Goal: Task Accomplishment & Management: Use online tool/utility

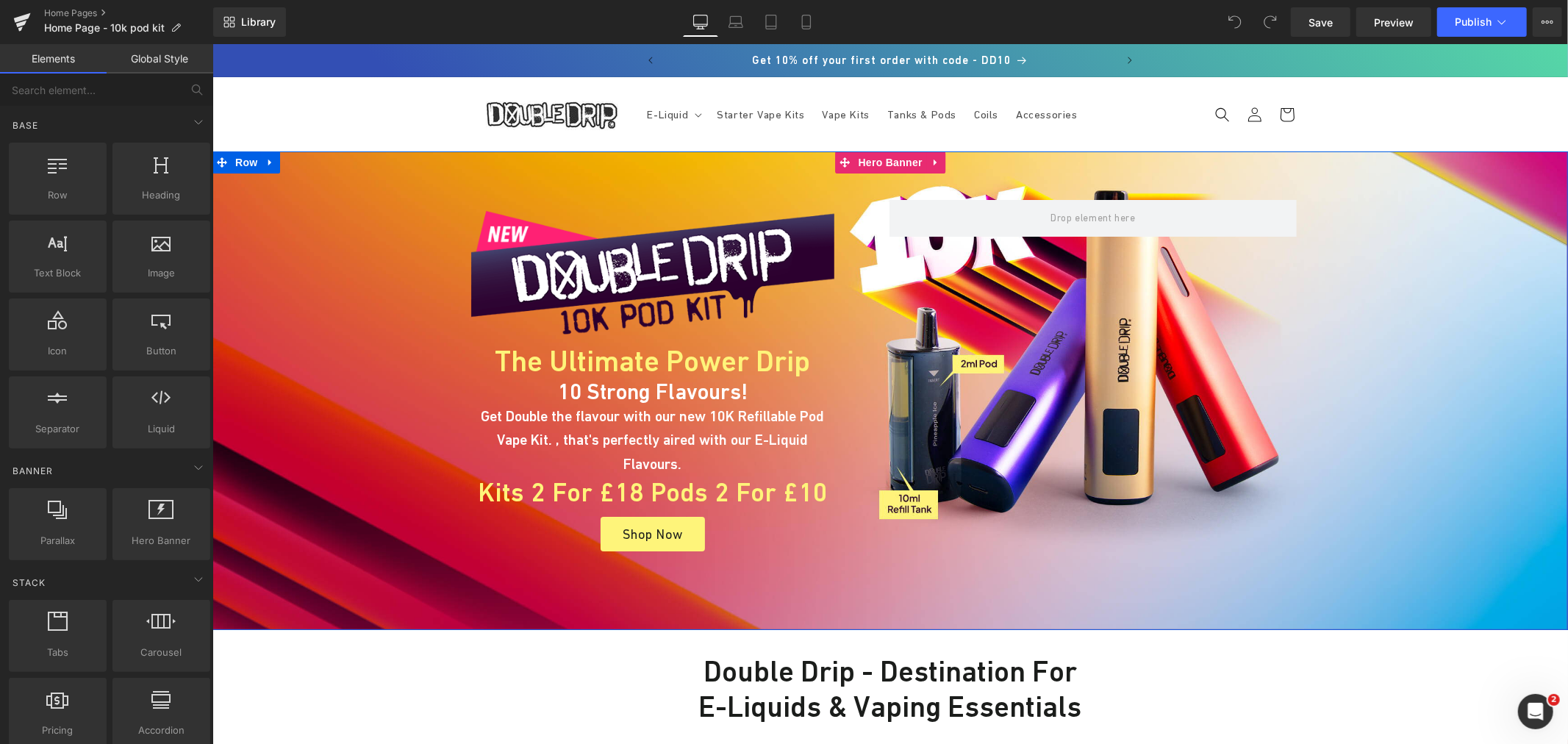
drag, startPoint x: 895, startPoint y: 164, endPoint x: 648, endPoint y: 158, distance: 247.1
click at [895, 164] on span "Hero Banner" at bounding box center [890, 162] width 71 height 22
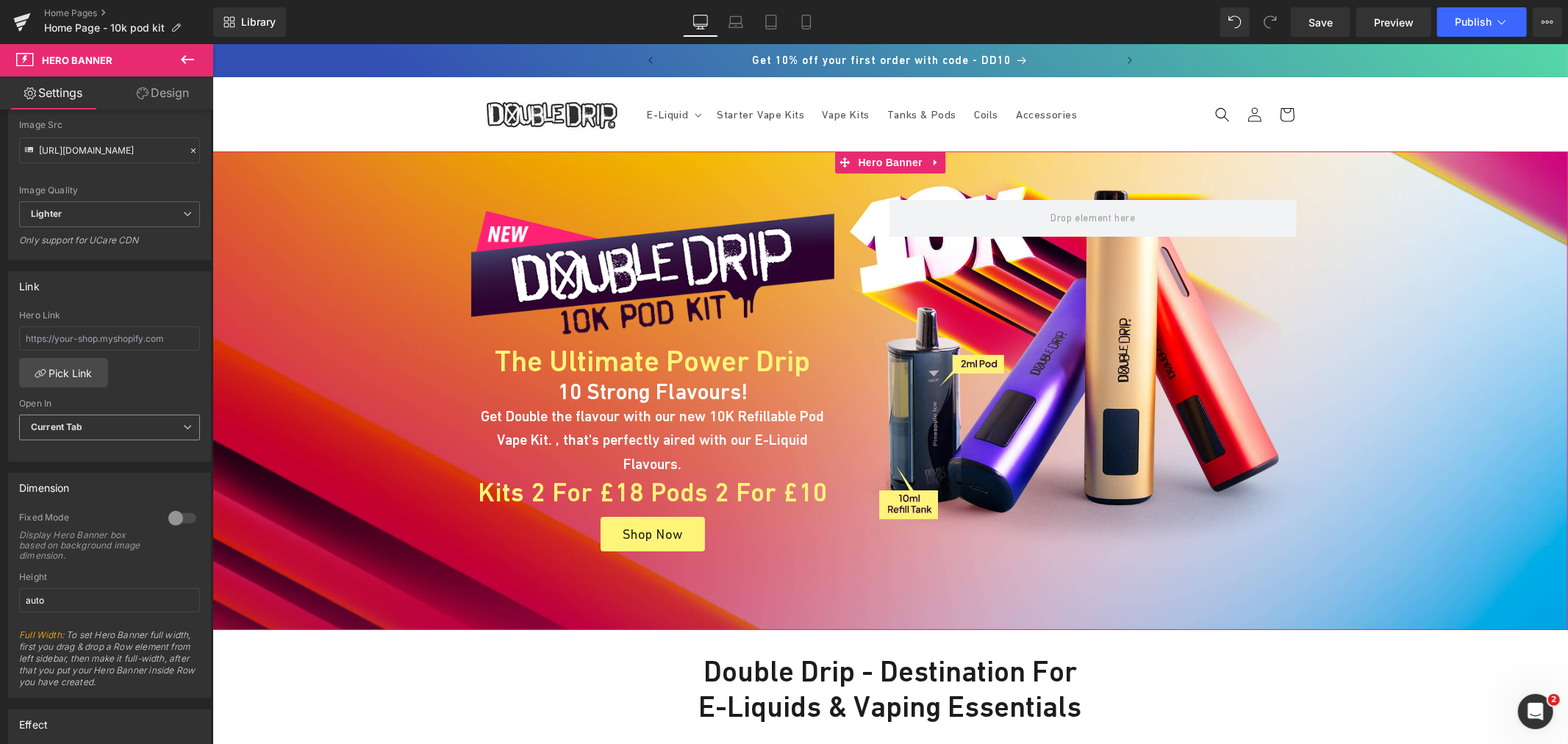
scroll to position [326, 0]
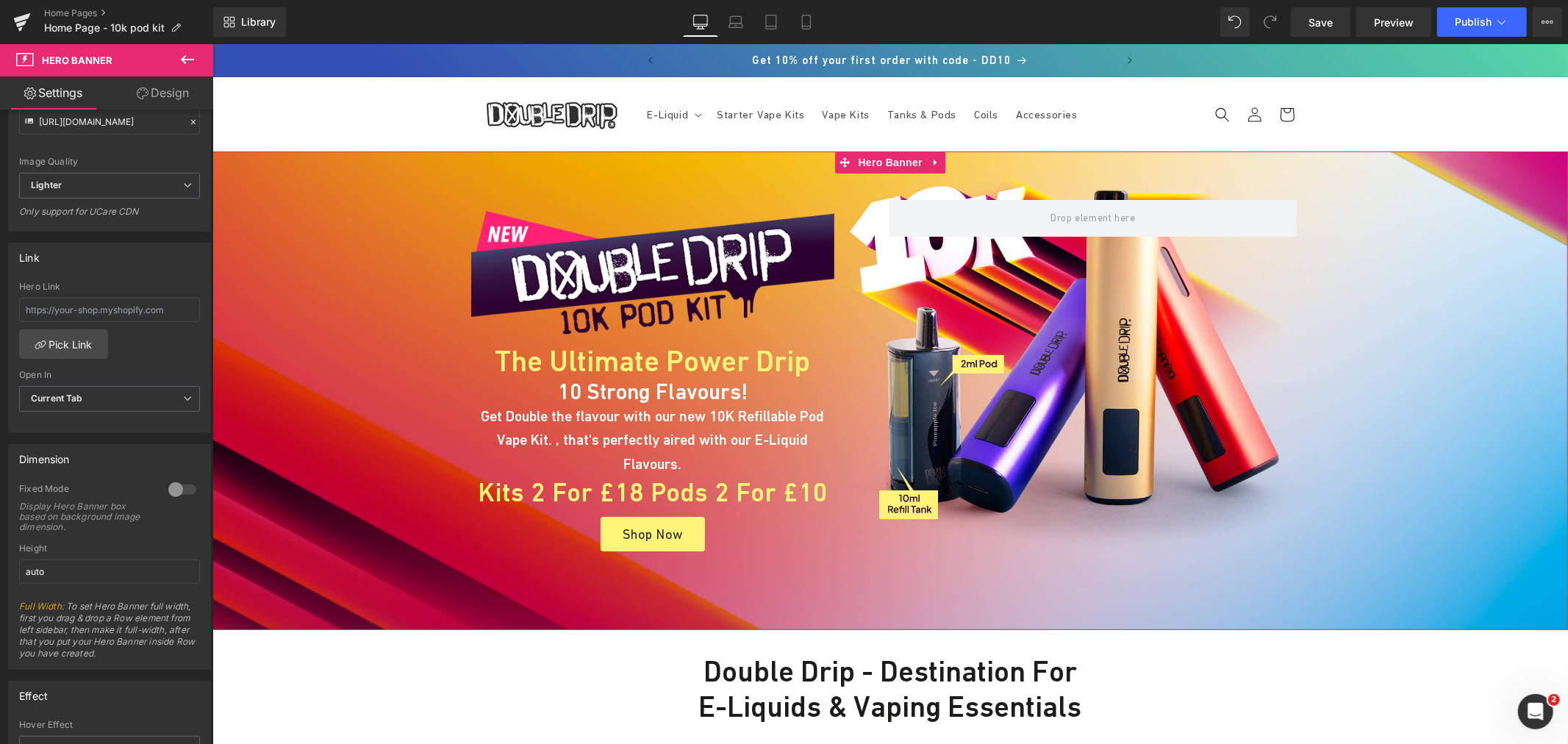
click at [178, 489] on div at bounding box center [183, 490] width 36 height 23
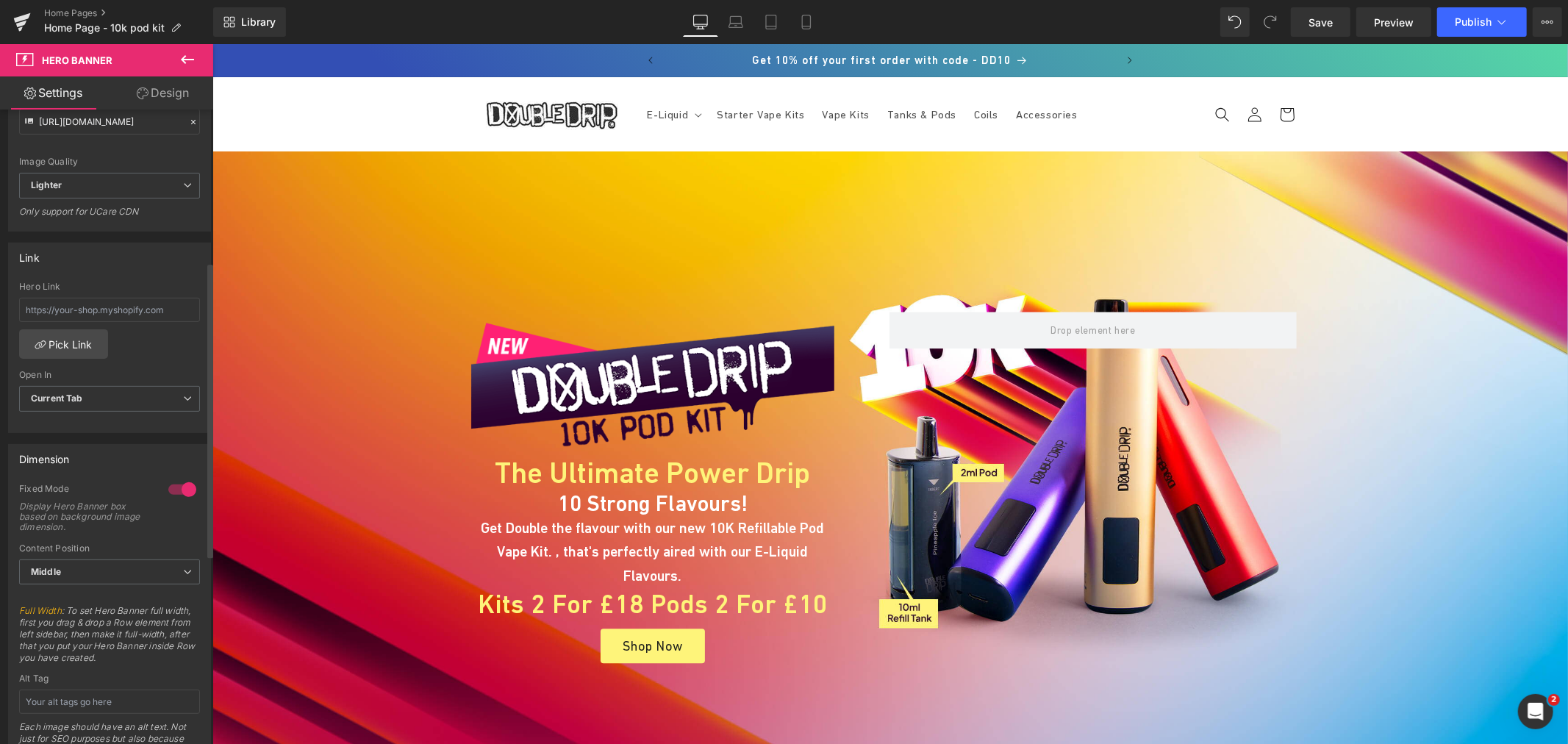
click at [173, 491] on div at bounding box center [183, 490] width 36 height 23
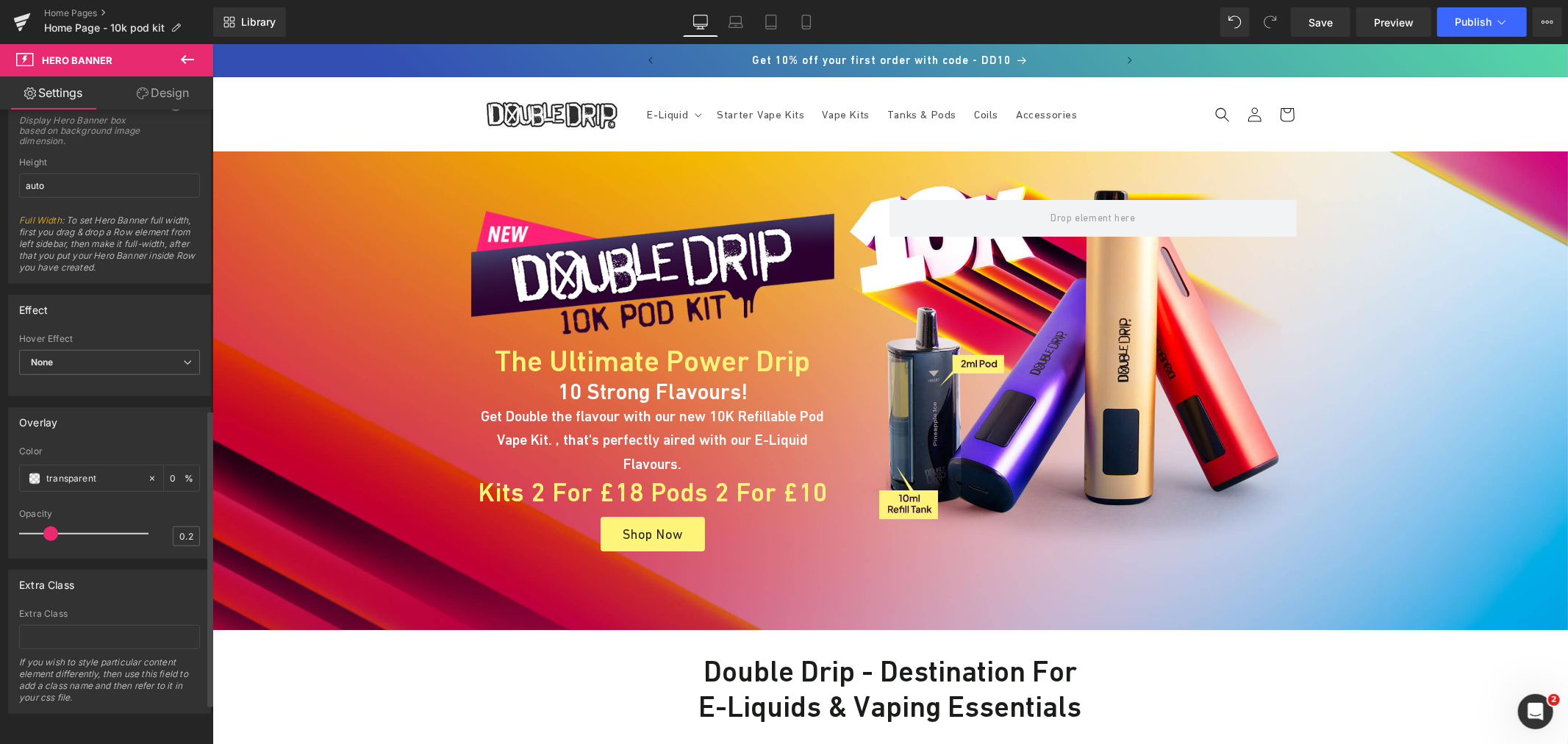
scroll to position [725, 0]
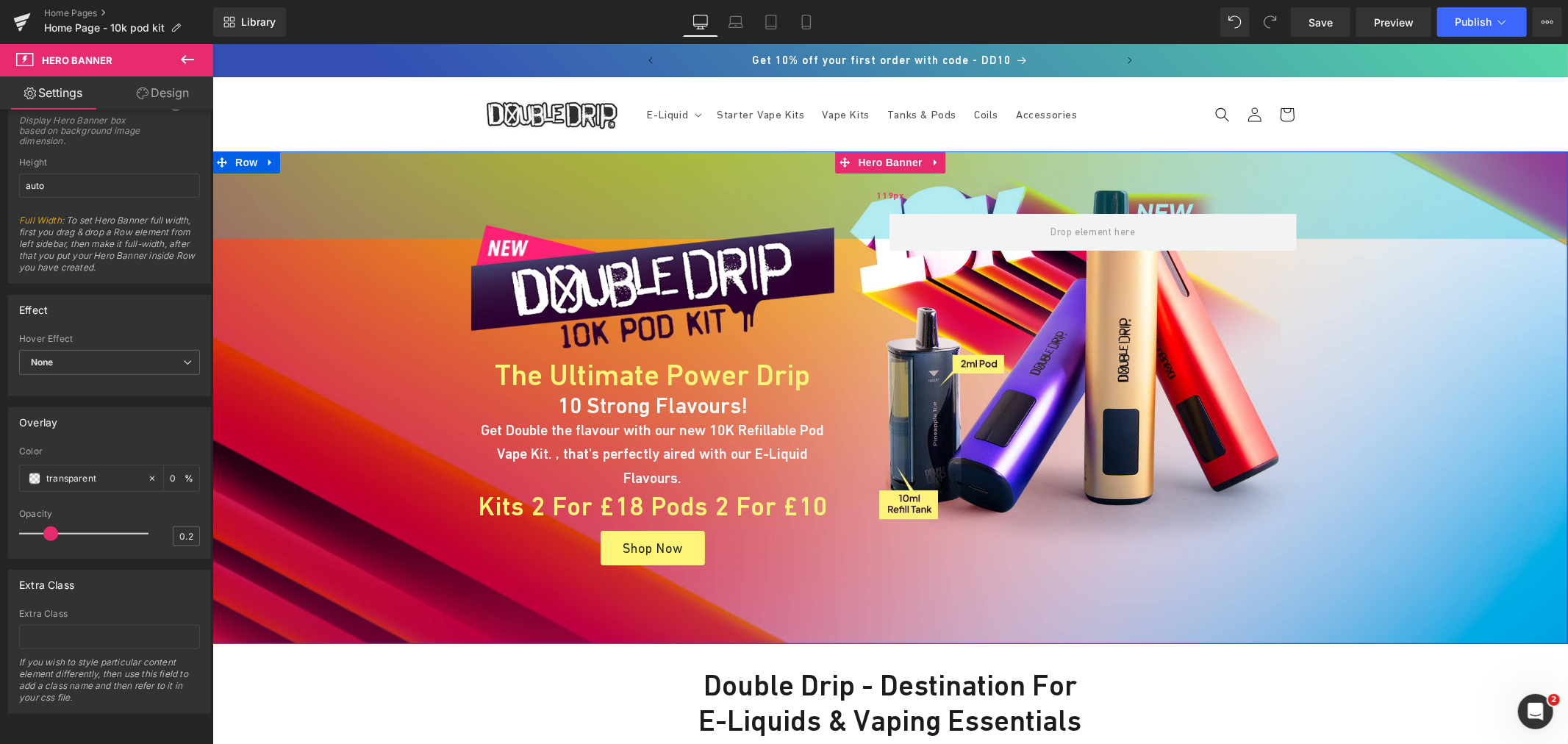
drag, startPoint x: 760, startPoint y: 170, endPoint x: 760, endPoint y: 184, distance: 14.0
click at [760, 184] on div "119px" at bounding box center [889, 195] width 1356 height 88
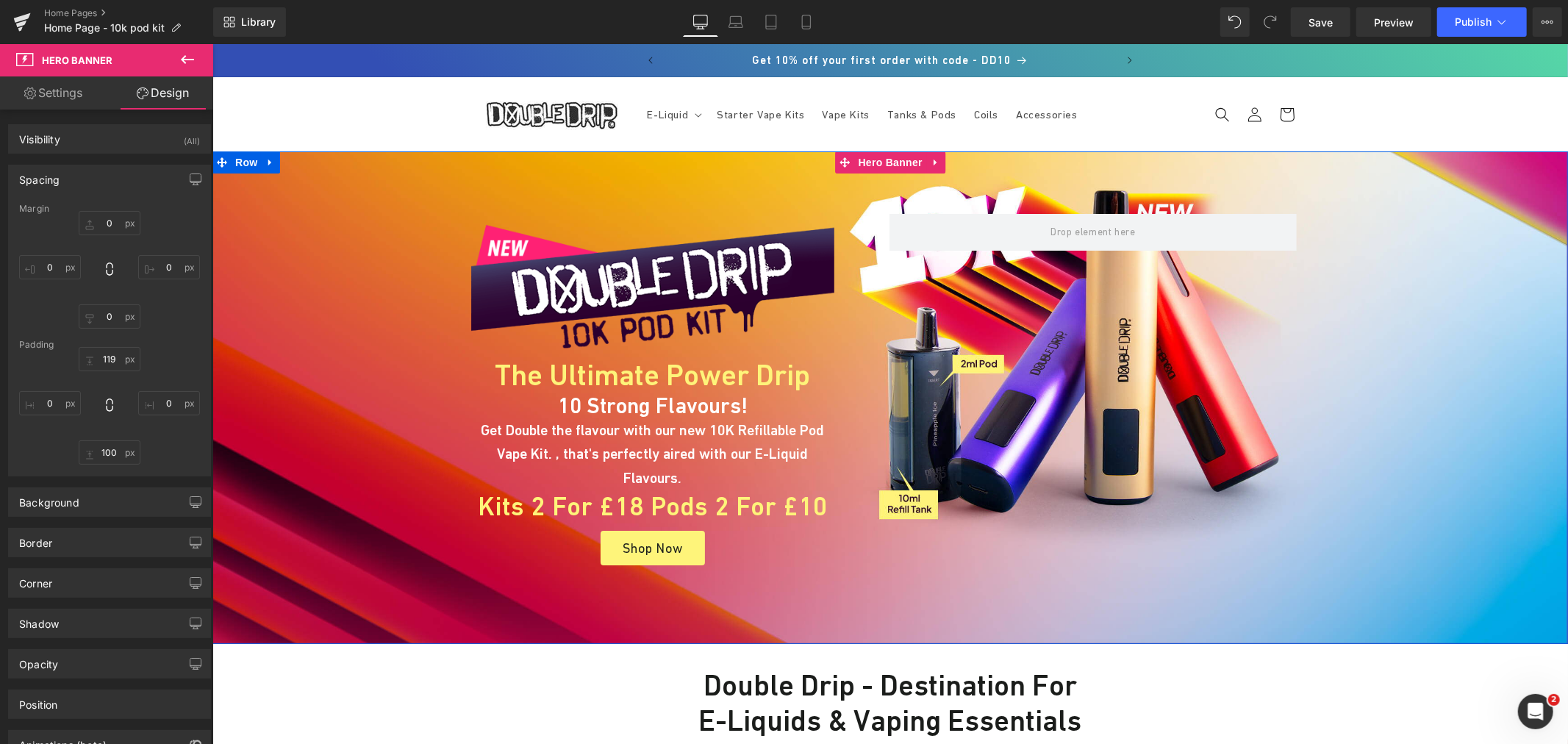
type input "0"
type input "119"
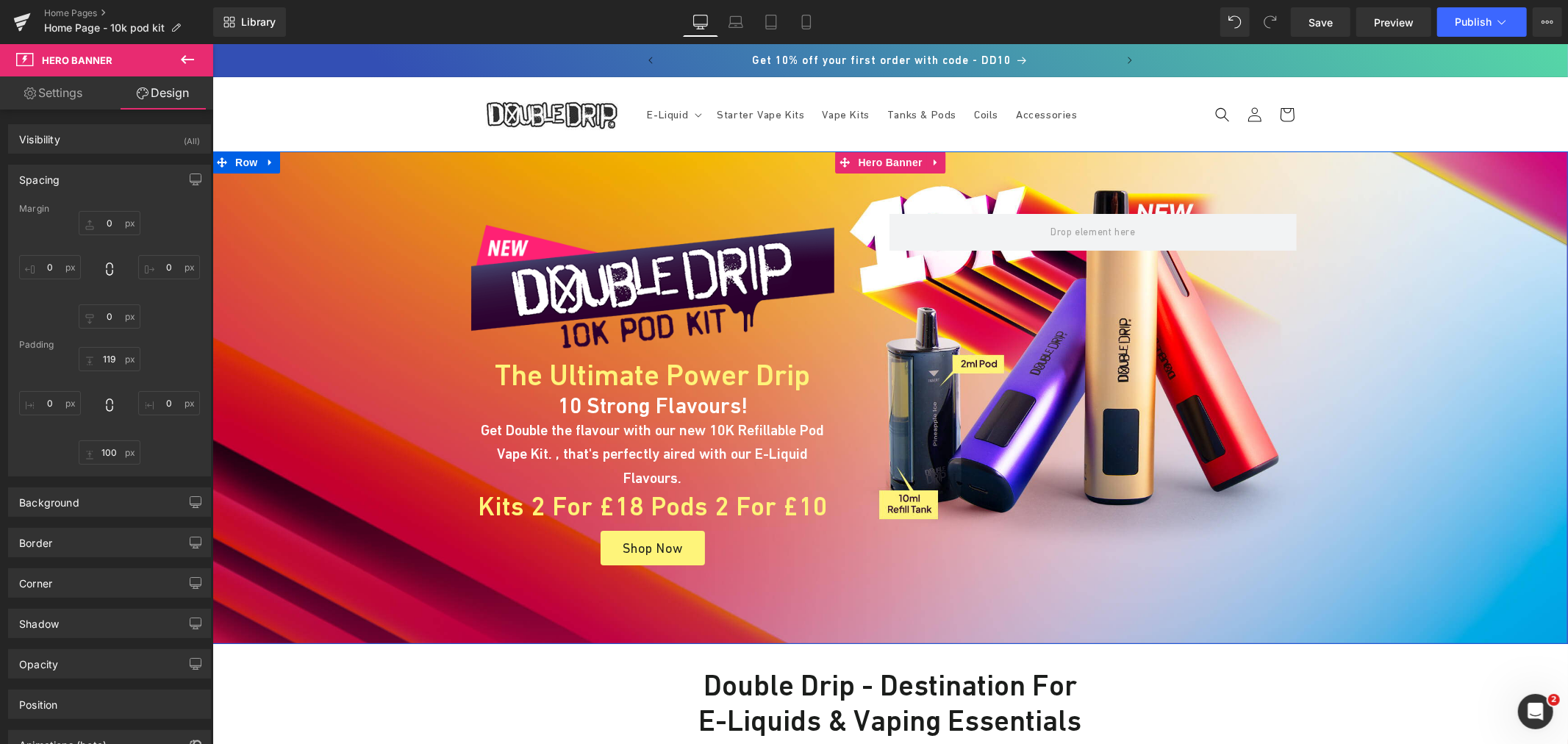
type input "0"
type input "100"
type input "0"
click at [880, 161] on span "Hero Banner" at bounding box center [890, 162] width 71 height 22
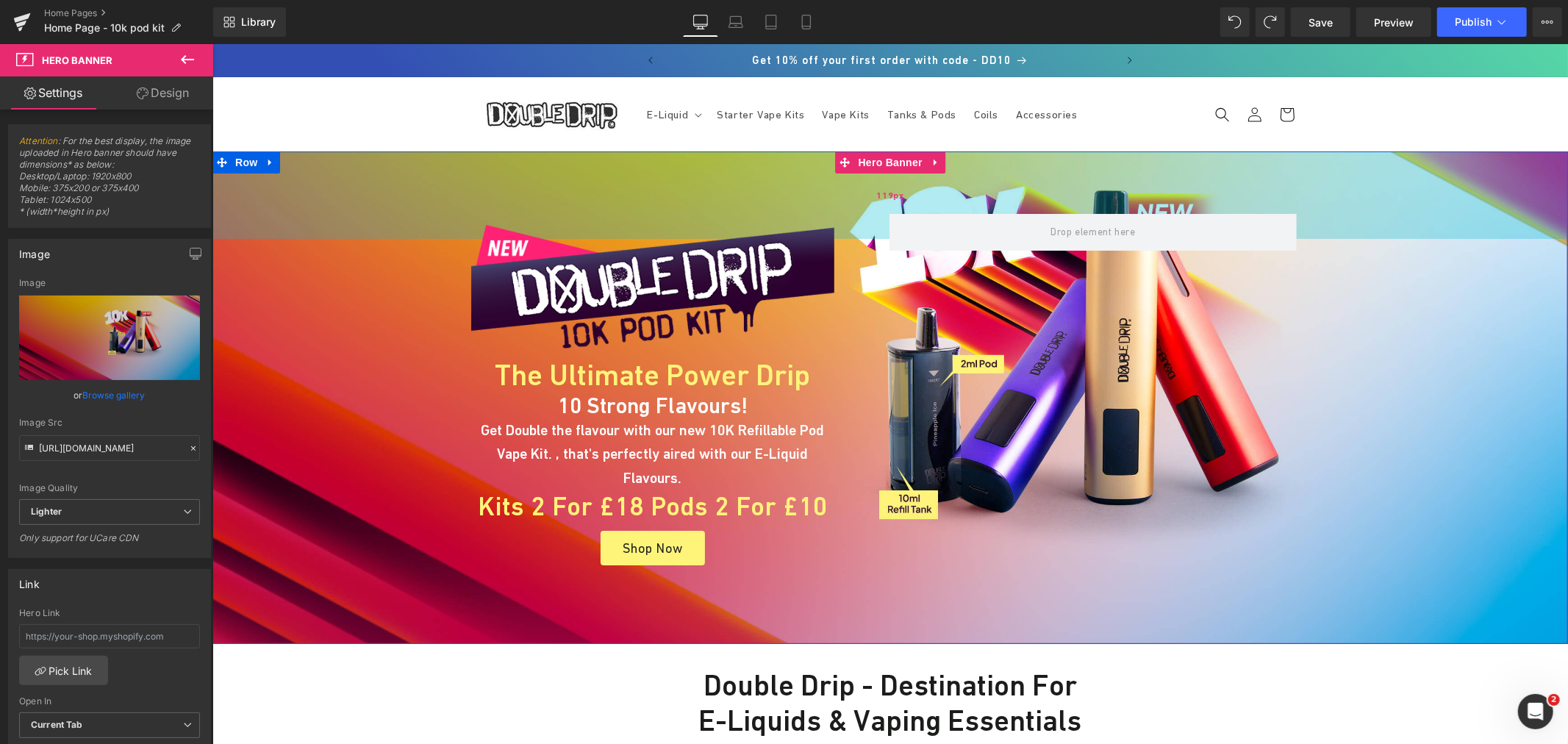
drag, startPoint x: 755, startPoint y: 207, endPoint x: 756, endPoint y: 192, distance: 15.0
click at [756, 195] on div "119px" at bounding box center [889, 195] width 1356 height 88
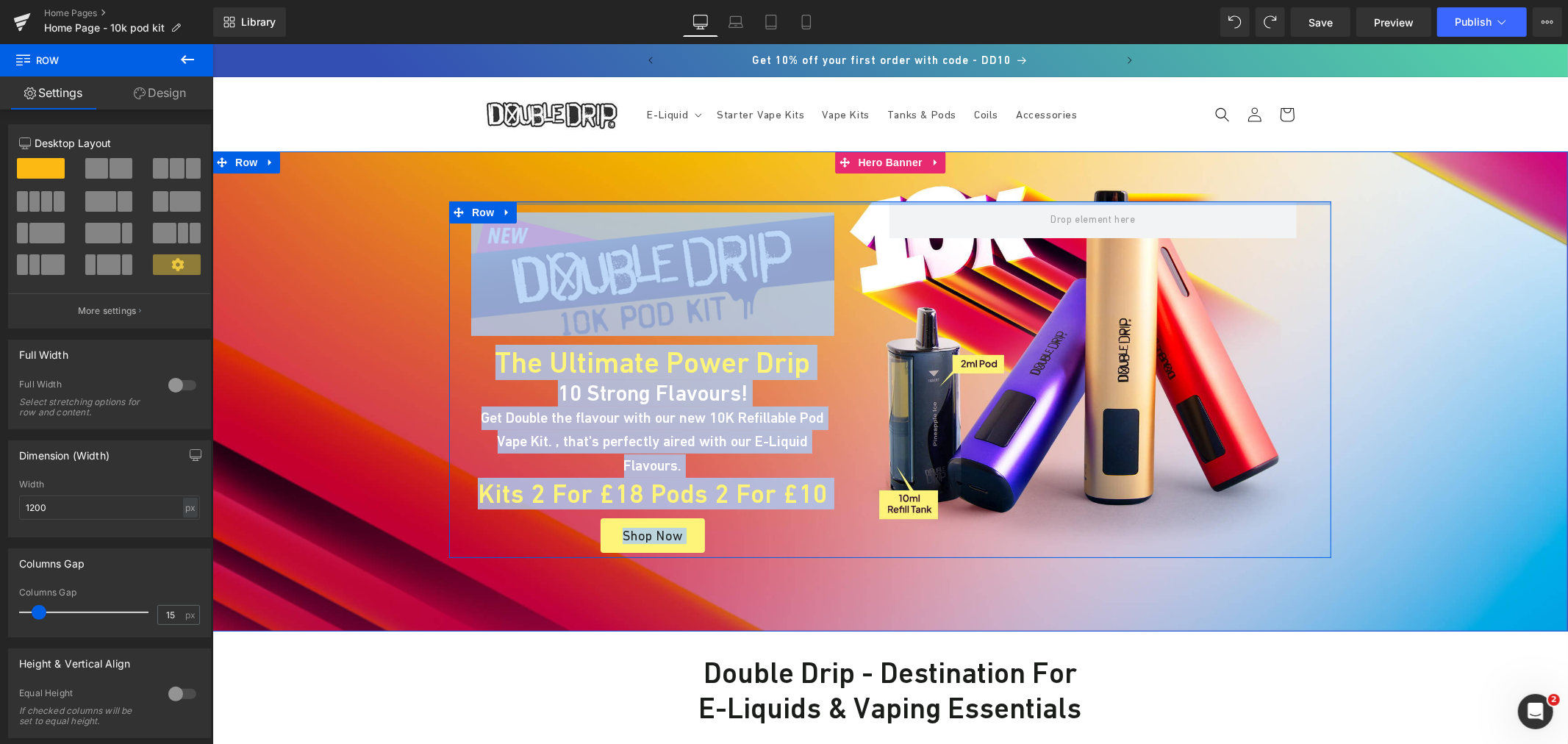
click at [756, 203] on div "Image The Ultimate Power Drip Heading 10 Strong Flavours! Heading Get Double th…" at bounding box center [889, 379] width 882 height 356
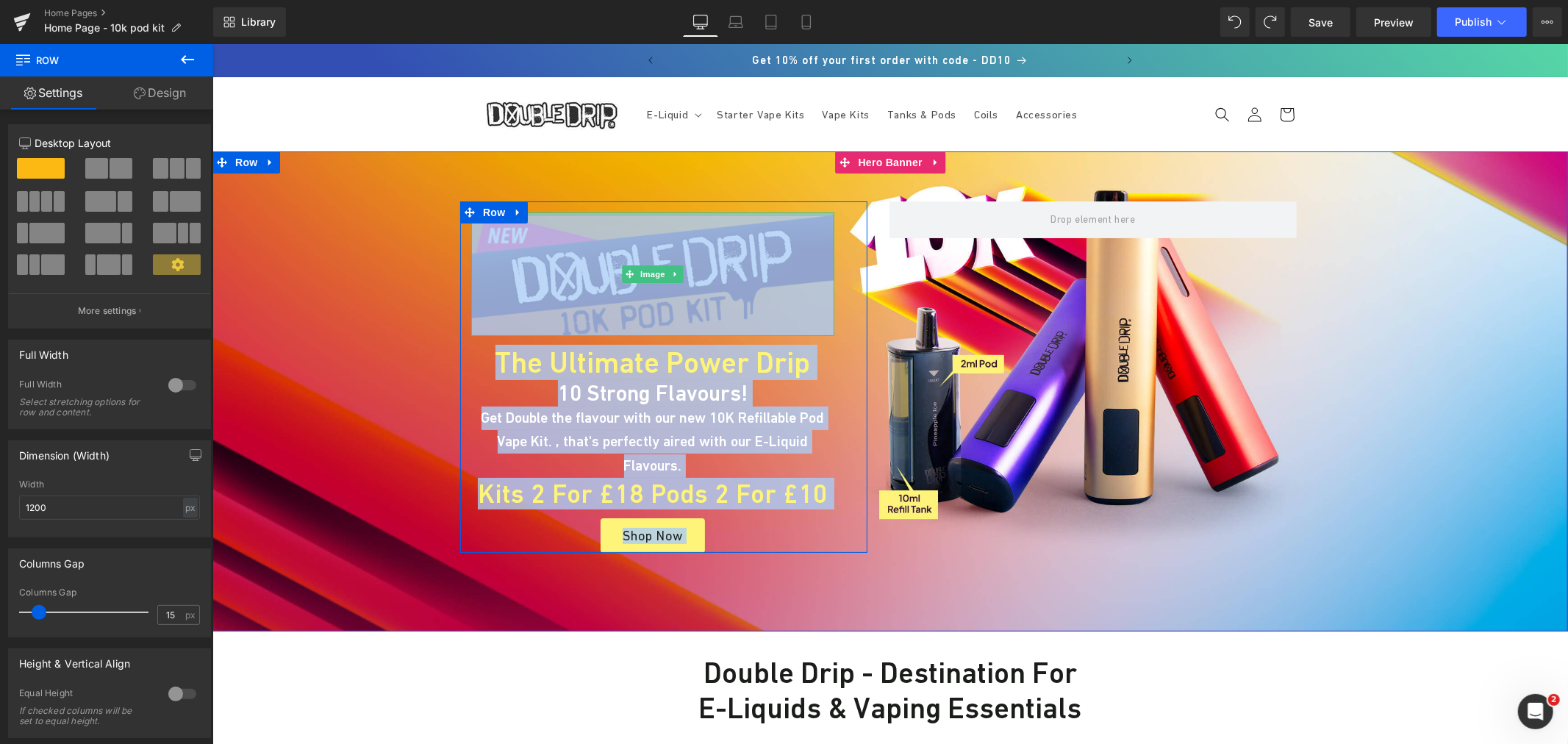
click at [593, 215] on div at bounding box center [652, 213] width 363 height 4
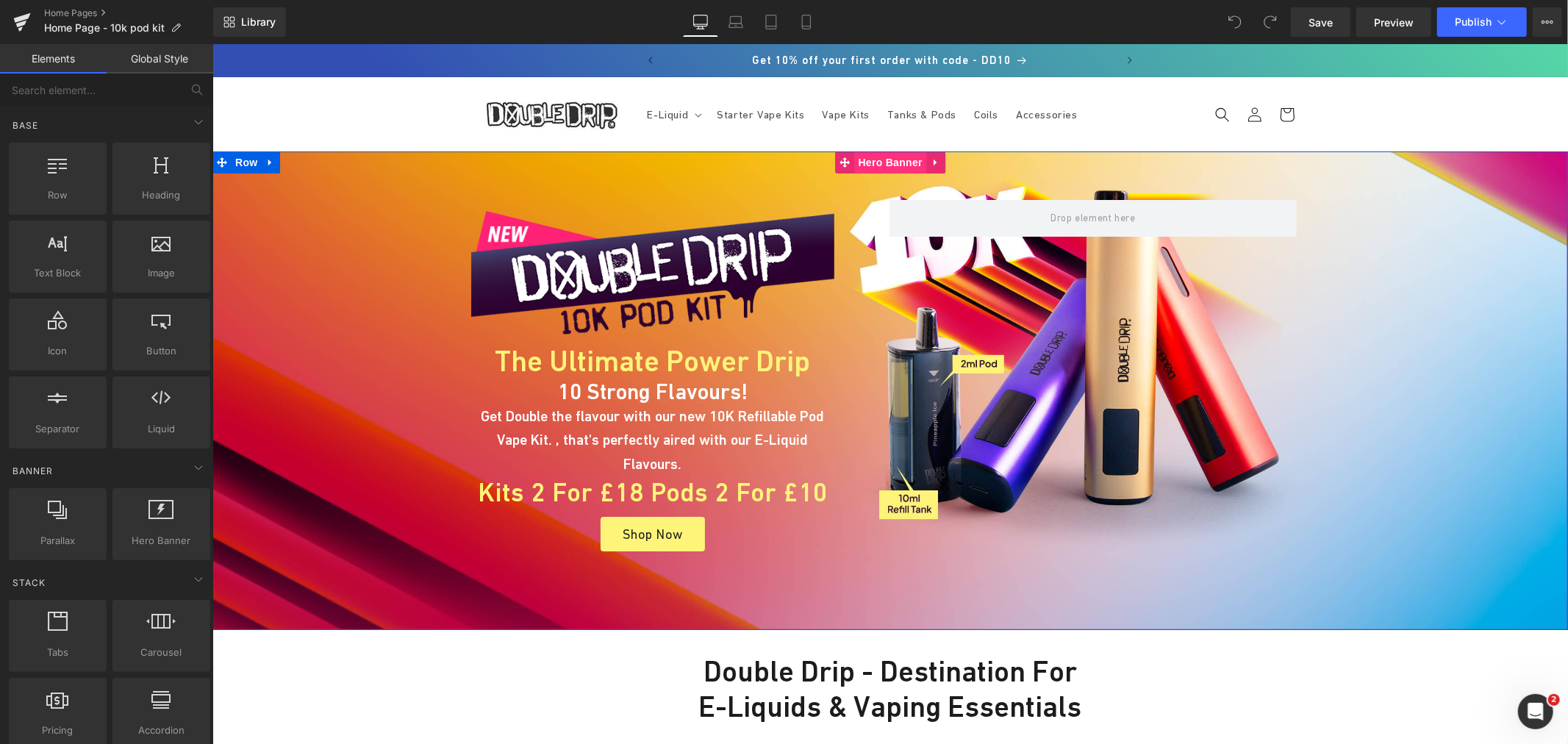
click at [874, 162] on span "Hero Banner" at bounding box center [890, 162] width 71 height 22
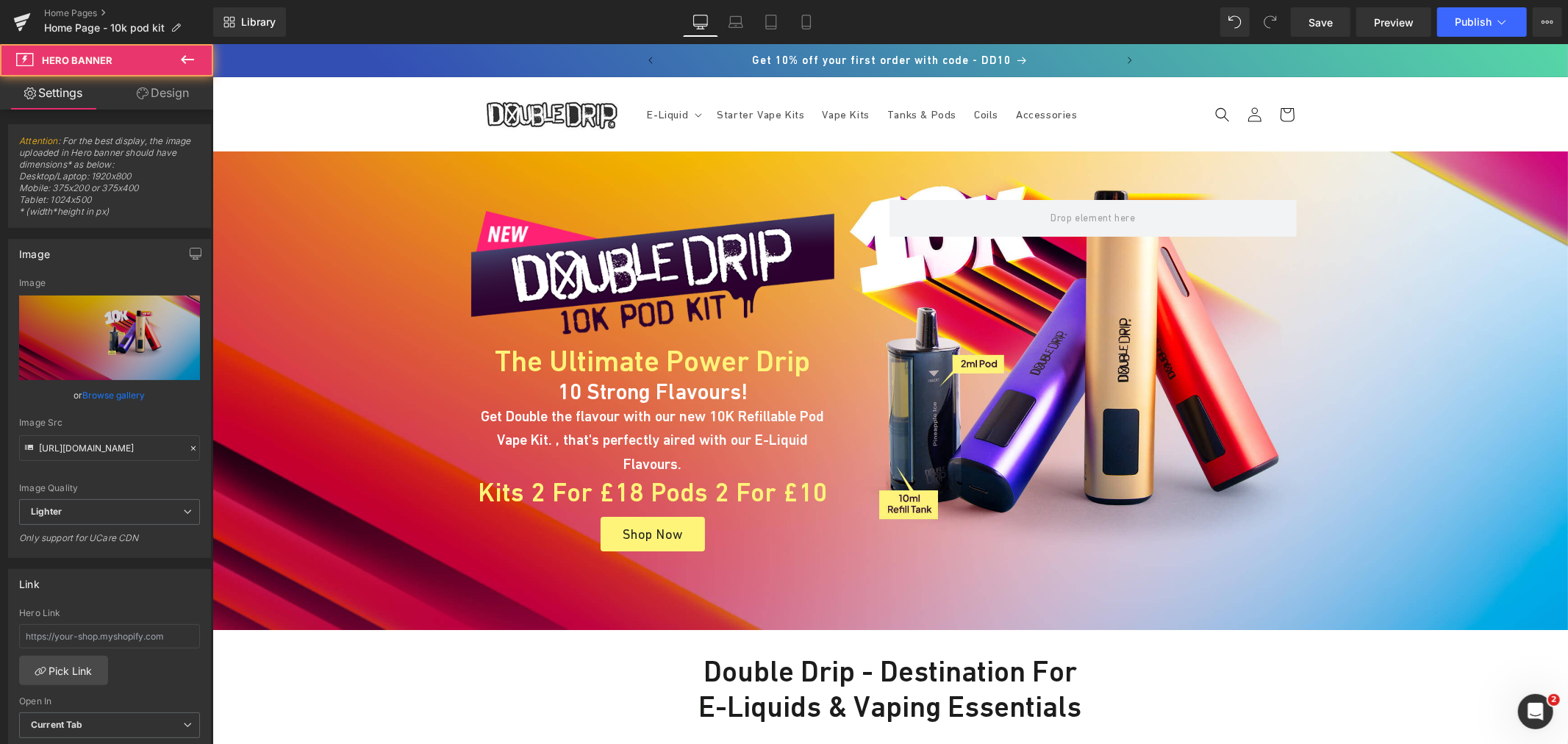
click at [181, 60] on icon at bounding box center [187, 59] width 18 height 18
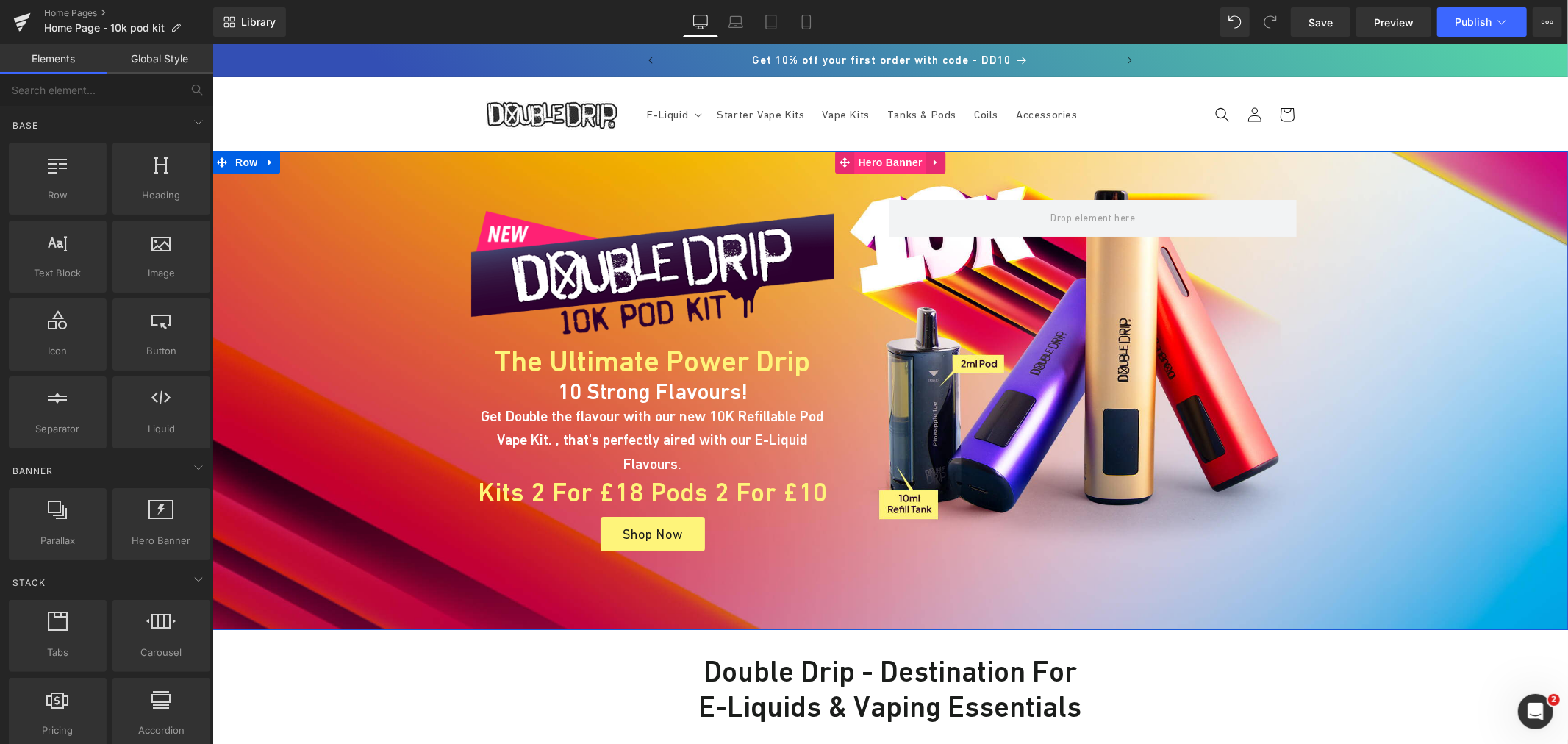
click at [857, 160] on span "Hero Banner" at bounding box center [890, 162] width 71 height 22
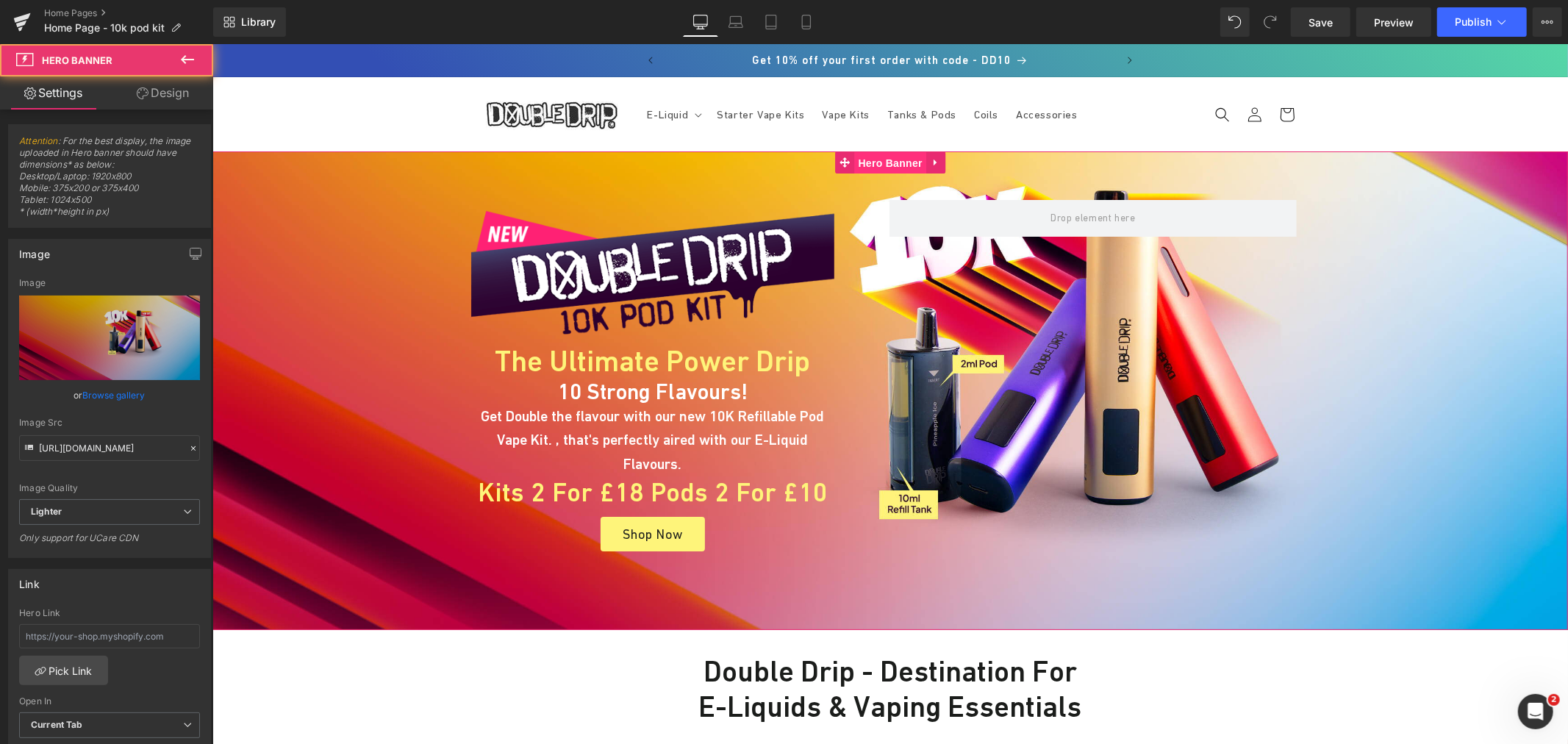
click at [160, 91] on link "Design" at bounding box center [163, 93] width 107 height 33
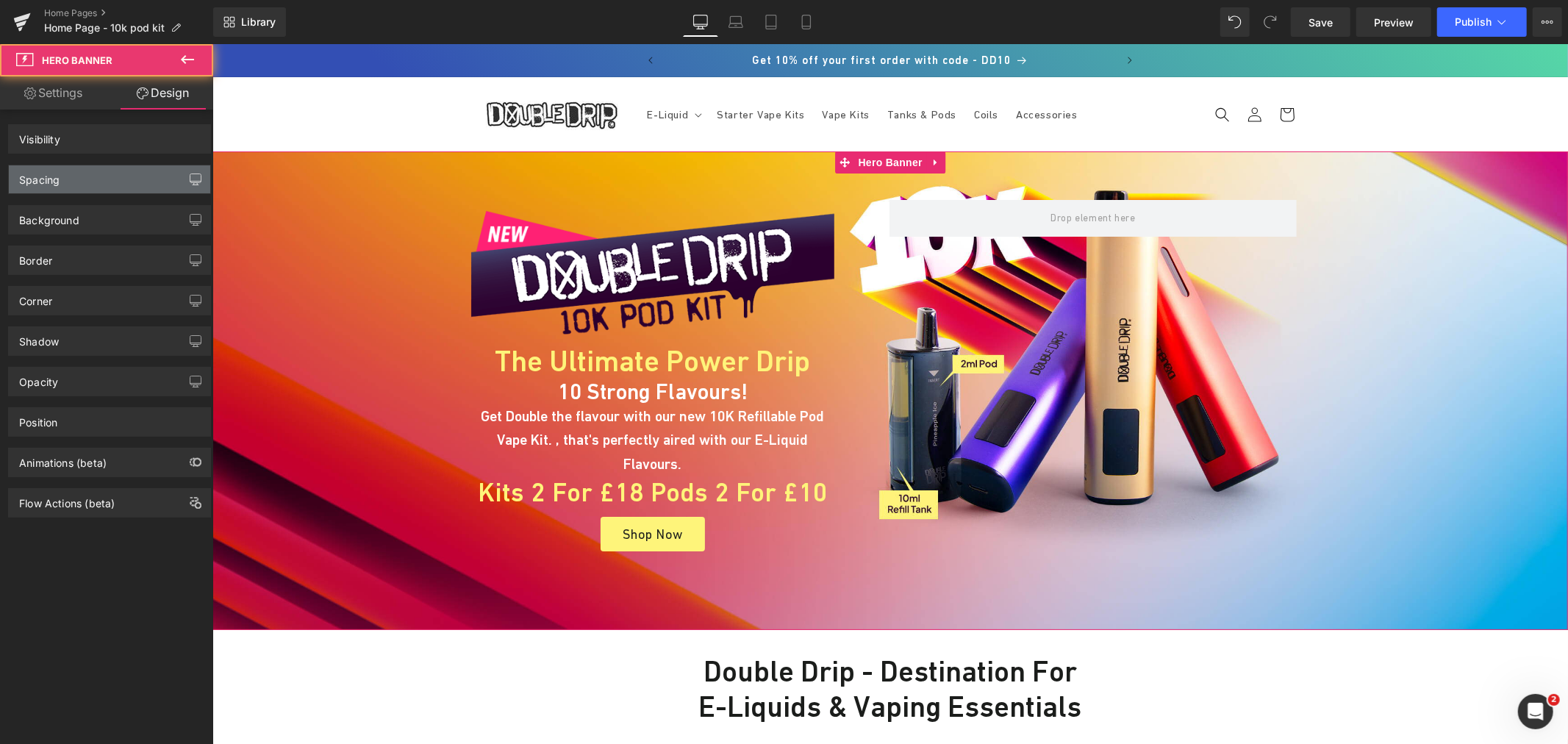
click at [90, 177] on div "Spacing" at bounding box center [109, 179] width 201 height 28
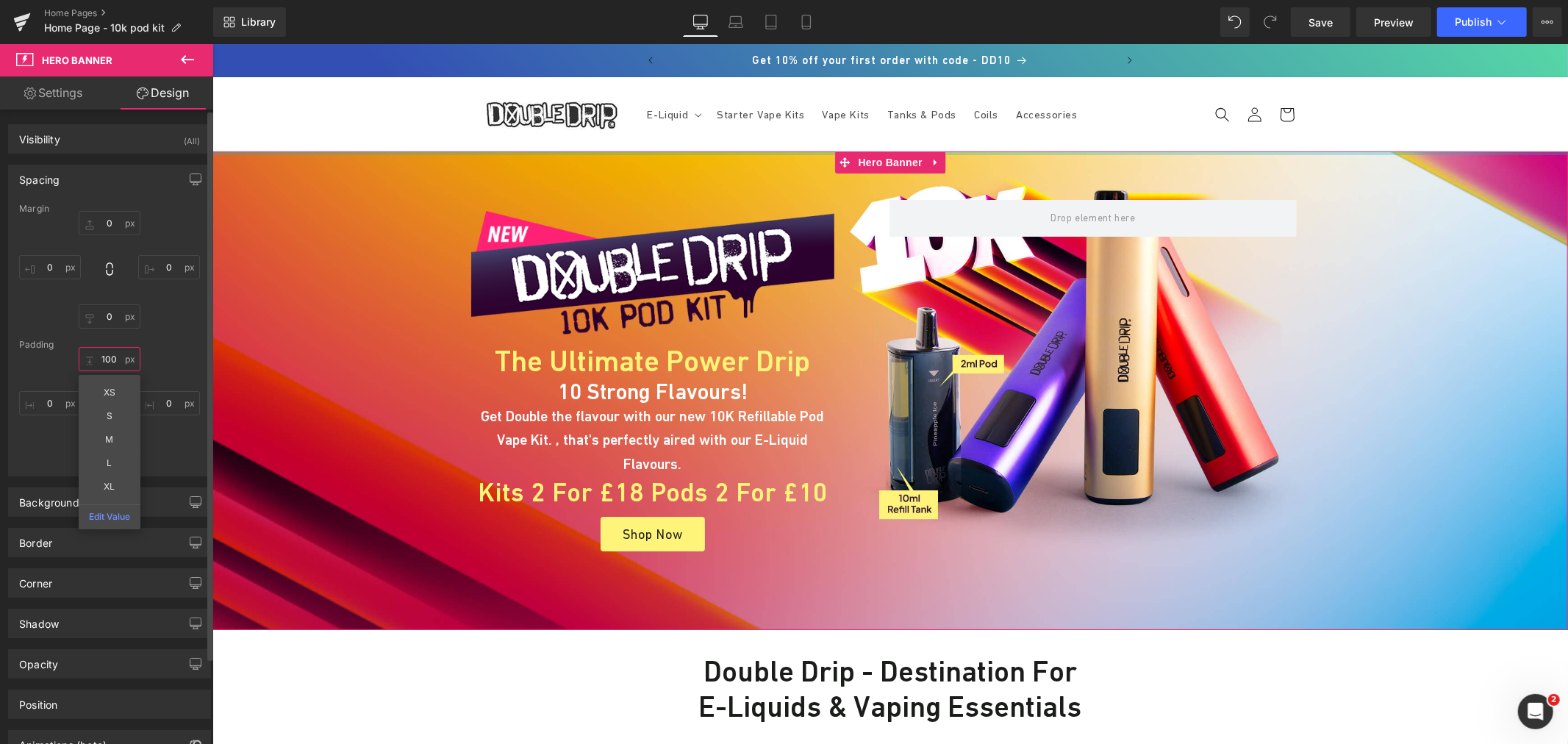
click at [112, 359] on input "text" at bounding box center [110, 359] width 62 height 24
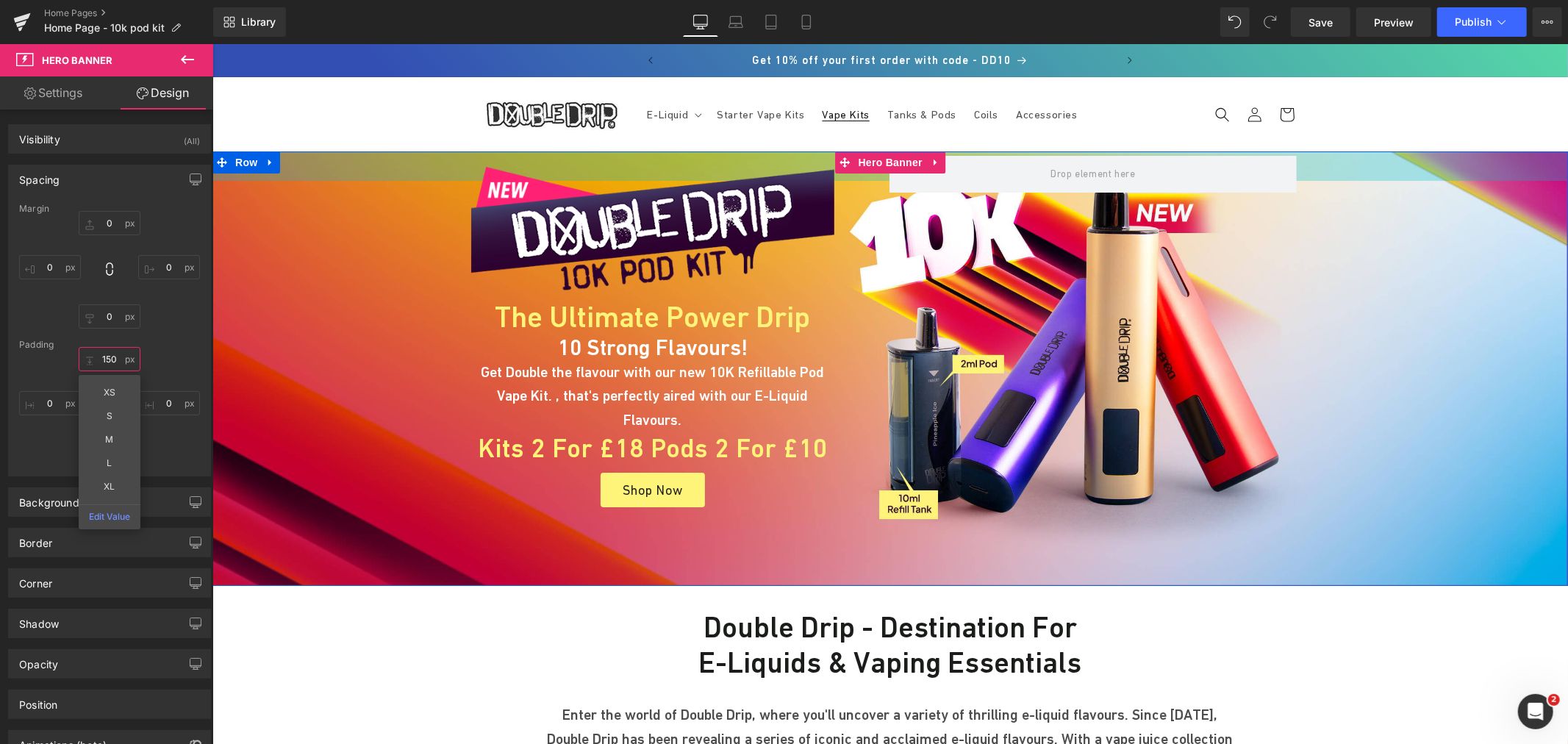
drag, startPoint x: 843, startPoint y: 198, endPoint x: 856, endPoint y: 117, distance: 82.0
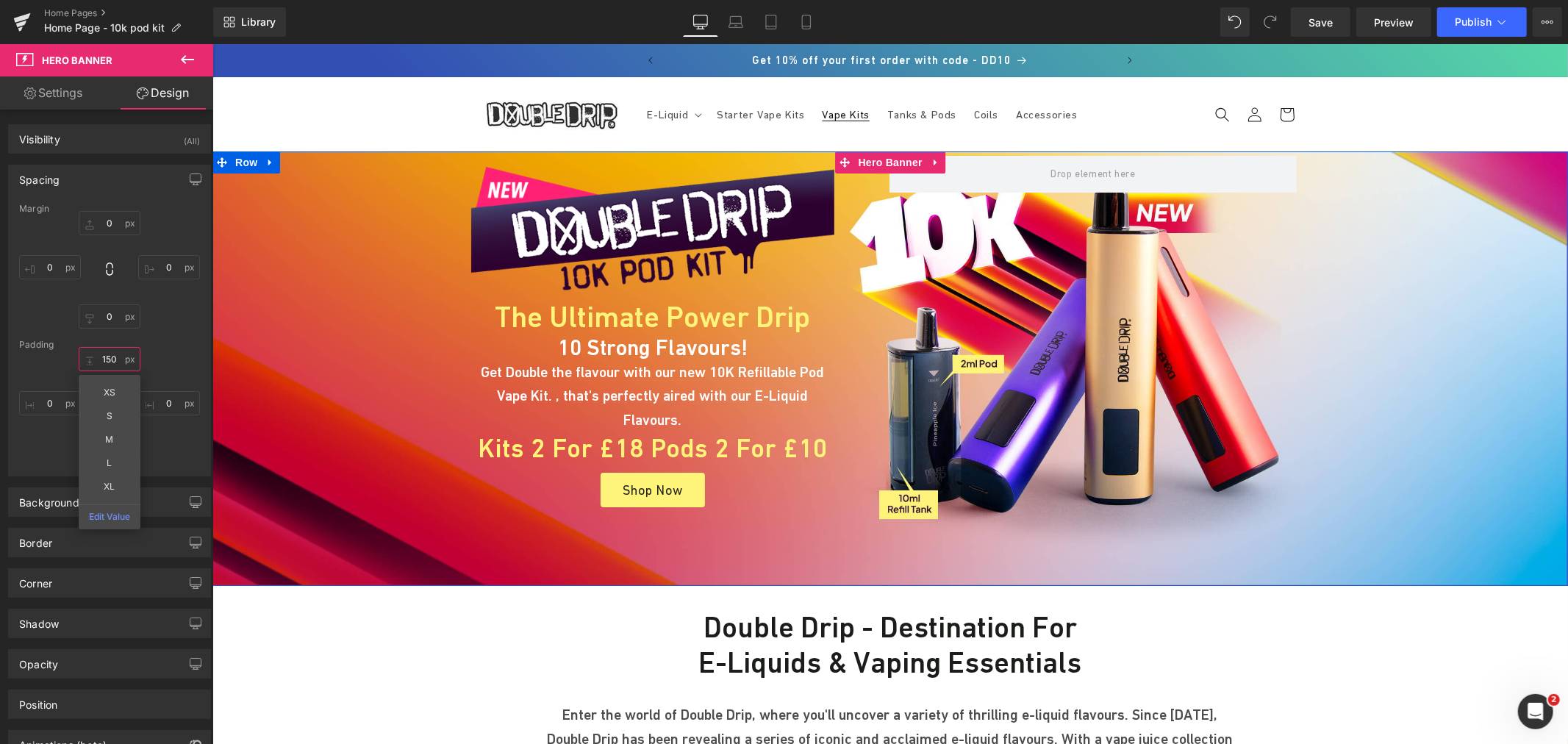
type input "40px"
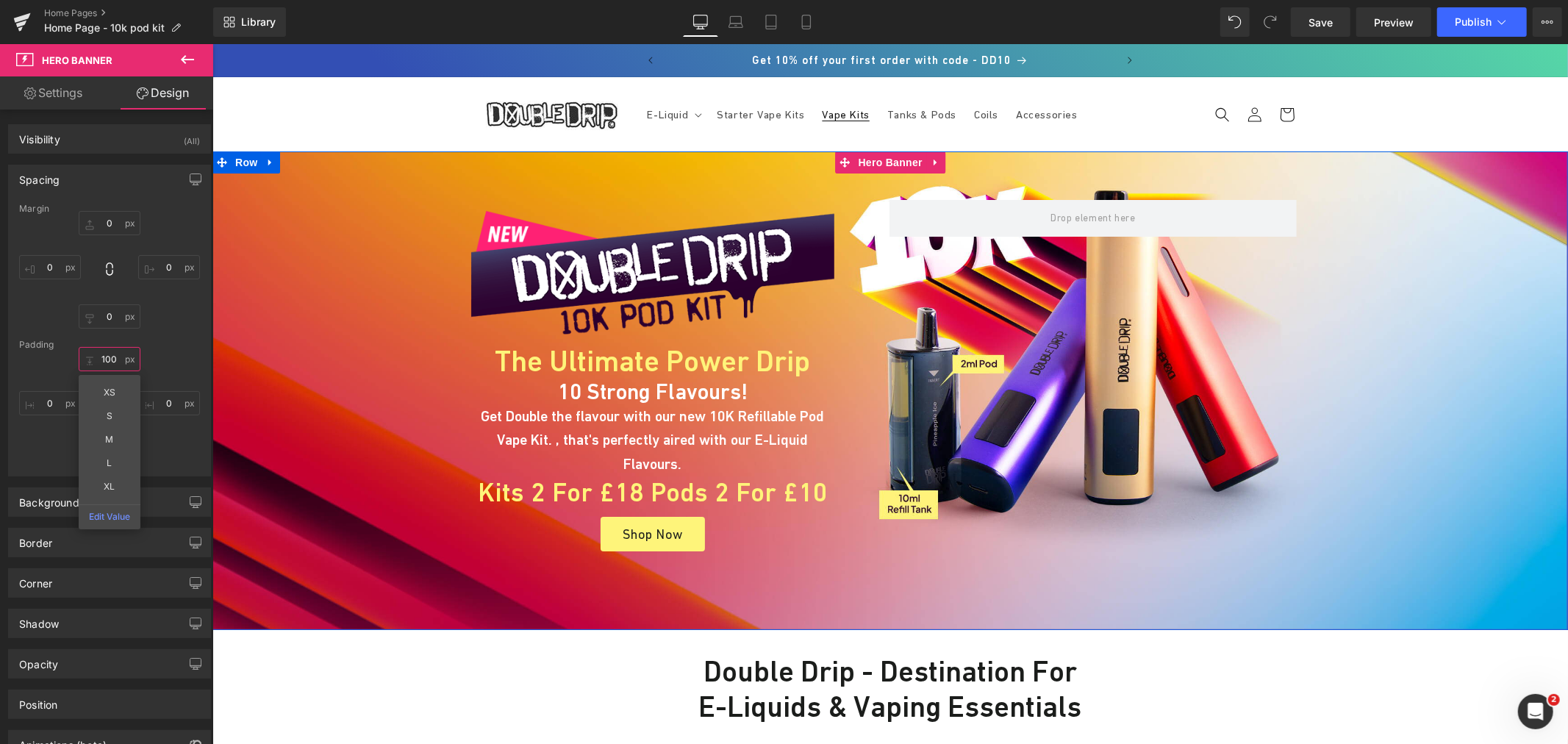
type input "100p"
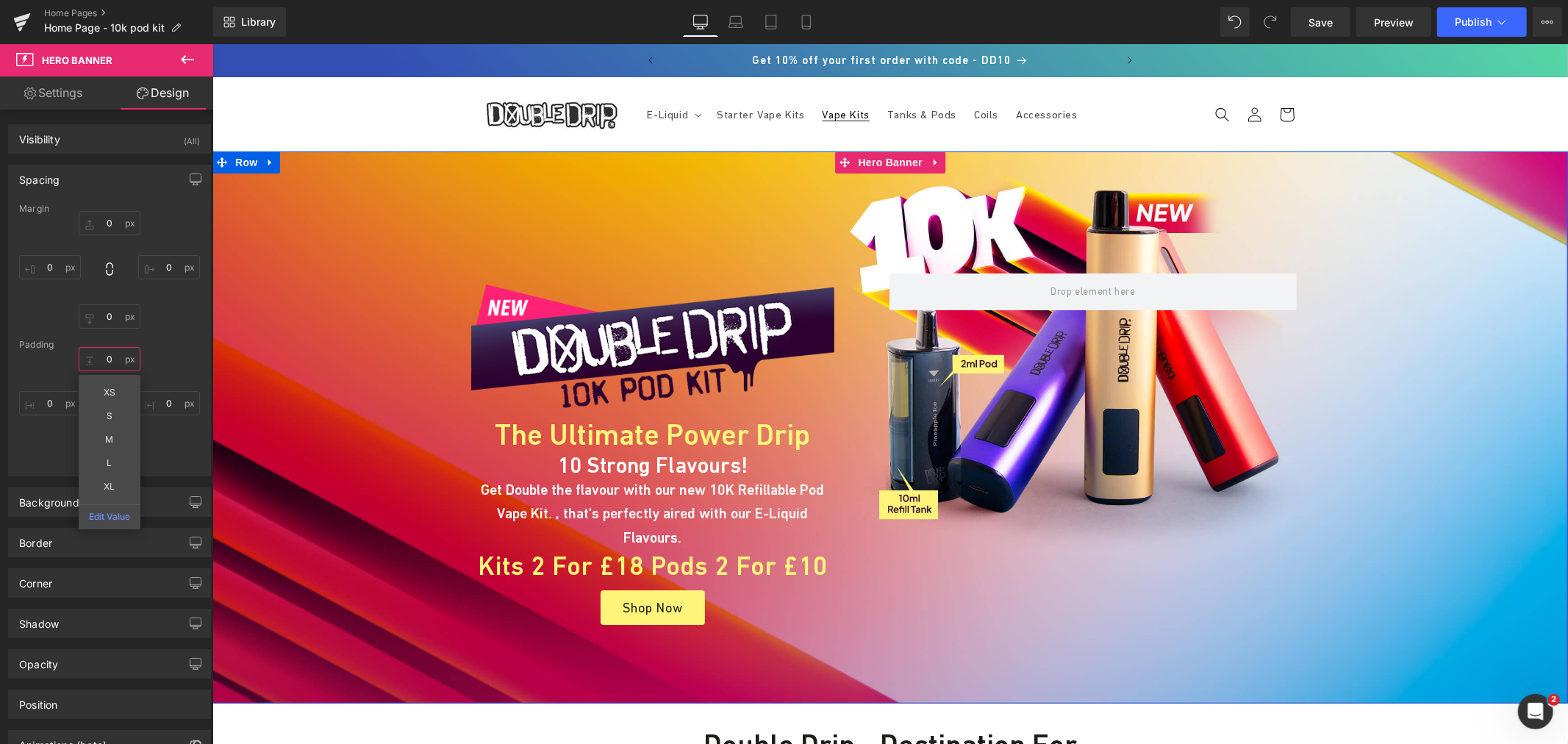
type input "x"
click at [52, 498] on div "Background" at bounding box center [50, 498] width 60 height 21
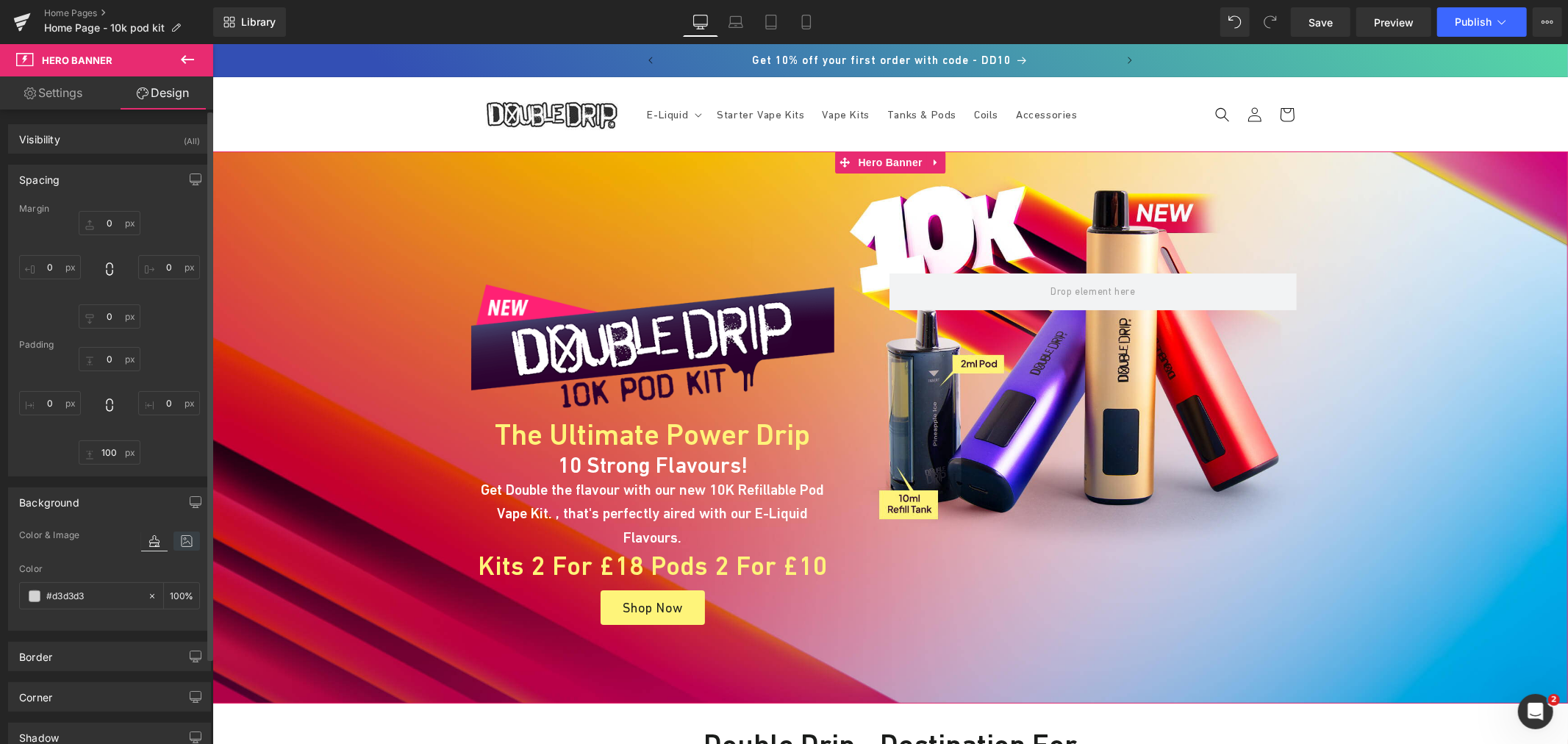
click at [181, 545] on icon at bounding box center [187, 541] width 26 height 19
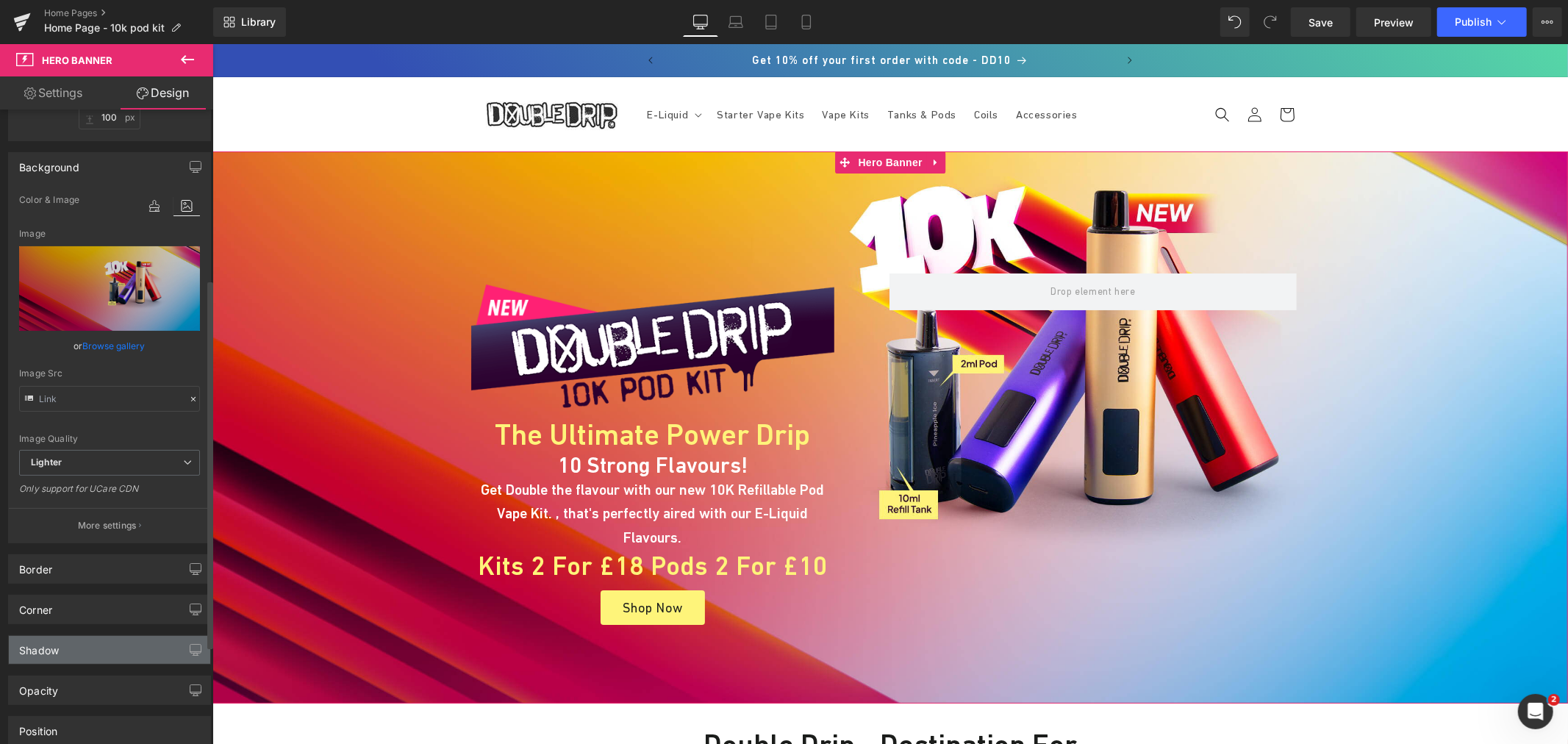
scroll to position [245, 0]
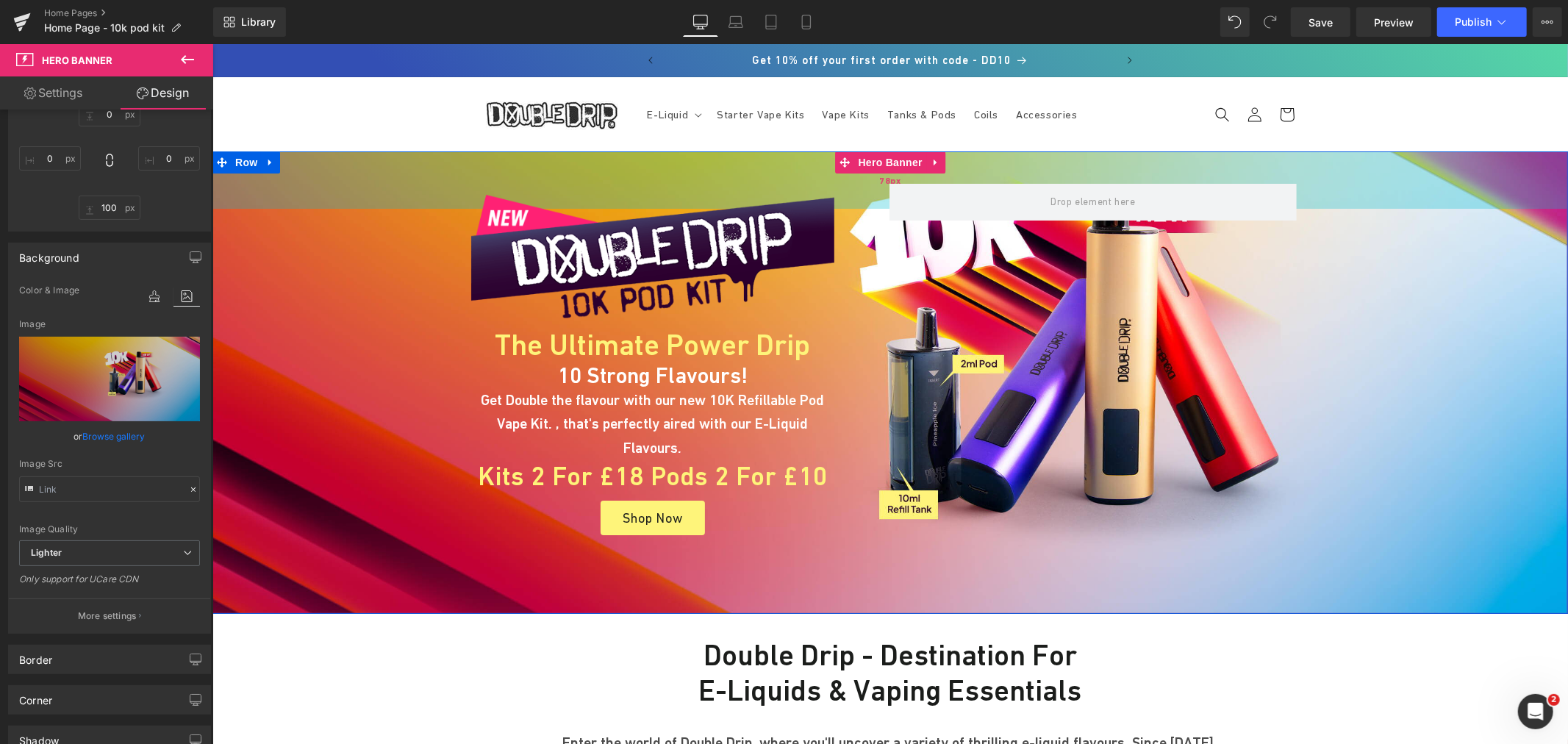
drag, startPoint x: 656, startPoint y: 269, endPoint x: 672, endPoint y: 180, distance: 90.4
click at [672, 180] on div "78px" at bounding box center [889, 180] width 1356 height 57
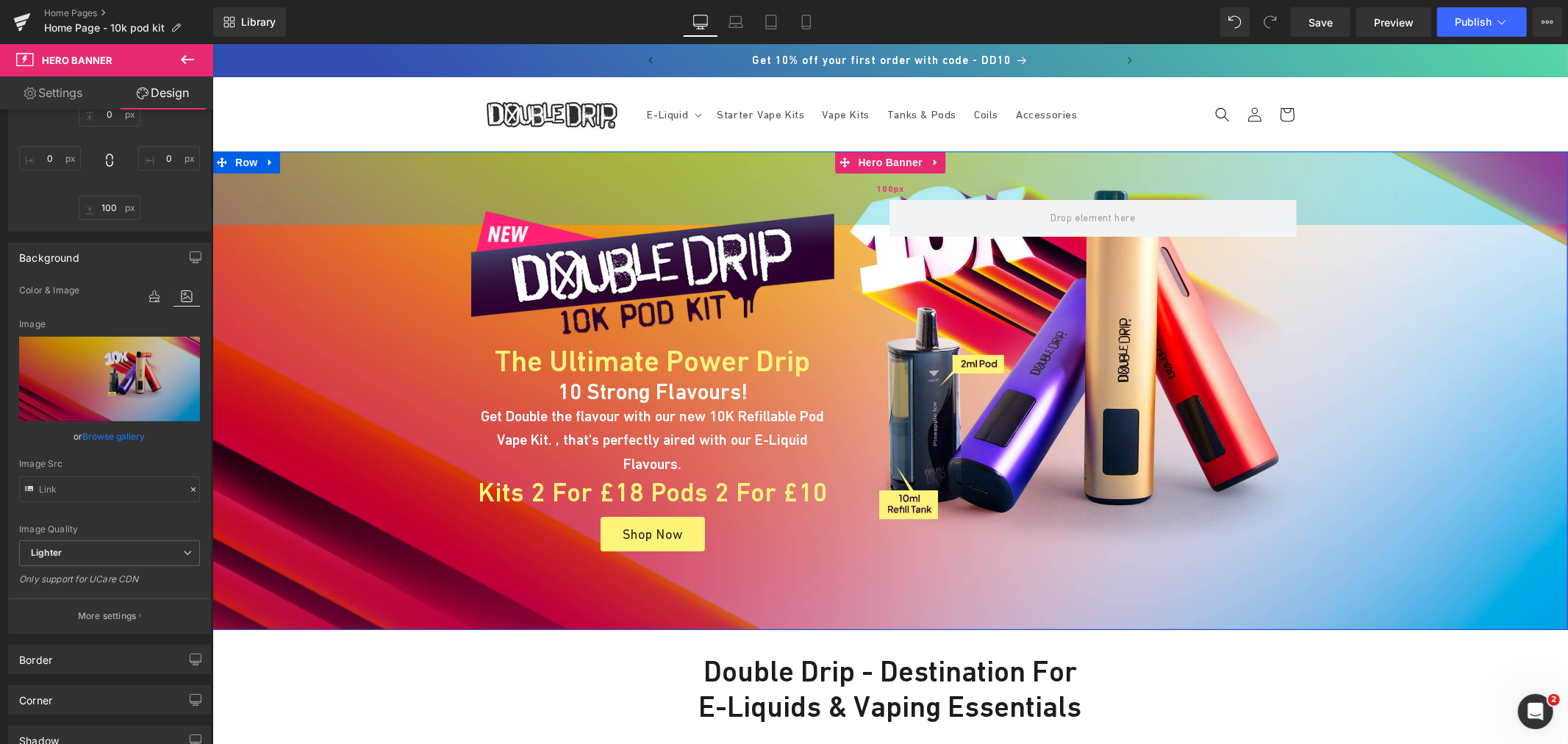
drag, startPoint x: 813, startPoint y: 171, endPoint x: 810, endPoint y: 188, distance: 17.3
click at [810, 188] on div "100px" at bounding box center [889, 188] width 1356 height 74
click at [881, 174] on div "100px" at bounding box center [889, 188] width 1356 height 74
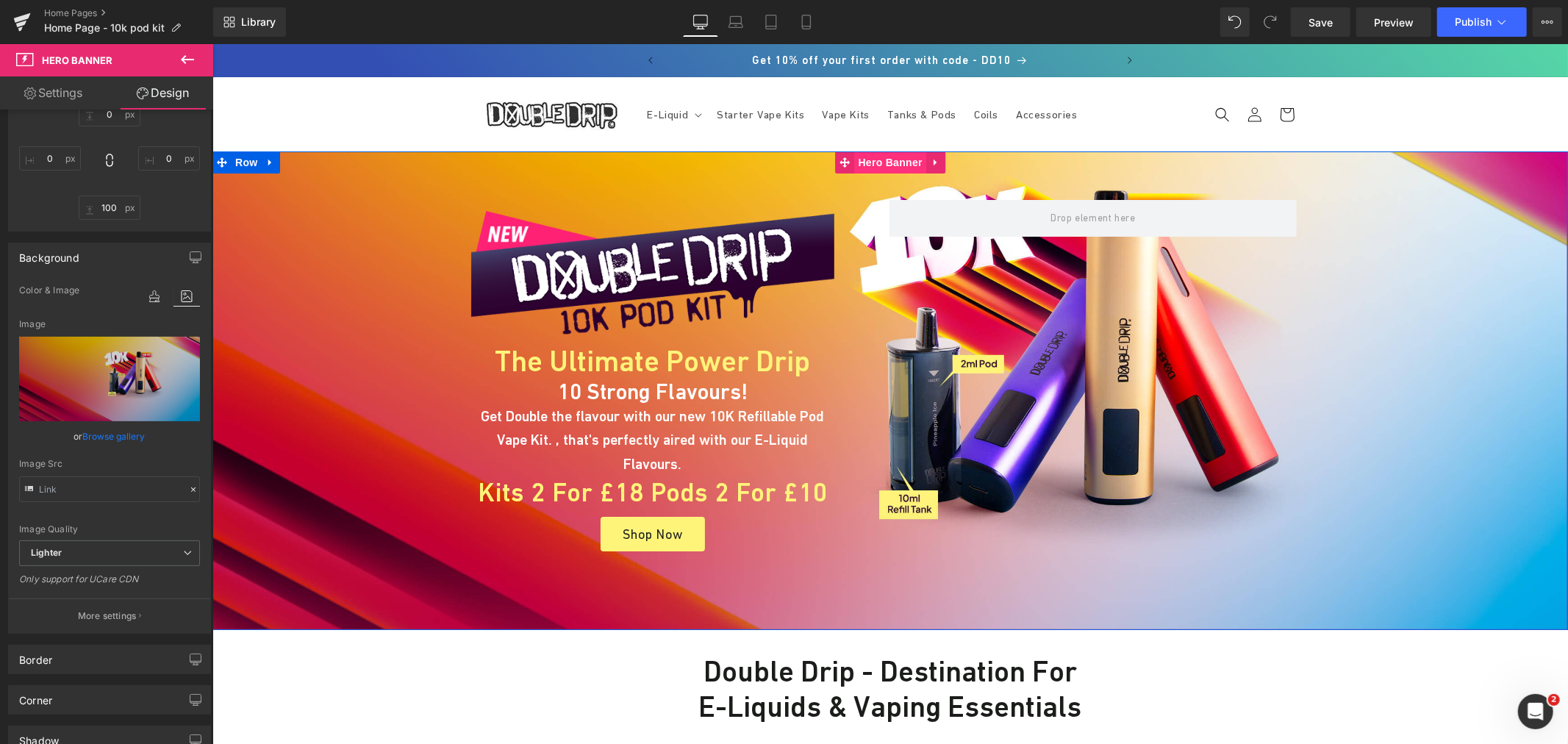
click at [896, 160] on span "Hero Banner" at bounding box center [890, 162] width 71 height 22
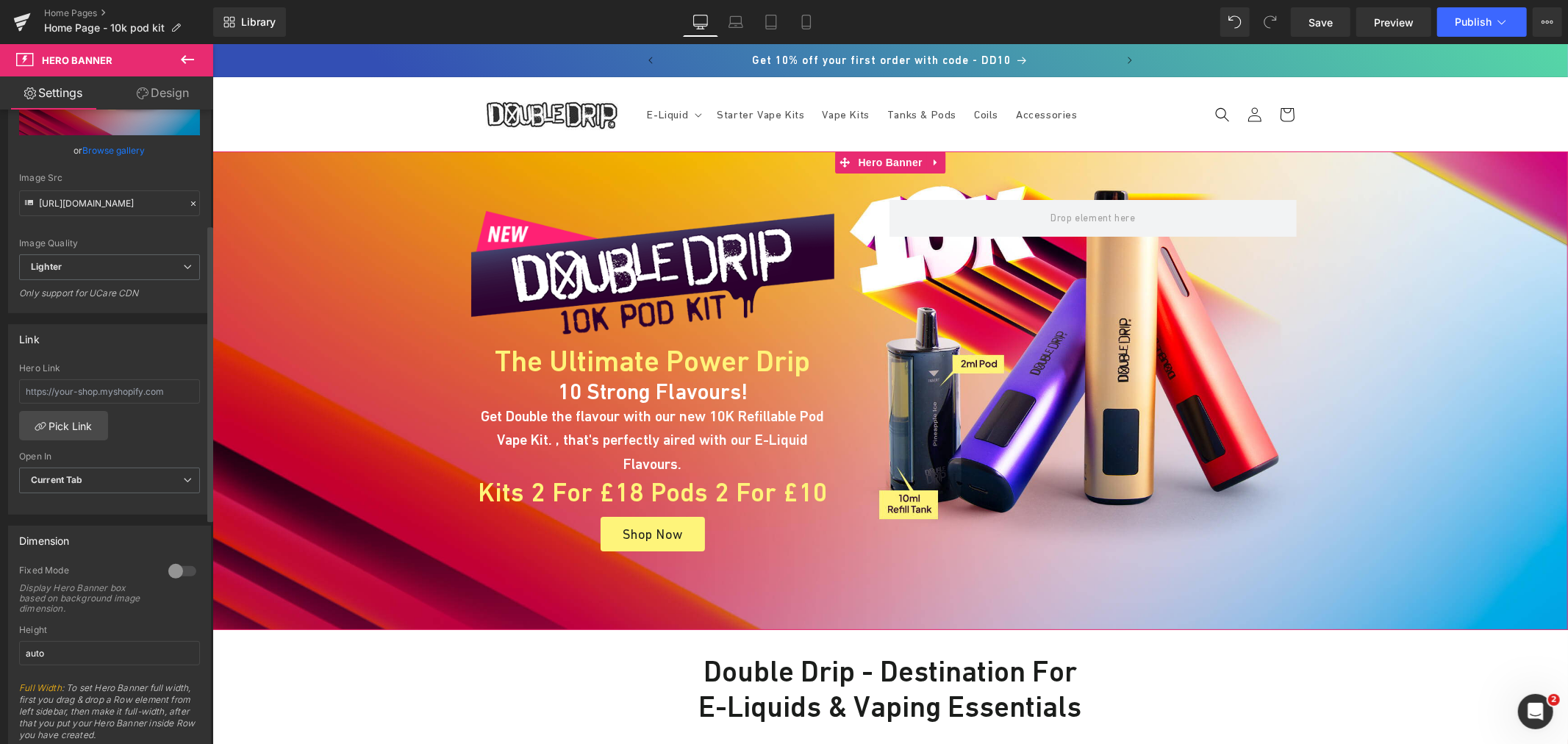
click at [181, 567] on div at bounding box center [183, 571] width 36 height 23
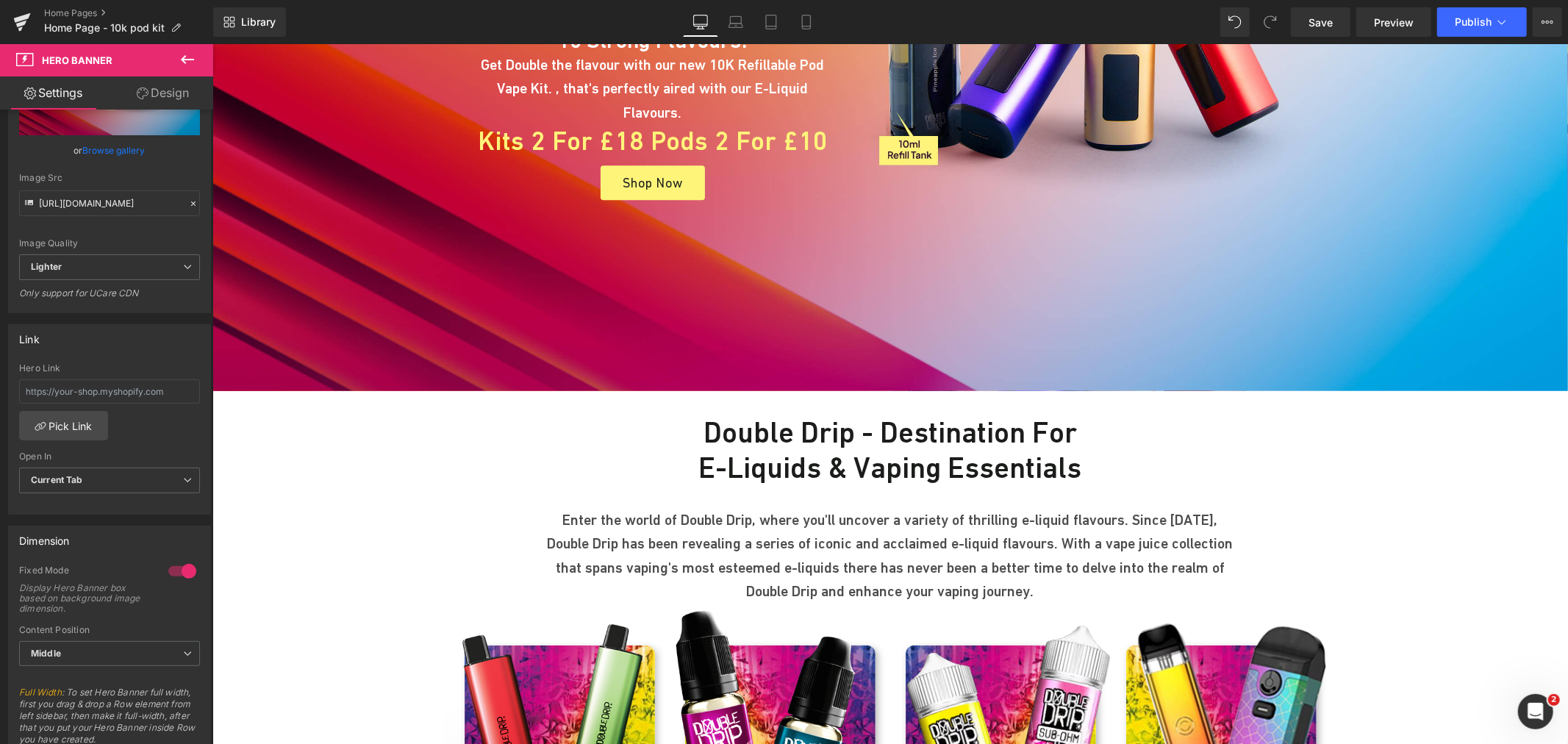
scroll to position [490, 0]
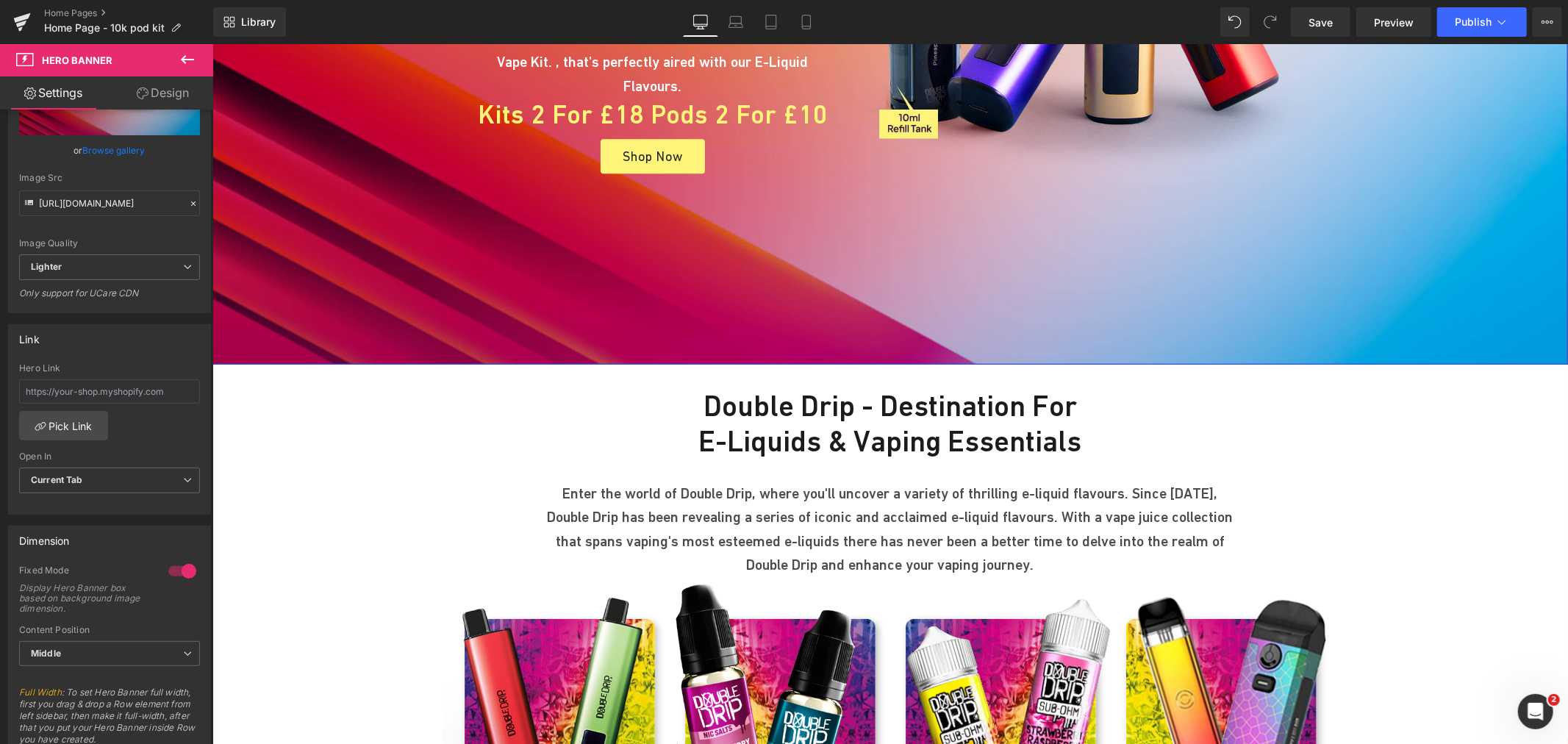
click at [804, 254] on div "Image The Ultimate Power Drip Heading 10 Strong Flavours! Heading Get Double th…" at bounding box center [889, 12] width 1356 height 703
click at [170, 91] on link "Design" at bounding box center [163, 93] width 107 height 33
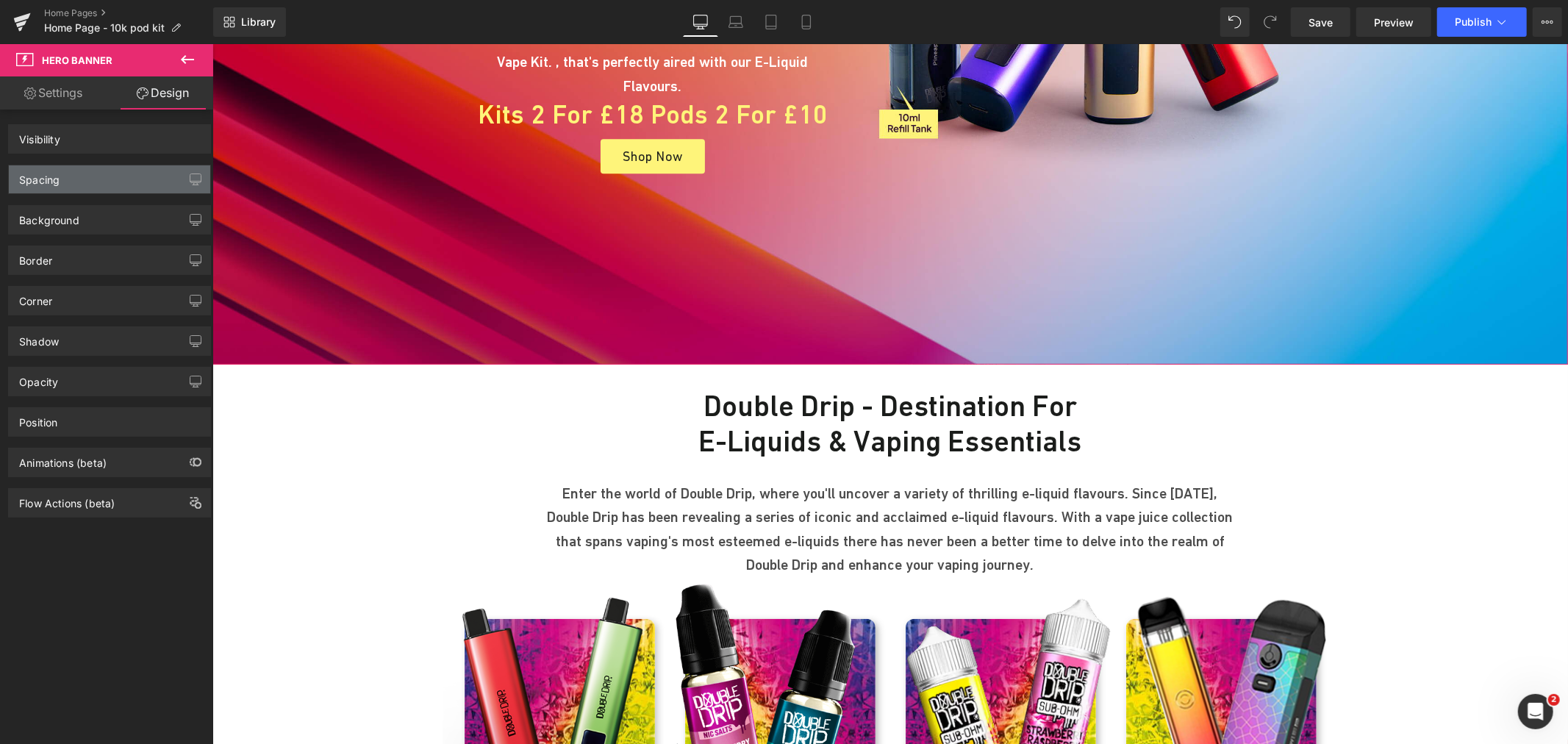
click at [95, 170] on div "Spacing" at bounding box center [109, 179] width 201 height 28
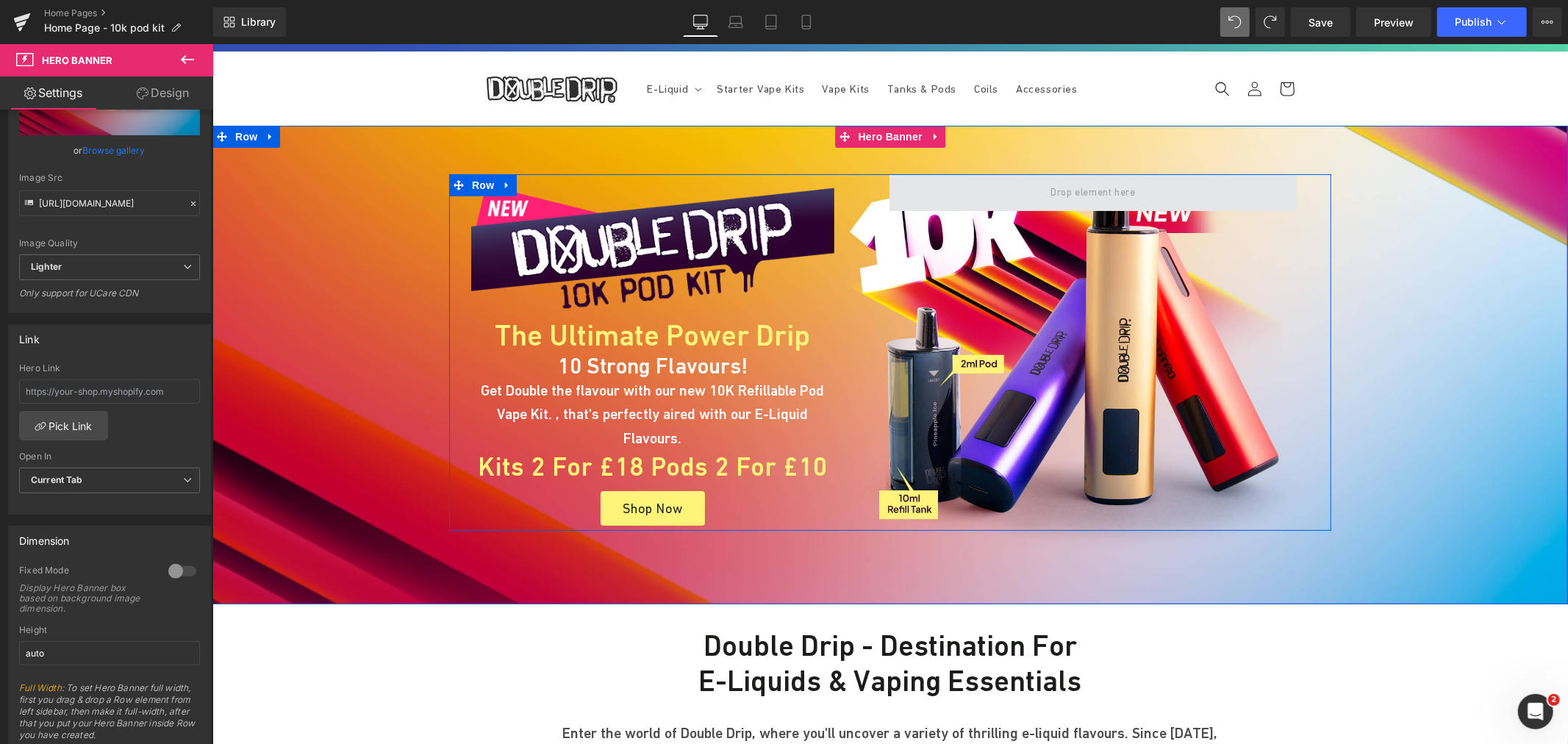
scroll to position [0, 0]
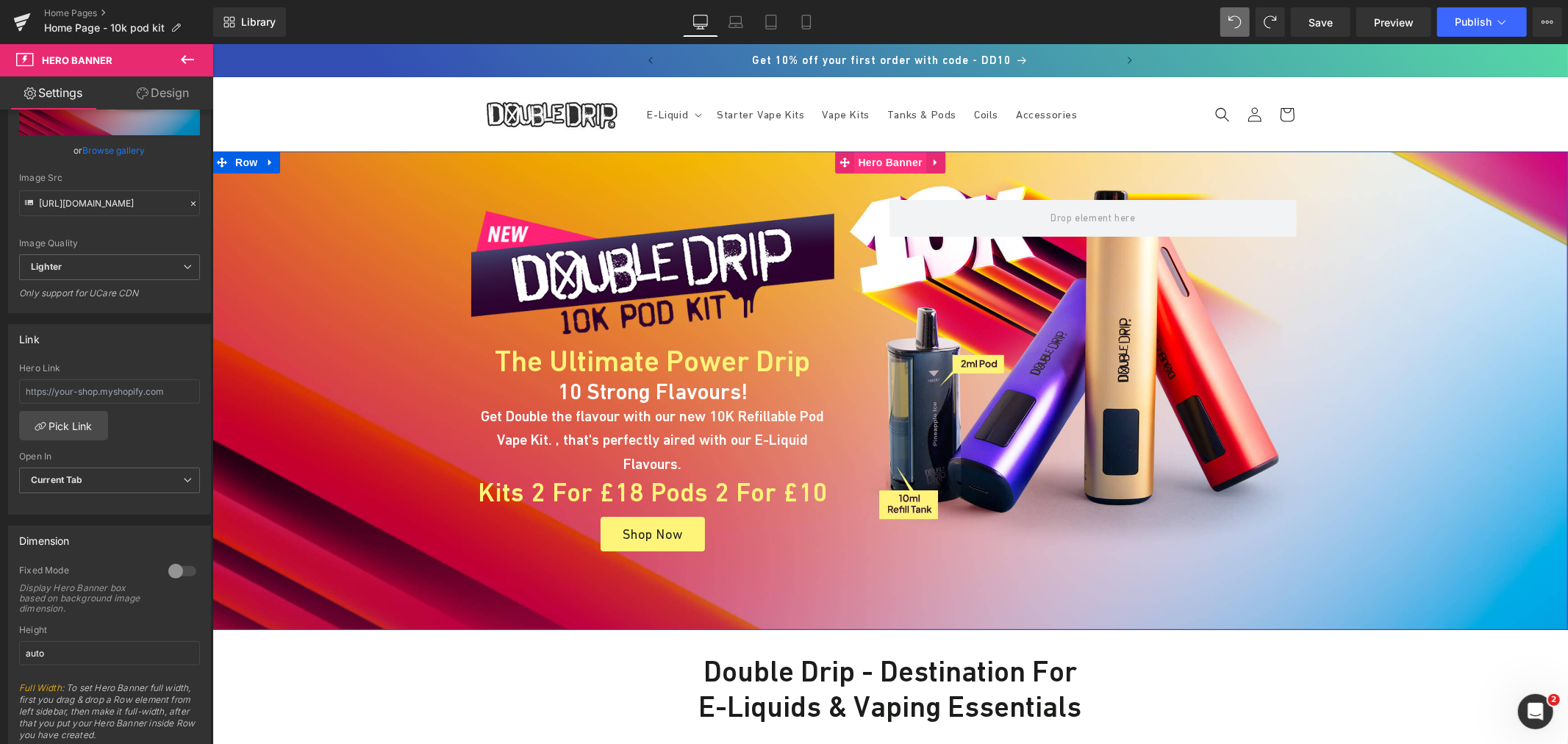
click at [880, 158] on span "Hero Banner" at bounding box center [890, 162] width 71 height 22
click at [166, 96] on link "Design" at bounding box center [163, 93] width 107 height 33
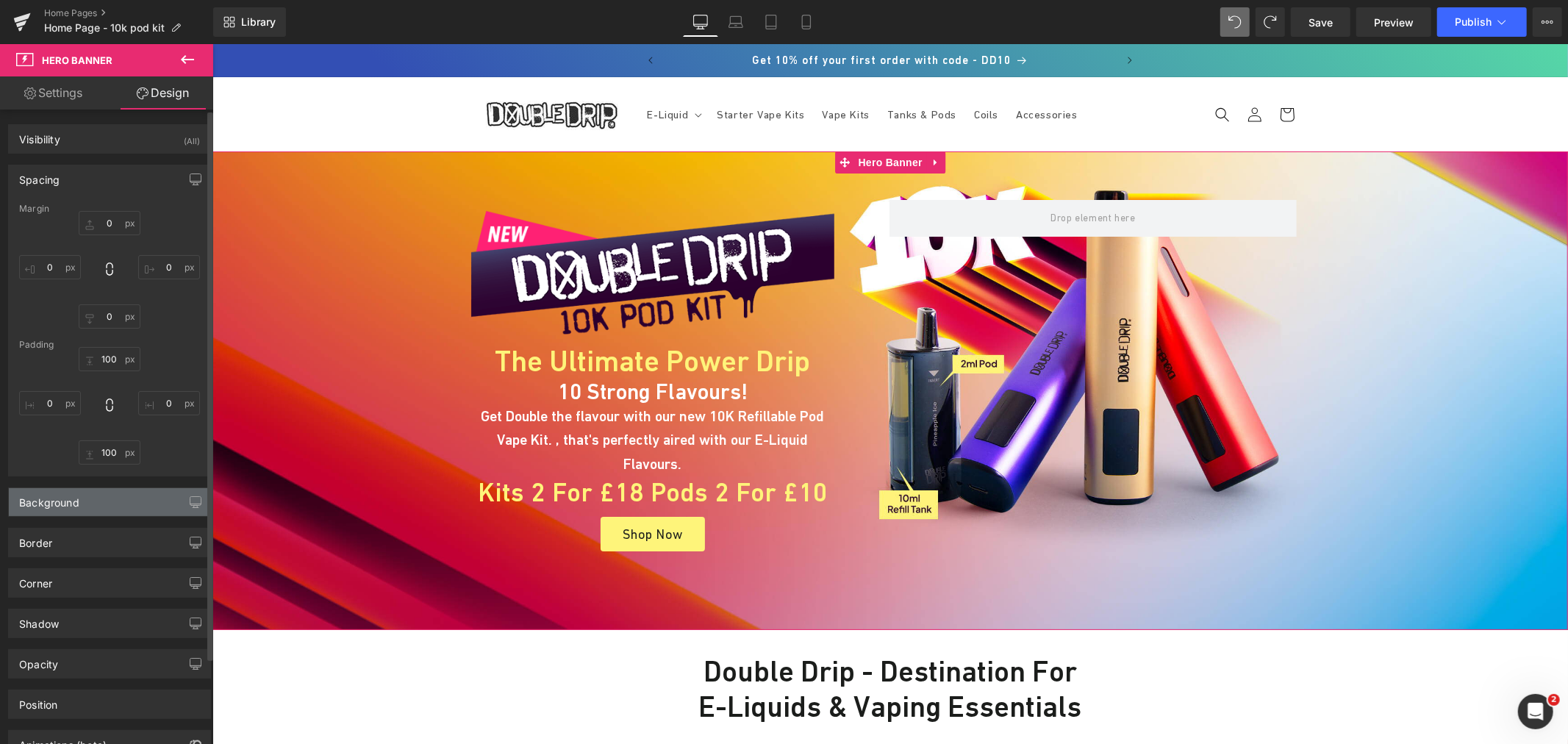
click at [89, 489] on div "Background" at bounding box center [109, 502] width 201 height 28
click at [174, 539] on icon at bounding box center [187, 541] width 26 height 19
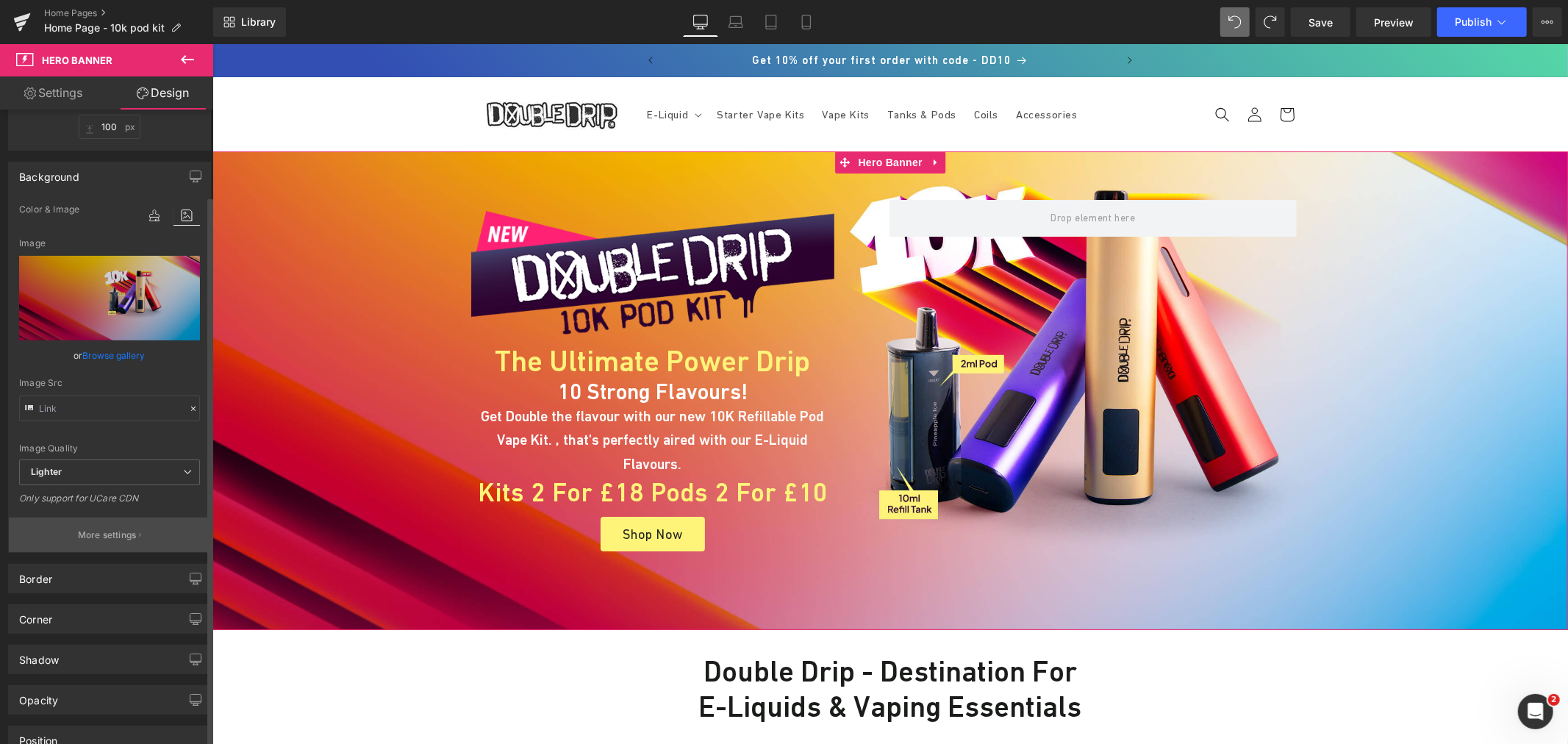
scroll to position [326, 0]
click at [115, 528] on p "More settings" at bounding box center [108, 534] width 59 height 13
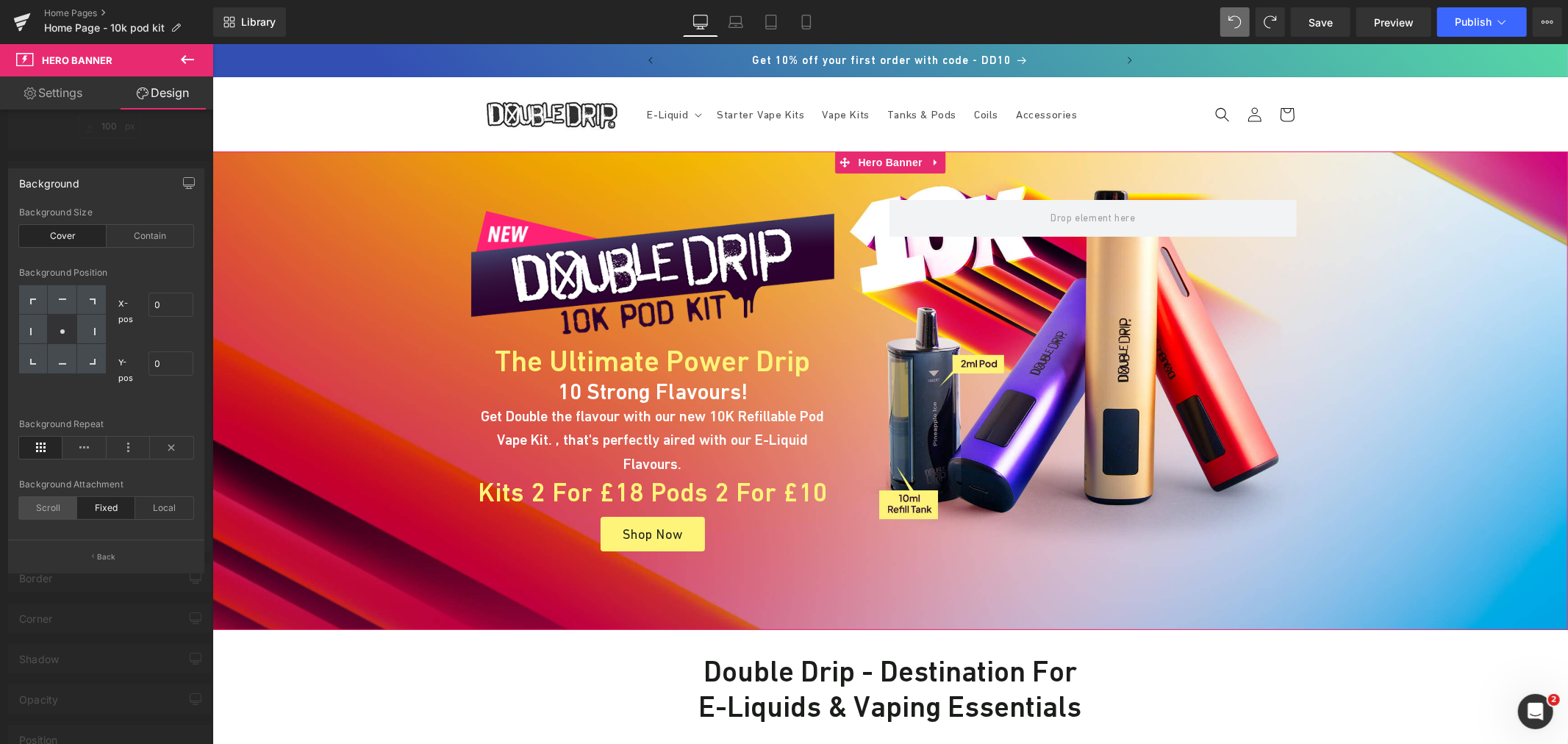
click at [56, 503] on div "Scroll" at bounding box center [48, 508] width 58 height 22
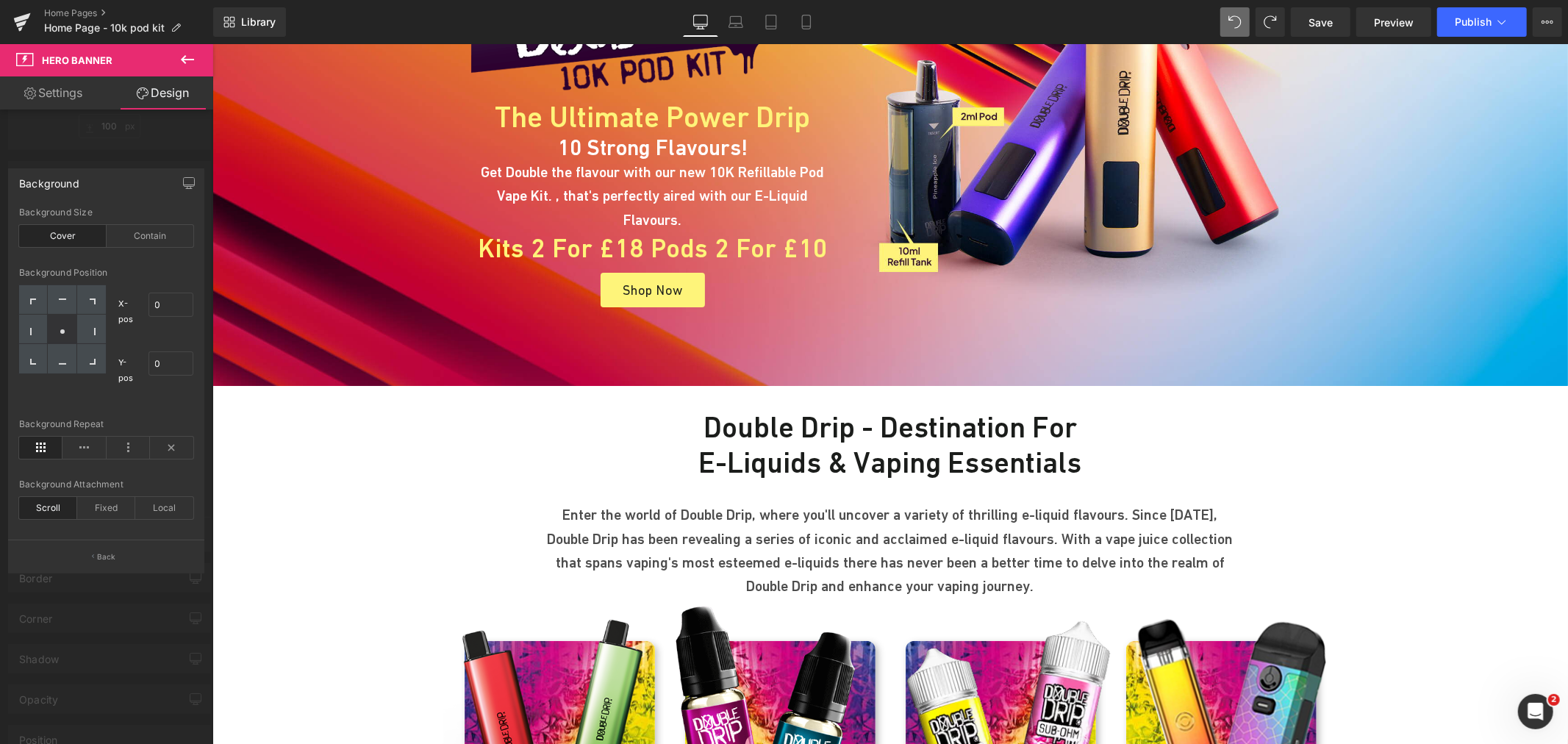
scroll to position [245, 0]
click at [177, 512] on div "Local" at bounding box center [164, 508] width 58 height 22
click at [165, 443] on icon at bounding box center [172, 448] width 43 height 22
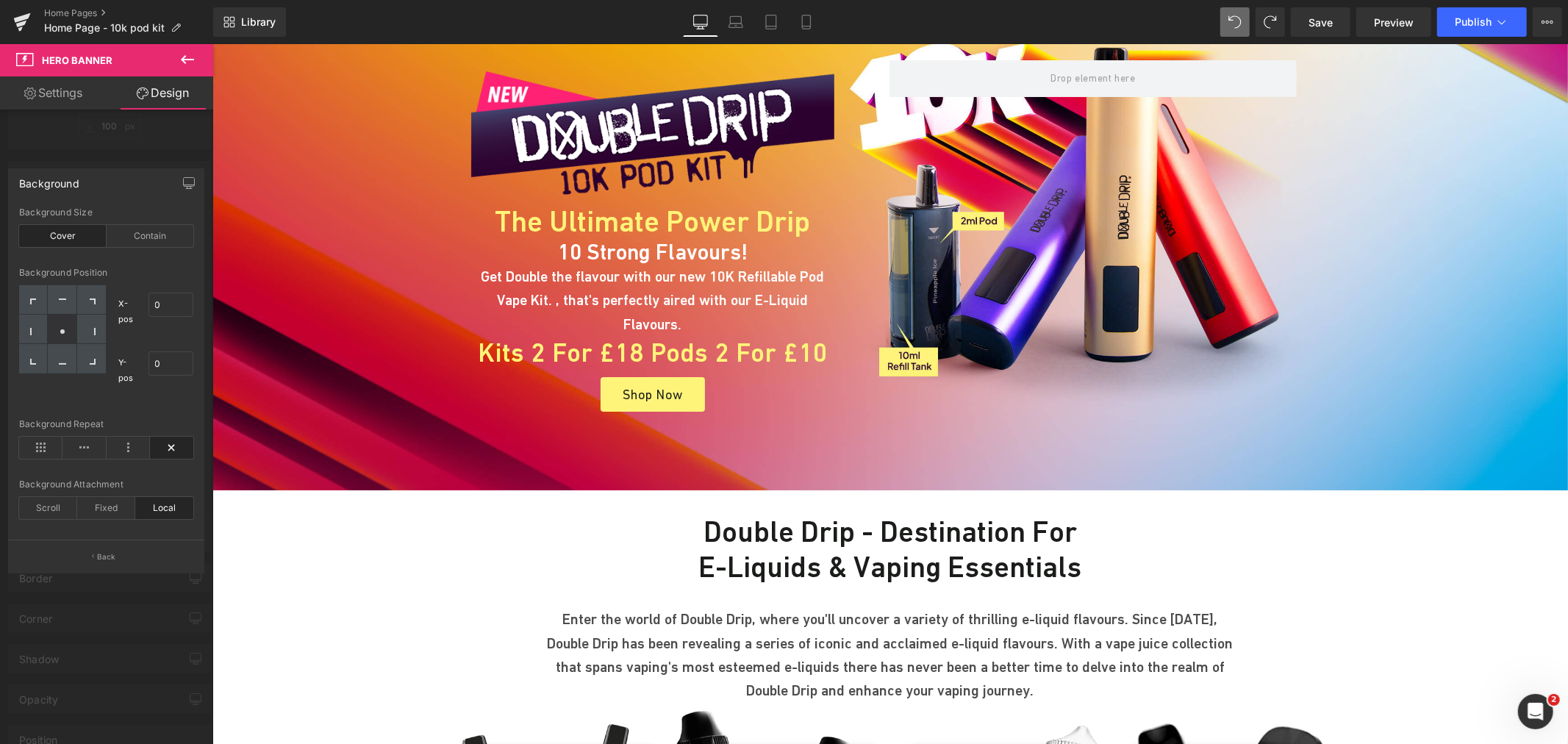
scroll to position [0, 0]
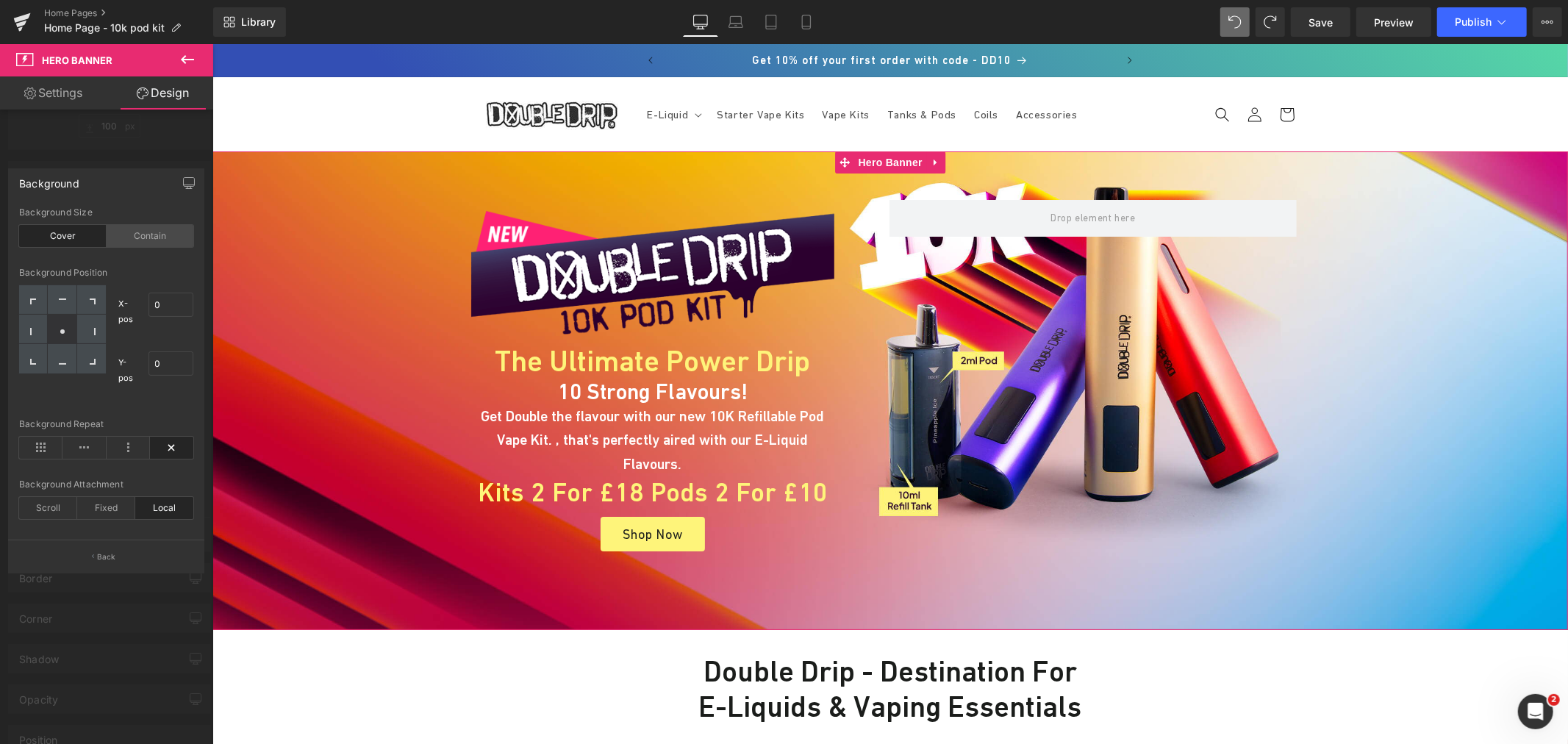
click at [159, 234] on div "Contain" at bounding box center [150, 236] width 88 height 22
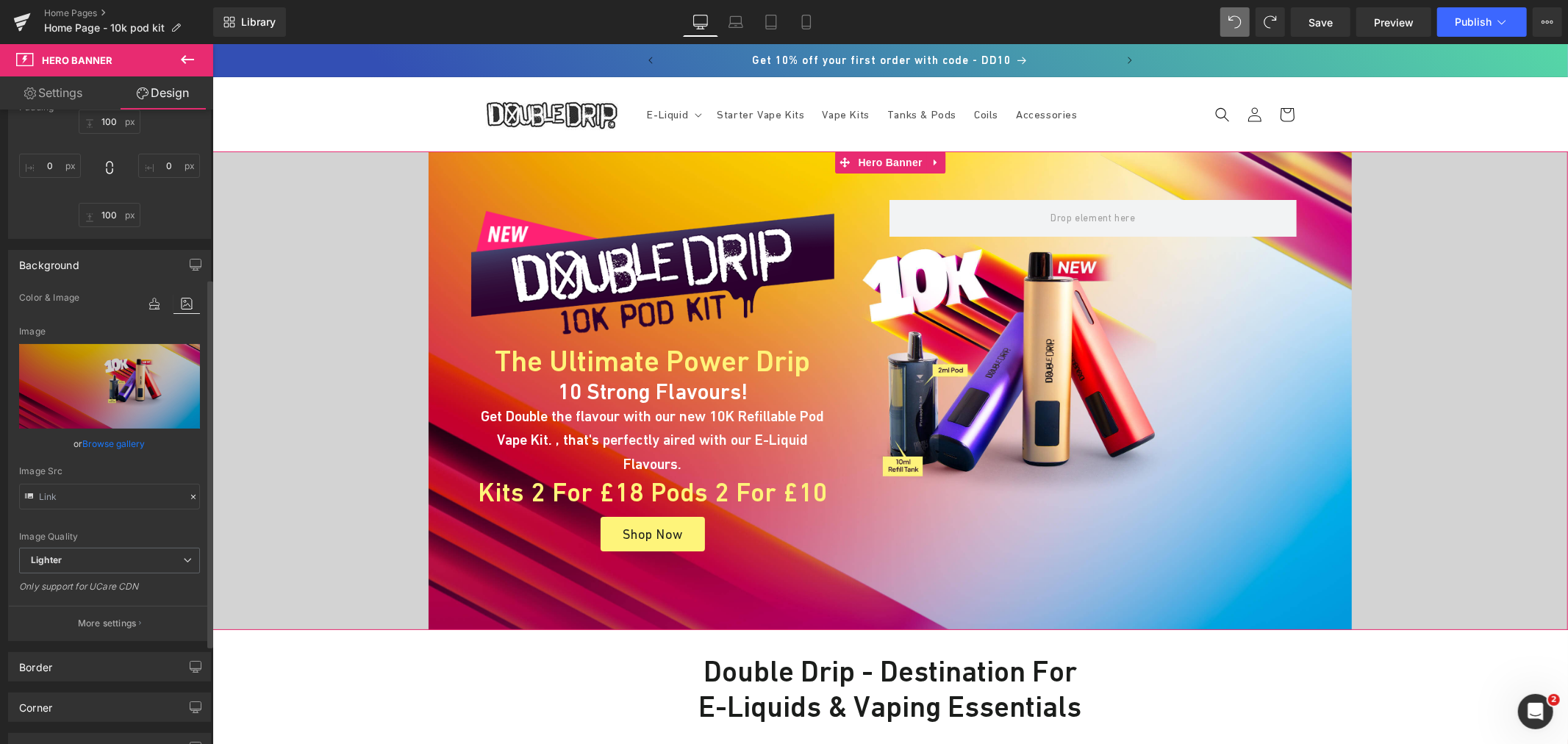
scroll to position [216, 0]
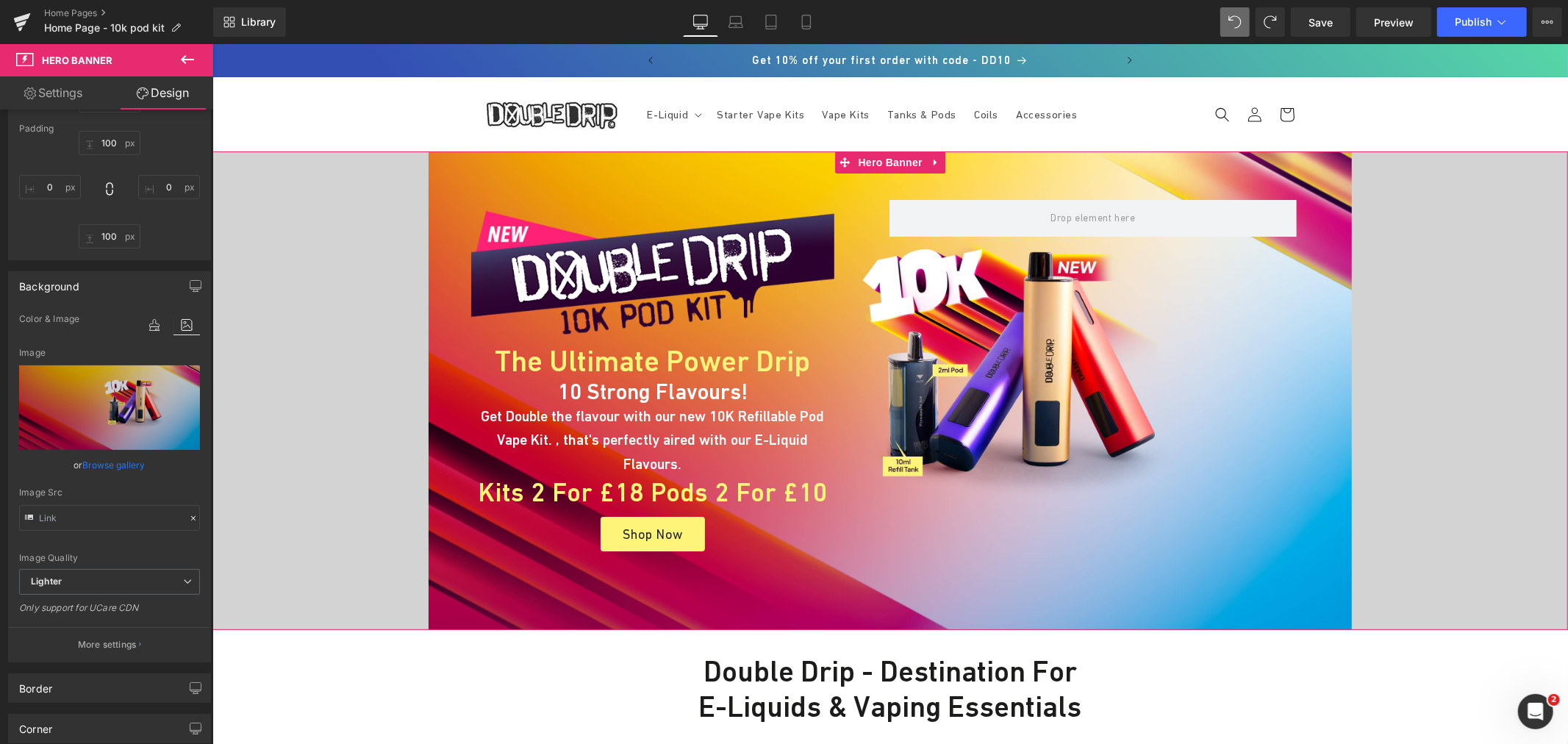
click at [74, 107] on link "Settings" at bounding box center [53, 93] width 107 height 33
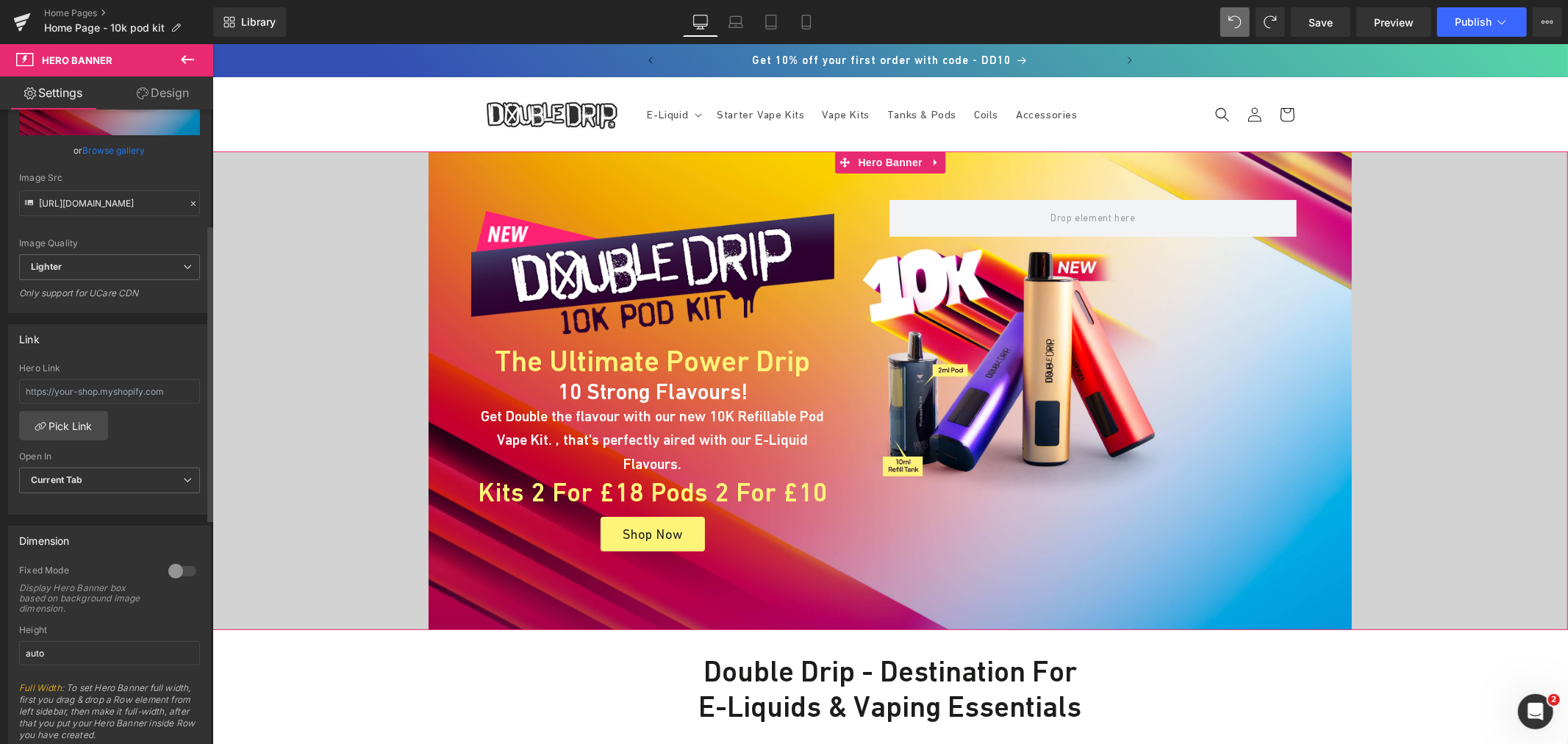
scroll to position [408, 0]
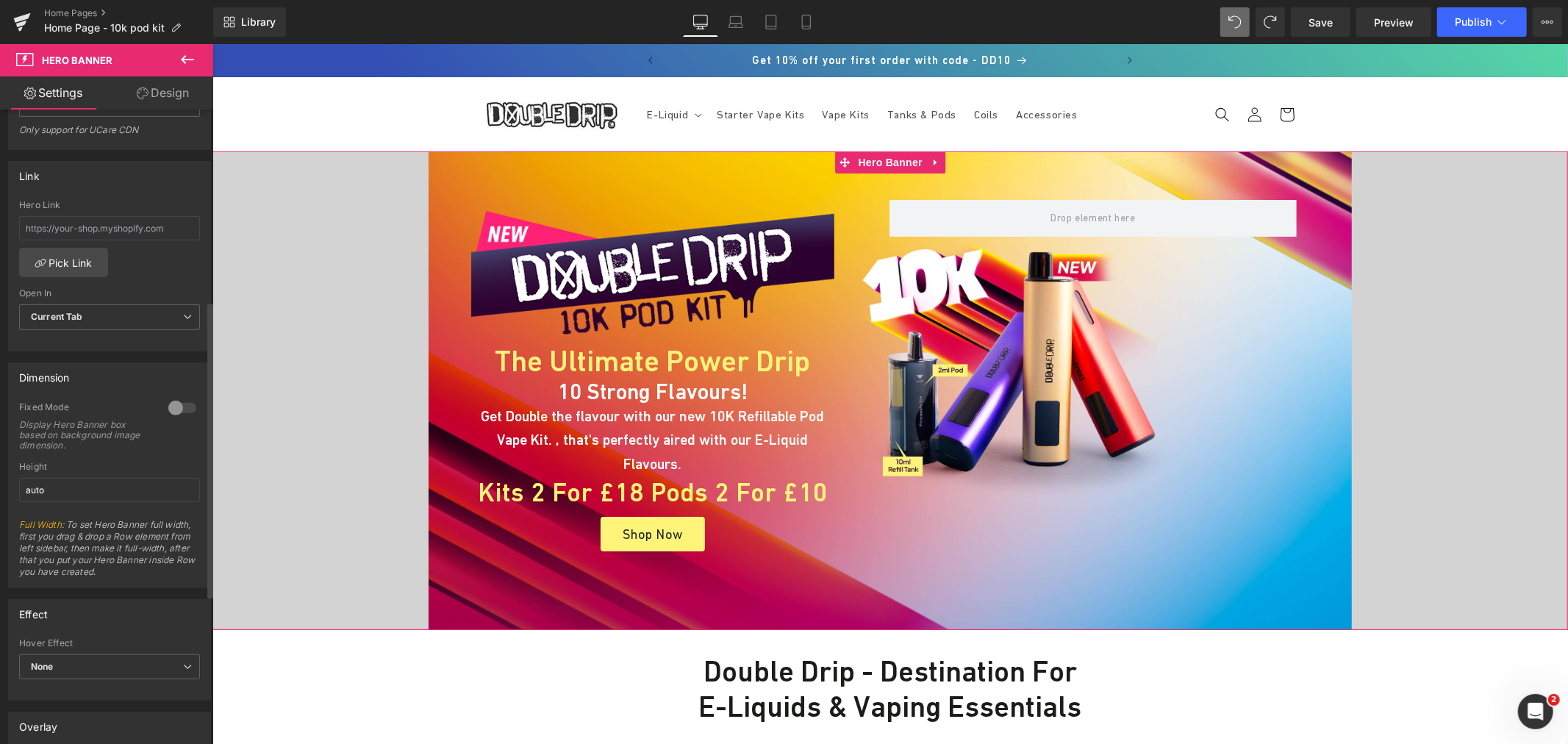
click at [172, 412] on div at bounding box center [183, 408] width 36 height 23
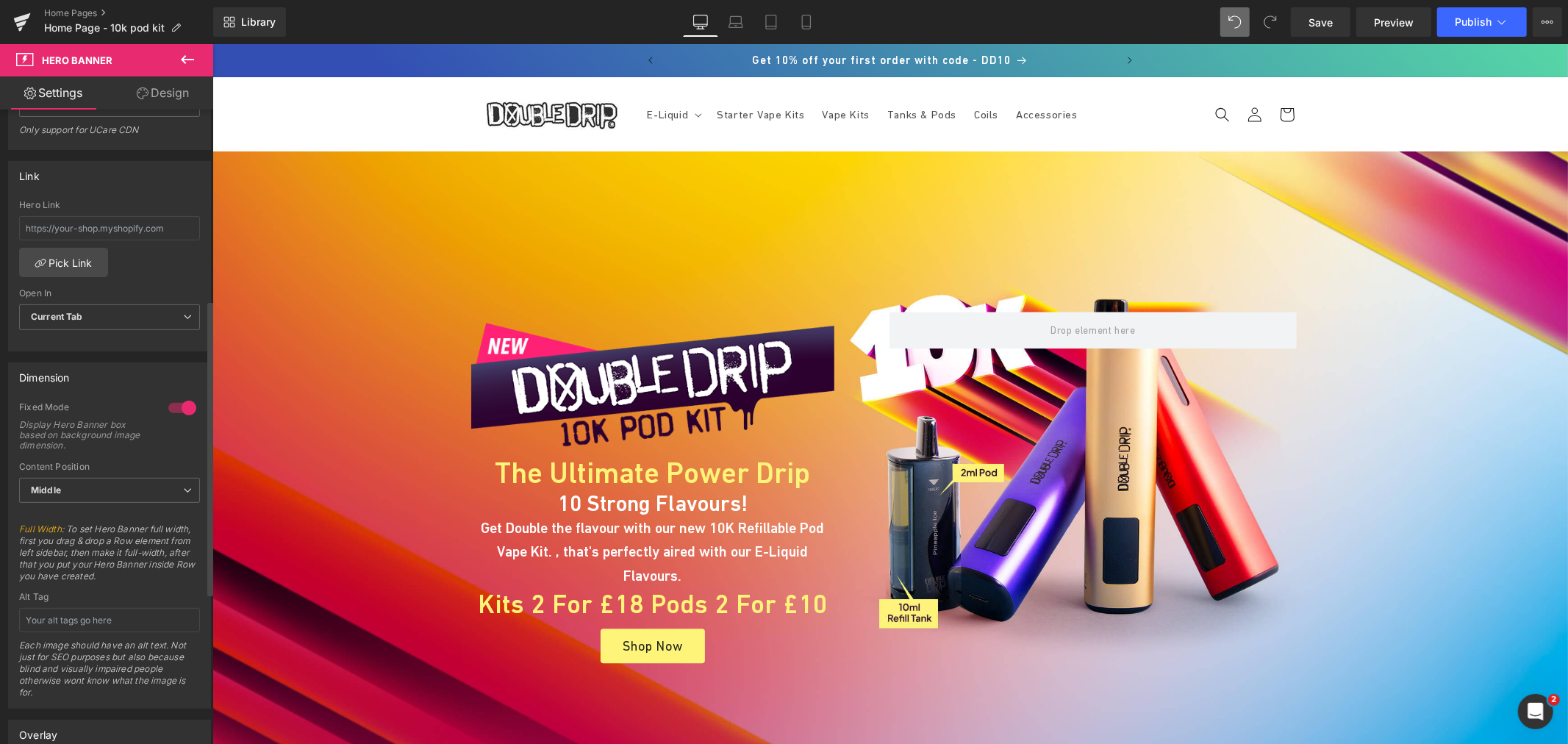
click at [173, 412] on div at bounding box center [183, 408] width 36 height 23
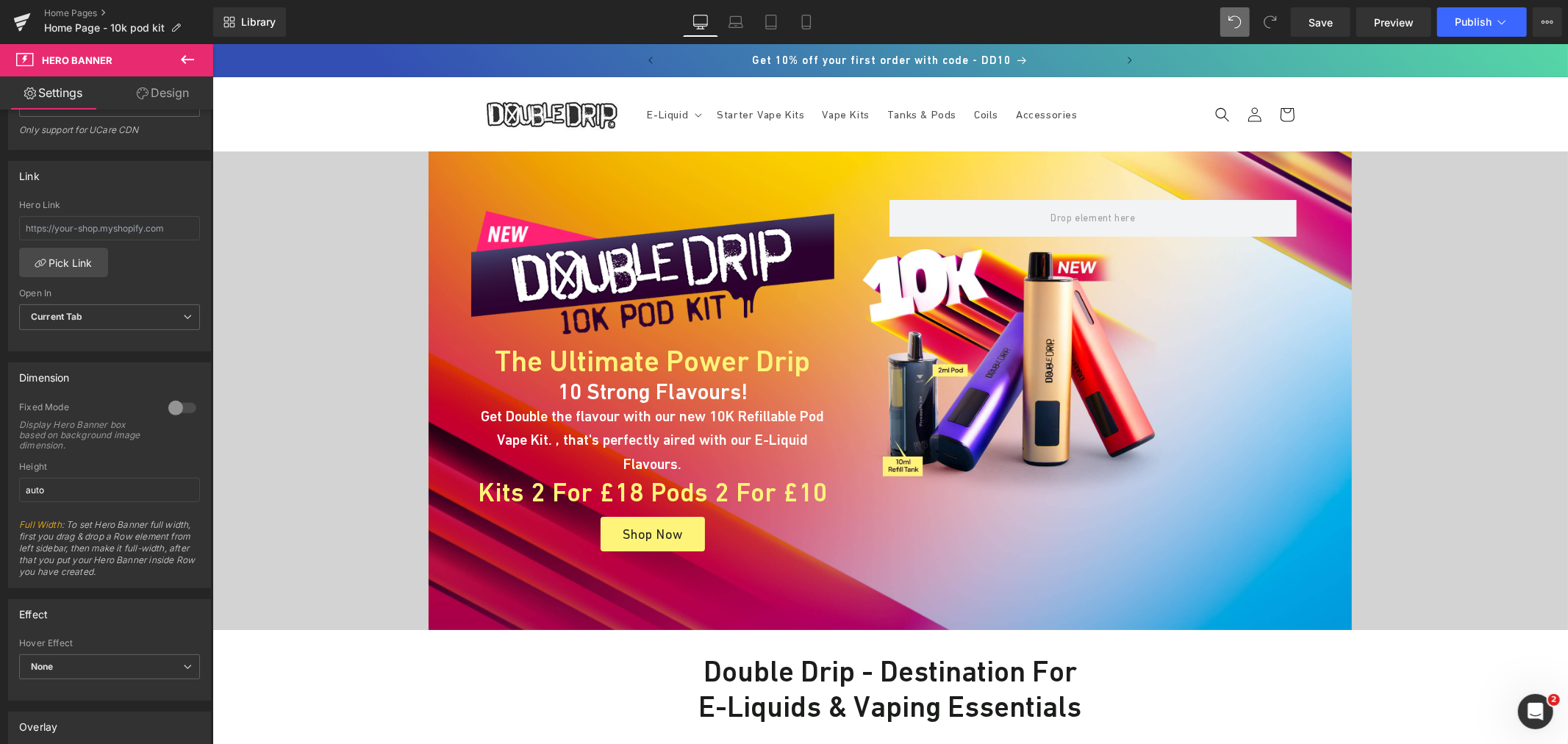
click at [145, 98] on icon at bounding box center [142, 93] width 12 height 12
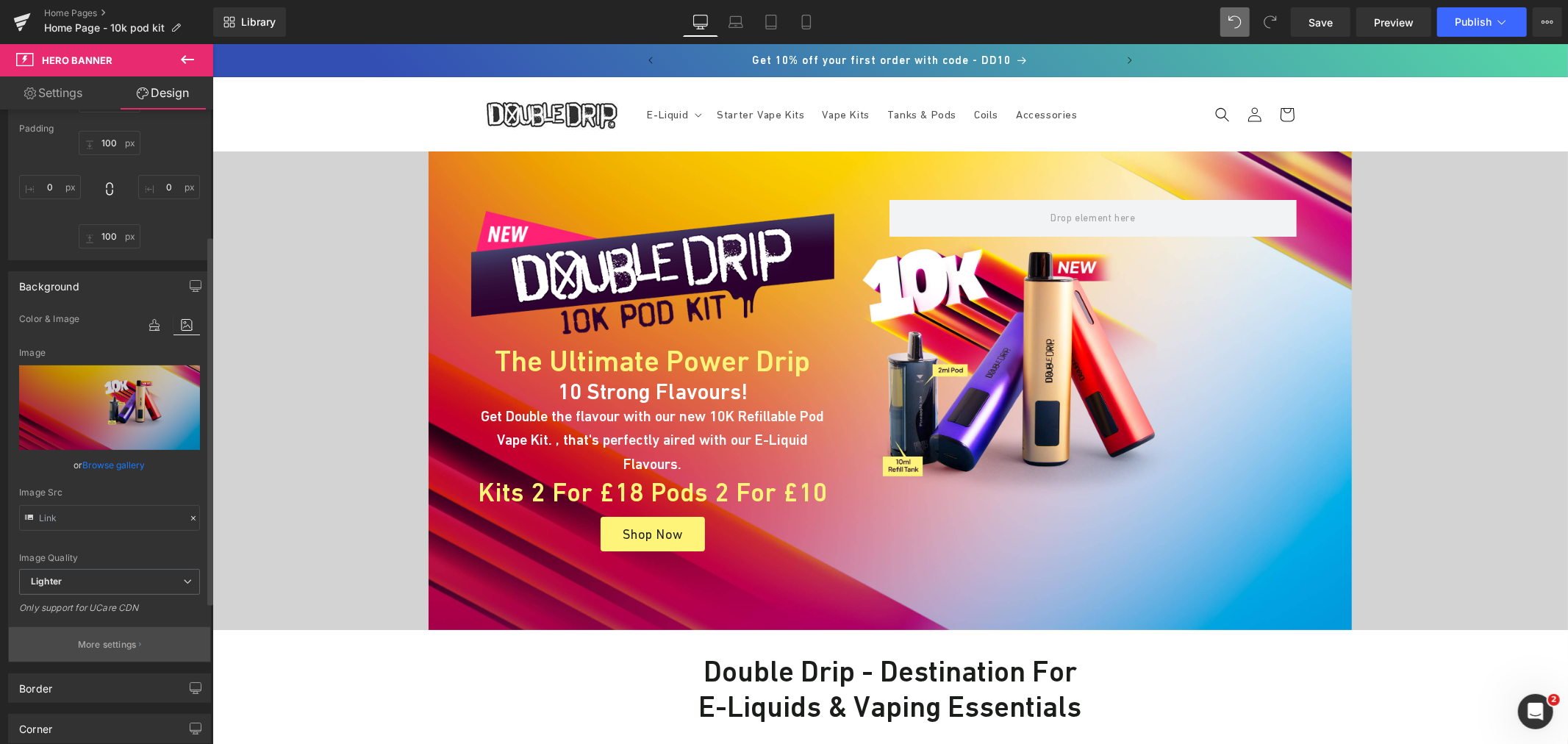
click at [89, 637] on button "More settings" at bounding box center [109, 644] width 201 height 35
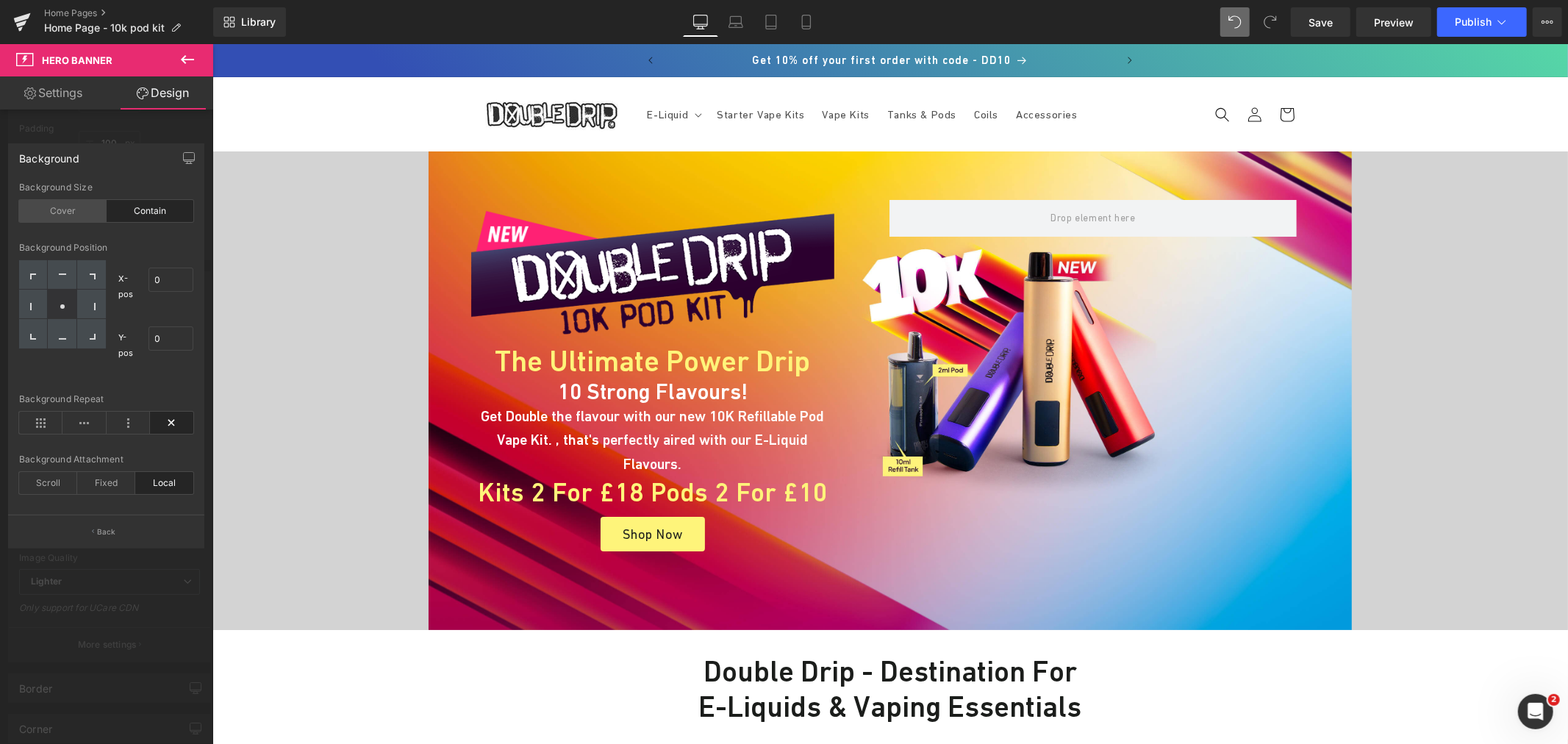
click at [62, 216] on div "Cover" at bounding box center [63, 211] width 88 height 22
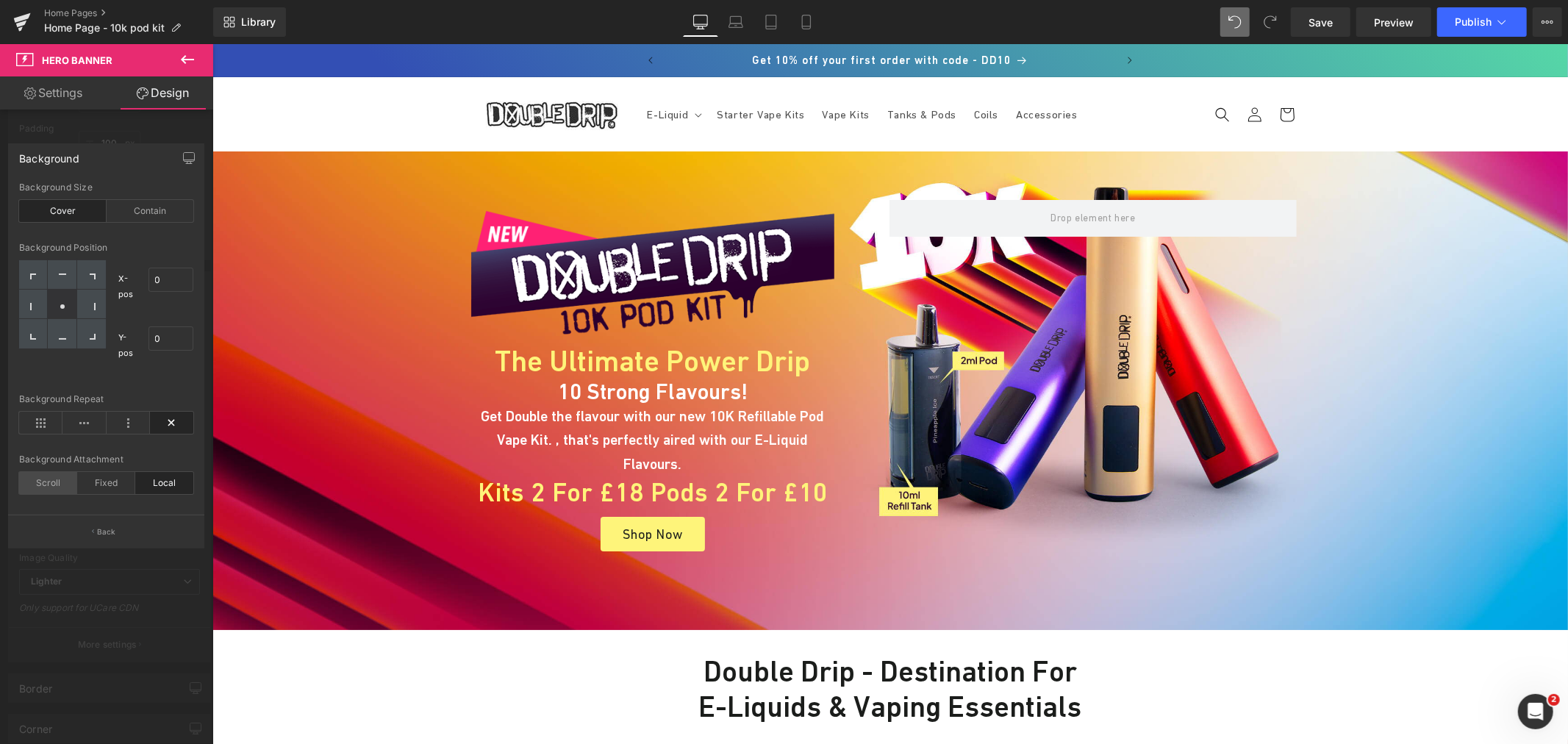
click at [59, 487] on div "Scroll" at bounding box center [48, 483] width 58 height 22
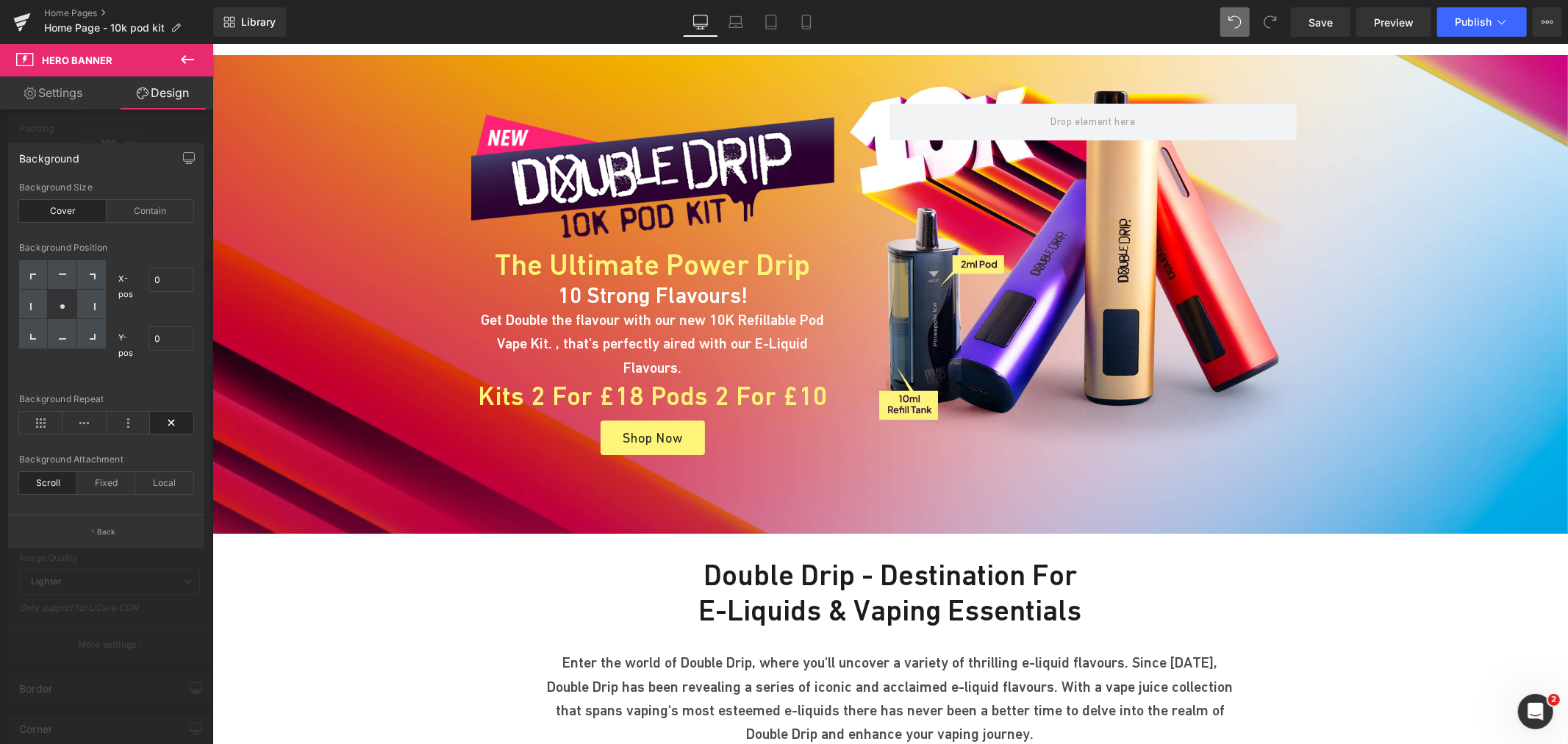
scroll to position [0, 0]
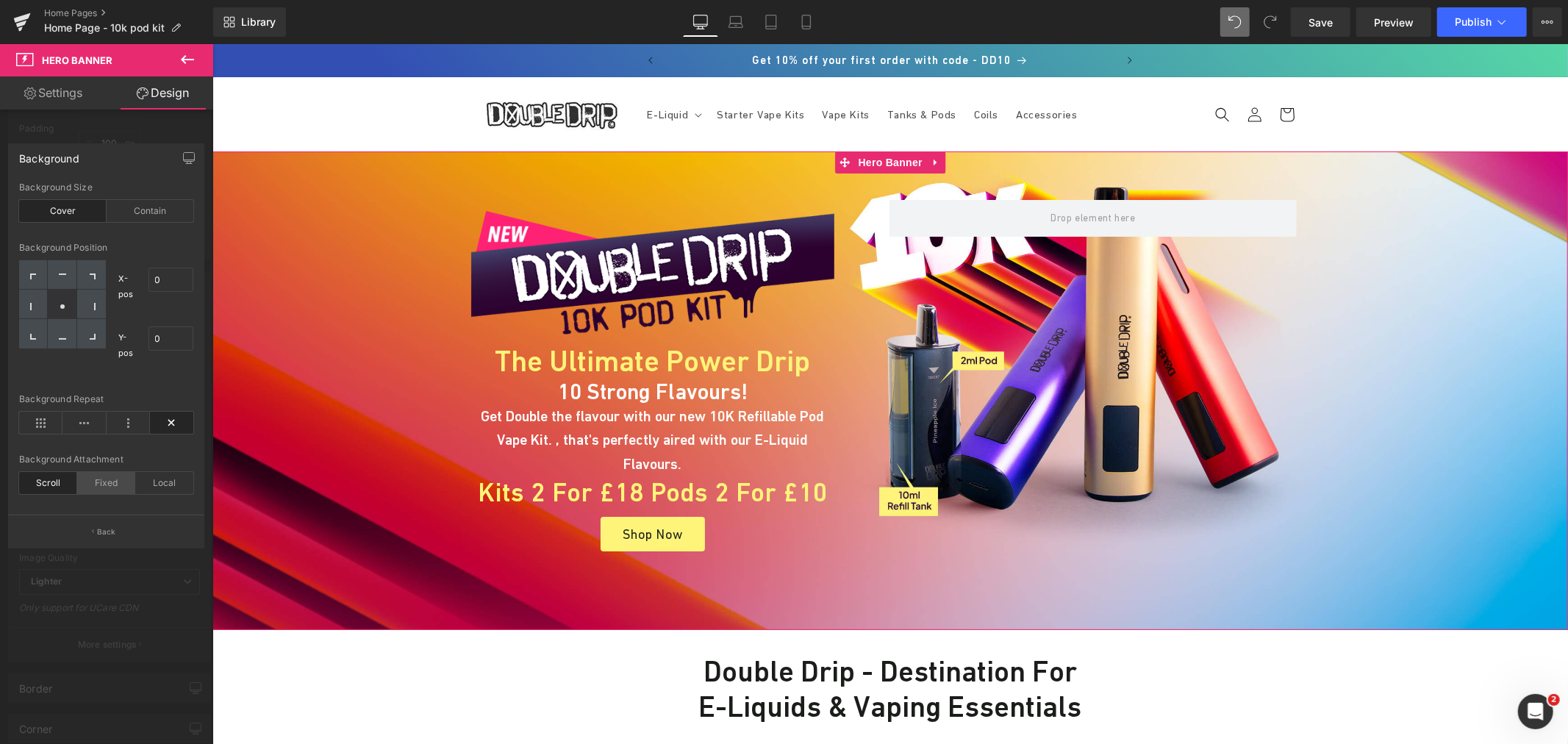
click at [108, 481] on div "Fixed" at bounding box center [106, 483] width 58 height 22
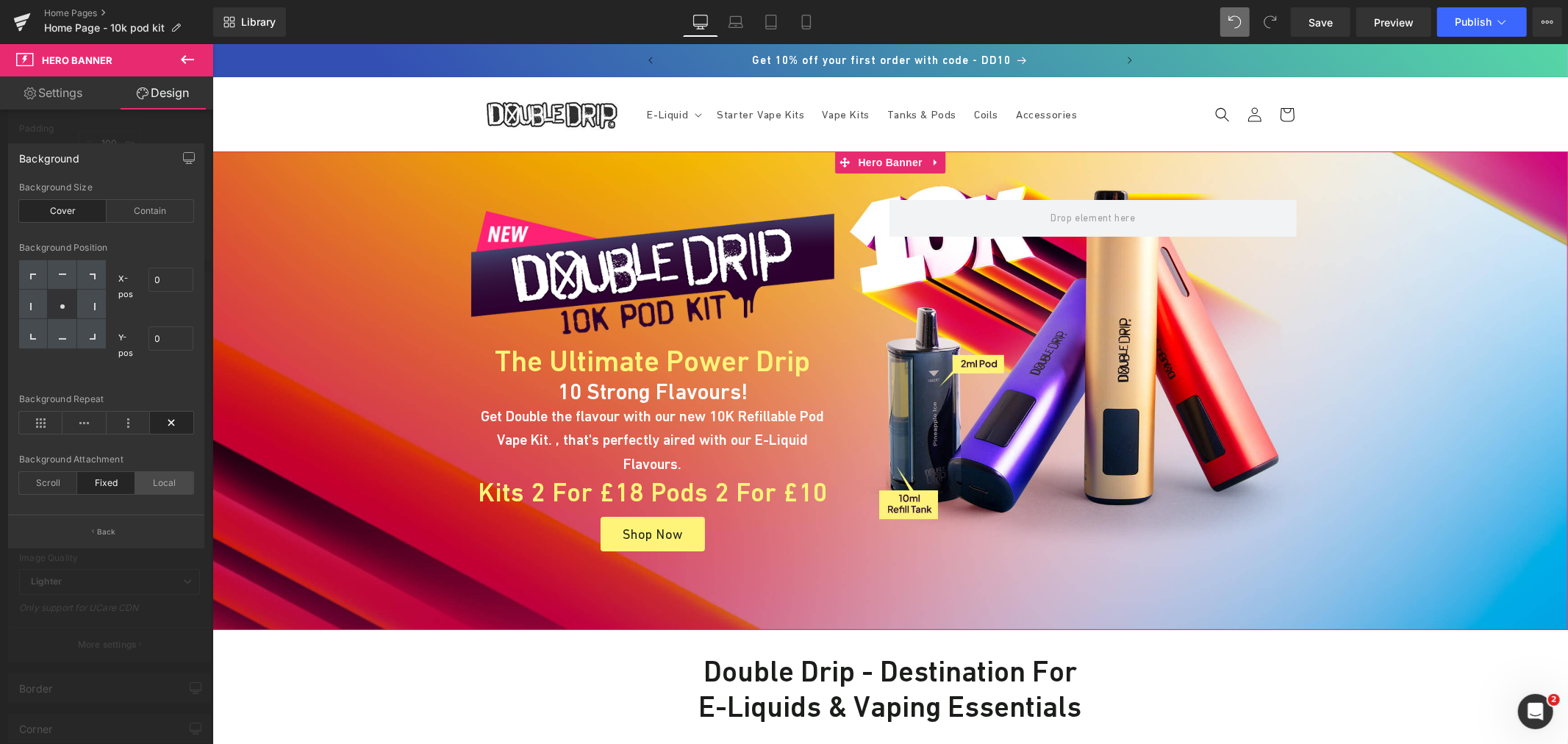
click at [160, 484] on div "Local" at bounding box center [164, 483] width 58 height 22
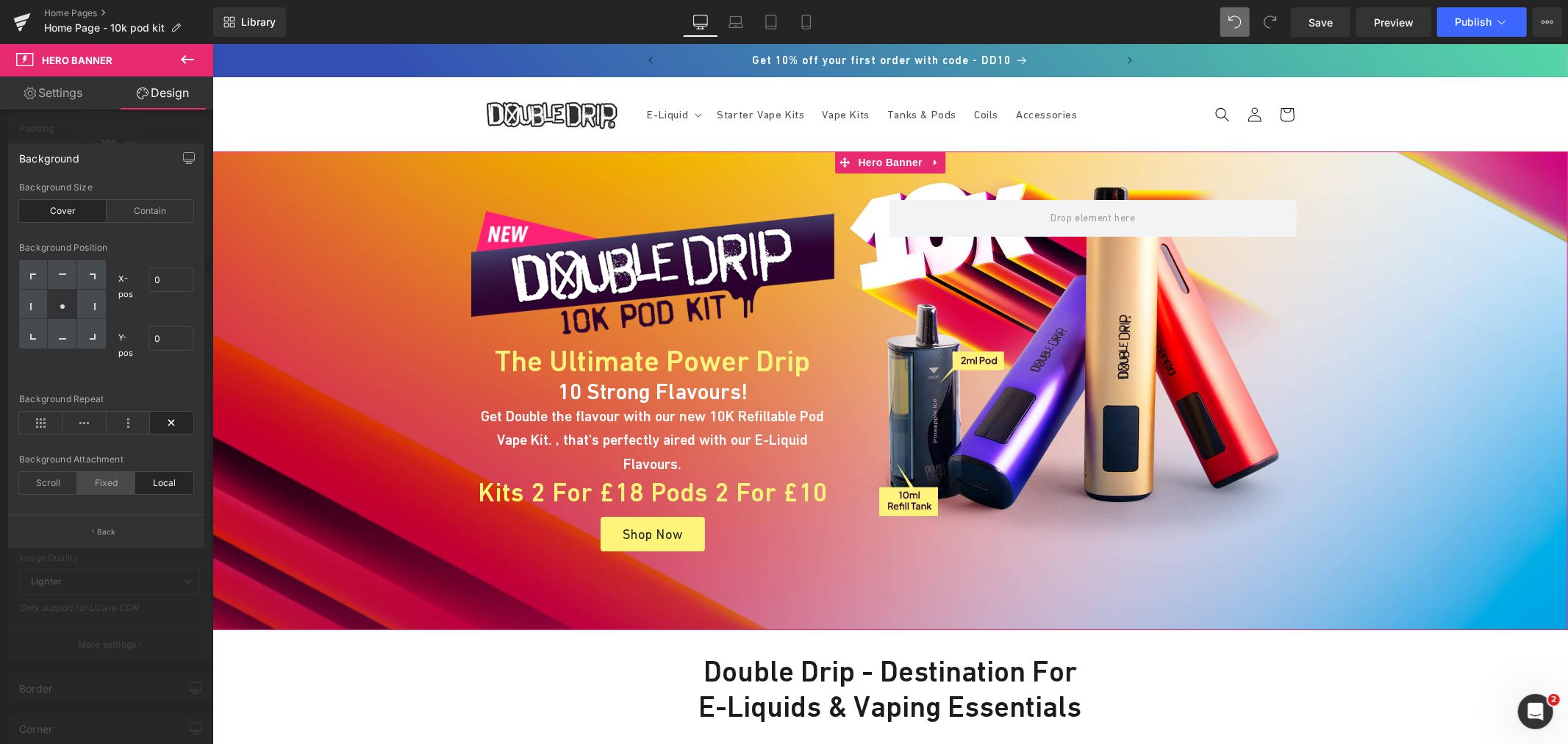
click at [108, 483] on div "Fixed" at bounding box center [106, 483] width 58 height 22
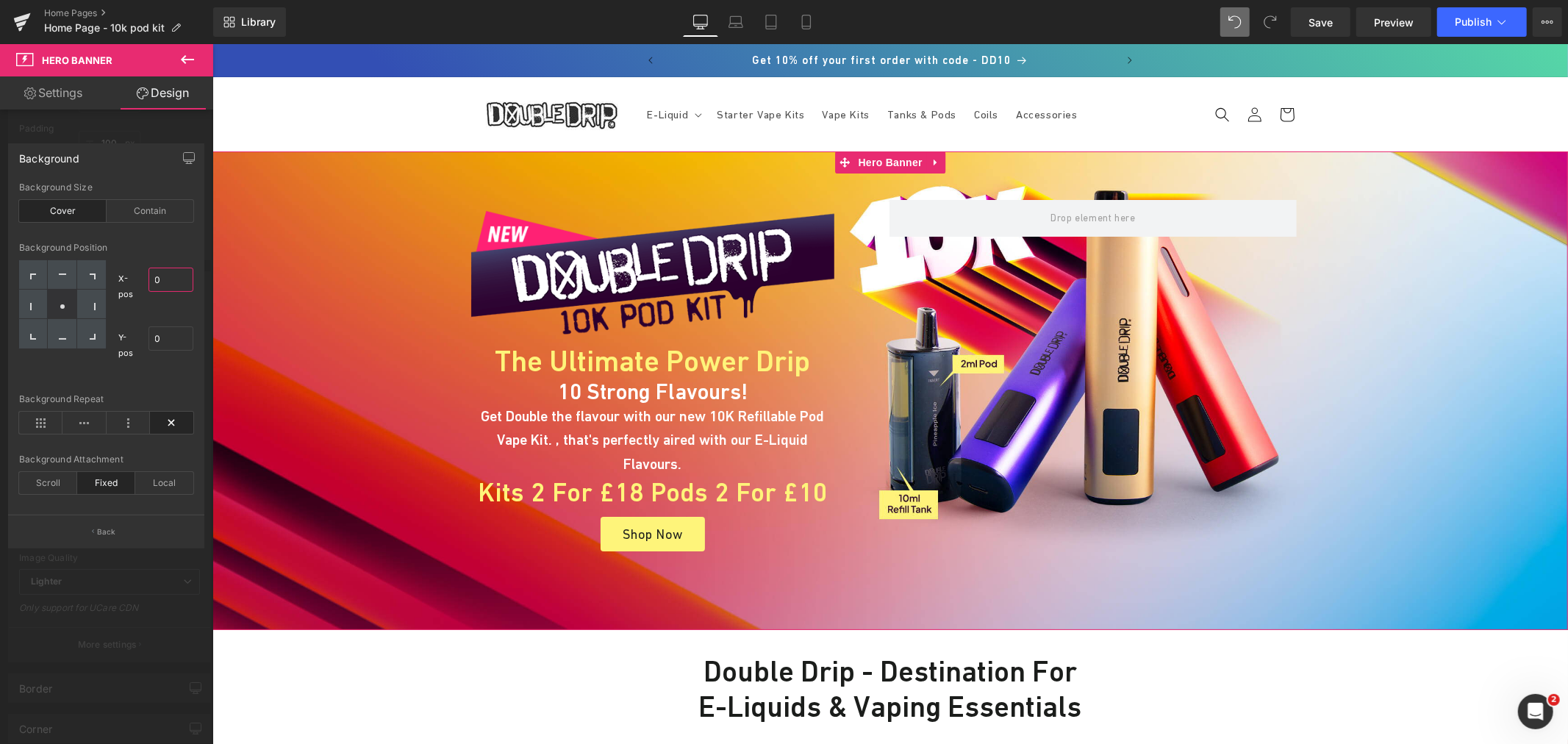
click at [184, 277] on input "0" at bounding box center [171, 279] width 46 height 24
type input "8"
click at [64, 308] on icon at bounding box center [62, 306] width 7 height 7
click at [174, 337] on input "0" at bounding box center [171, 338] width 46 height 24
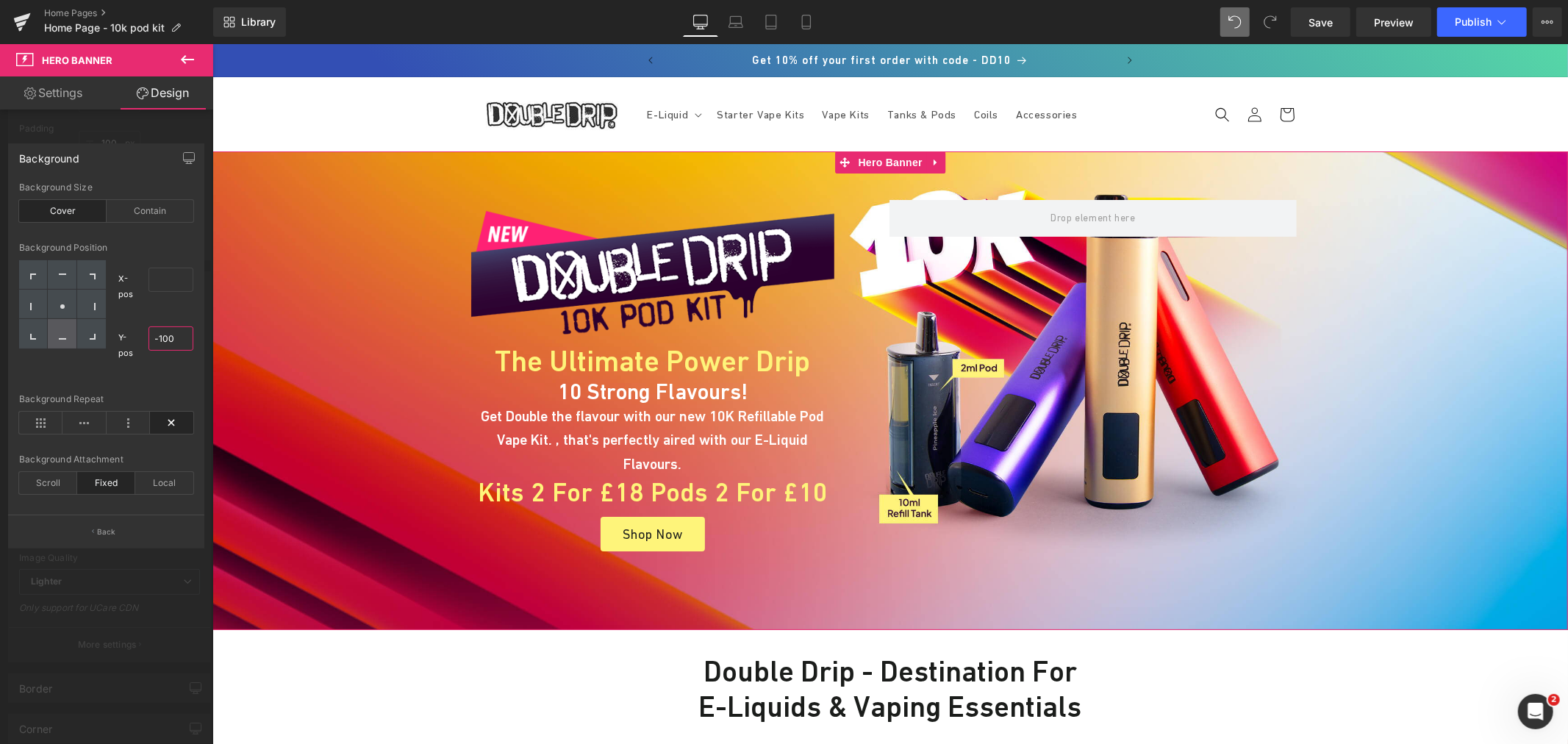
type input "-100"
click at [65, 336] on icon at bounding box center [62, 336] width 7 height 7
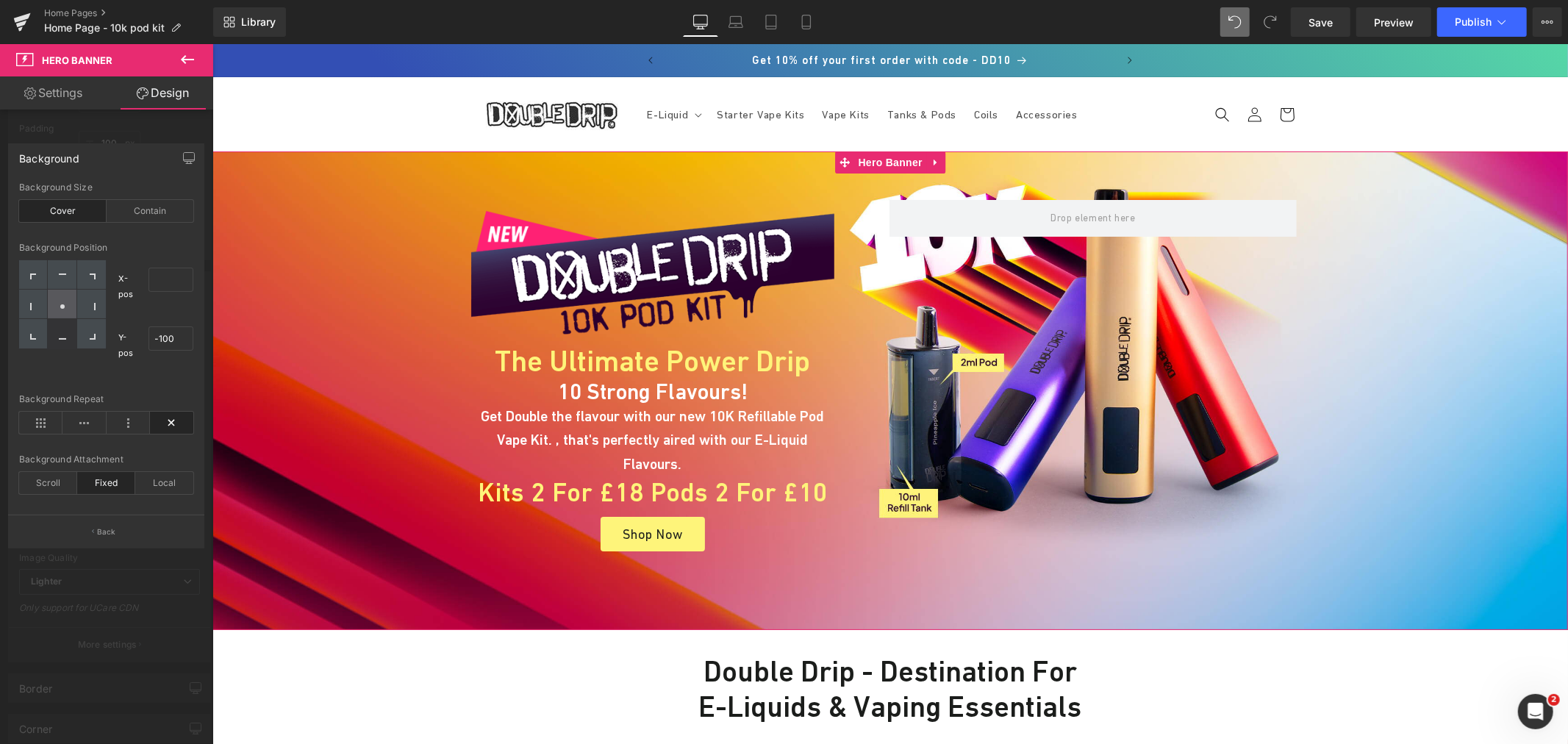
click at [66, 300] on div at bounding box center [62, 305] width 29 height 29
click at [74, 275] on div at bounding box center [62, 275] width 29 height 29
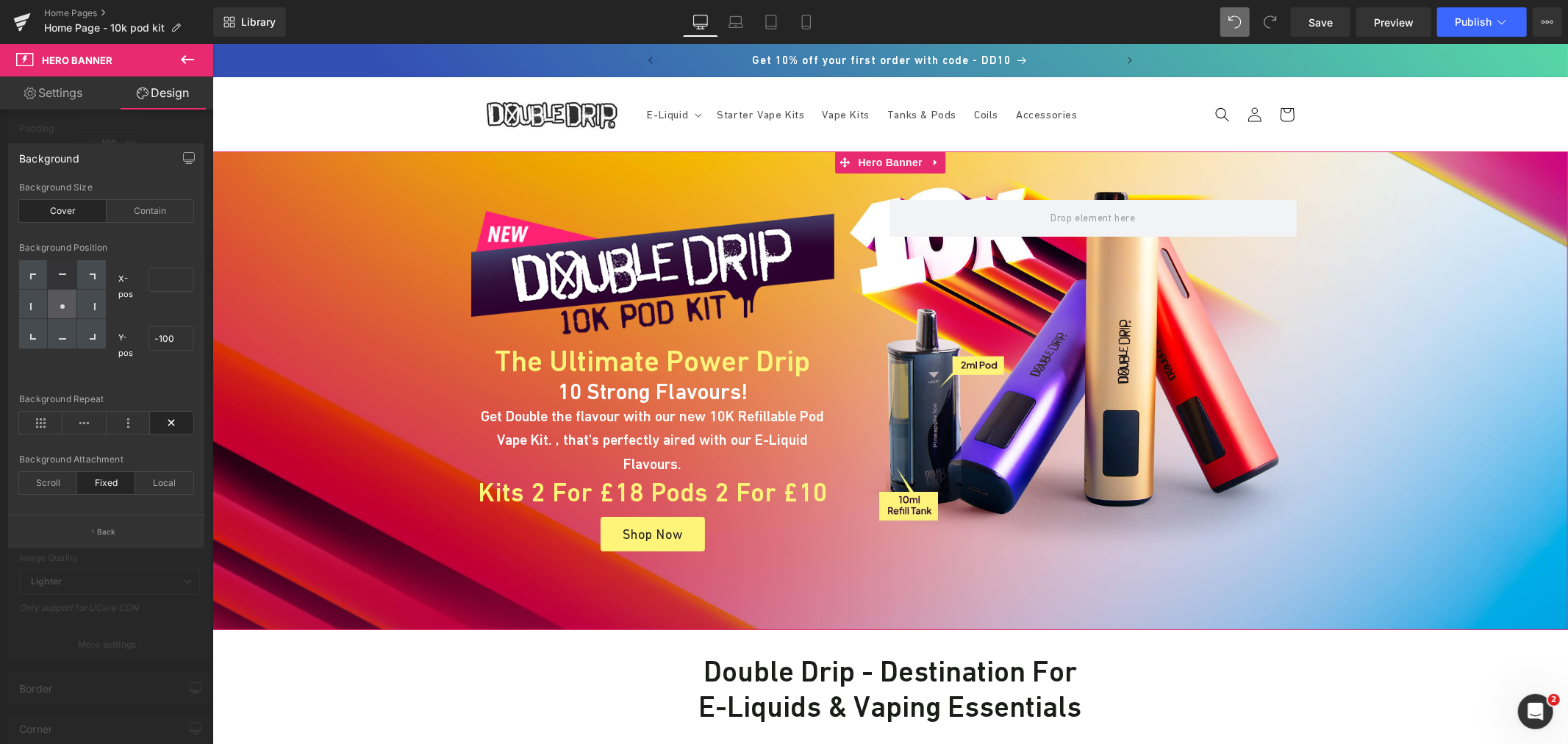
click at [70, 297] on div at bounding box center [62, 305] width 29 height 29
click at [43, 302] on div at bounding box center [33, 305] width 29 height 29
click at [63, 300] on div at bounding box center [62, 305] width 29 height 29
click at [41, 306] on div at bounding box center [33, 305] width 29 height 29
click at [60, 305] on icon at bounding box center [62, 306] width 7 height 7
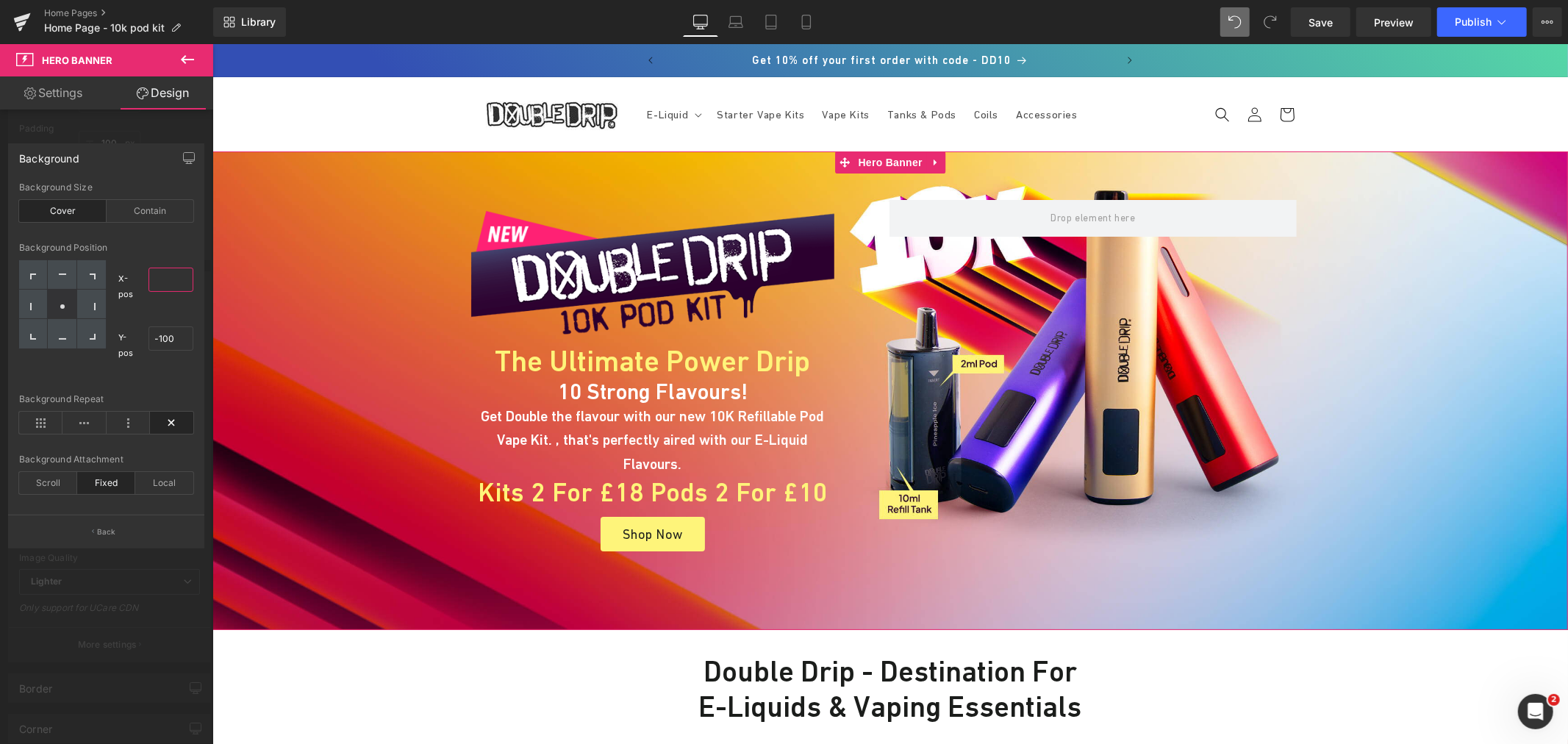
click at [167, 276] on input "text" at bounding box center [171, 279] width 46 height 24
type input "5"
type input "100"
click at [167, 276] on input "100" at bounding box center [171, 279] width 46 height 24
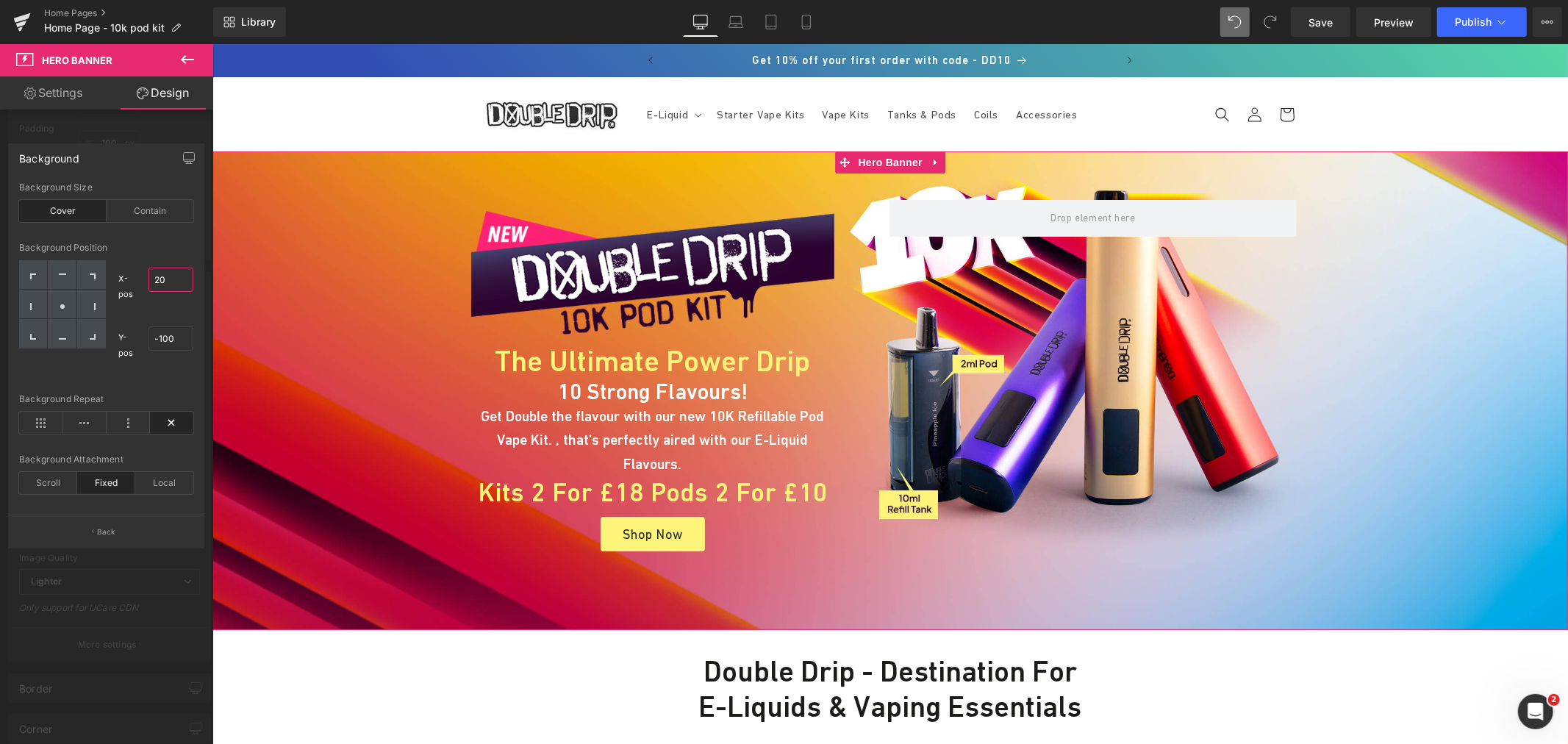
type input "2"
click at [163, 339] on input "-100" at bounding box center [171, 338] width 46 height 24
type input "1"
type input "-49"
click at [174, 287] on input "text" at bounding box center [171, 279] width 46 height 24
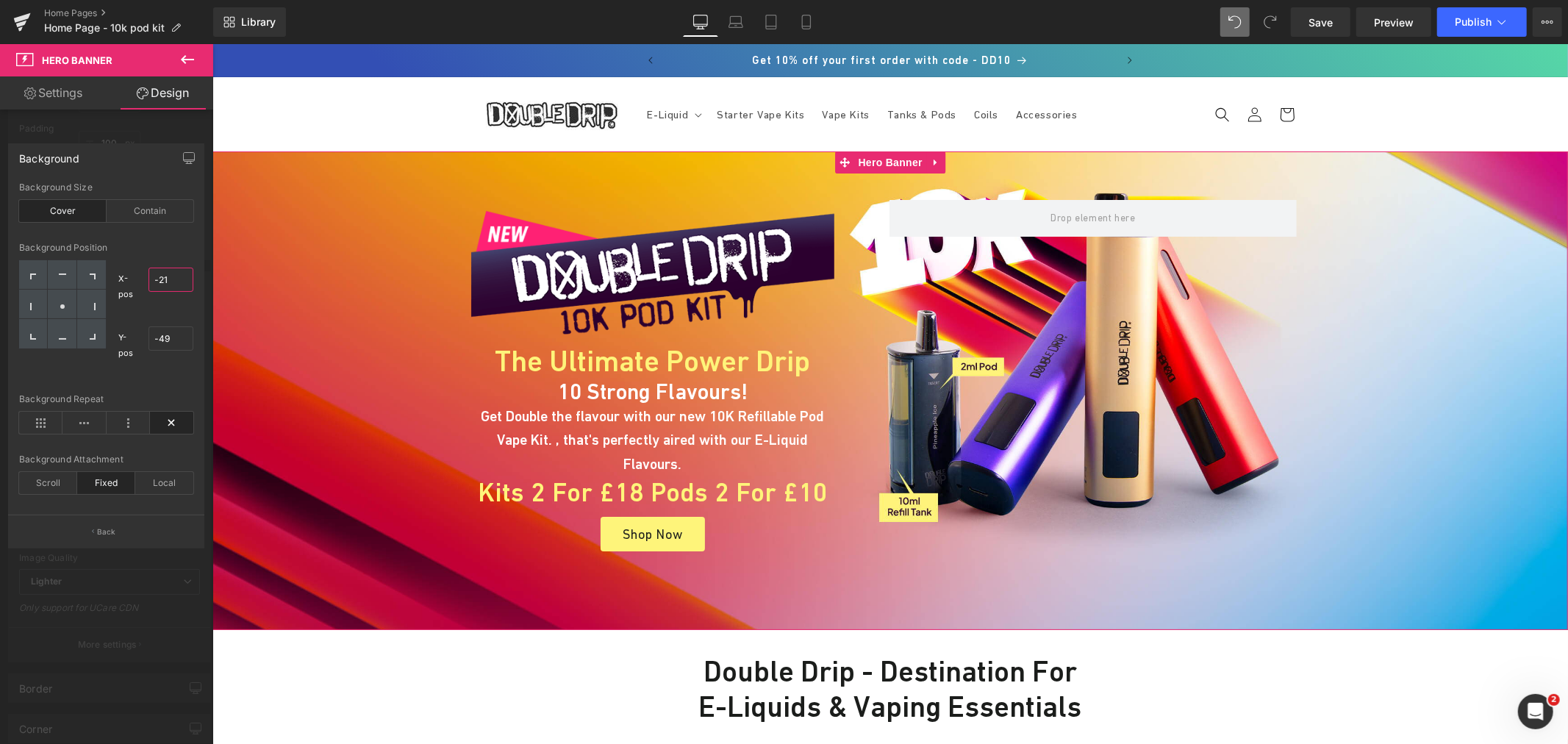
click at [180, 276] on input "-21" at bounding box center [171, 279] width 46 height 24
type input "-22"
click at [182, 337] on input "-49" at bounding box center [171, 338] width 46 height 24
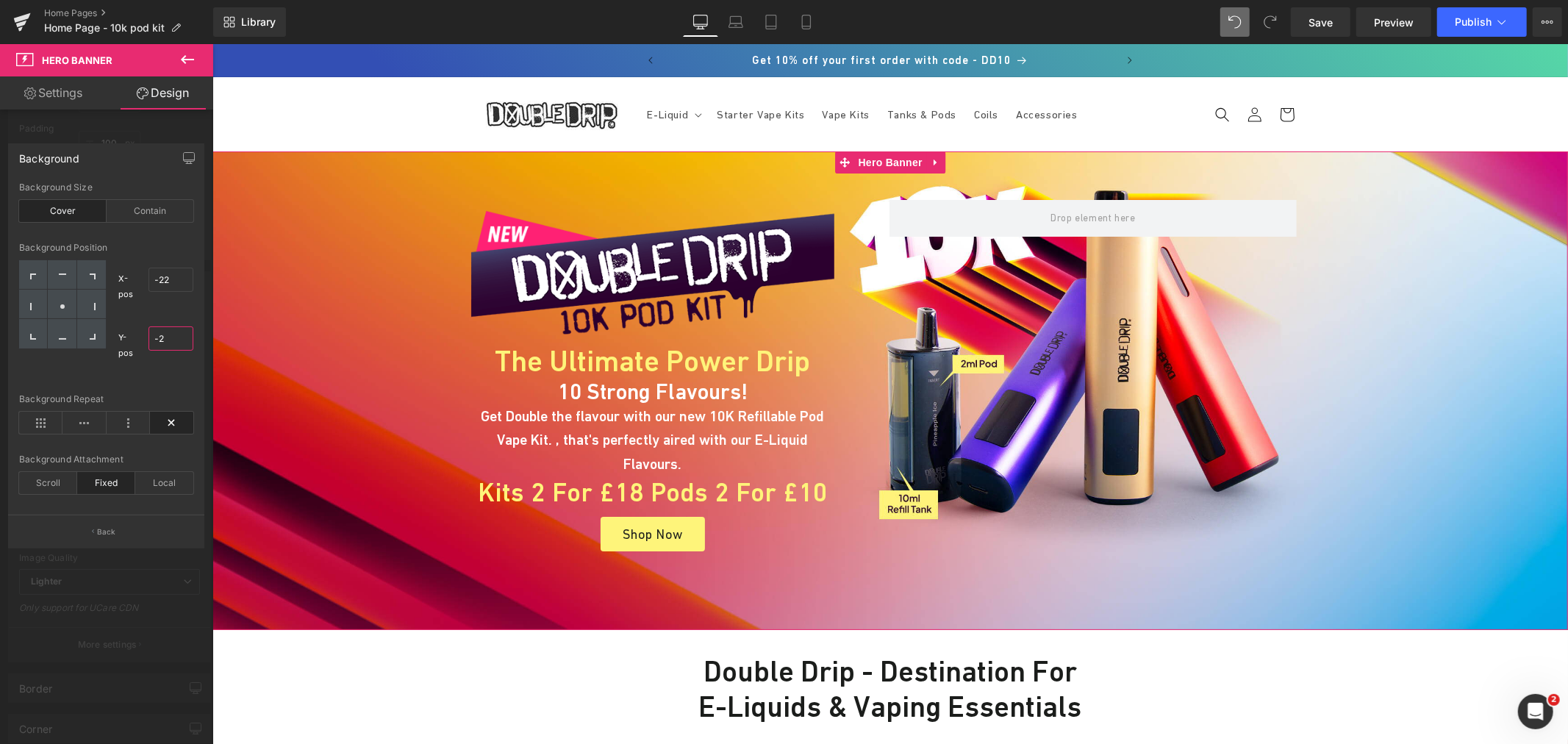
type input "-22"
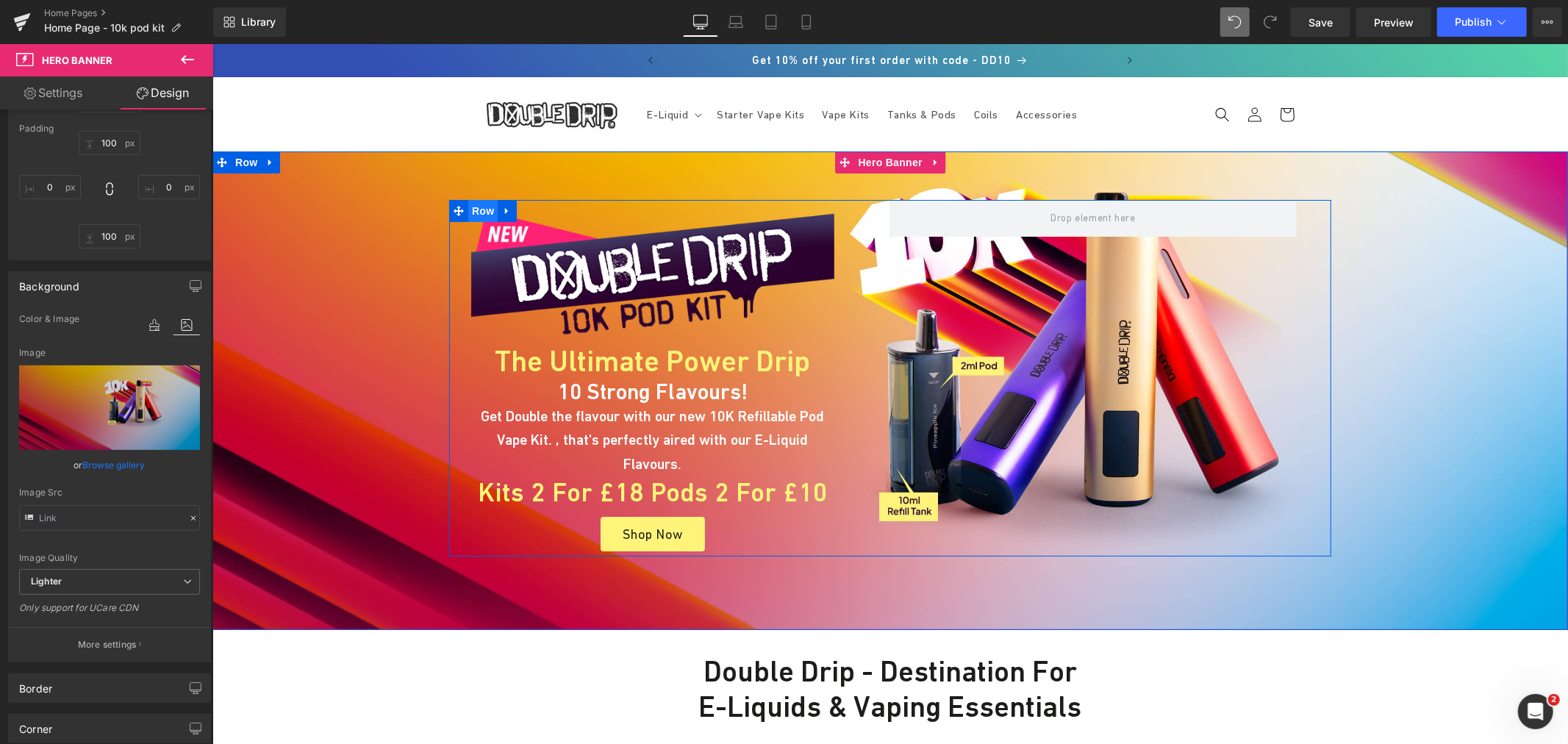
click at [478, 210] on span "Row" at bounding box center [482, 210] width 29 height 22
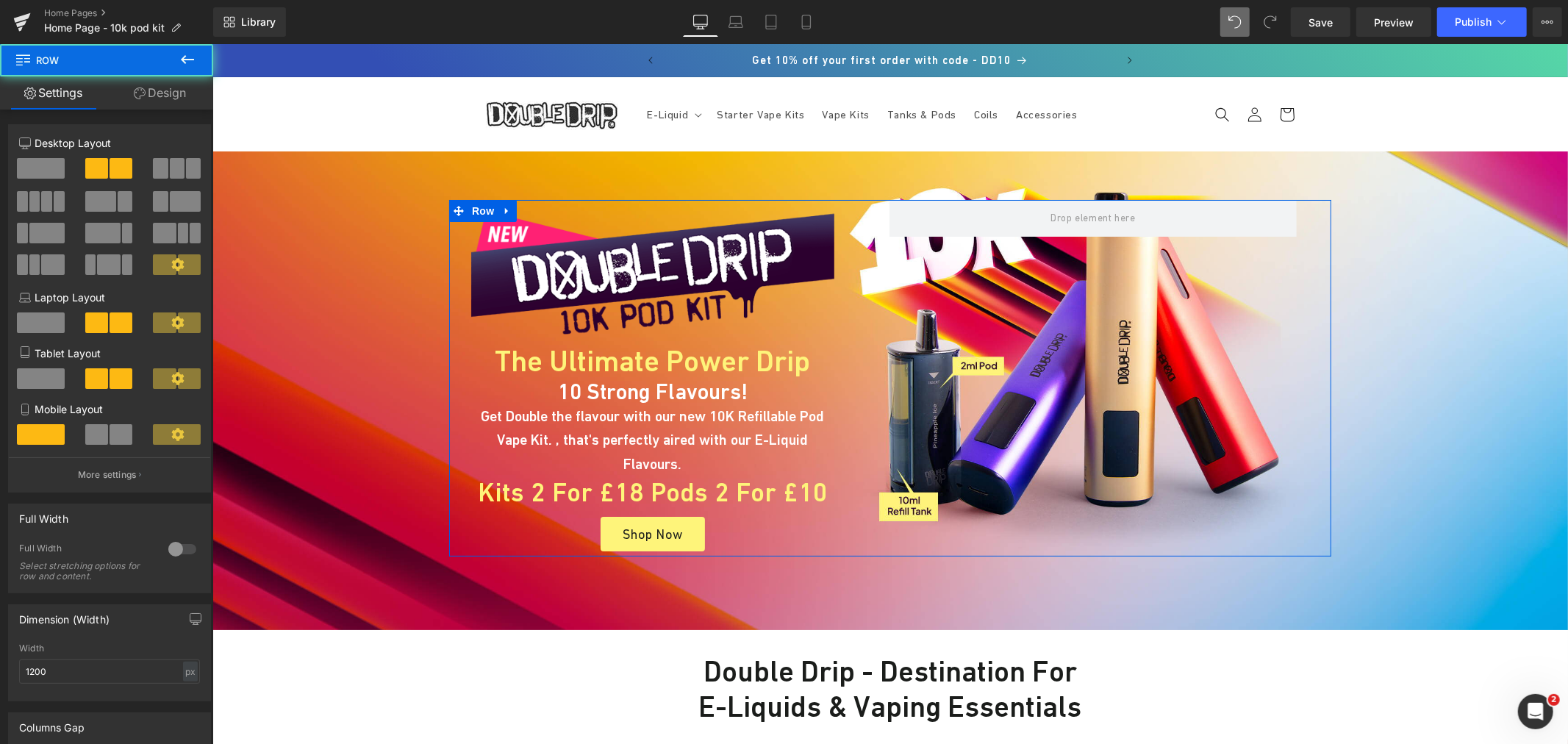
click at [159, 101] on link "Design" at bounding box center [160, 93] width 107 height 33
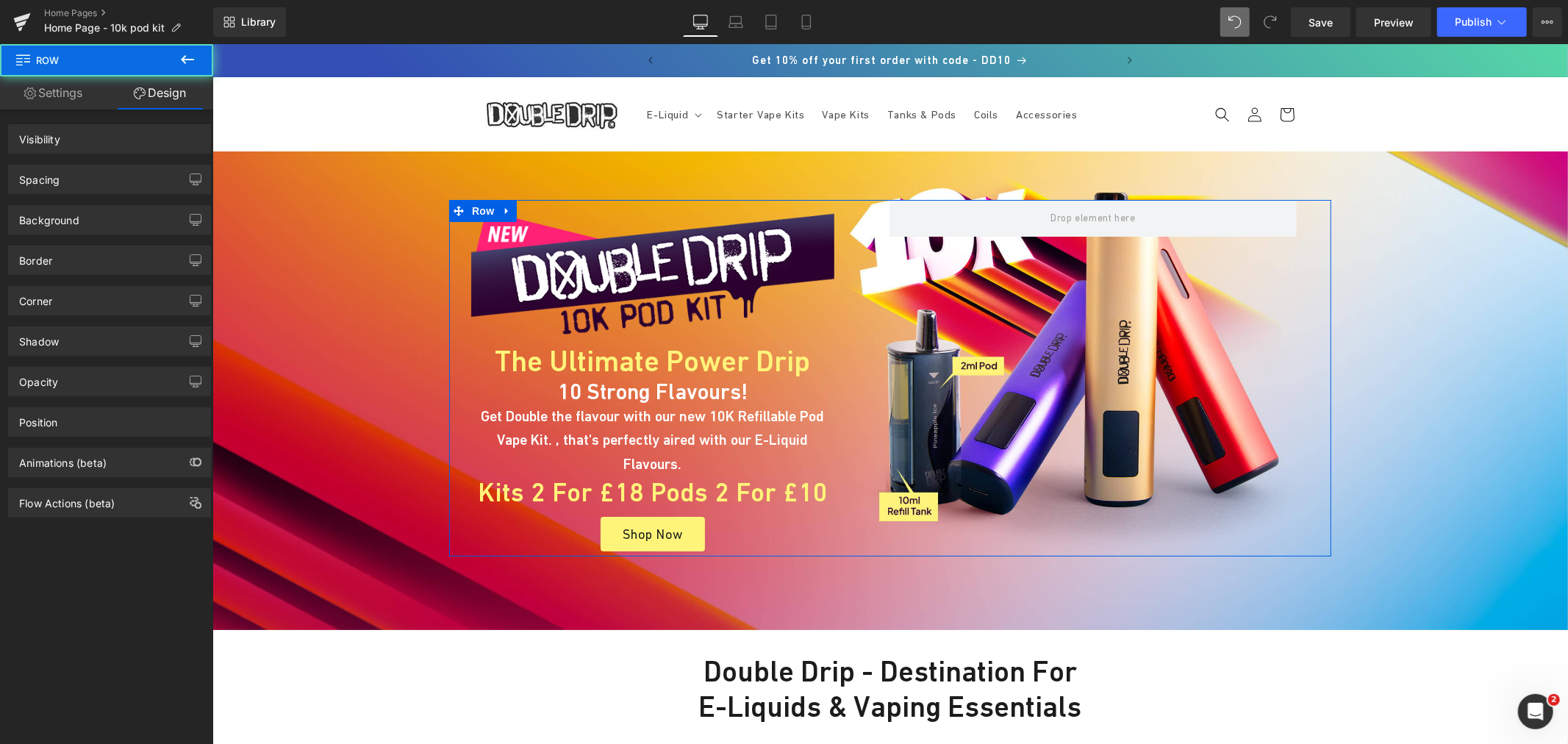
drag, startPoint x: 82, startPoint y: 184, endPoint x: 123, endPoint y: 244, distance: 72.7
click at [82, 184] on div "Spacing" at bounding box center [109, 179] width 201 height 28
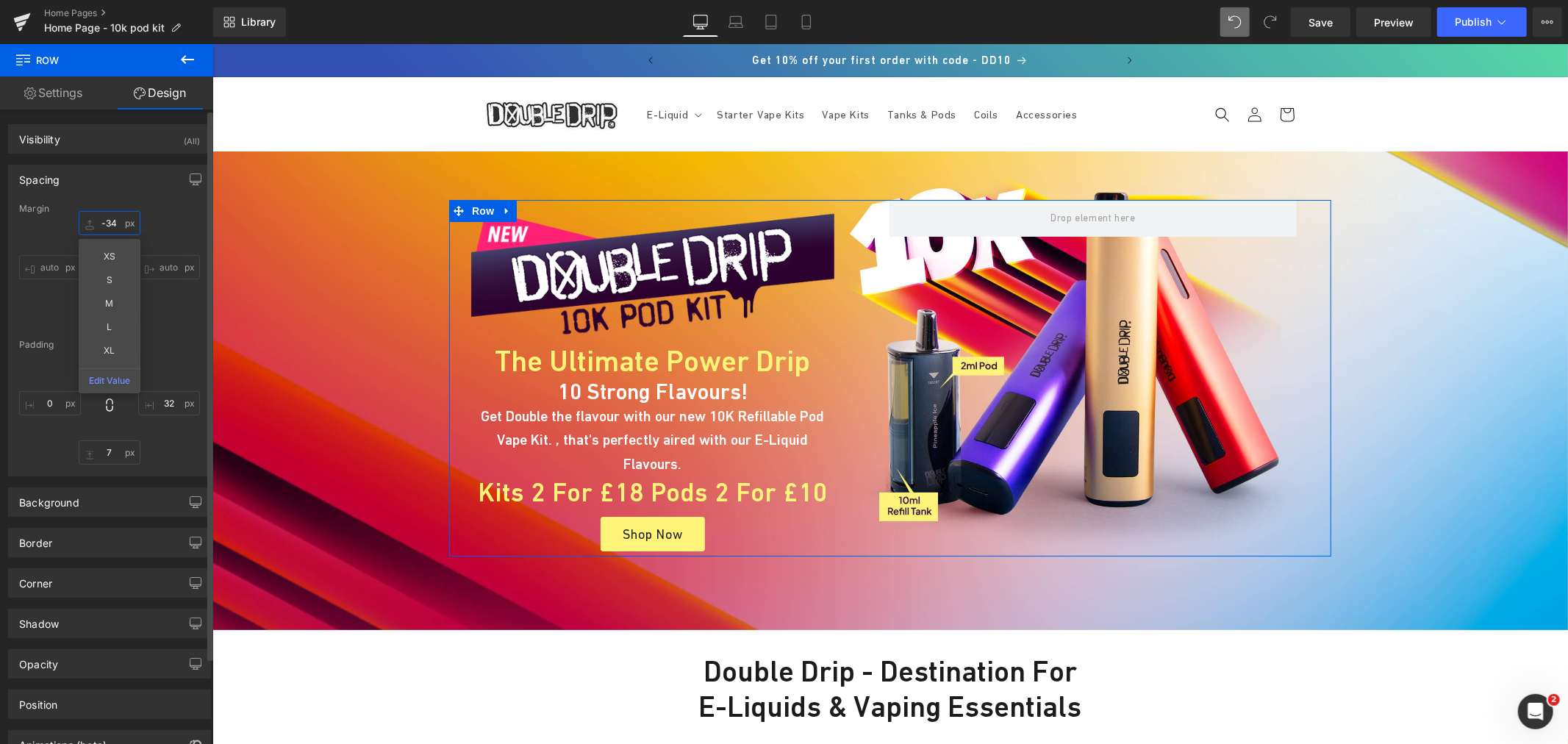
click at [110, 223] on input "-34" at bounding box center [110, 222] width 62 height 24
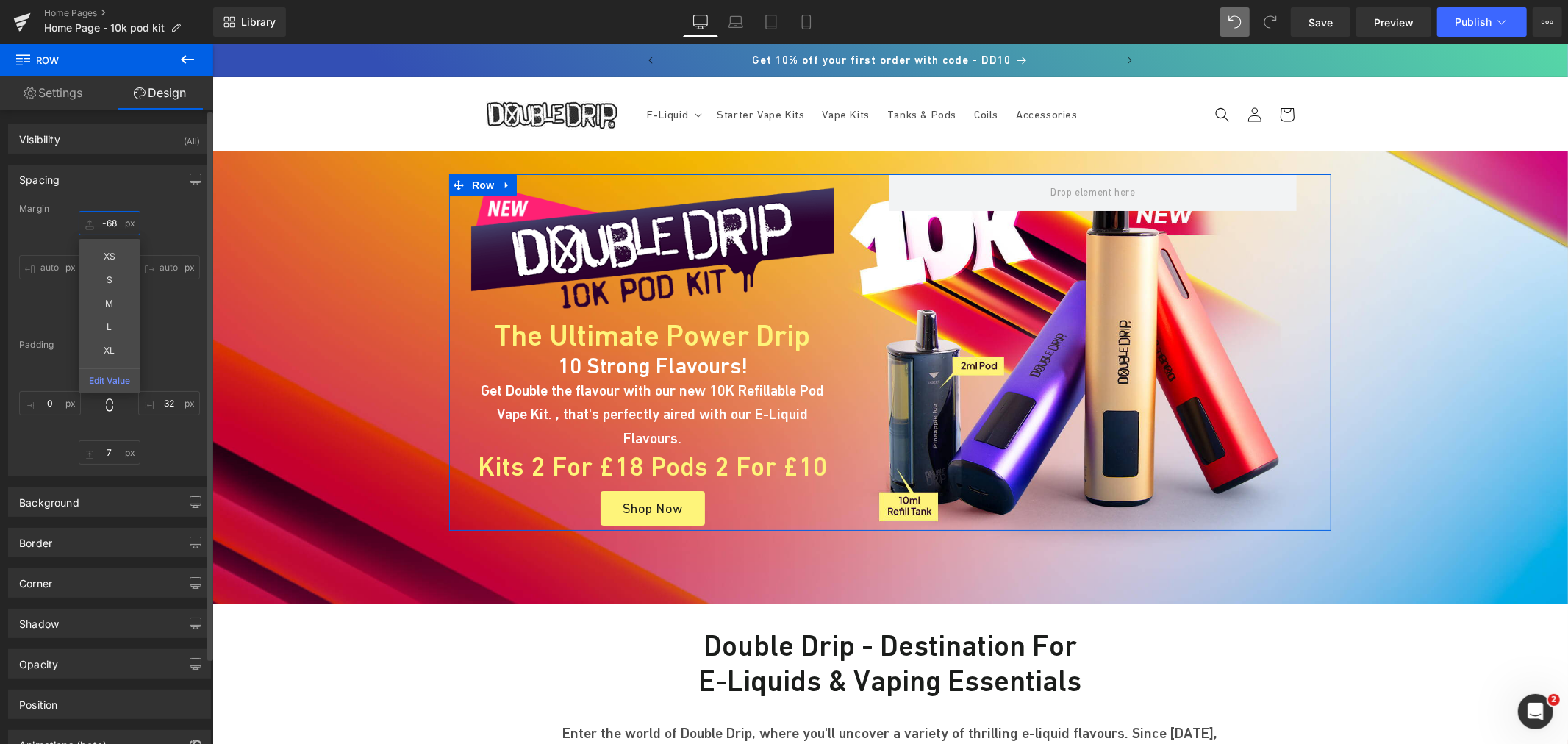
type input "-69"
click at [169, 336] on div "Margin -69 XS S M L XL Edit Value auto 0 auto Padding 0 32 7 0" at bounding box center [109, 339] width 201 height 272
click at [119, 451] on input "7" at bounding box center [110, 452] width 62 height 24
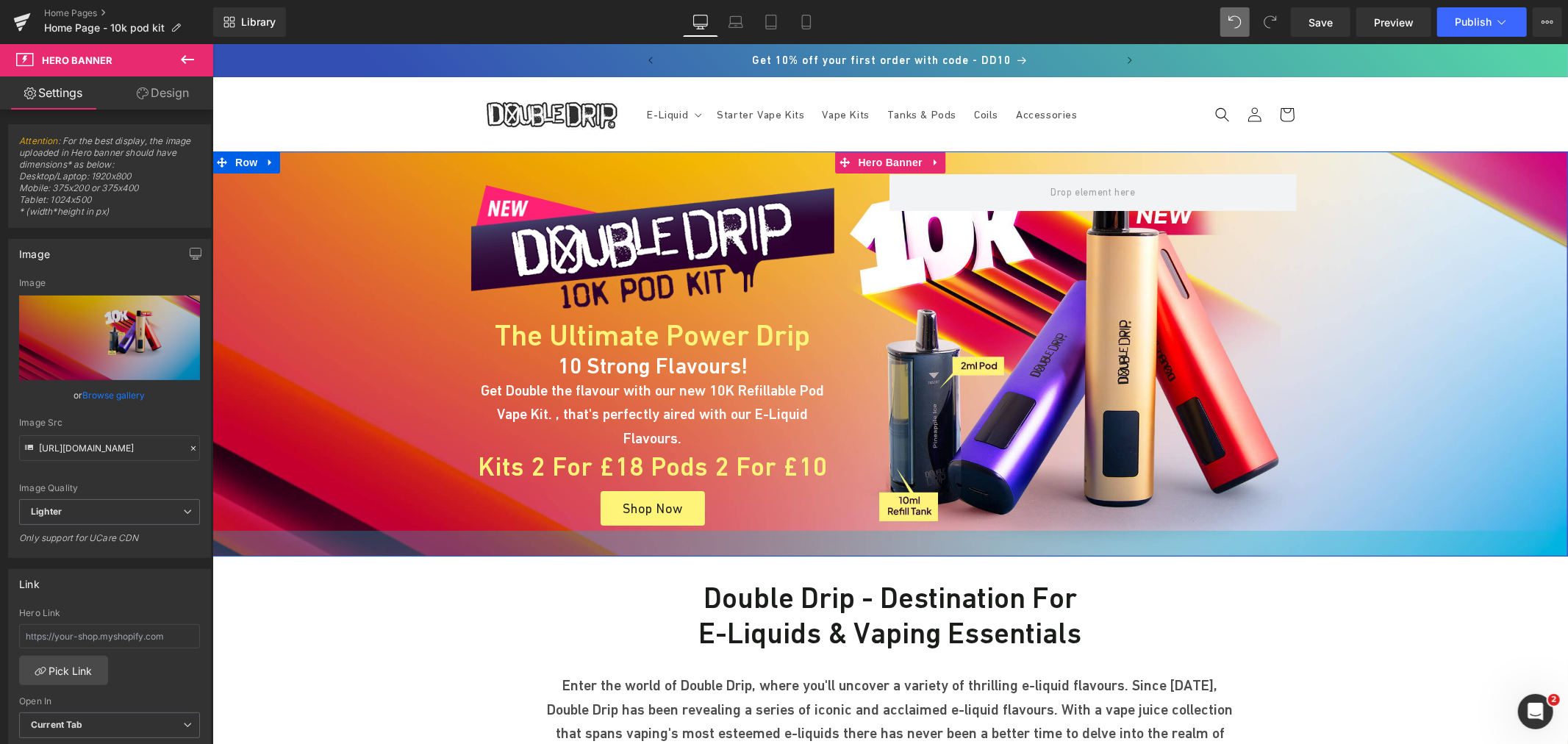
drag, startPoint x: 823, startPoint y: 549, endPoint x: 841, endPoint y: 501, distance: 51.3
click at [841, 501] on div "Image The Ultimate Power Drip Heading 10 Strong Flavours! Heading Get Double th…" at bounding box center [889, 353] width 1356 height 405
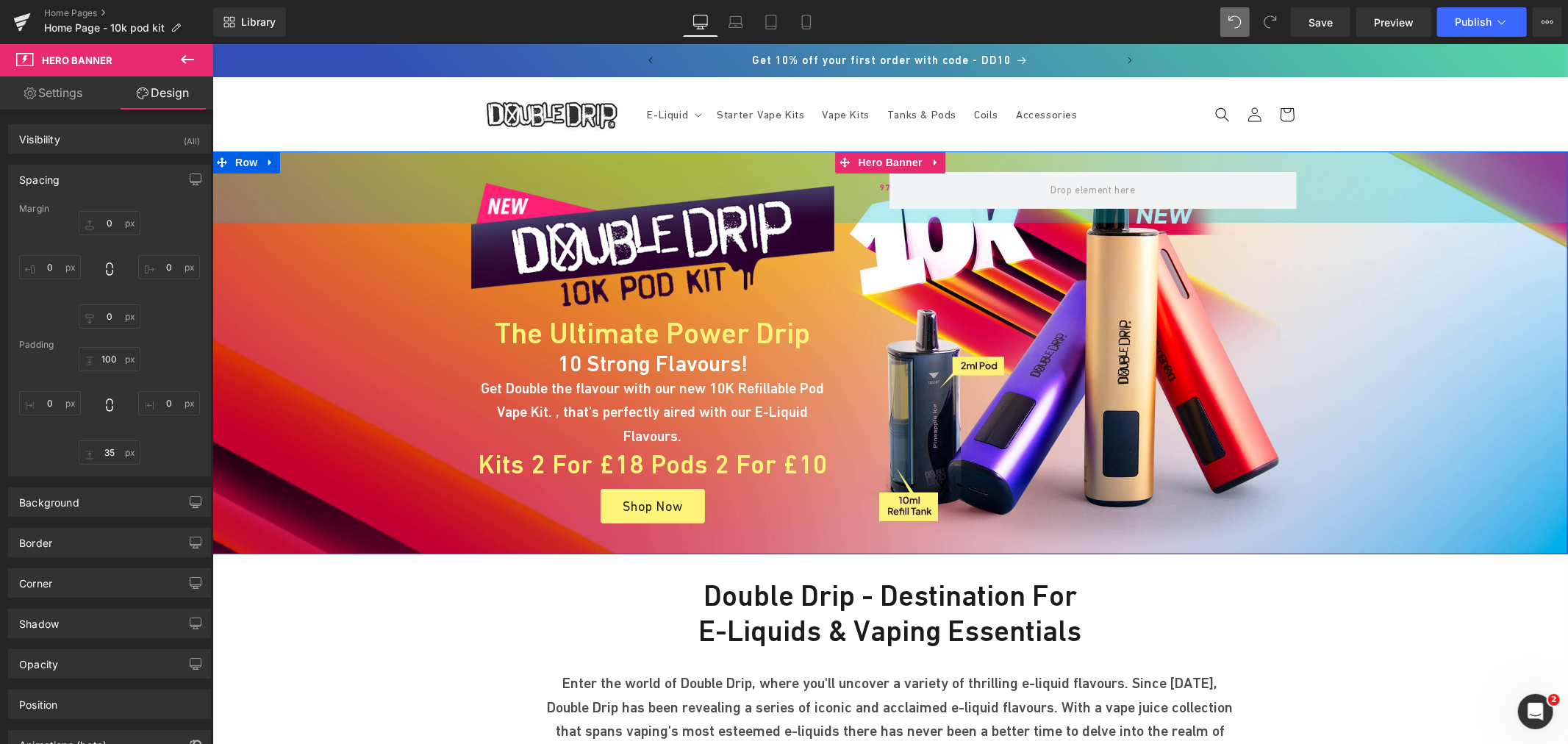
click at [973, 164] on div "97px" at bounding box center [889, 187] width 1356 height 71
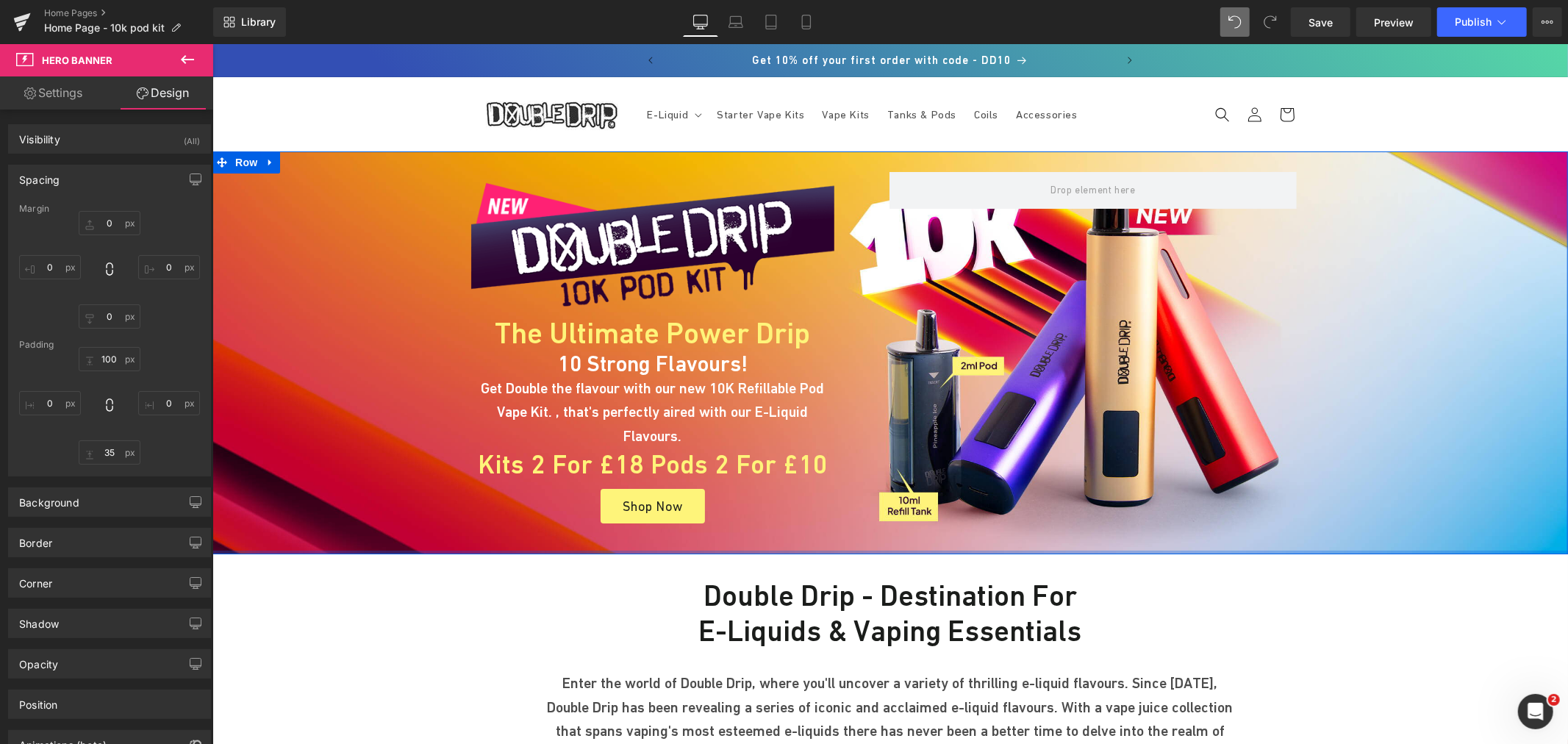
click at [968, 550] on div at bounding box center [889, 552] width 1356 height 4
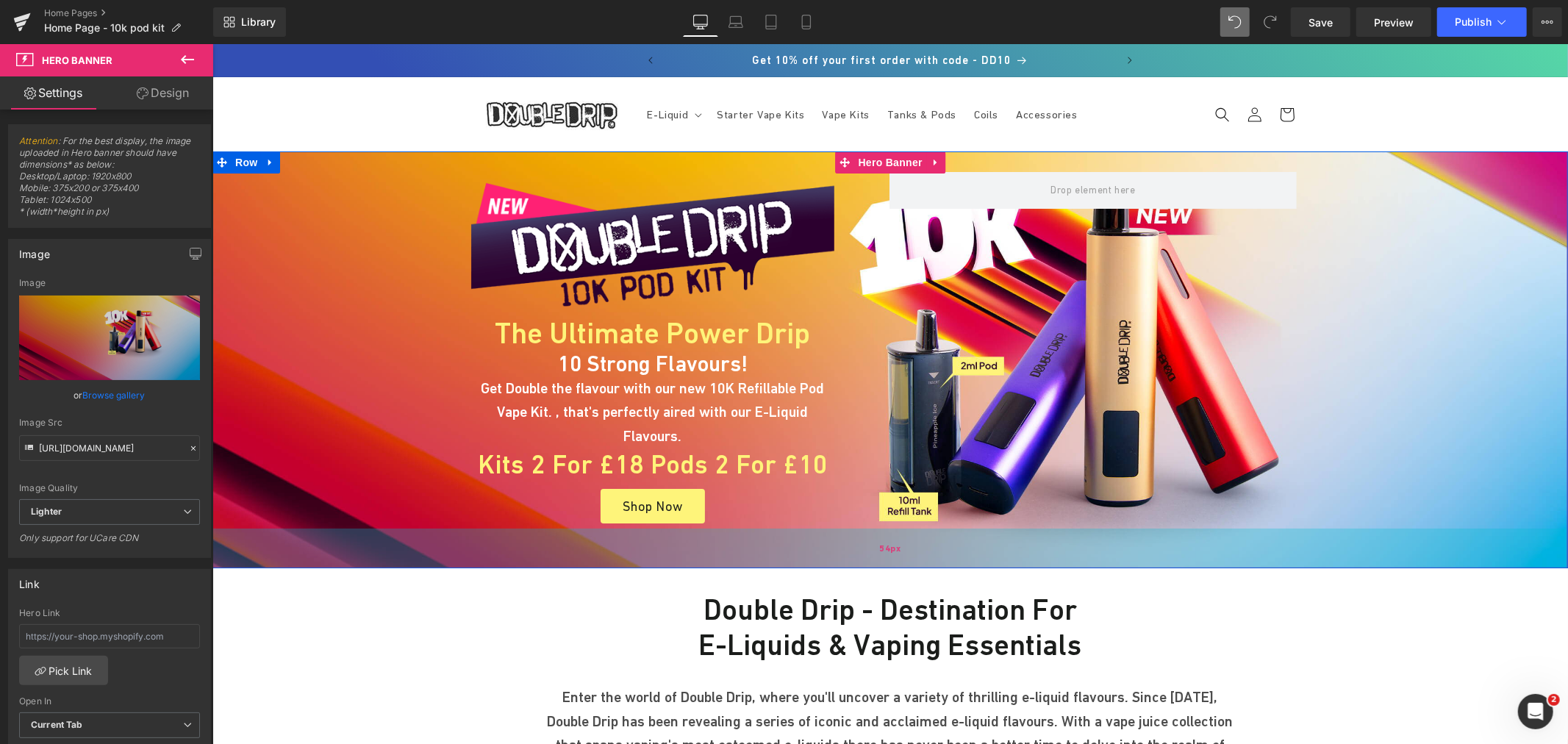
drag, startPoint x: 1035, startPoint y: 512, endPoint x: 1037, endPoint y: 525, distance: 13.2
click at [1037, 528] on div "54px" at bounding box center [889, 547] width 1356 height 40
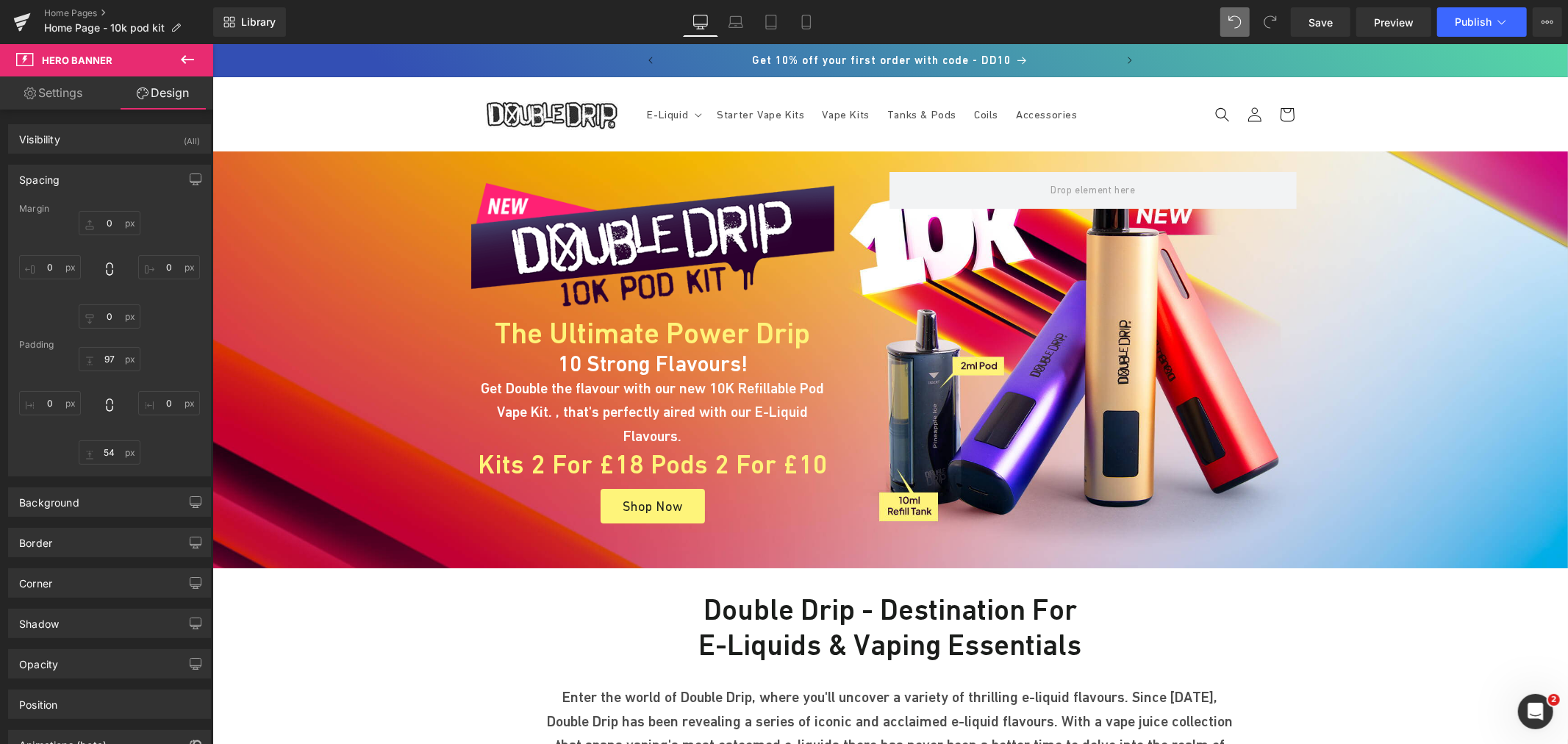
drag, startPoint x: 1319, startPoint y: 20, endPoint x: 1401, endPoint y: 3, distance: 83.7
click at [1319, 20] on span "Save" at bounding box center [1320, 22] width 24 height 16
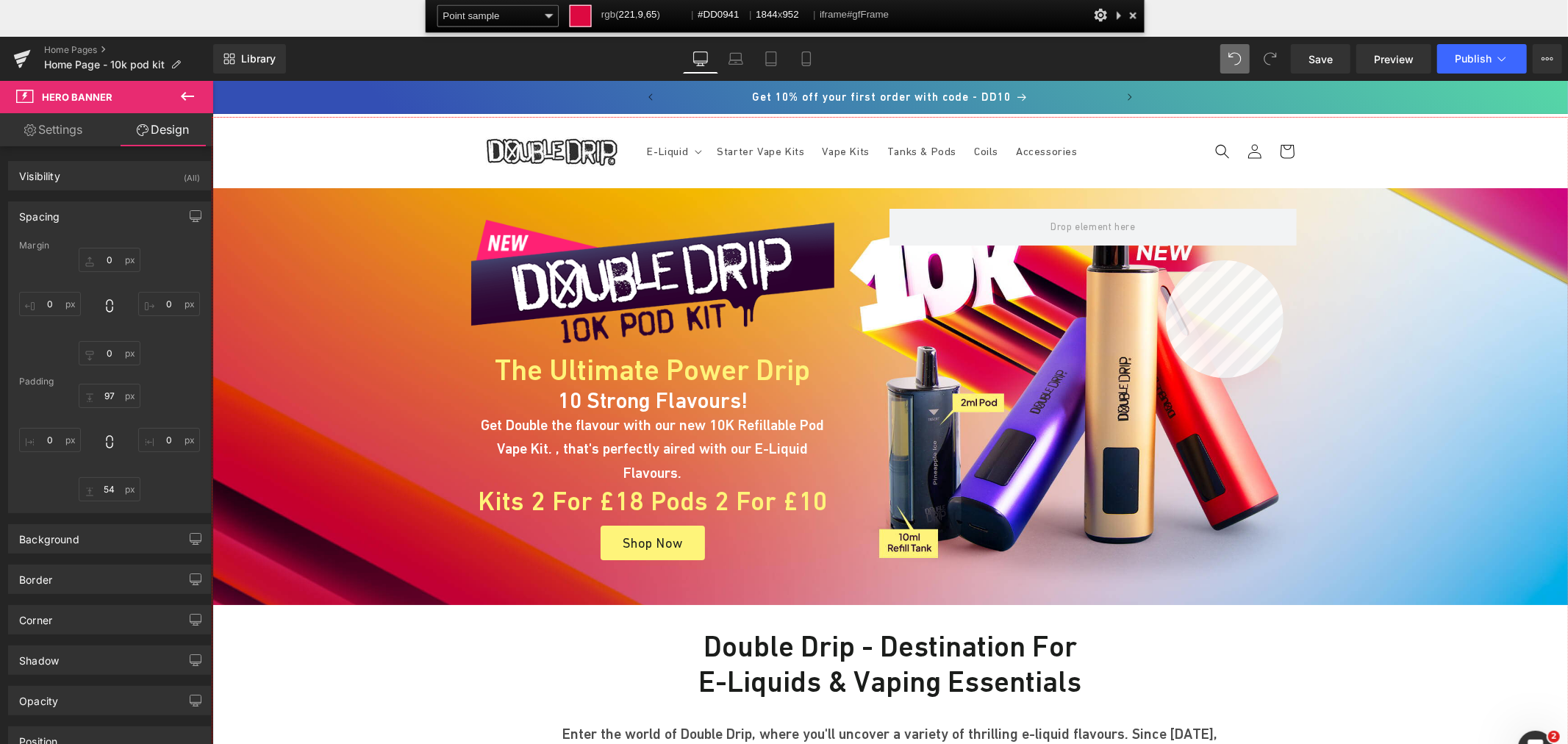
click at [1166, 260] on div at bounding box center [890, 467] width 1356 height 700
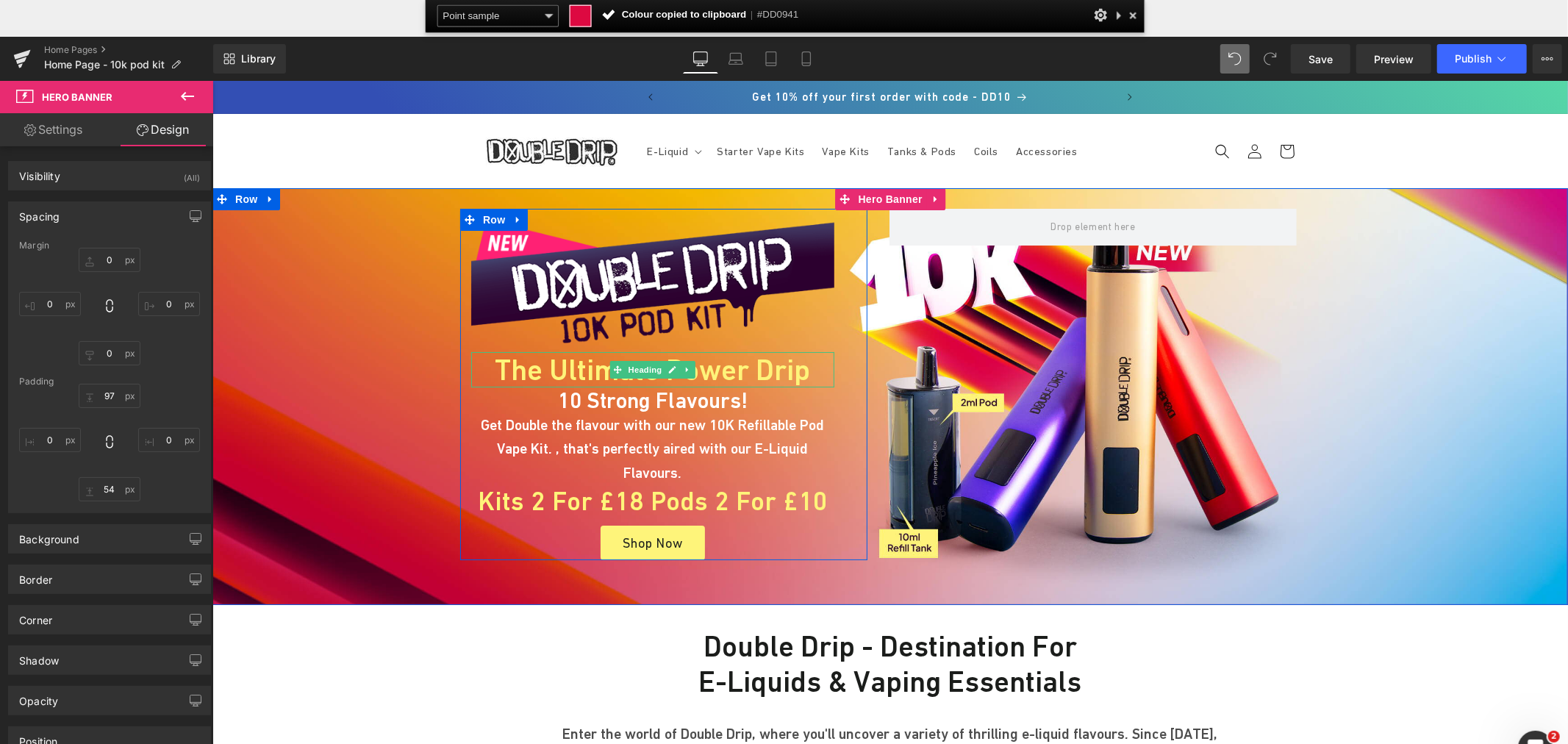
click at [551, 367] on h1 "The Ultimate Power Drip" at bounding box center [652, 370] width 363 height 36
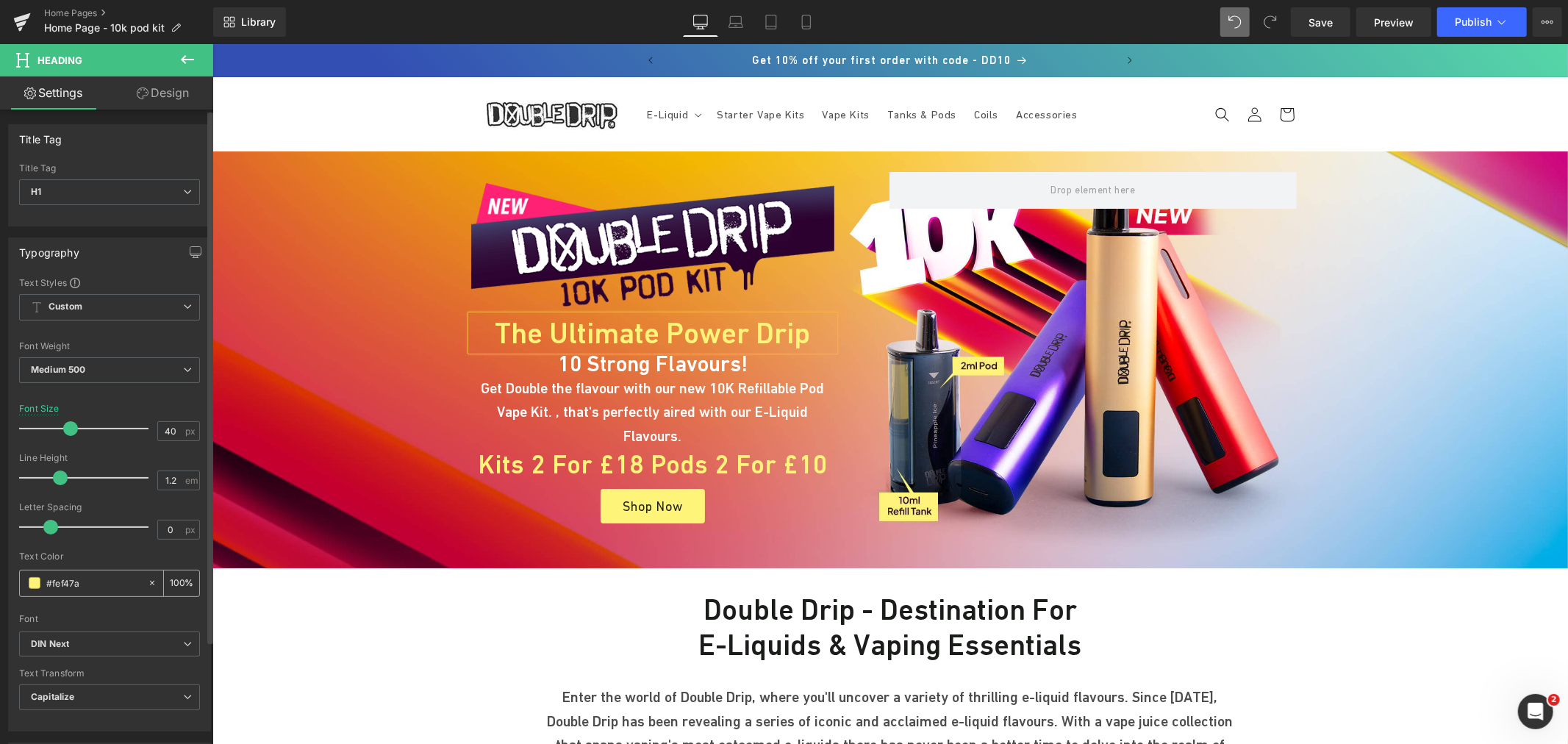
click at [87, 584] on input "#fef47a" at bounding box center [93, 583] width 94 height 16
type input "#fef47a"
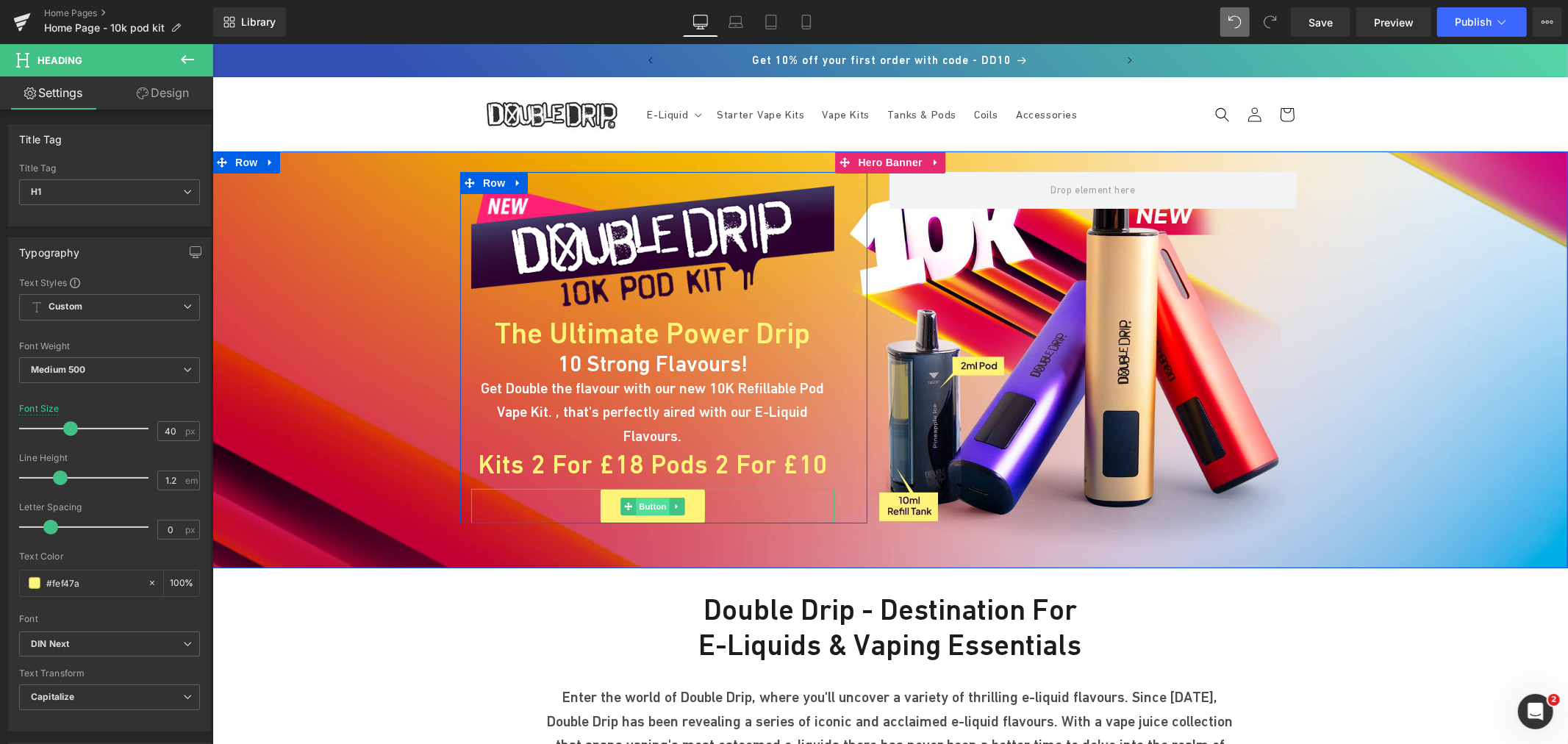
click at [644, 497] on span "Button" at bounding box center [652, 505] width 34 height 18
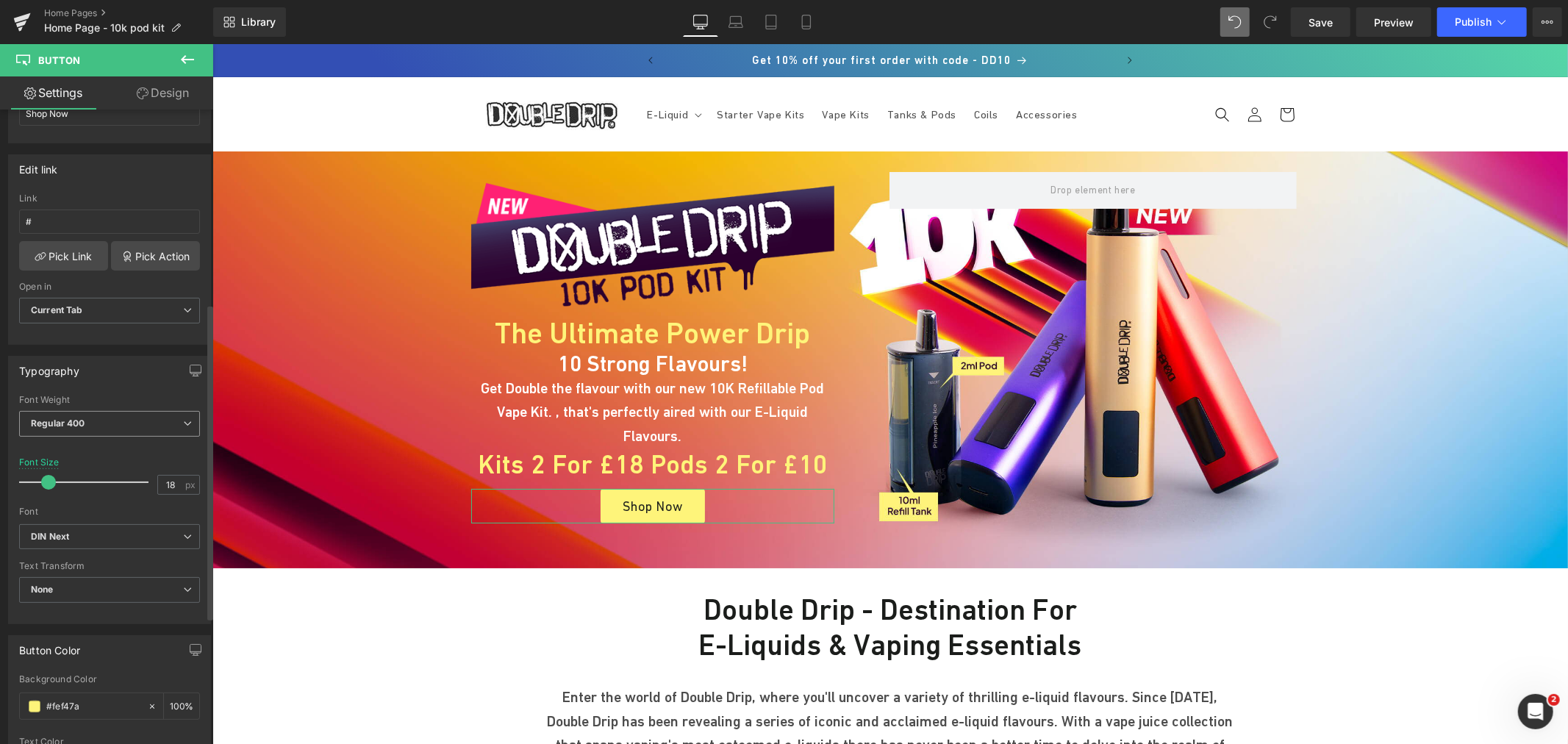
scroll to position [408, 0]
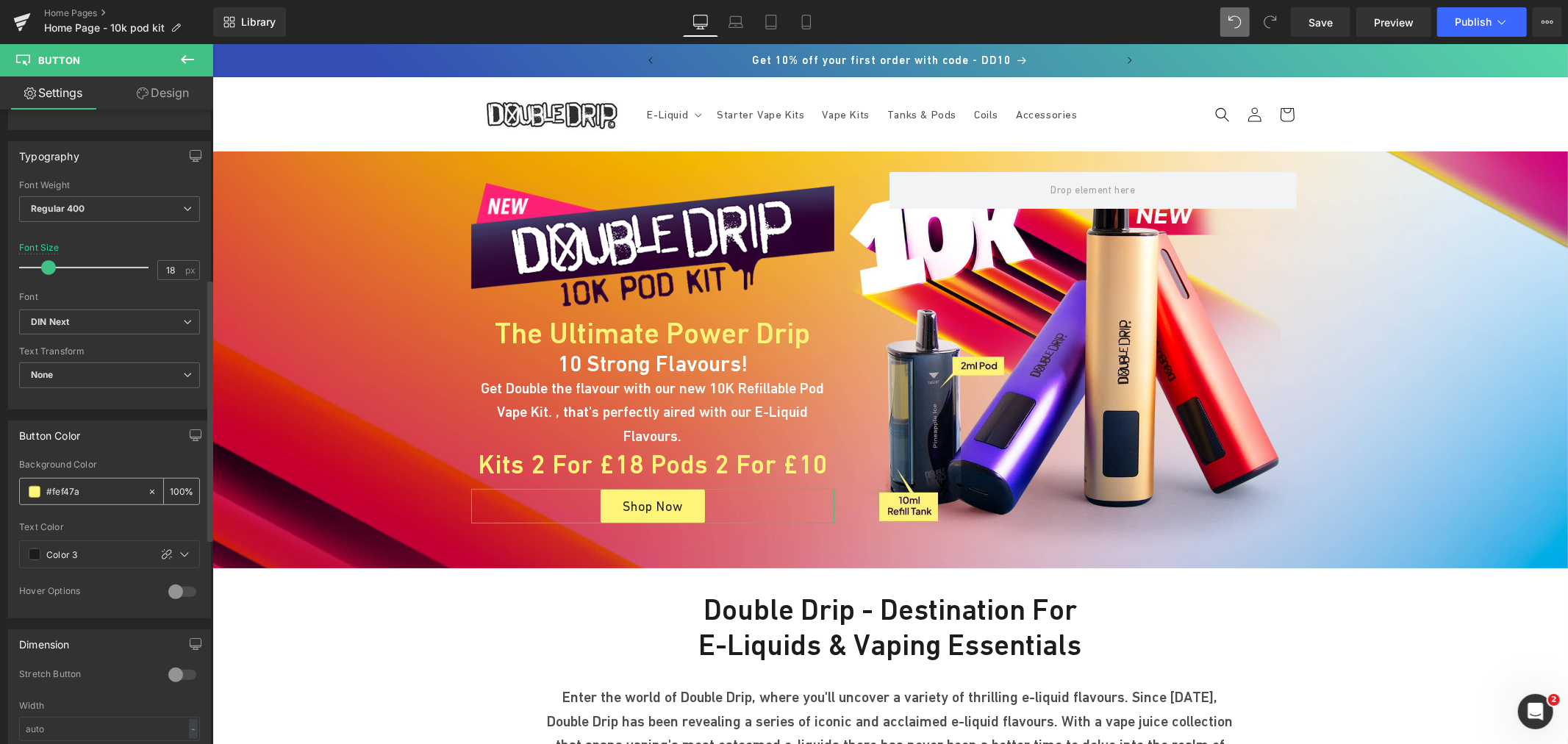
click at [101, 480] on div "#fef47a" at bounding box center [84, 491] width 127 height 26
click at [93, 494] on input "#fef47a" at bounding box center [93, 491] width 94 height 16
paste input "DD0941"
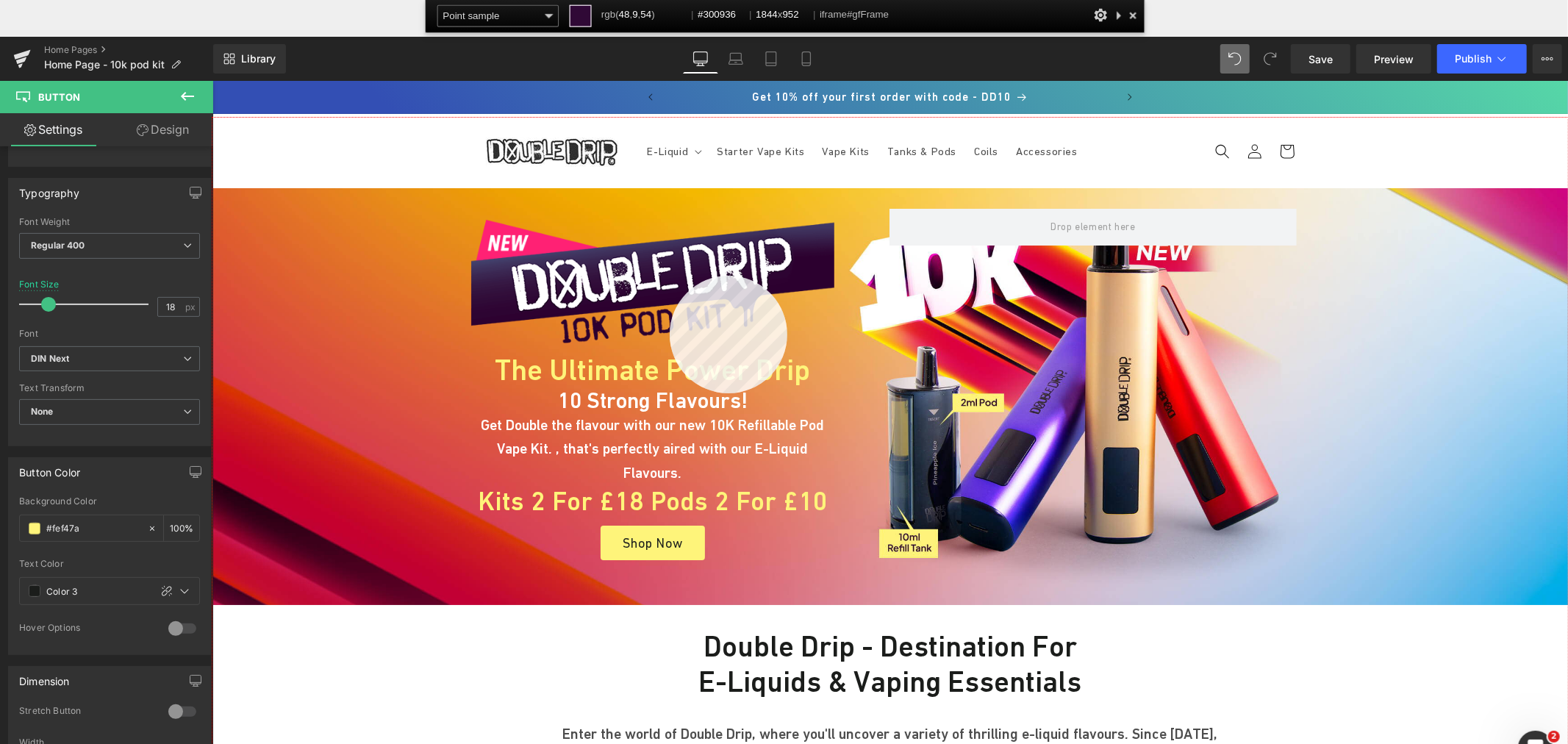
click at [669, 276] on div at bounding box center [890, 467] width 1356 height 700
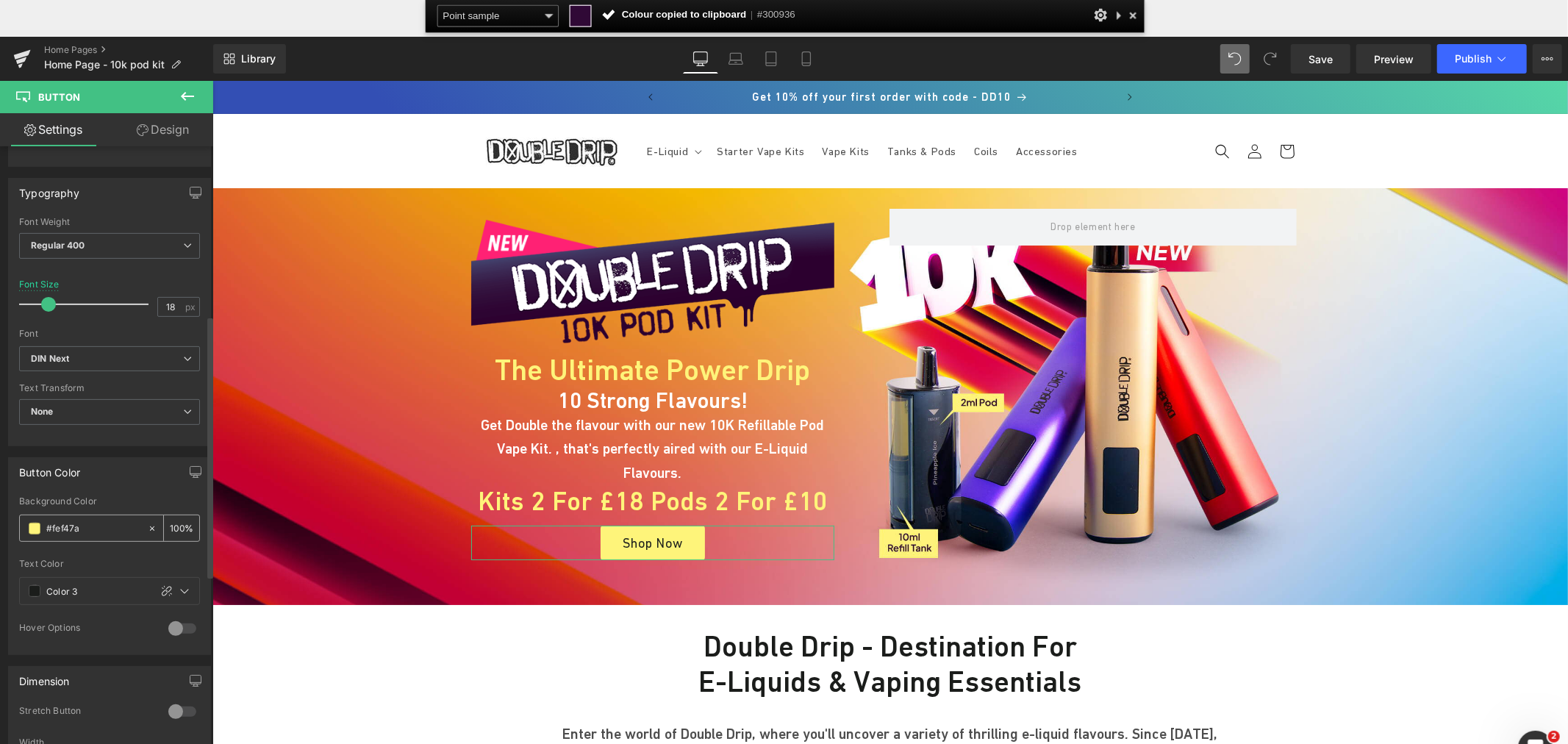
click at [90, 523] on input "#fef47a" at bounding box center [93, 529] width 94 height 16
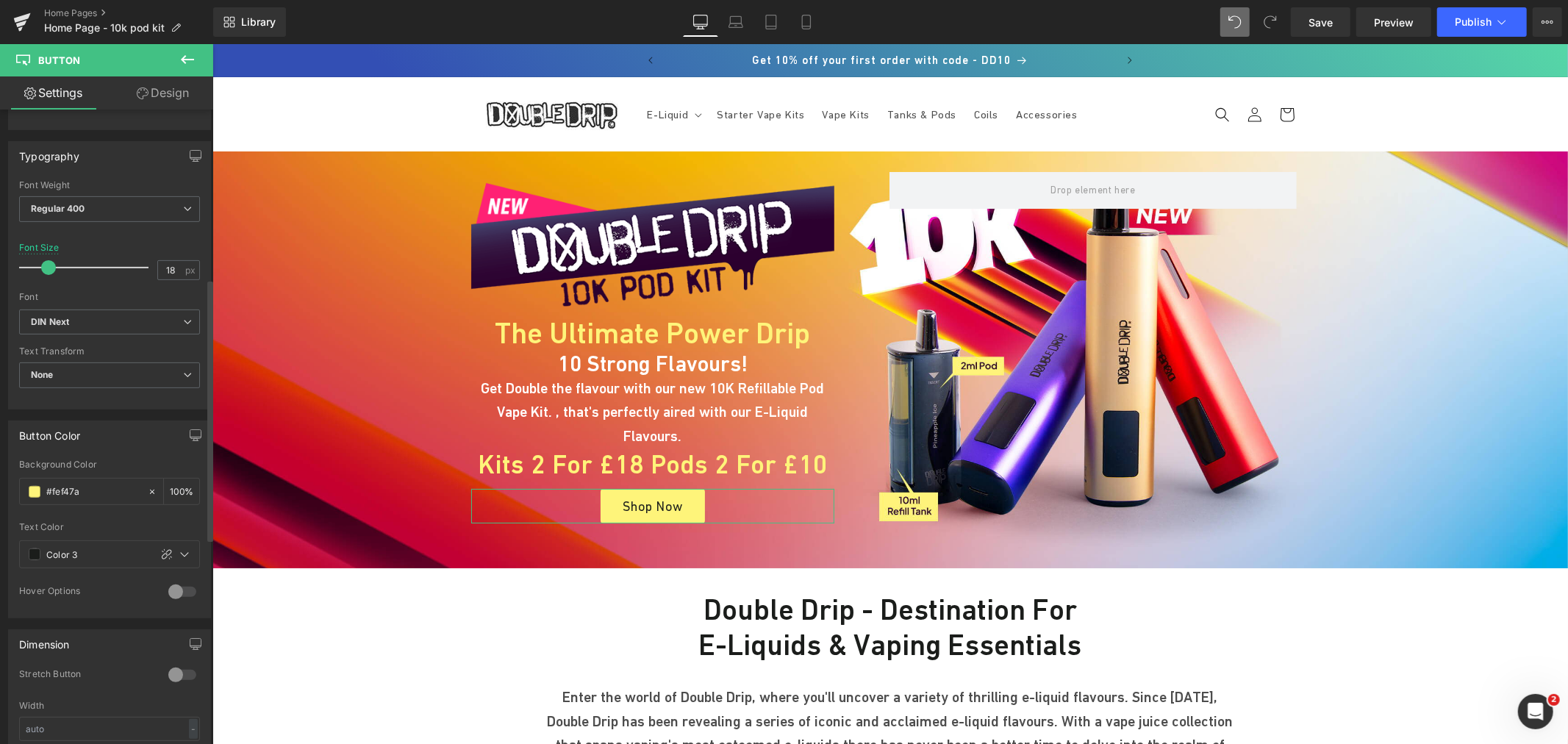
paste input "300936"
type input "#300936"
click at [179, 554] on icon at bounding box center [184, 554] width 12 height 12
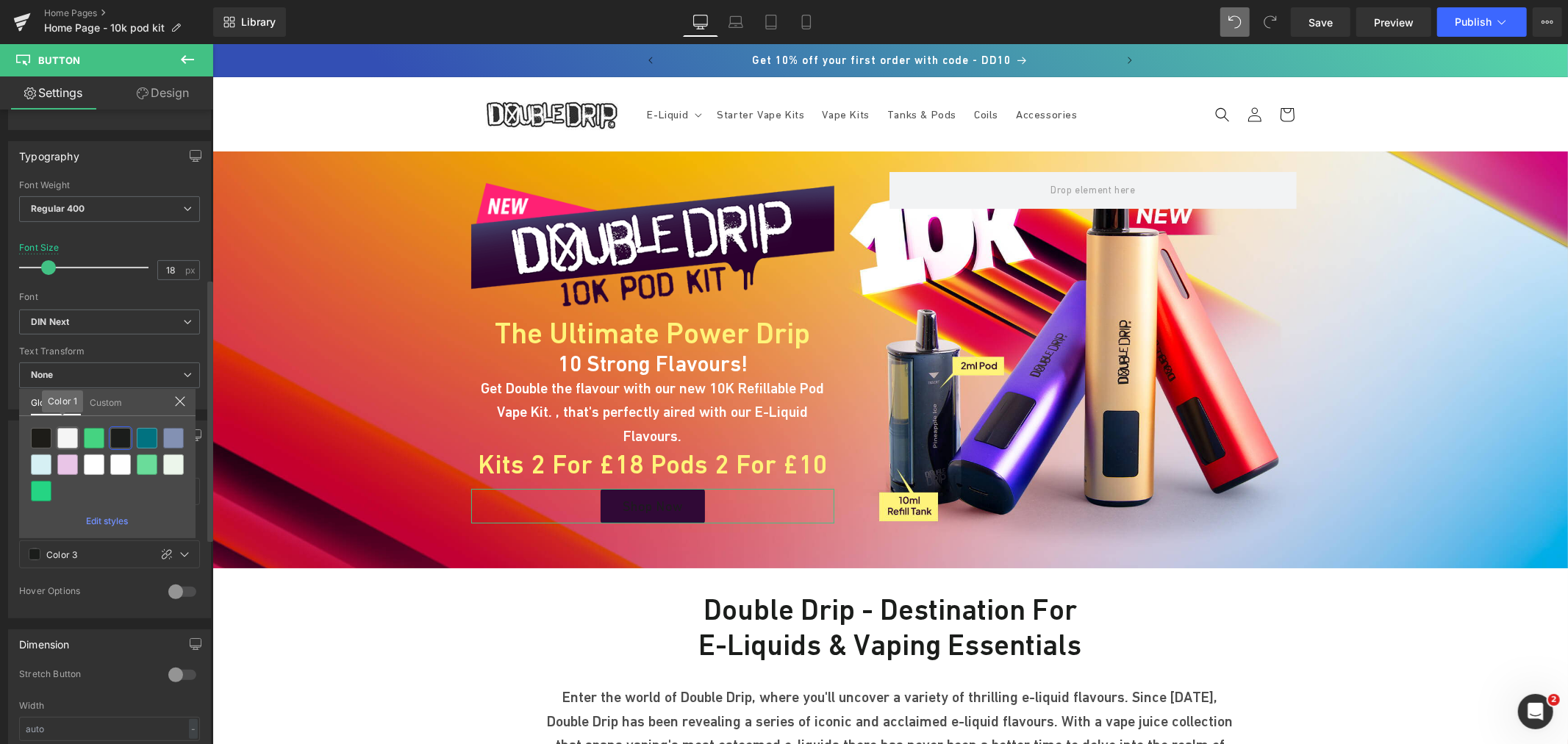
click at [64, 435] on div at bounding box center [67, 438] width 21 height 21
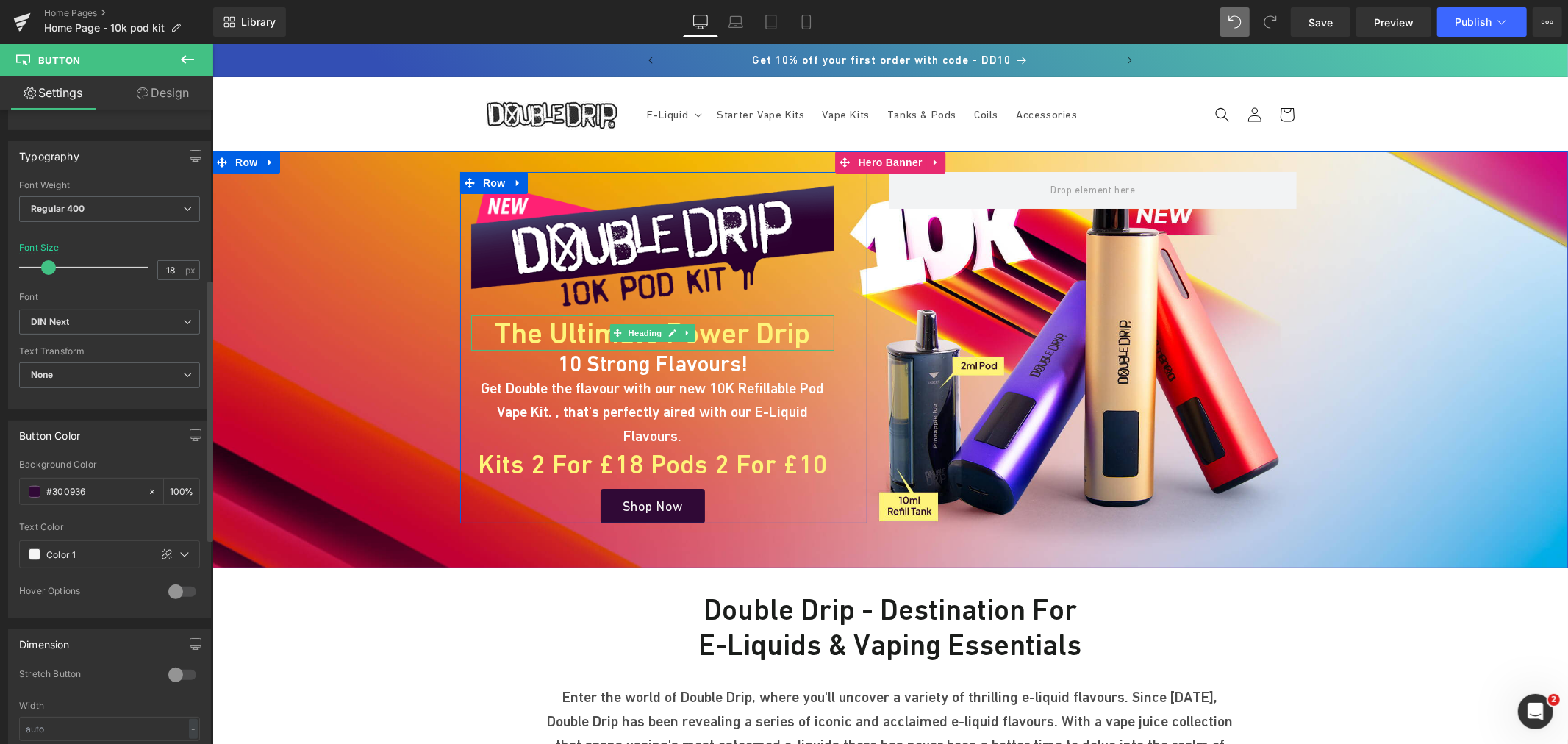
drag, startPoint x: 578, startPoint y: 331, endPoint x: 261, endPoint y: 412, distance: 327.2
click at [578, 331] on h1 "The Ultimate Power Drip" at bounding box center [652, 332] width 363 height 36
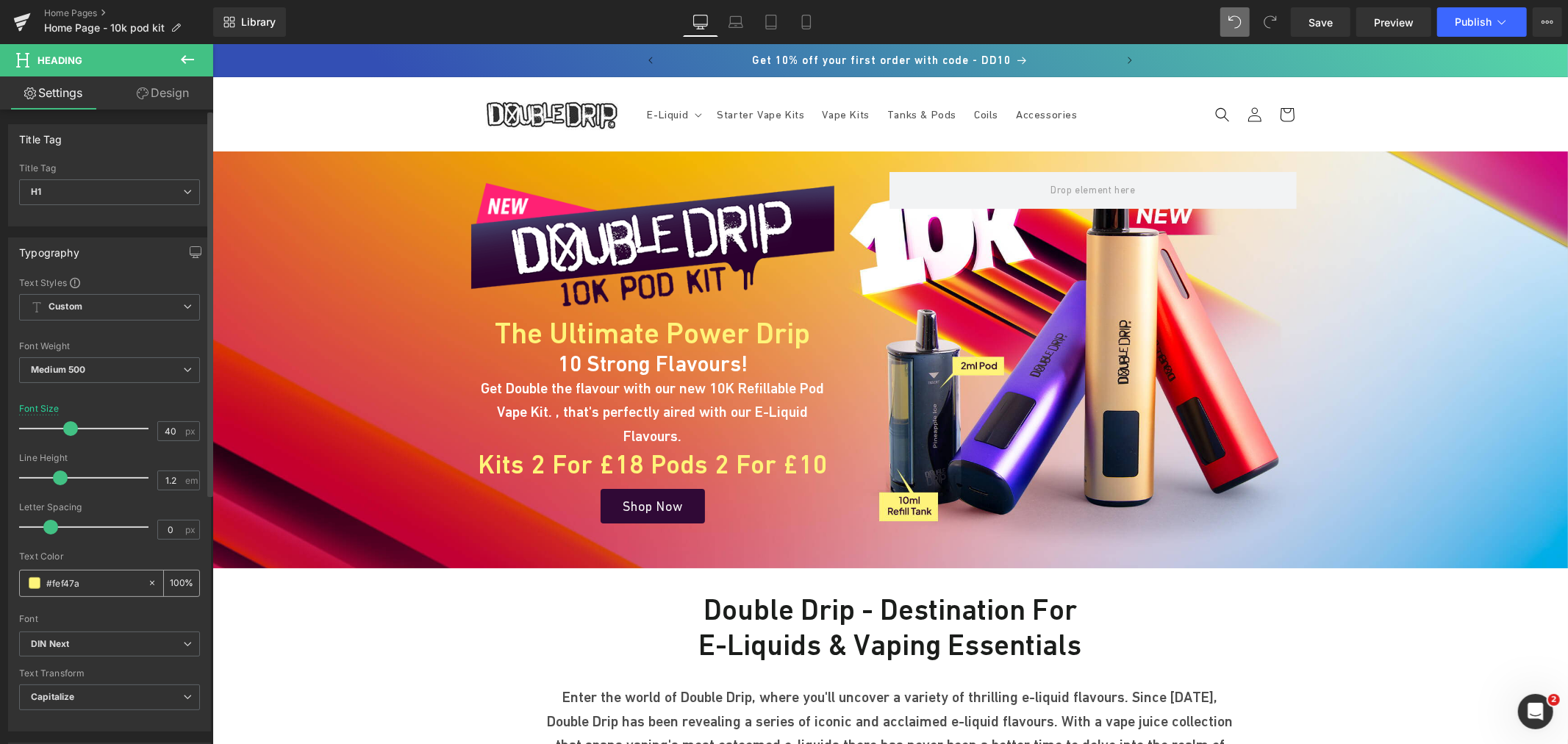
click at [88, 579] on input "#fef47a" at bounding box center [93, 583] width 94 height 16
type input "#fef47a"
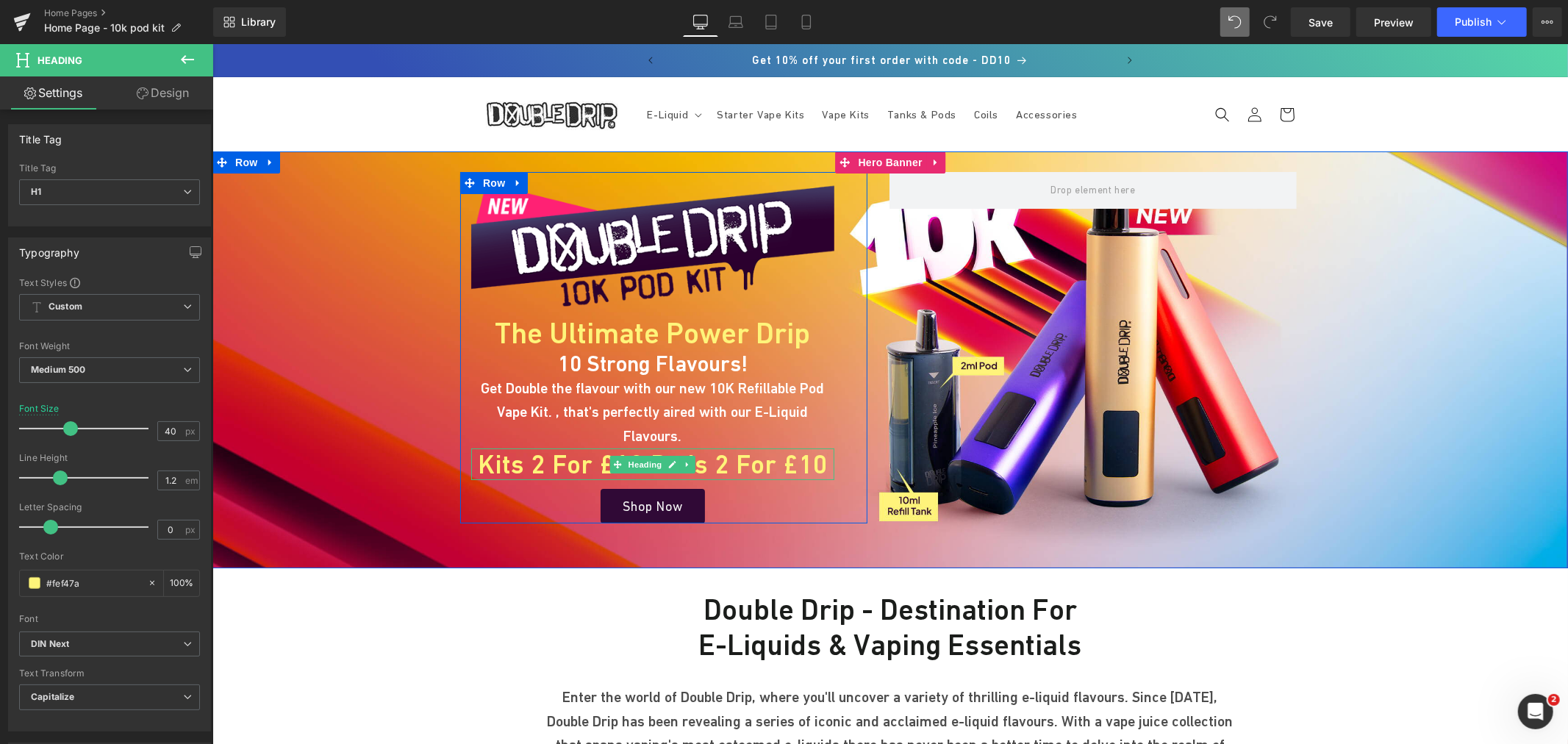
click at [517, 448] on h1 "Kits 2 for £18 Pods 2 for £10" at bounding box center [652, 463] width 363 height 32
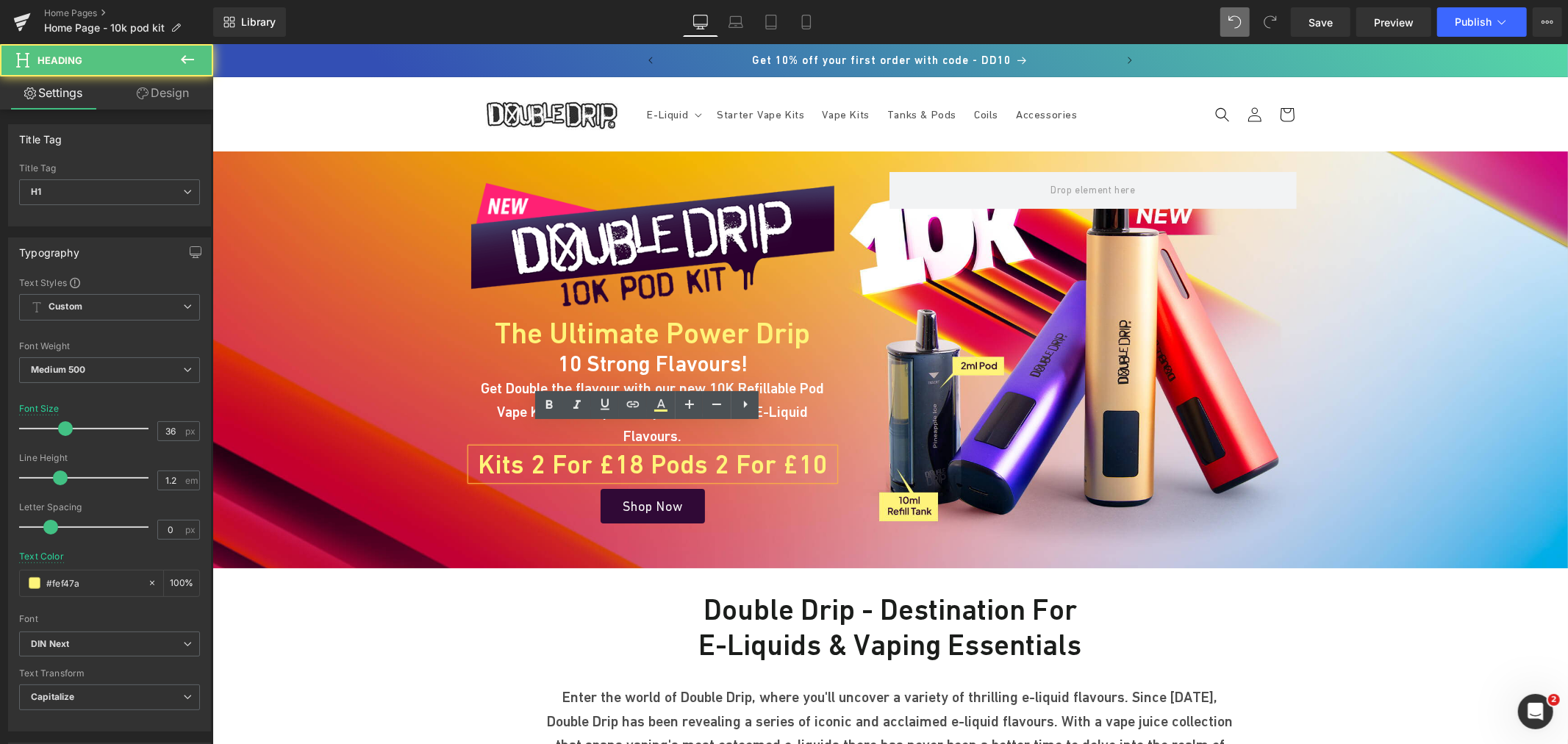
click at [528, 448] on h1 "Kits 2 for £18 Pods 2 for £10" at bounding box center [652, 463] width 363 height 32
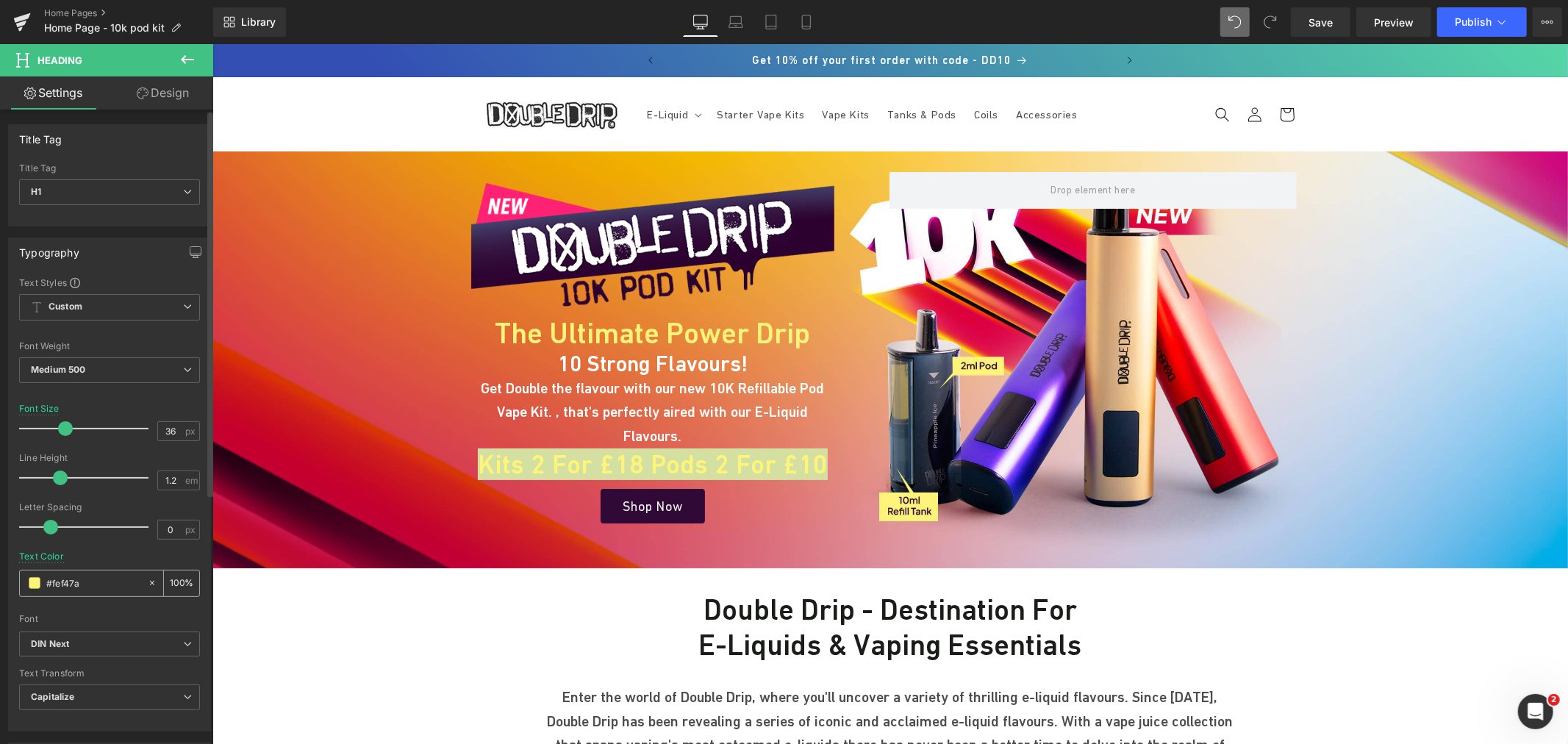
click at [90, 583] on input "#fef47a" at bounding box center [93, 583] width 94 height 16
click at [100, 581] on input "#fef47a" at bounding box center [93, 583] width 94 height 16
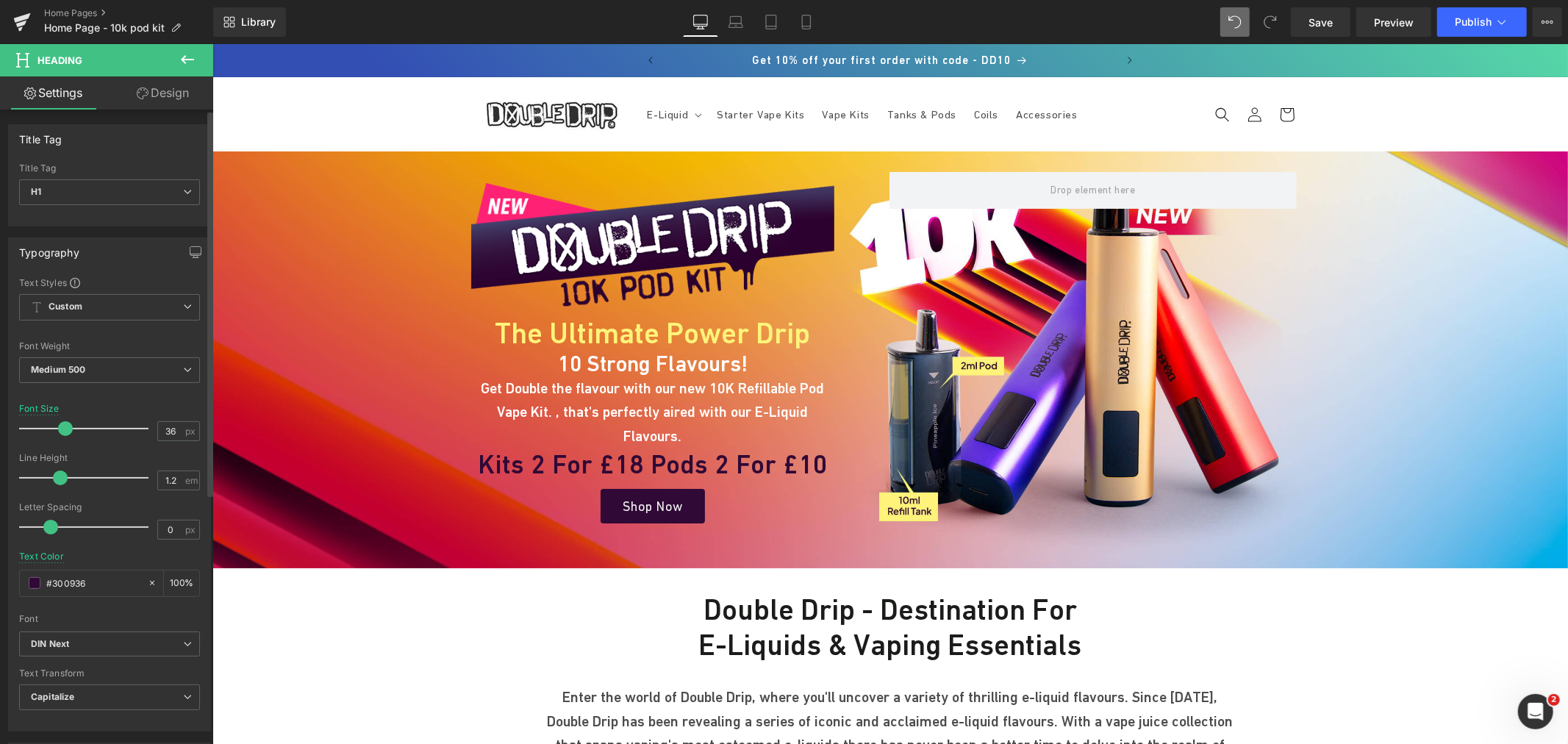
type input "#300936"
click at [131, 552] on div at bounding box center [109, 546] width 181 height 9
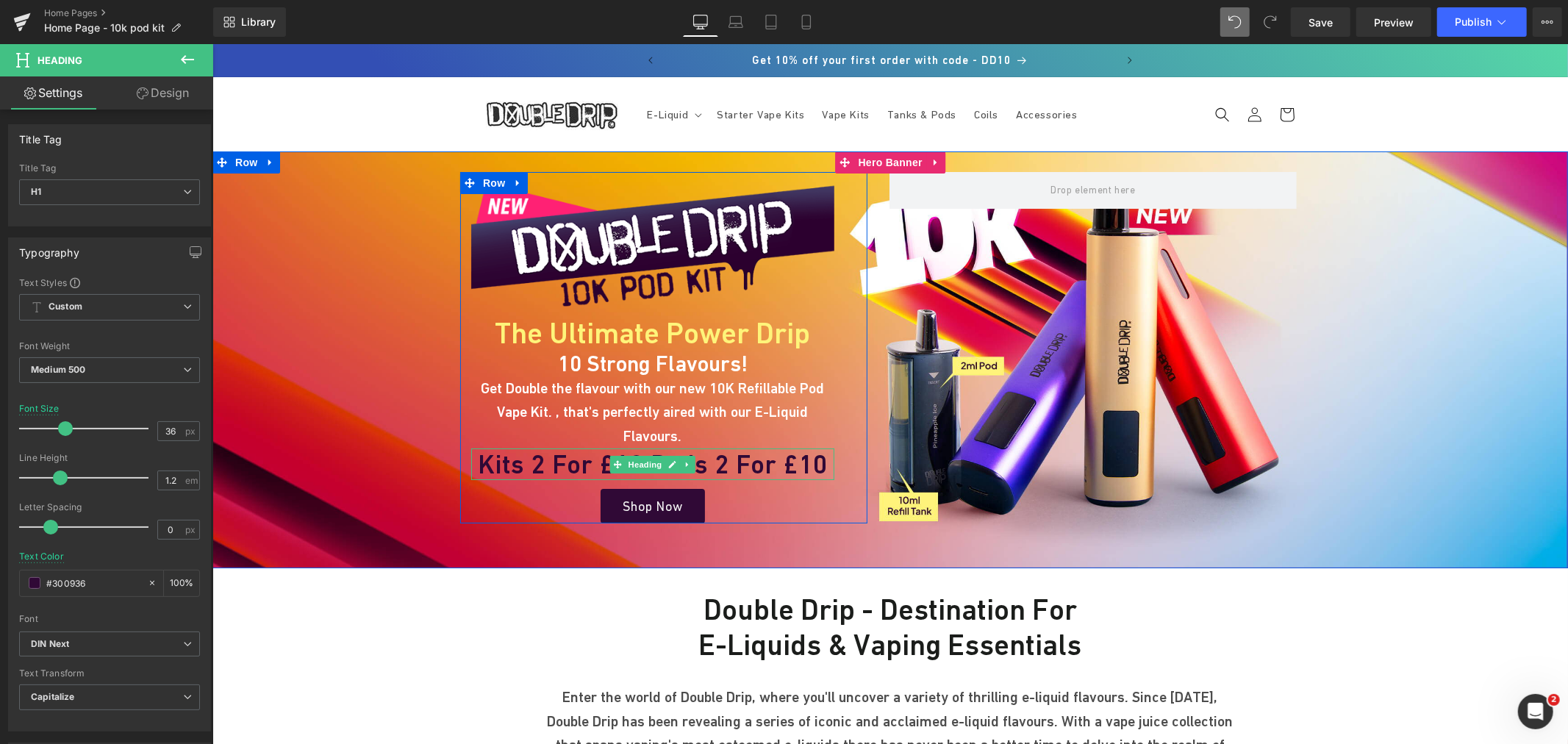
click at [523, 448] on h1 "Kits 2 for £18 Pods 2 for £10" at bounding box center [652, 463] width 363 height 32
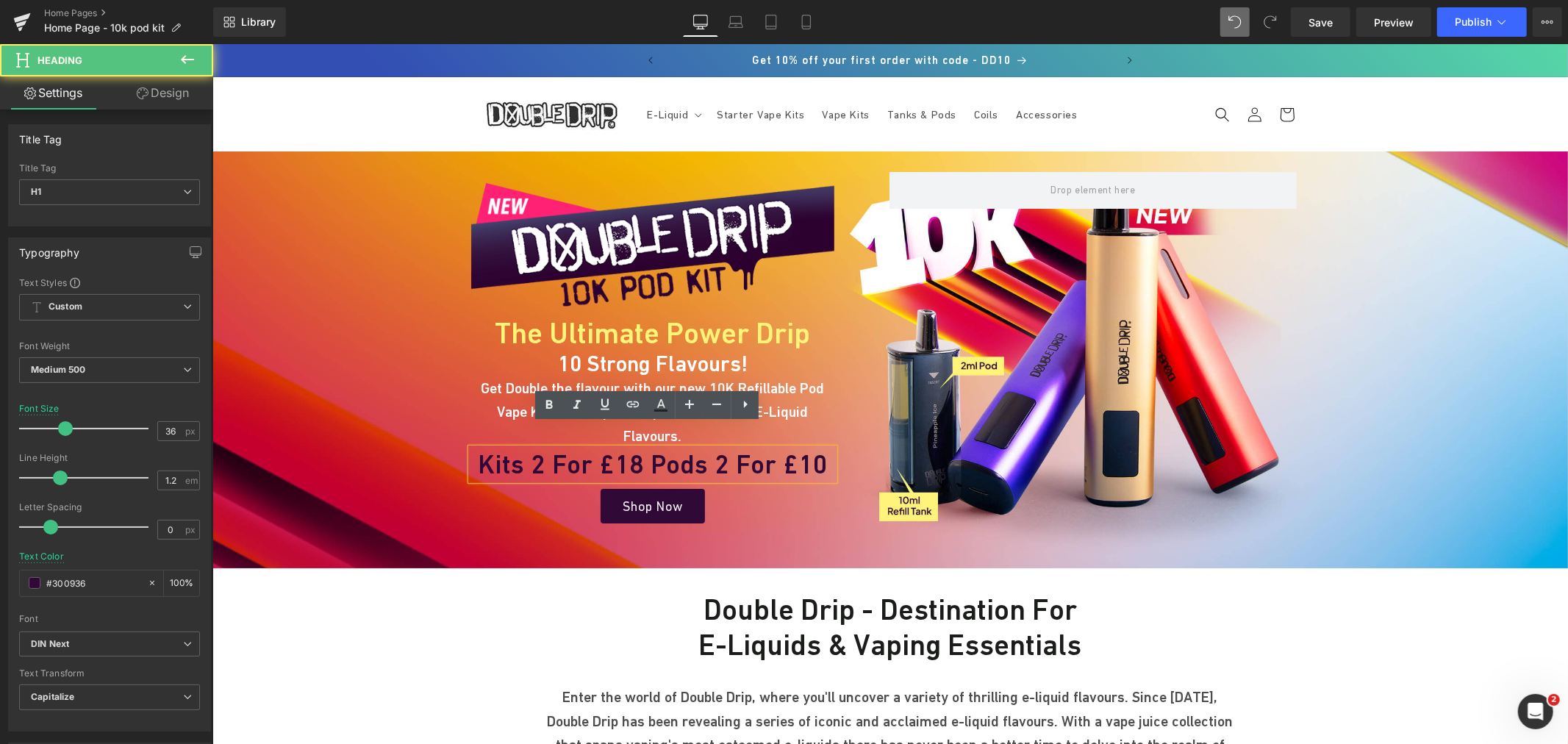
click at [601, 375] on div "10 Strong Flavours! Heading" at bounding box center [652, 363] width 363 height 26
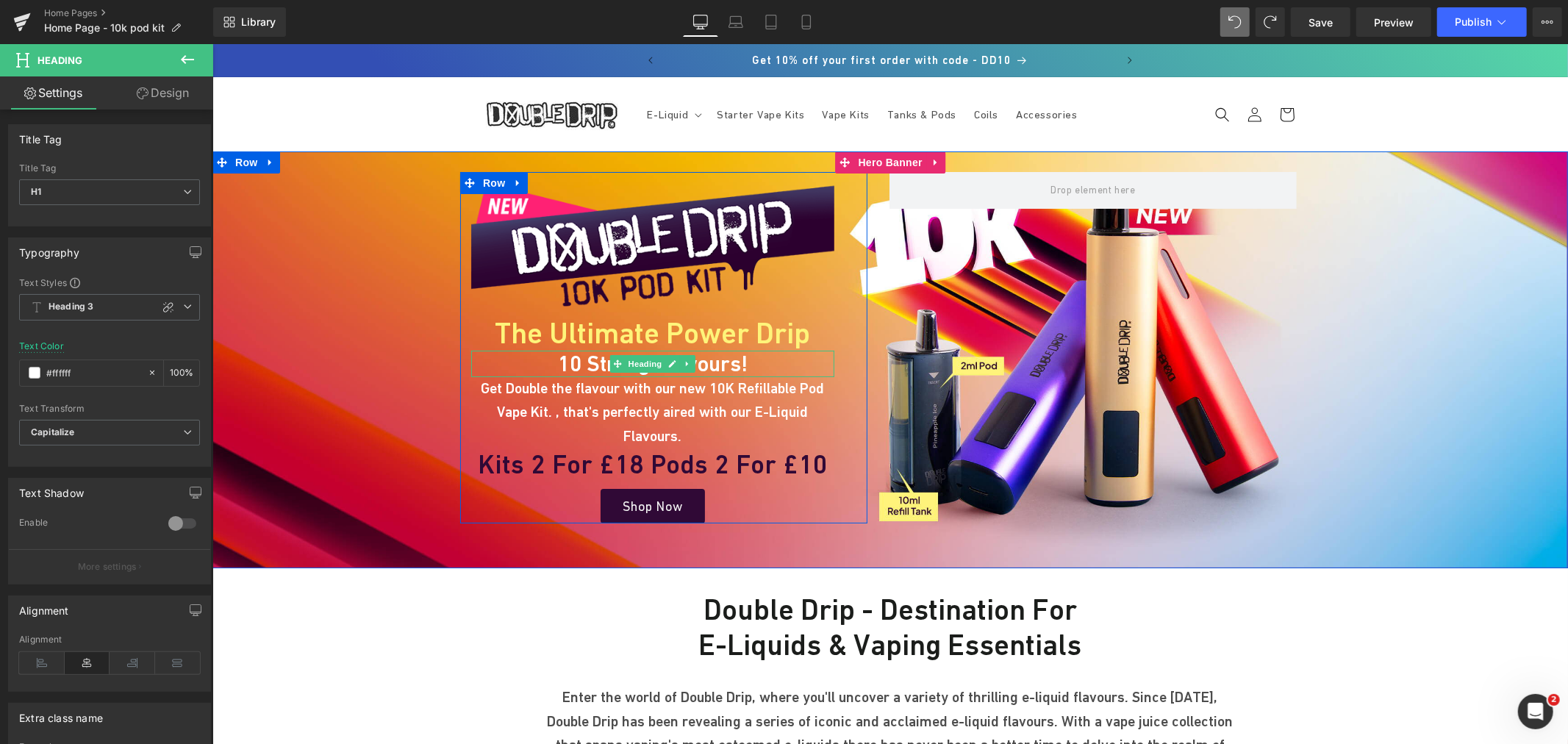
click at [565, 363] on h1 "10 Strong Flavours!" at bounding box center [652, 363] width 363 height 26
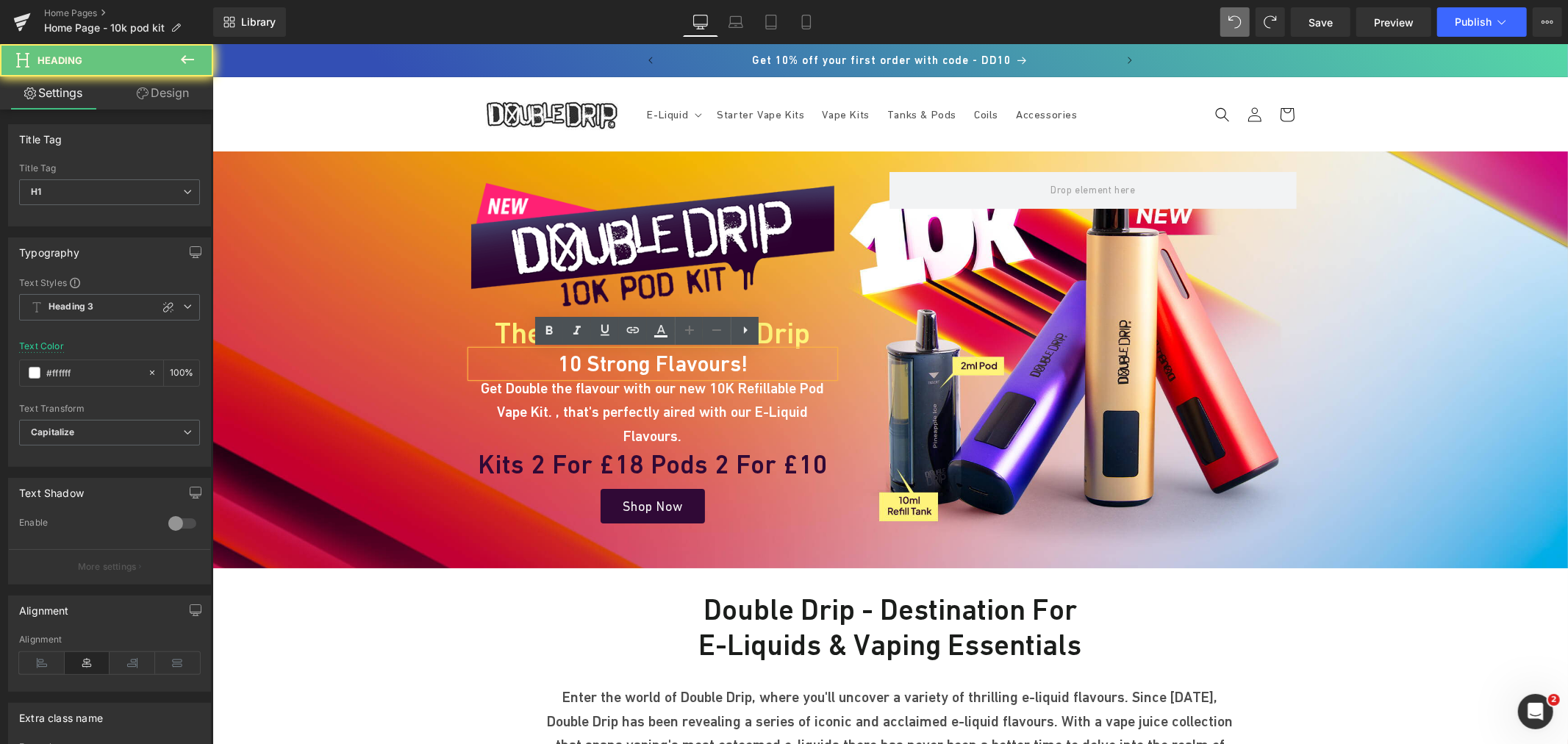
click at [583, 358] on h1 "10 Strong Flavours!" at bounding box center [652, 363] width 363 height 26
click at [664, 356] on h1 "10 Strong Flavours!" at bounding box center [652, 363] width 363 height 26
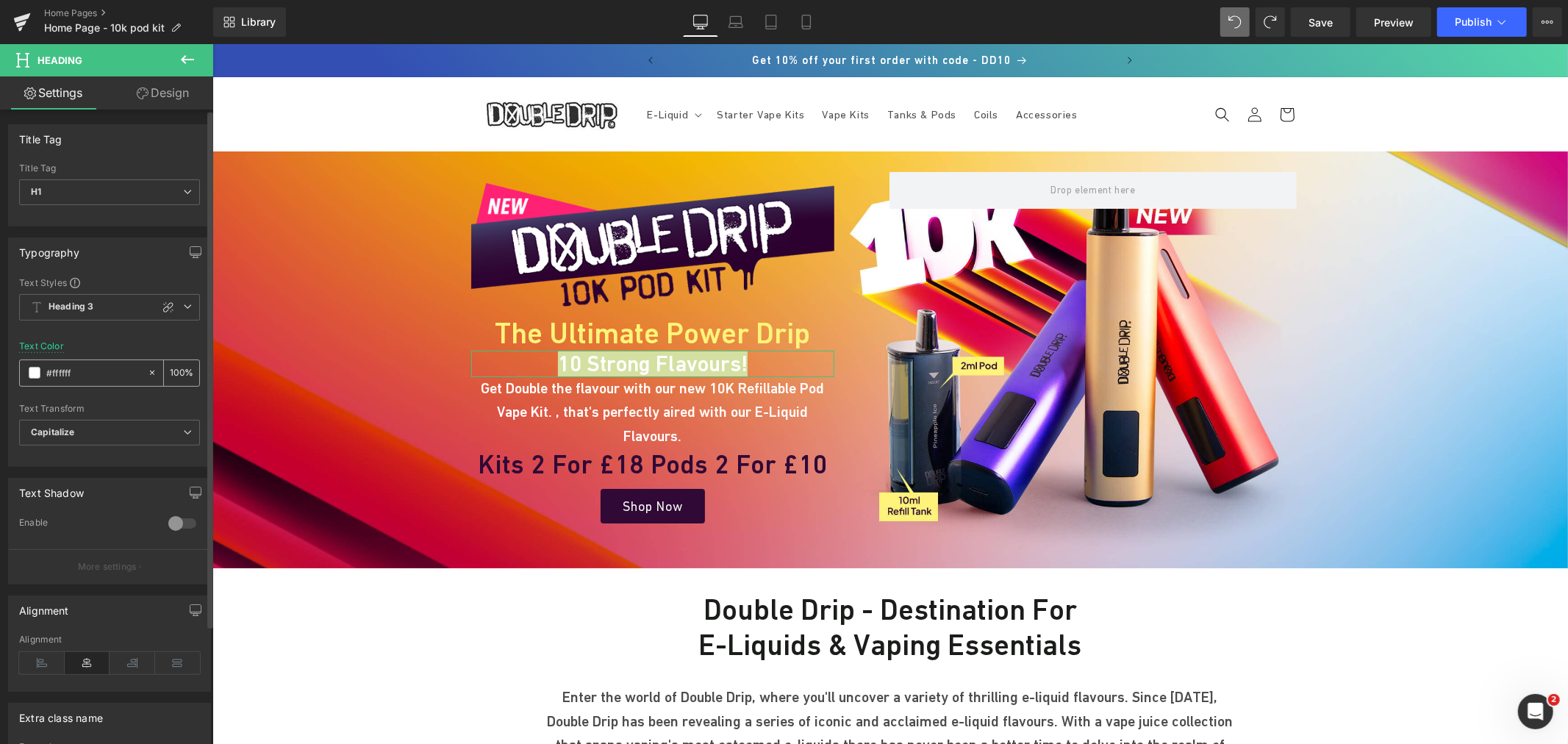
click at [76, 374] on input "#ffffff" at bounding box center [93, 373] width 94 height 16
paste input "300936"
type input "#300936"
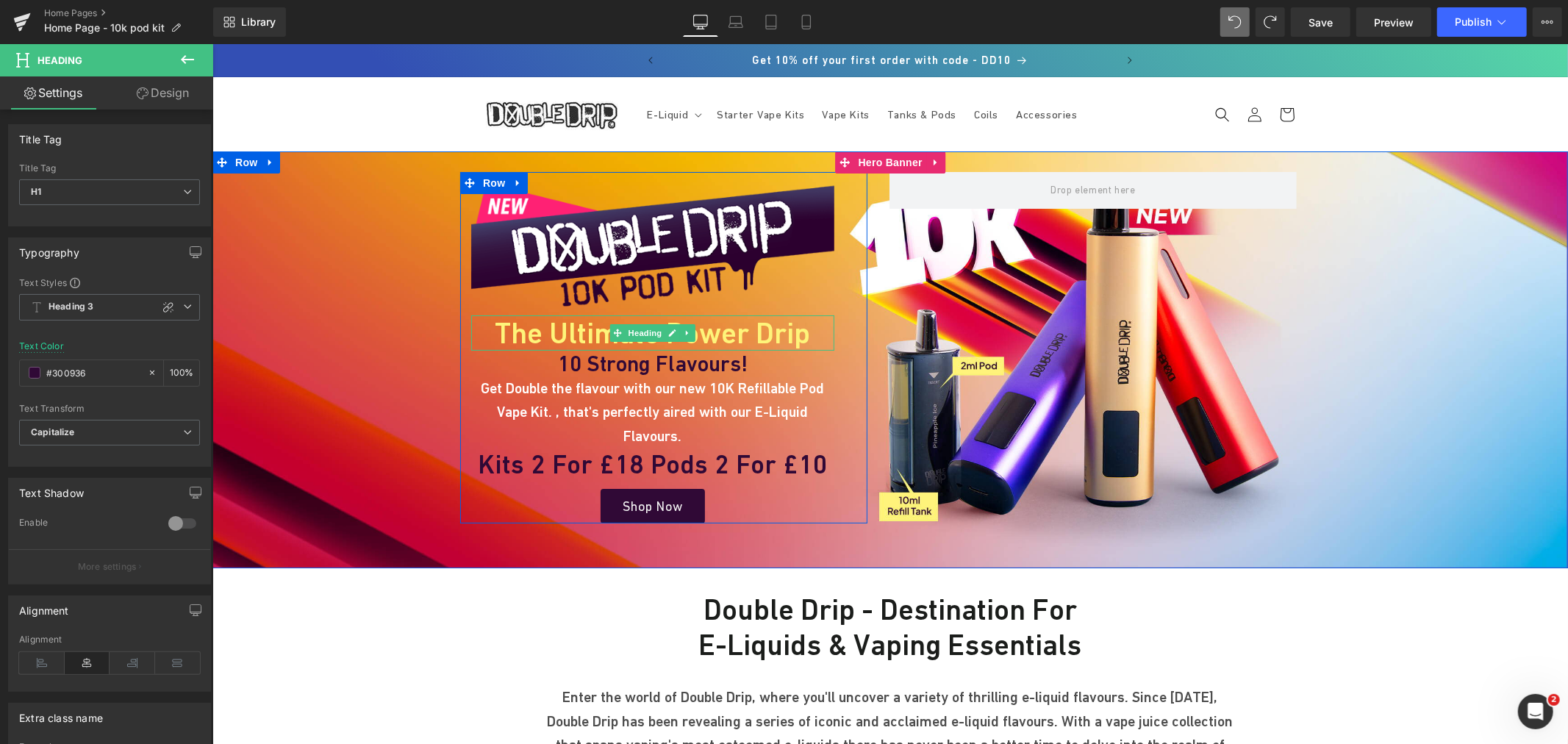
click at [528, 333] on h1 "The Ultimate Power Drip" at bounding box center [652, 332] width 363 height 36
click at [554, 329] on h1 "The Ultimate Power Drip" at bounding box center [652, 332] width 363 height 36
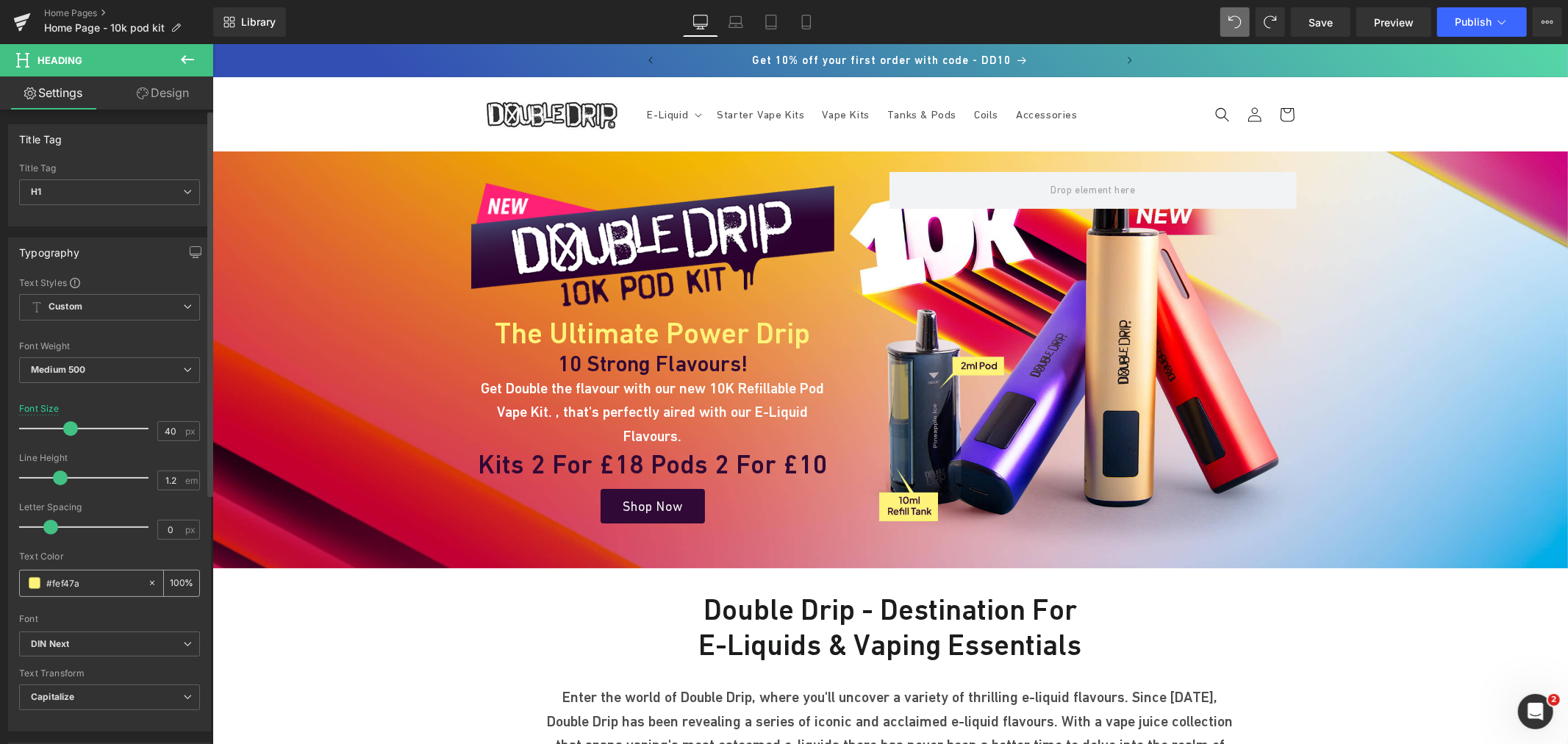
click at [32, 584] on span at bounding box center [34, 583] width 12 height 12
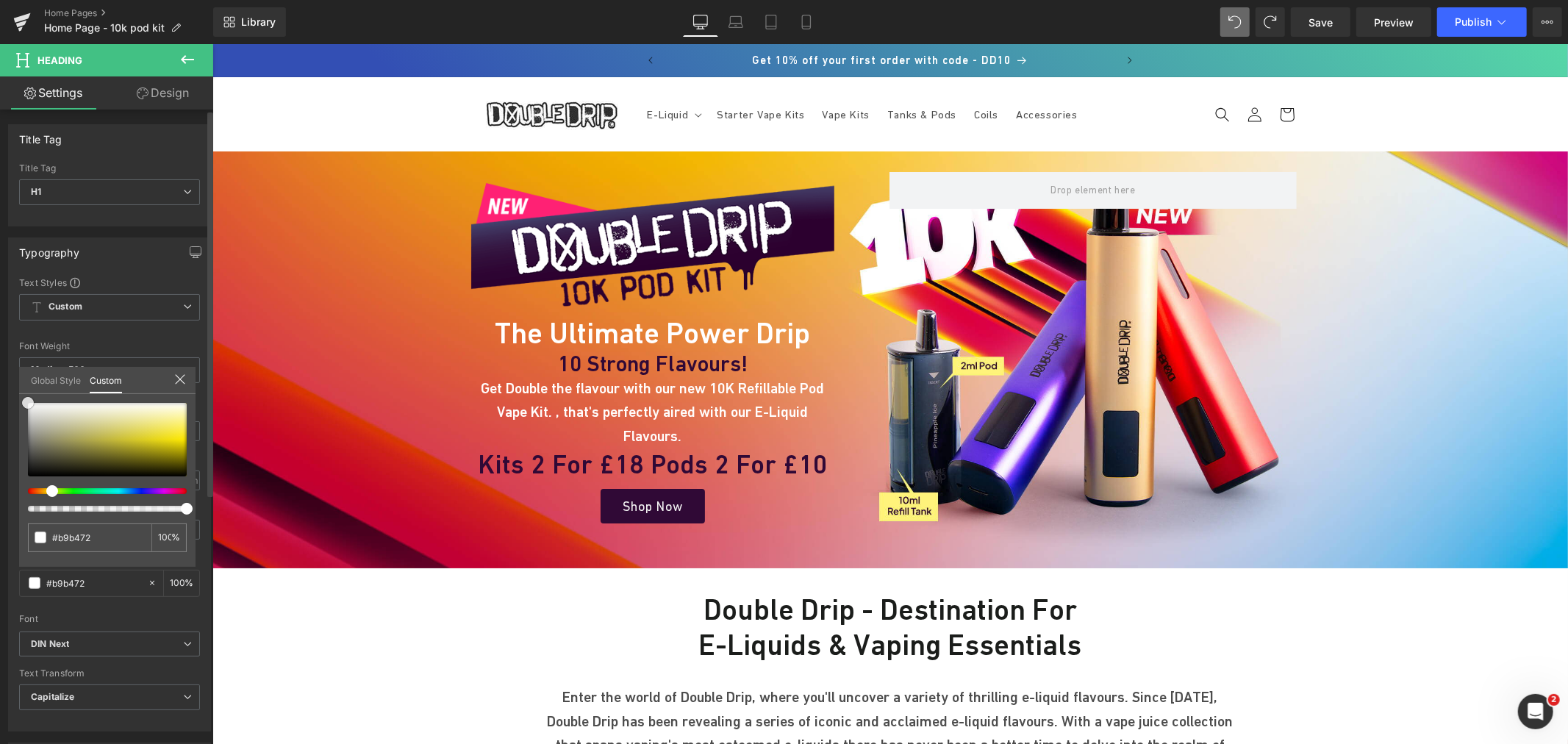
drag, startPoint x: 81, startPoint y: 432, endPoint x: 0, endPoint y: 369, distance: 102.6
click at [0, 369] on div "Typography Text Styles Custom Heading 1 Heading 2 Heading 3 Heading 4 Heading 5…" at bounding box center [110, 479] width 220 height 505
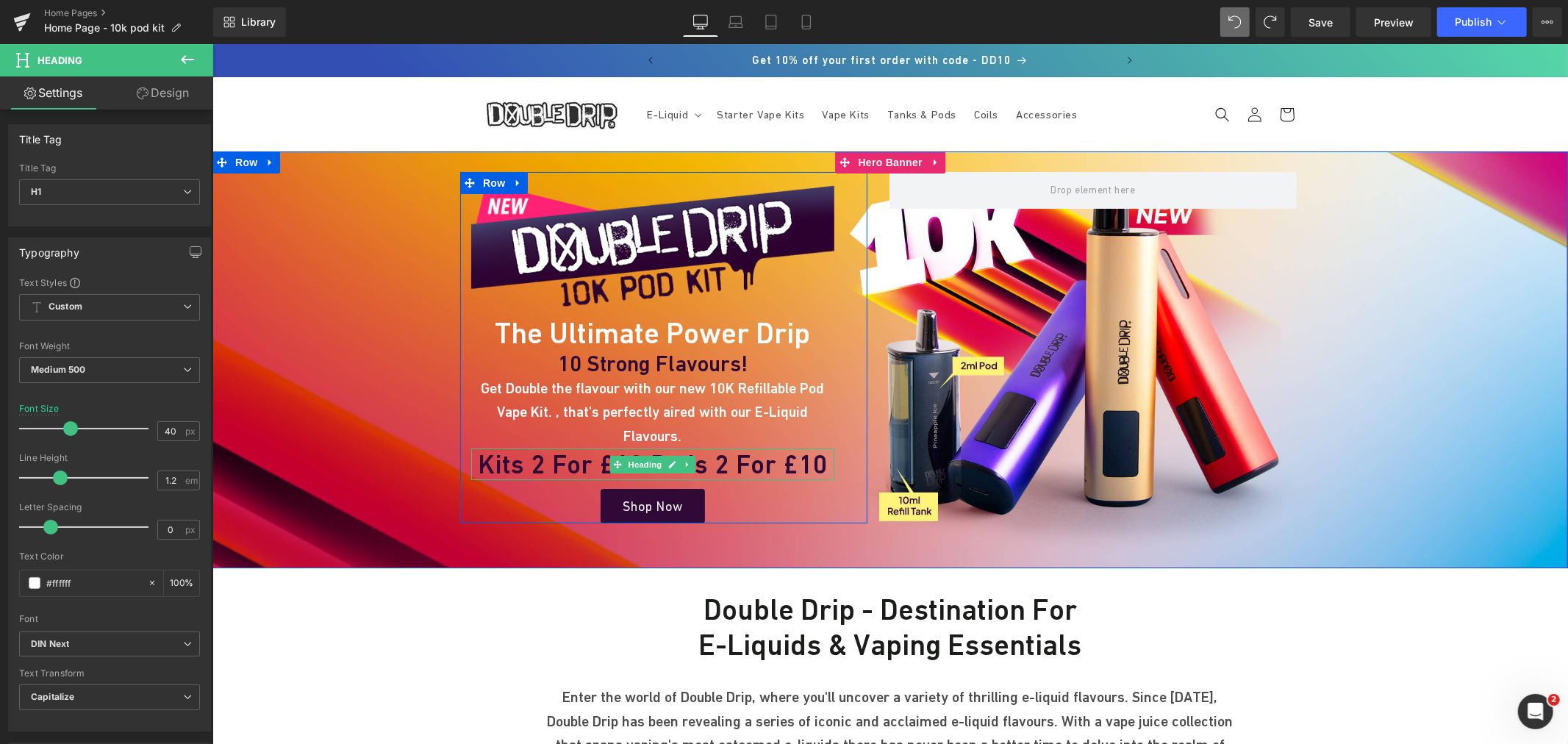
click at [535, 448] on h1 "Kits 2 for £18 Pods 2 for £10" at bounding box center [652, 463] width 363 height 32
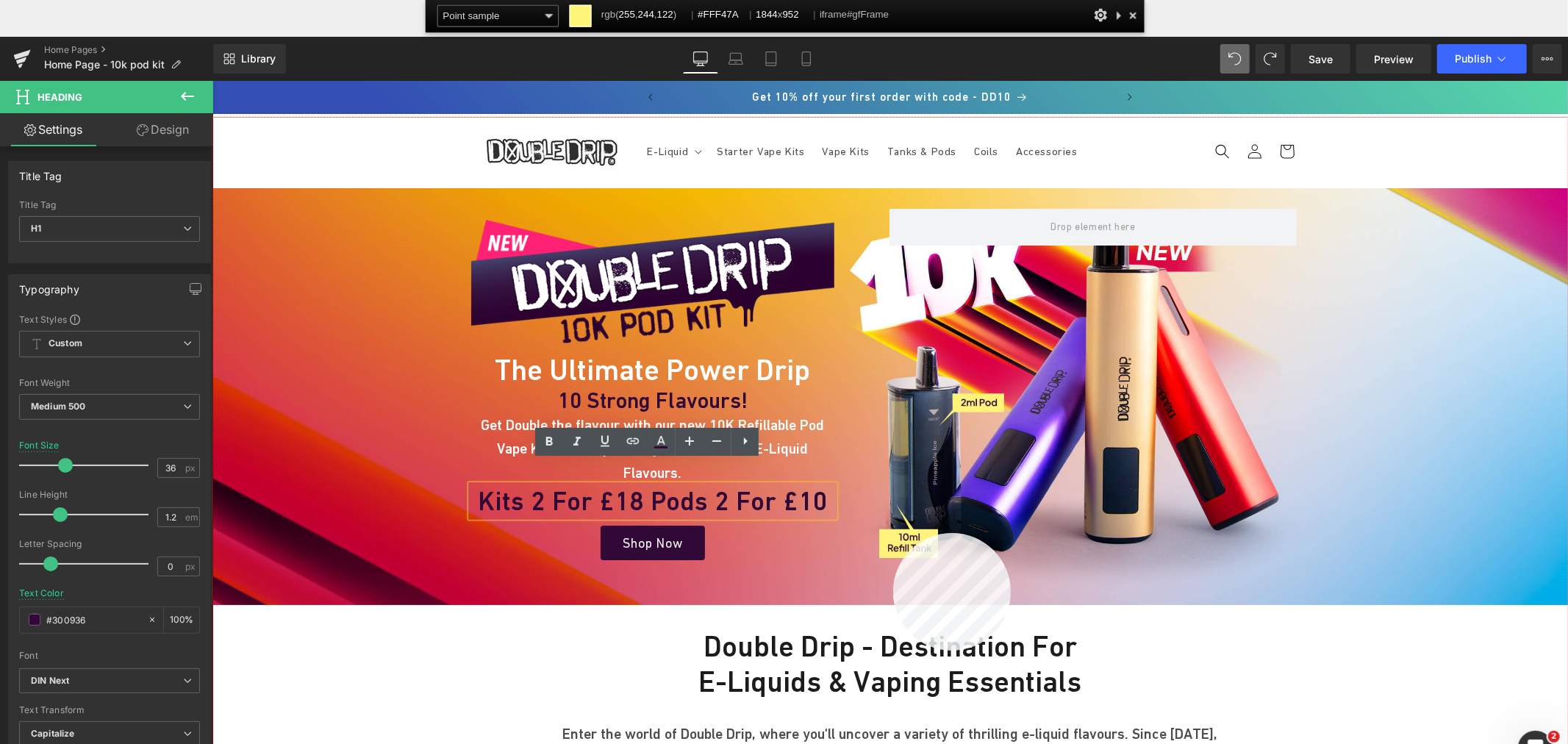
click at [890, 535] on div at bounding box center [890, 467] width 1356 height 700
click at [544, 484] on h1 "Kits 2 for £18 Pods 2 for £10" at bounding box center [652, 500] width 363 height 32
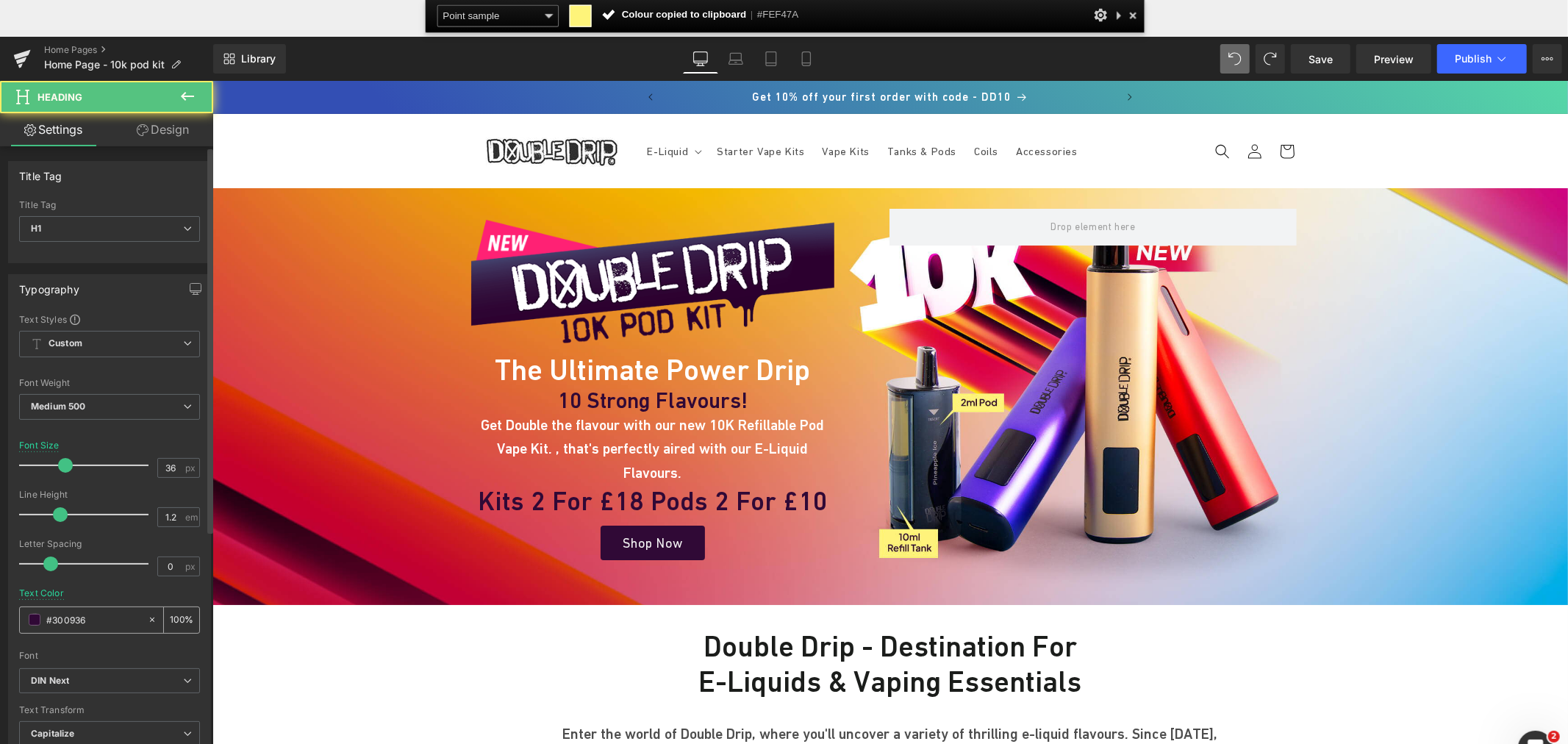
click at [91, 626] on input "#300936" at bounding box center [93, 619] width 94 height 16
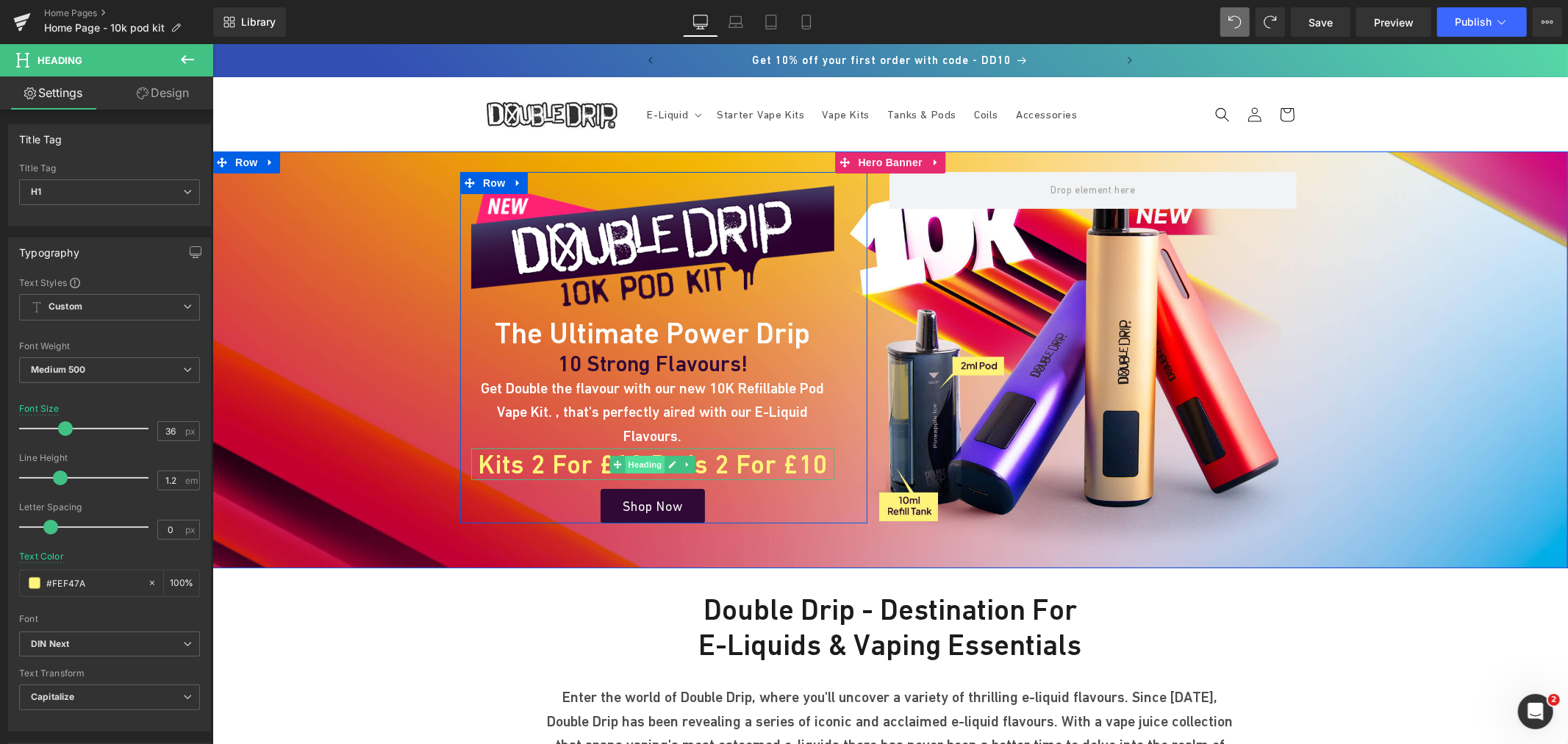
click at [627, 455] on span "Heading" at bounding box center [645, 463] width 40 height 18
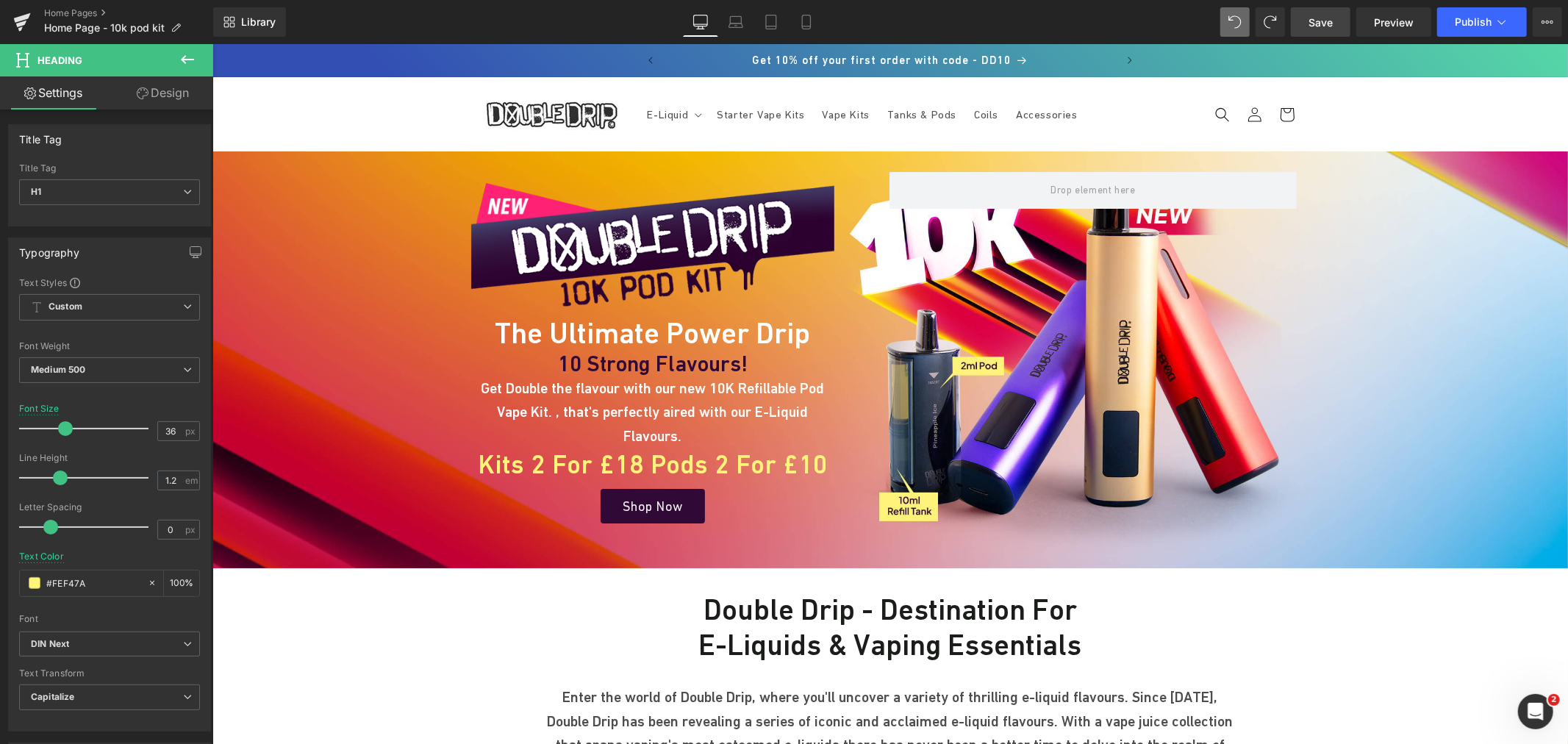
type input "#FEF47A"
click at [1320, 12] on link "Save" at bounding box center [1320, 22] width 60 height 29
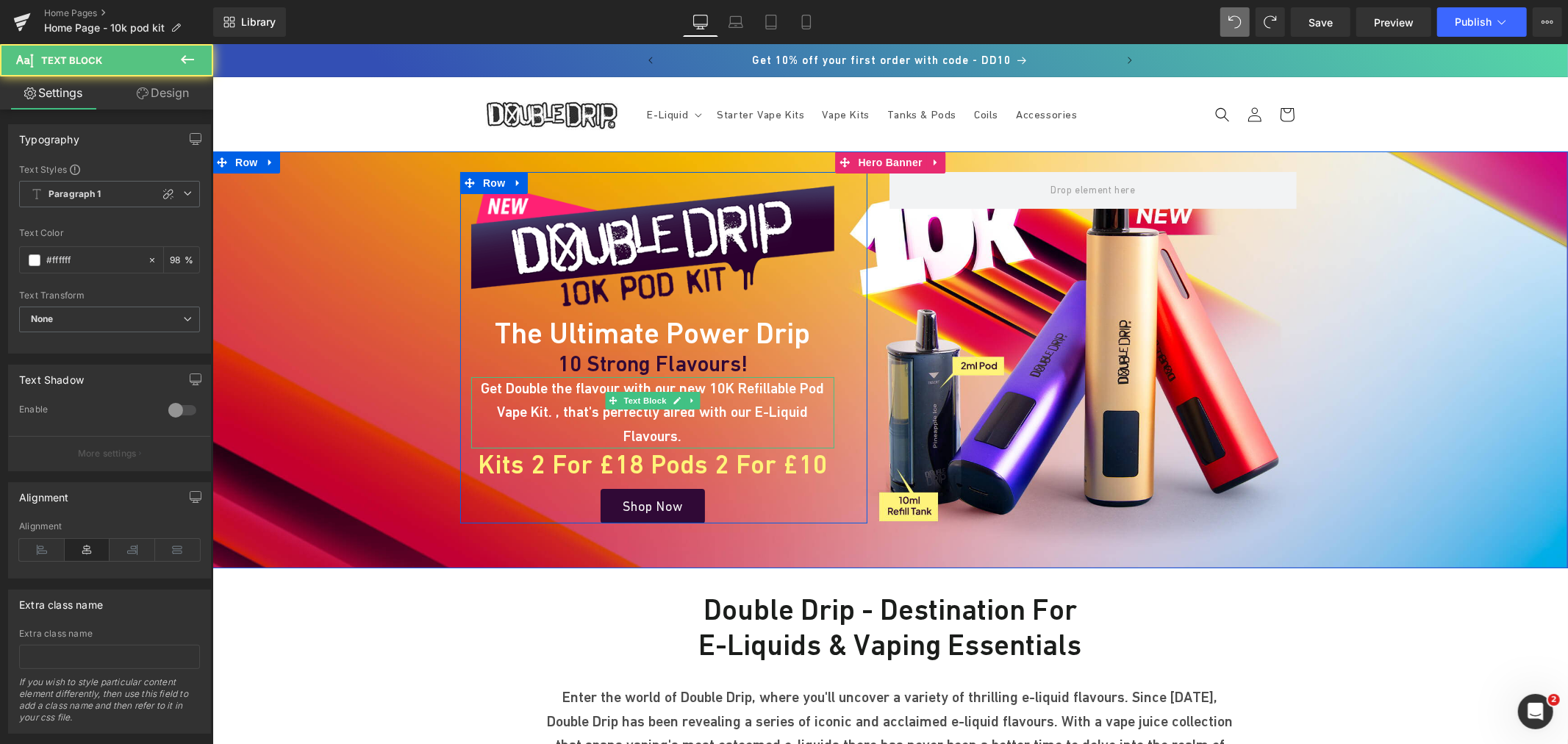
click at [631, 410] on p "Get Double the flavour with our new 10K Refillable Pod Vape Kit. , that's perfe…" at bounding box center [652, 412] width 363 height 71
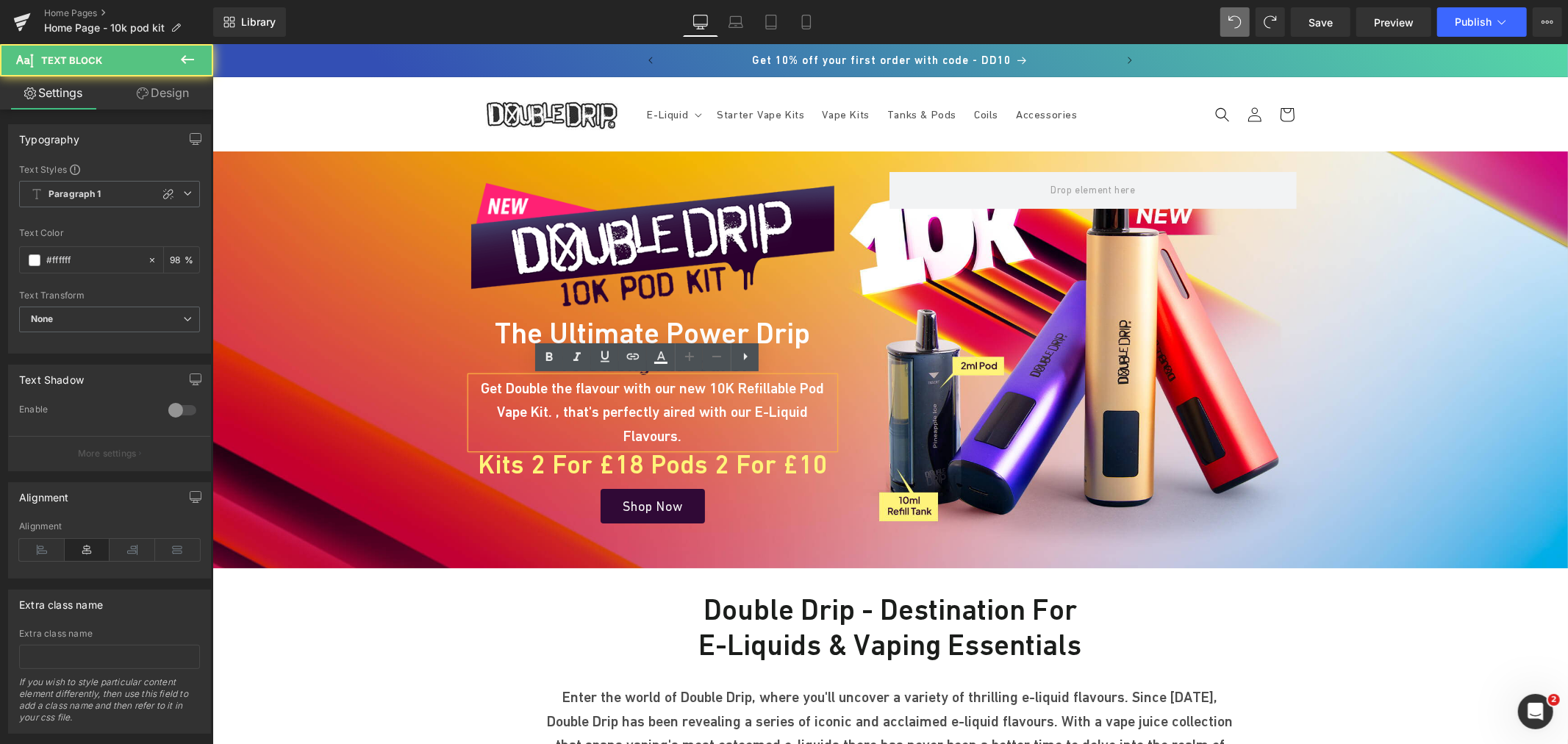
click at [626, 411] on p "Get Double the flavour with our new 10K Refillable Pod Vape Kit. , that's perfe…" at bounding box center [652, 412] width 363 height 71
click at [671, 399] on p "Get Double the flavour with our new 10K Refillable Pod Vape Kit. , that's perfe…" at bounding box center [652, 412] width 363 height 71
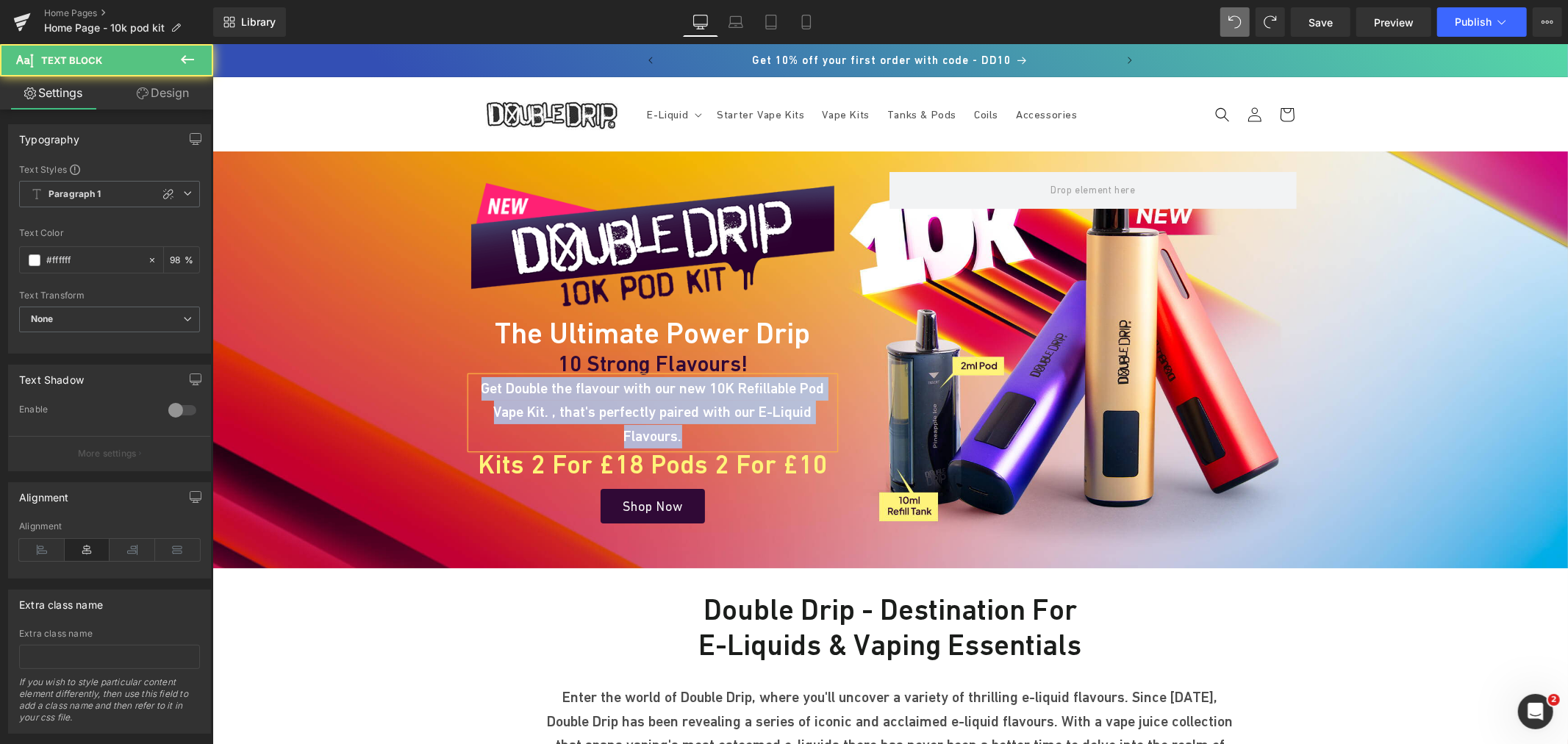
copy p "Get Double the flavour with our new 10K Refillable Pod Vape Kit. , that's perfe…"
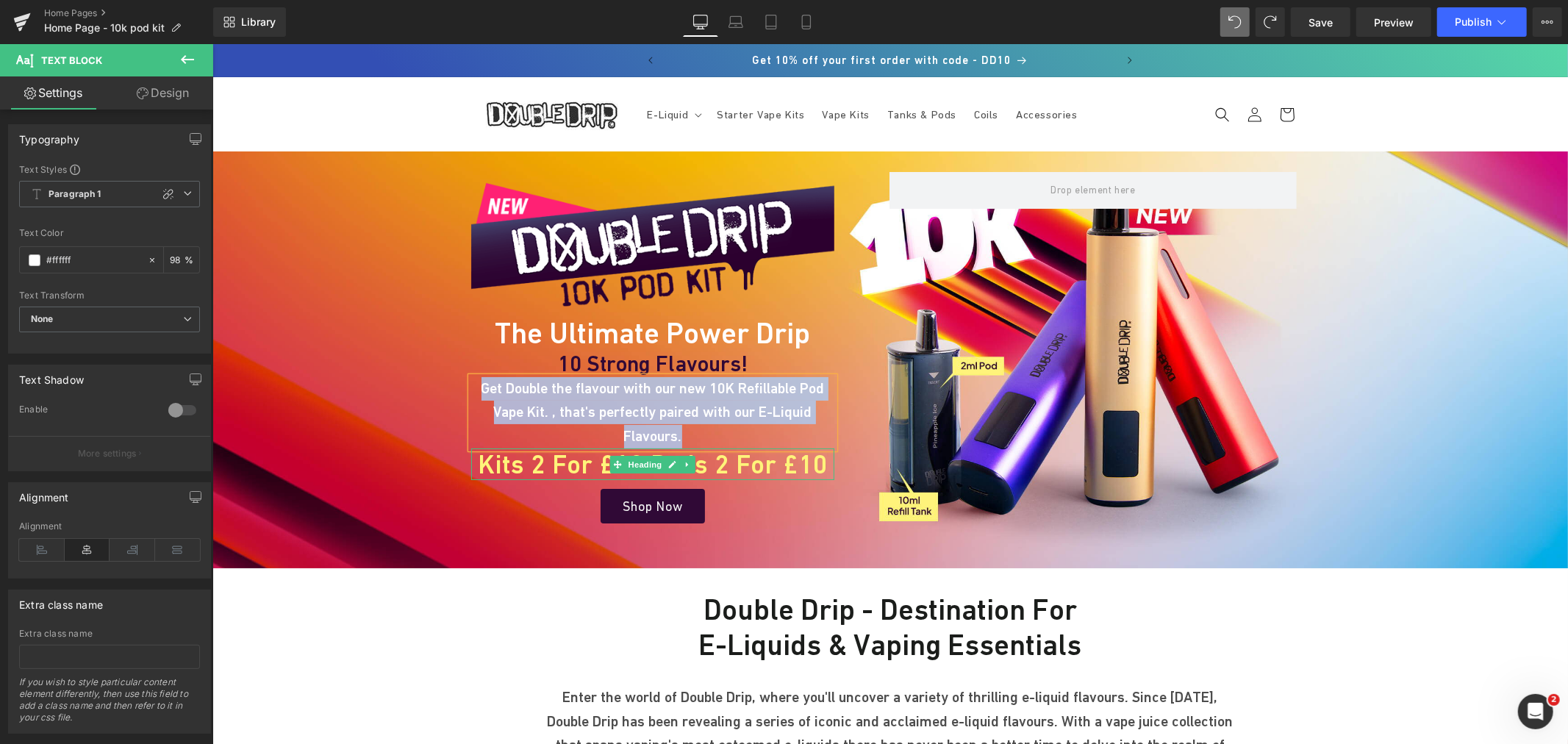
click at [550, 448] on h1 "Kits 2 for £18 Pods 2 for £10" at bounding box center [652, 463] width 363 height 32
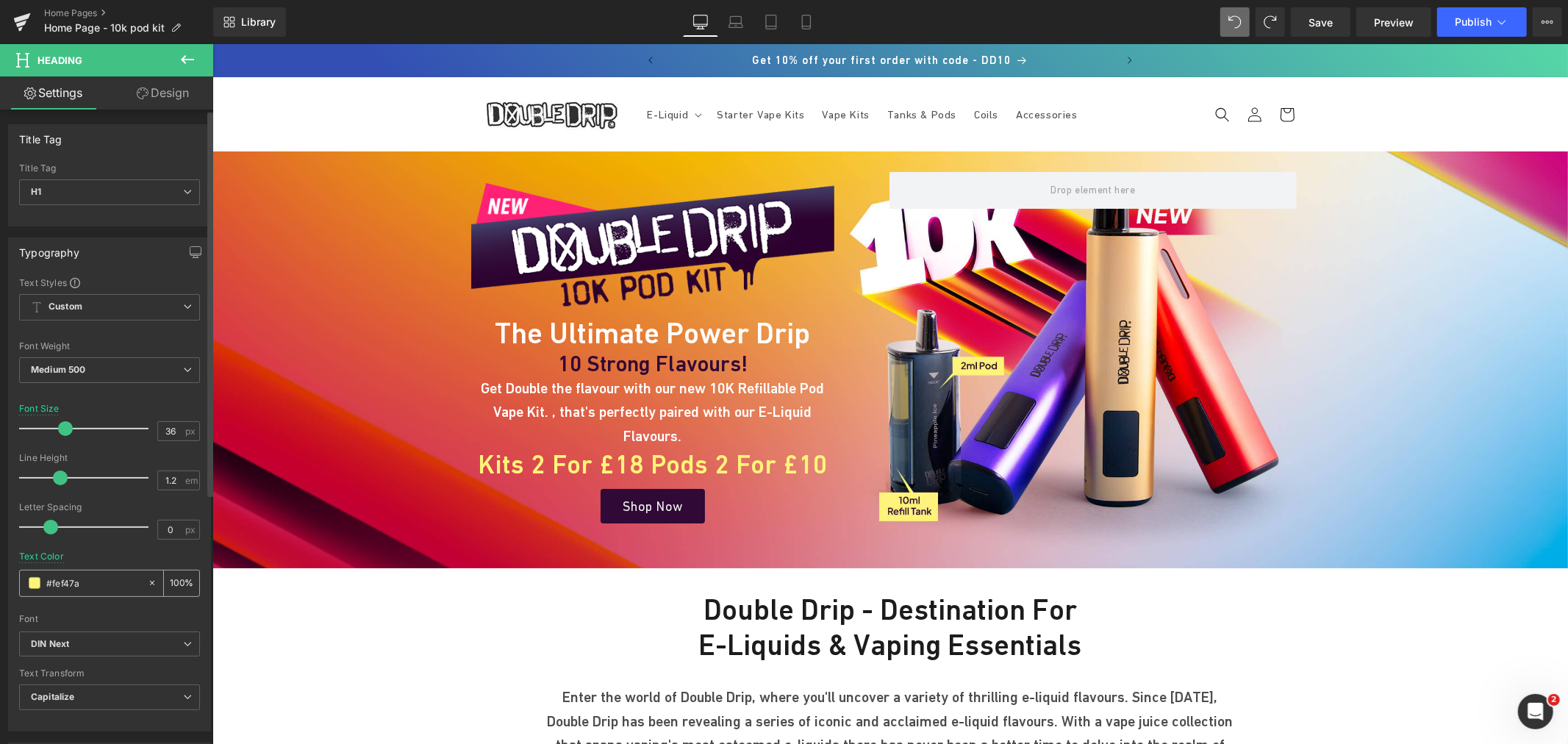
click at [107, 577] on input "#fef47a" at bounding box center [93, 583] width 94 height 16
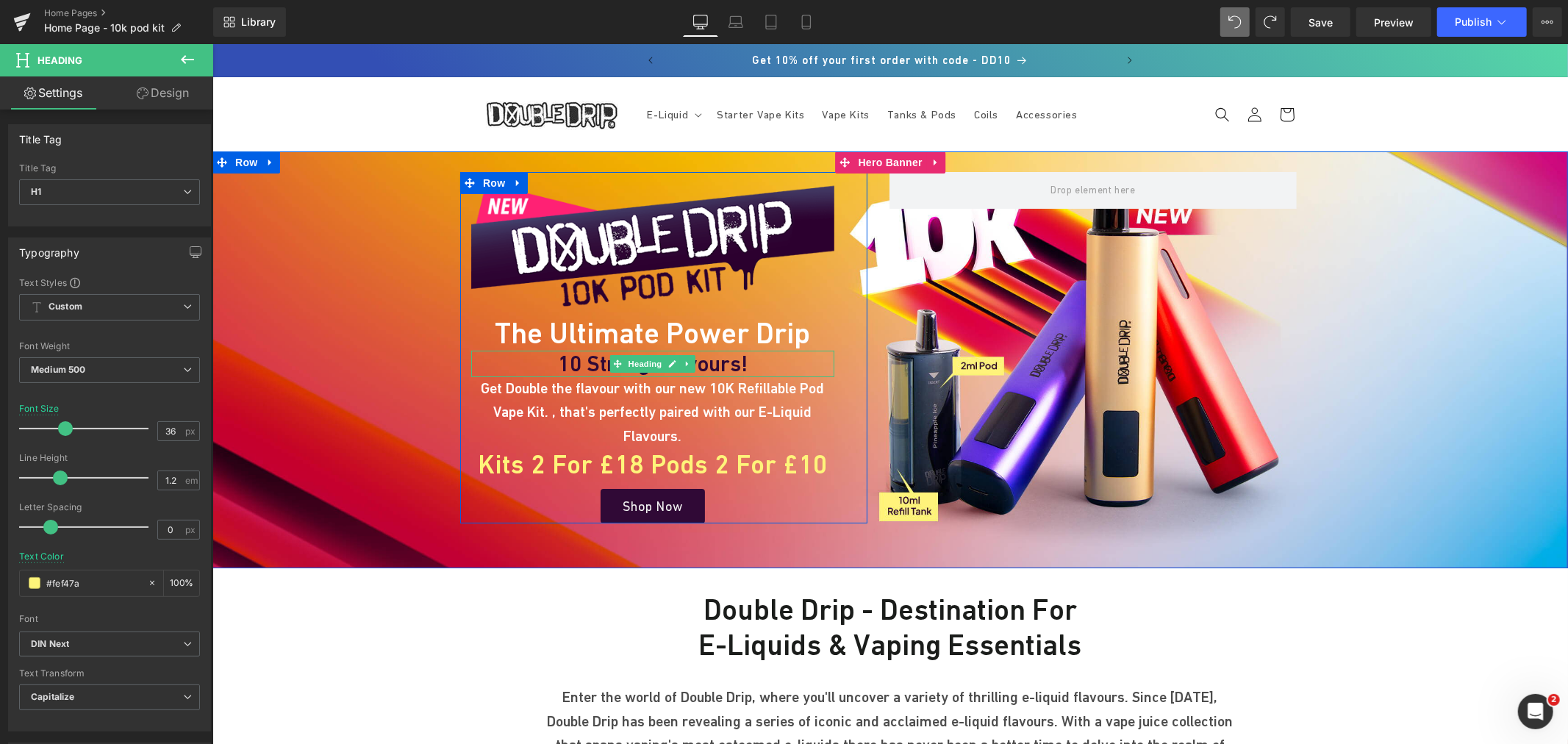
click at [583, 367] on h1 "10 Strong Flavours!" at bounding box center [652, 363] width 363 height 26
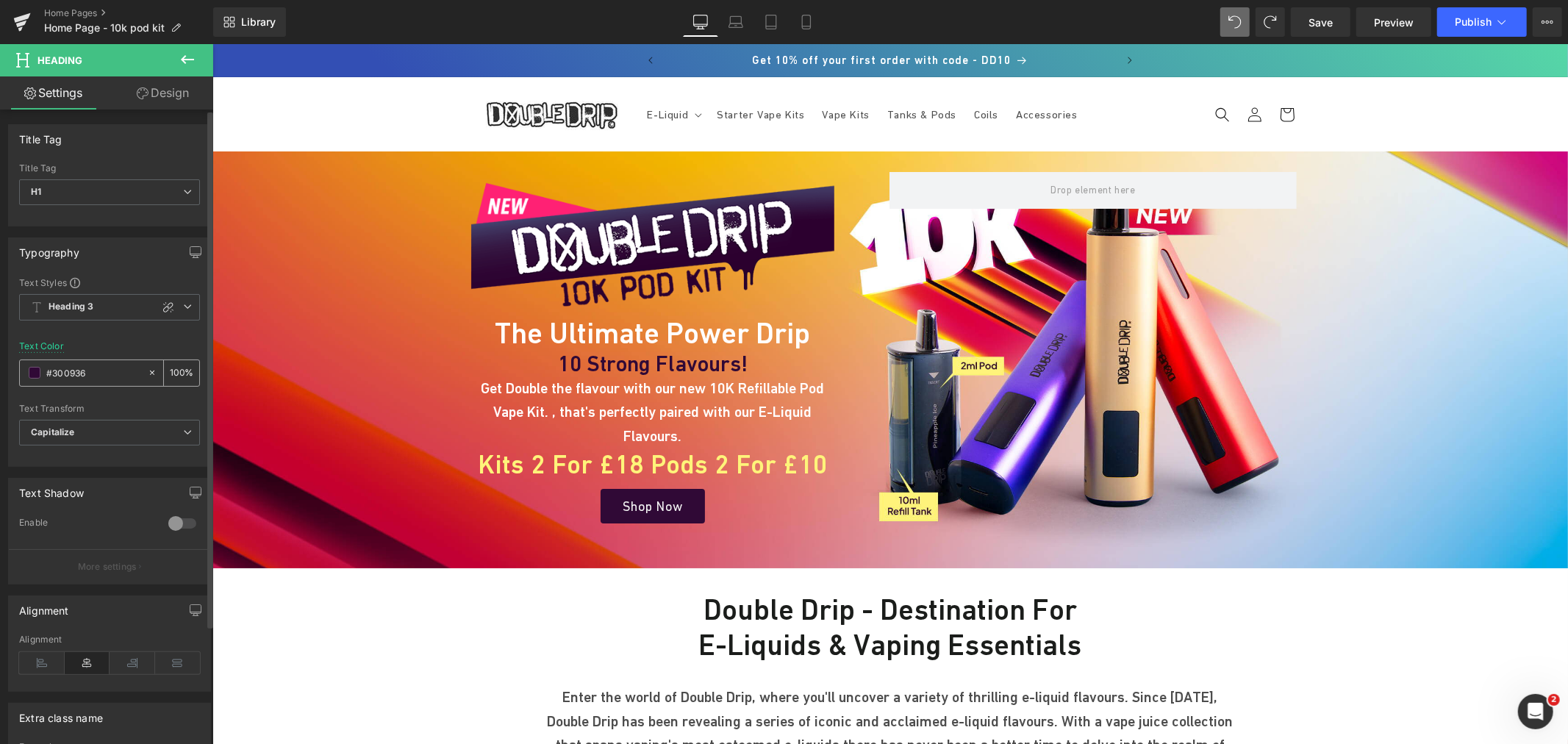
click at [100, 370] on input "#300936" at bounding box center [93, 373] width 94 height 16
type input "#fef47a"
click at [1308, 18] on link "Save" at bounding box center [1320, 22] width 60 height 29
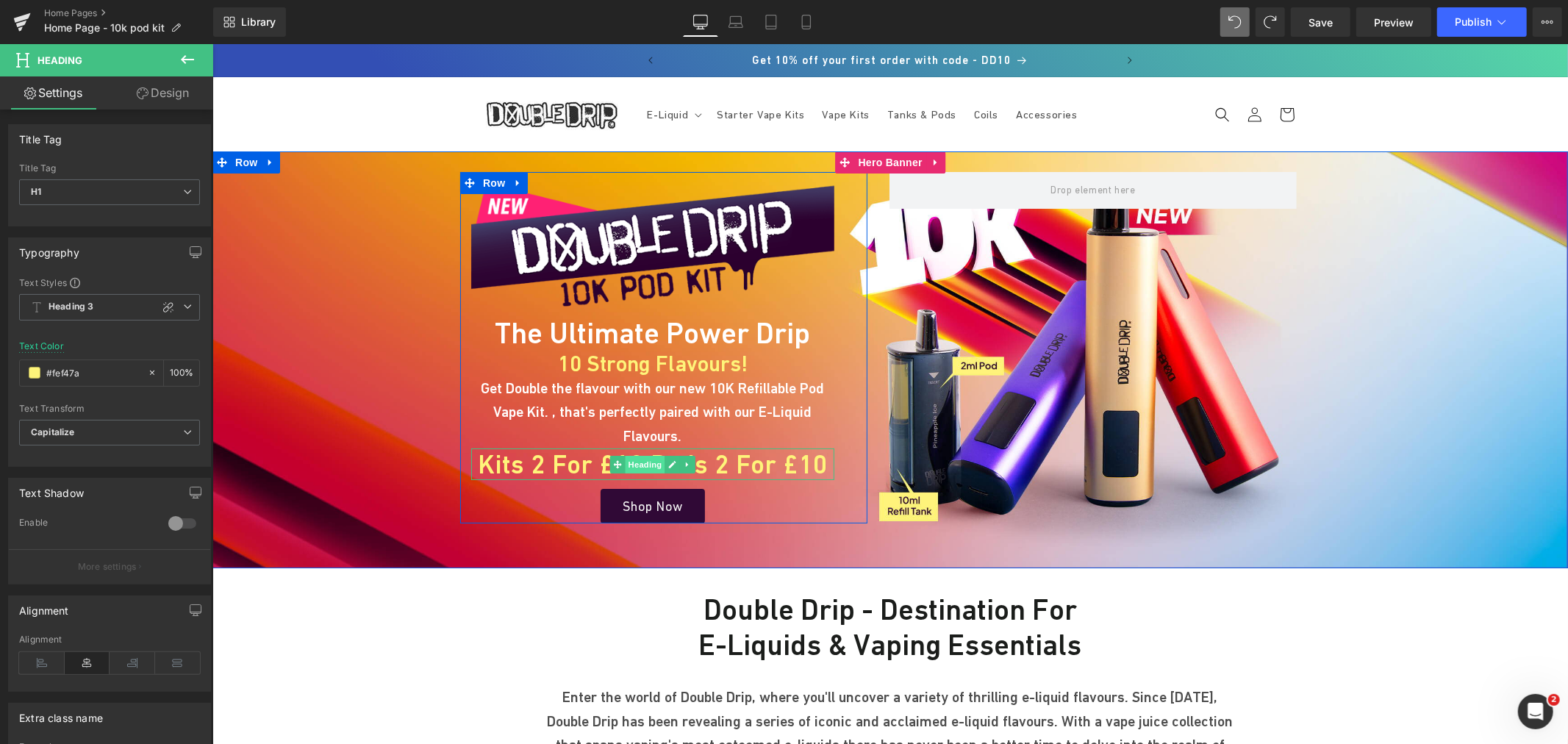
click at [632, 455] on span "Heading" at bounding box center [645, 463] width 40 height 18
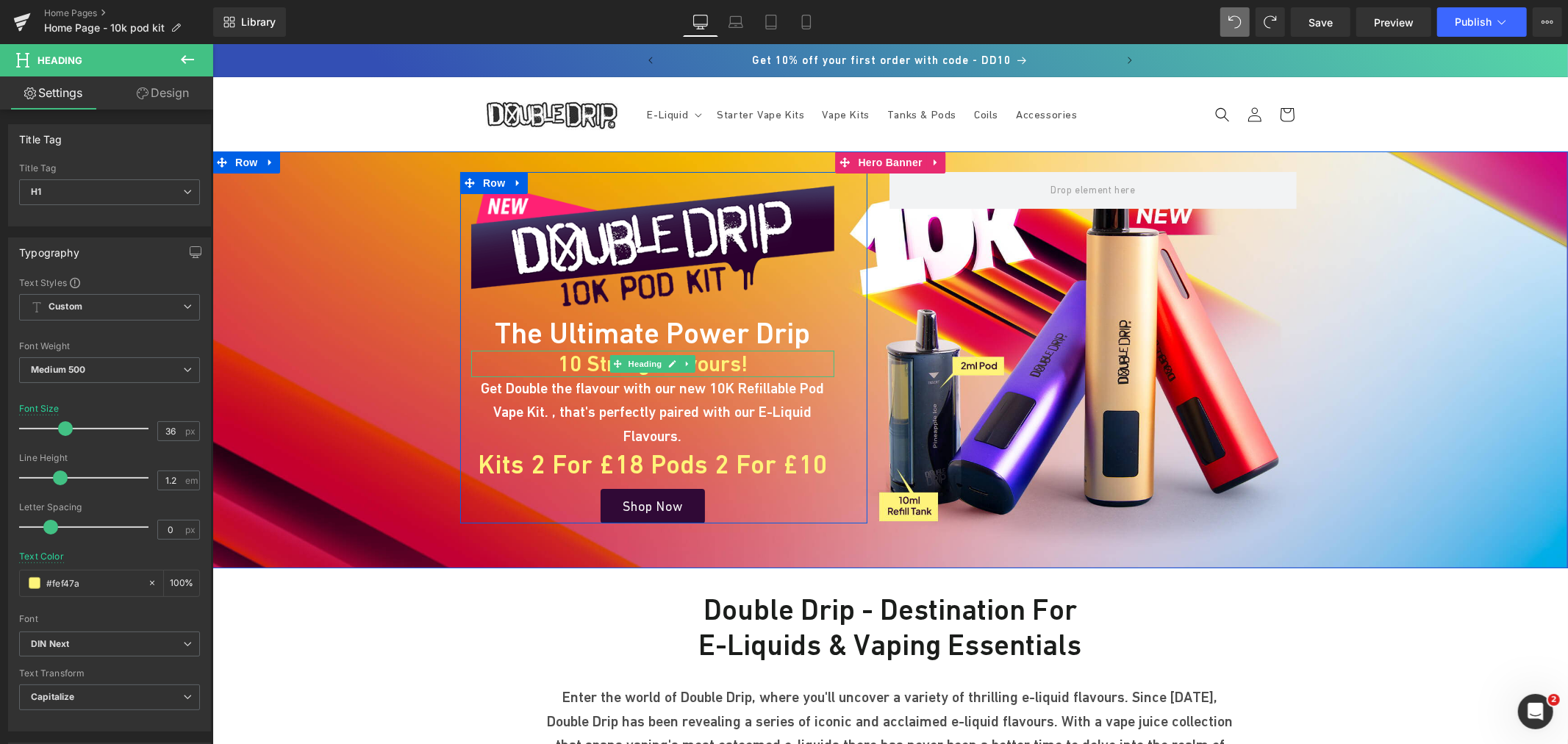
click at [592, 361] on h1 "10 Strong Flavours!" at bounding box center [652, 363] width 363 height 26
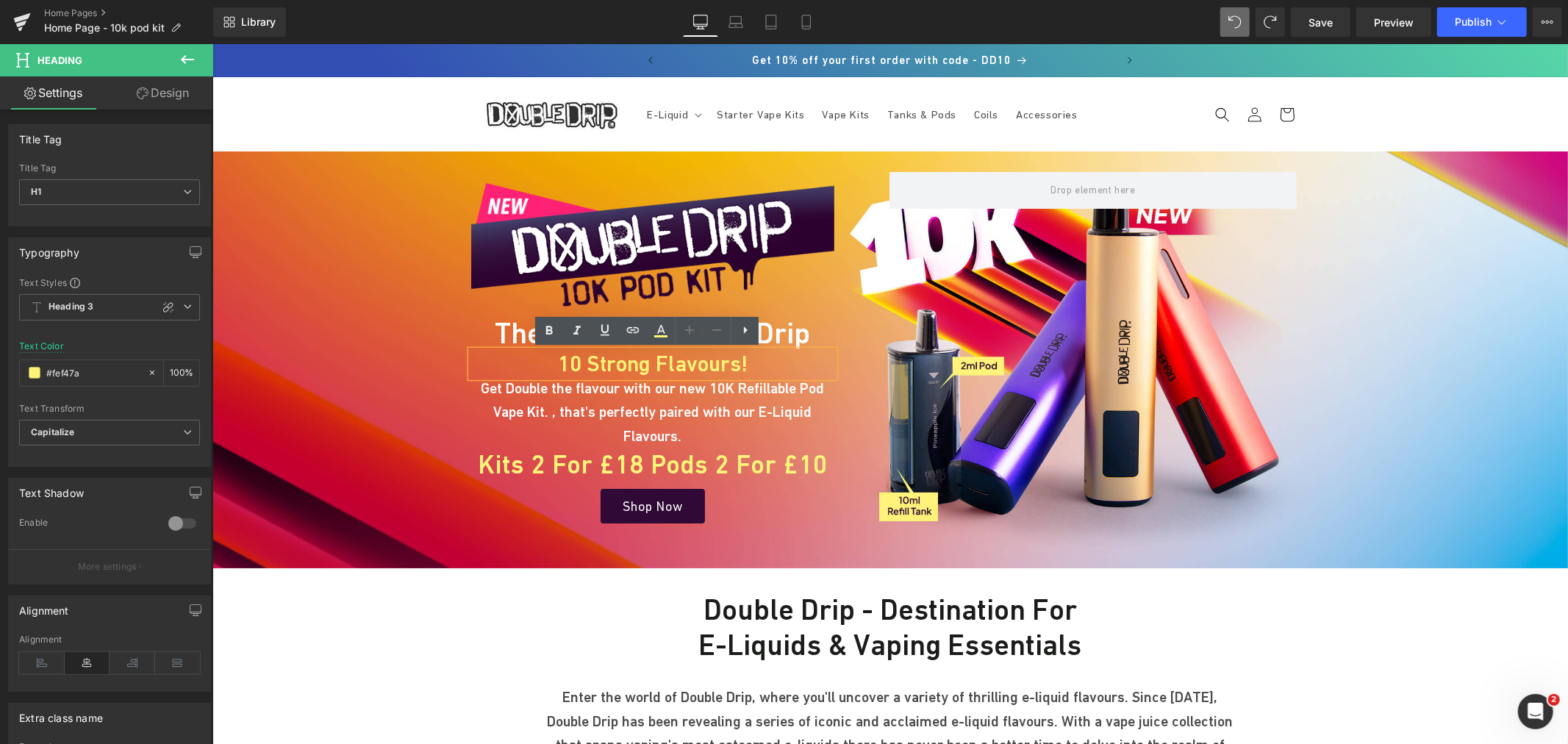
click at [595, 360] on h1 "10 Strong Flavours!" at bounding box center [652, 363] width 363 height 26
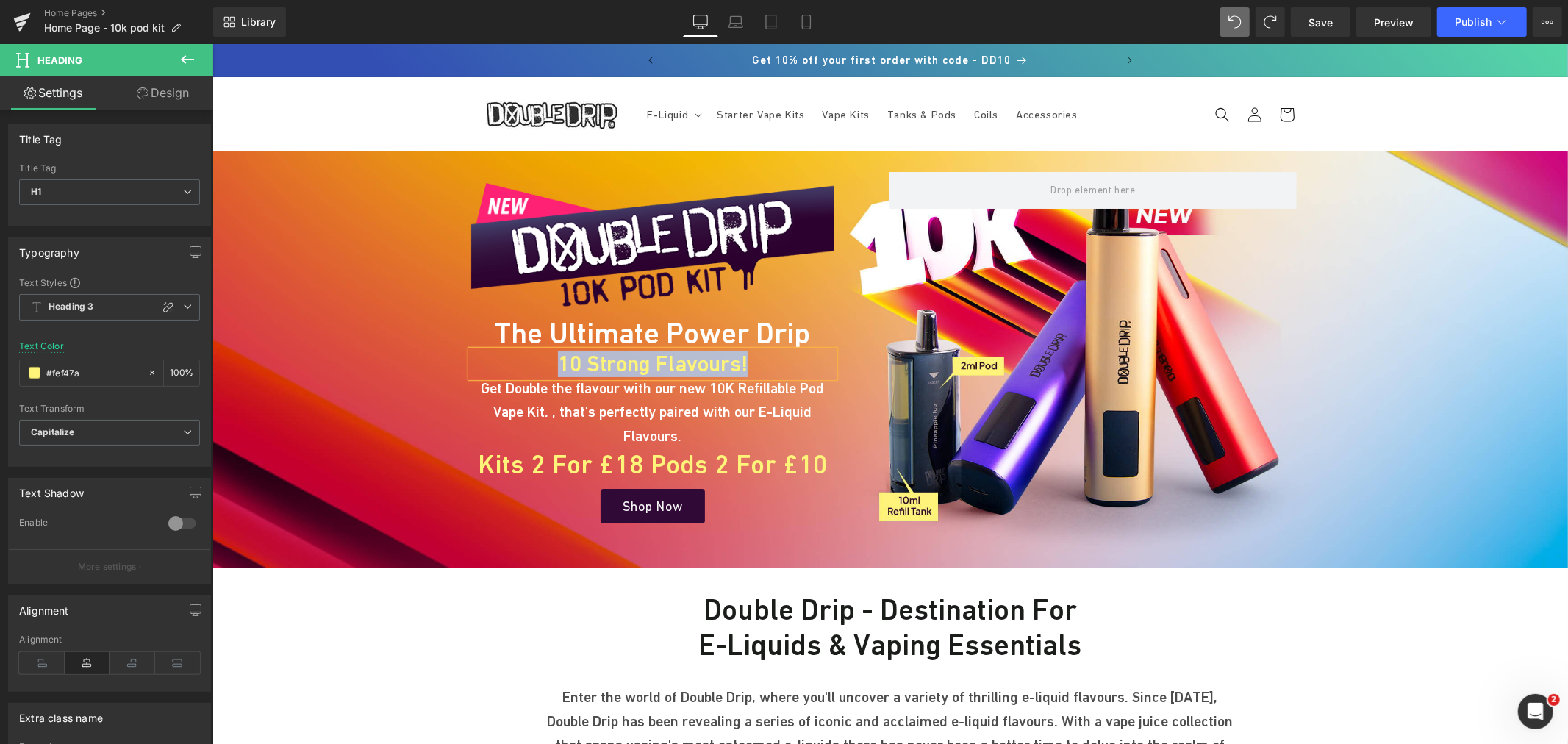
copy h1 "10 Strong Flavours!"
click at [535, 332] on h1 "The Ultimate Power Drip" at bounding box center [652, 332] width 363 height 36
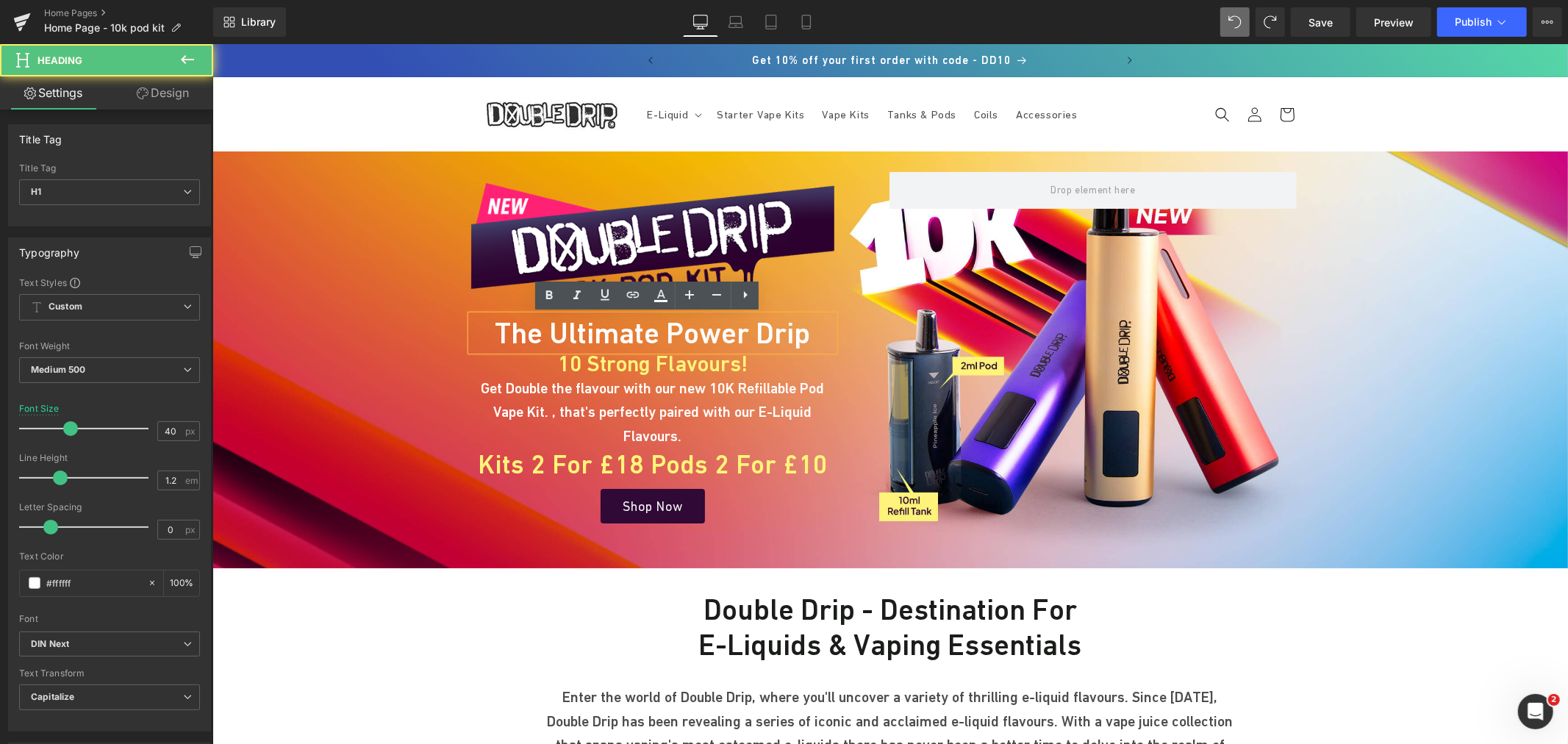
click at [586, 325] on h1 "The Ultimate Power Drip" at bounding box center [652, 332] width 363 height 36
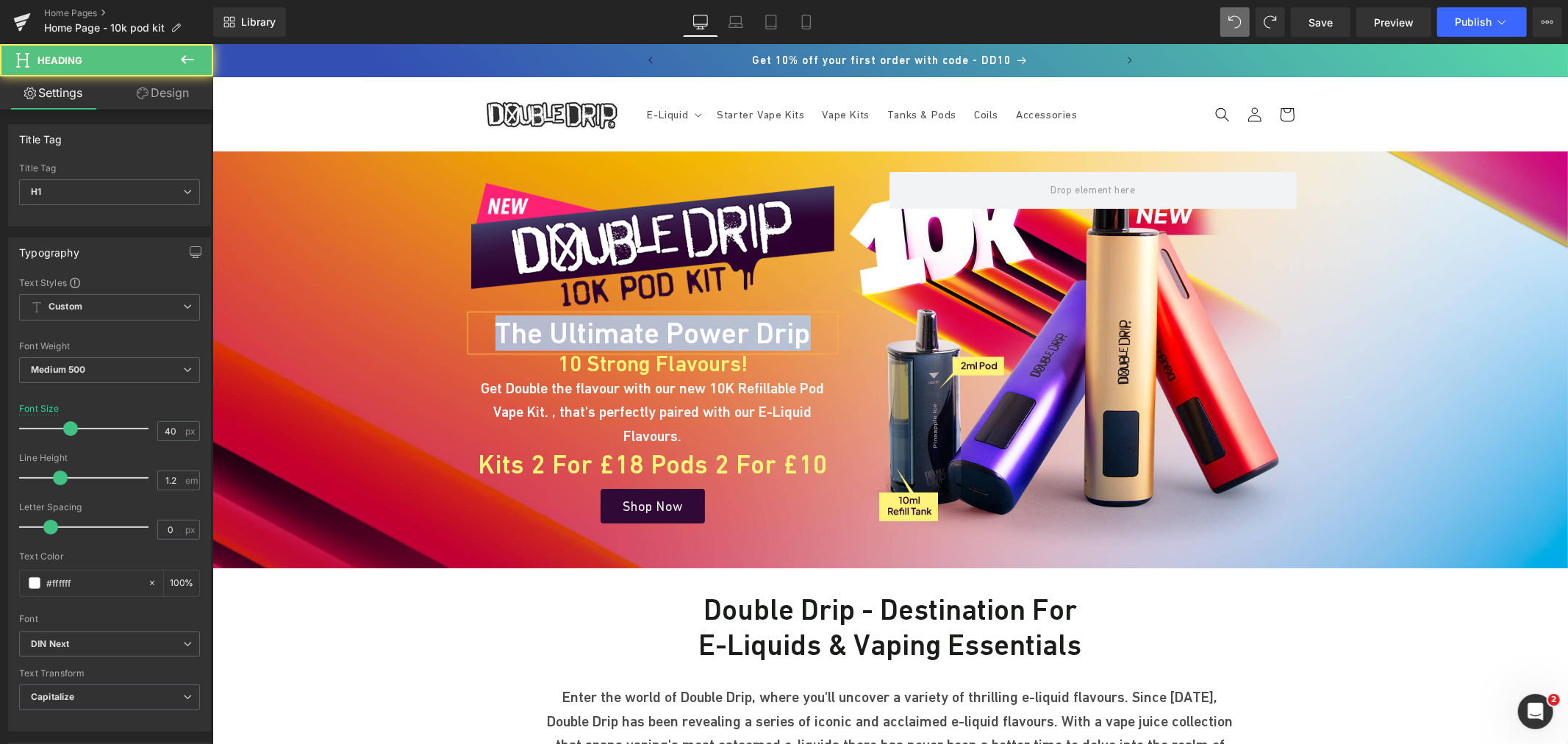
paste div
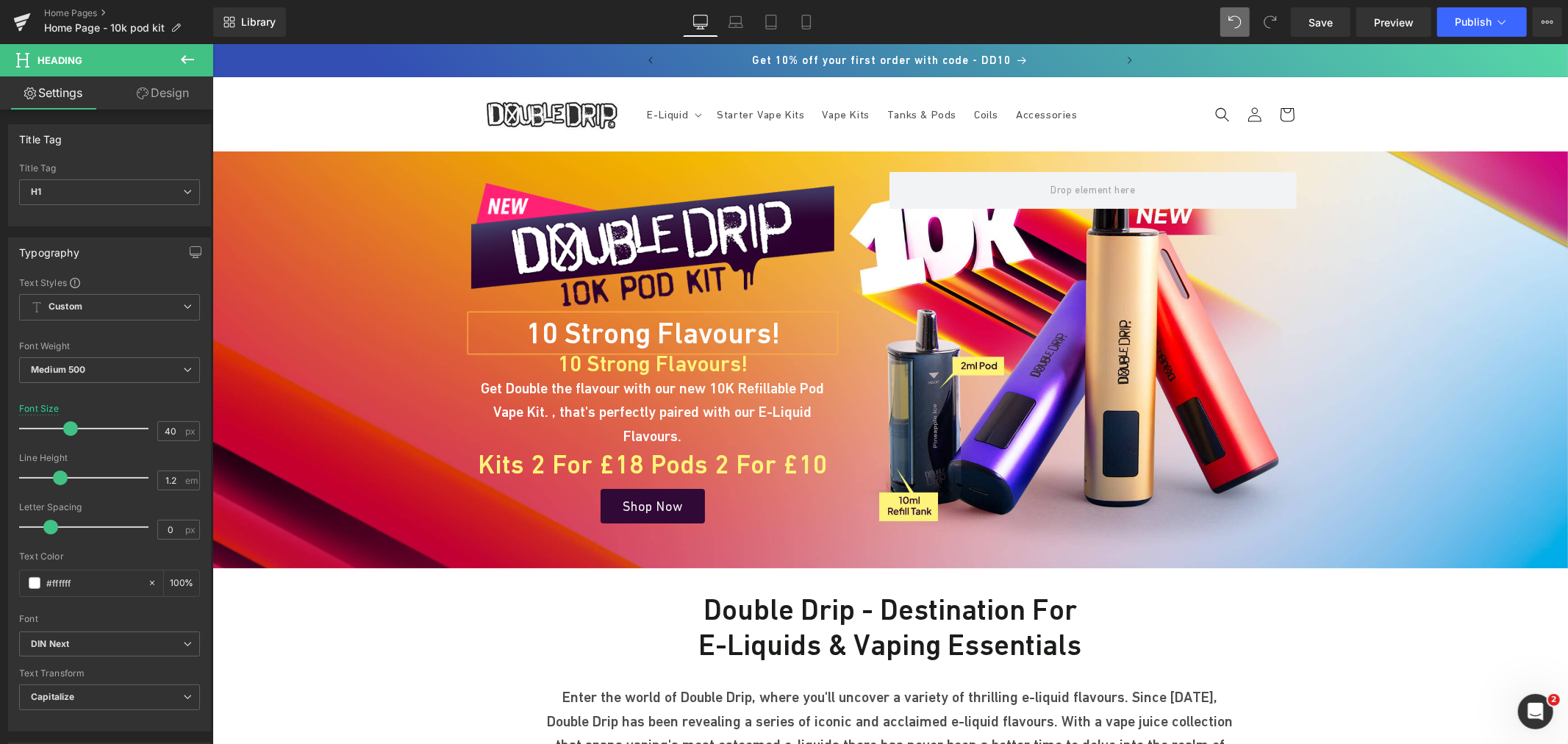
click at [656, 326] on h1 "10 Strong Flavours!" at bounding box center [652, 332] width 363 height 36
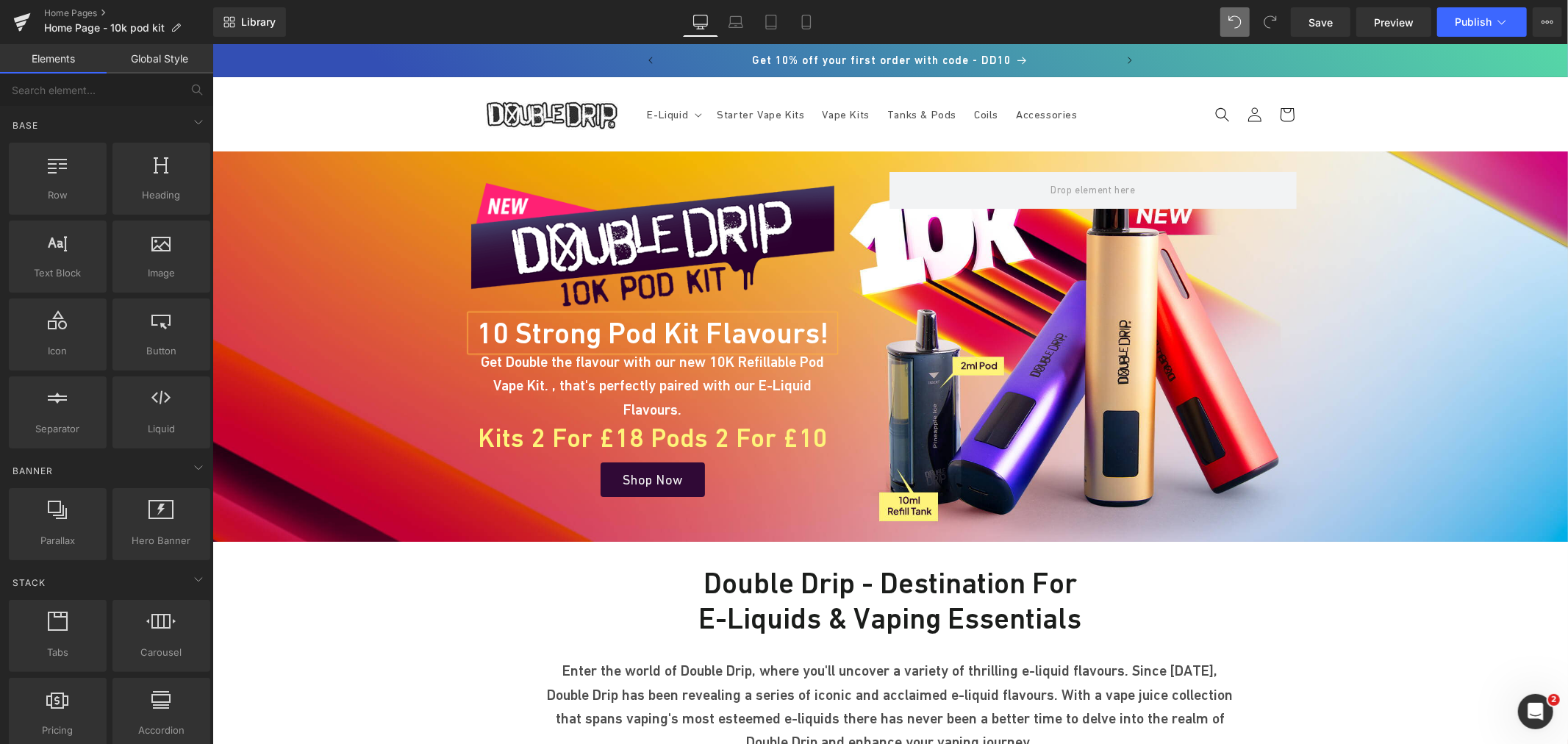
click at [546, 309] on div "Image 10 Strong Pod Kit Flavours! Heading Get Double the flavour with our new 1…" at bounding box center [652, 339] width 385 height 314
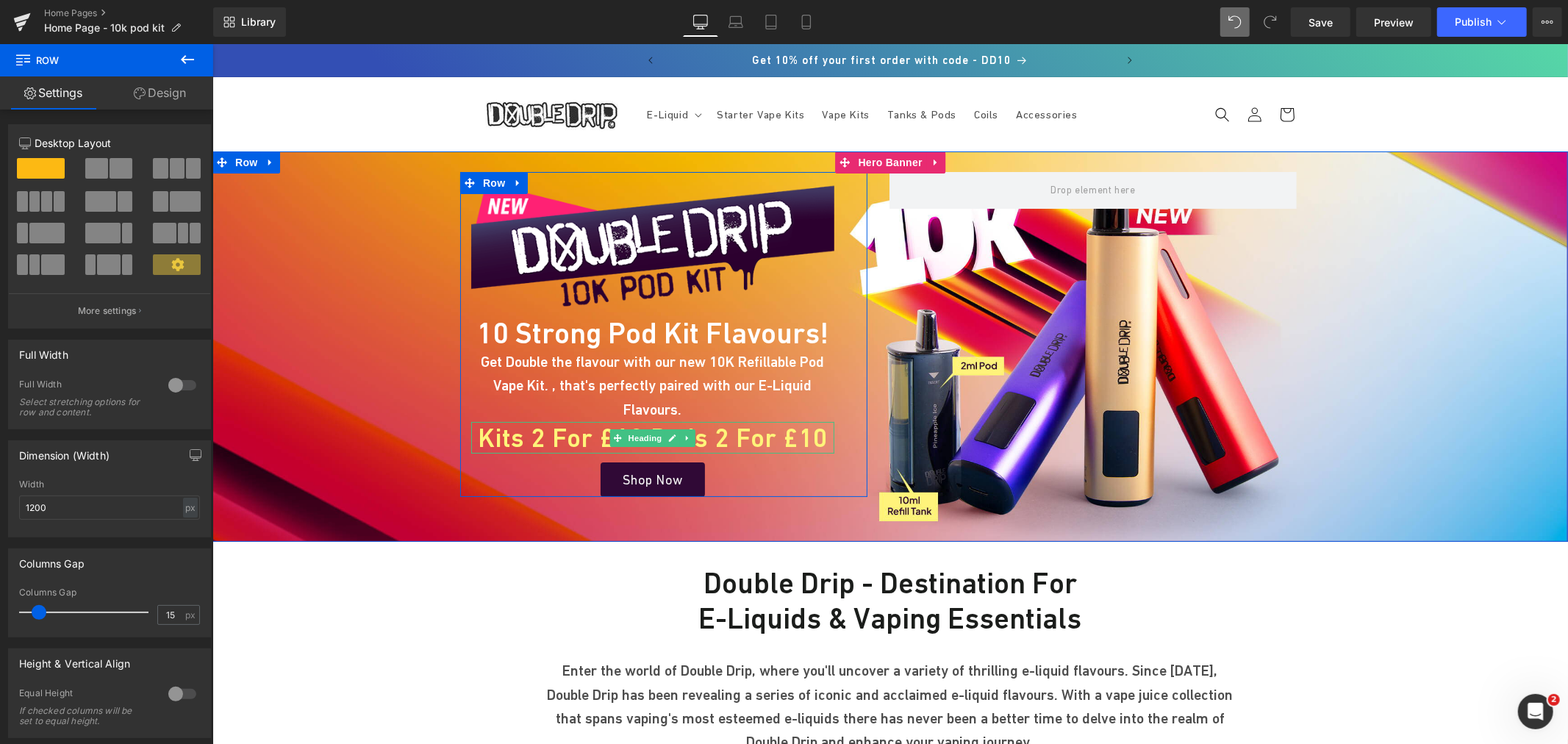
click at [511, 422] on h1 "Kits 2 for £18 Pods 2 for £10" at bounding box center [652, 437] width 363 height 32
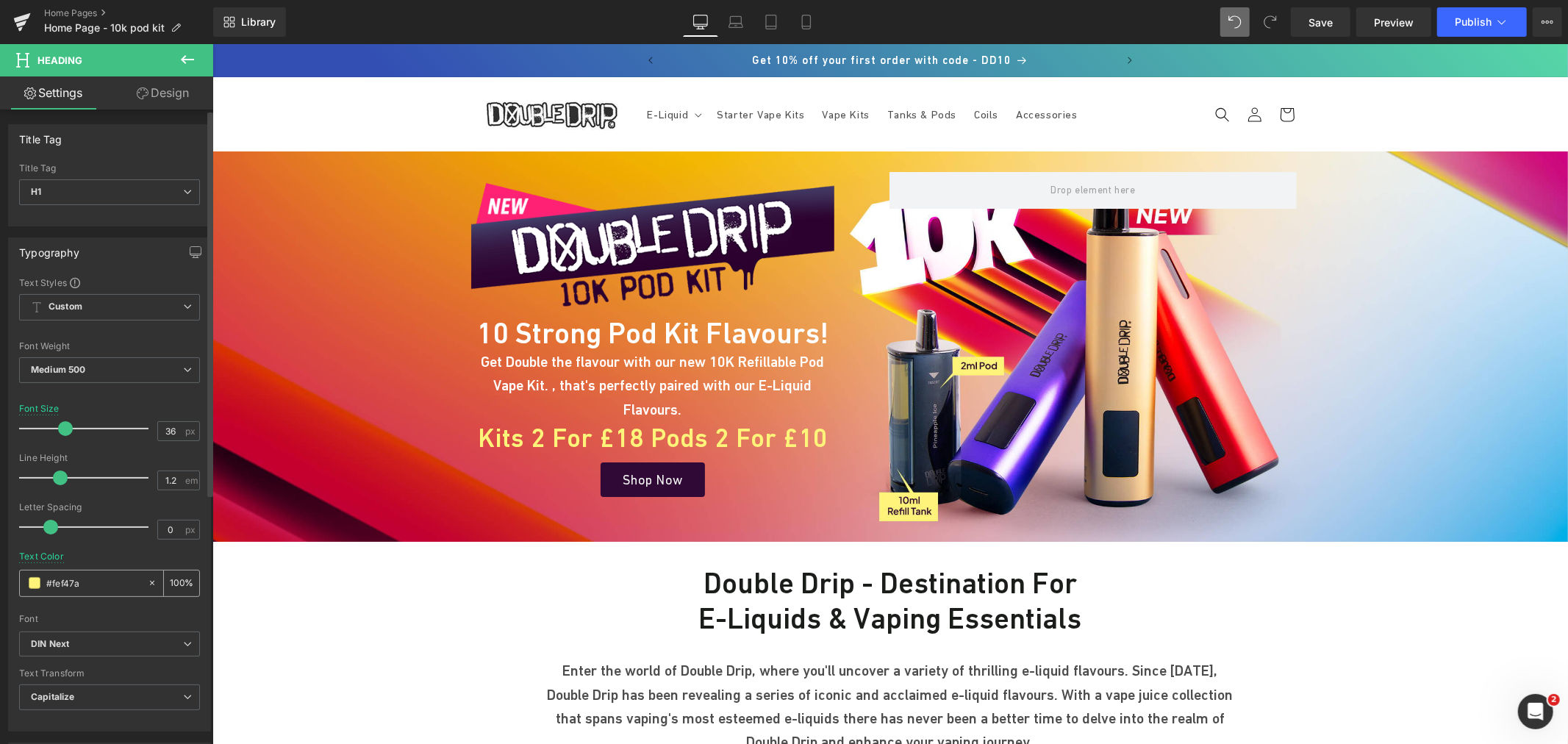
click at [87, 580] on input "#fef47a" at bounding box center [93, 583] width 94 height 16
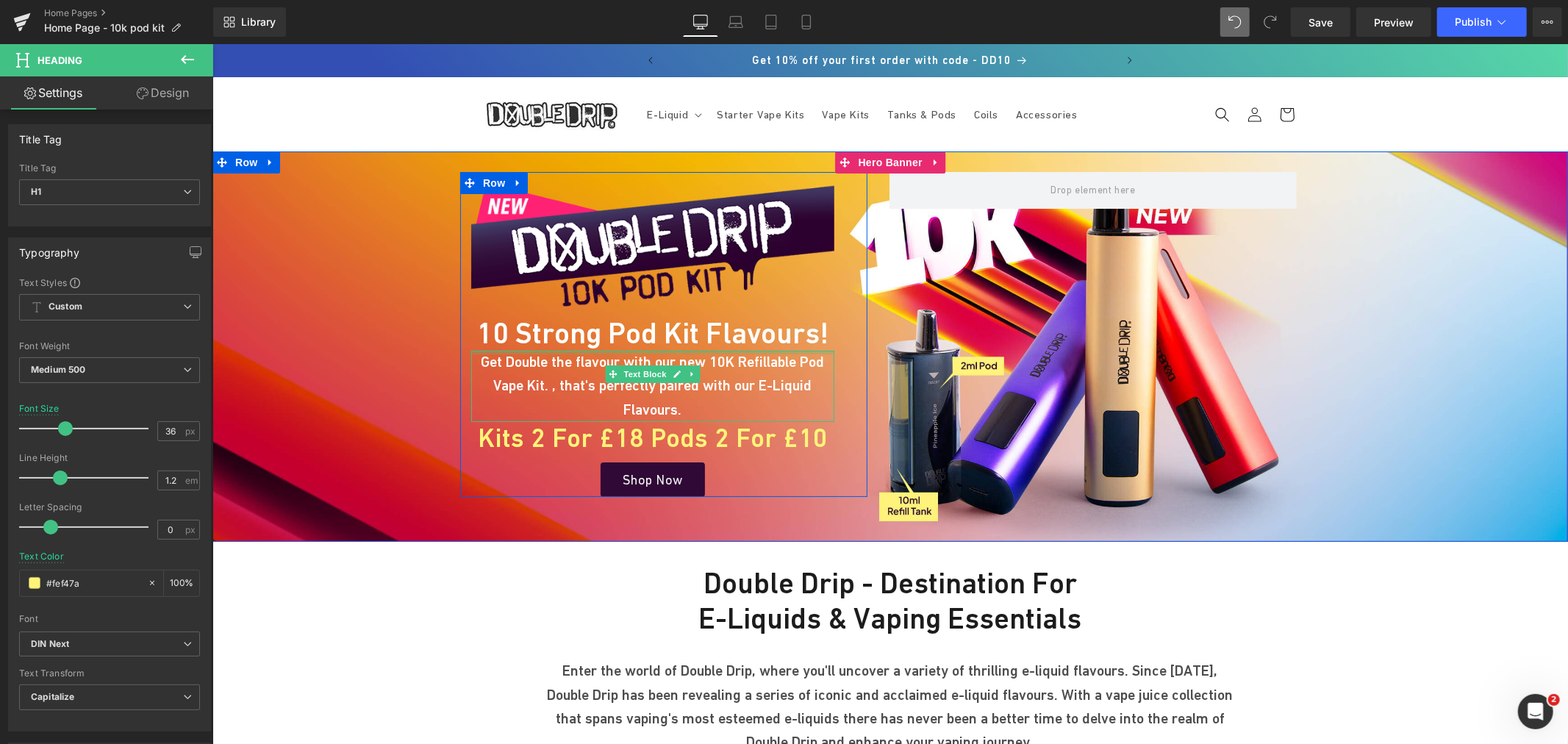
click at [527, 334] on h1 "10 Strong Pod Kit Flavours!" at bounding box center [652, 332] width 363 height 36
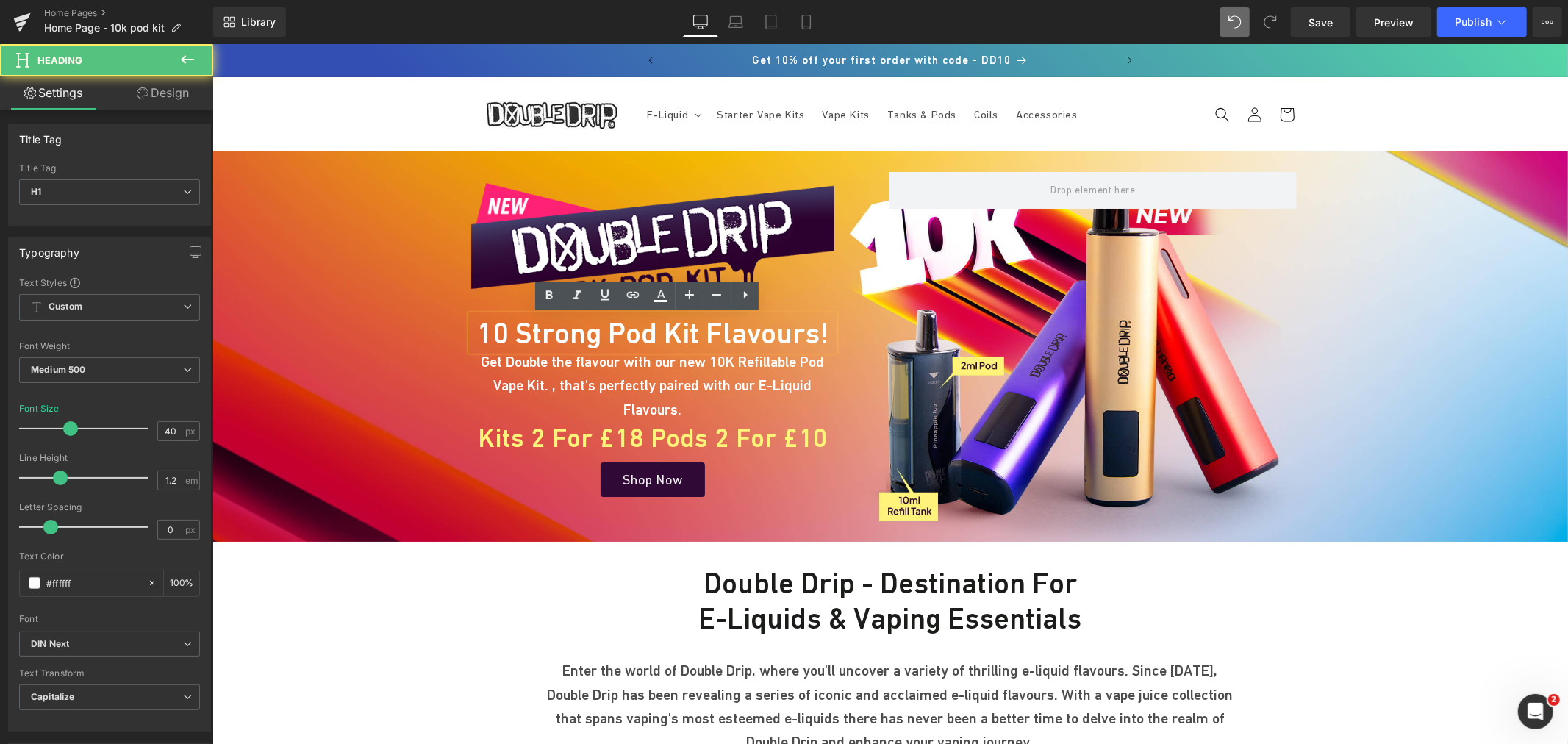
click at [568, 332] on h1 "10 Strong Pod Kit Flavours!" at bounding box center [652, 332] width 363 height 36
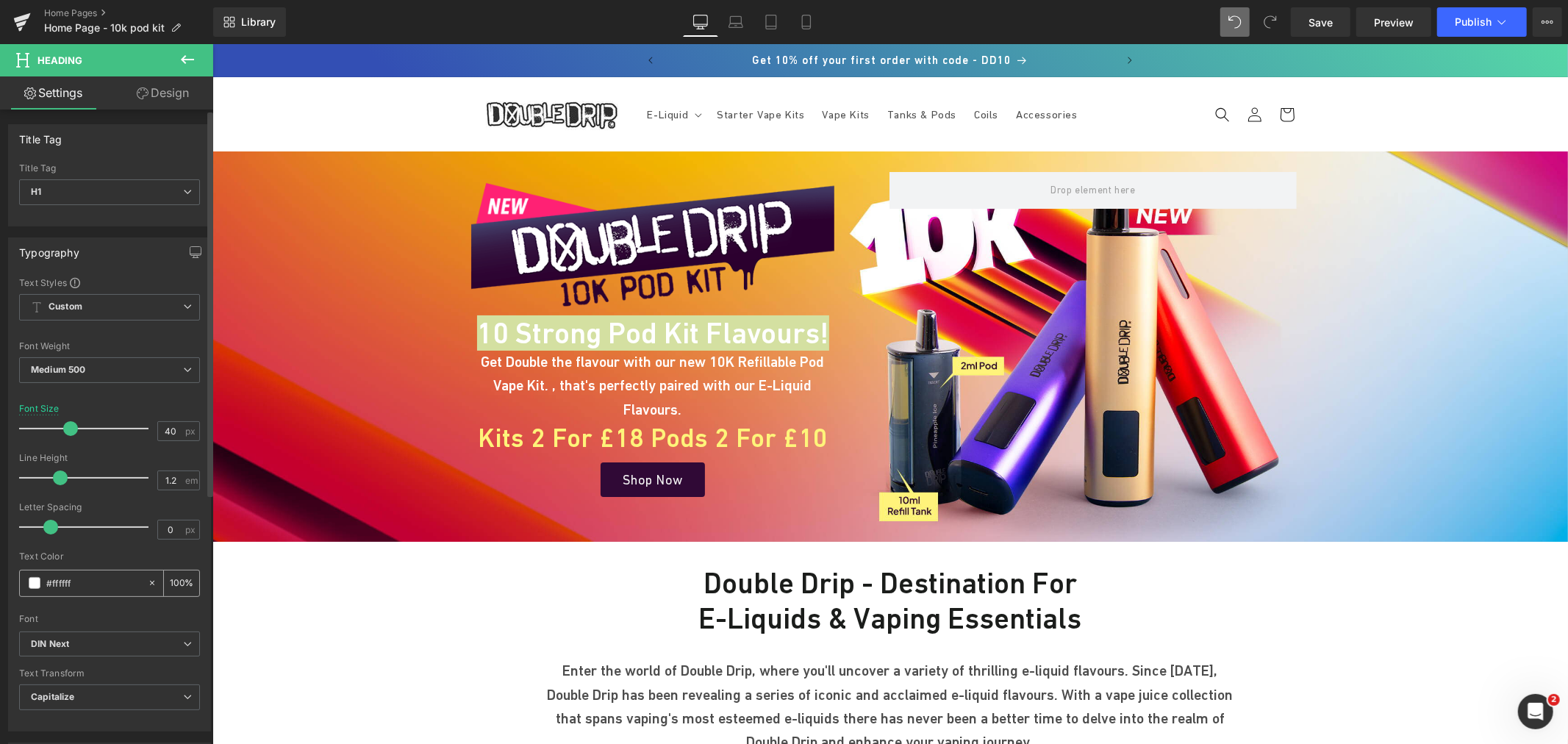
click at [76, 583] on input "#ffffff" at bounding box center [93, 583] width 94 height 16
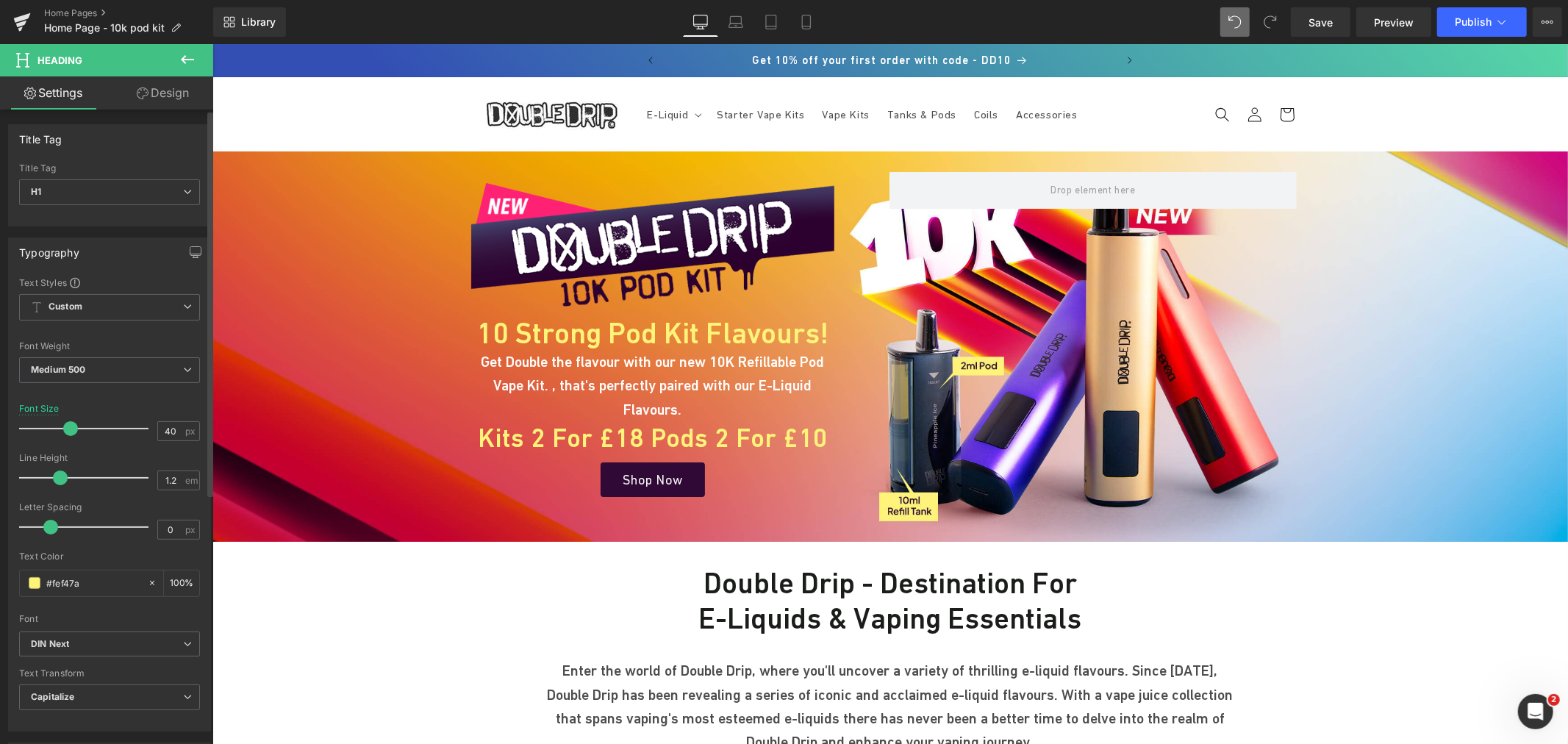
type input "#fef47a"
click at [110, 616] on div "Font" at bounding box center [109, 618] width 181 height 10
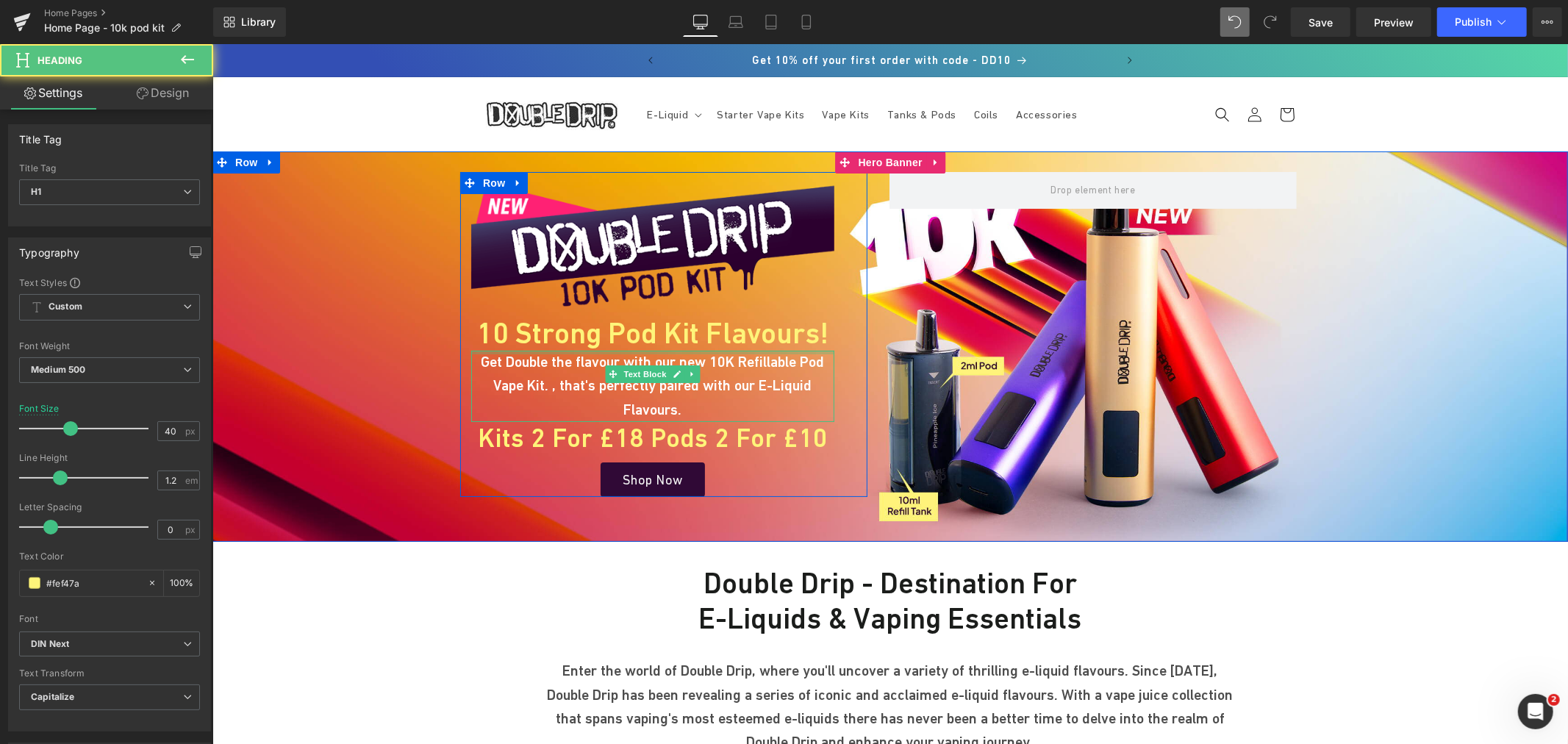
click at [699, 349] on div "10 Strong Pod Kit Flavours! Heading" at bounding box center [652, 332] width 363 height 36
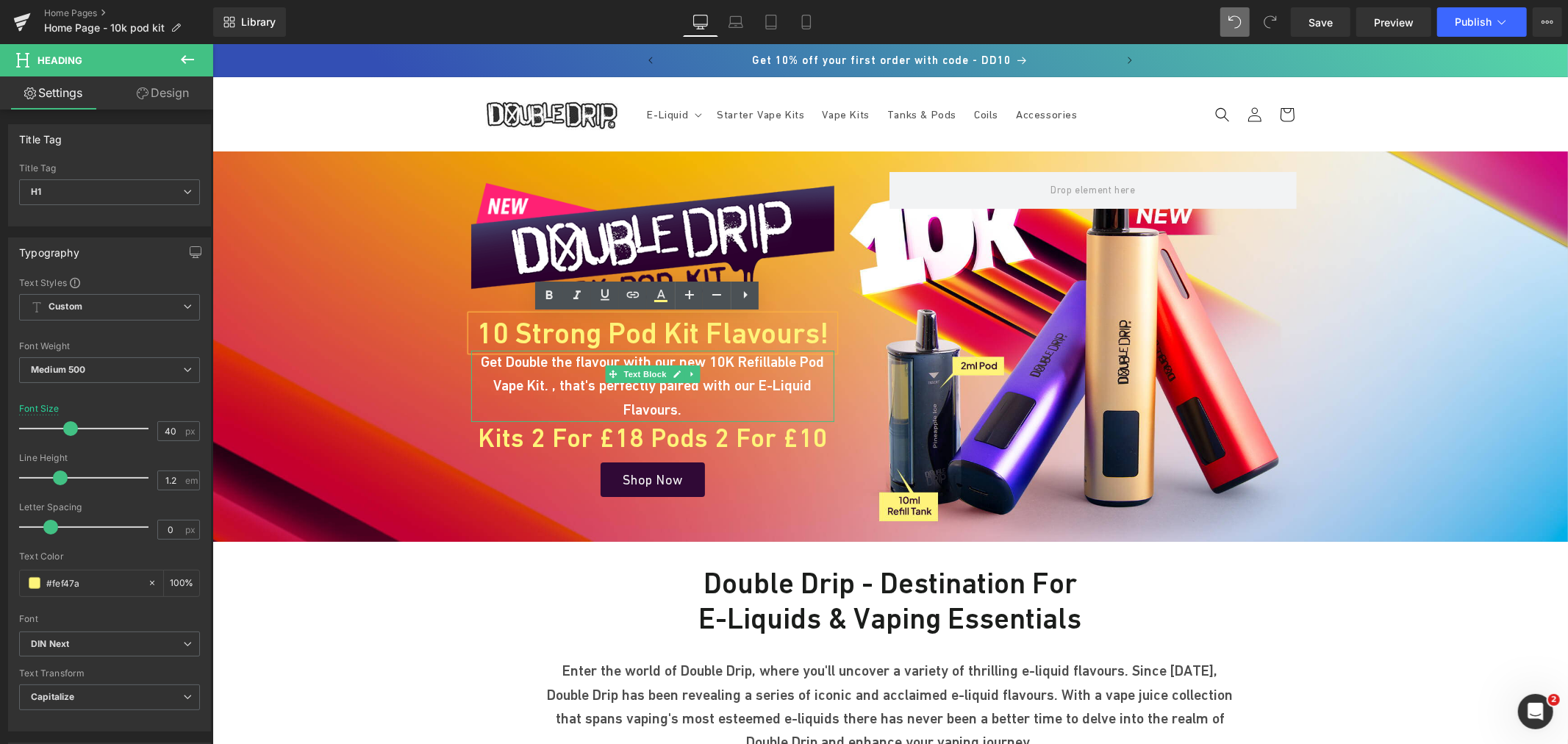
click at [523, 388] on p "Get Double the flavour with our new 10K Refillable Pod Vape Kit. , that's perfe…" at bounding box center [652, 386] width 363 height 71
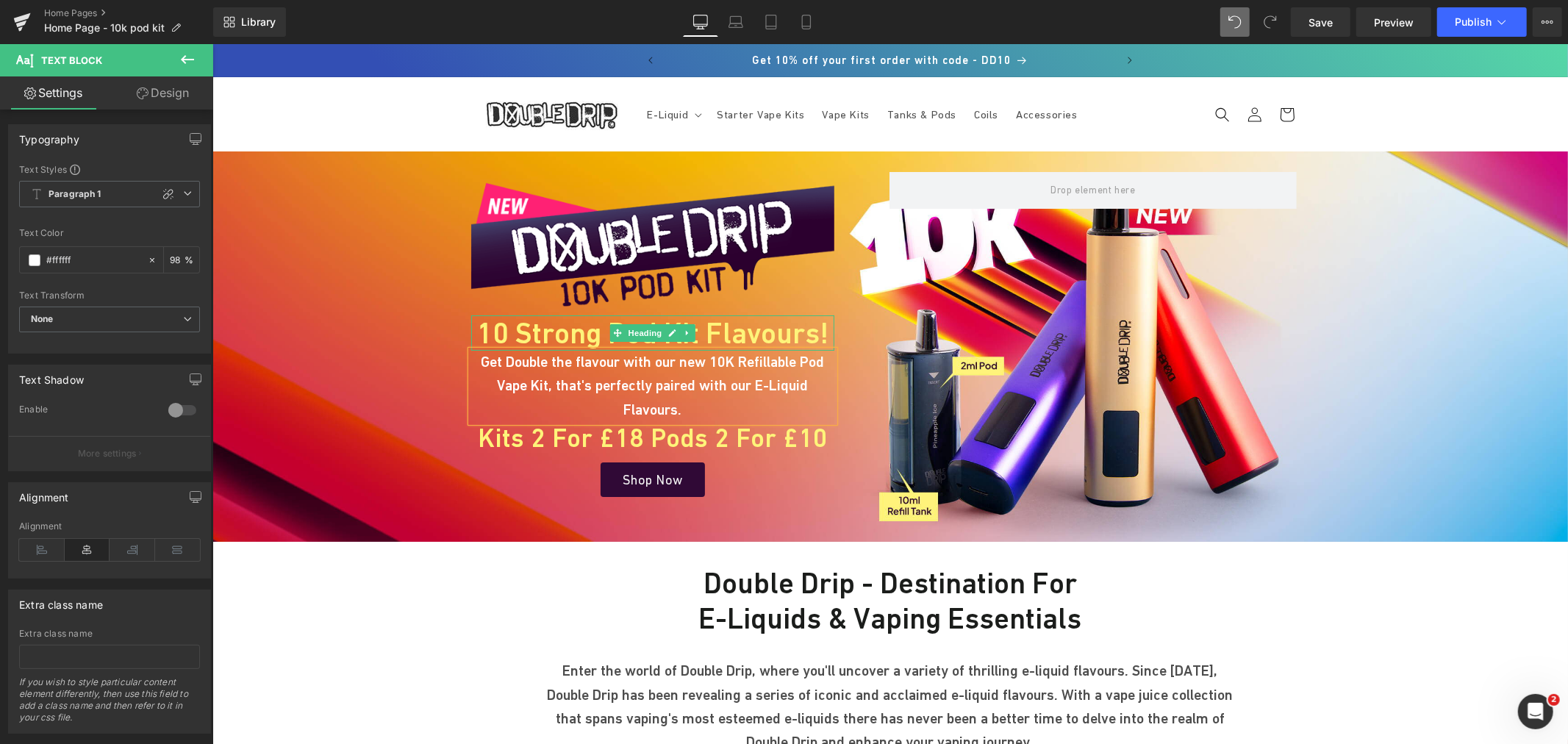
click at [598, 327] on h1 "10 Strong Pod Kit Flavours!" at bounding box center [652, 332] width 363 height 36
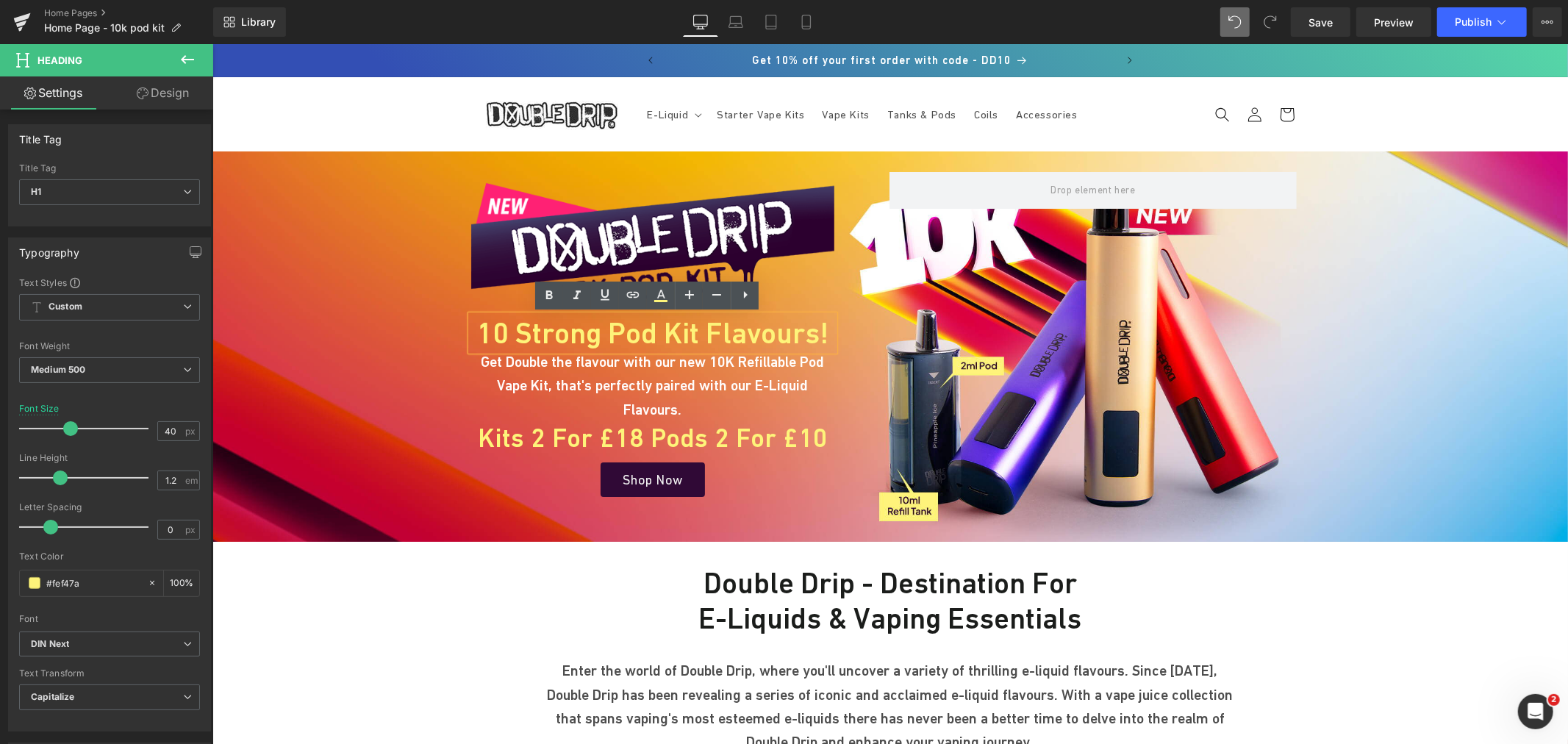
click at [835, 461] on div "Image 10 Strong Pod Kit Flavours! Heading Get Double the flavour with our new 1…" at bounding box center [652, 339] width 385 height 314
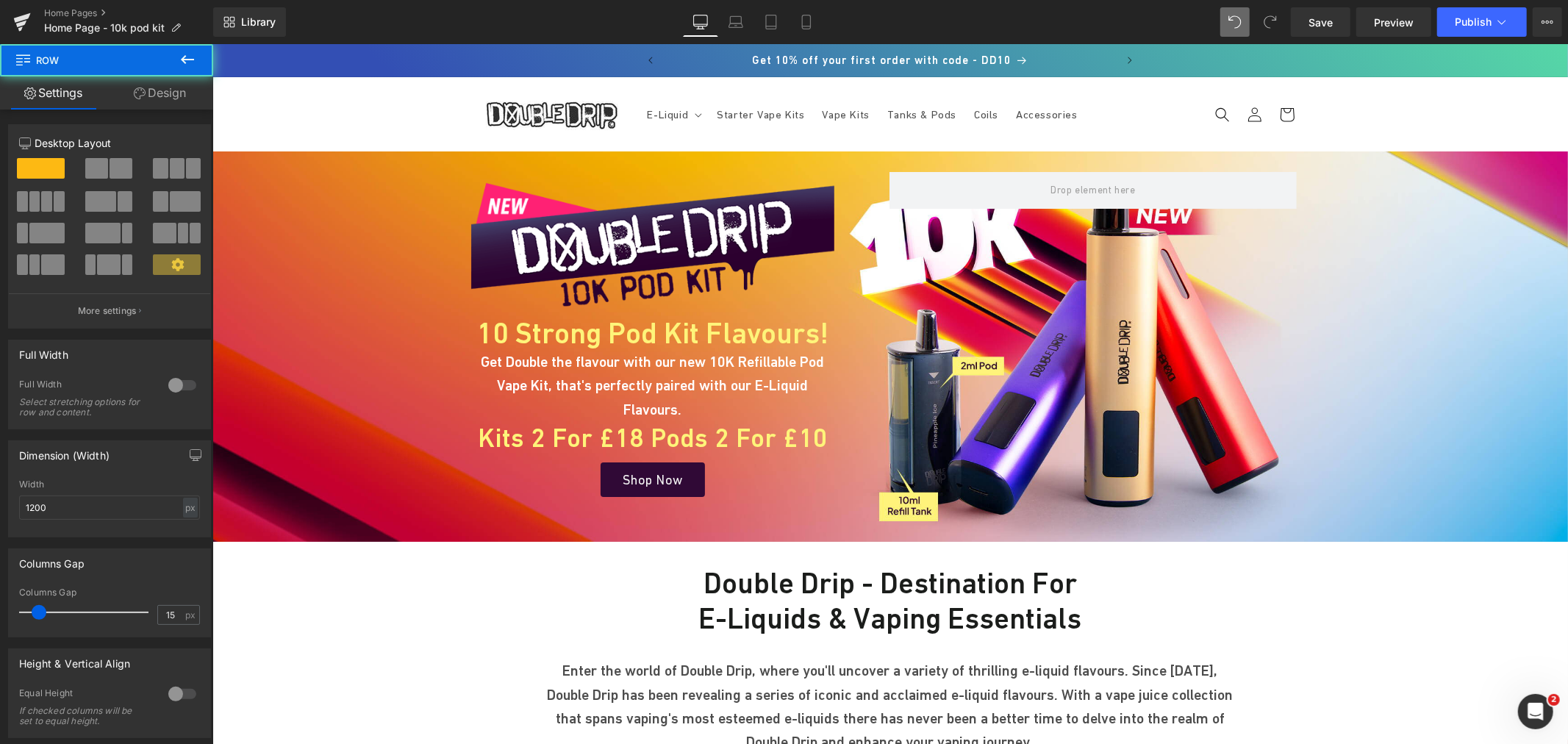
click at [1456, 366] on span "Image 10 Strong Pod Kit Flavours! Heading Get Double the flavour with our new 1…" at bounding box center [889, 362] width 1356 height 280
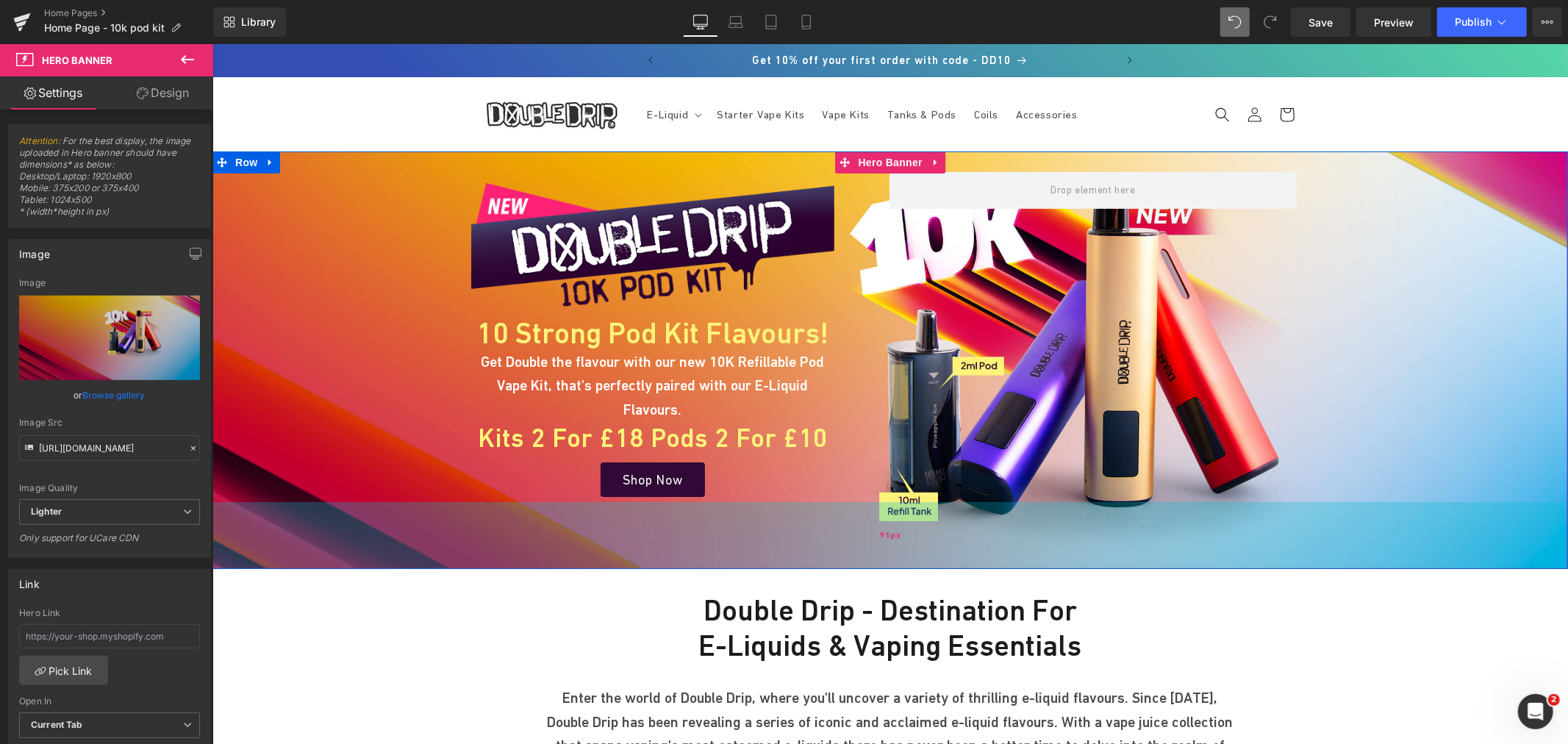
drag, startPoint x: 839, startPoint y: 509, endPoint x: 1546, endPoint y: 74, distance: 830.1
click at [842, 536] on div "91px" at bounding box center [889, 535] width 1356 height 67
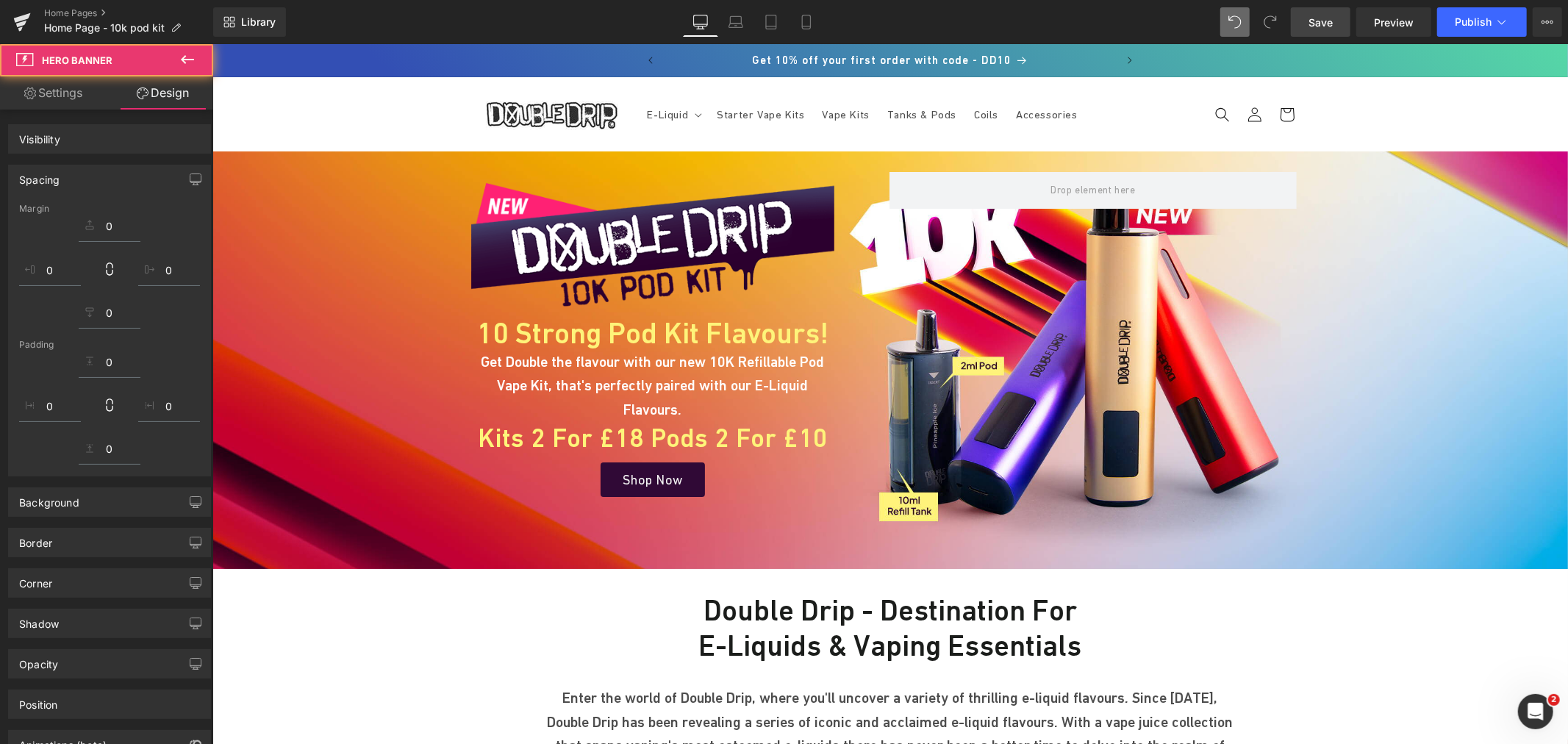
click at [1321, 19] on span "Save" at bounding box center [1320, 22] width 24 height 16
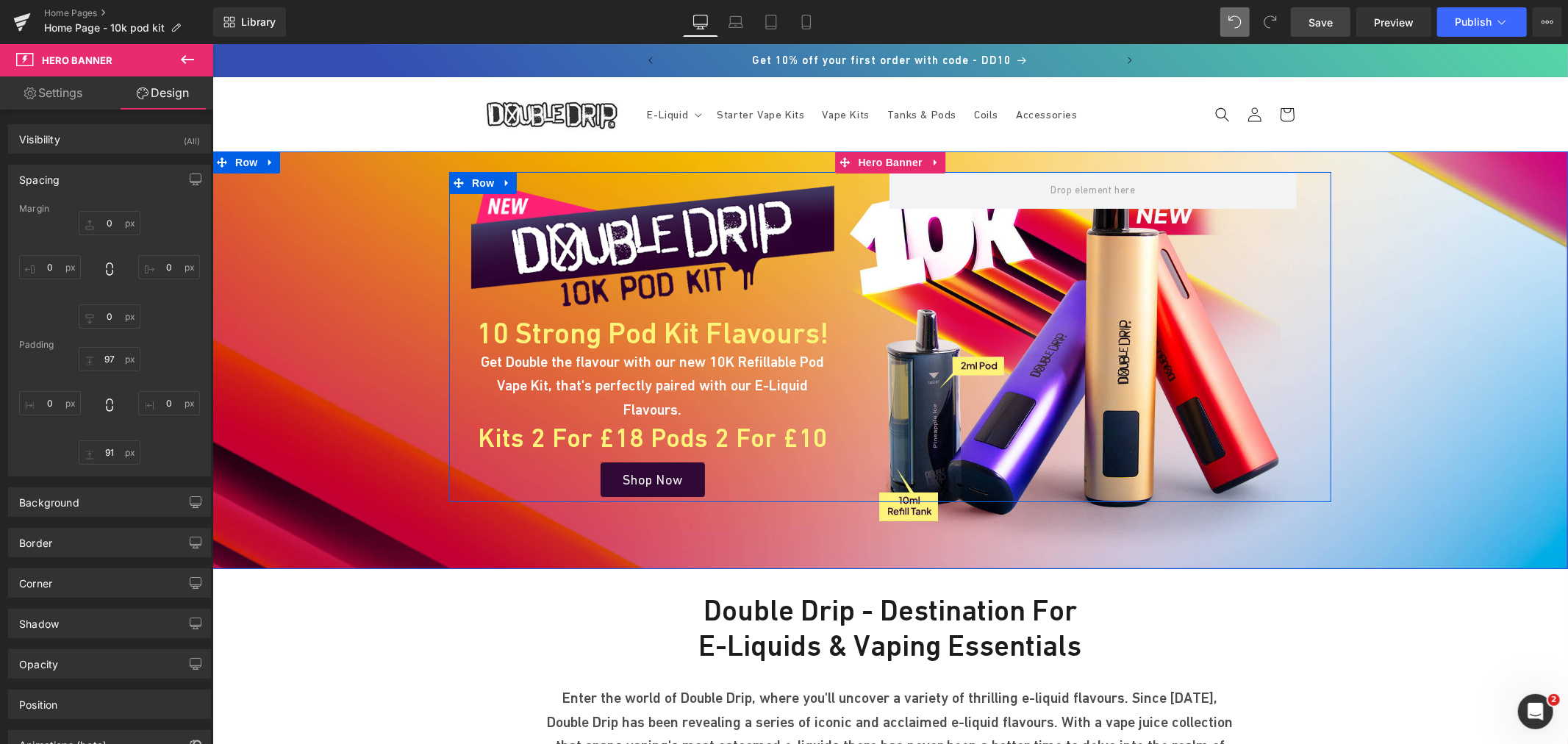
drag, startPoint x: 992, startPoint y: 267, endPoint x: 1066, endPoint y: 262, distance: 74.2
click at [992, 267] on div "Image 10 Strong Pod Kit Flavours! Heading Get Double the flavour with our new 1…" at bounding box center [889, 336] width 882 height 330
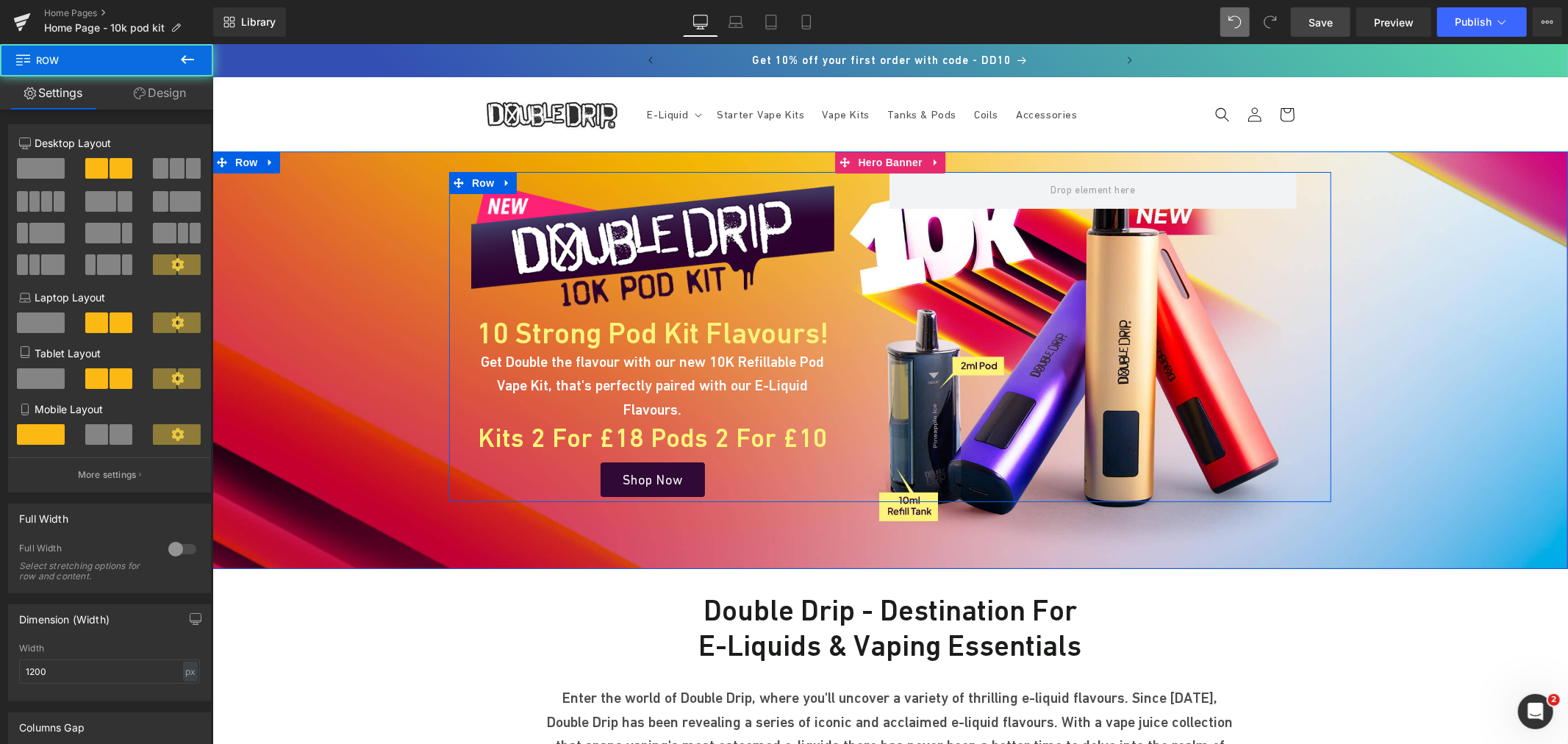
click at [1418, 254] on span "Image 10 Strong Pod Kit Flavours! Heading Get Double the flavour with our new 1…" at bounding box center [889, 362] width 1356 height 280
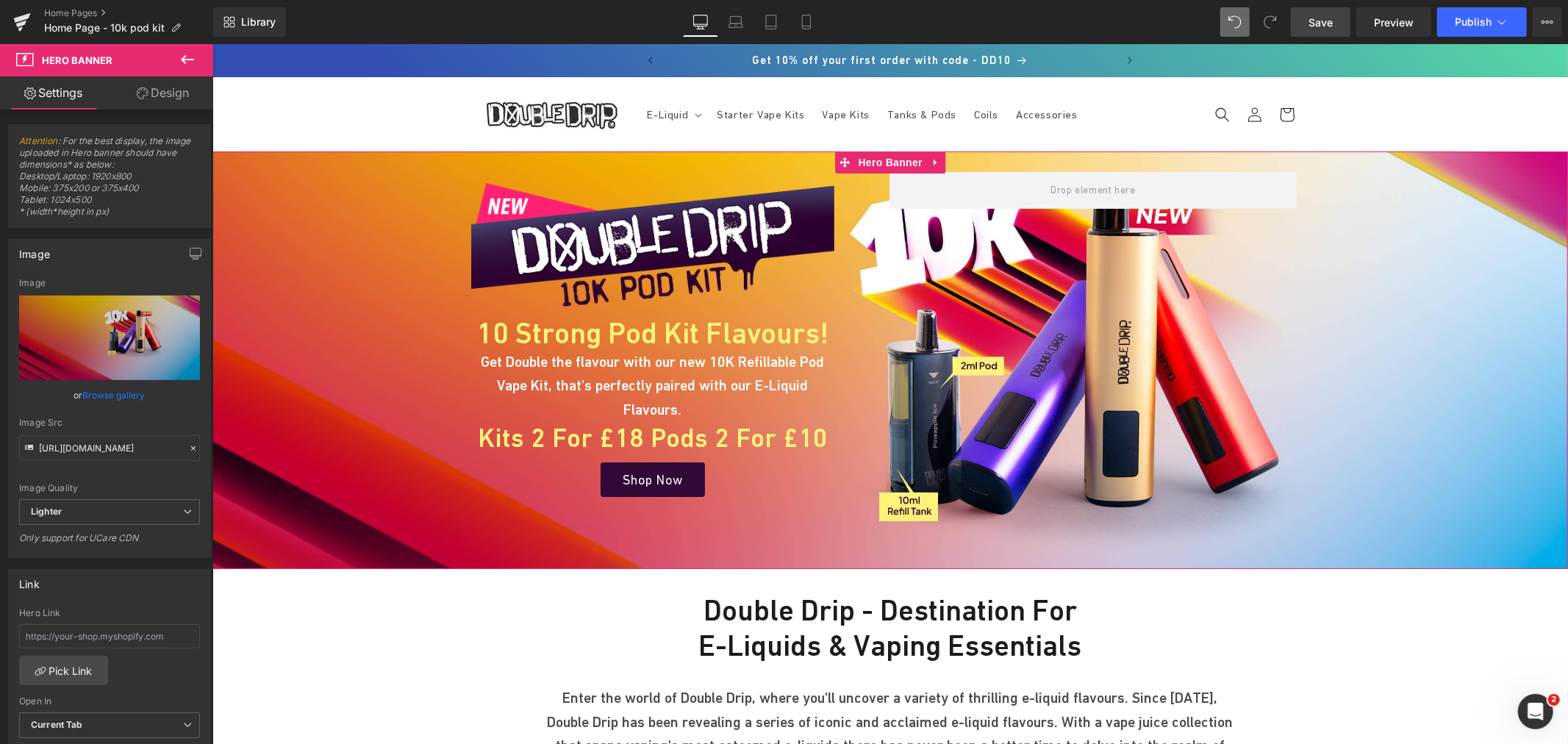
click at [171, 100] on link "Design" at bounding box center [163, 93] width 107 height 33
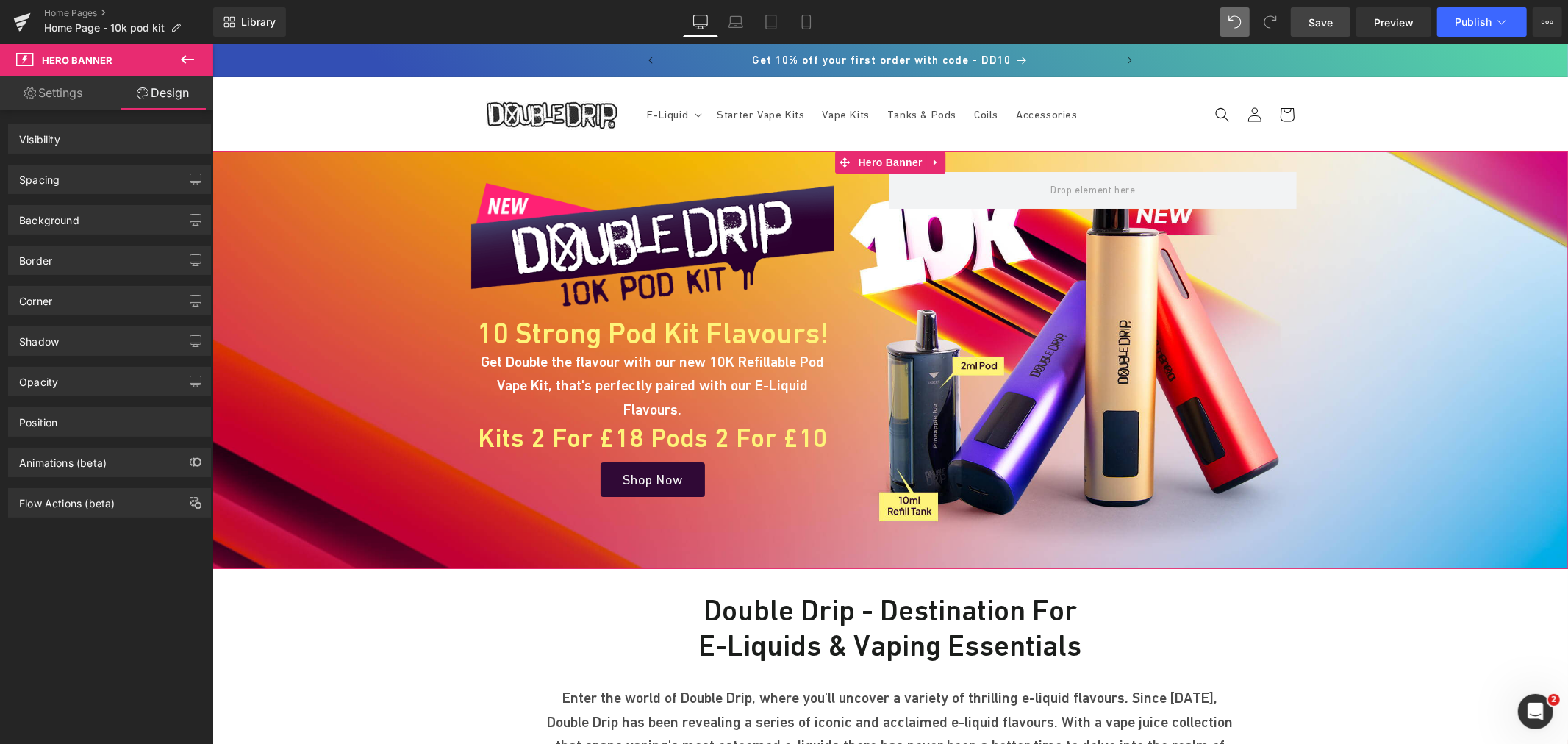
click at [82, 212] on div "Background" at bounding box center [109, 220] width 201 height 28
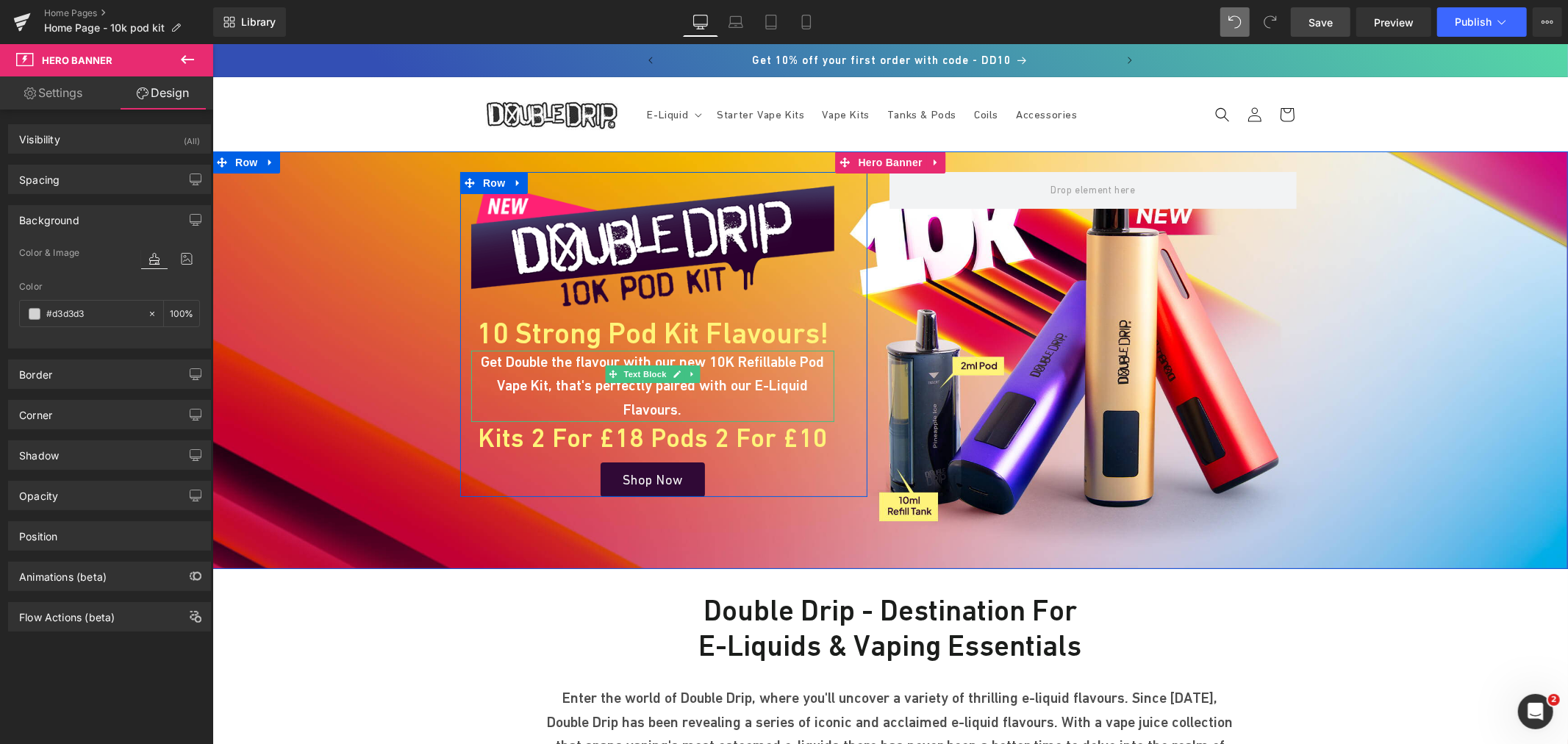
drag, startPoint x: 710, startPoint y: 381, endPoint x: 749, endPoint y: 377, distance: 39.2
click at [710, 381] on p "Get Double the flavour with our new 10K Refillable Pod Vape Kit, that's perfect…" at bounding box center [652, 386] width 363 height 71
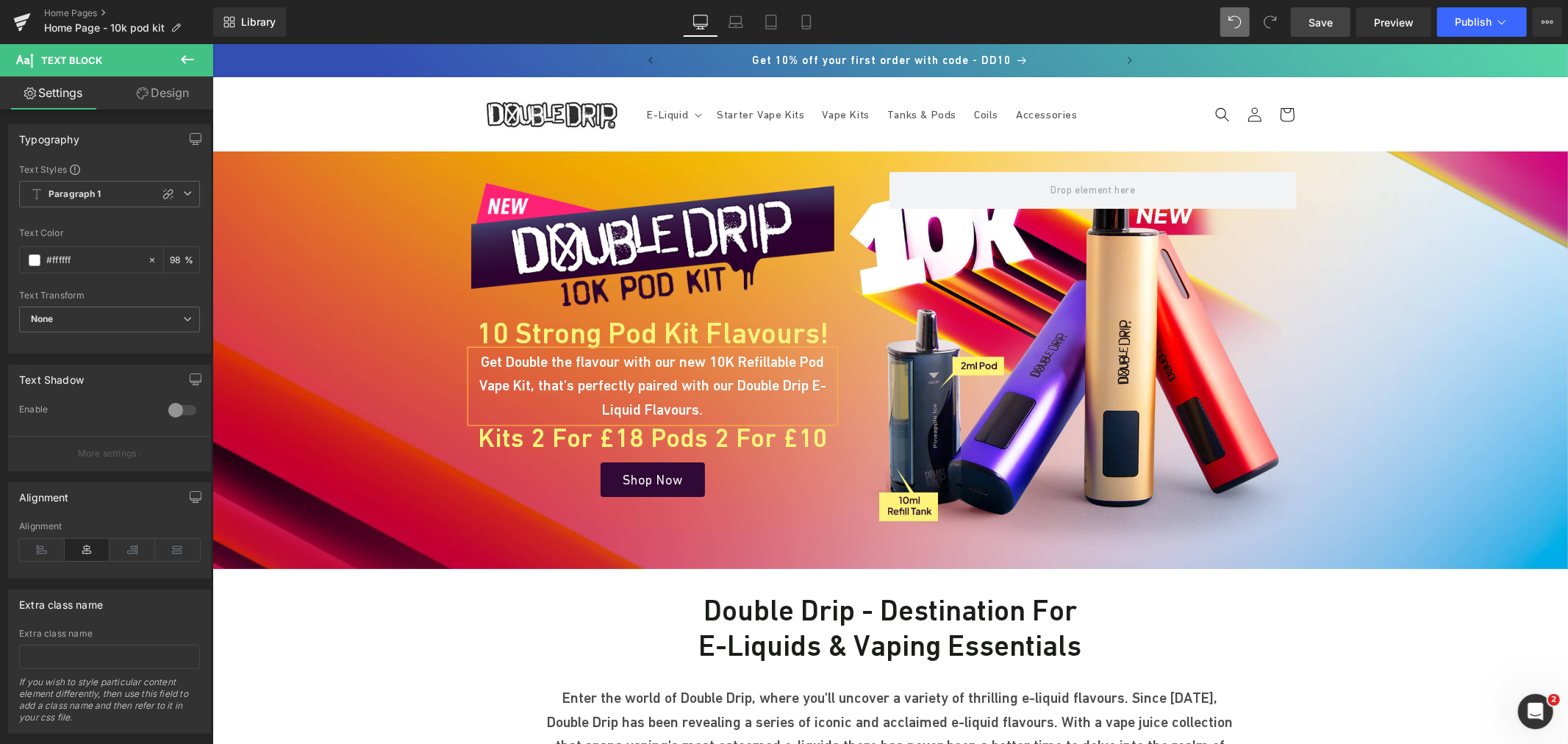
click at [980, 364] on div "Image 10 Strong Pod Kit Flavours! Heading Get Double the flavour with our new 1…" at bounding box center [889, 336] width 882 height 330
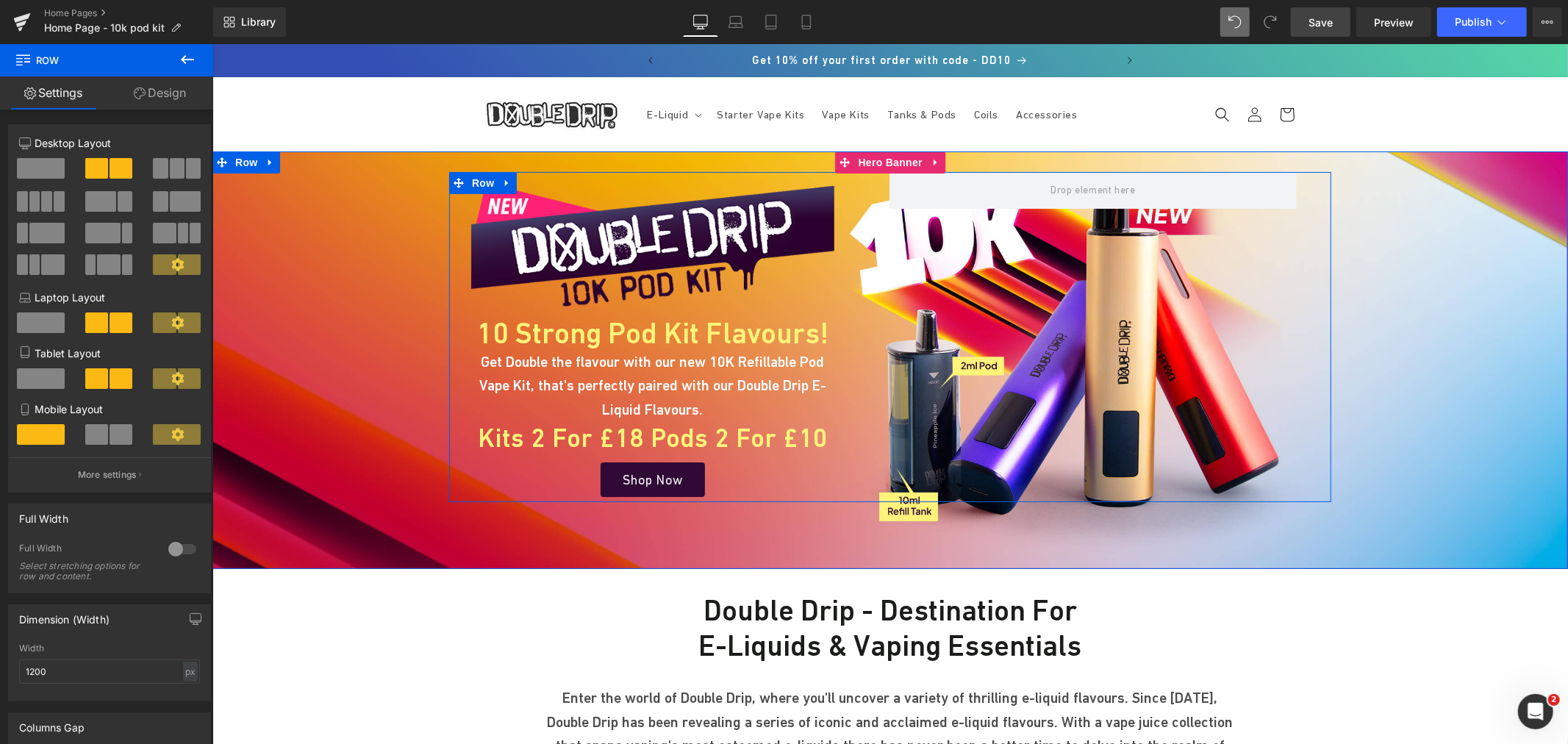
click at [487, 183] on span "Row" at bounding box center [482, 182] width 29 height 22
click at [512, 179] on icon at bounding box center [517, 183] width 10 height 11
click at [607, 177] on div "Image 10 Strong Pod Kit Flavours! Heading Get Double the flavour with our new 1…" at bounding box center [663, 333] width 407 height 325
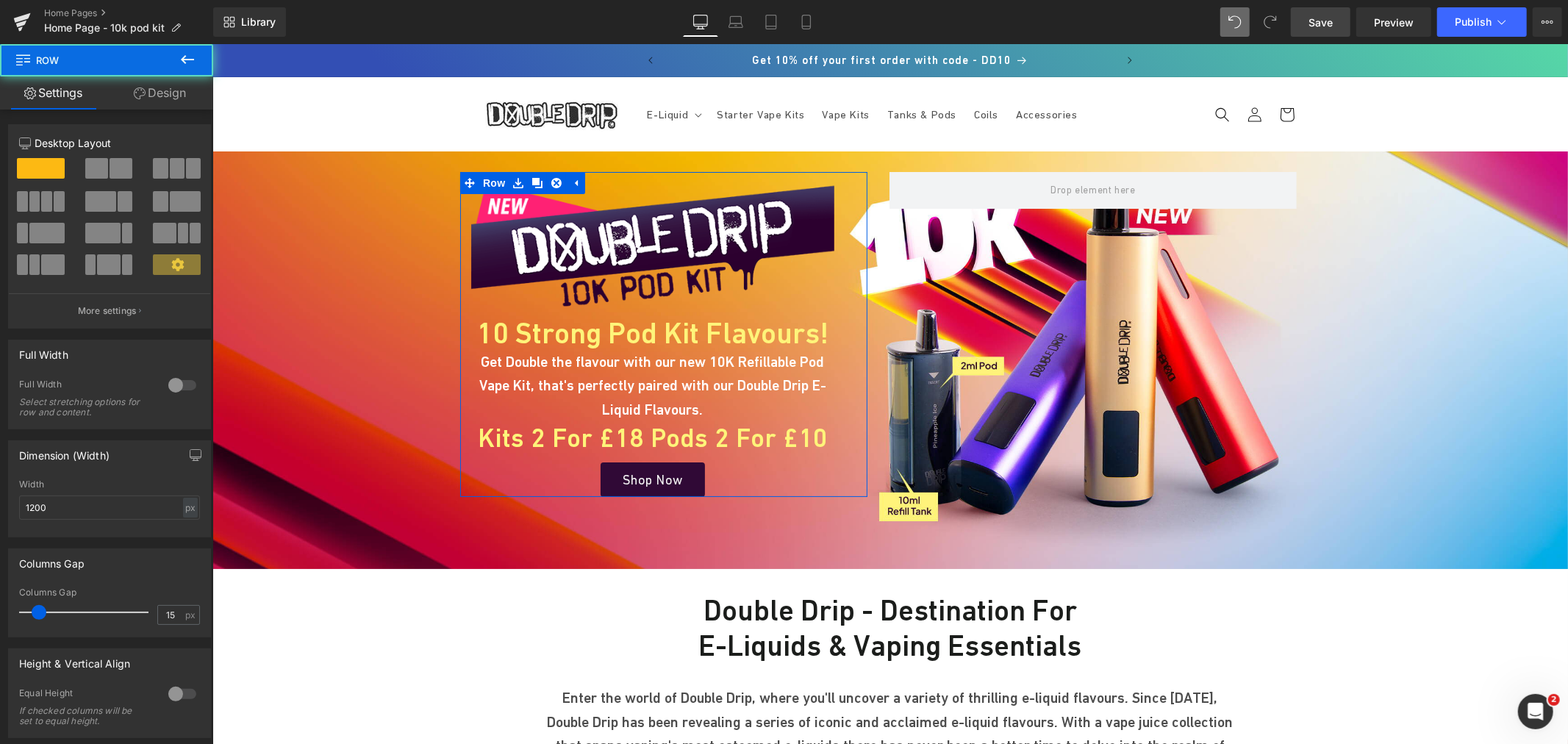
drag, startPoint x: 184, startPoint y: 94, endPoint x: 120, endPoint y: 165, distance: 95.6
click at [184, 94] on link "Design" at bounding box center [160, 93] width 107 height 33
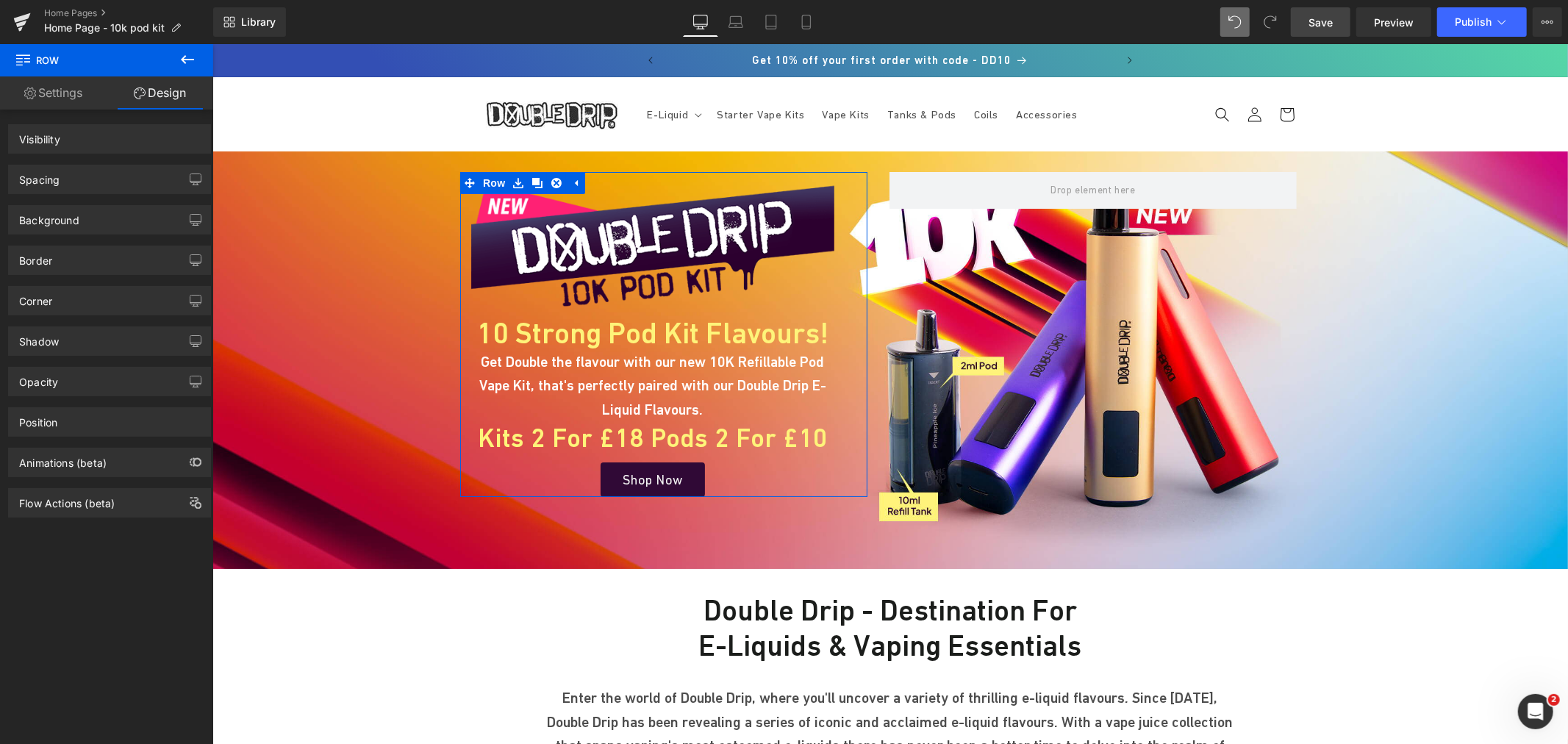
click at [92, 171] on div "Spacing" at bounding box center [109, 179] width 201 height 28
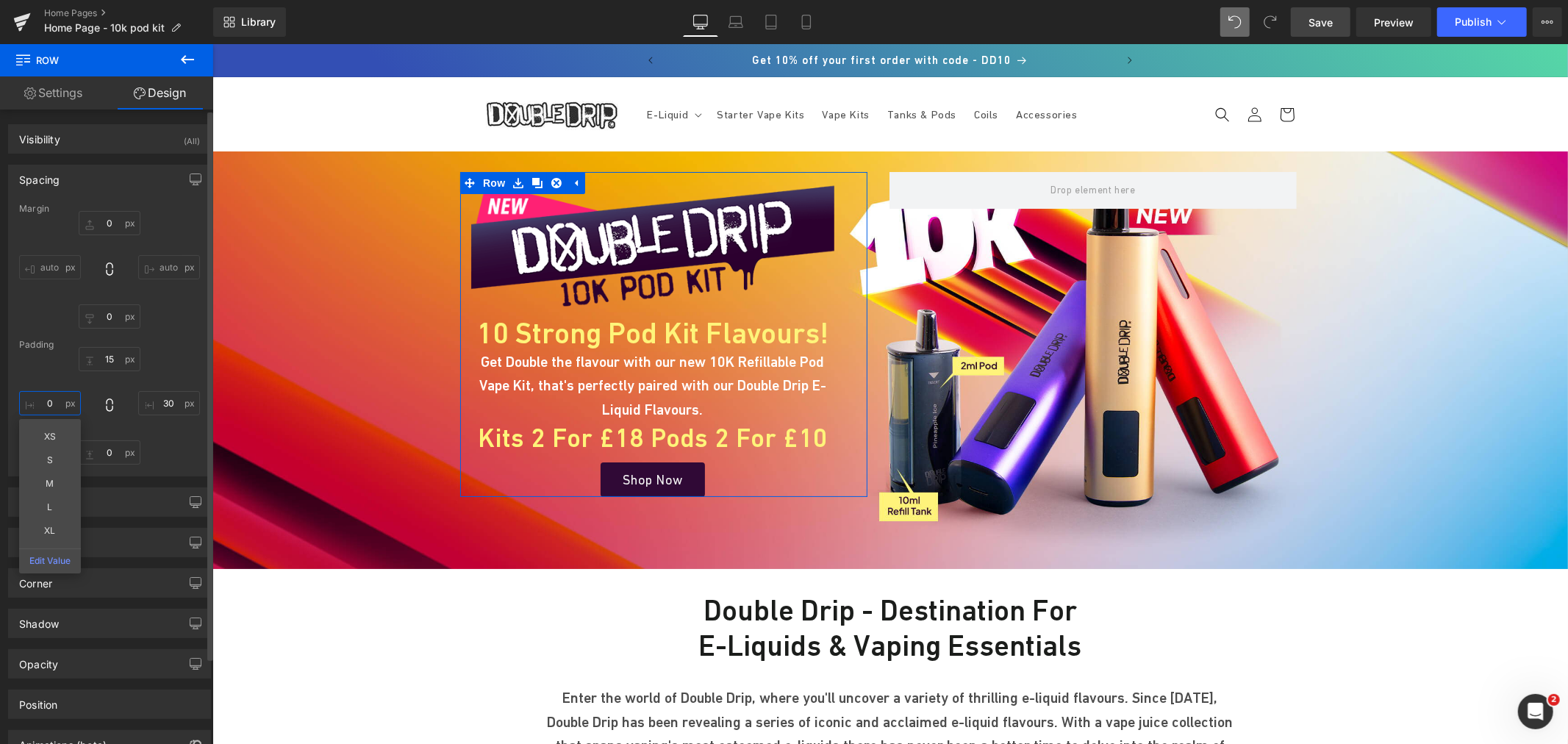
click at [51, 403] on input "text" at bounding box center [50, 403] width 62 height 24
click at [167, 406] on input "text" at bounding box center [169, 403] width 62 height 24
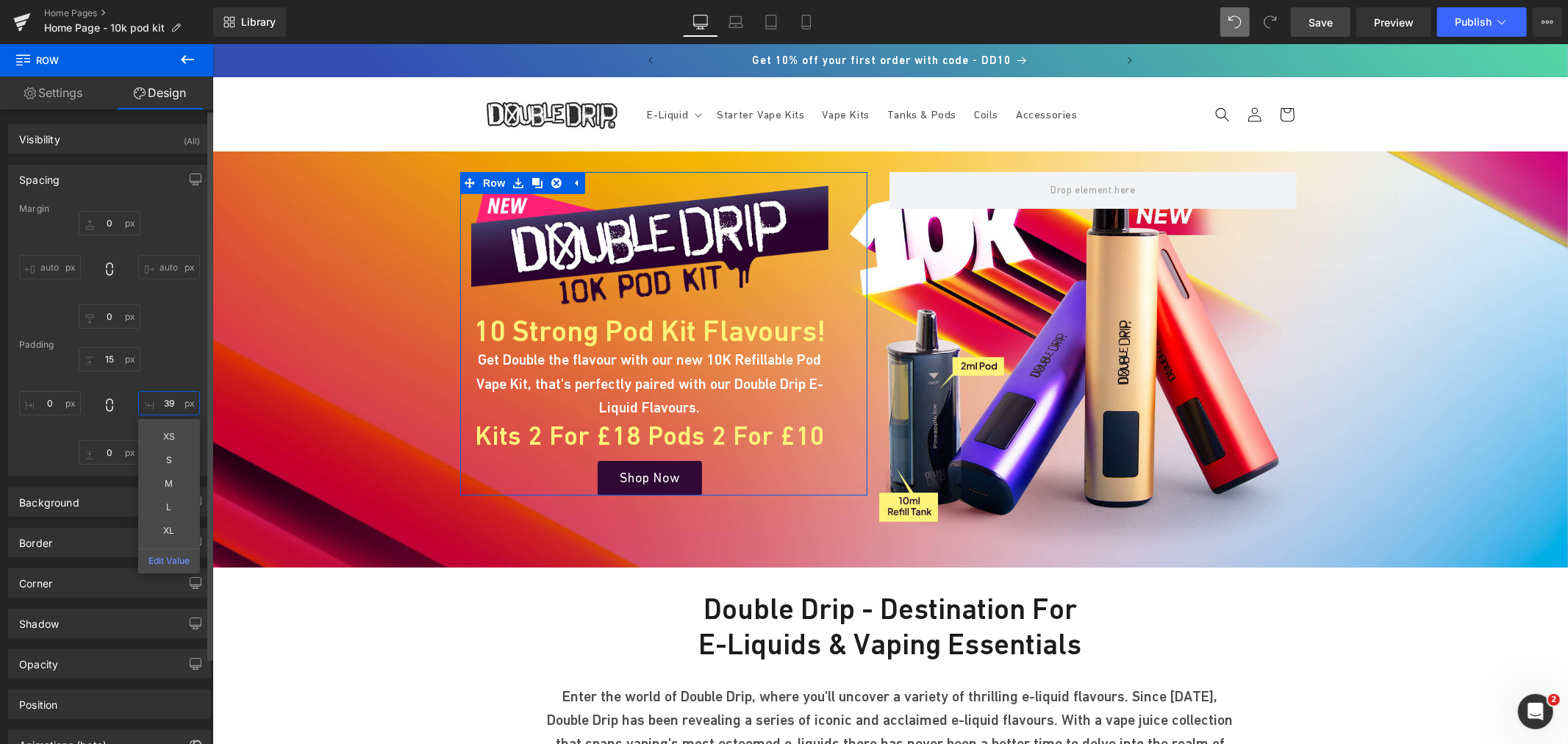
type input "40"
click at [111, 350] on input "text" at bounding box center [110, 359] width 62 height 24
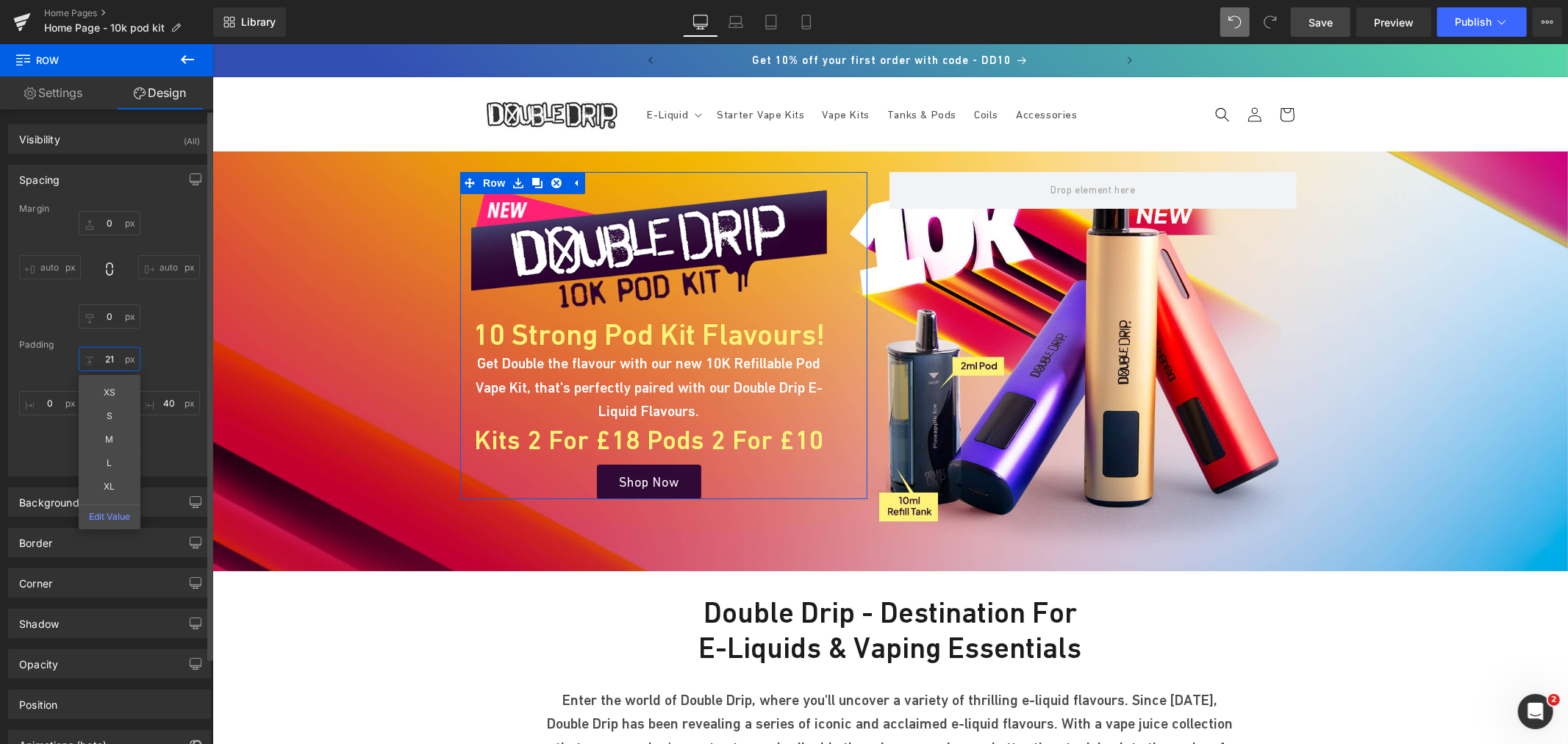
type input "22"
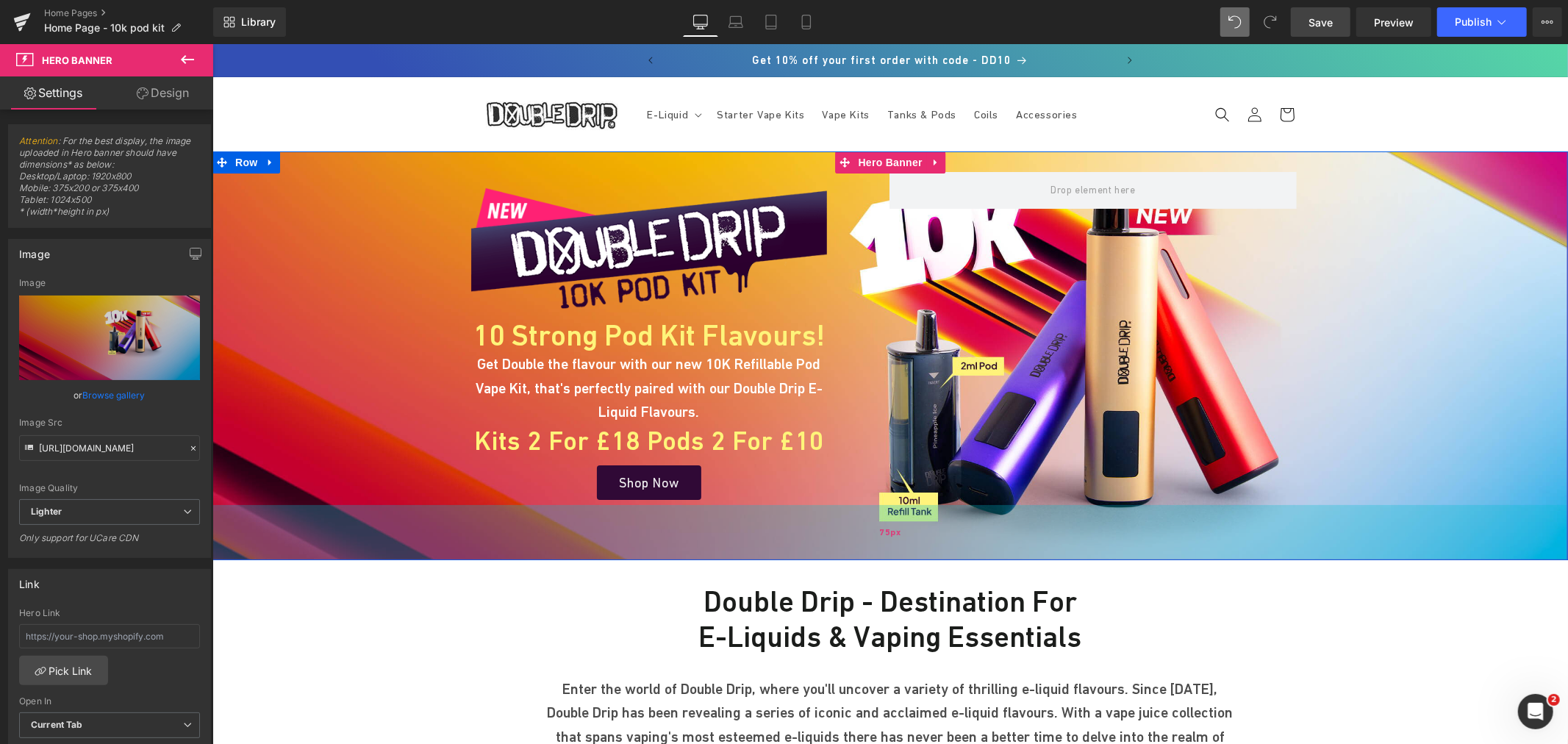
drag, startPoint x: 861, startPoint y: 536, endPoint x: 865, endPoint y: 525, distance: 11.7
click at [865, 525] on div "75px" at bounding box center [889, 532] width 1356 height 55
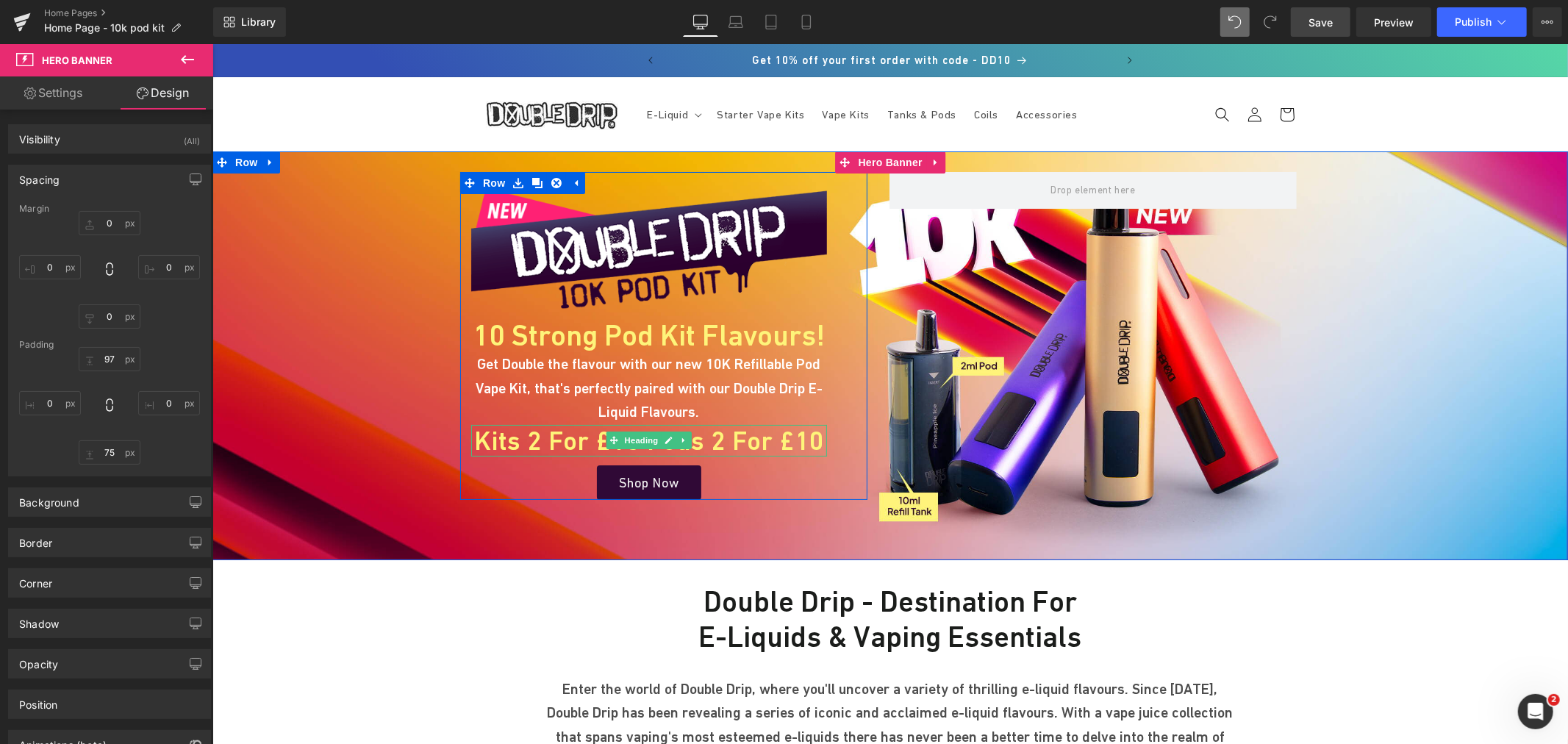
drag, startPoint x: 569, startPoint y: 439, endPoint x: 234, endPoint y: 456, distance: 335.4
click at [569, 439] on h1 "Kits 2 for £18 Pods 2 for £10" at bounding box center [648, 440] width 356 height 32
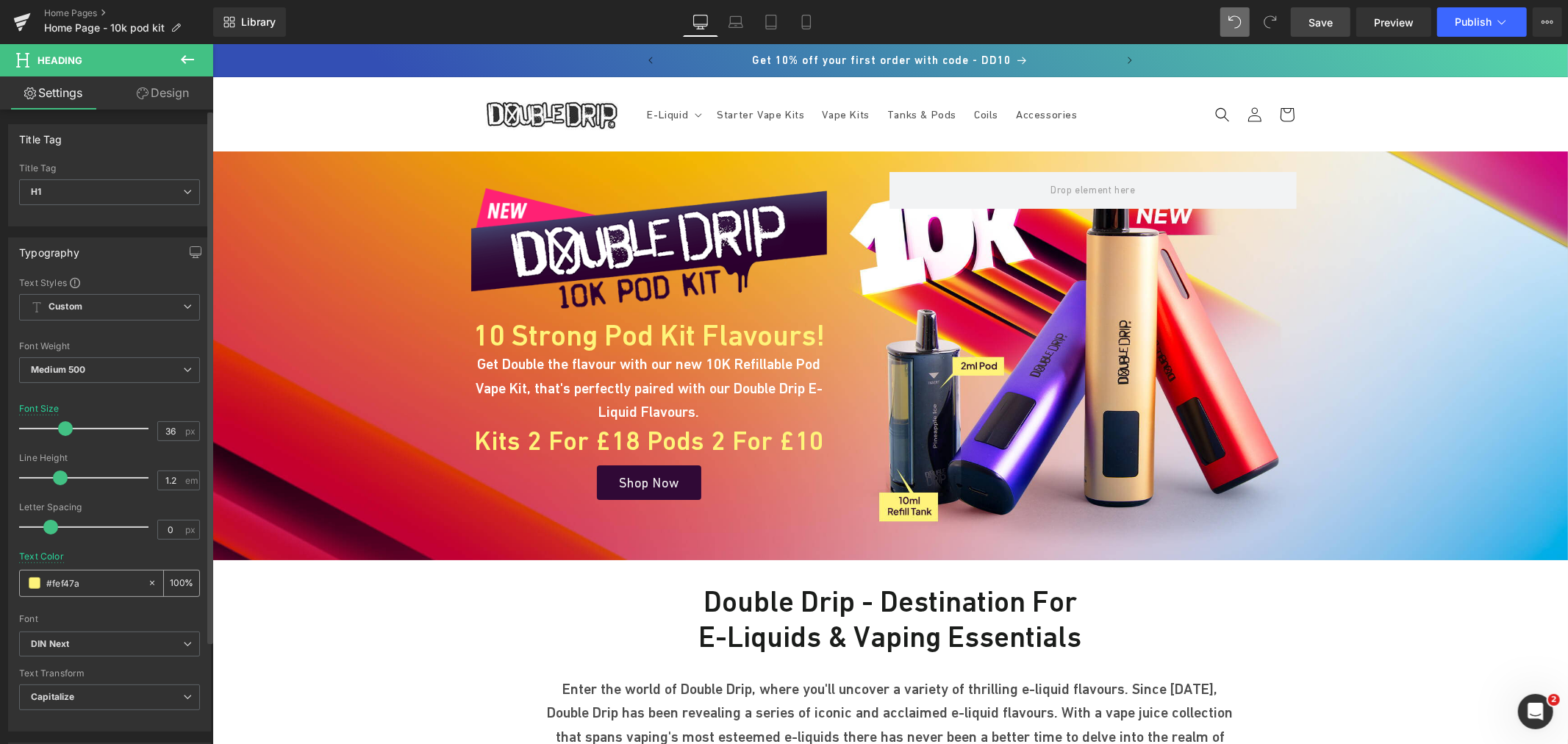
click at [101, 587] on input "#fef47a" at bounding box center [93, 583] width 94 height 16
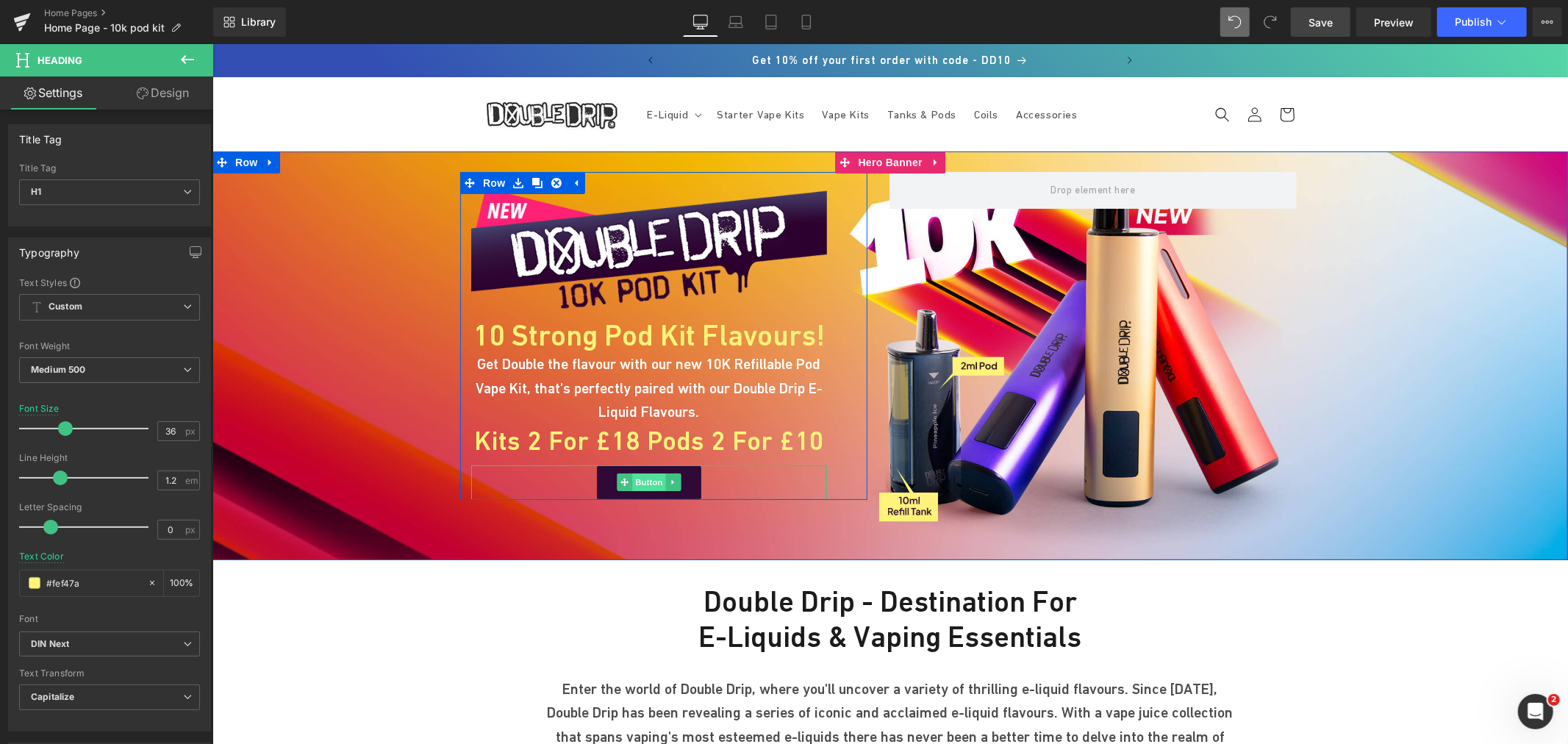
click at [634, 476] on span "Button" at bounding box center [648, 481] width 34 height 18
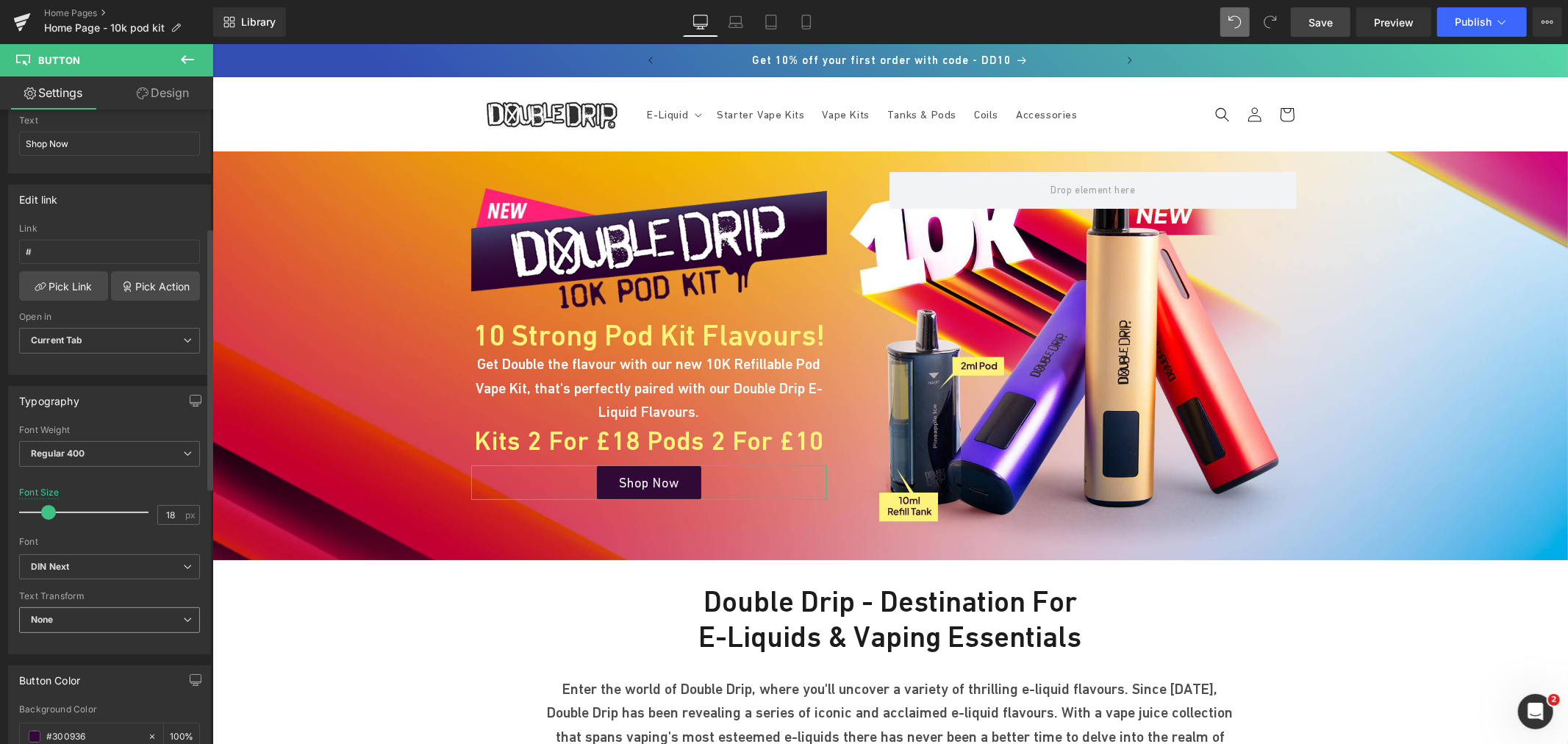
scroll to position [490, 0]
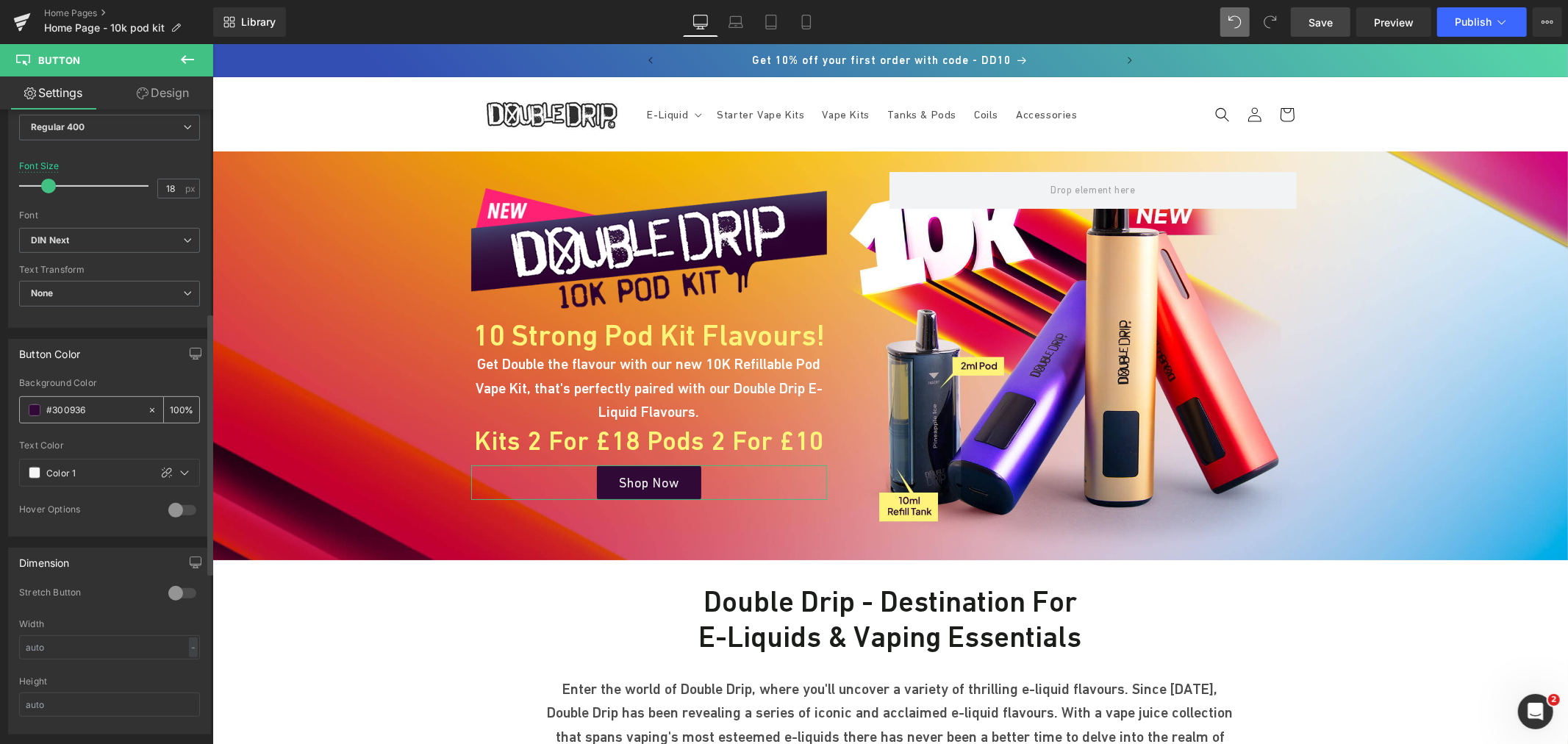
click at [101, 398] on div "#300936" at bounding box center [84, 409] width 127 height 26
click at [93, 409] on input "#300936" at bounding box center [93, 410] width 94 height 16
paste input "fef47a"
type input "#fef47a"
click at [133, 363] on div "Button Color" at bounding box center [109, 353] width 201 height 28
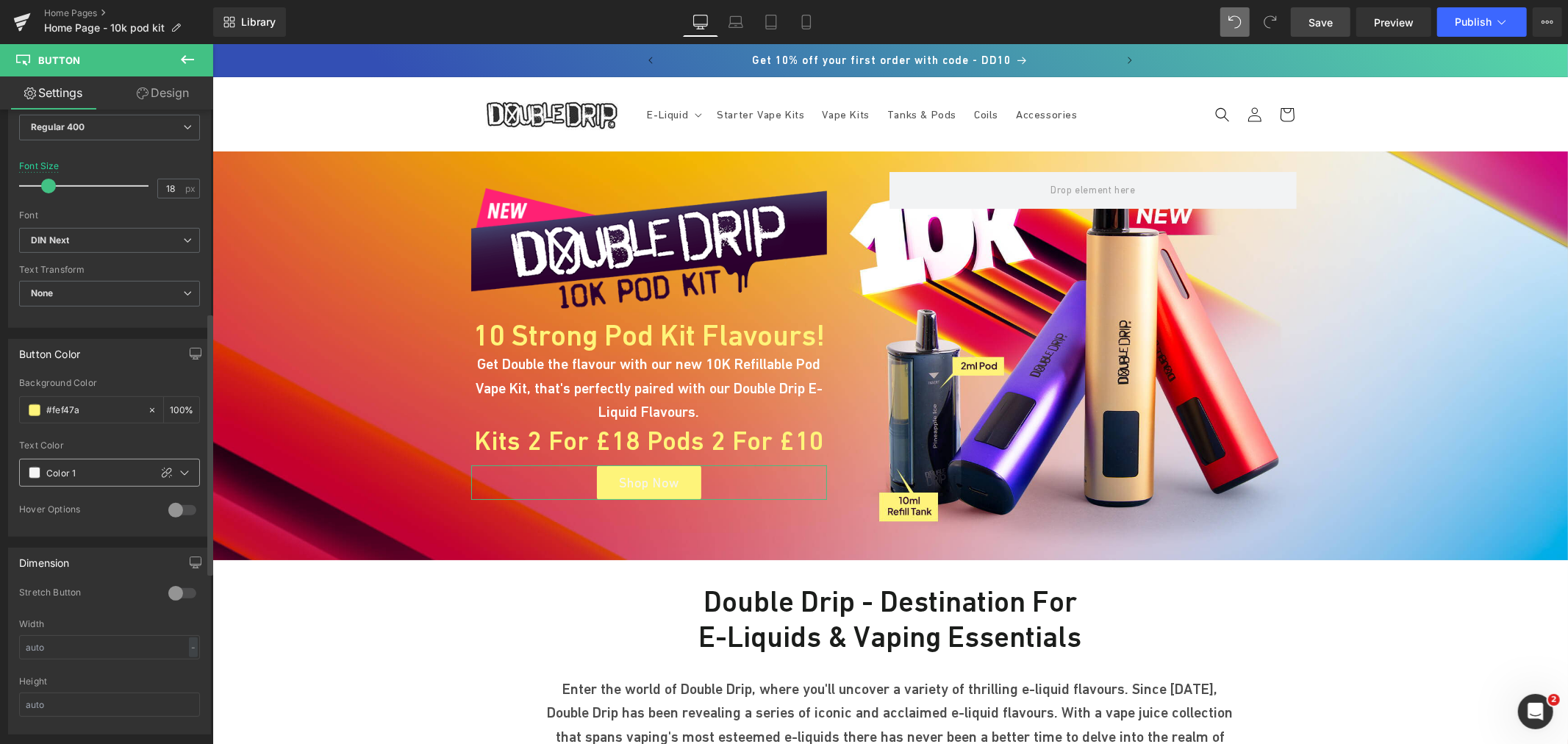
click at [38, 470] on span at bounding box center [34, 473] width 12 height 12
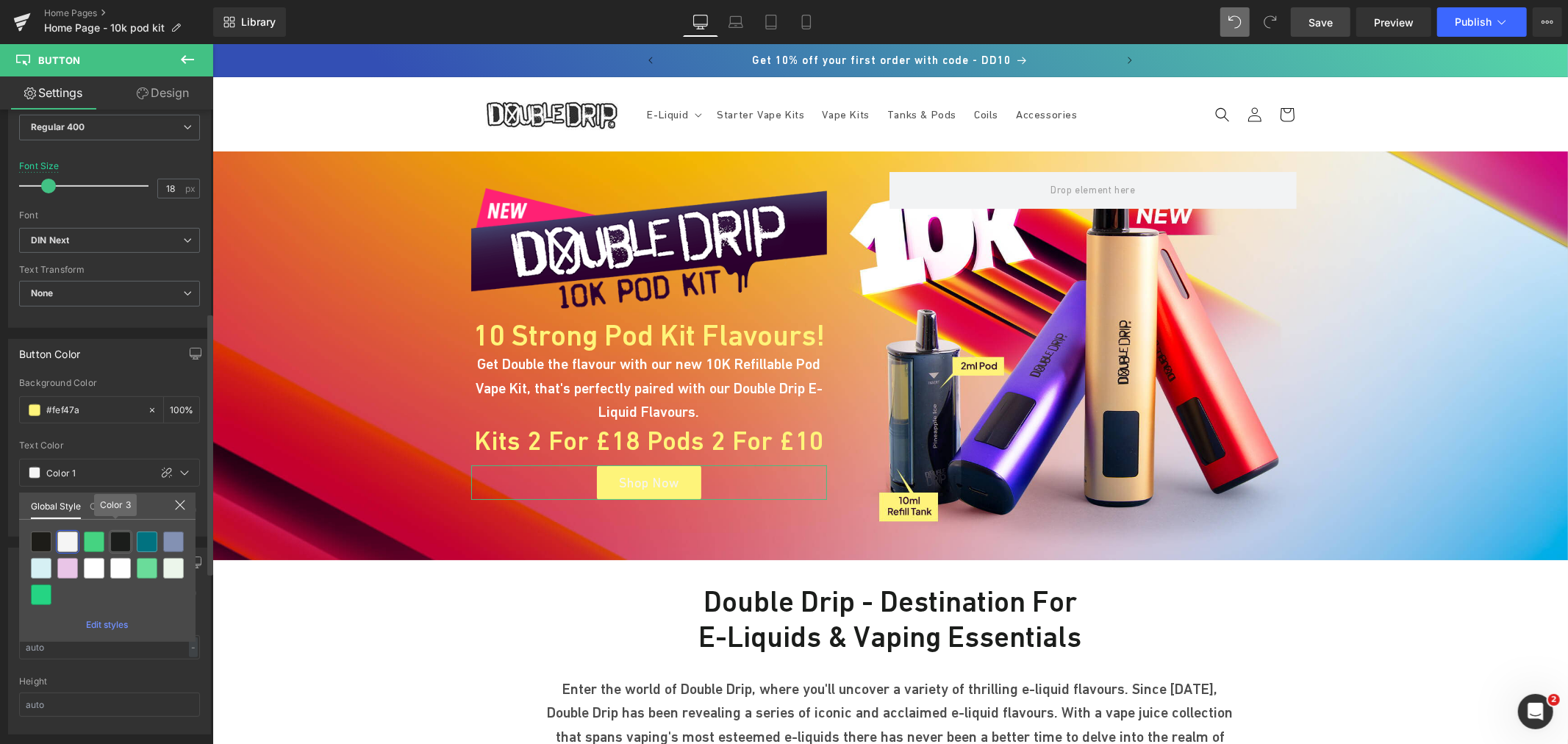
click at [122, 541] on div at bounding box center [120, 542] width 21 height 21
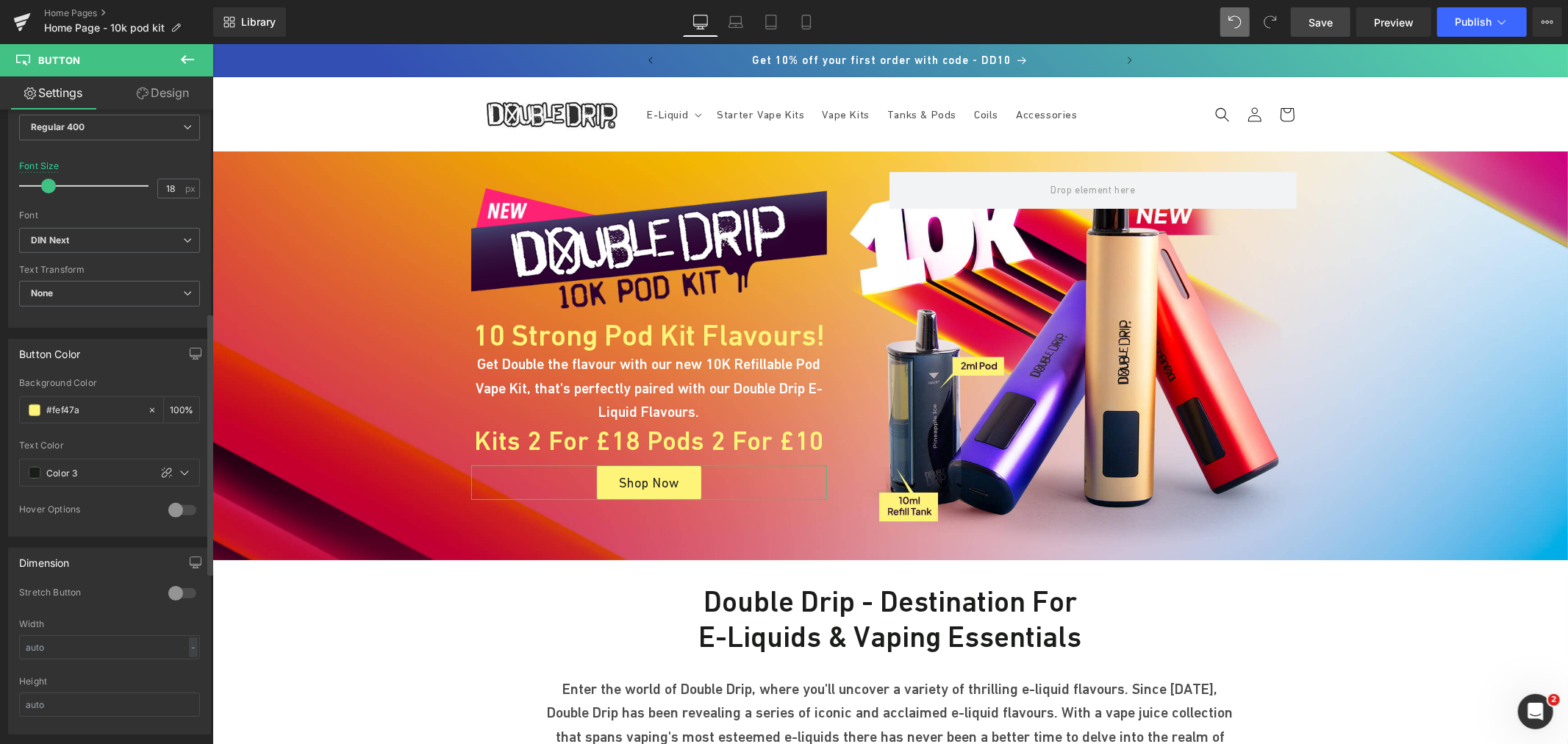
click at [103, 441] on div "Text Color" at bounding box center [109, 445] width 181 height 10
click at [1319, 21] on span "Save" at bounding box center [1320, 22] width 24 height 16
click at [571, 440] on h1 "Kits 2 for £18 Pods 2 for £10" at bounding box center [648, 440] width 356 height 32
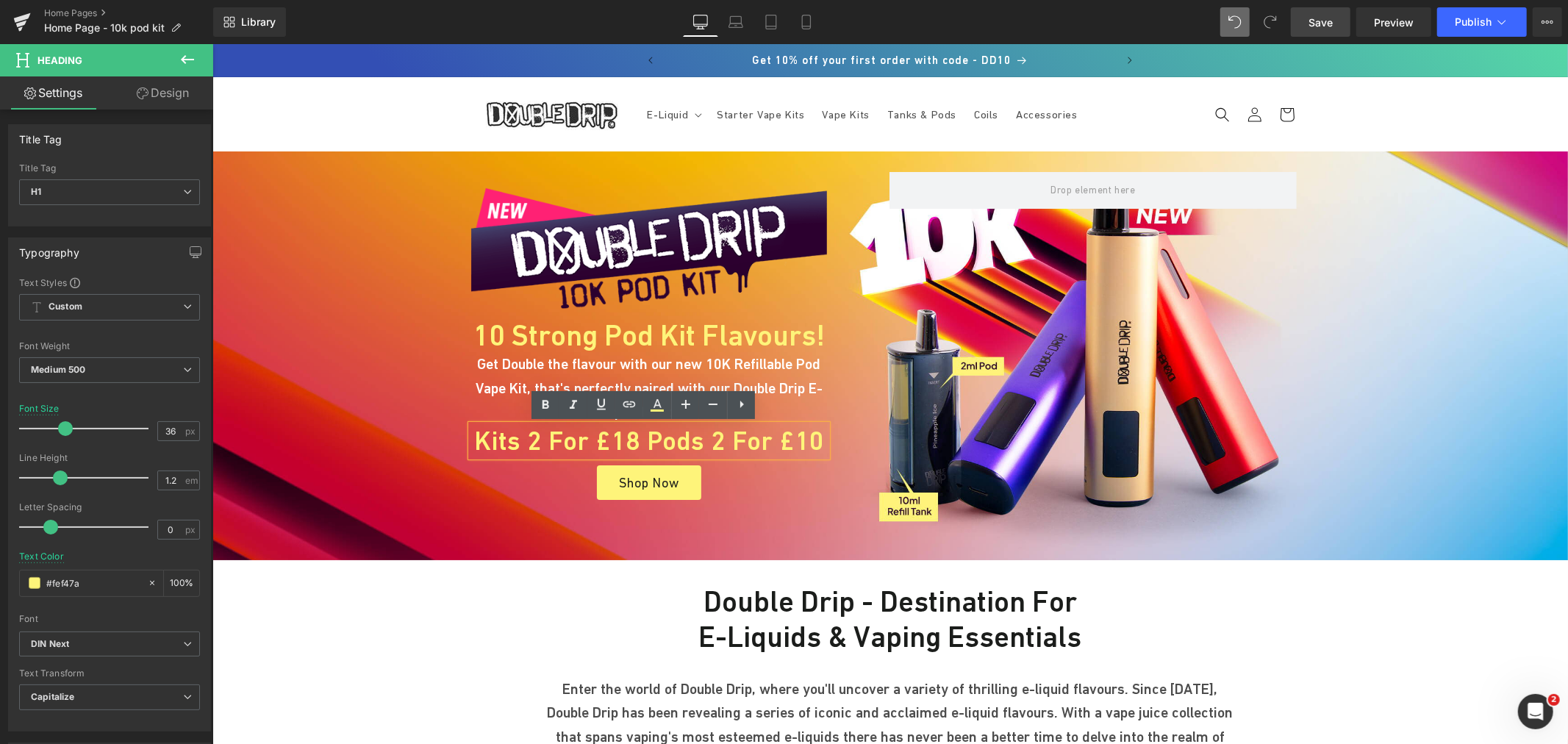
click at [1329, 26] on span "Save" at bounding box center [1320, 22] width 24 height 16
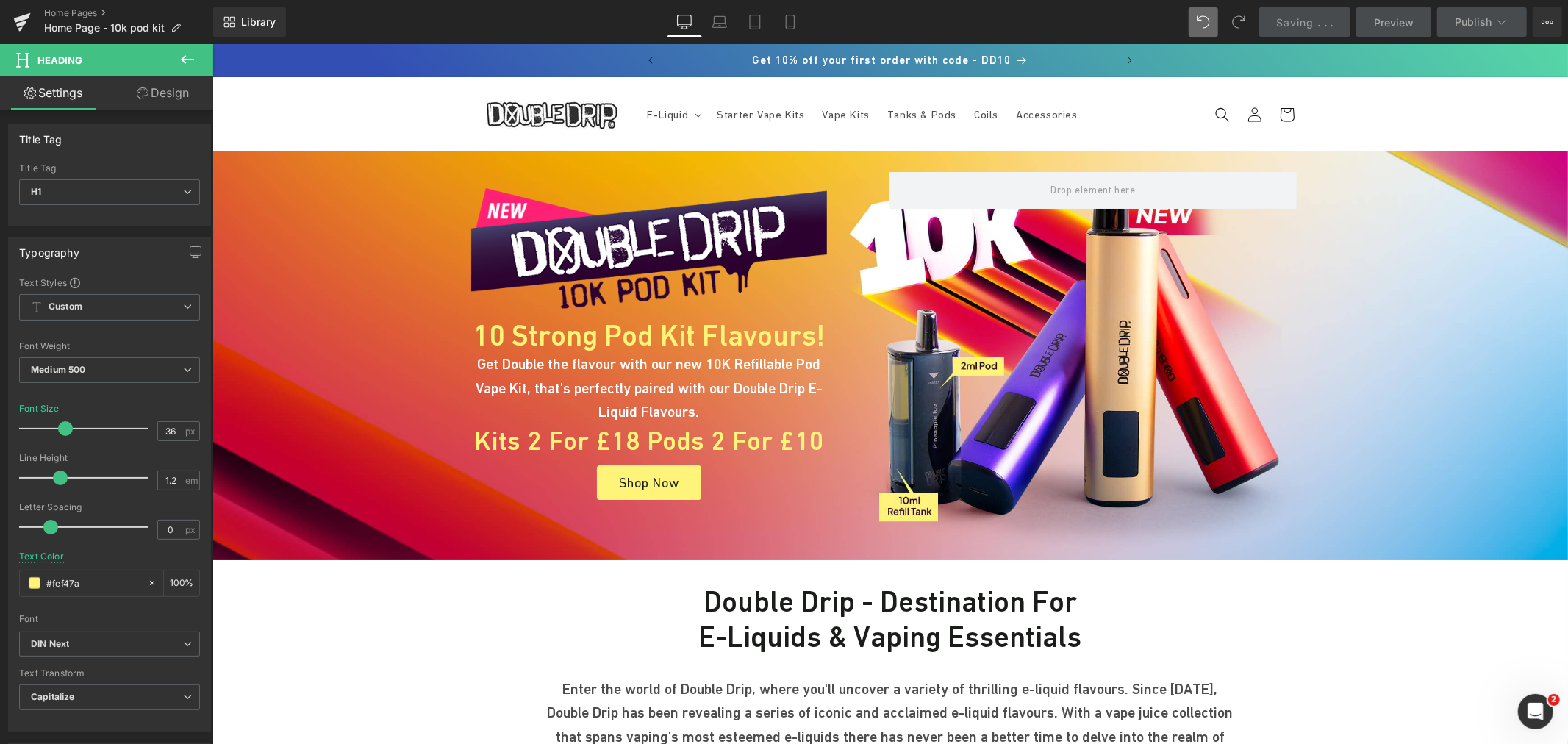
scroll to position [164, 0]
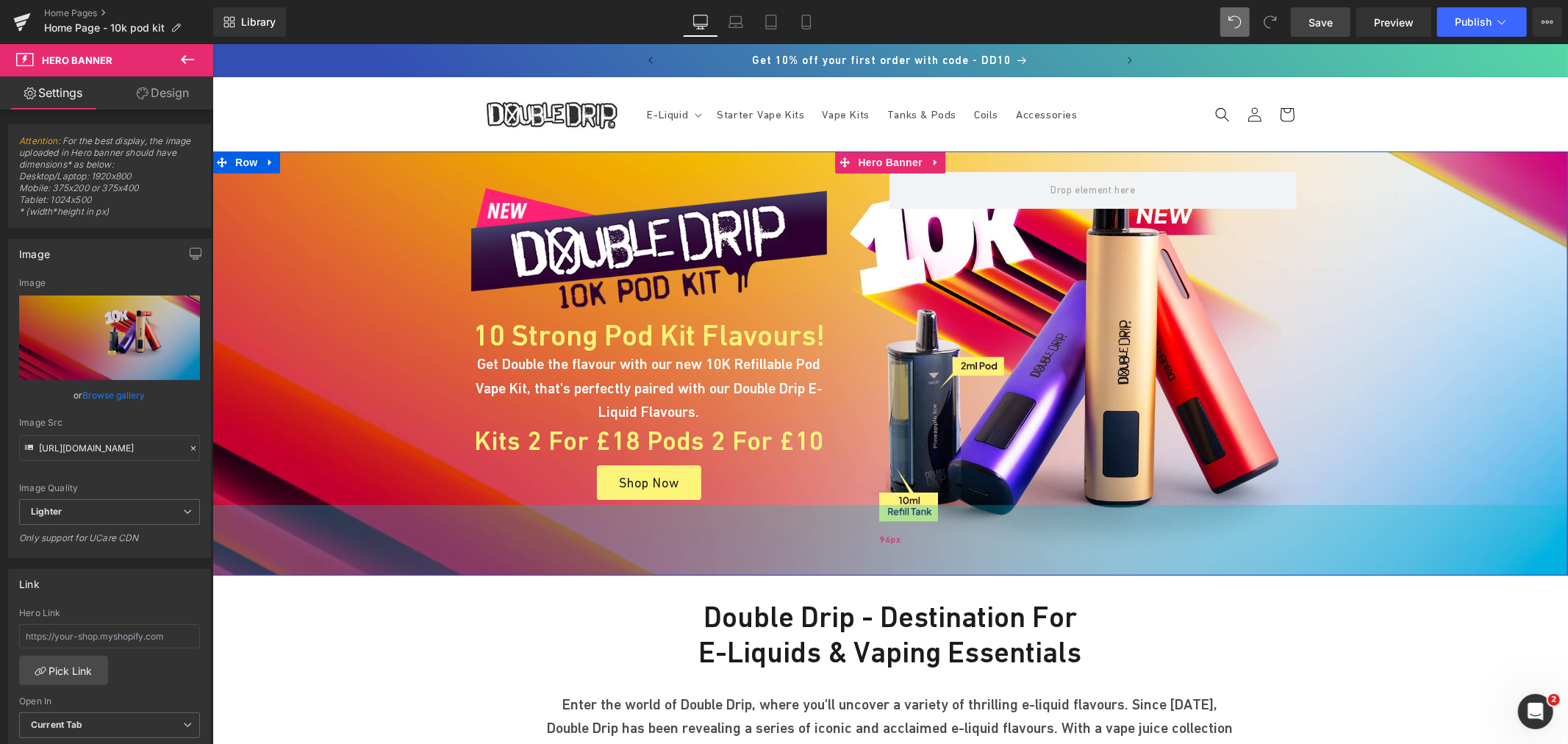
drag, startPoint x: 782, startPoint y: 536, endPoint x: 1545, endPoint y: 73, distance: 892.5
click at [786, 552] on div "96px" at bounding box center [889, 539] width 1356 height 71
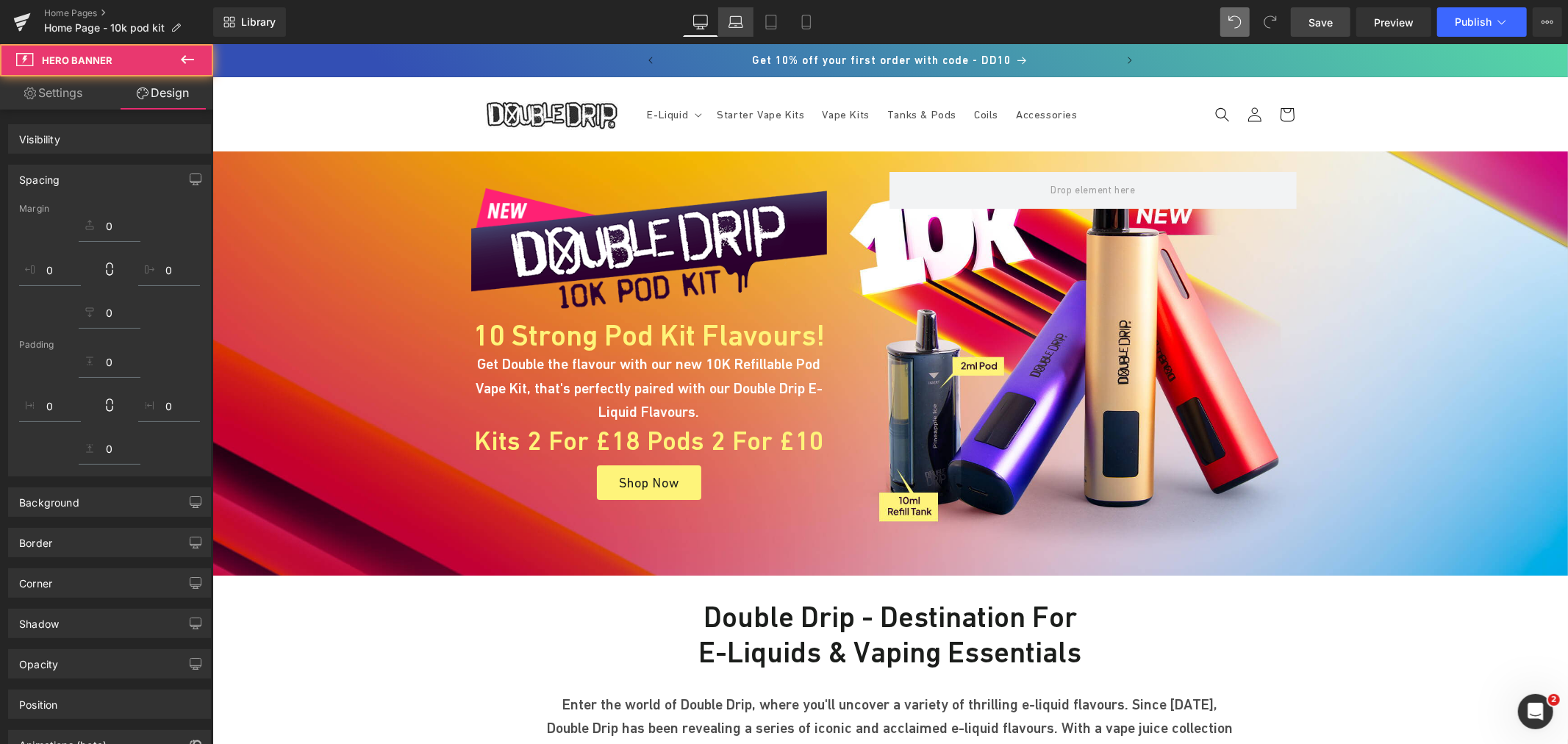
click at [731, 26] on icon at bounding box center [735, 22] width 15 height 15
click at [1332, 21] on span "Save" at bounding box center [1320, 22] width 24 height 16
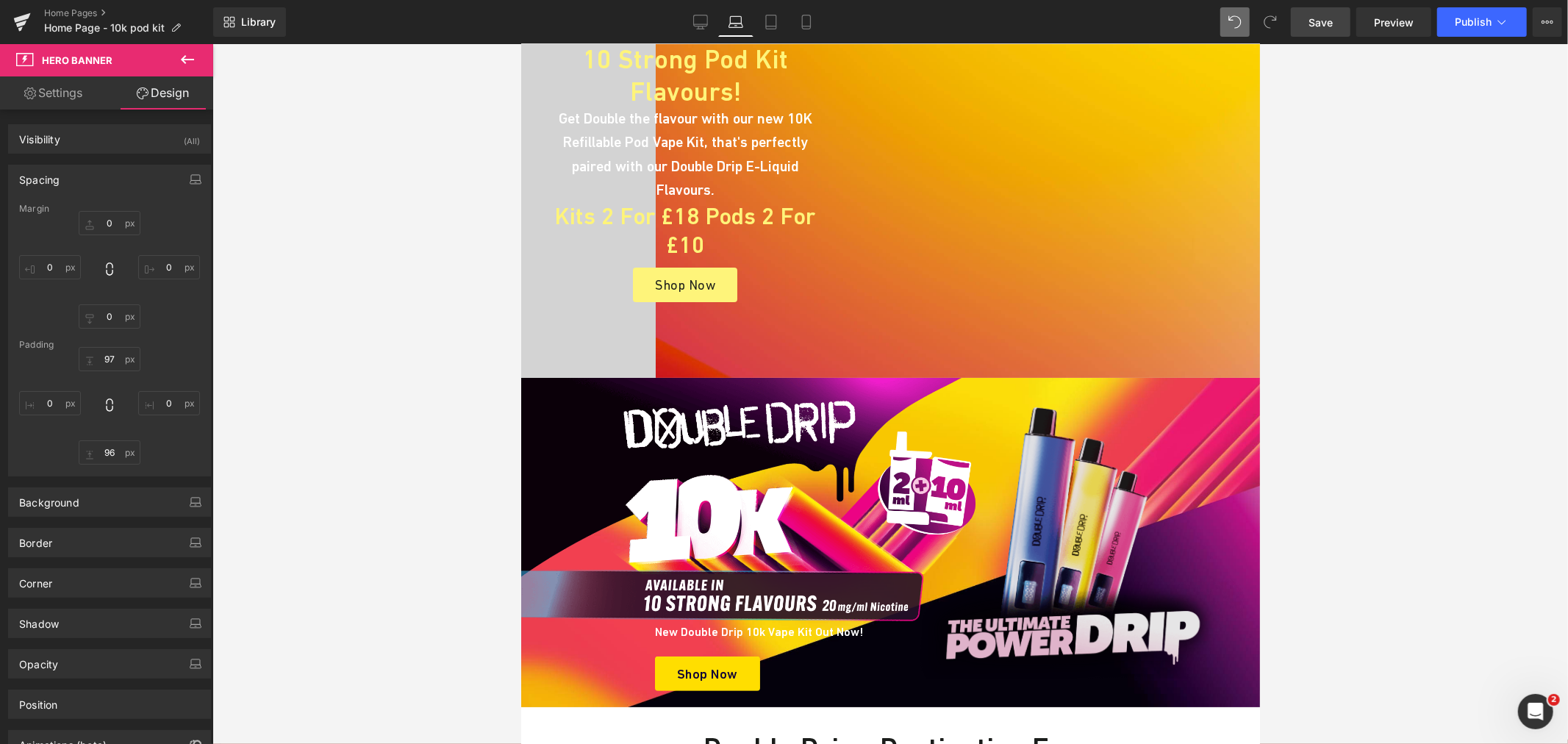
scroll to position [81, 0]
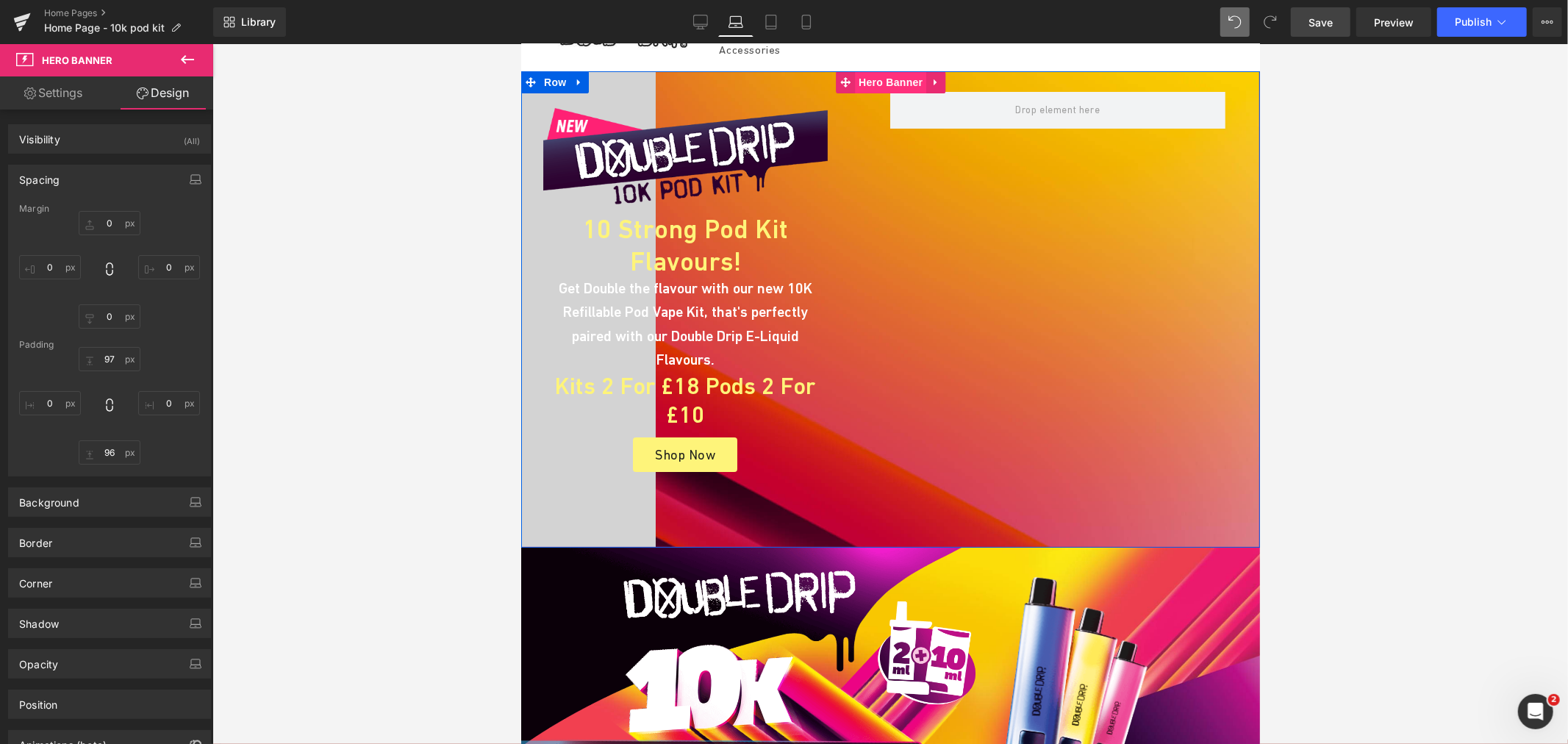
click at [872, 81] on span "Hero Banner" at bounding box center [890, 81] width 71 height 22
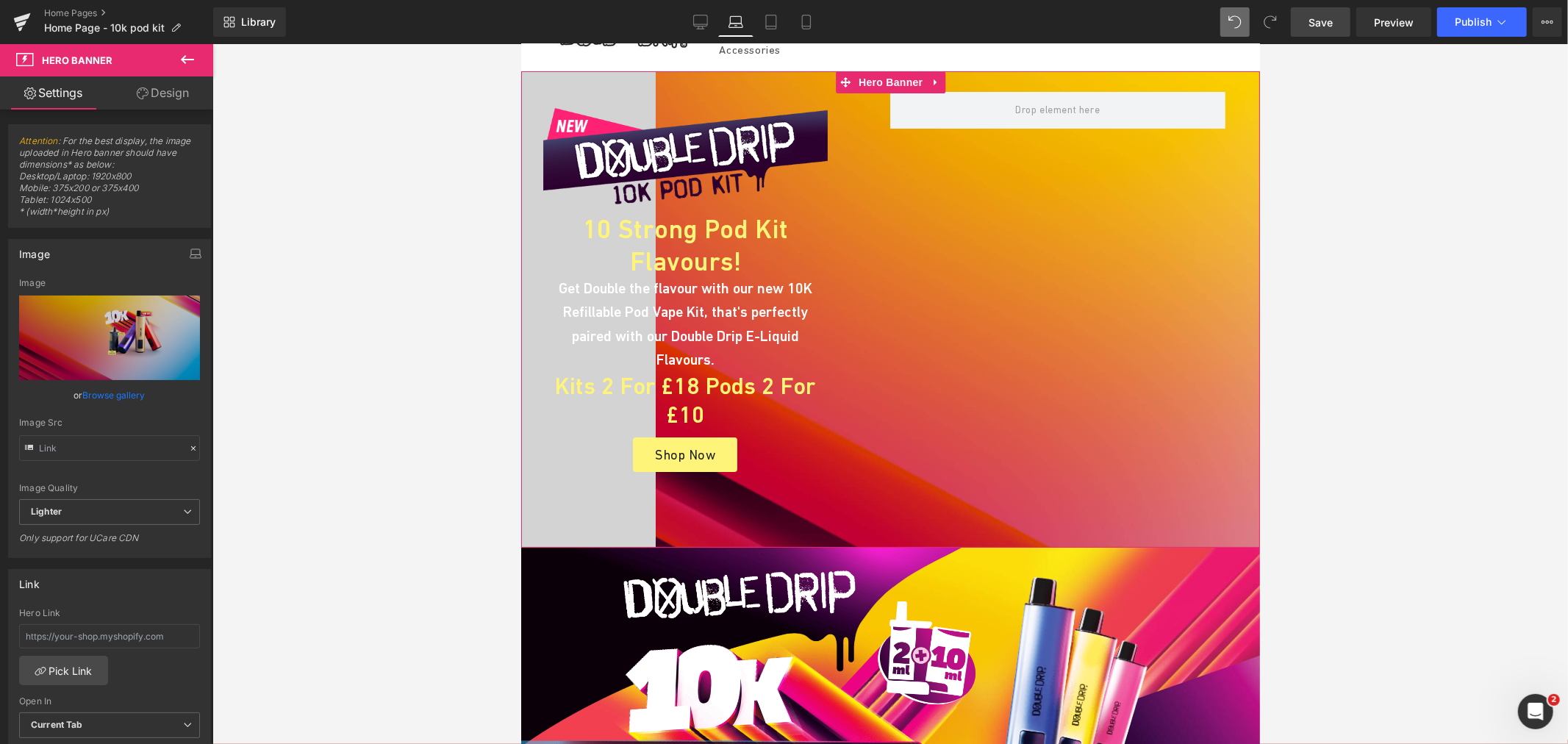
click at [174, 98] on link "Design" at bounding box center [163, 93] width 107 height 33
click at [0, 0] on div "Spacing" at bounding box center [0, 0] width 0 height 0
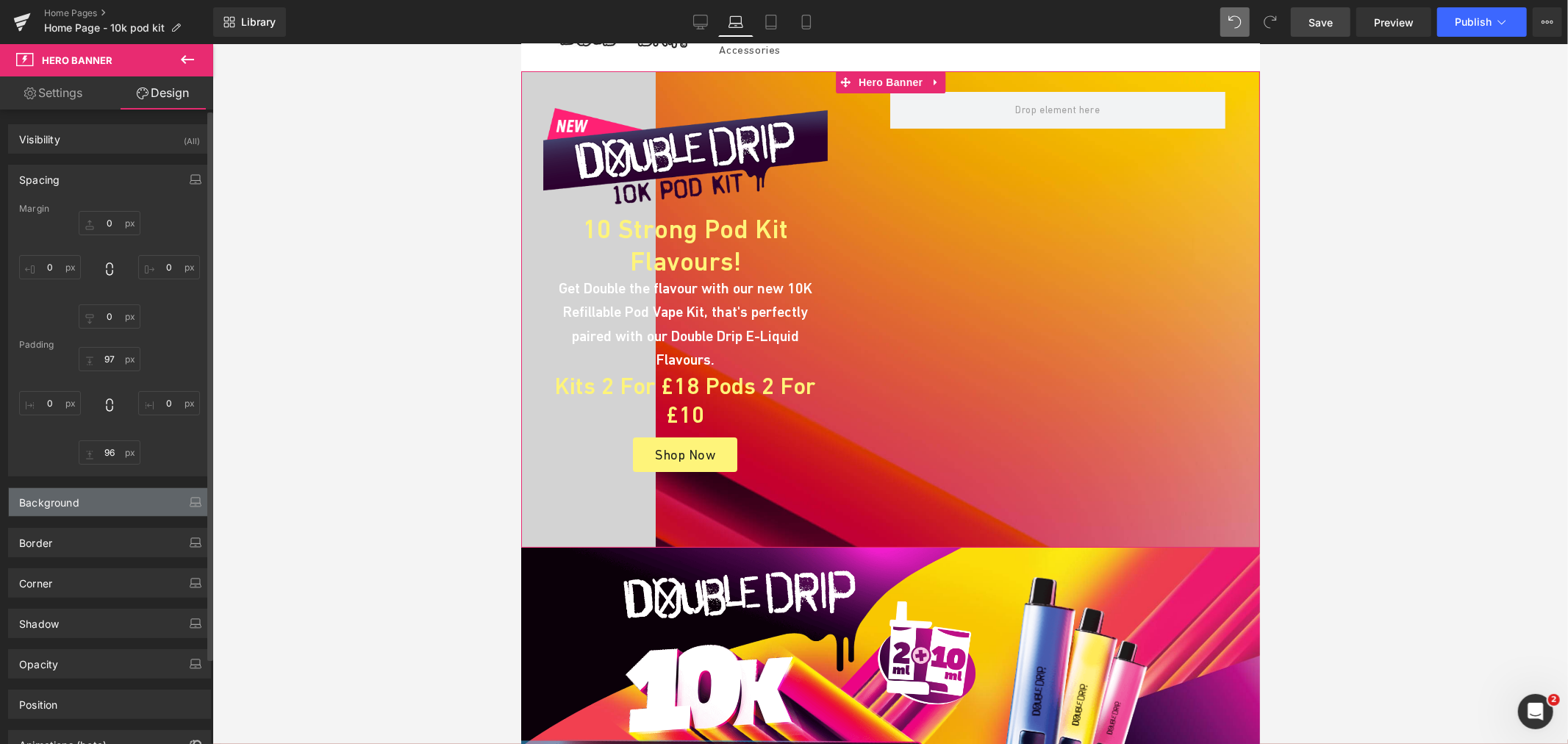
click at [119, 497] on div "Background" at bounding box center [109, 502] width 201 height 28
click at [180, 553] on div at bounding box center [170, 556] width 59 height 9
click at [181, 546] on icon at bounding box center [187, 541] width 26 height 19
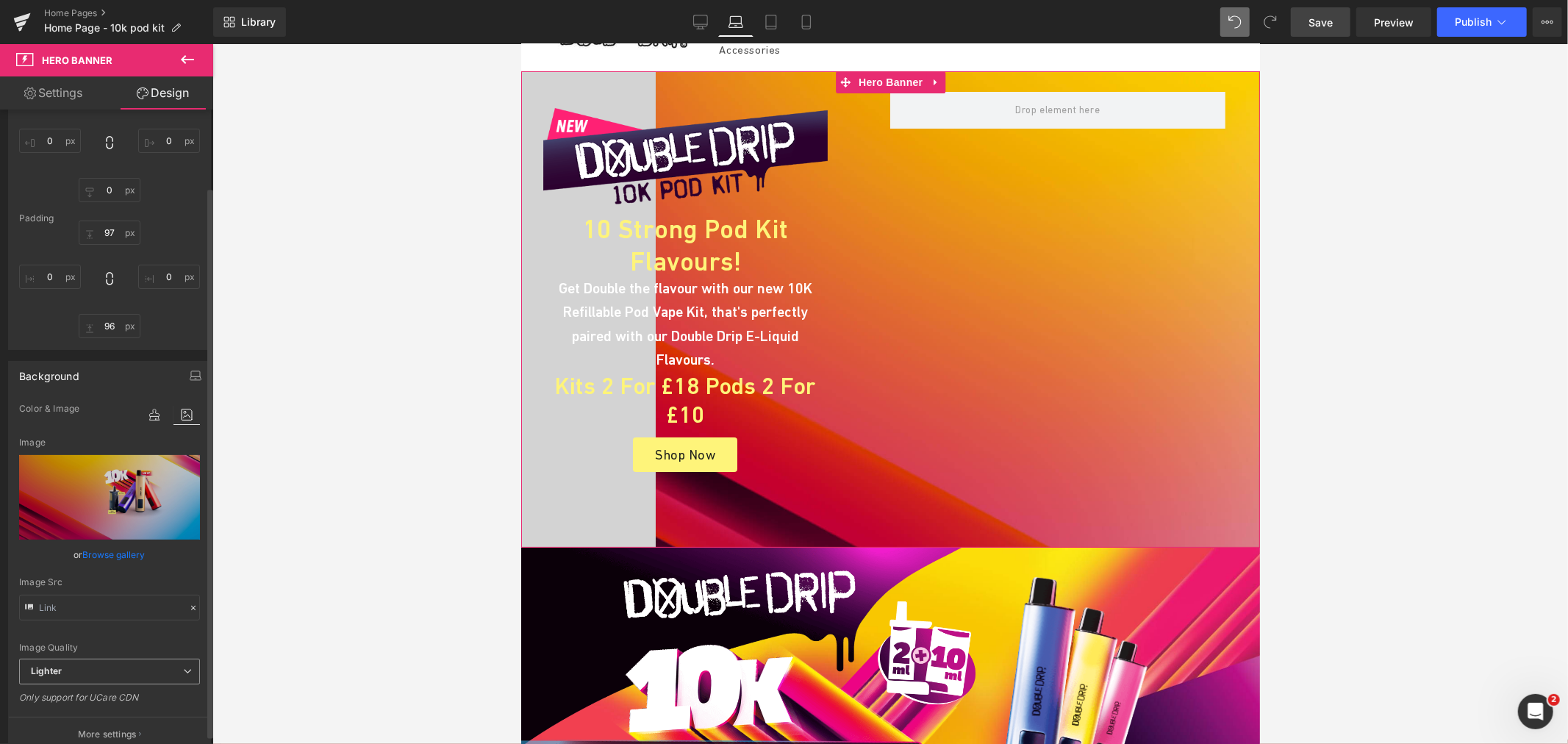
scroll to position [164, 0]
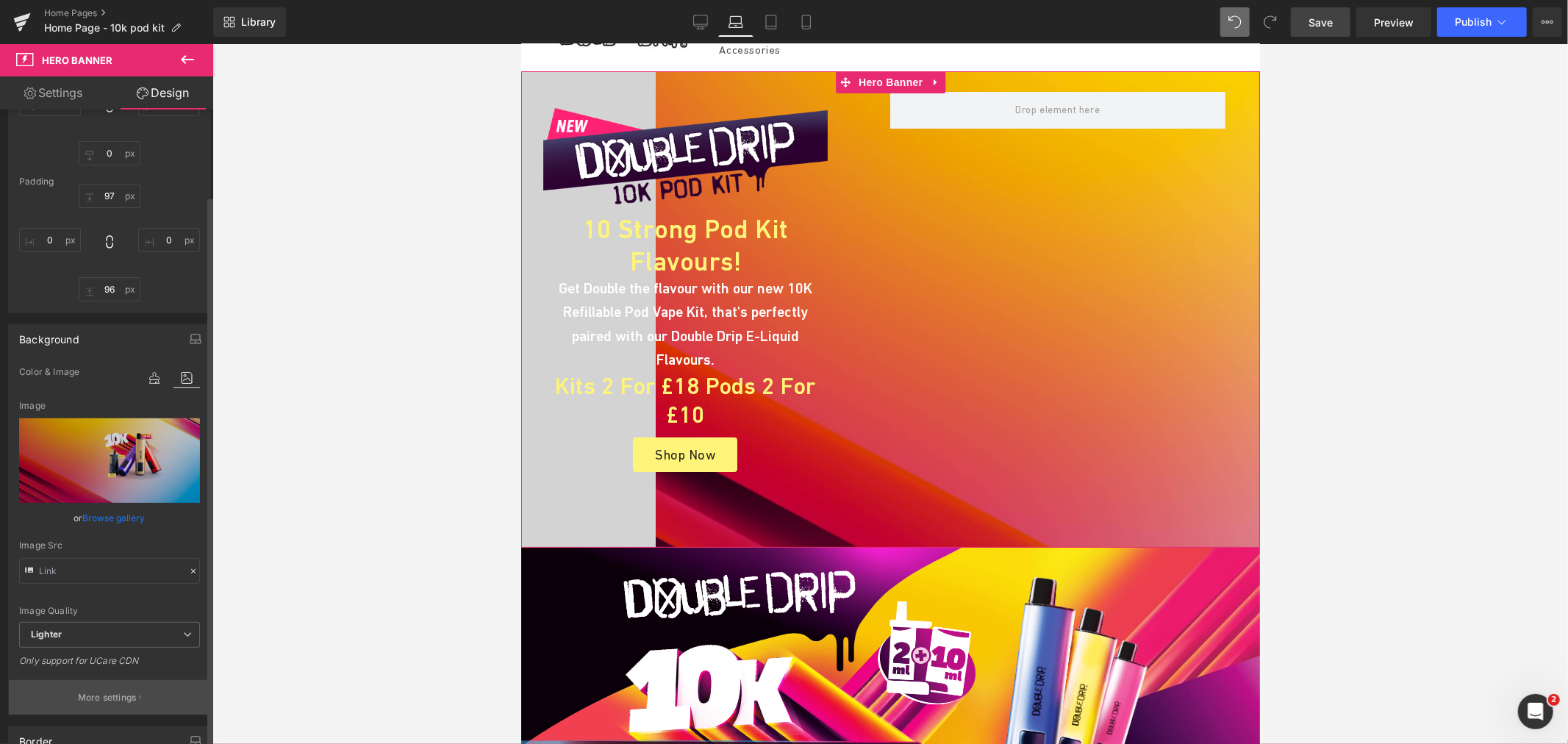
click at [112, 694] on p "More settings" at bounding box center [108, 698] width 59 height 13
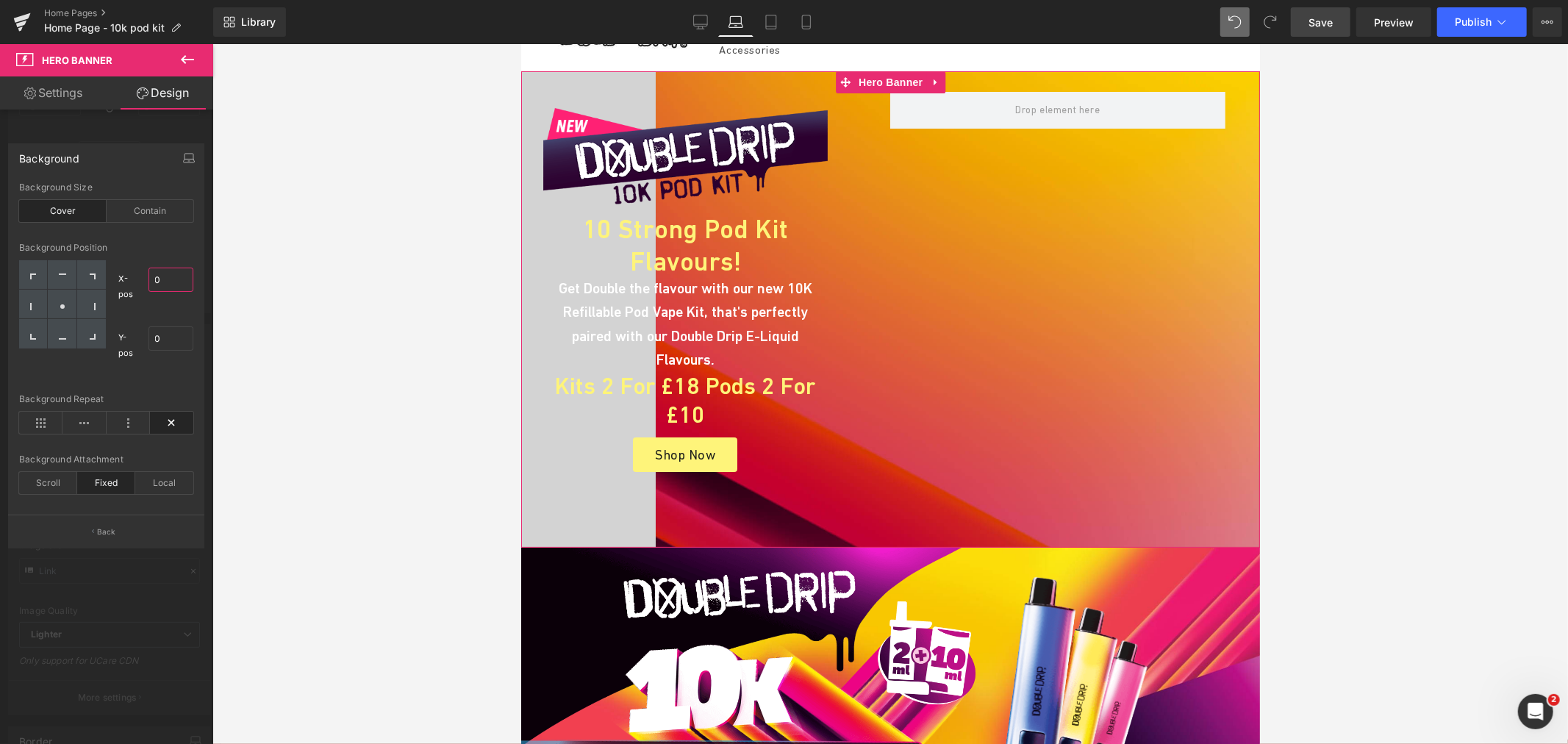
click at [167, 280] on input "0" at bounding box center [171, 279] width 46 height 24
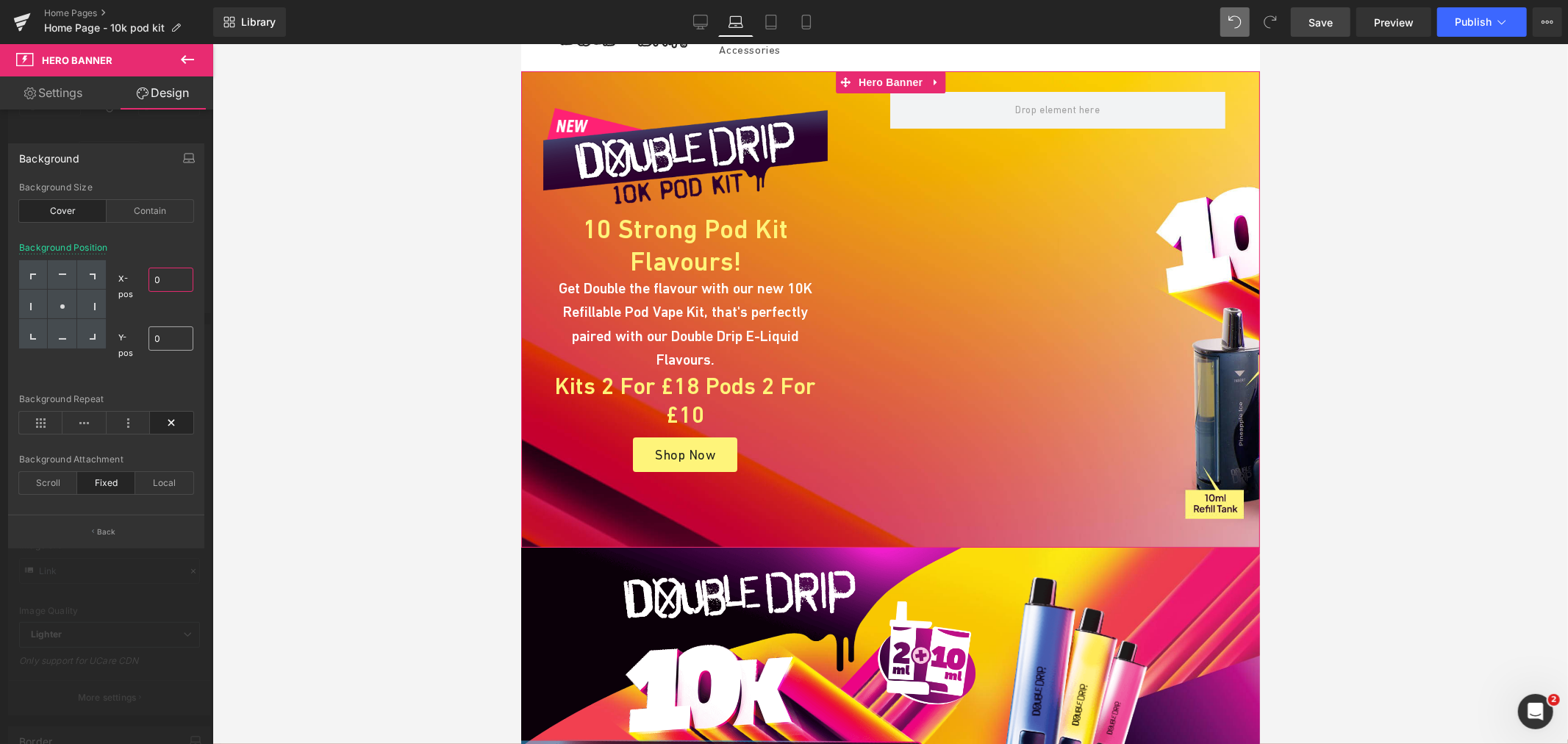
type input "0"
click at [177, 337] on input "0" at bounding box center [171, 338] width 46 height 24
type input "0"
click at [148, 214] on div "Contain" at bounding box center [150, 211] width 88 height 22
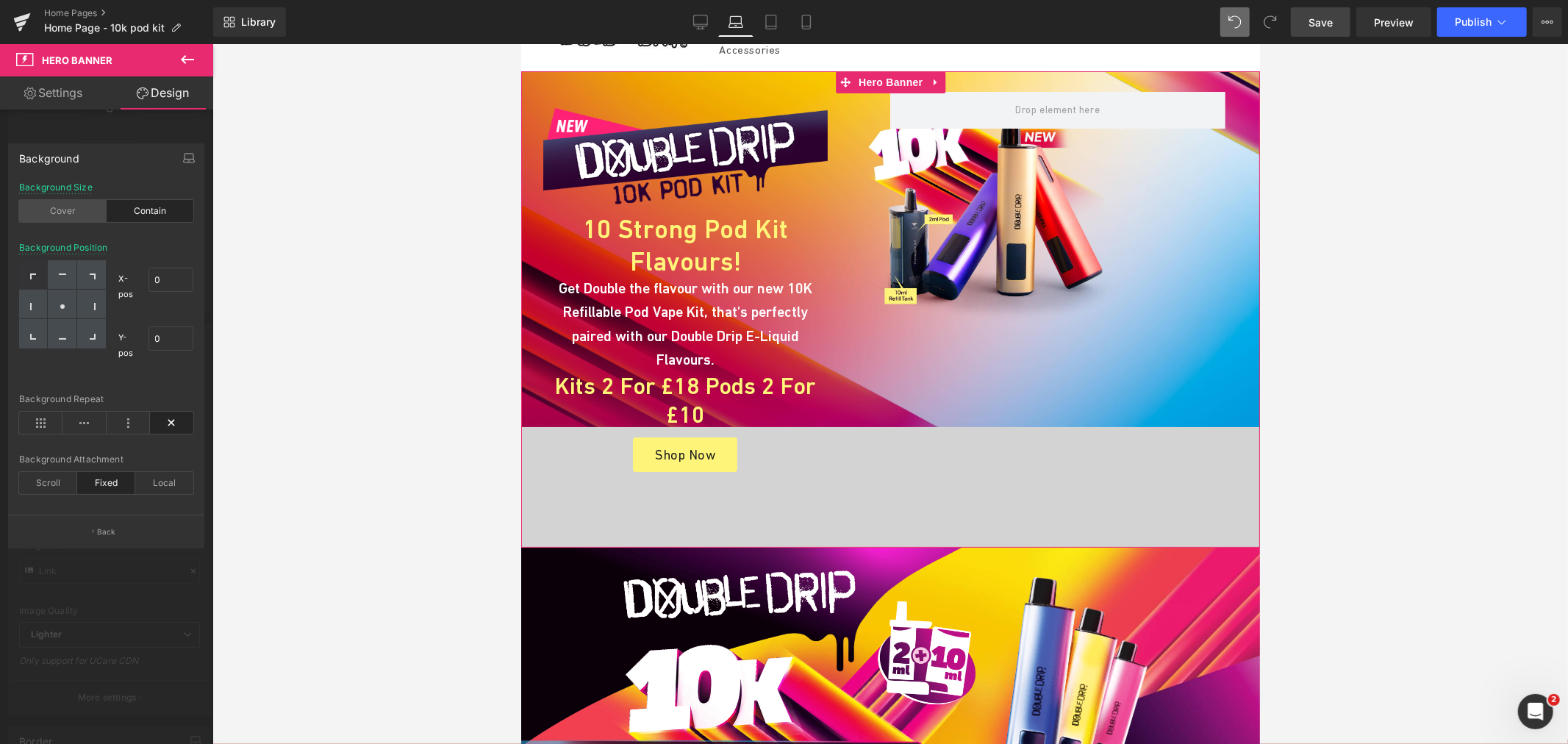
click at [92, 211] on div "Cover" at bounding box center [63, 211] width 88 height 22
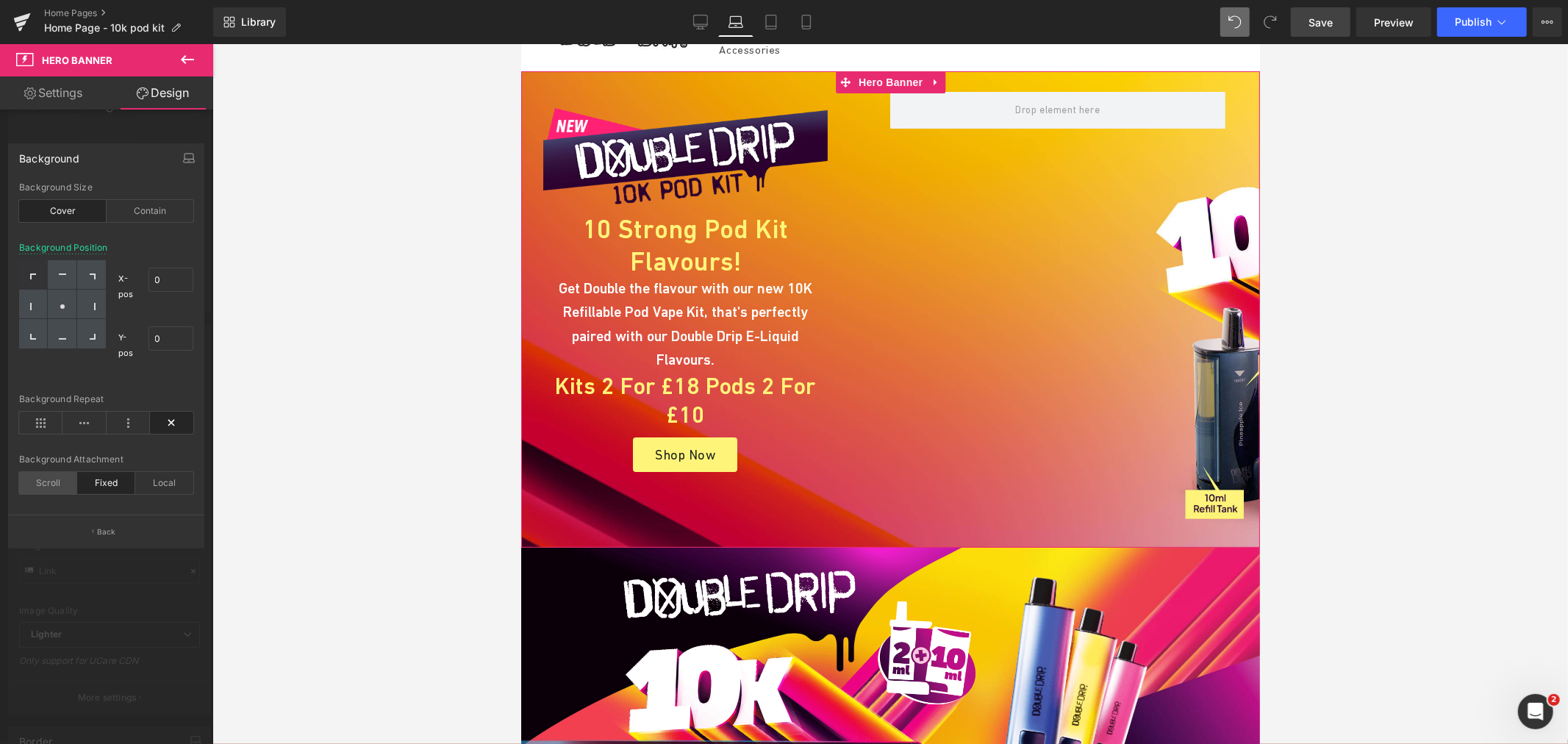
click at [63, 481] on div "Scroll" at bounding box center [48, 483] width 58 height 22
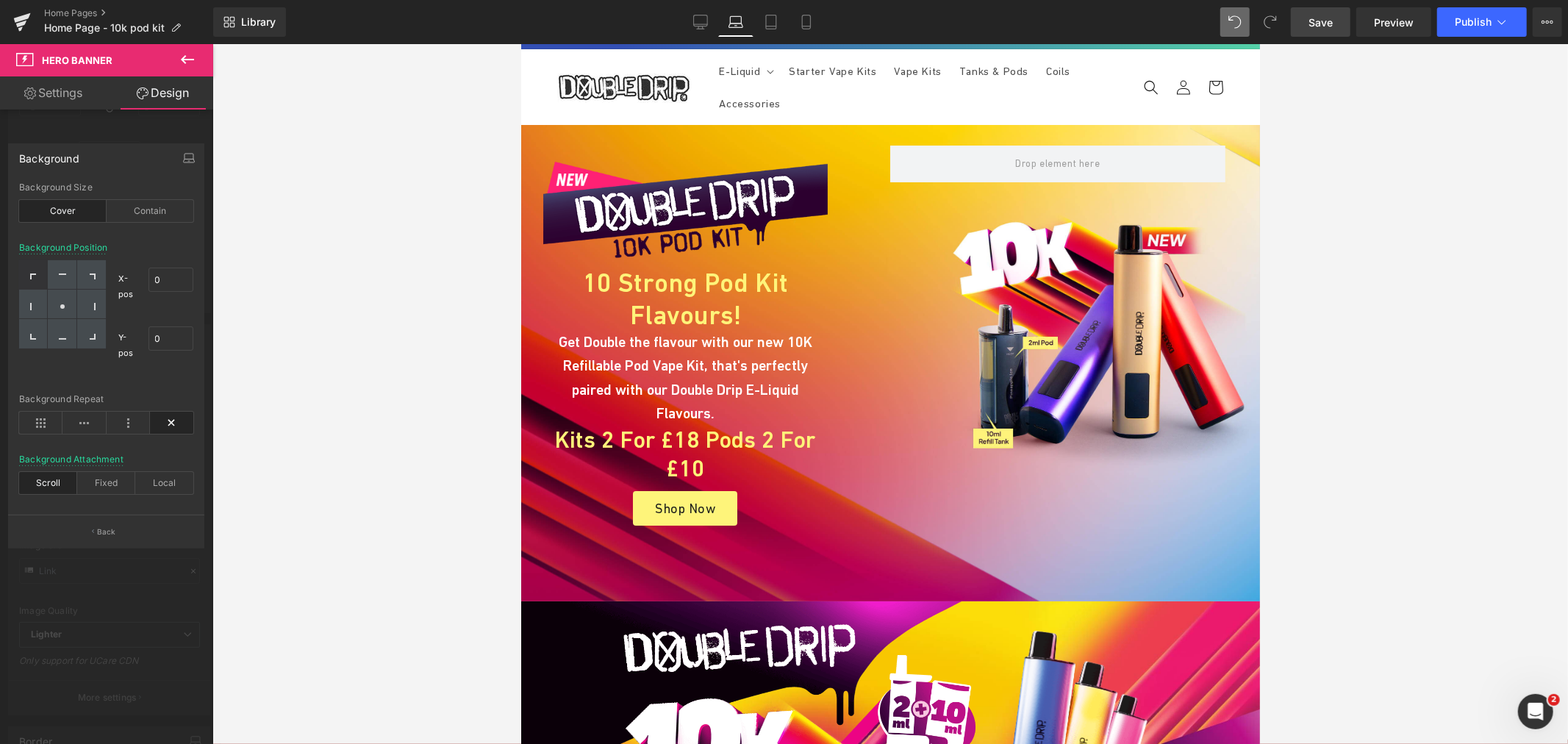
scroll to position [0, 0]
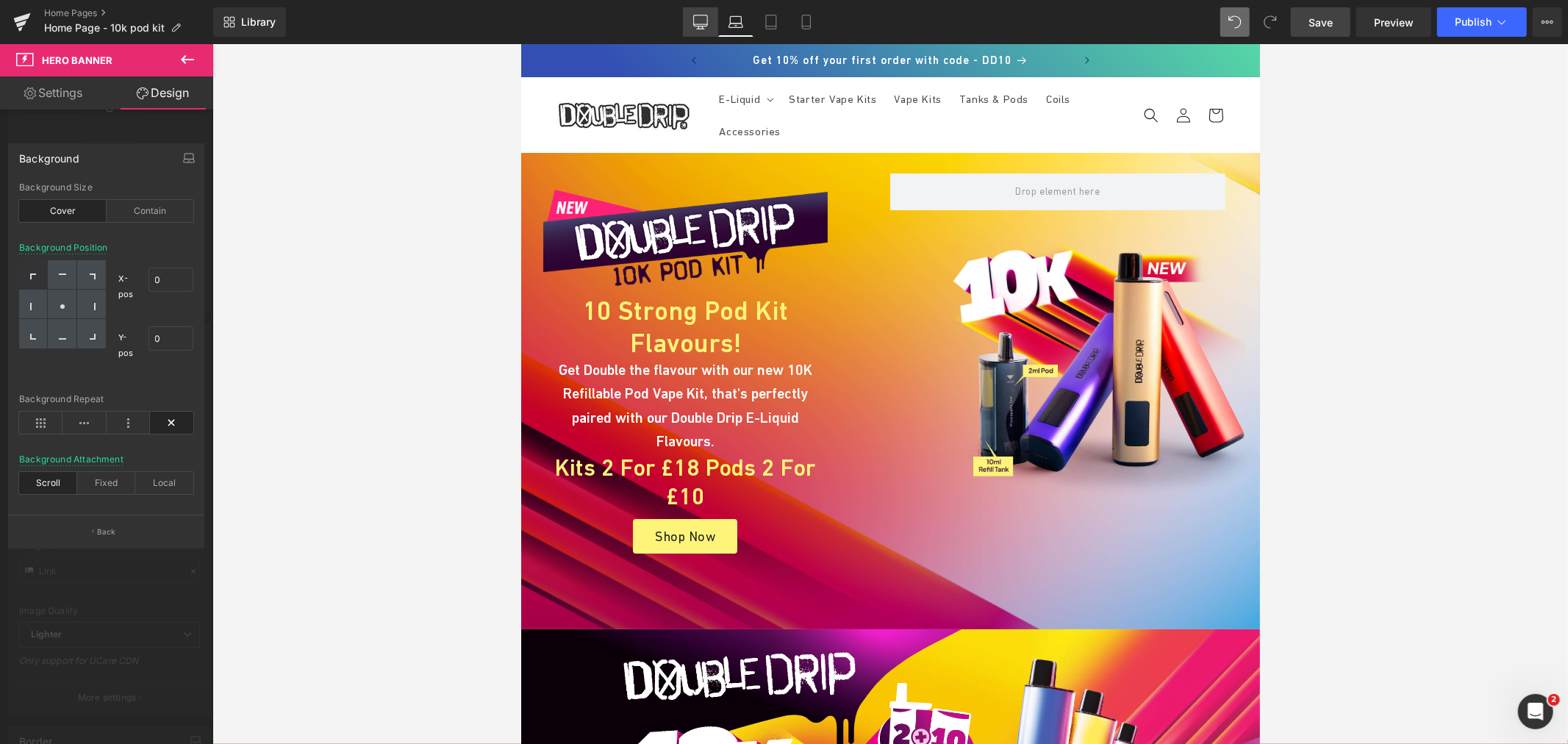
click at [703, 12] on link "Desktop" at bounding box center [701, 22] width 36 height 29
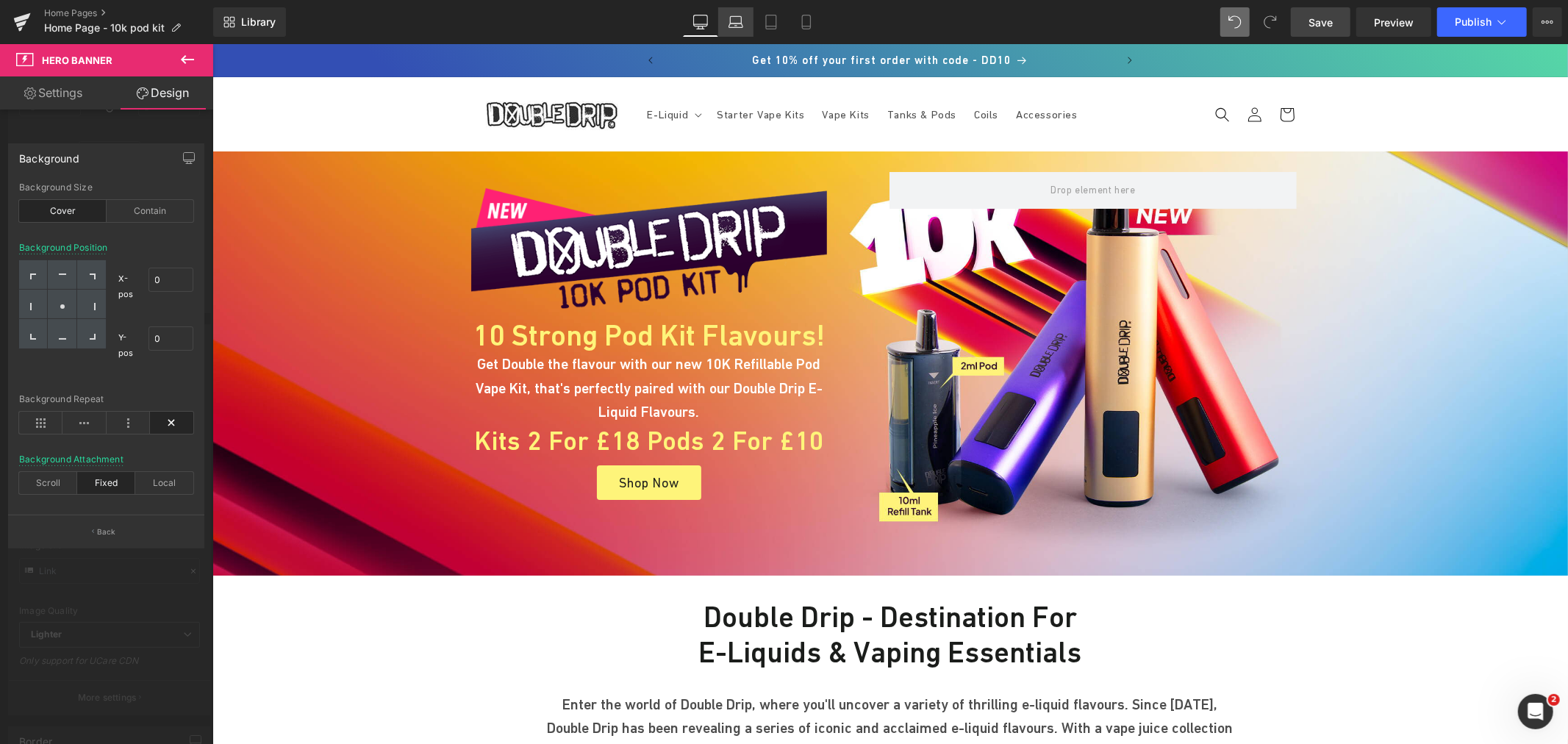
click at [733, 25] on icon at bounding box center [735, 22] width 15 height 15
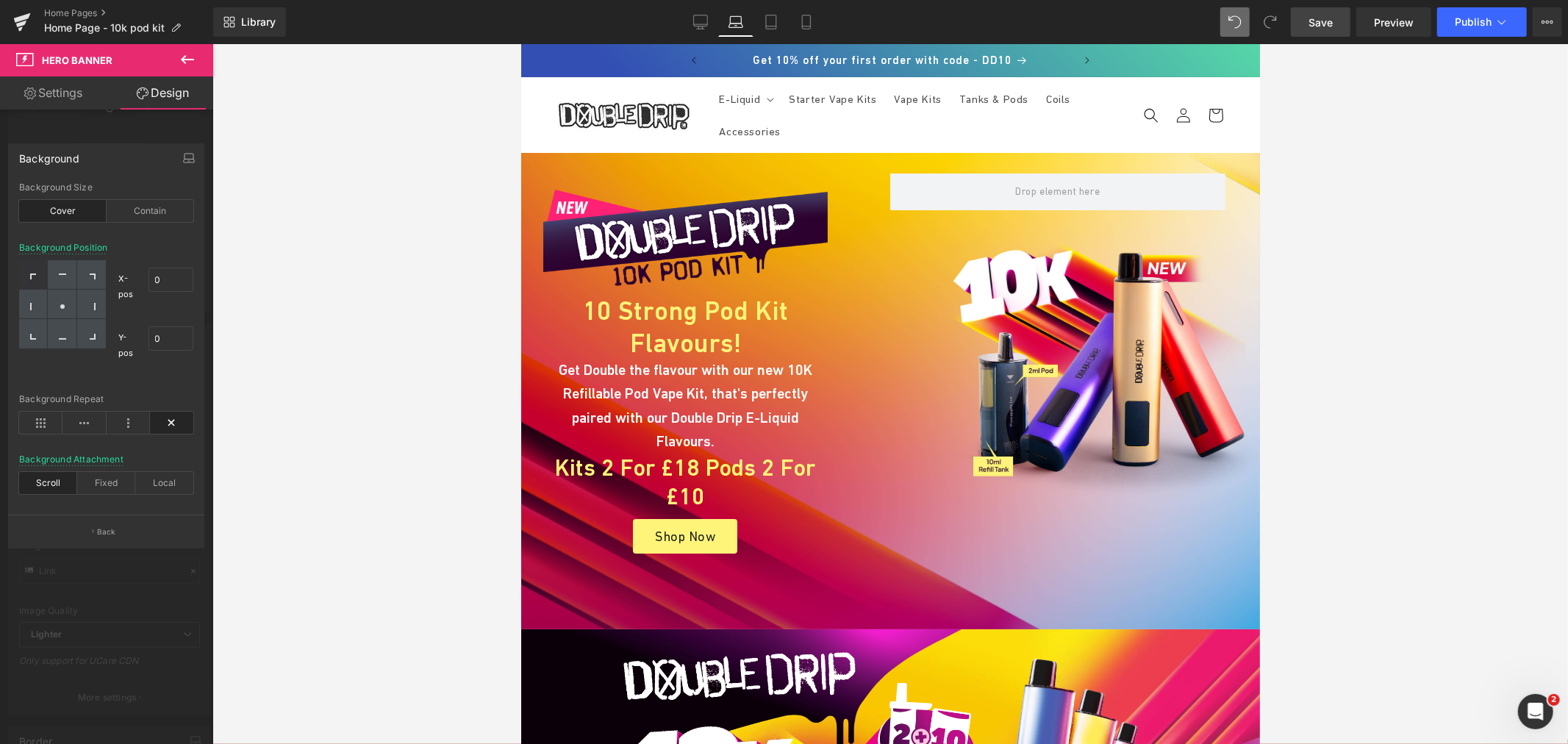
scroll to position [2, 0]
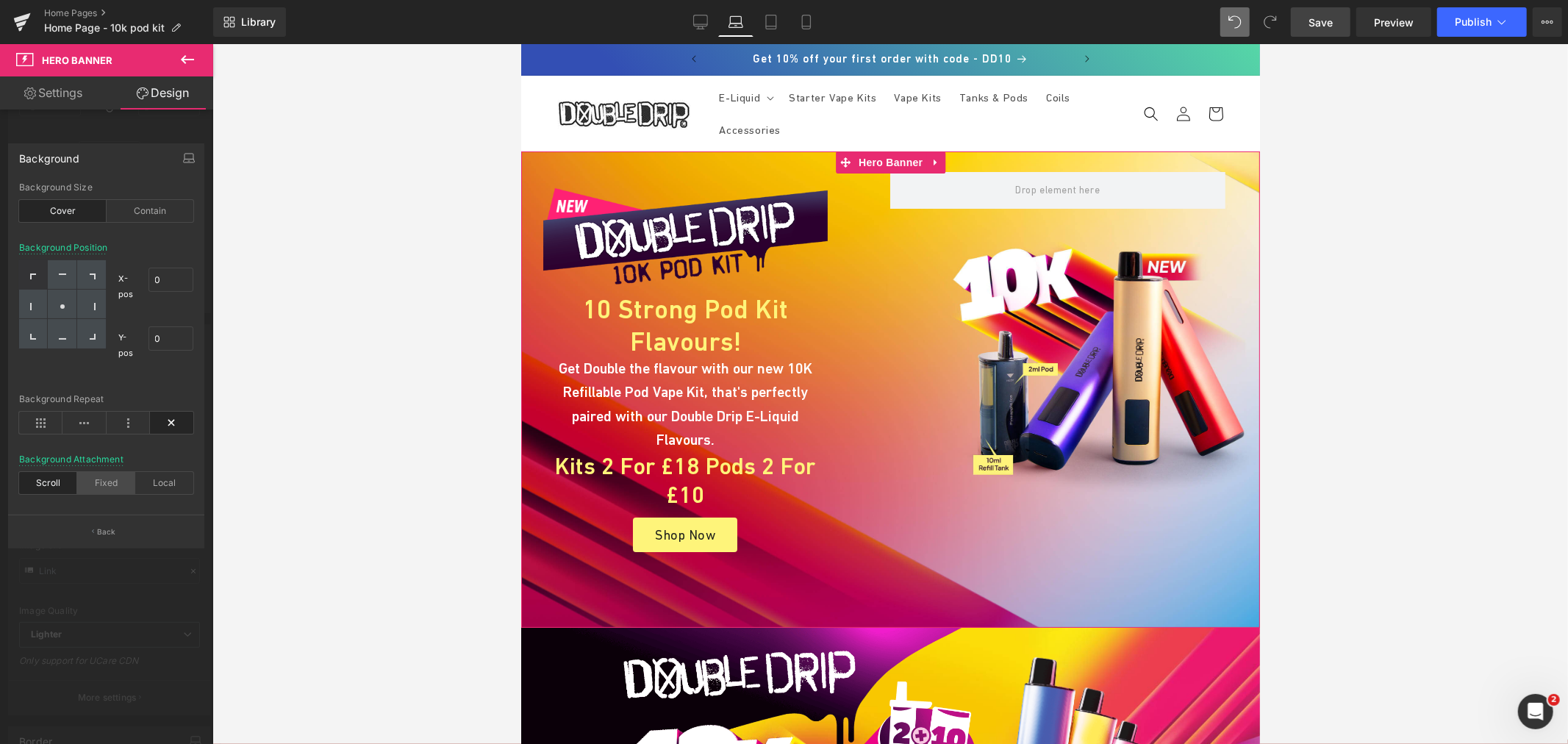
click at [108, 474] on div "Fixed" at bounding box center [106, 483] width 58 height 22
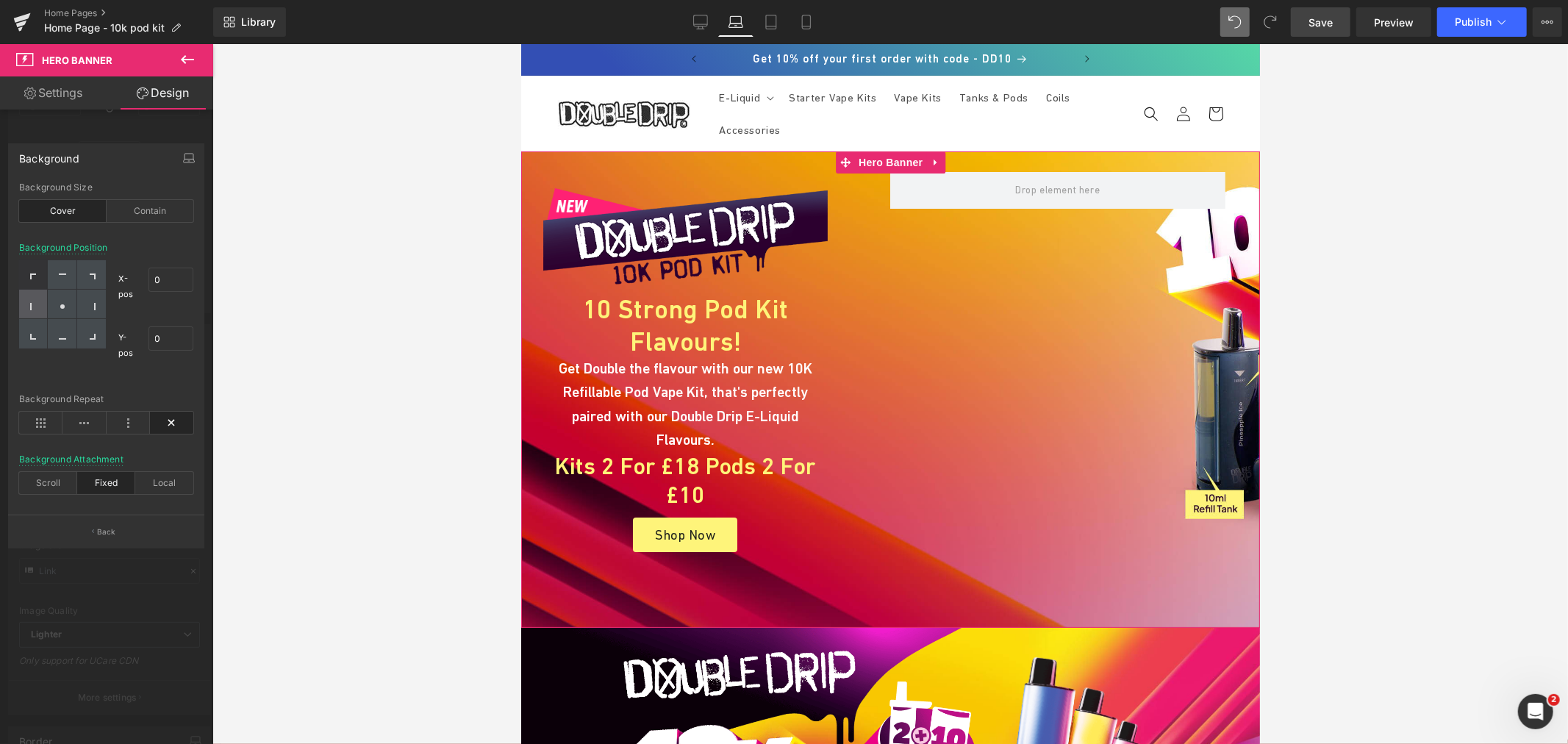
click at [29, 298] on div at bounding box center [33, 305] width 29 height 29
click at [90, 303] on icon at bounding box center [91, 306] width 7 height 7
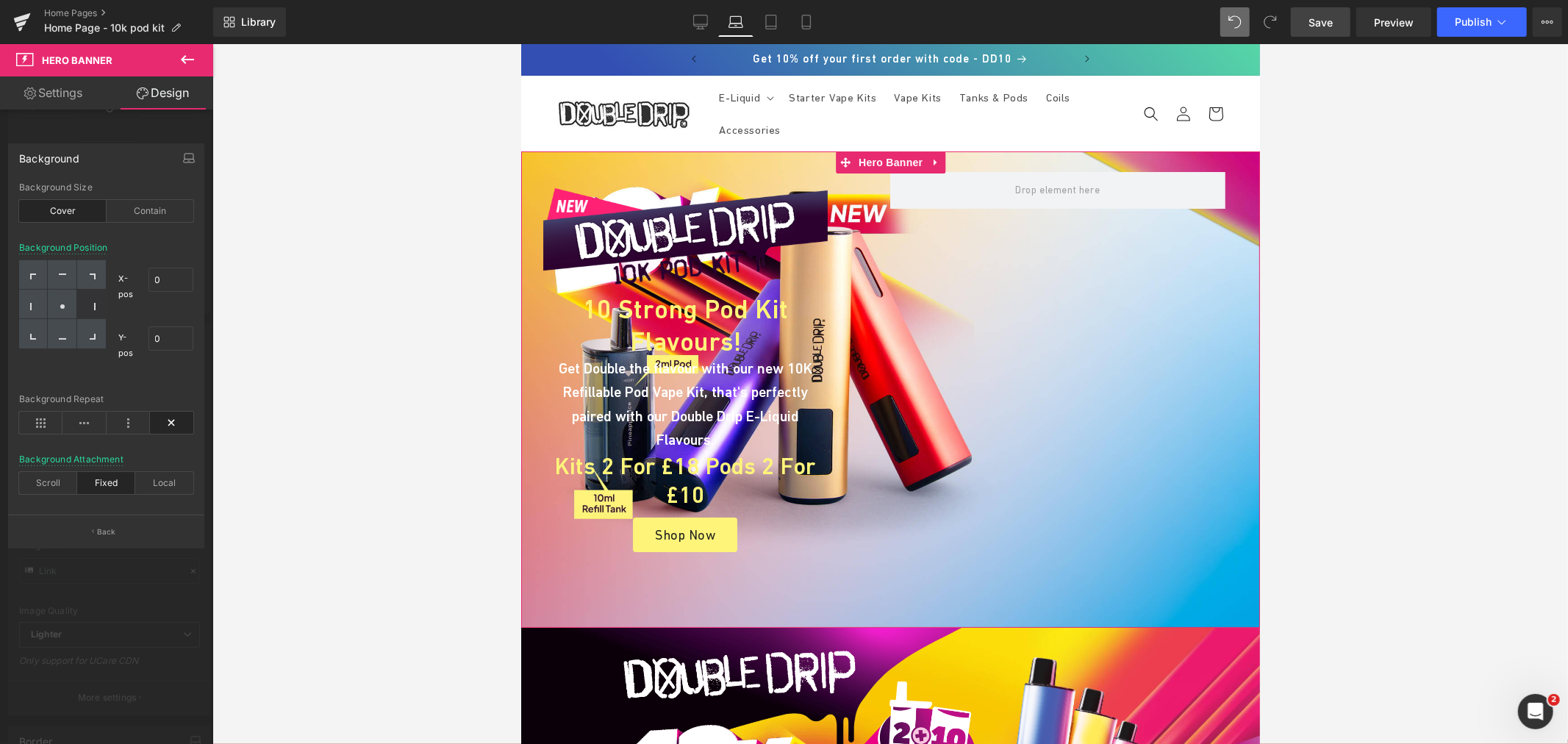
click at [77, 306] on div at bounding box center [91, 305] width 29 height 29
click at [66, 306] on icon at bounding box center [62, 306] width 7 height 7
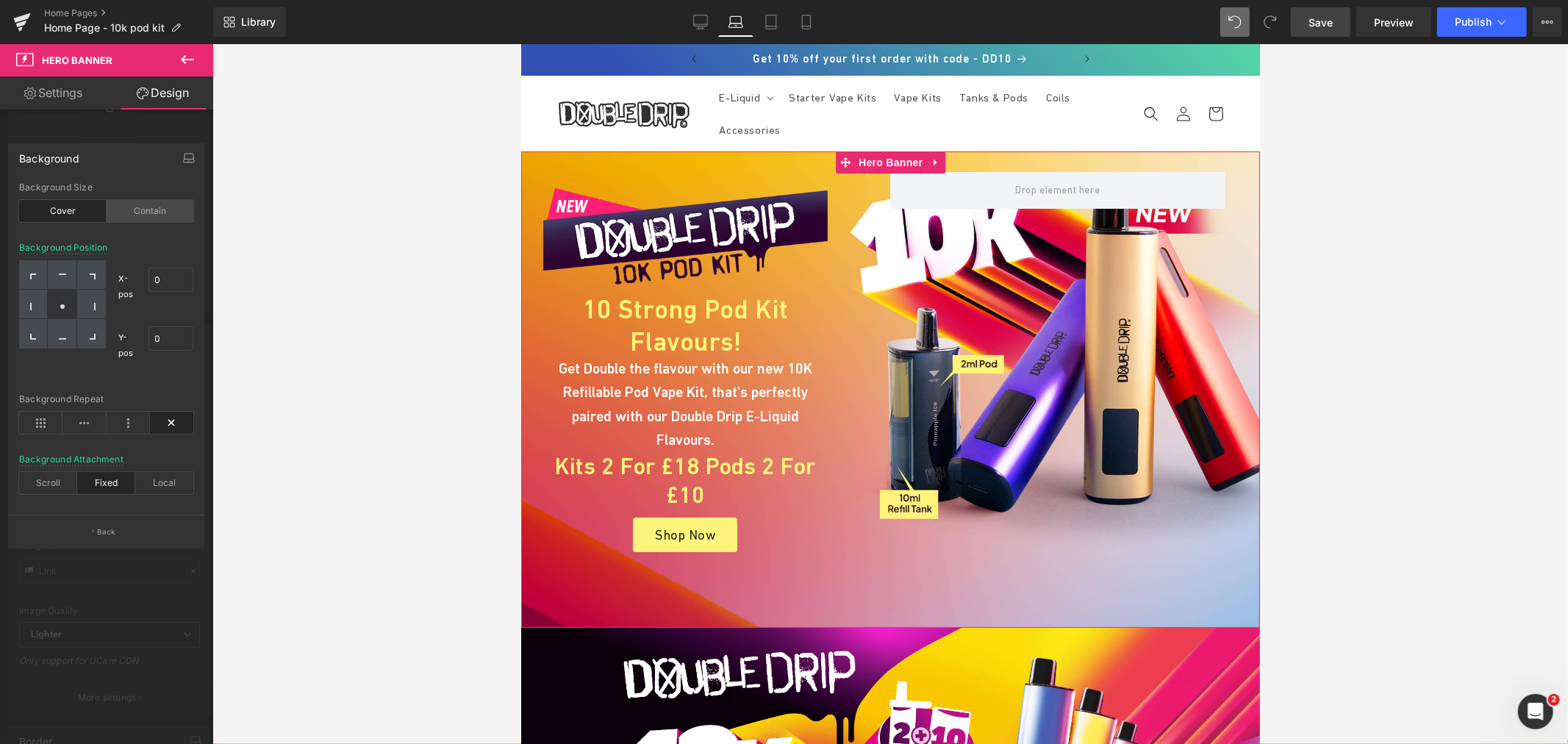
click at [144, 201] on div "Contain" at bounding box center [150, 211] width 88 height 22
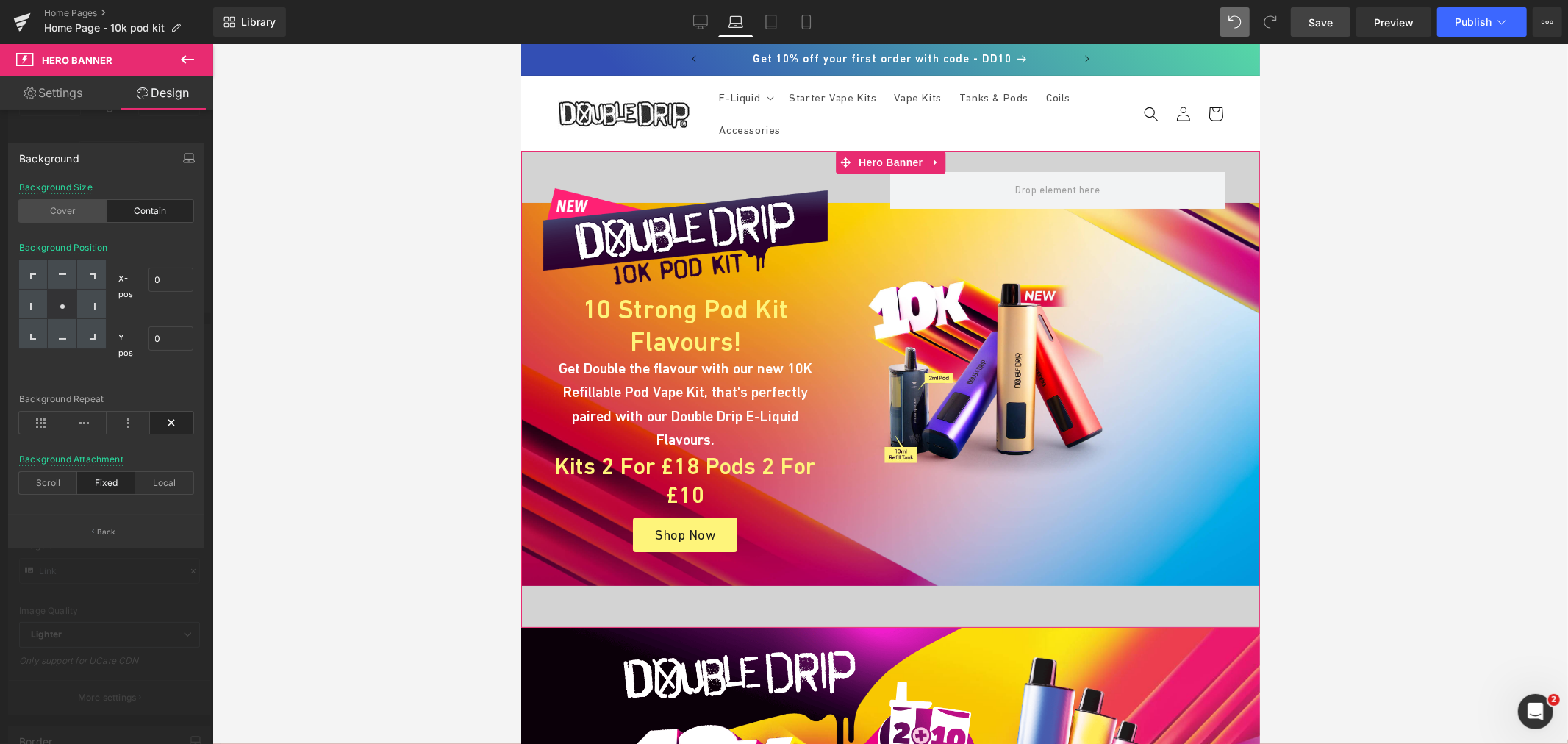
click at [83, 215] on div "Cover" at bounding box center [63, 211] width 88 height 22
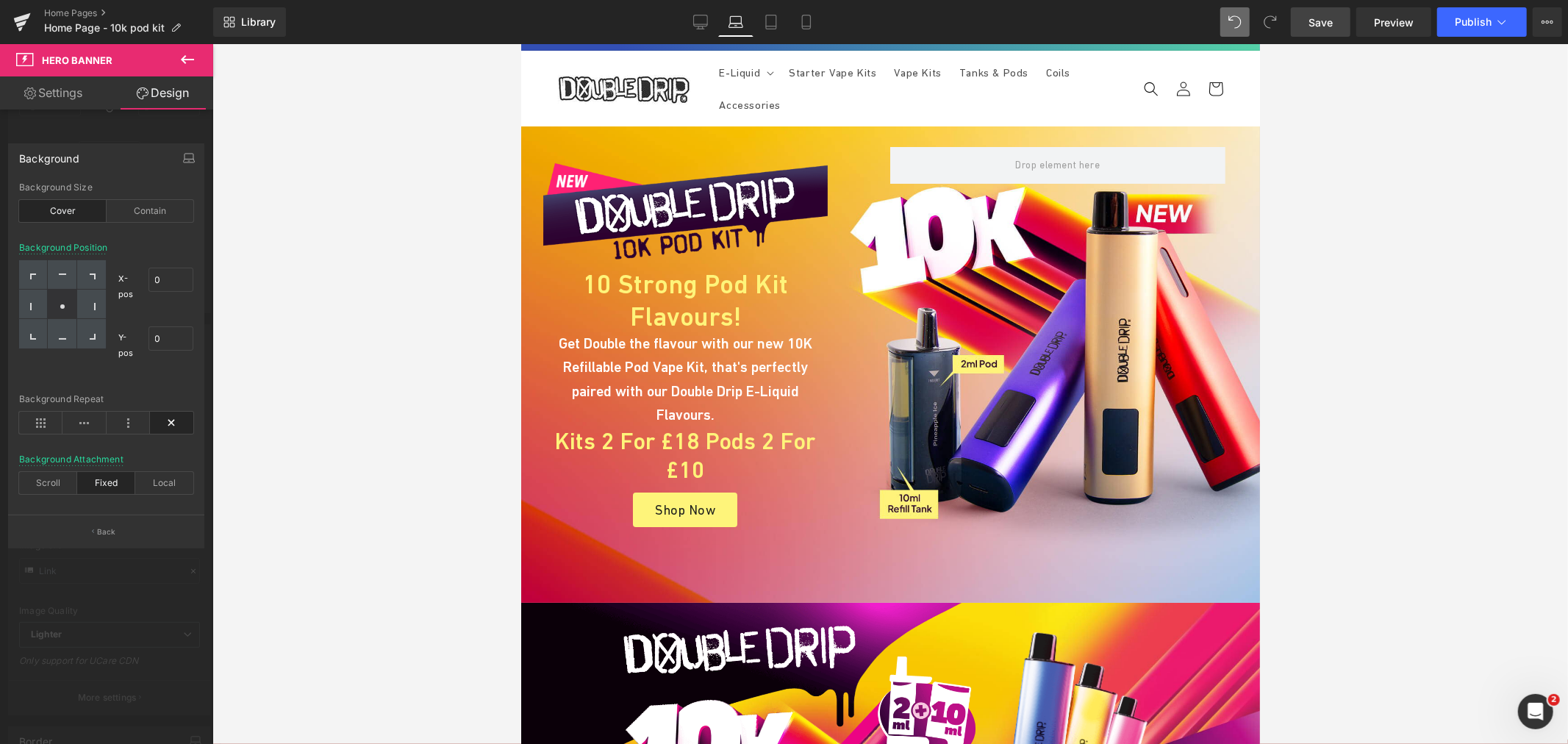
scroll to position [0, 0]
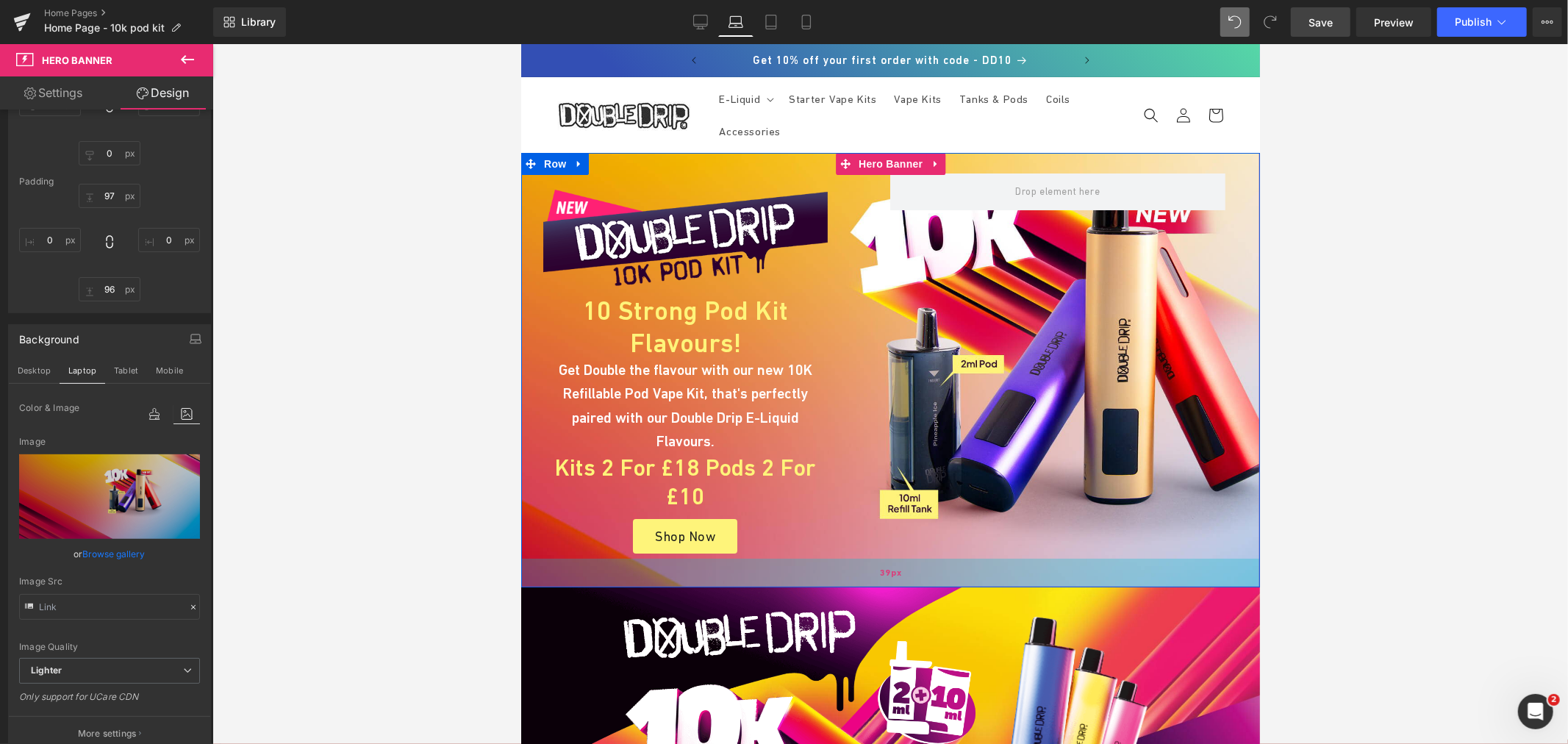
drag, startPoint x: 851, startPoint y: 577, endPoint x: 848, endPoint y: 535, distance: 42.1
click at [848, 558] on div "39px" at bounding box center [890, 572] width 739 height 29
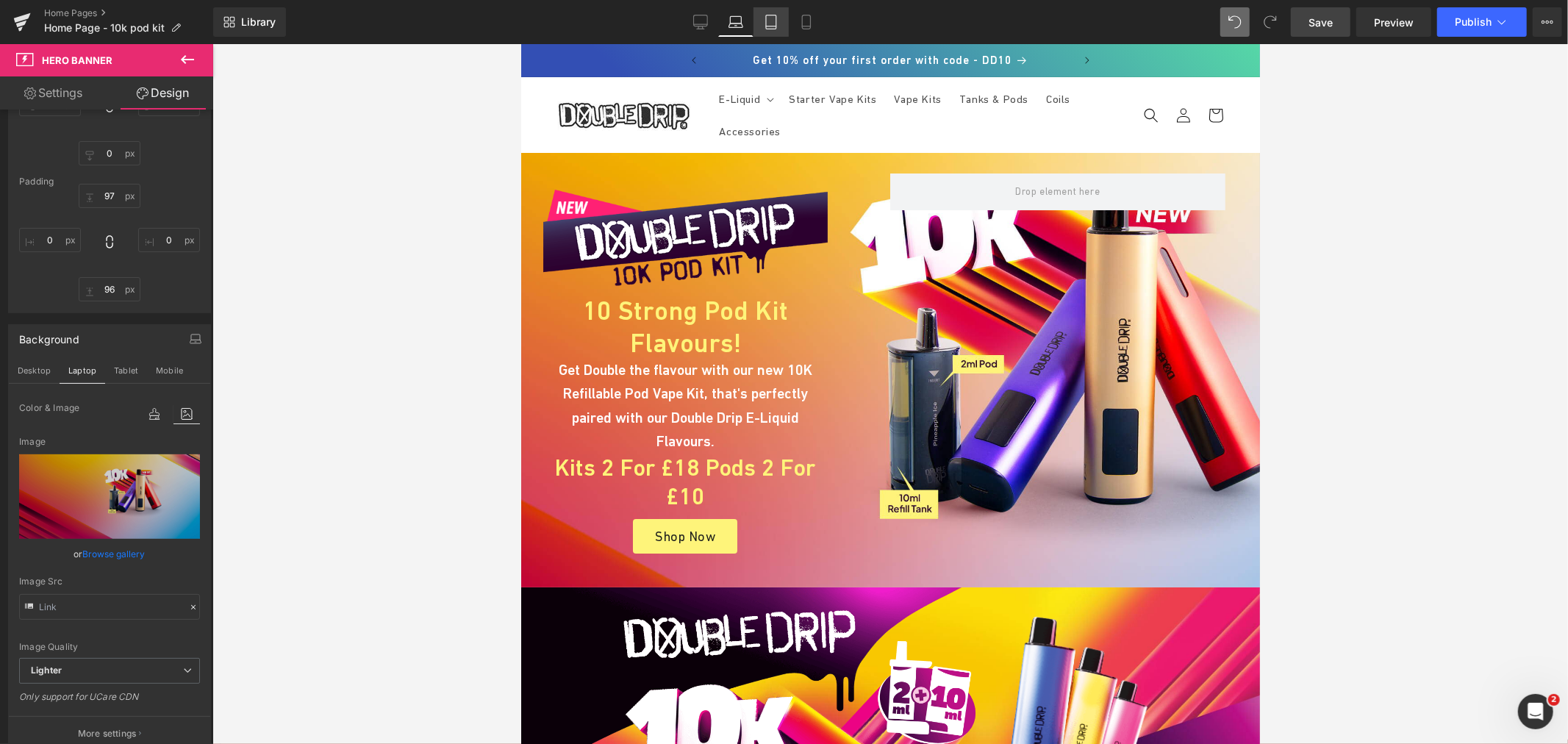
click at [766, 23] on icon at bounding box center [771, 22] width 10 height 14
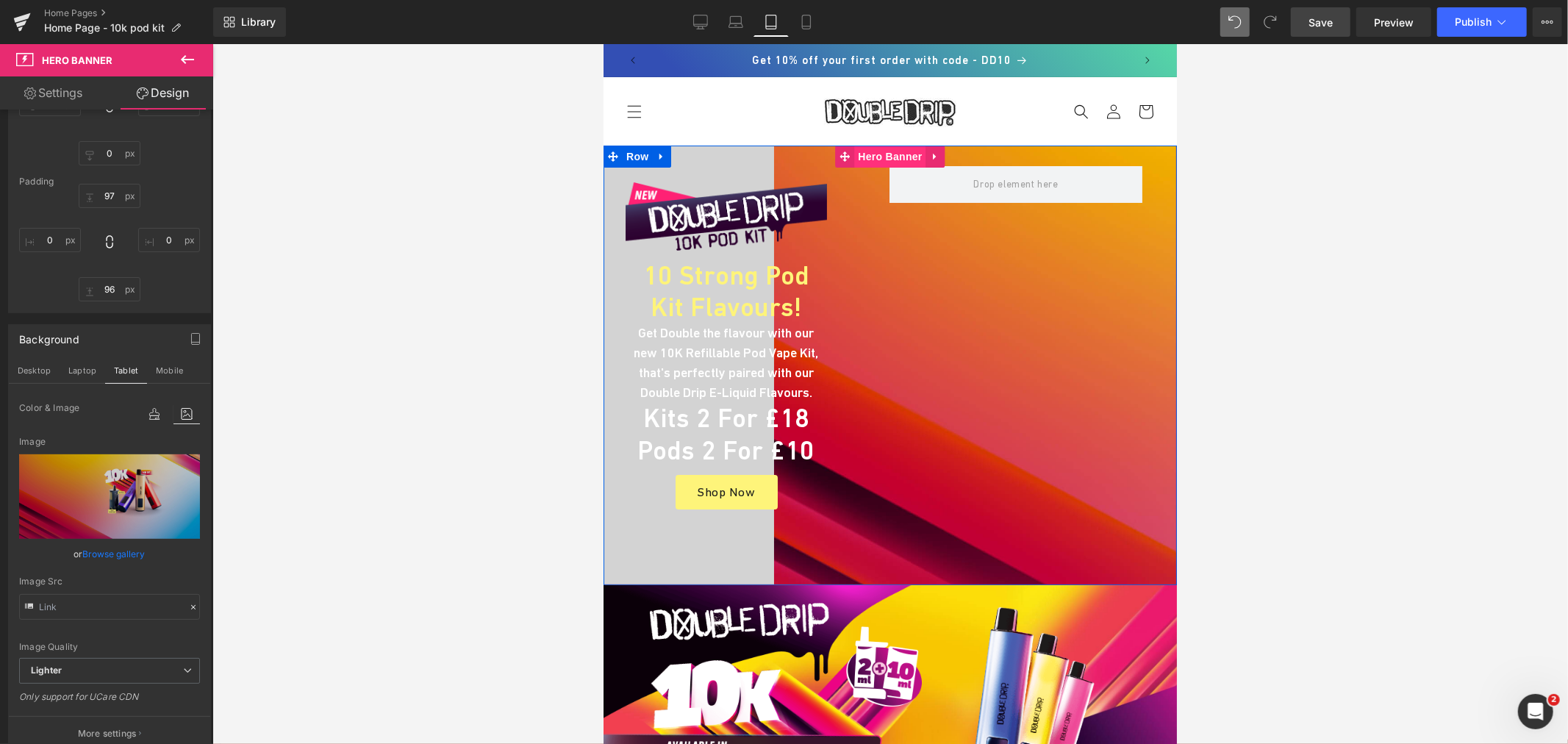
click at [875, 157] on span "Hero Banner" at bounding box center [889, 156] width 71 height 22
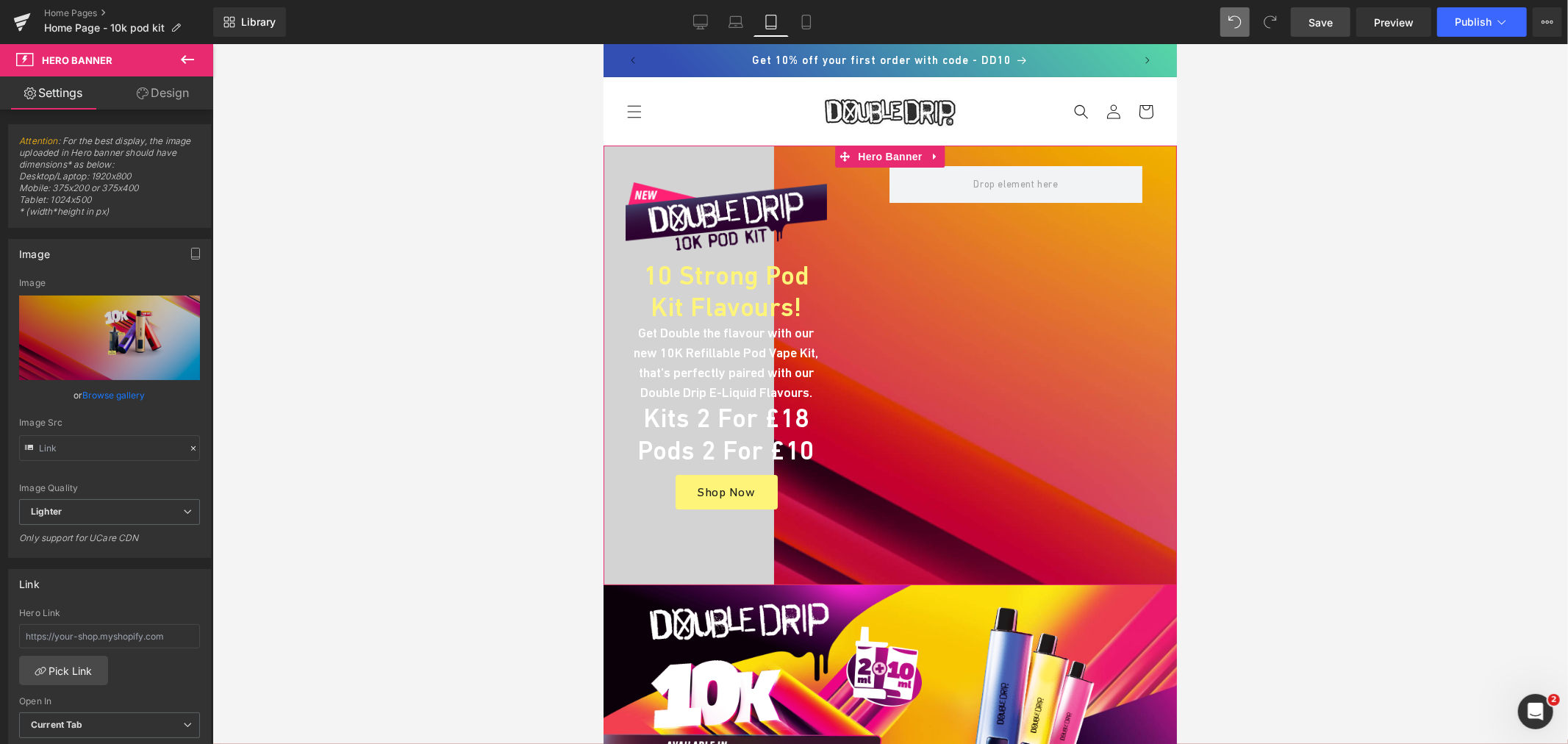
click at [177, 92] on link "Design" at bounding box center [163, 93] width 107 height 33
click at [0, 0] on div "Spacing" at bounding box center [0, 0] width 0 height 0
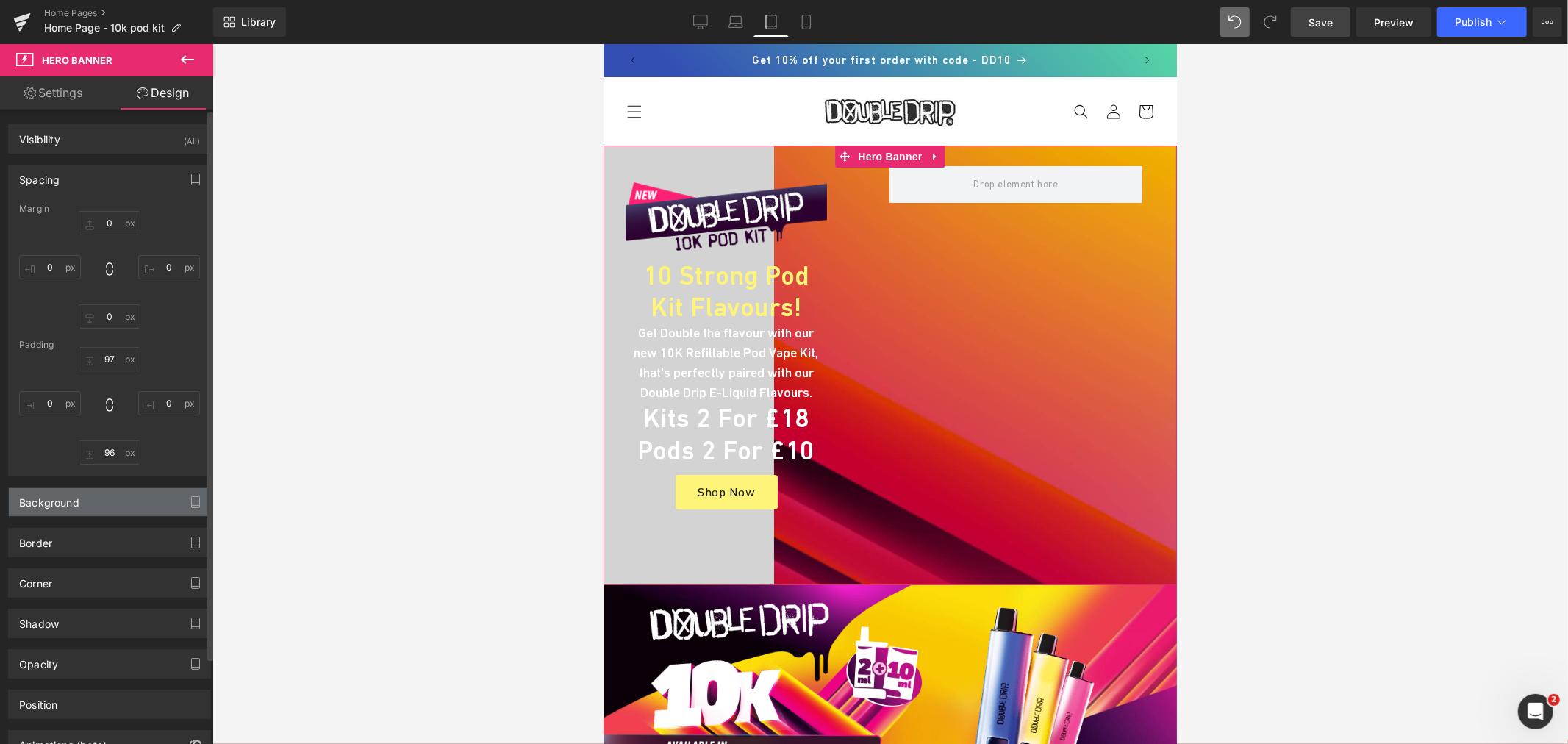
click at [118, 488] on div "Background" at bounding box center [109, 502] width 201 height 28
click at [174, 539] on icon at bounding box center [187, 541] width 26 height 19
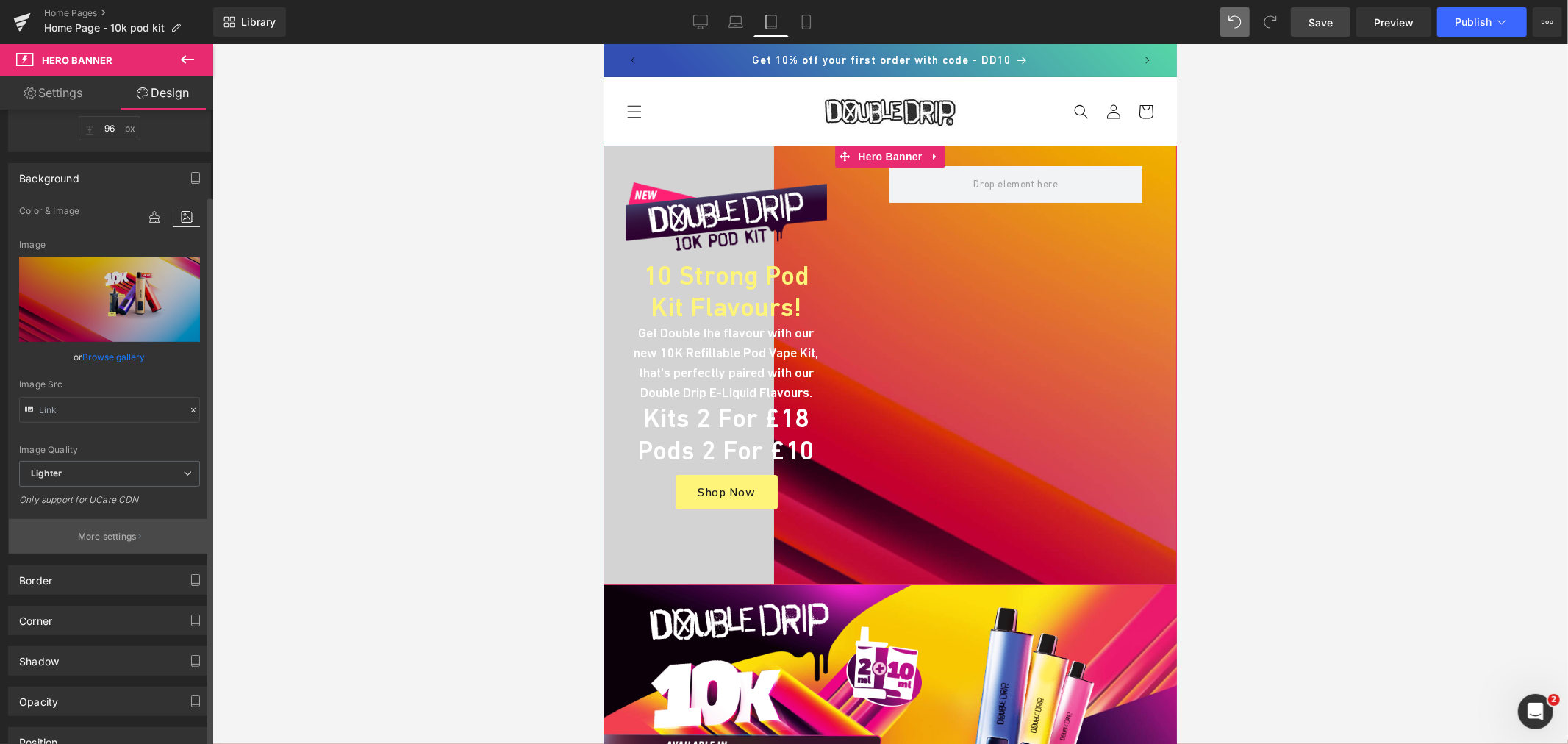
scroll to position [326, 0]
click at [115, 537] on p "More settings" at bounding box center [108, 534] width 59 height 13
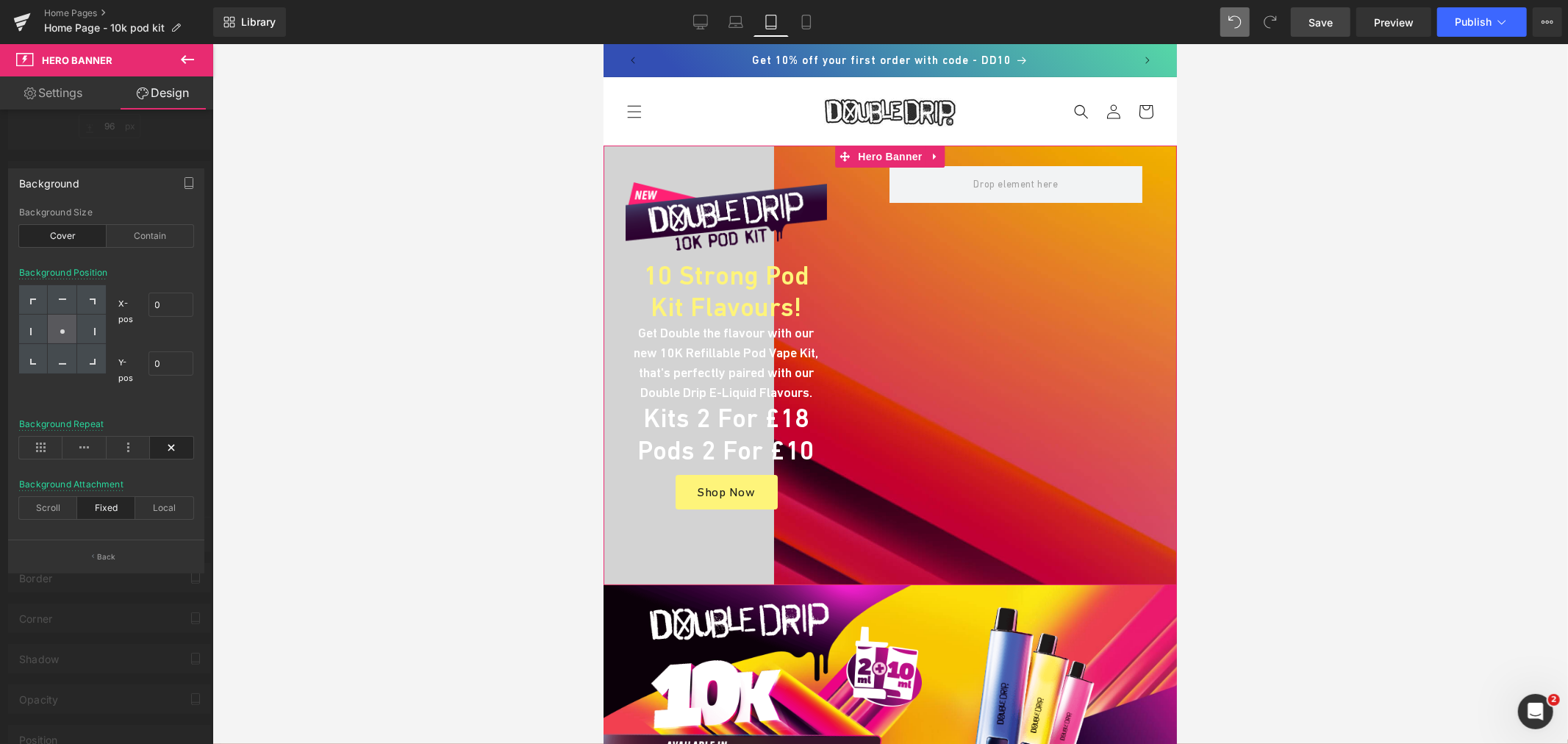
click at [63, 332] on circle at bounding box center [63, 332] width 5 height 5
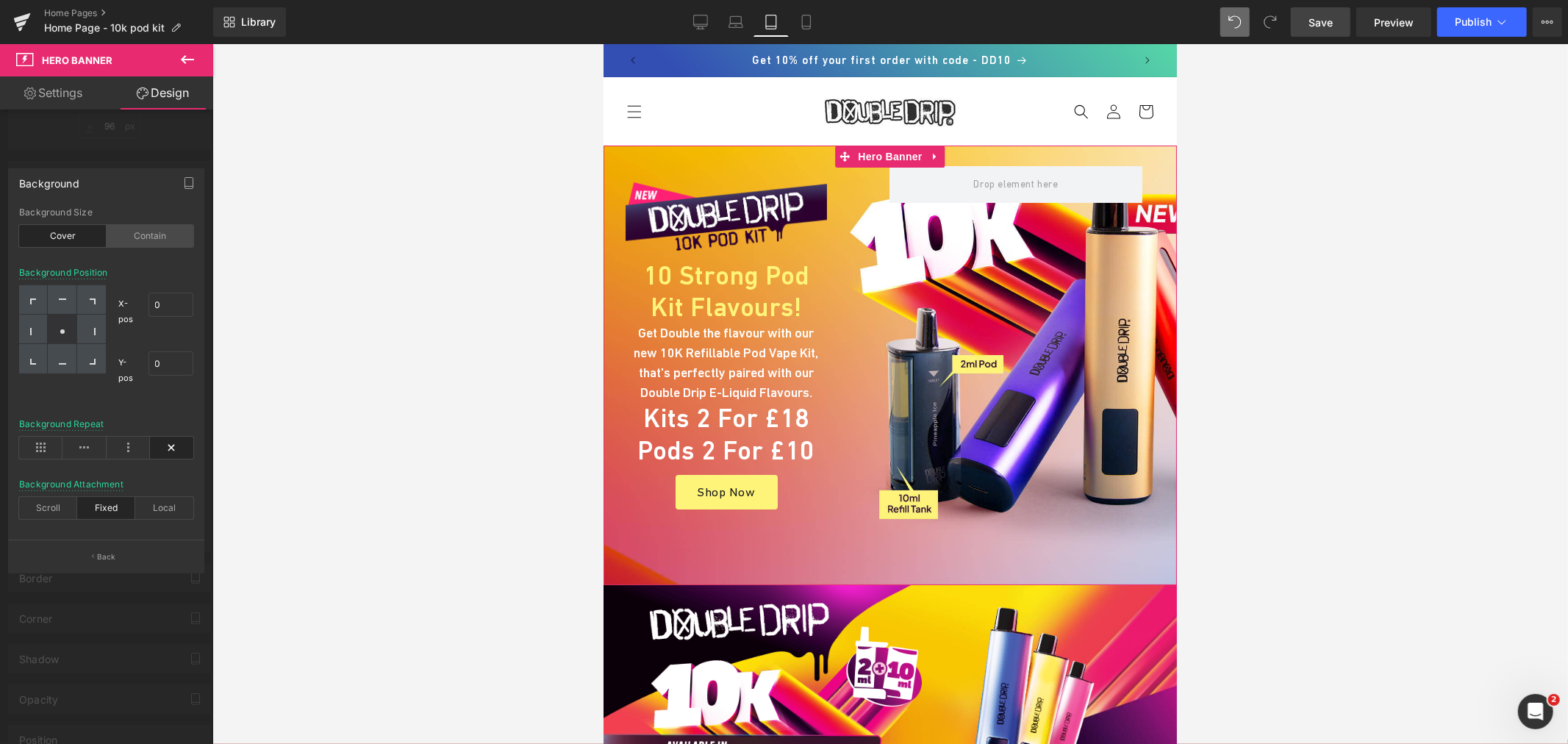
click at [145, 233] on div "Contain" at bounding box center [150, 236] width 88 height 22
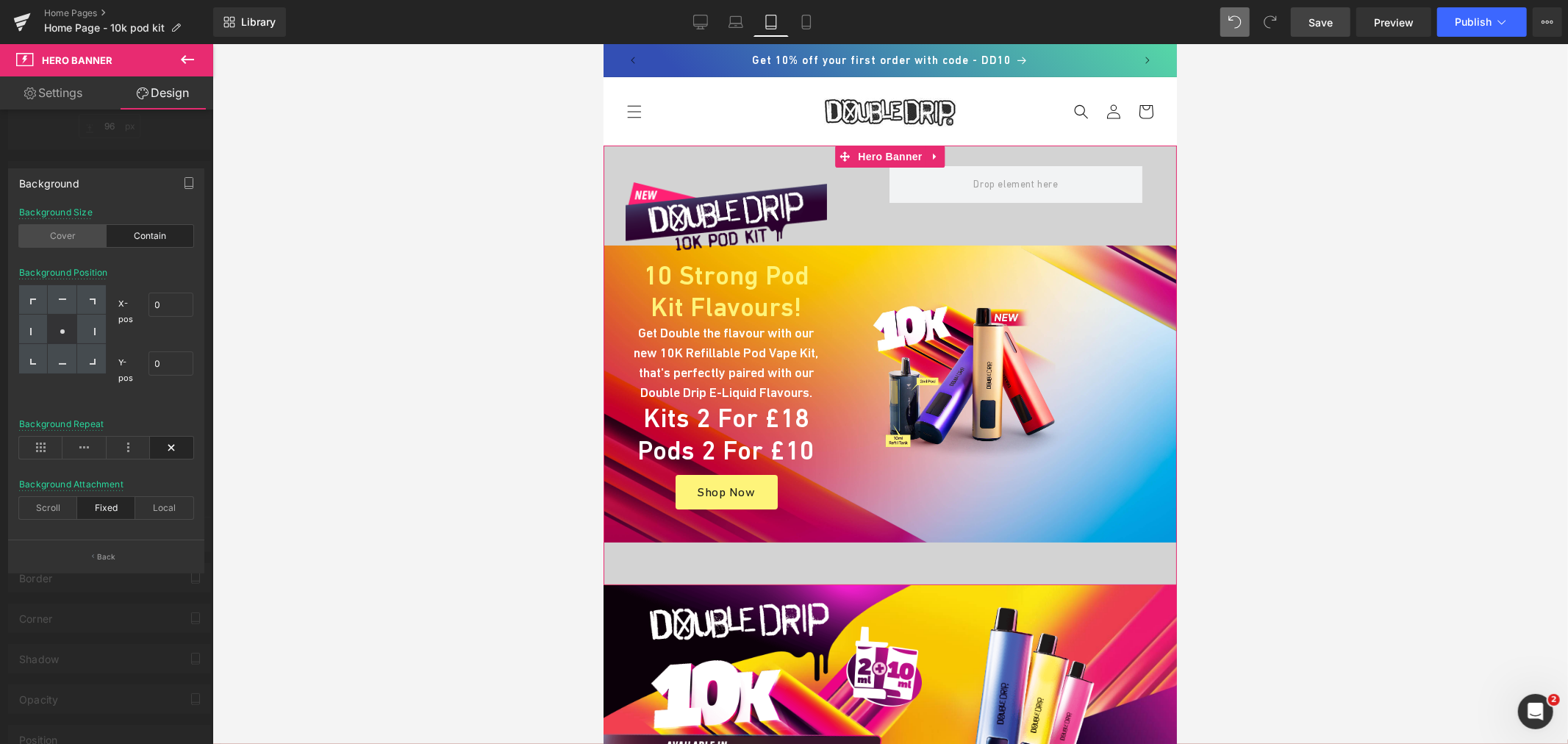
click at [66, 237] on div "Cover" at bounding box center [63, 236] width 88 height 22
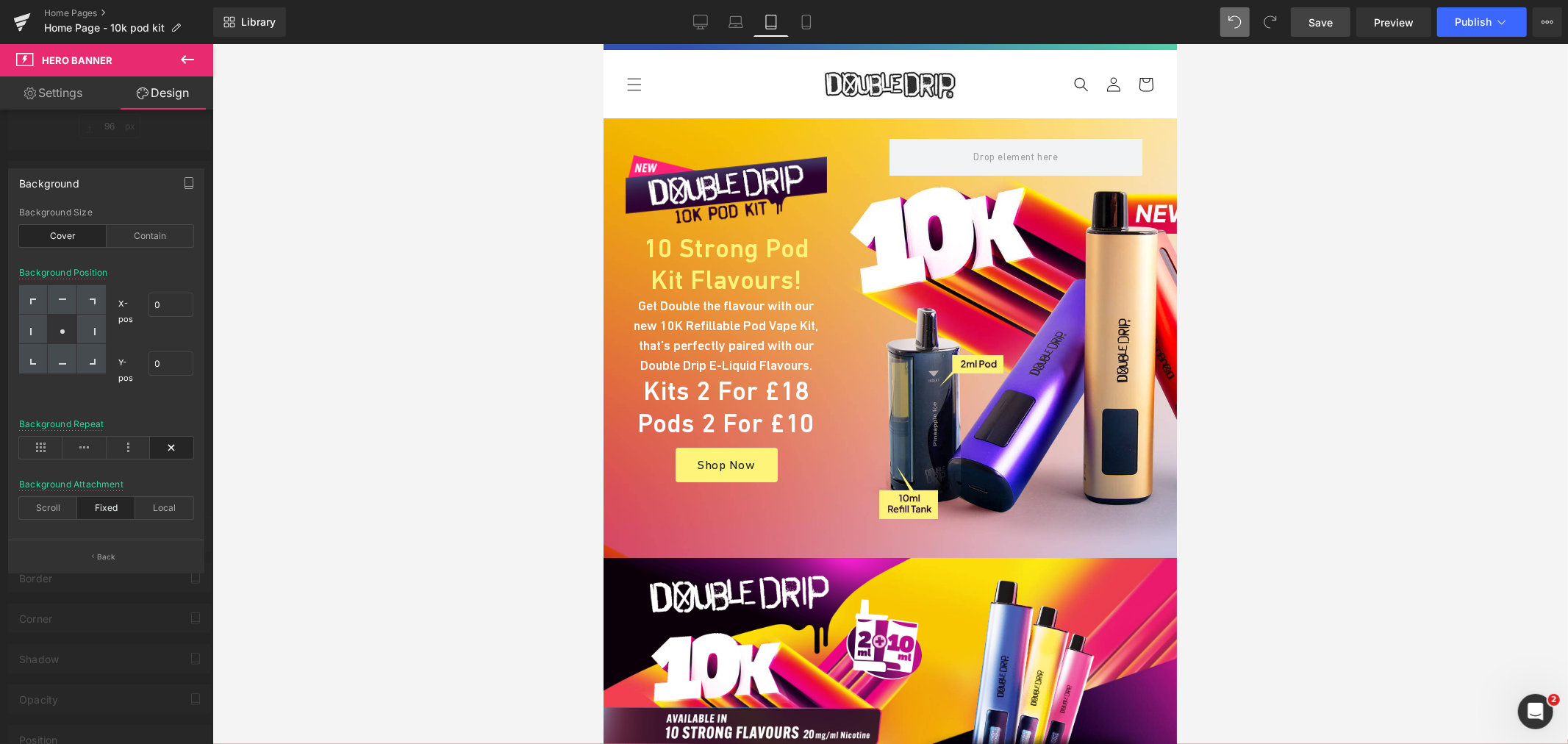
scroll to position [0, 0]
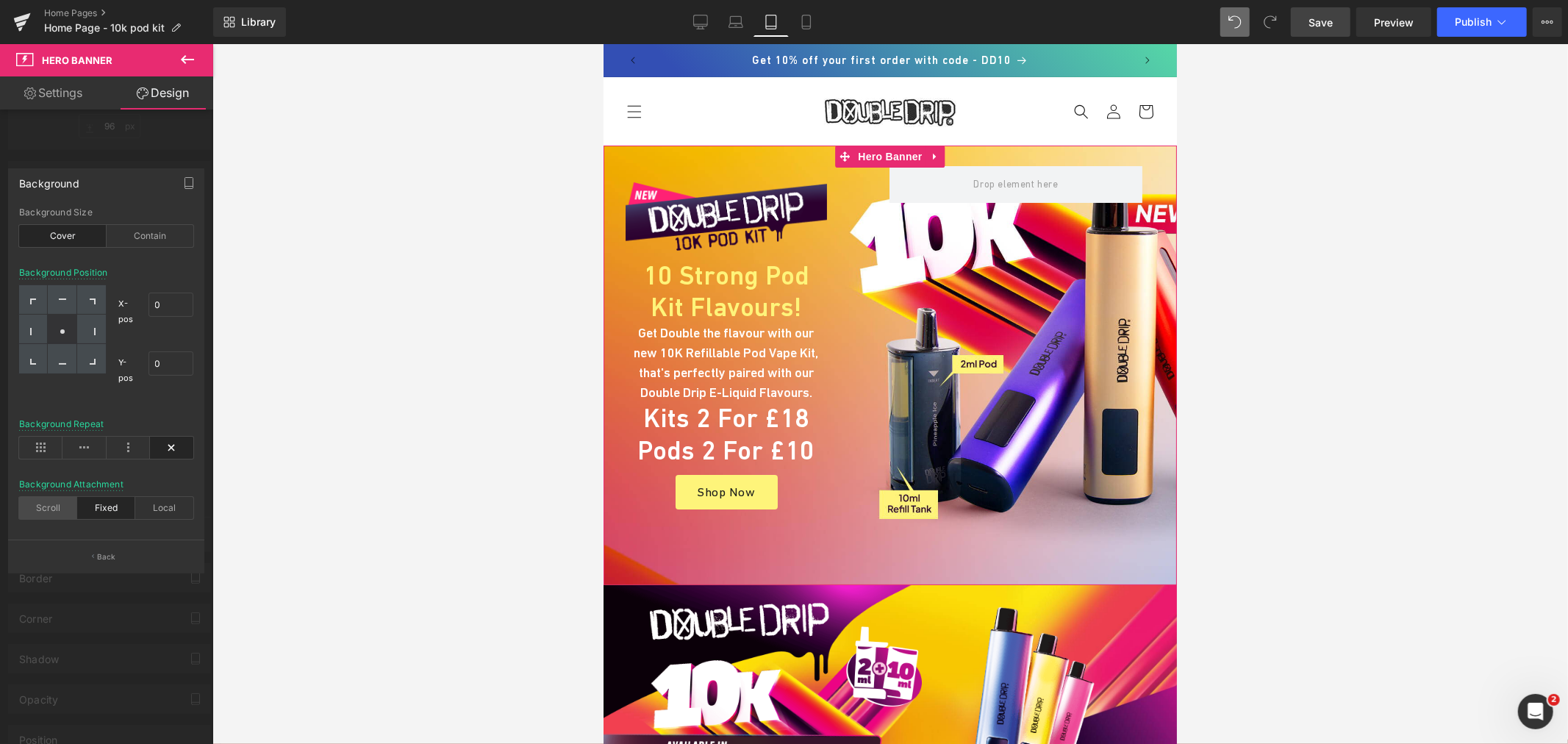
click at [55, 515] on div "Scroll" at bounding box center [48, 508] width 58 height 22
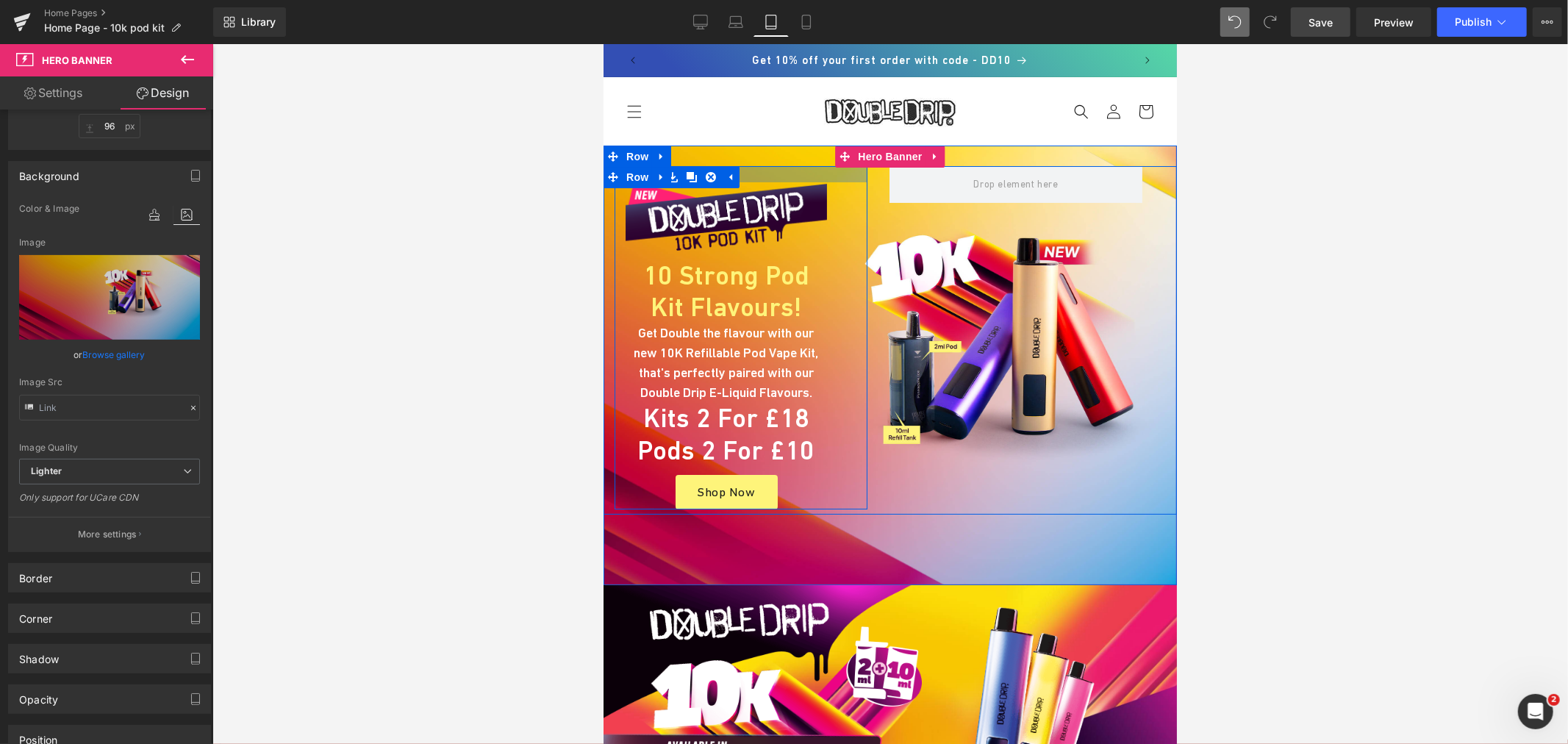
click at [796, 177] on div at bounding box center [740, 173] width 253 height 16
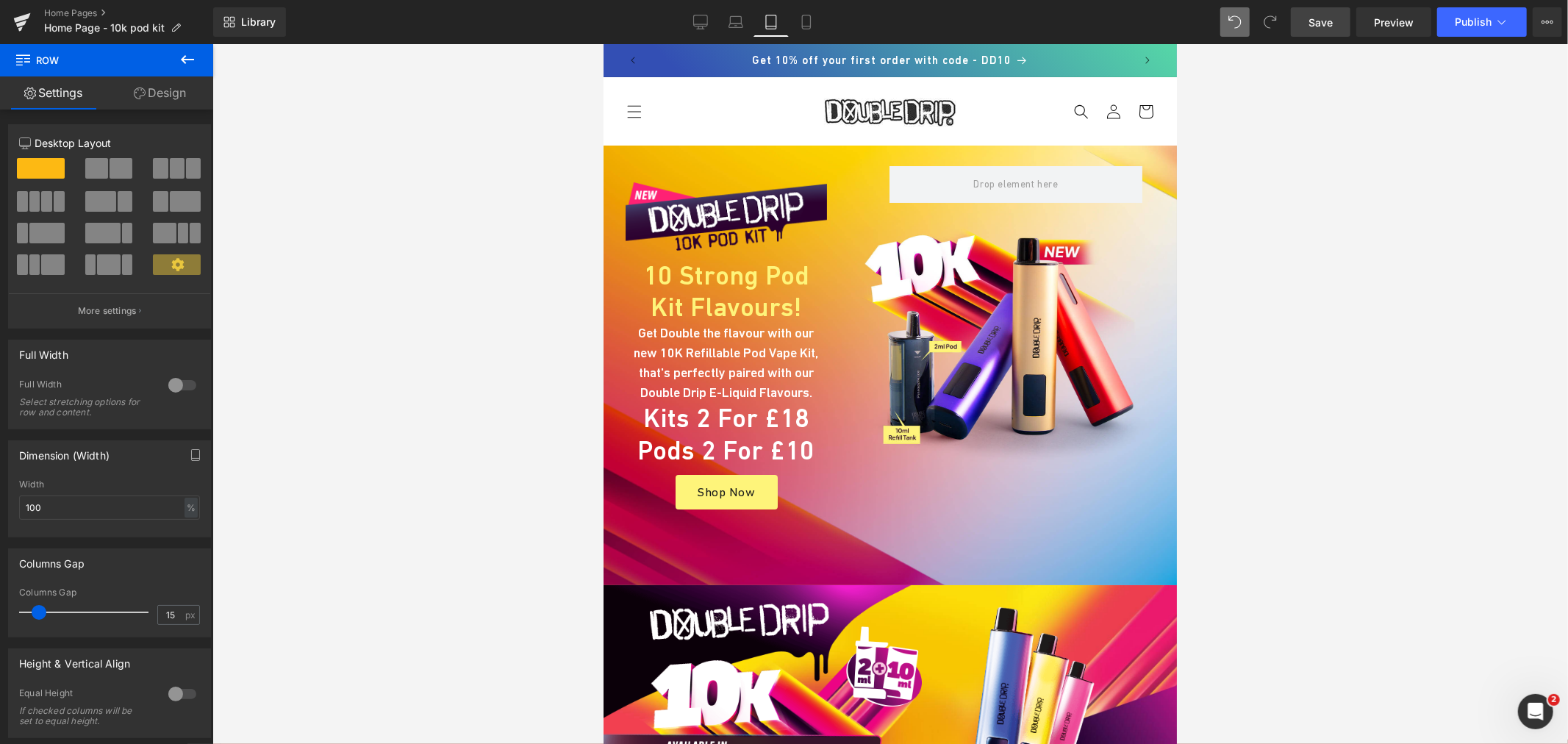
click at [166, 101] on link "Design" at bounding box center [160, 93] width 107 height 33
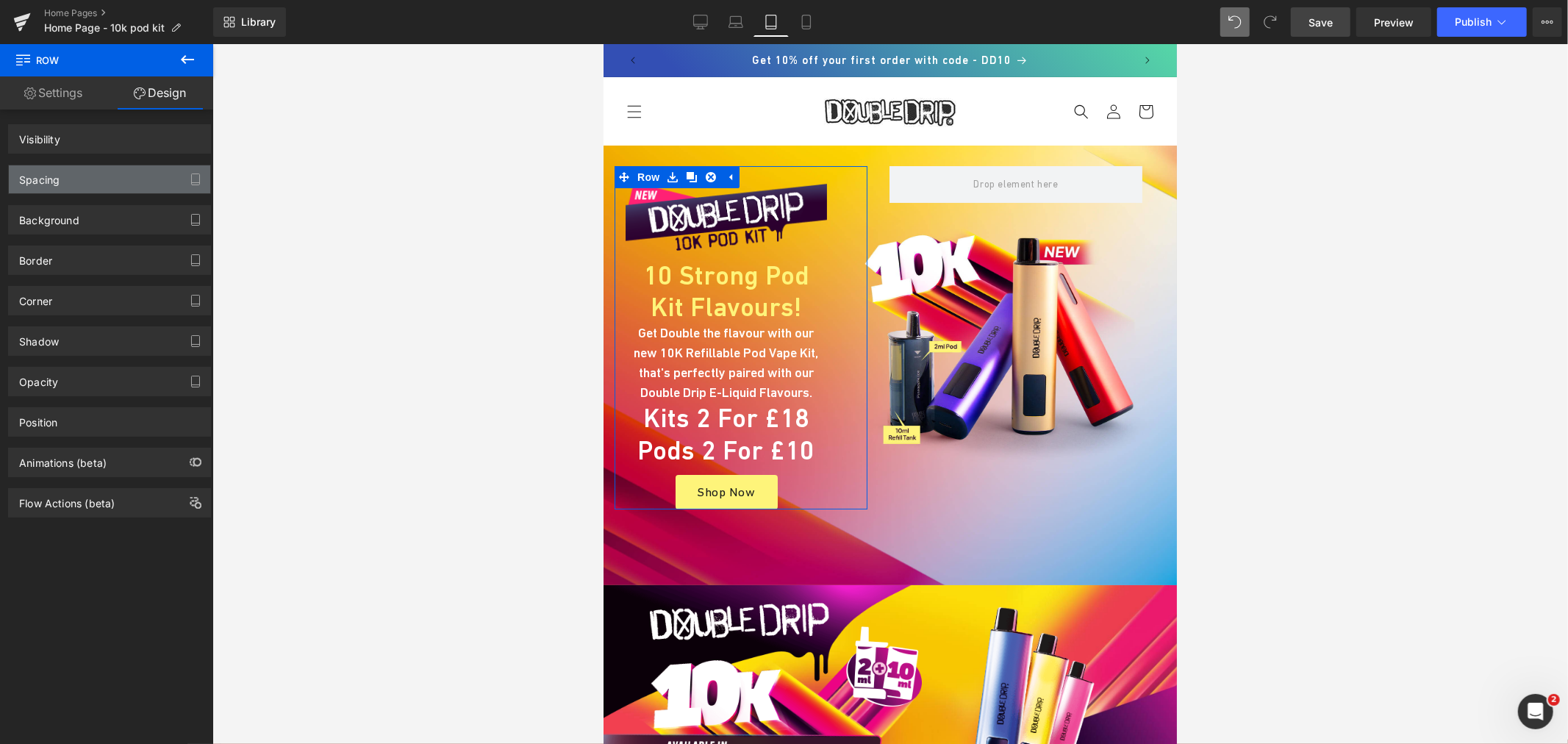
click at [79, 171] on div "Spacing" at bounding box center [109, 179] width 201 height 28
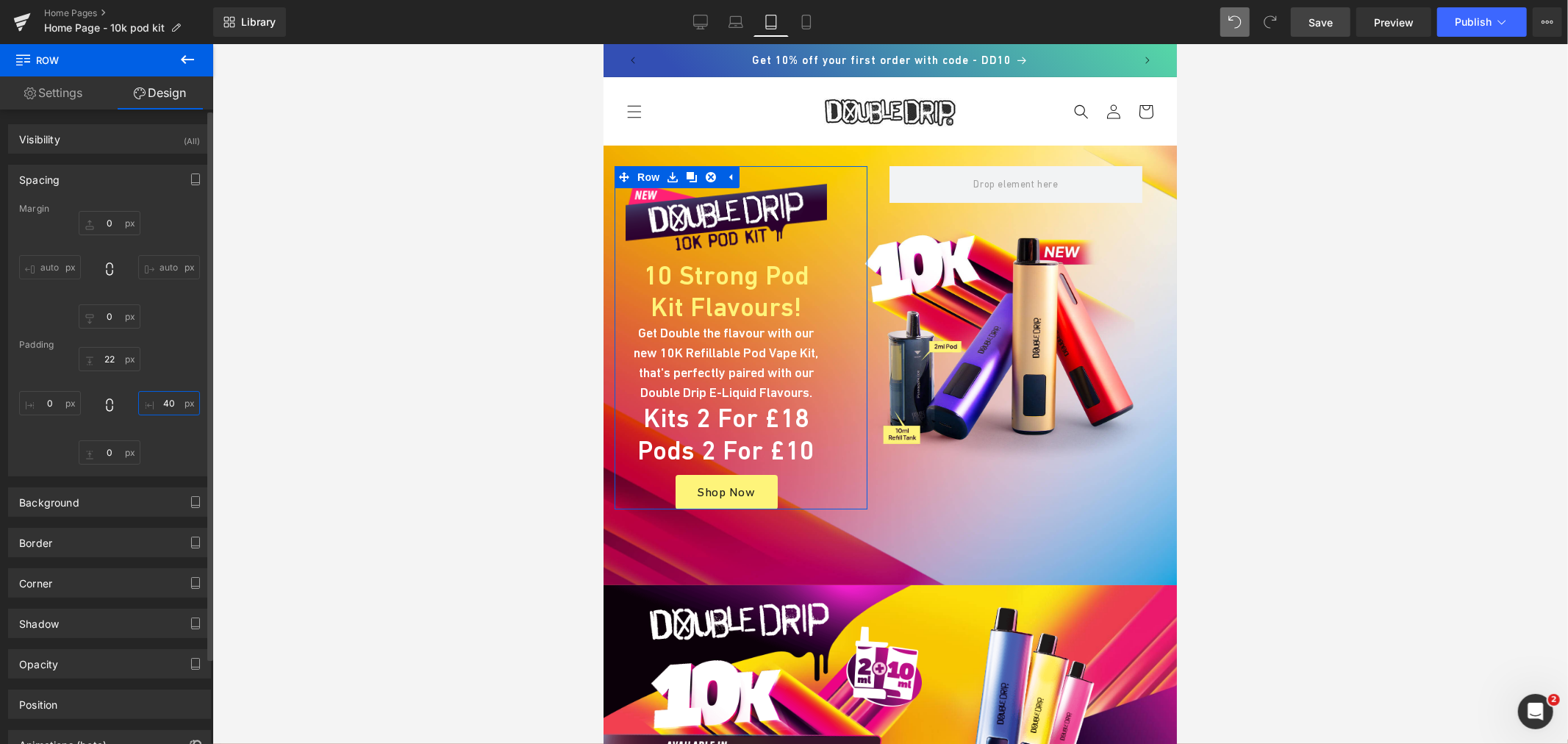
click at [167, 398] on input "text" at bounding box center [169, 403] width 62 height 24
type input "0"
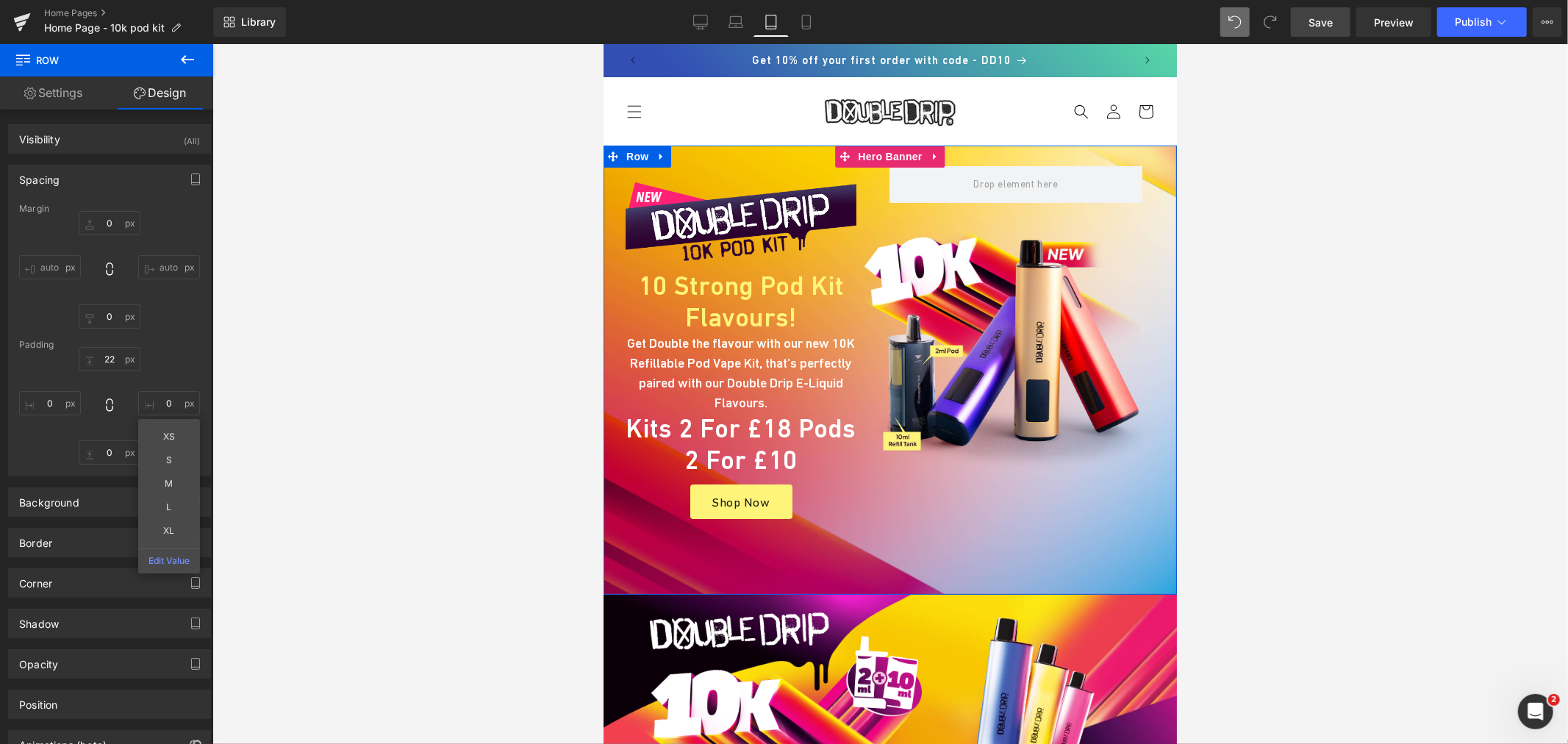
click at [835, 553] on div at bounding box center [889, 370] width 573 height 450
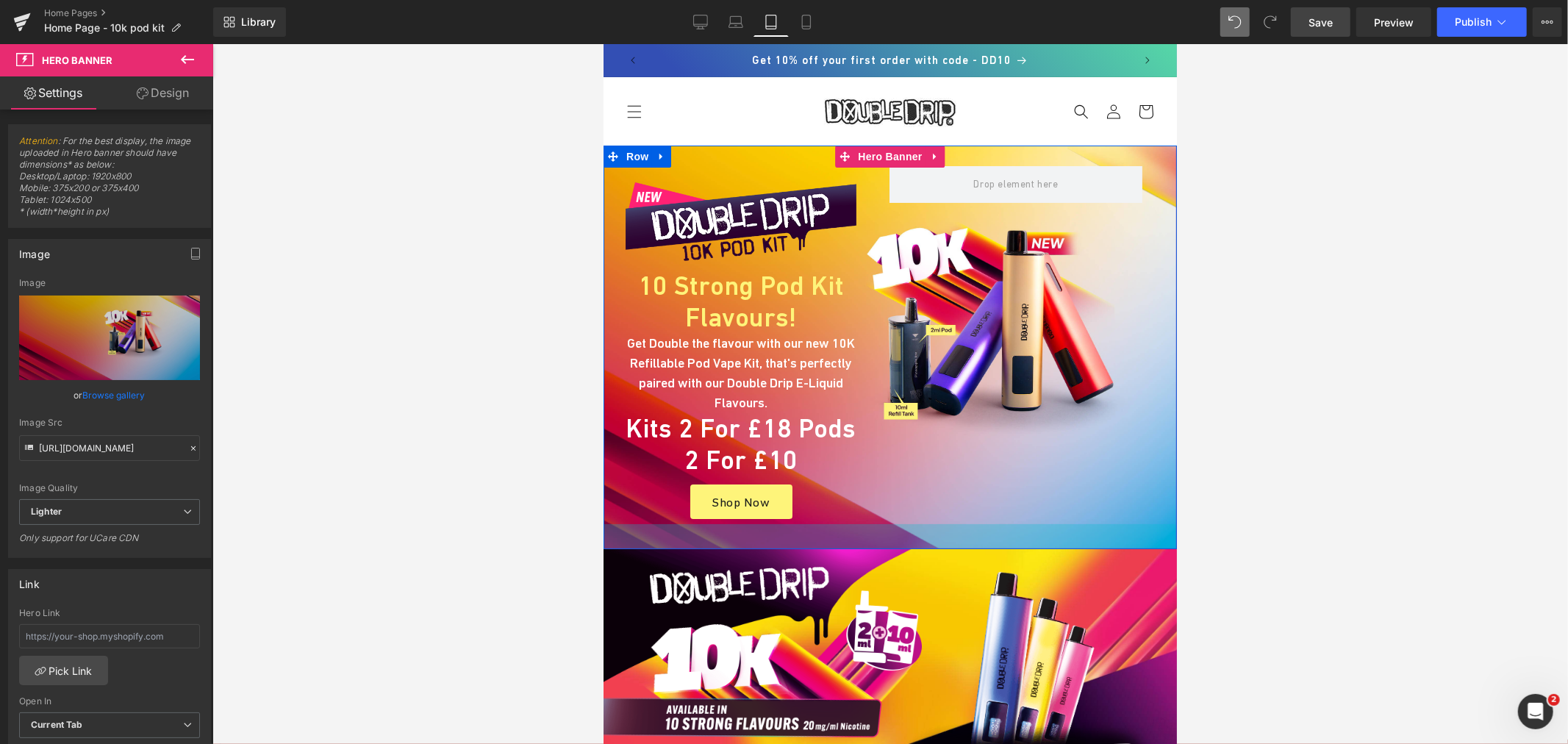
drag, startPoint x: 879, startPoint y: 554, endPoint x: 882, endPoint y: 509, distance: 45.1
click at [882, 509] on div "Image 10 Strong Pod Kit Flavours! Heading Get Double the flavour with our new 1…" at bounding box center [889, 346] width 573 height 404
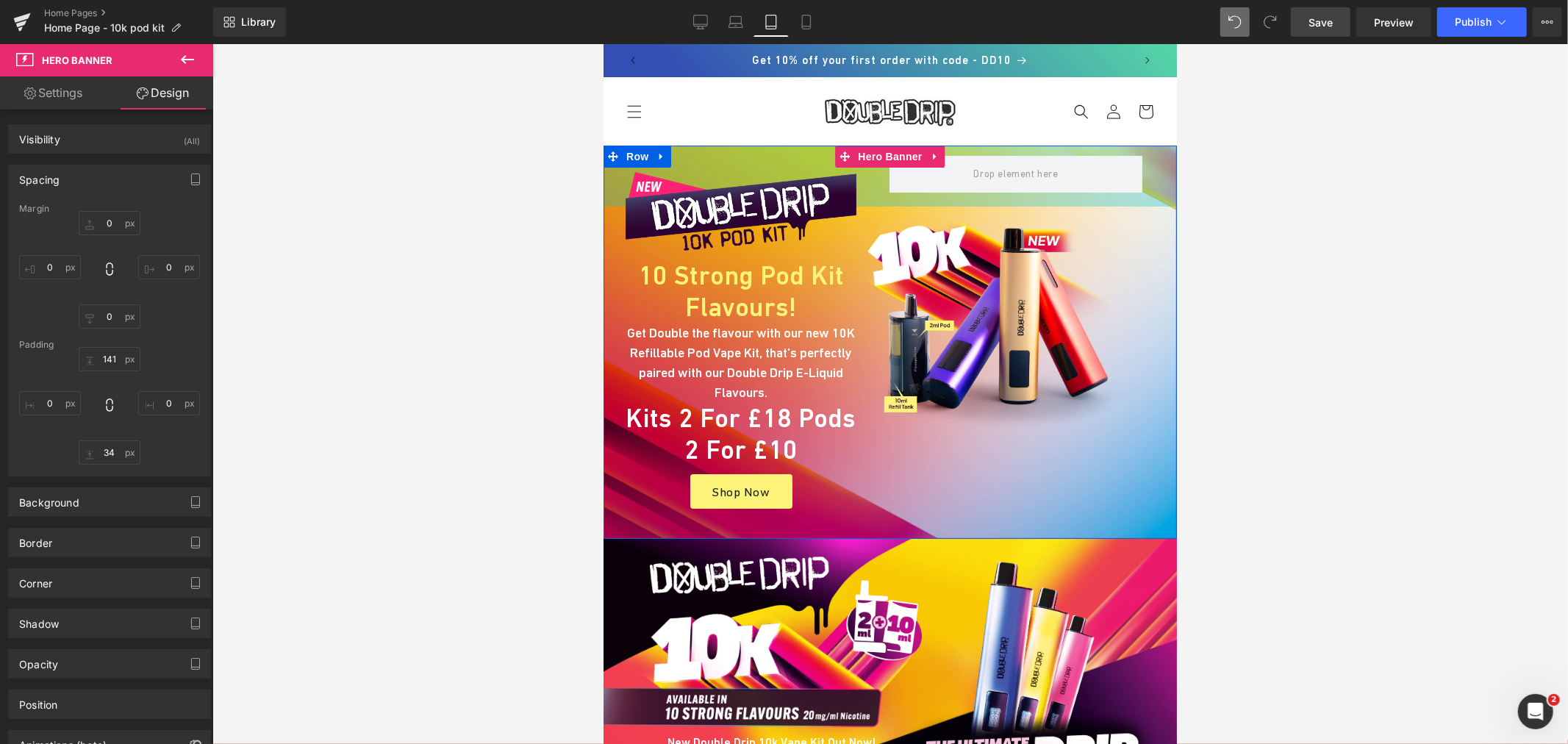
drag, startPoint x: 787, startPoint y: 184, endPoint x: 798, endPoint y: 148, distance: 37.6
click at [798, 148] on div "Image 10 Strong Pod Kit Flavours! Heading Get Double the flavour with our new 1…" at bounding box center [889, 342] width 573 height 394
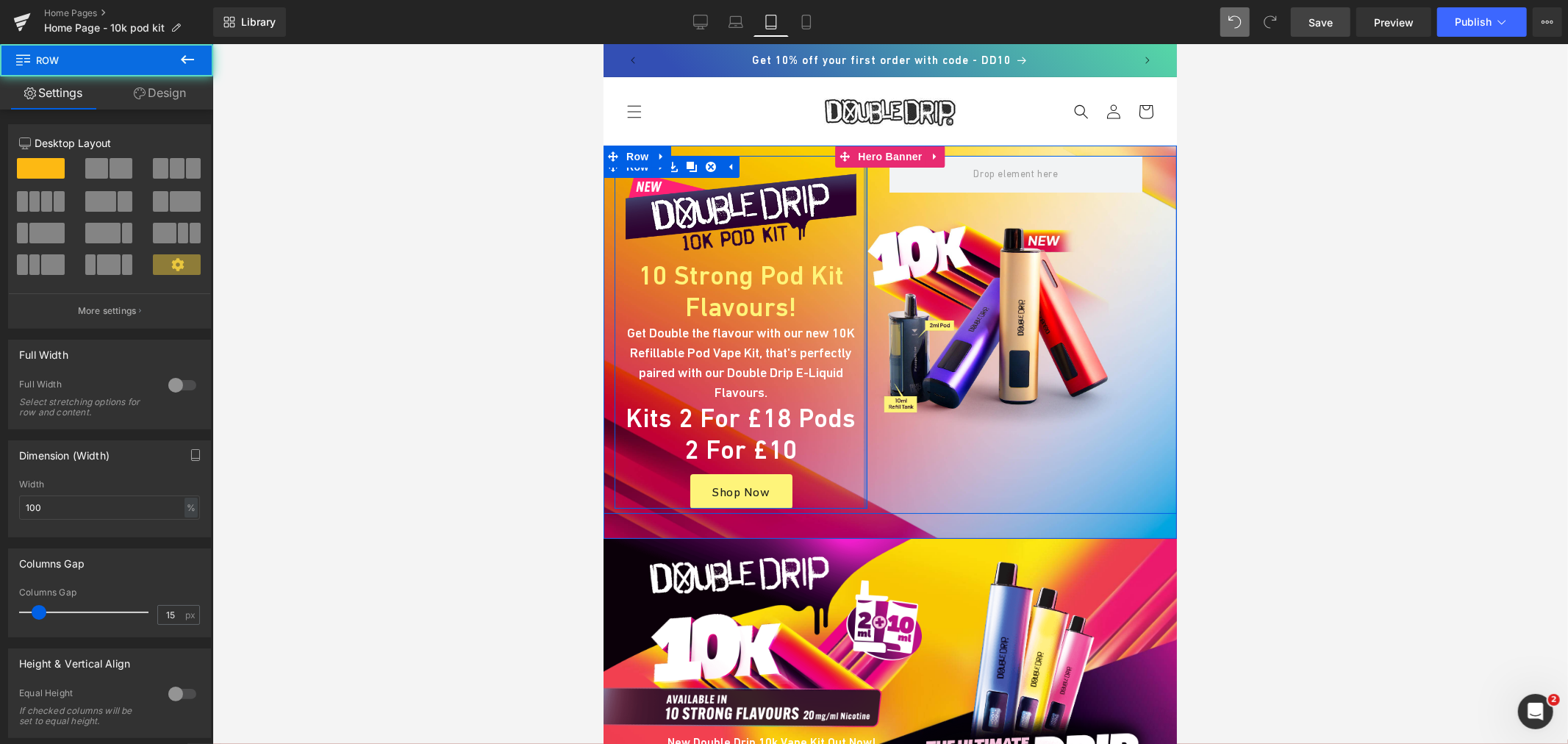
drag, startPoint x: 856, startPoint y: 288, endPoint x: 879, endPoint y: 288, distance: 23.0
click at [879, 288] on div "Image 10 Strong Pod Kit Flavours! Heading Get Double the flavour with our new 1…" at bounding box center [889, 334] width 573 height 358
click at [978, 268] on div "Image 10 Strong Pod Kit Flavours! Heading Get Double the flavour with our new 1…" at bounding box center [889, 334] width 573 height 358
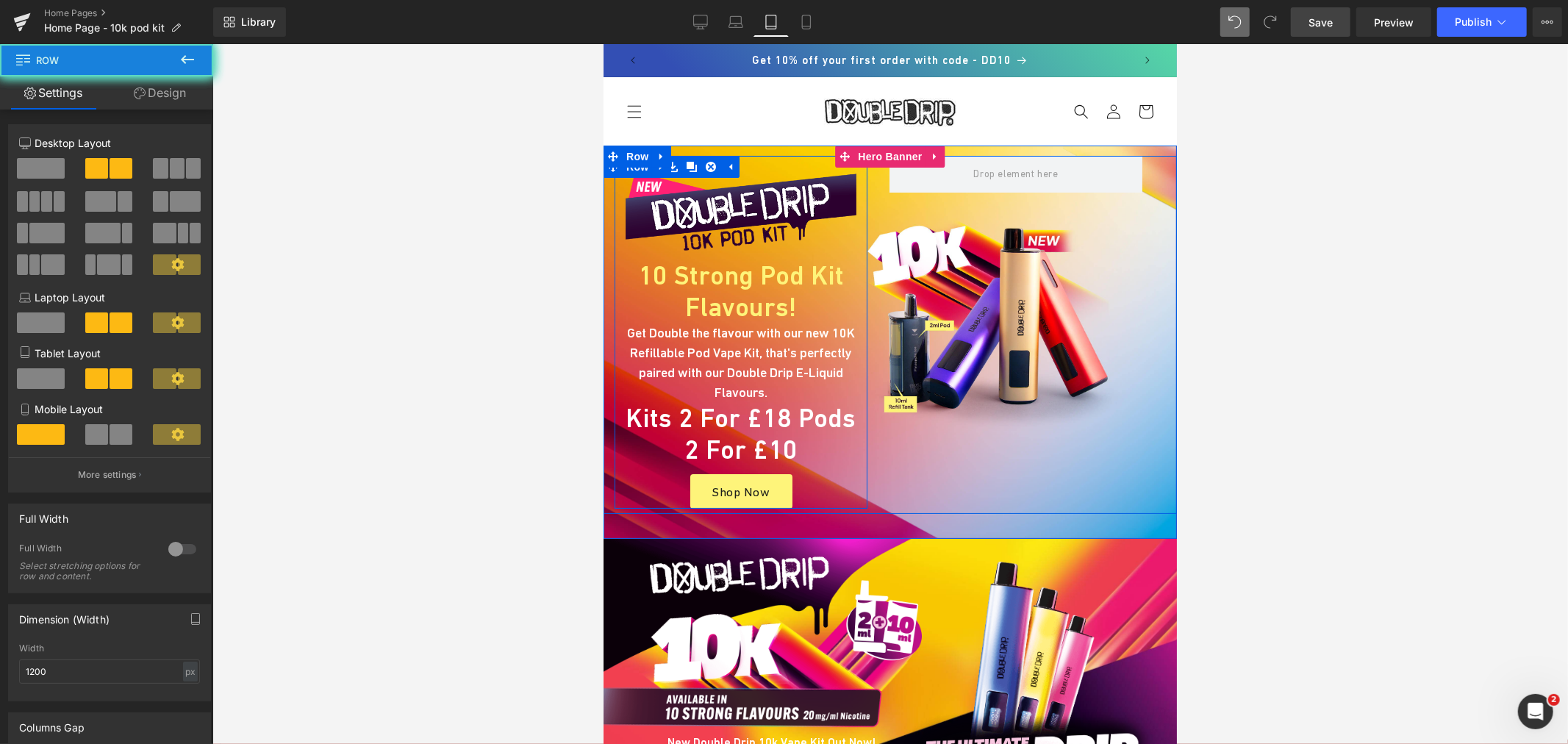
click at [972, 238] on div "Image 10 Strong Pod Kit Flavours! Heading Get Double the flavour with our new 1…" at bounding box center [889, 334] width 573 height 358
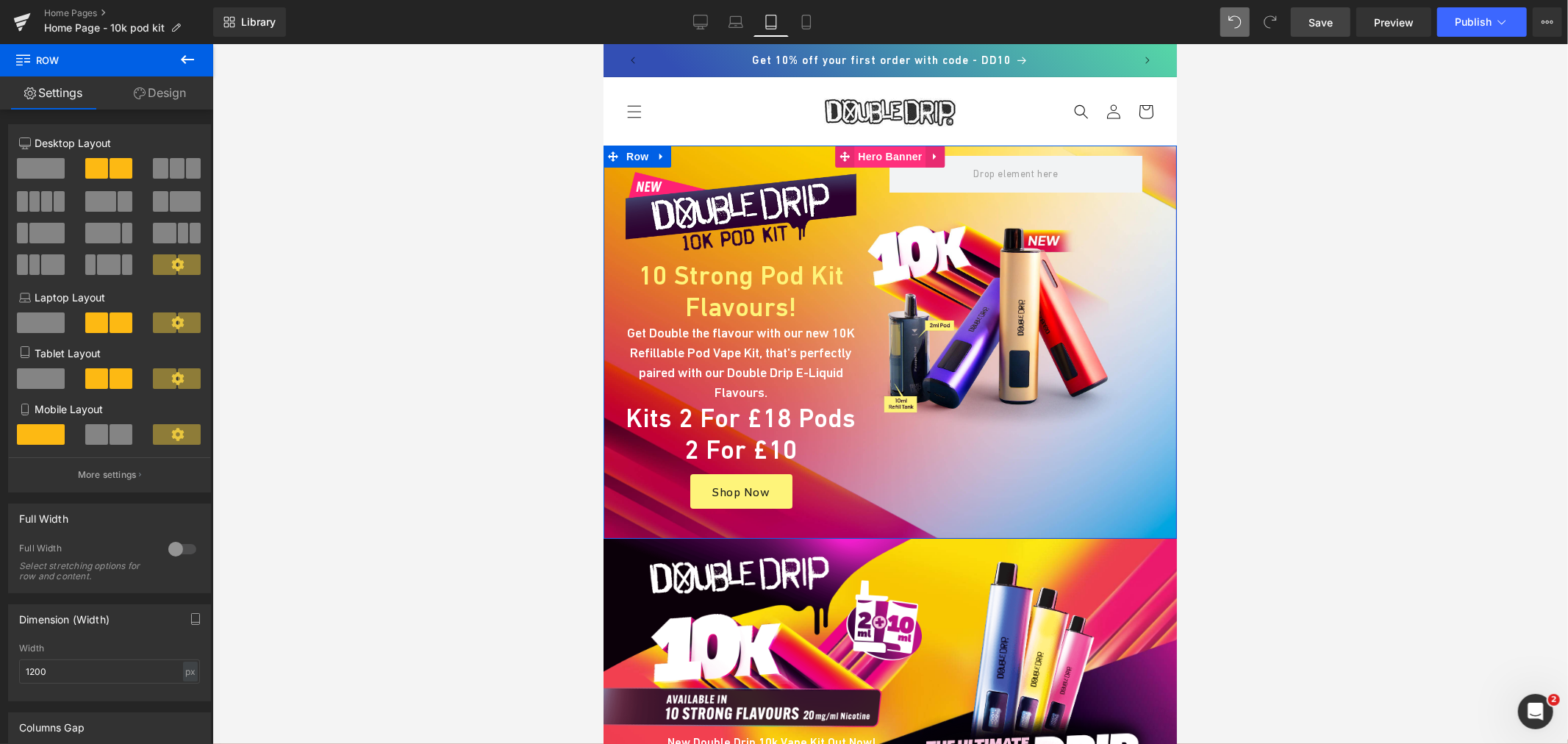
click at [879, 154] on span "Hero Banner" at bounding box center [889, 156] width 71 height 22
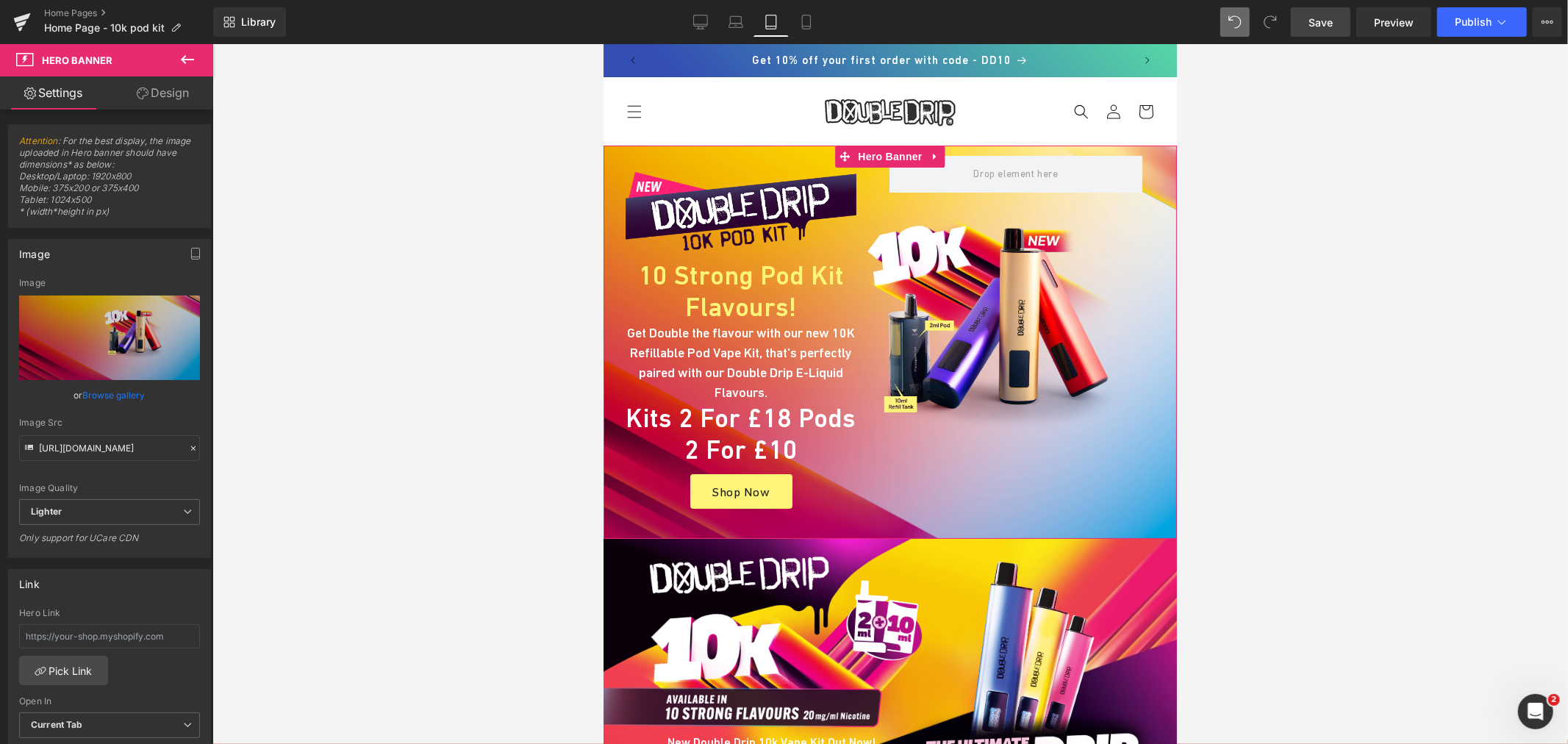
click at [167, 93] on link "Design" at bounding box center [163, 93] width 107 height 33
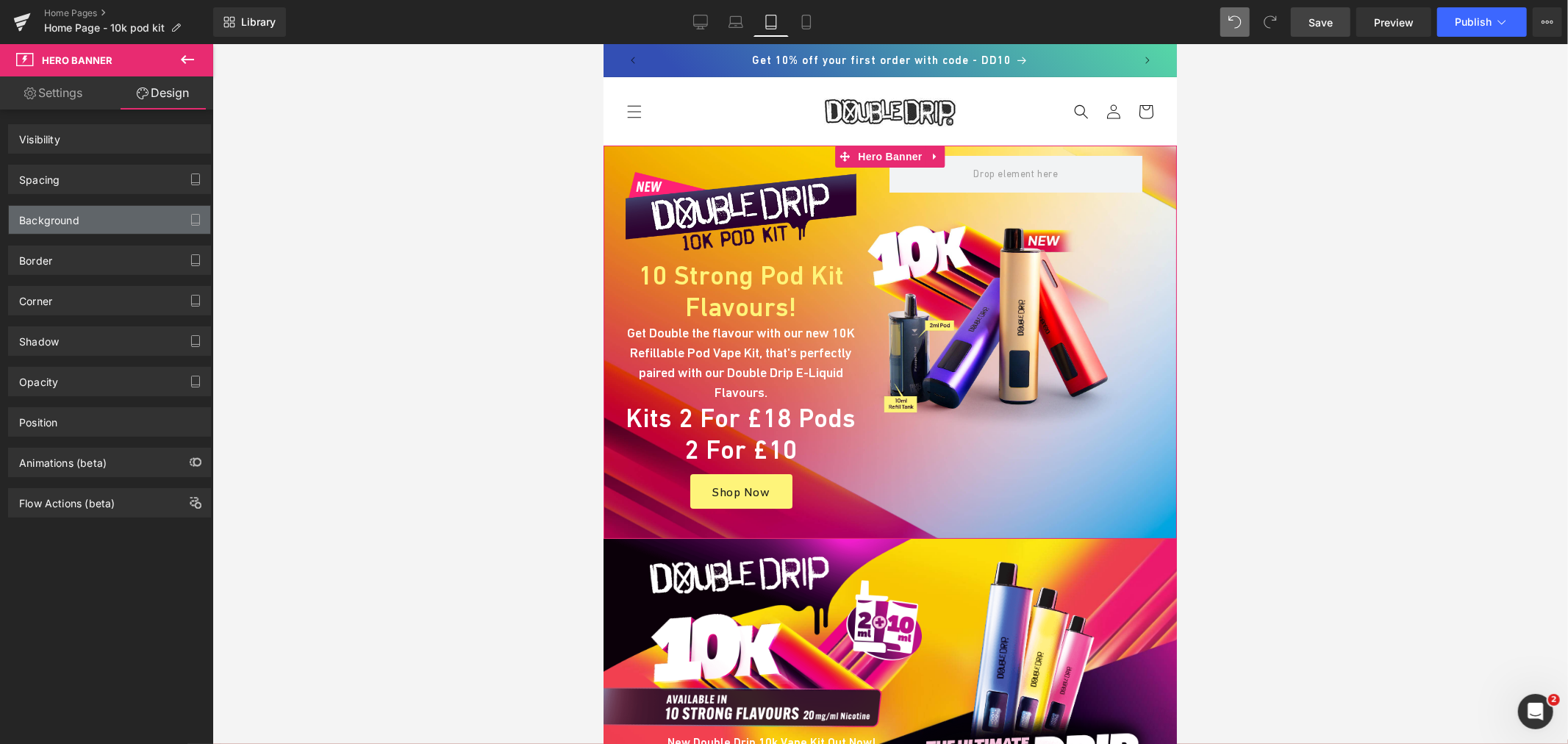
click at [92, 219] on div "Background" at bounding box center [109, 220] width 201 height 28
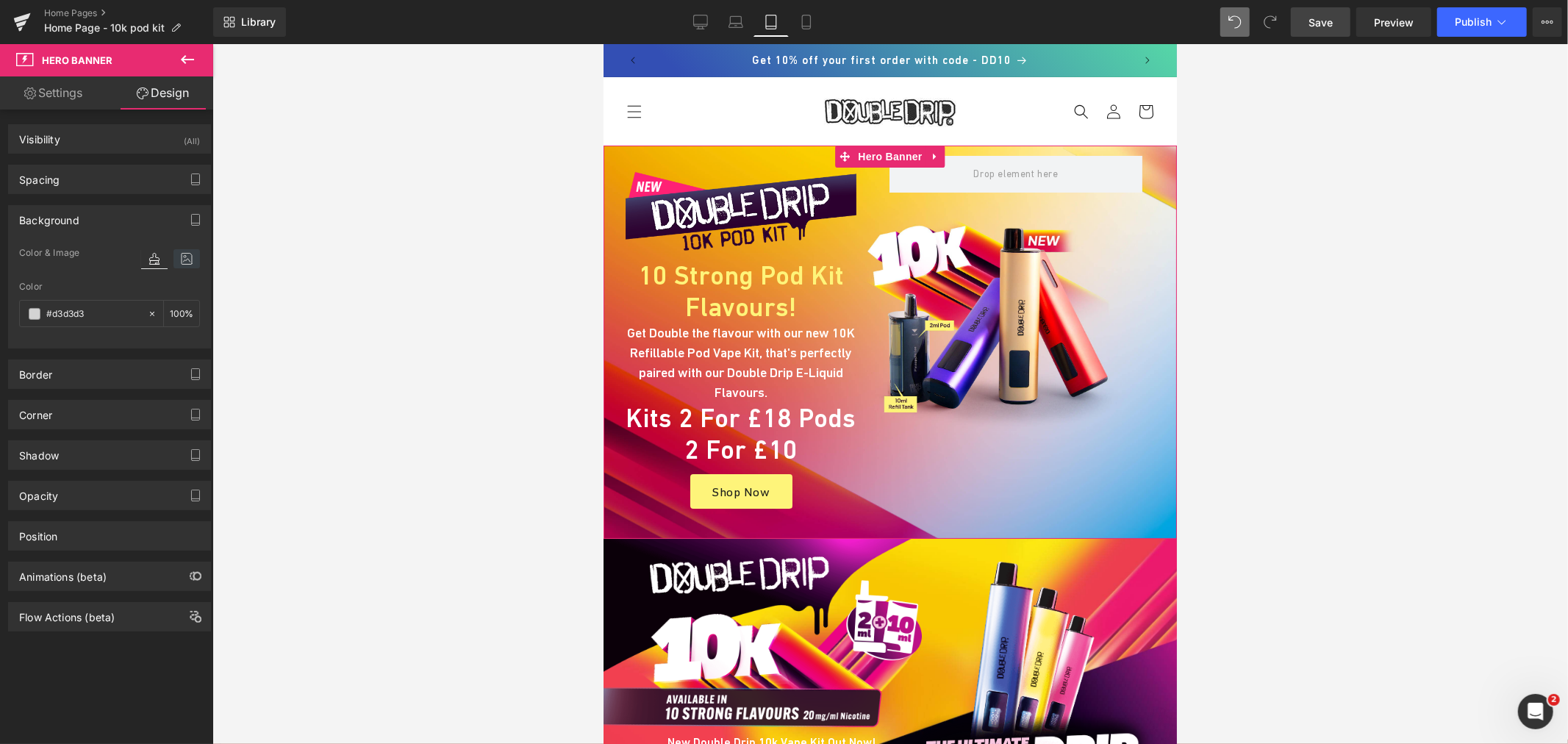
click at [174, 257] on icon at bounding box center [187, 259] width 26 height 19
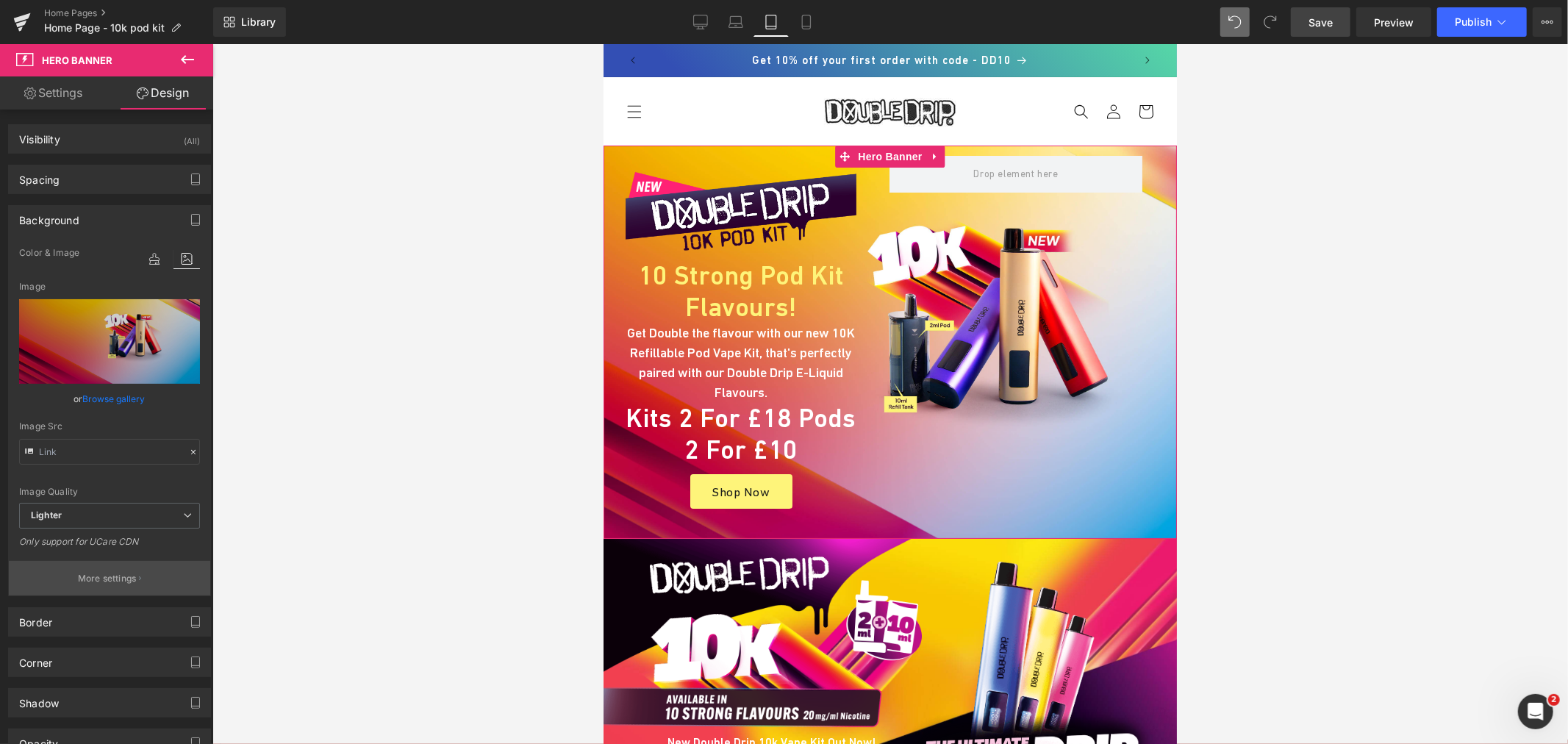
click at [114, 567] on button "More settings" at bounding box center [109, 578] width 201 height 35
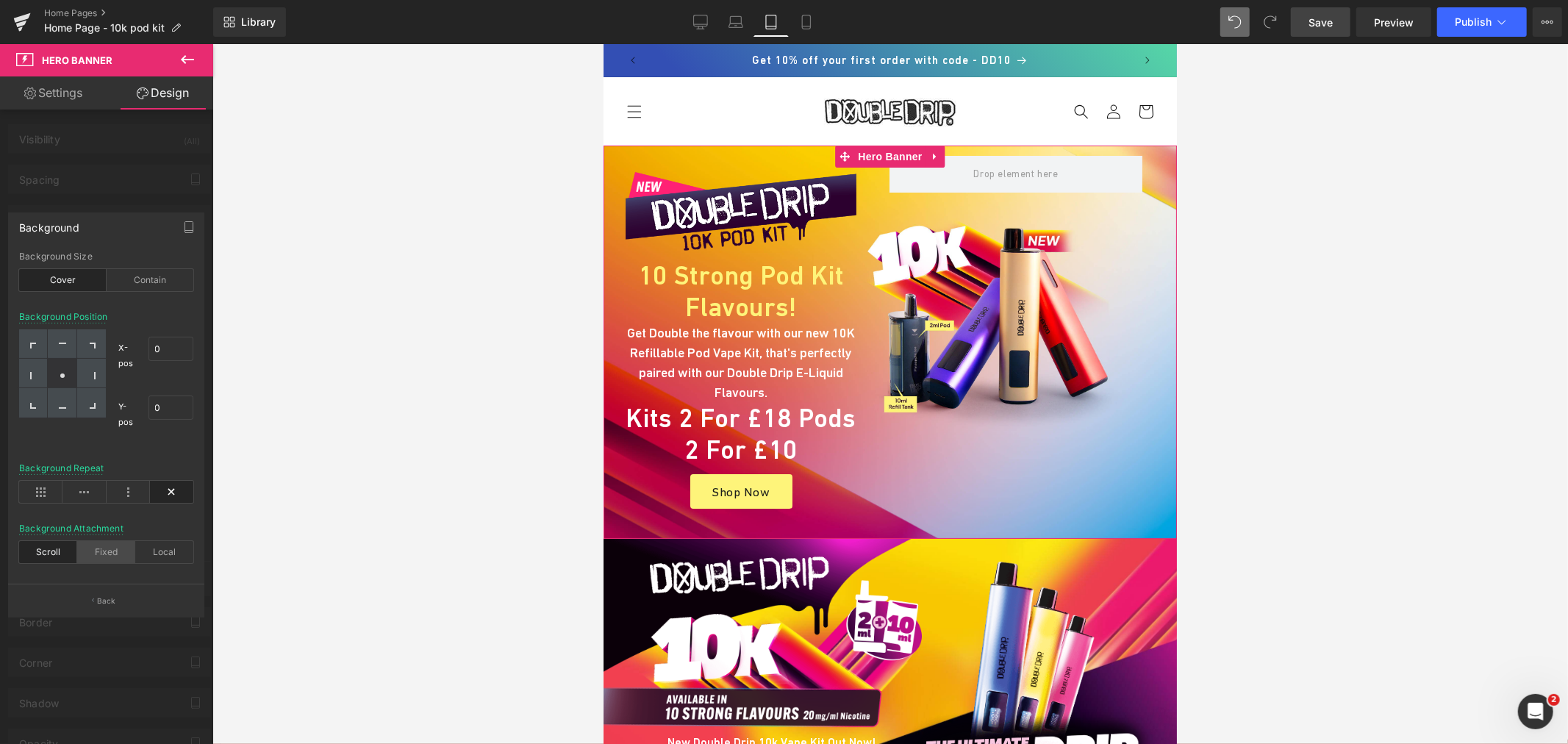
click at [111, 554] on div "Fixed" at bounding box center [106, 552] width 58 height 22
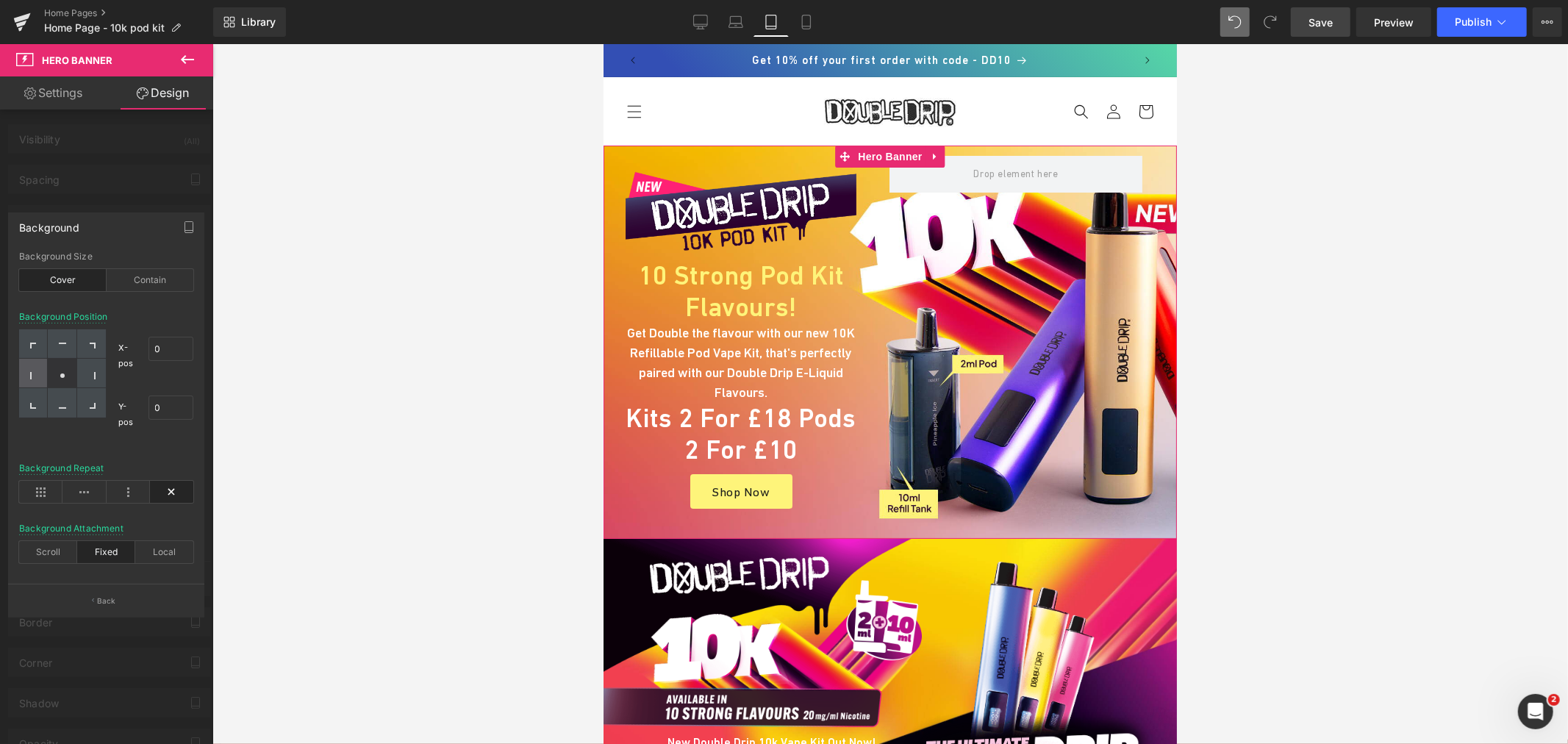
click at [33, 376] on icon at bounding box center [33, 375] width 7 height 7
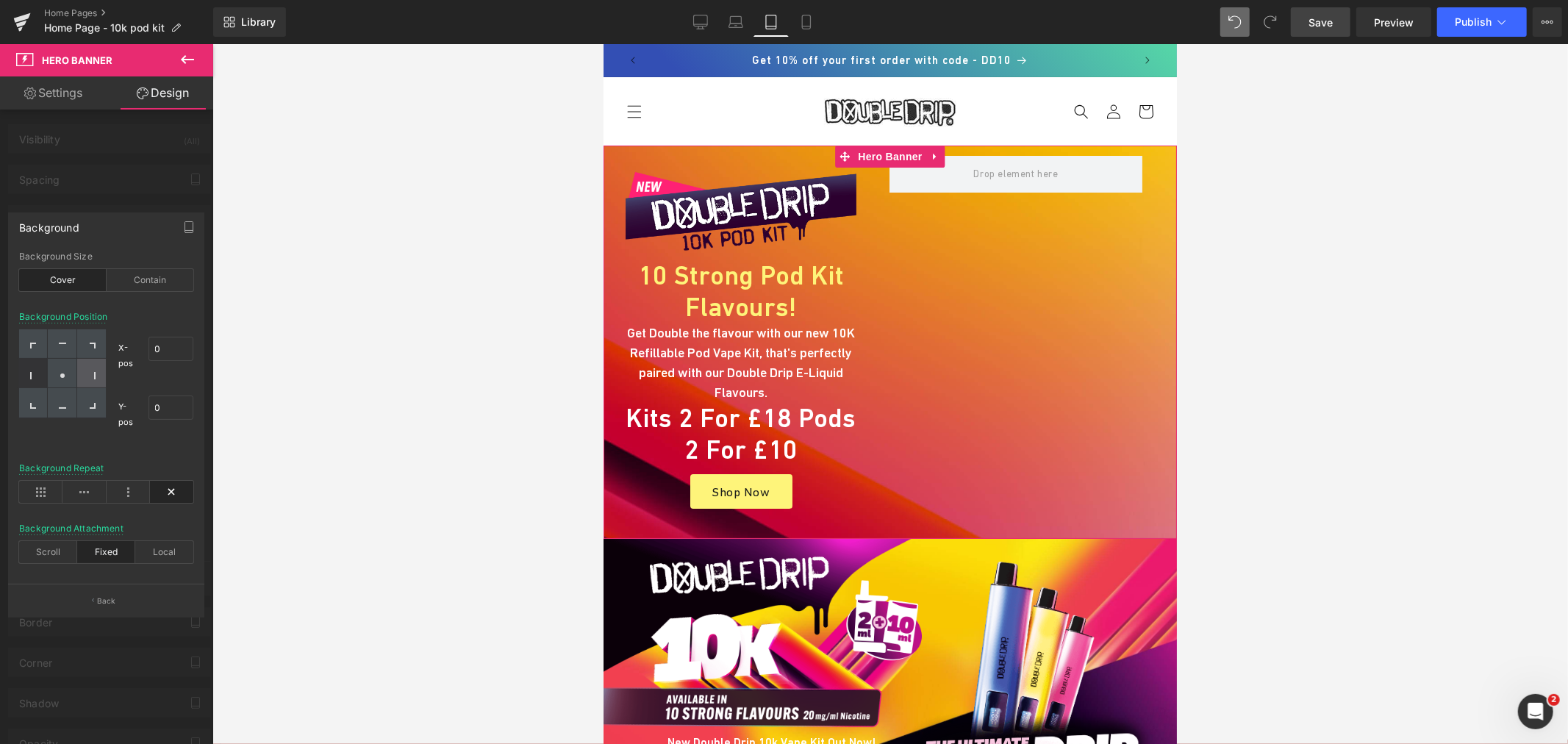
click at [99, 374] on div at bounding box center [91, 374] width 29 height 29
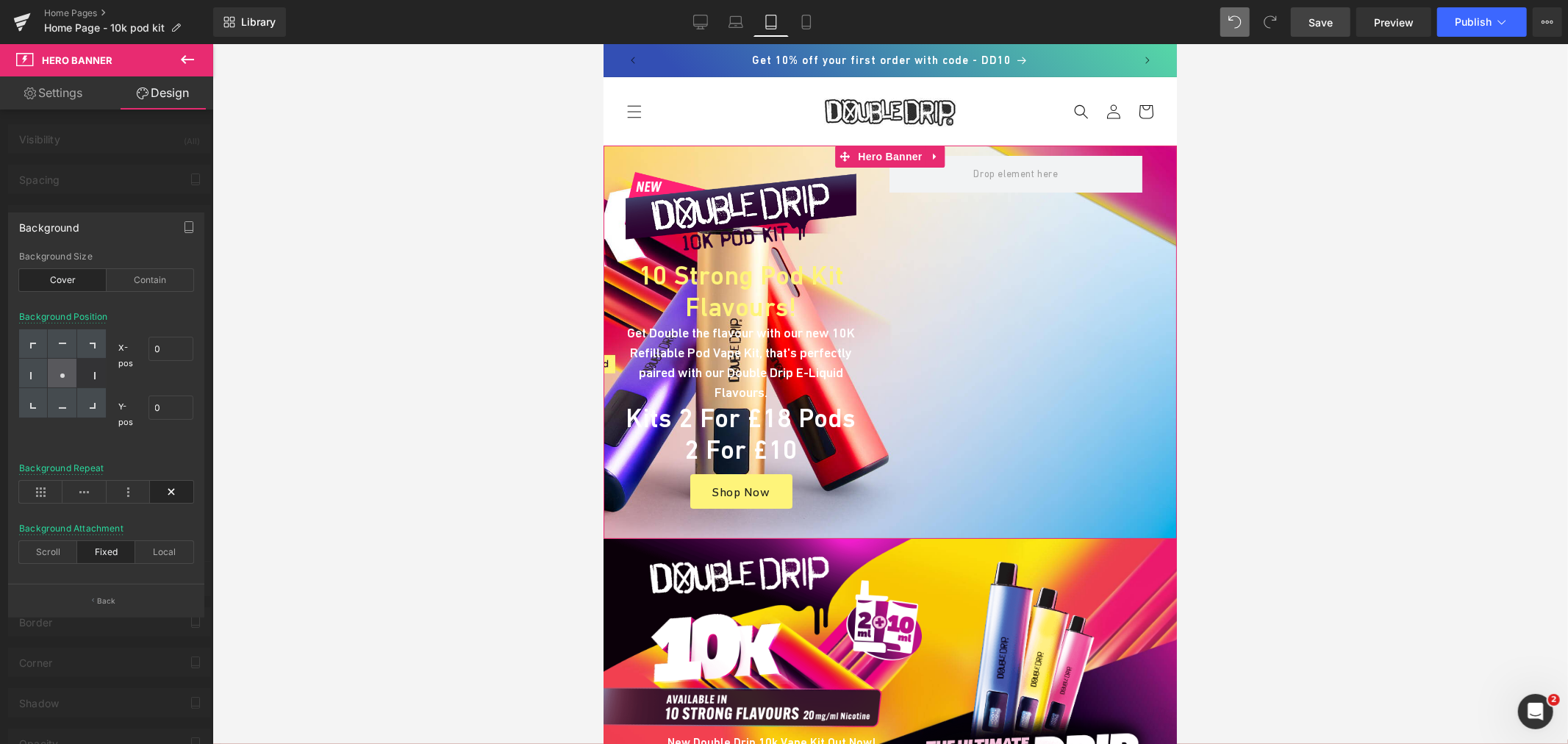
click at [63, 374] on circle at bounding box center [63, 376] width 5 height 5
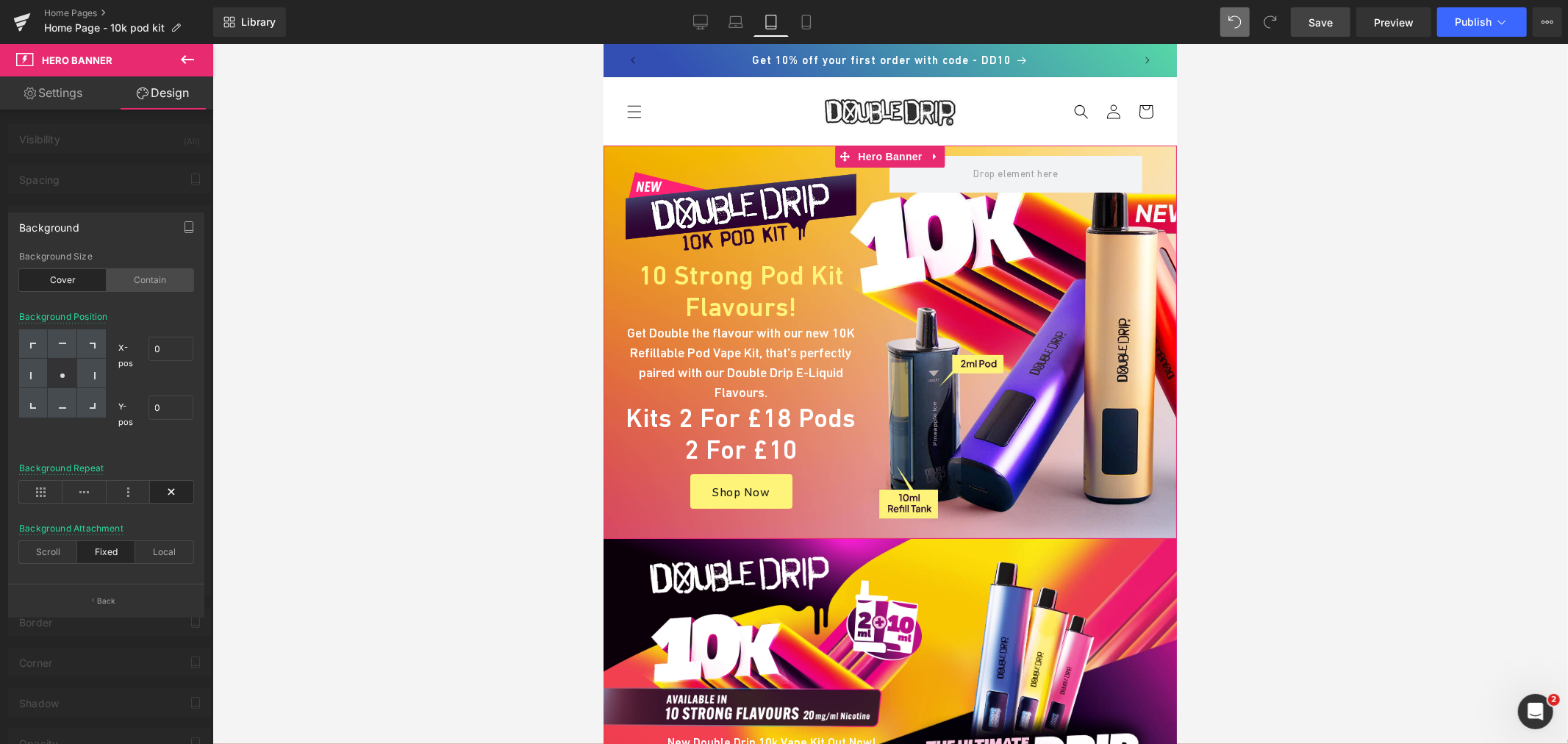
click at [160, 273] on div "Contain" at bounding box center [150, 280] width 88 height 22
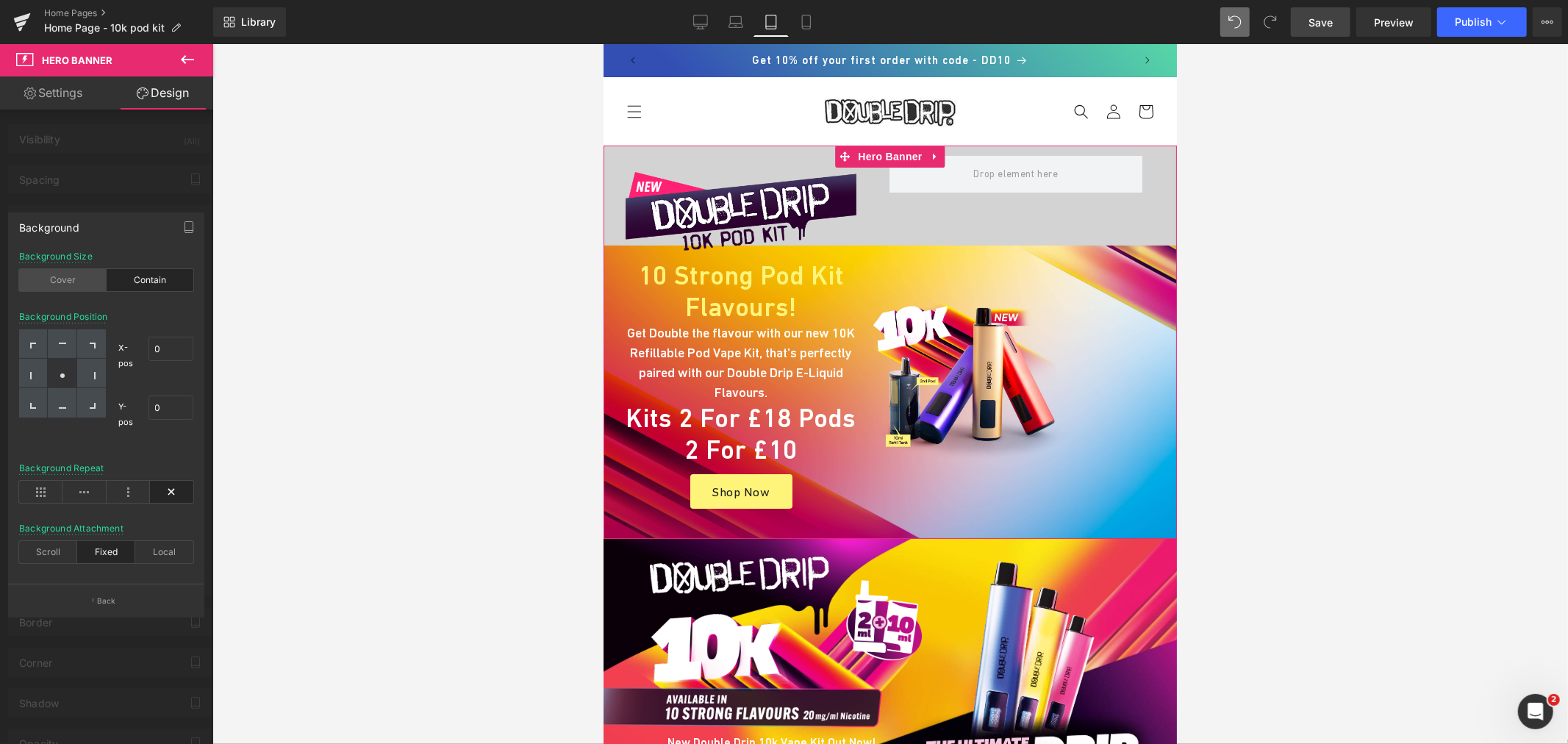
click at [63, 277] on div "Cover" at bounding box center [63, 280] width 88 height 22
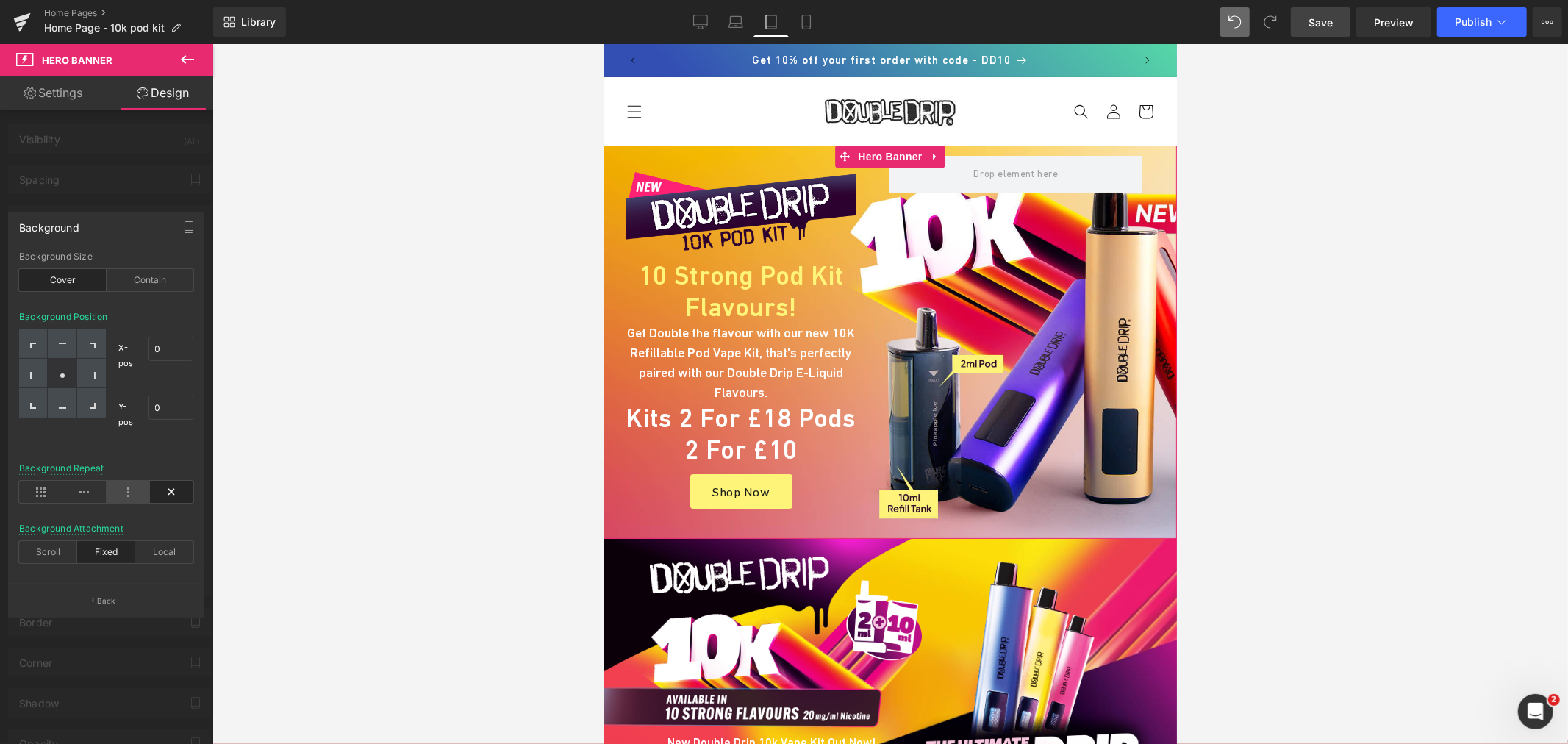
click at [136, 494] on icon at bounding box center [129, 492] width 43 height 22
click at [174, 494] on icon at bounding box center [172, 492] width 43 height 22
click at [135, 173] on div at bounding box center [106, 398] width 213 height 708
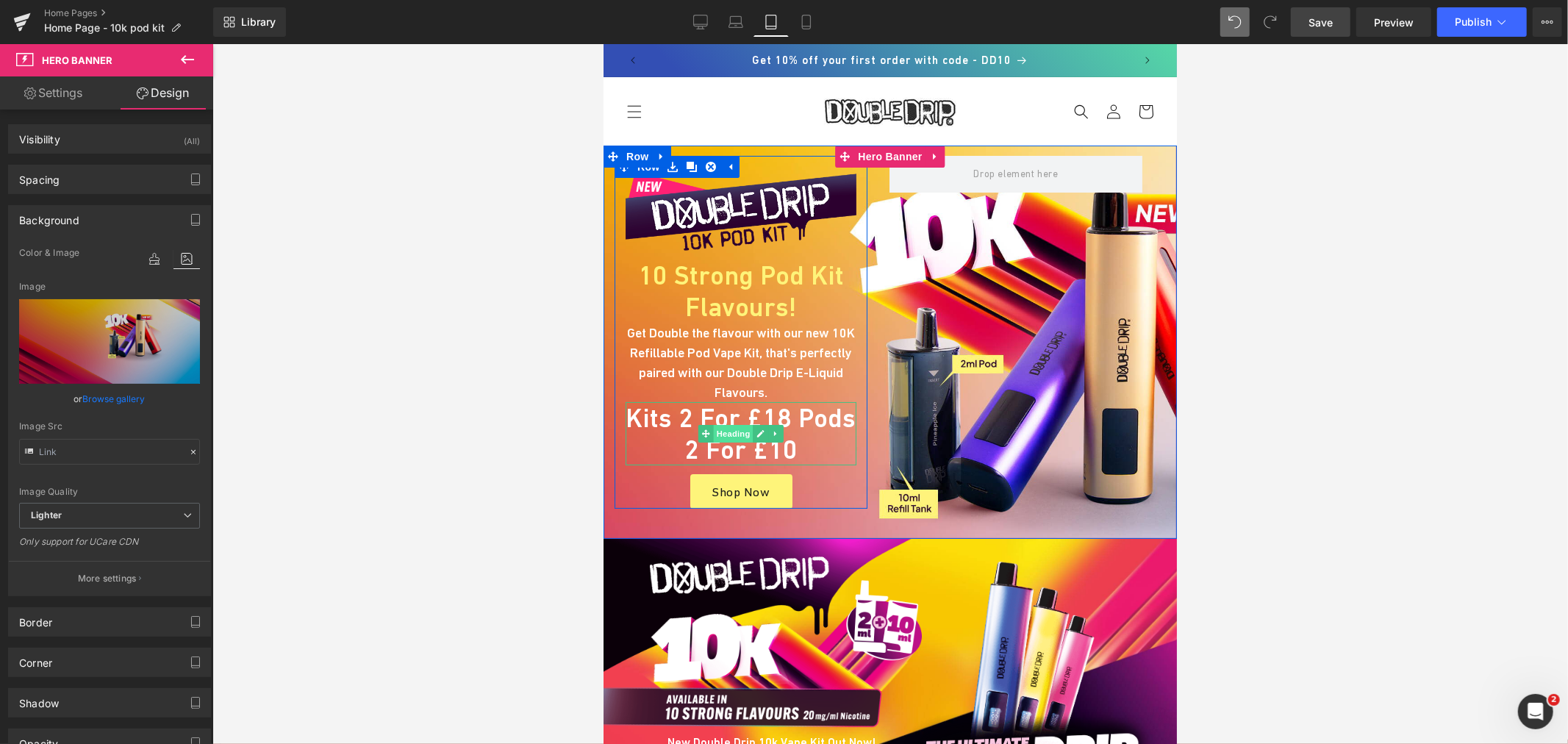
click at [728, 429] on span "Heading" at bounding box center [732, 433] width 40 height 18
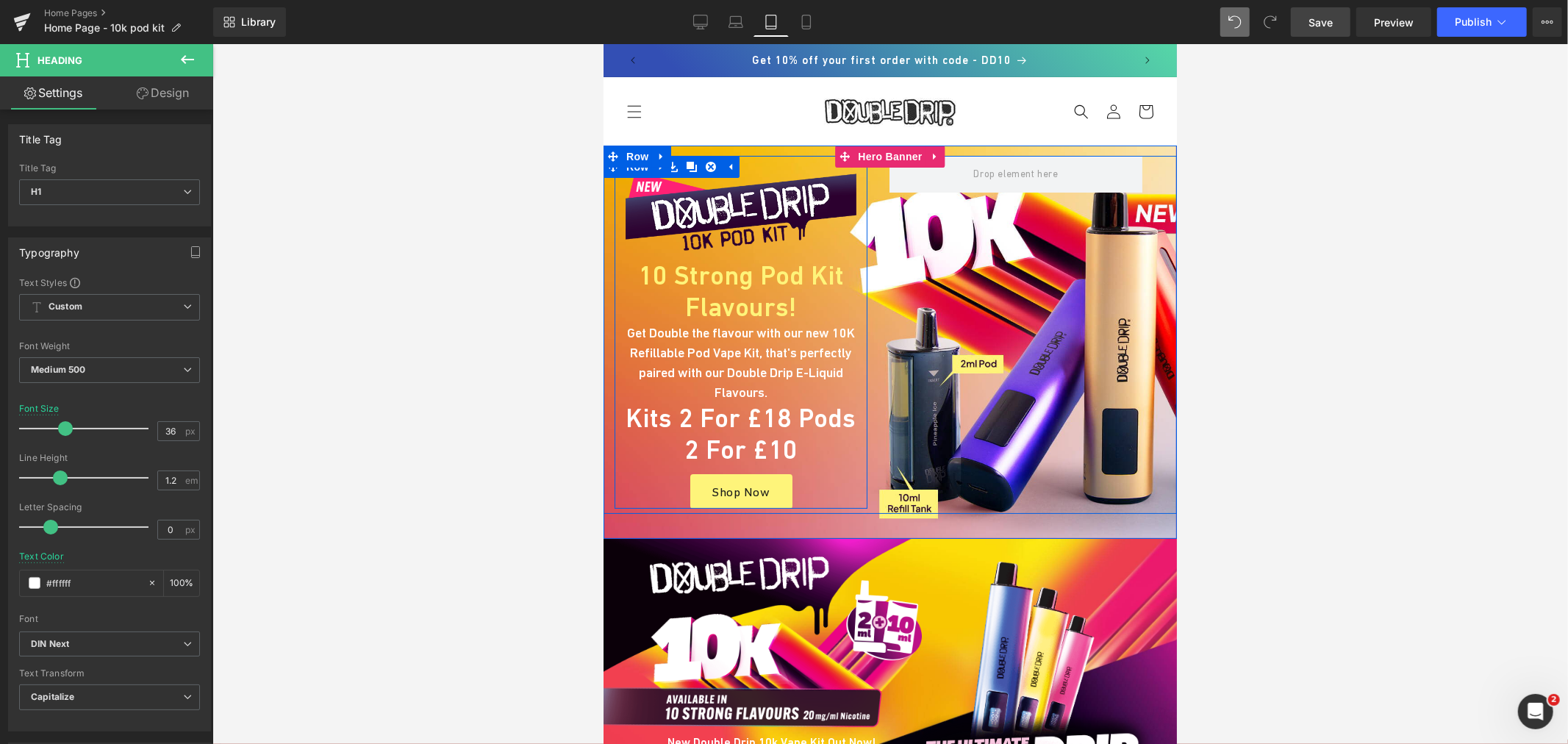
click at [614, 192] on div "Image 10 Strong Pod Kit Flavours! Heading Get Double the flavour with our new 1…" at bounding box center [740, 339] width 253 height 337
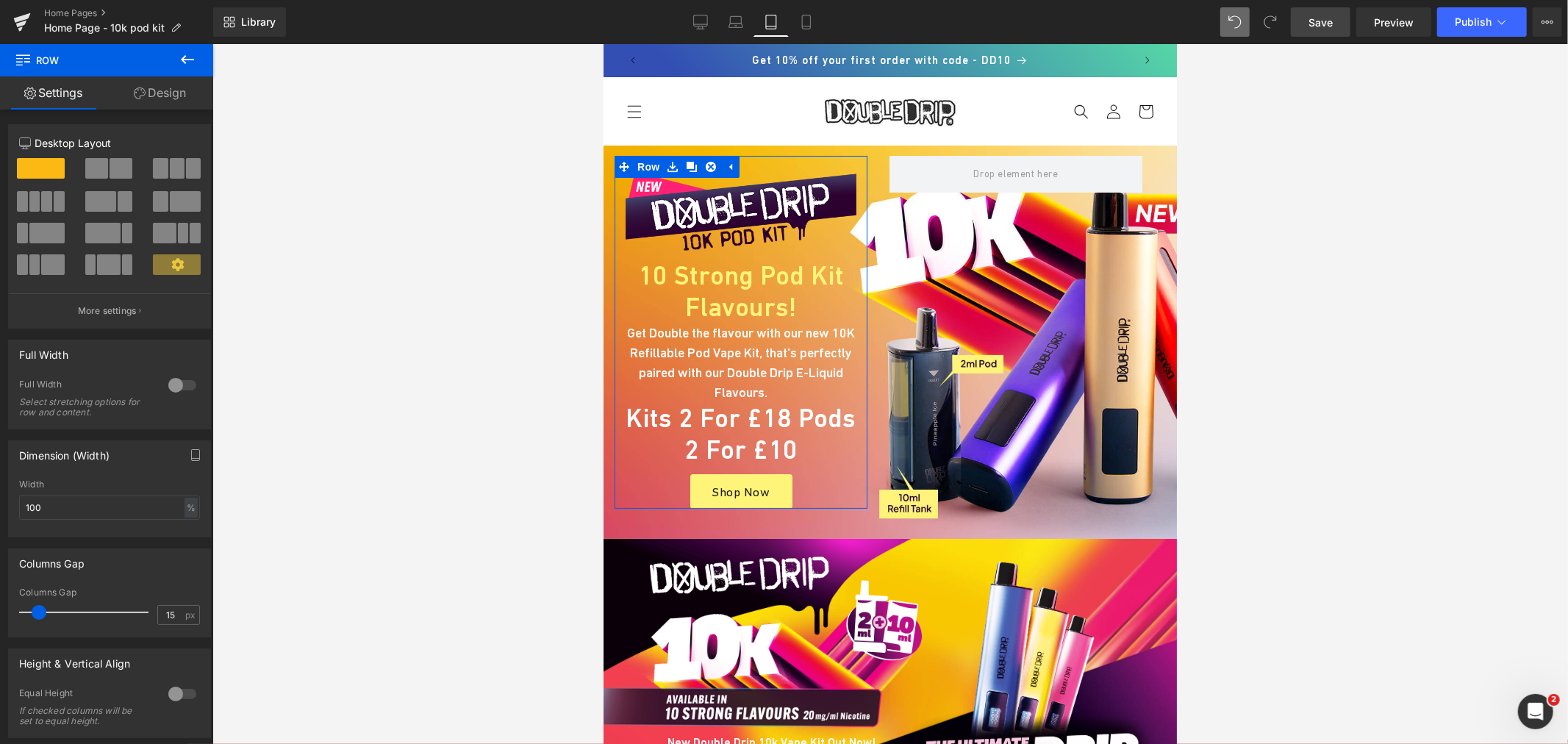
click at [159, 103] on link "Design" at bounding box center [160, 93] width 107 height 33
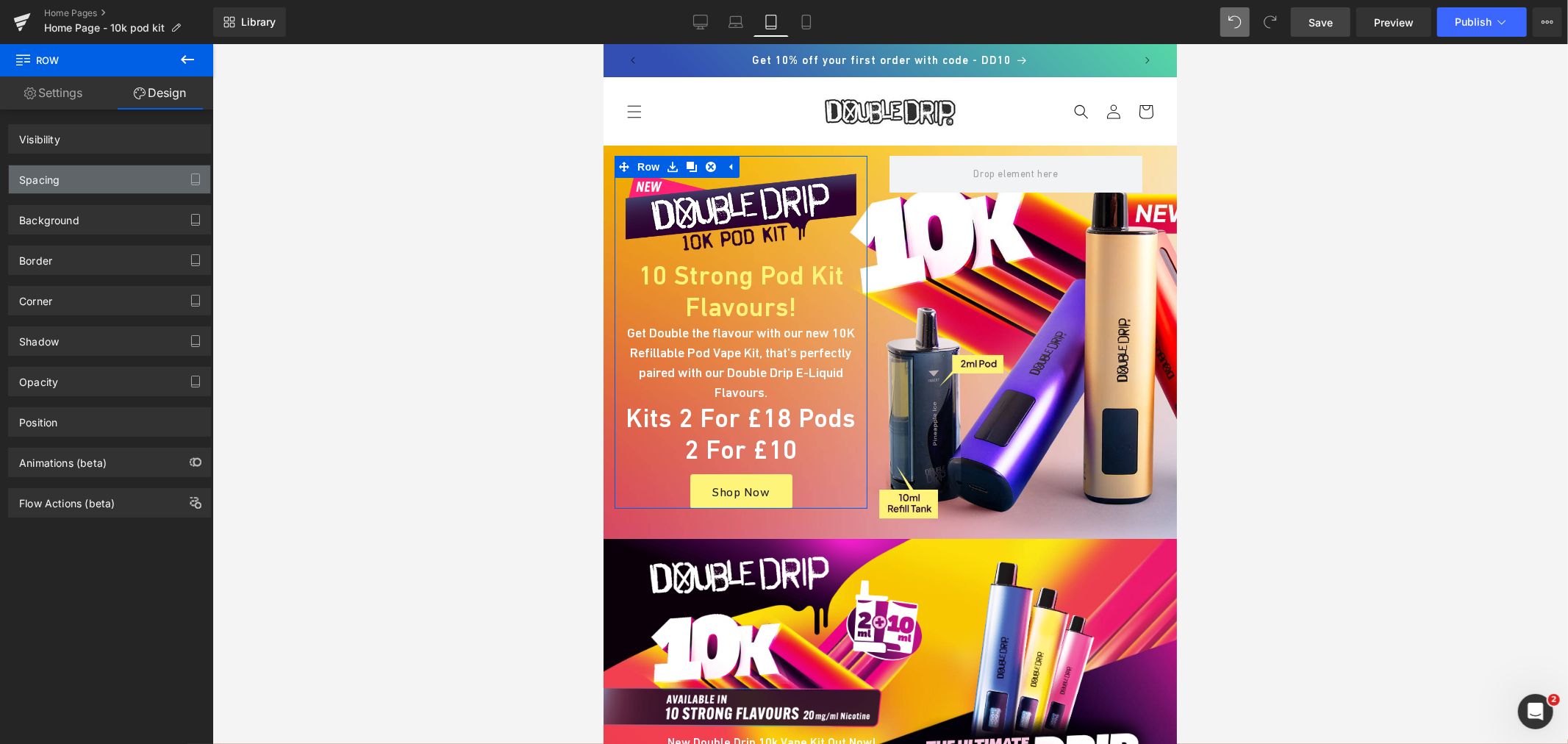
click at [76, 180] on div "Spacing" at bounding box center [109, 179] width 201 height 28
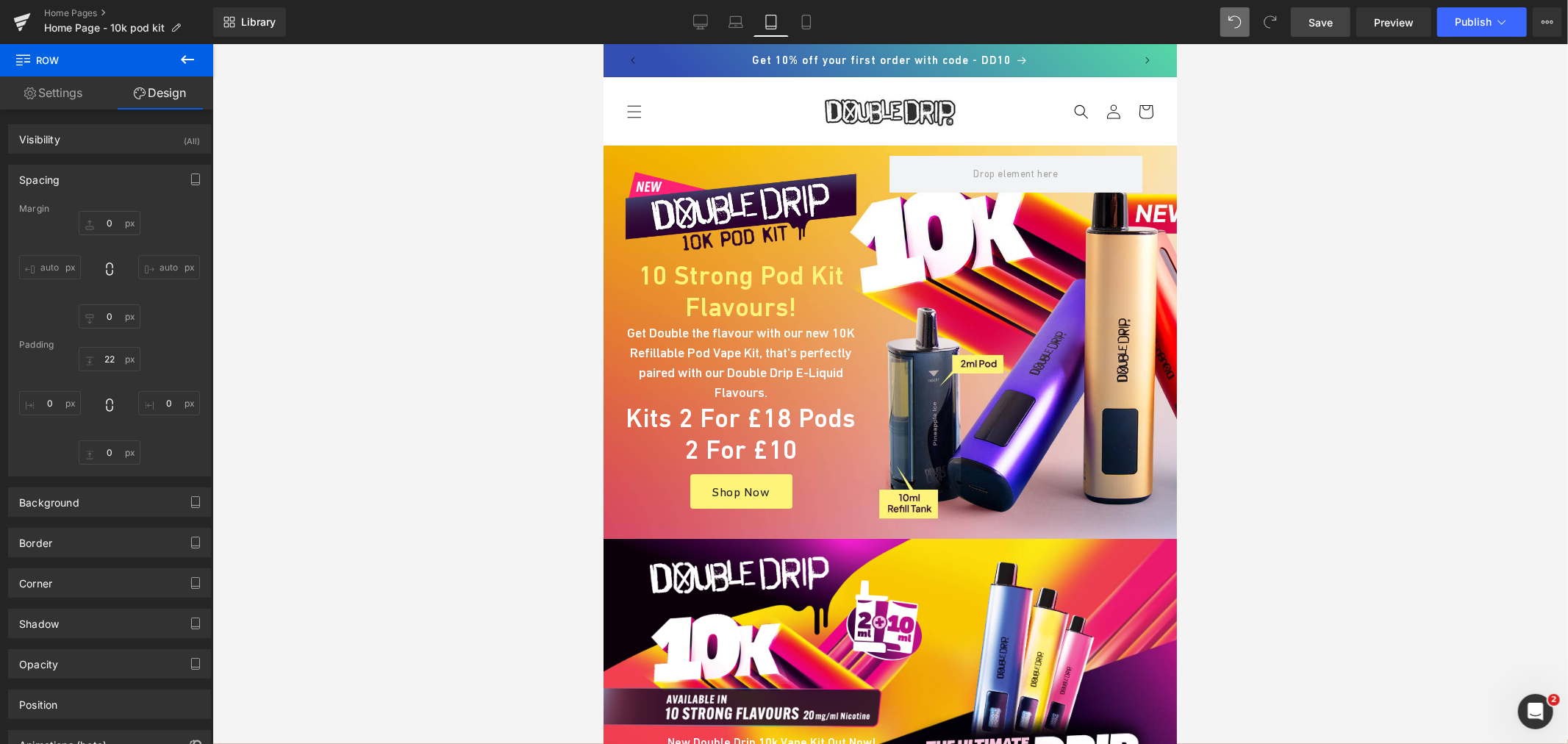
click at [182, 60] on icon at bounding box center [187, 59] width 13 height 9
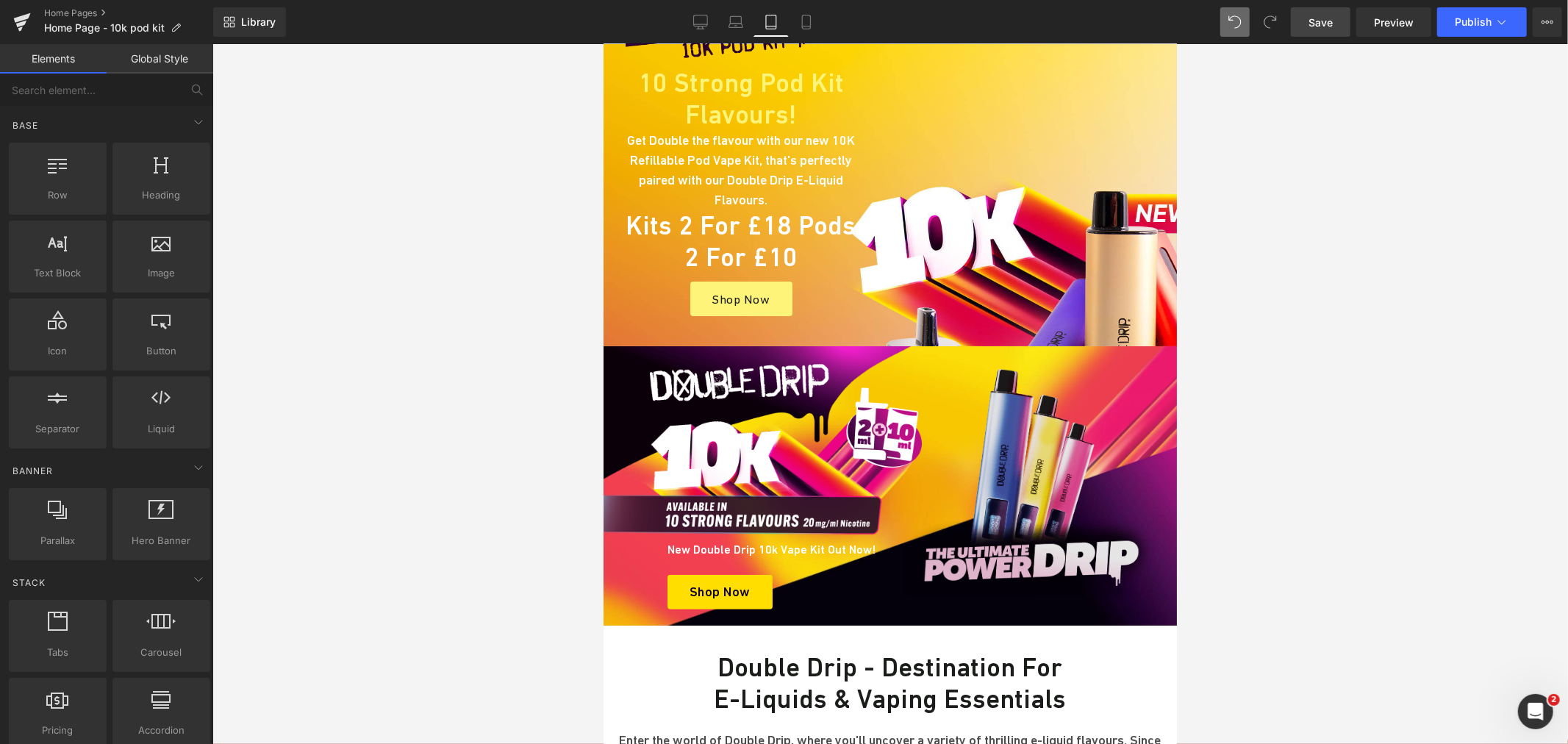
scroll to position [81, 0]
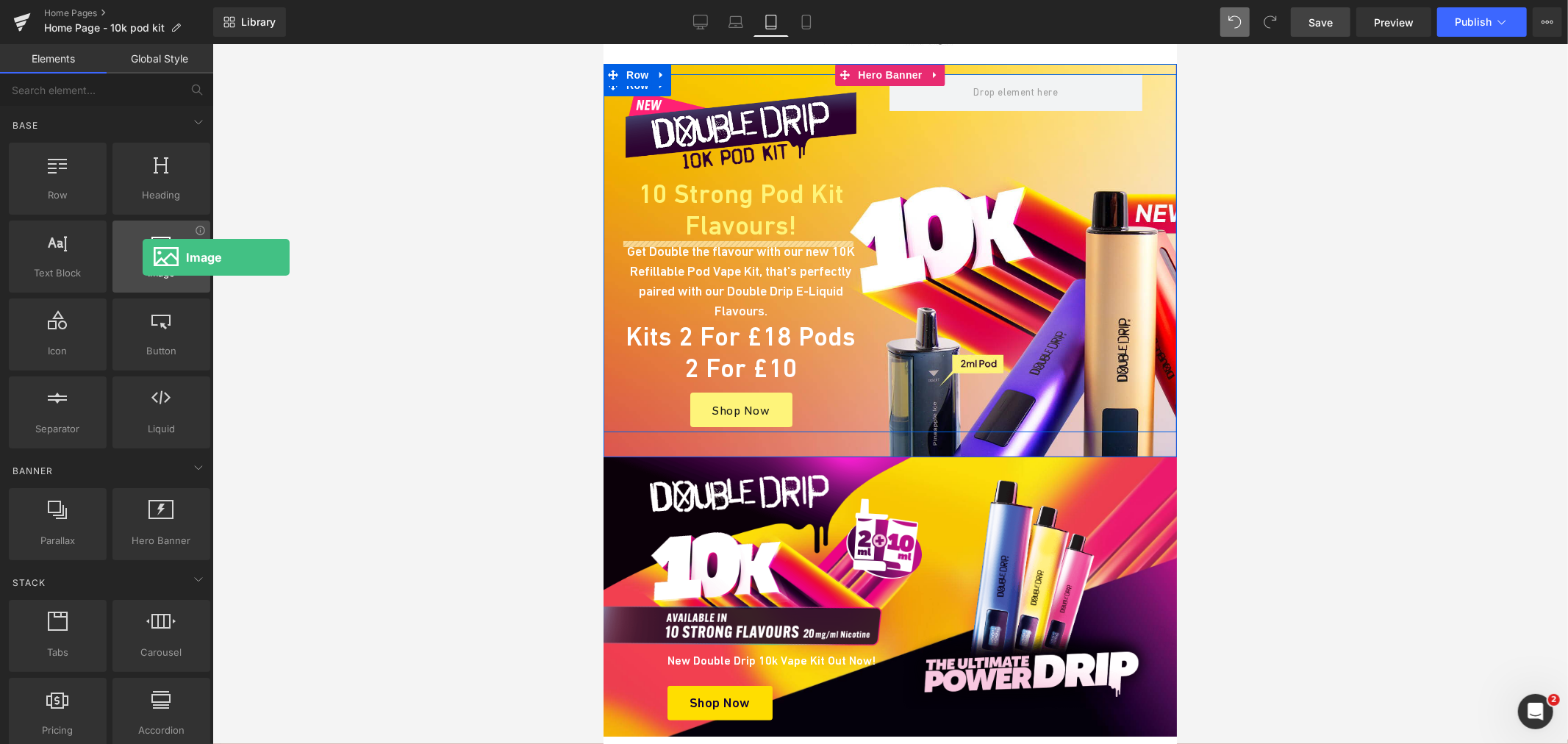
drag, startPoint x: 336, startPoint y: 99, endPoint x: 143, endPoint y: 257, distance: 249.4
click at [143, 257] on div "Image images, photos, alts, uploads" at bounding box center [161, 257] width 98 height 72
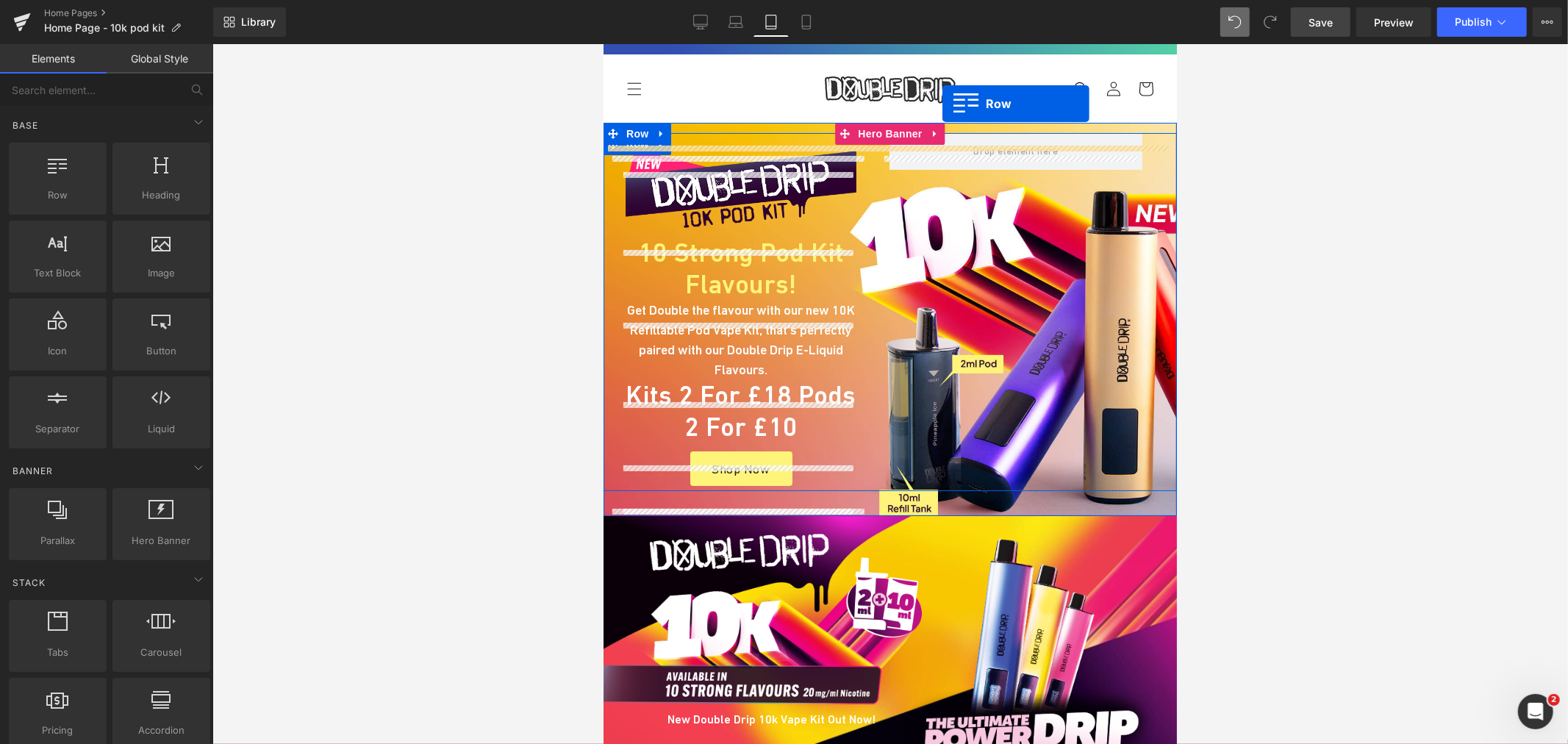
scroll to position [0, 0]
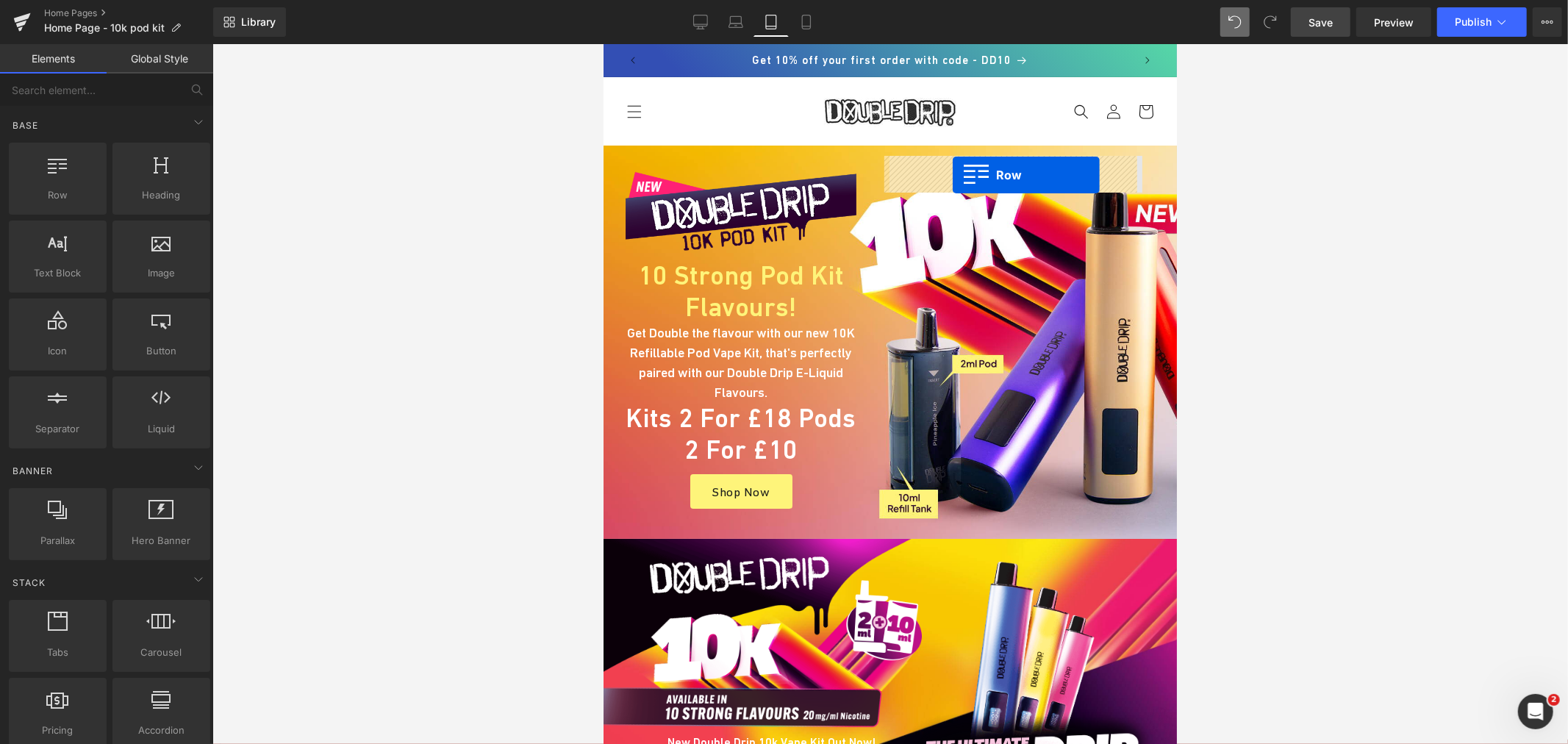
drag, startPoint x: 675, startPoint y: 242, endPoint x: 952, endPoint y: 174, distance: 285.2
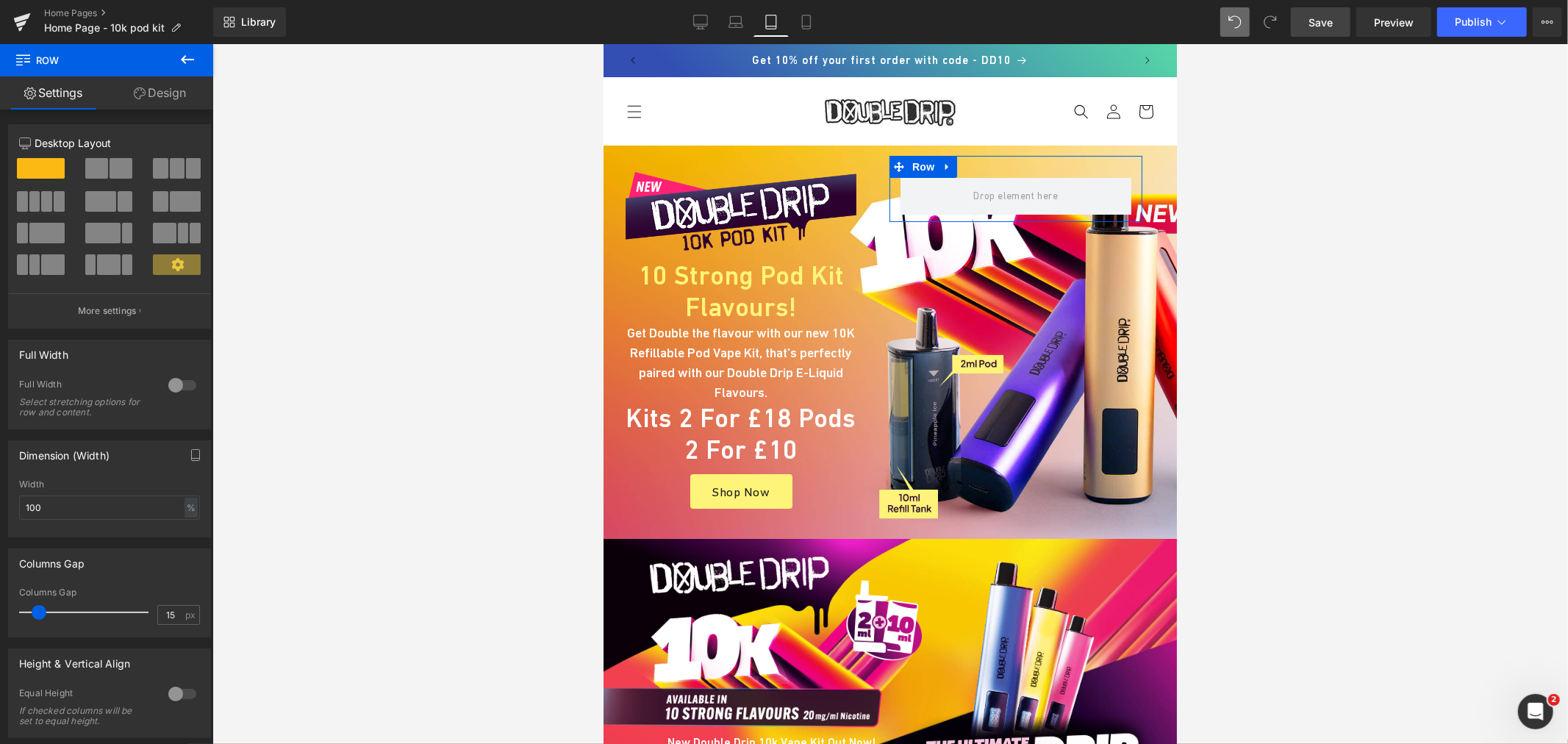
click at [177, 83] on link "Design" at bounding box center [160, 93] width 107 height 33
click at [0, 0] on div "Visibility" at bounding box center [0, 0] width 0 height 0
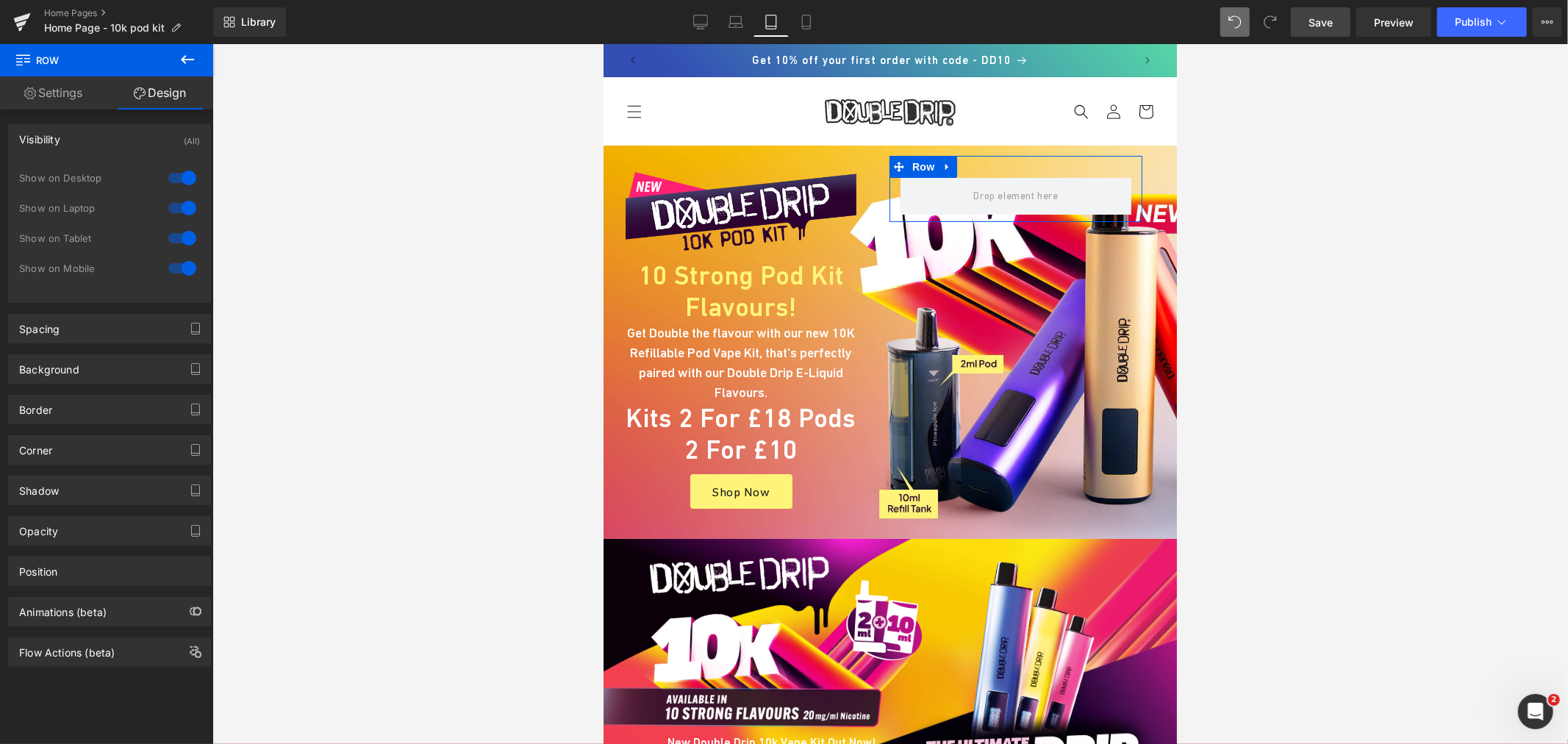
click at [180, 181] on div at bounding box center [183, 177] width 36 height 23
click at [187, 211] on div at bounding box center [183, 208] width 36 height 23
click at [184, 53] on icon at bounding box center [187, 59] width 18 height 18
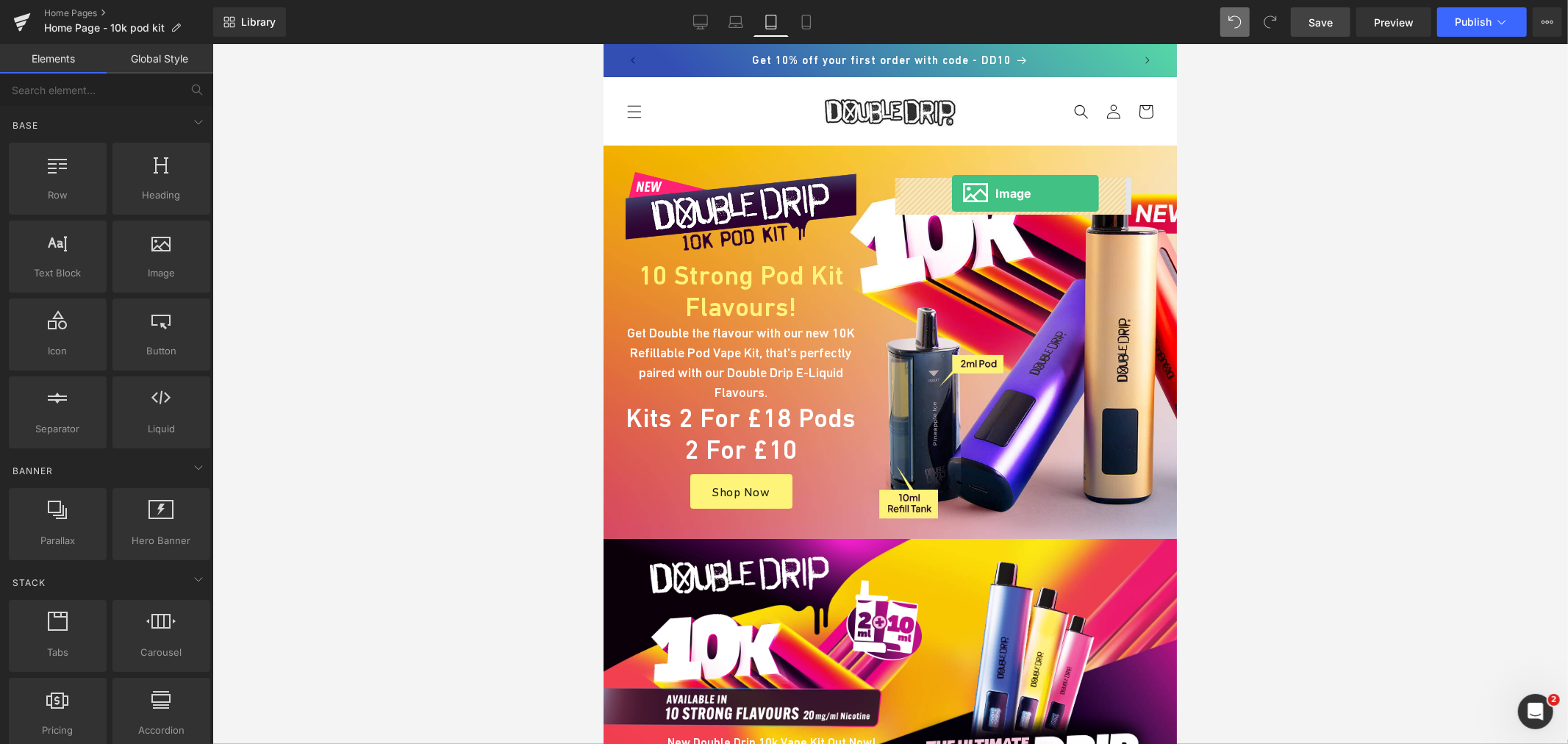
drag, startPoint x: 748, startPoint y: 292, endPoint x: 951, endPoint y: 193, distance: 225.9
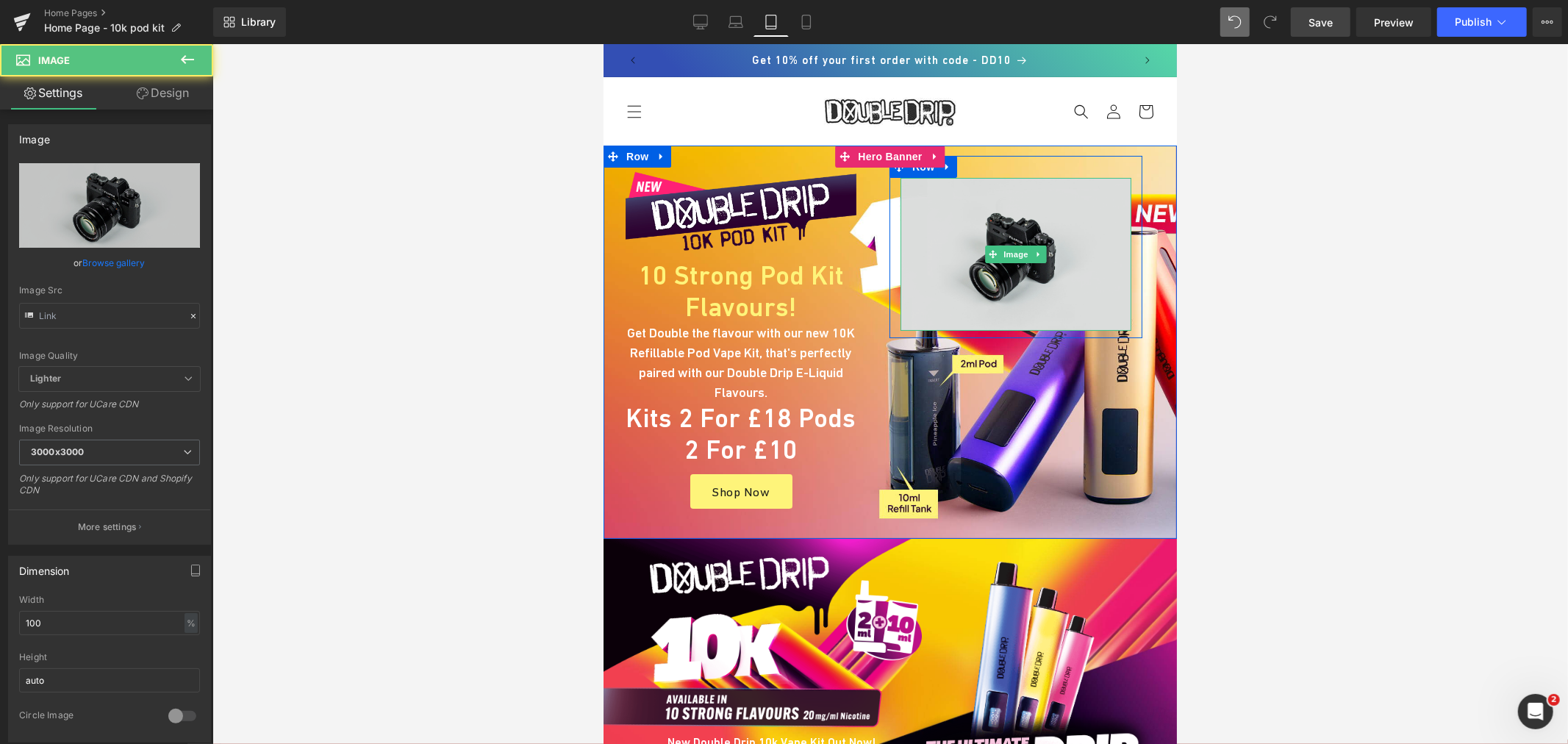
drag, startPoint x: 1006, startPoint y: 236, endPoint x: 844, endPoint y: 301, distance: 174.6
click at [1006, 236] on img at bounding box center [1015, 253] width 231 height 153
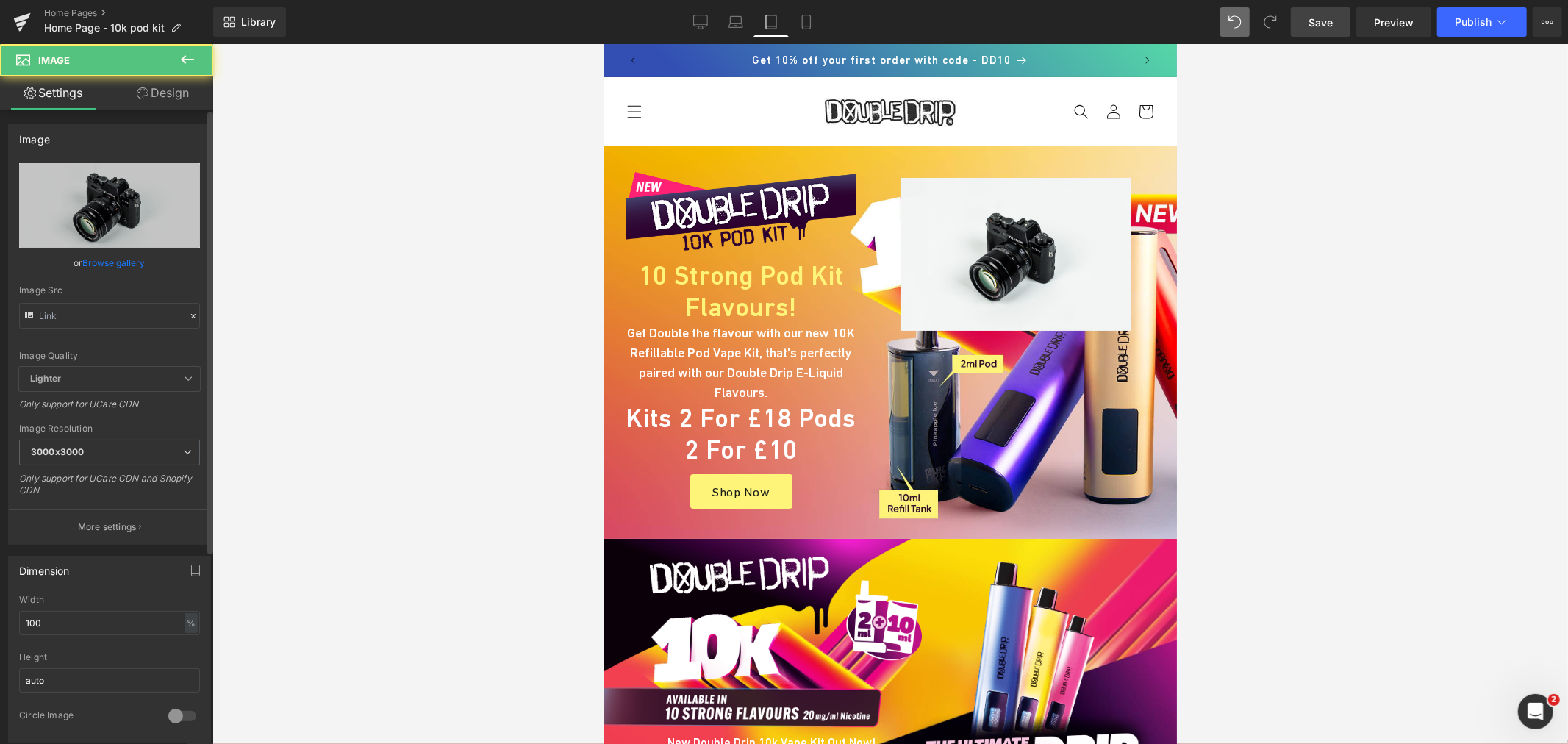
click at [116, 262] on link "Browse gallery" at bounding box center [114, 263] width 63 height 26
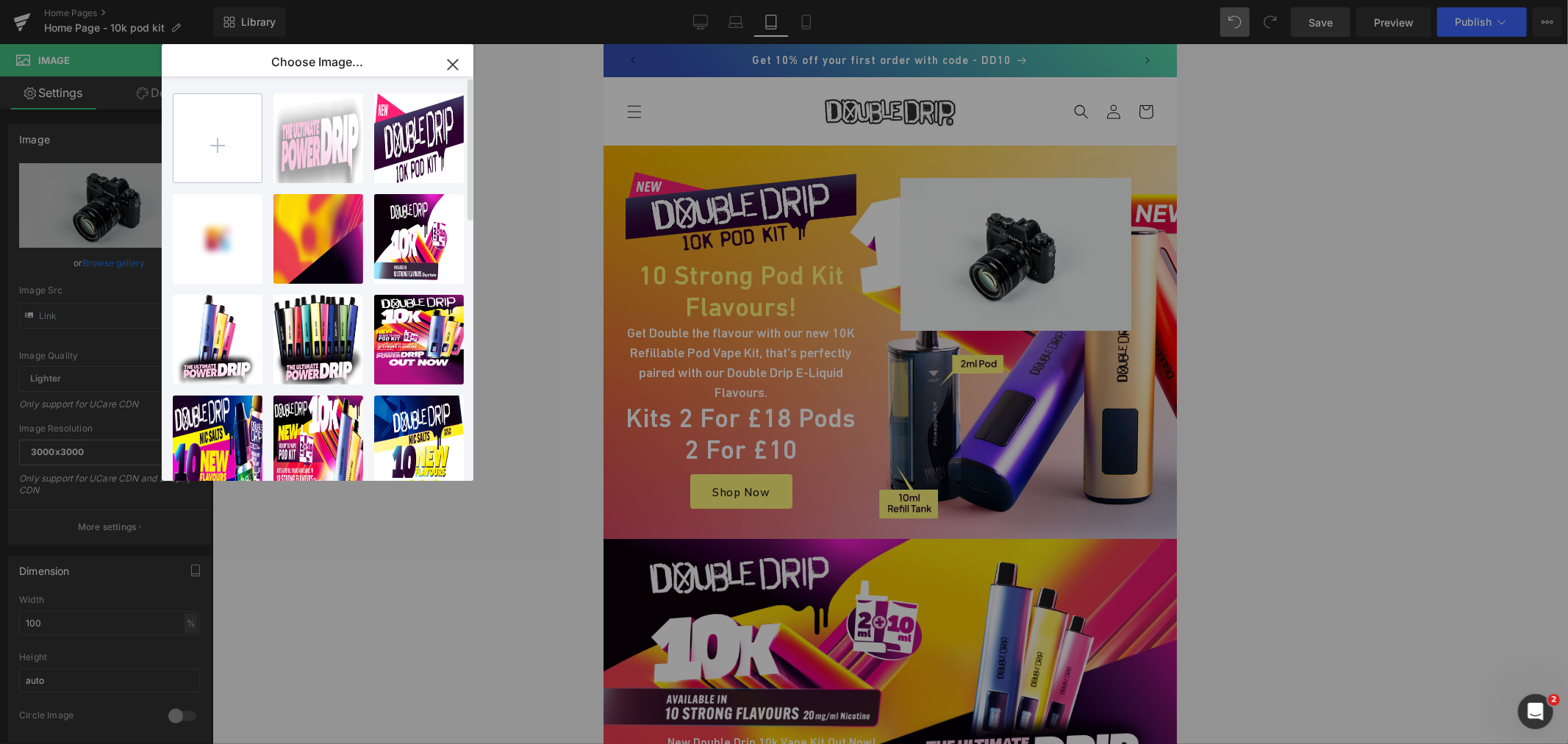
click at [221, 159] on input "file" at bounding box center [218, 138] width 88 height 88
type input "C:\fakepath\Double Drip 10k Vape Kit.png"
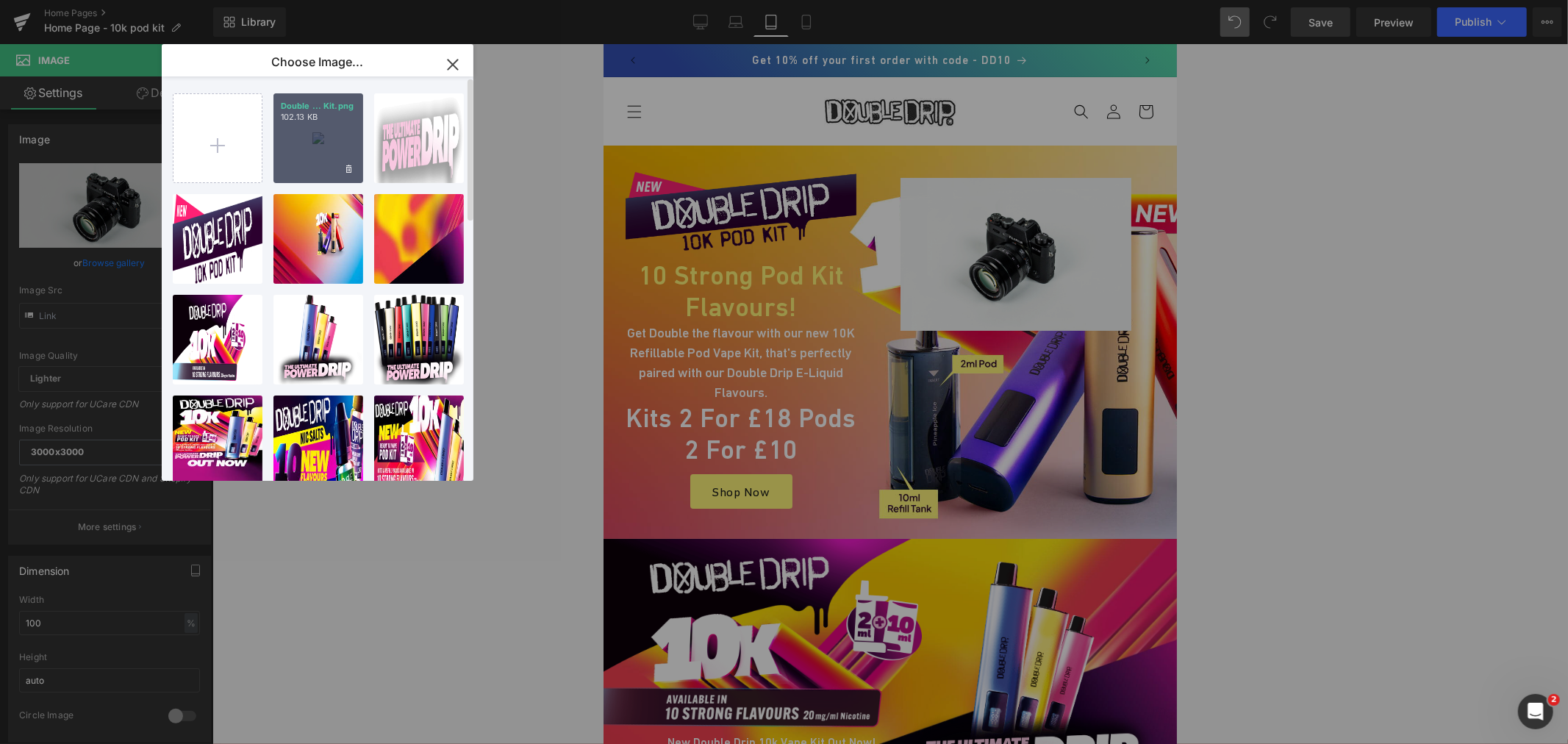
click at [318, 151] on div "Double ... Kit.png 102.13 KB" at bounding box center [318, 139] width 90 height 90
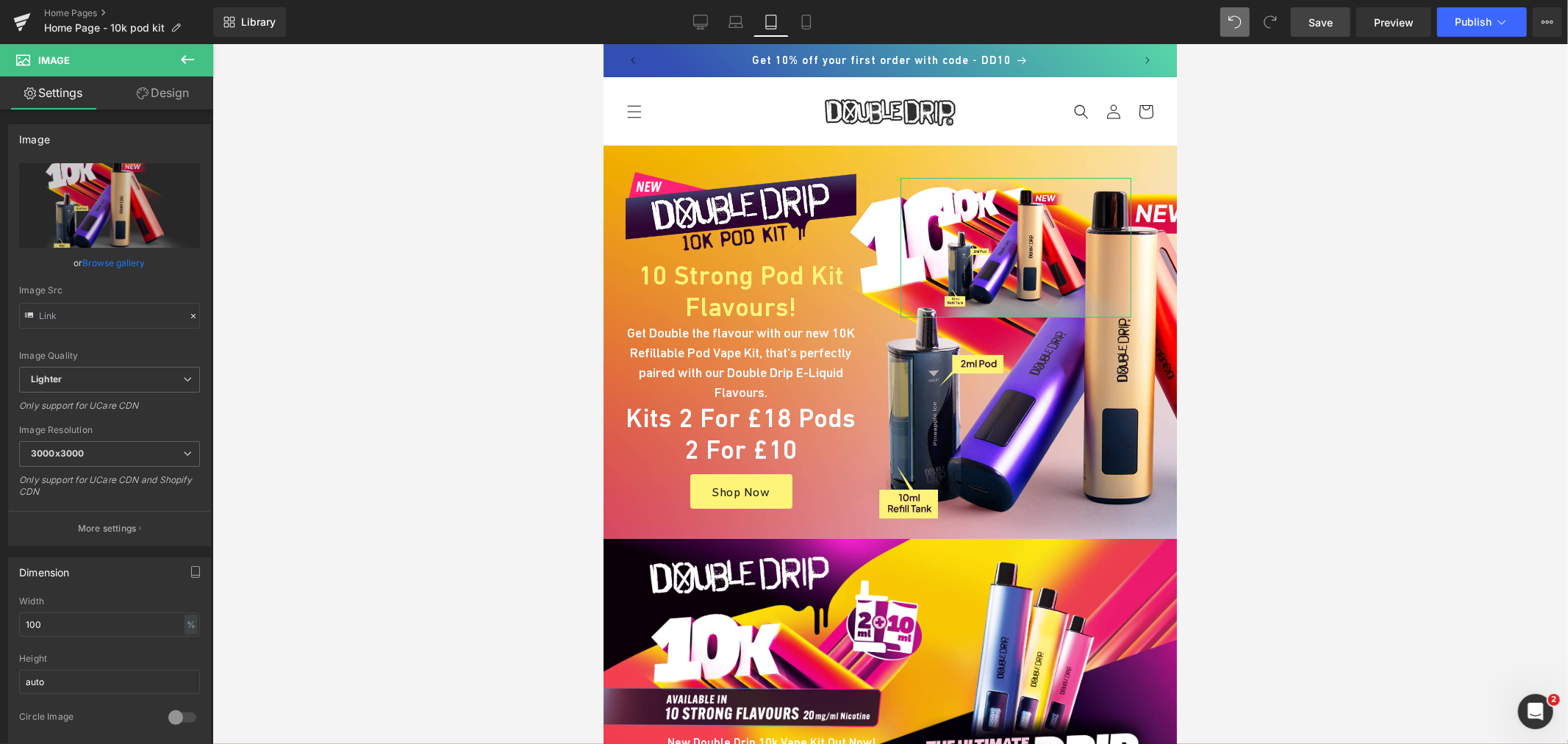
drag, startPoint x: 119, startPoint y: 261, endPoint x: 335, endPoint y: 212, distance: 221.5
click at [119, 260] on link "Browse gallery" at bounding box center [114, 263] width 63 height 26
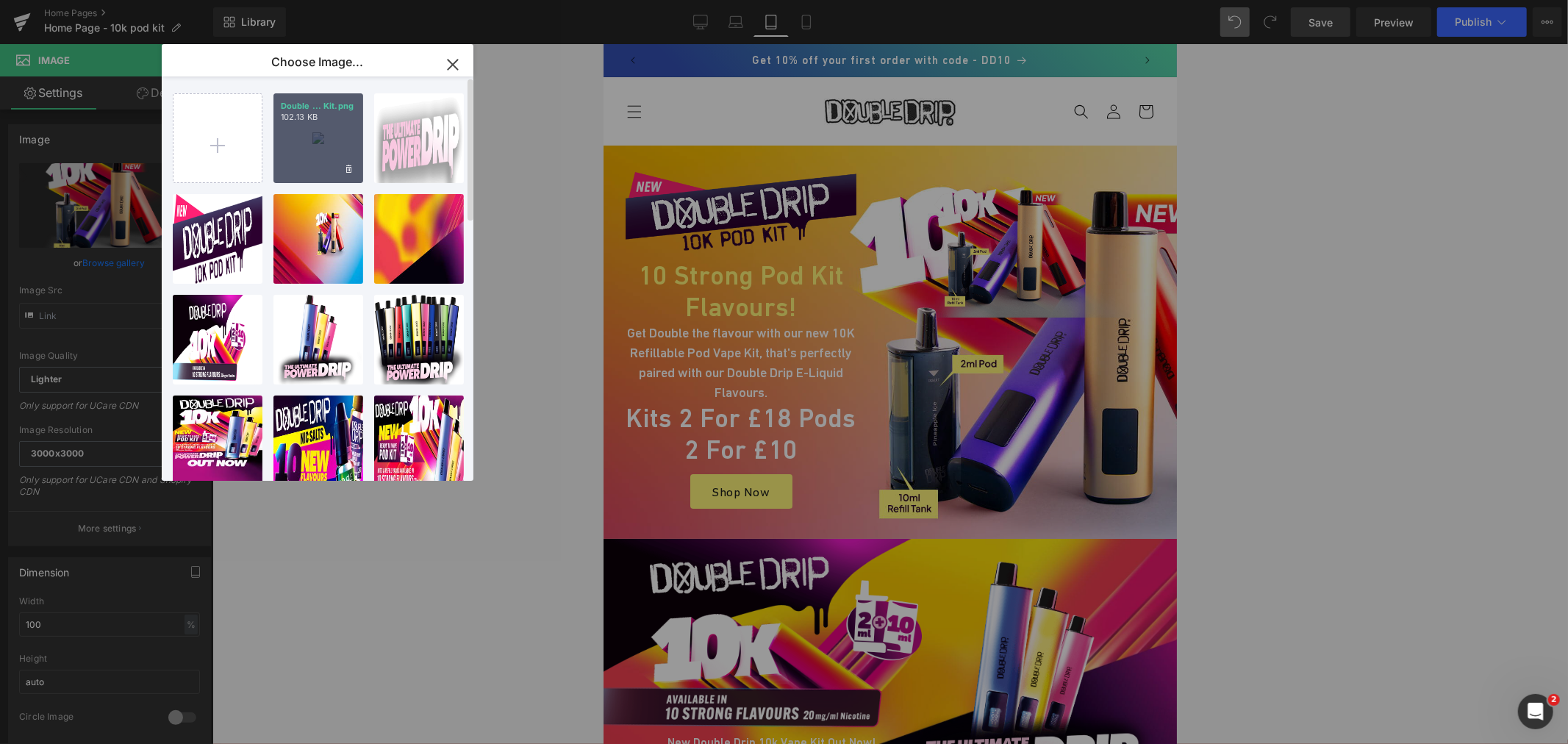
click at [324, 128] on div "Double ... Kit.png 102.13 KB" at bounding box center [318, 139] width 90 height 90
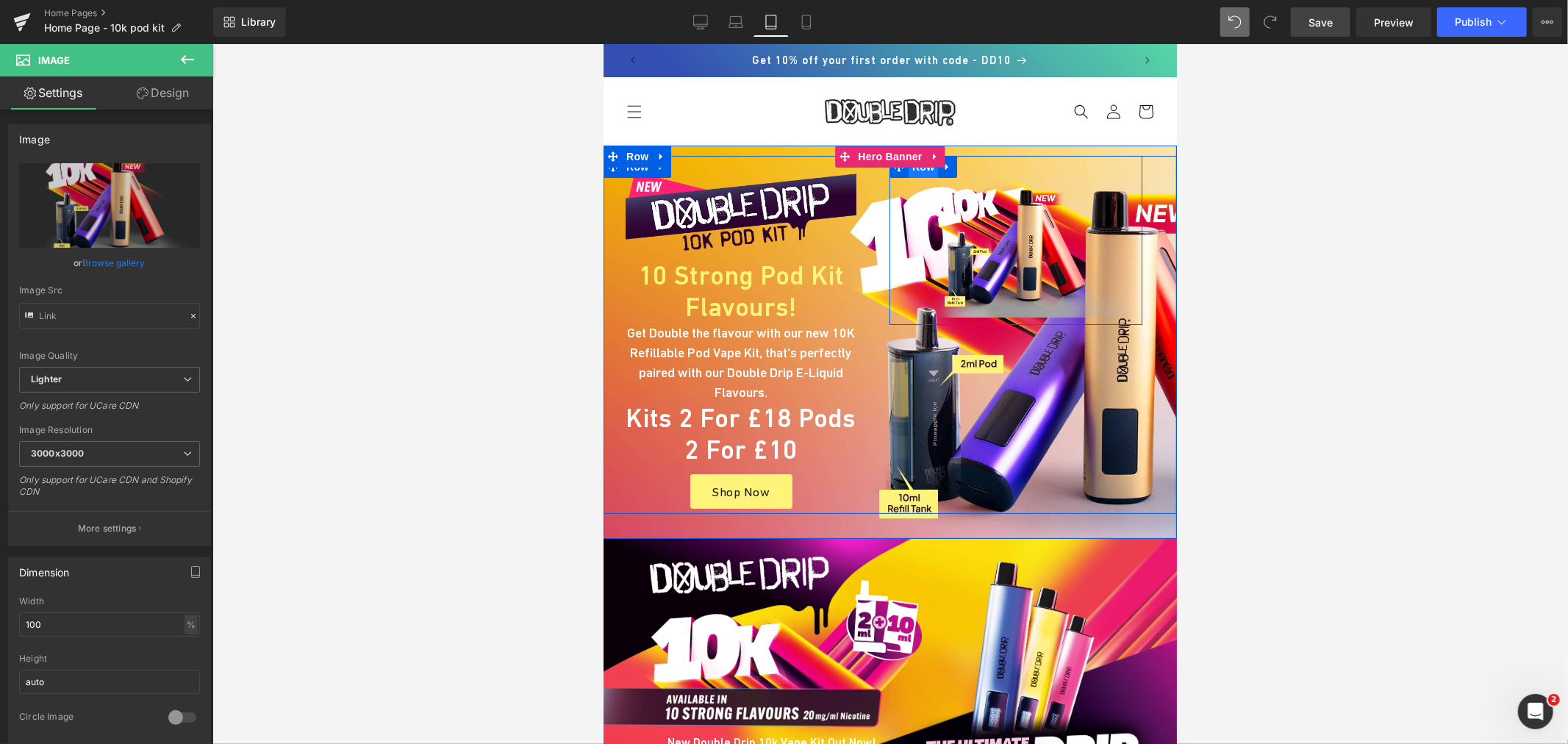
click at [920, 173] on span "Row" at bounding box center [923, 166] width 29 height 22
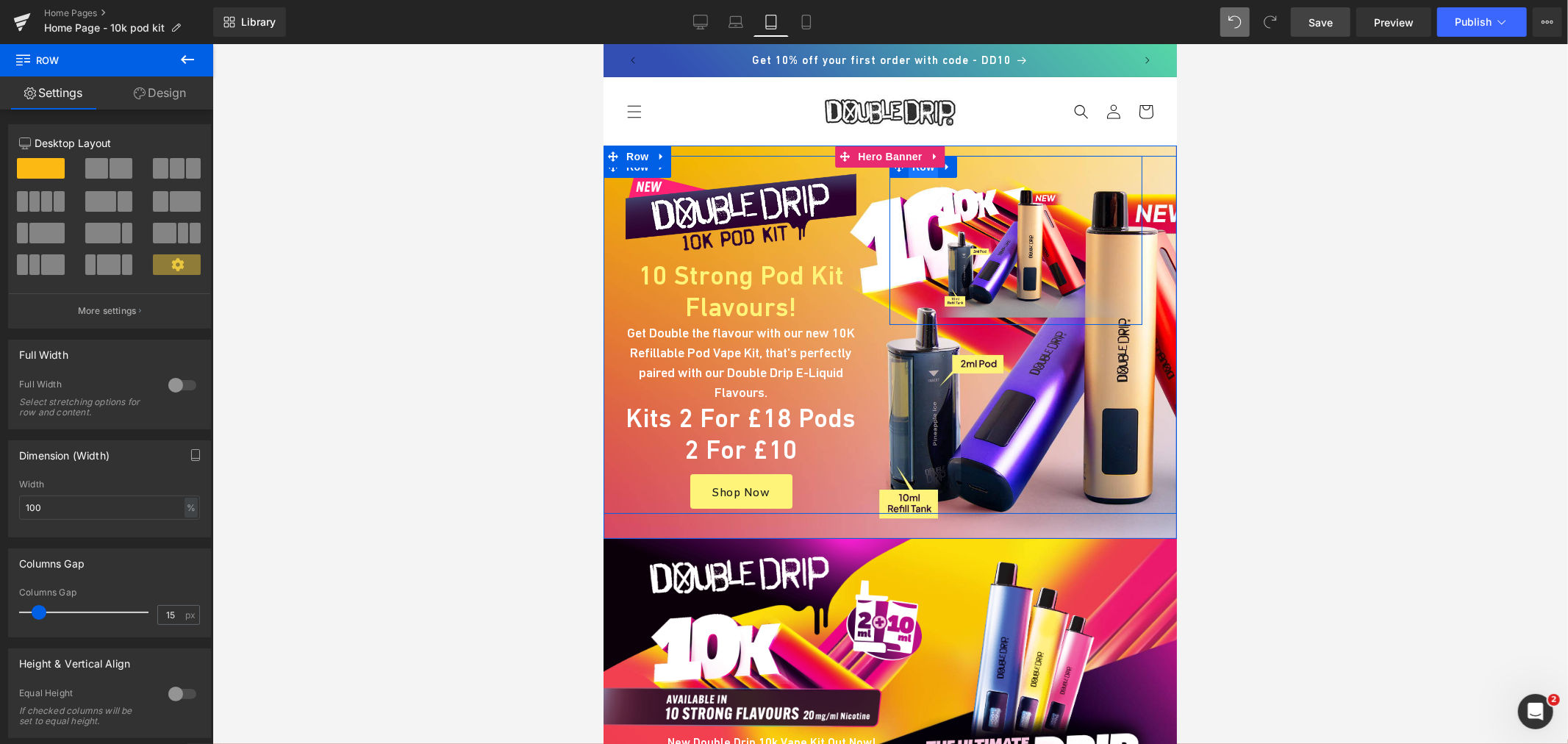
click at [922, 174] on span "Row" at bounding box center [923, 166] width 29 height 22
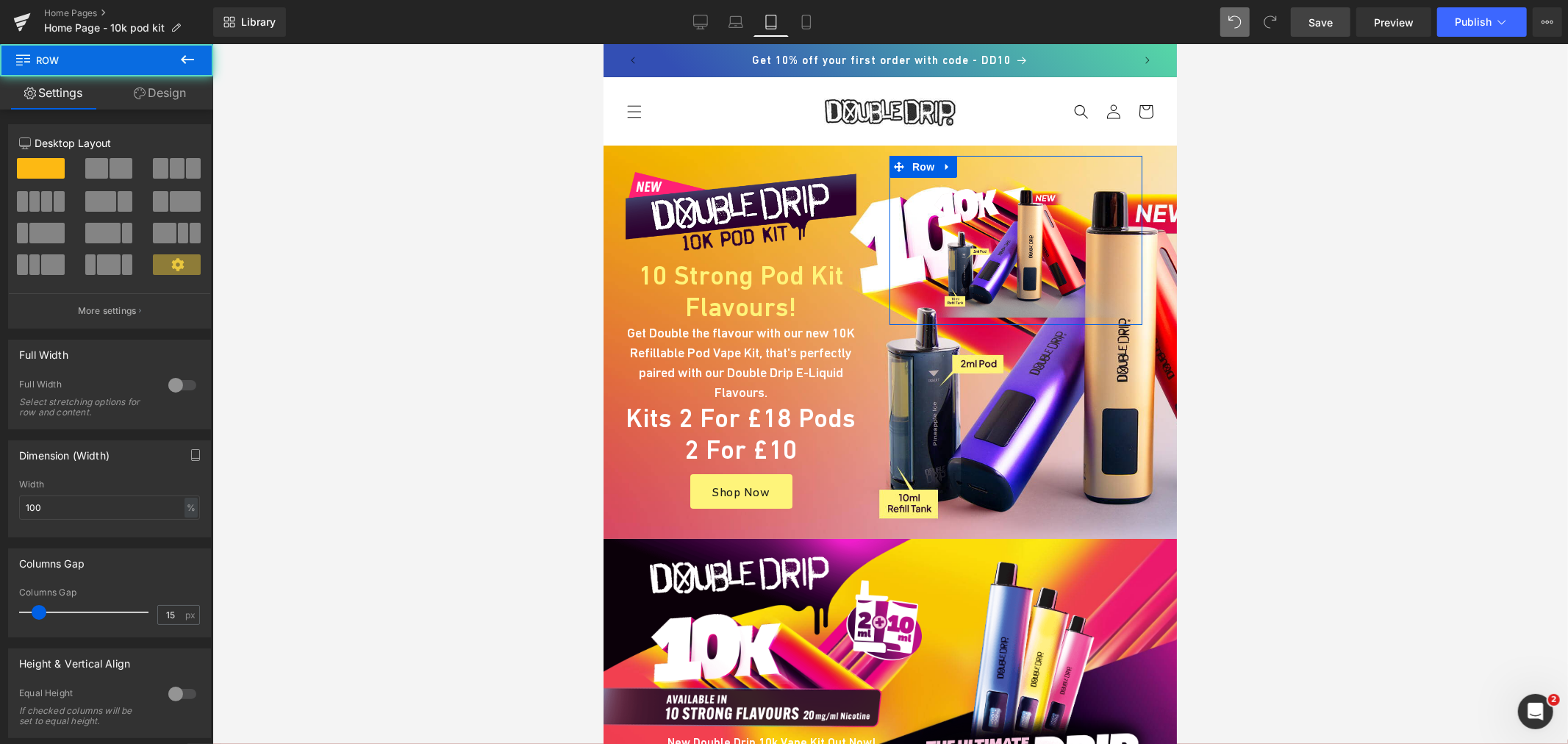
click at [158, 91] on link "Design" at bounding box center [160, 93] width 107 height 33
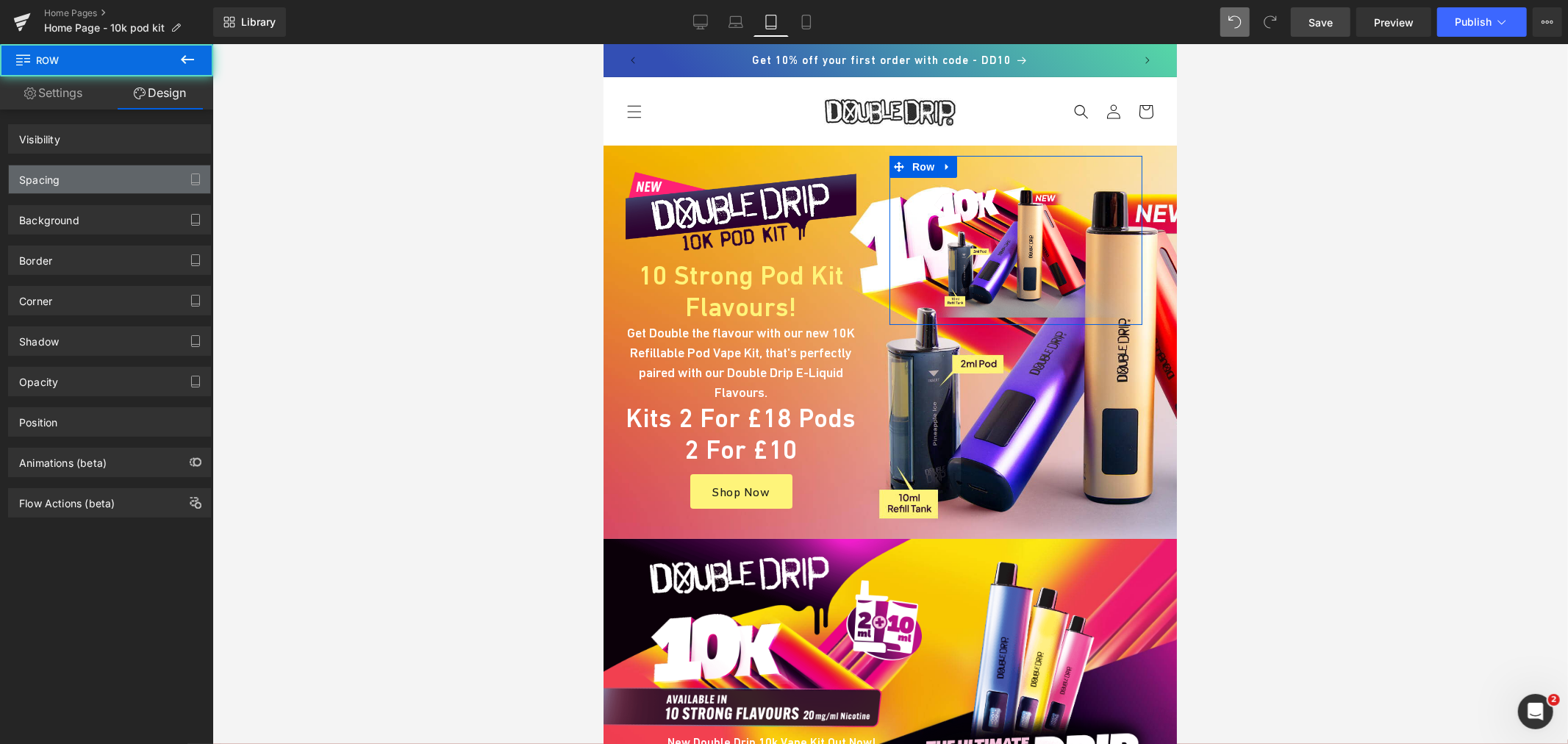
click at [70, 177] on div "Spacing" at bounding box center [109, 179] width 201 height 28
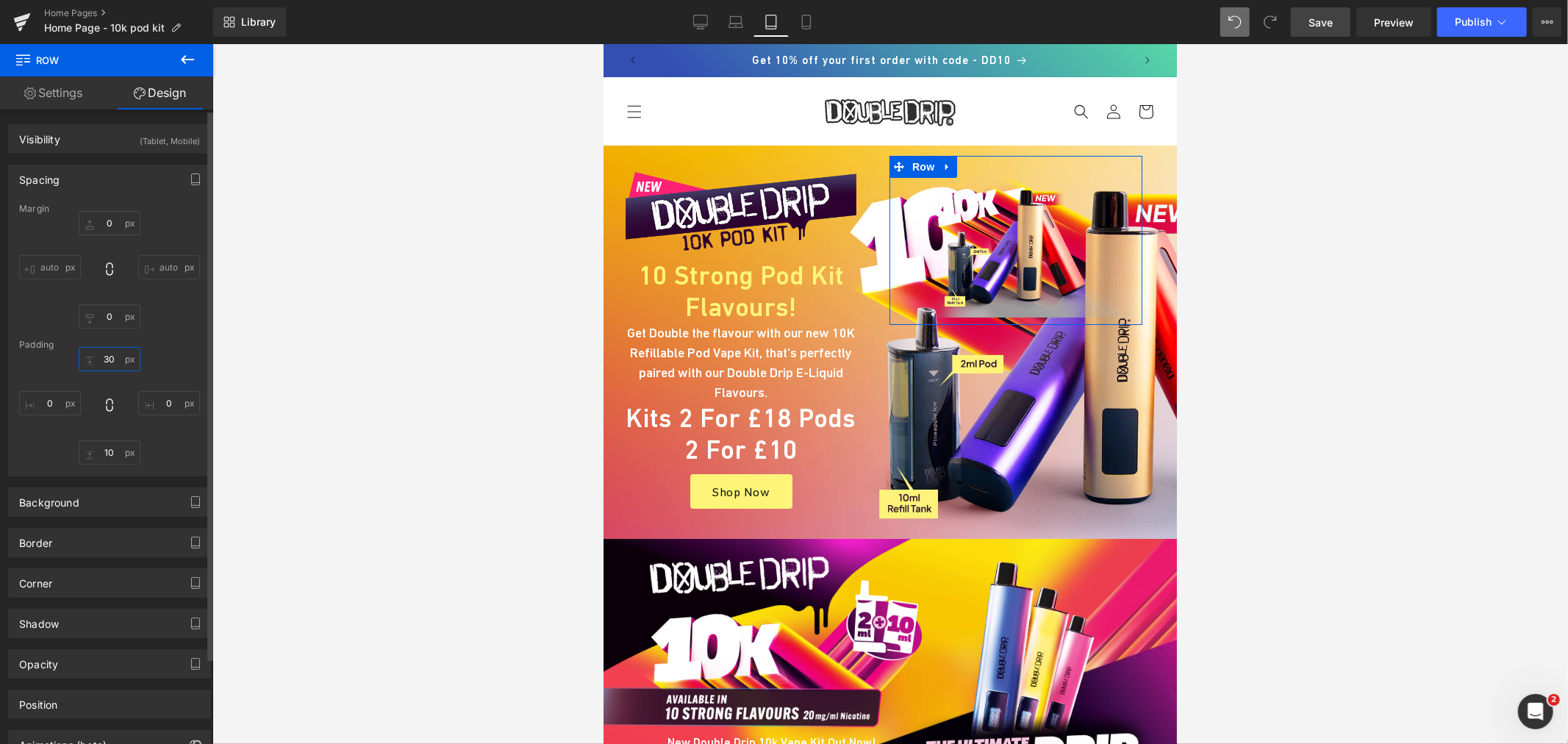
click at [106, 363] on input "text" at bounding box center [110, 359] width 62 height 24
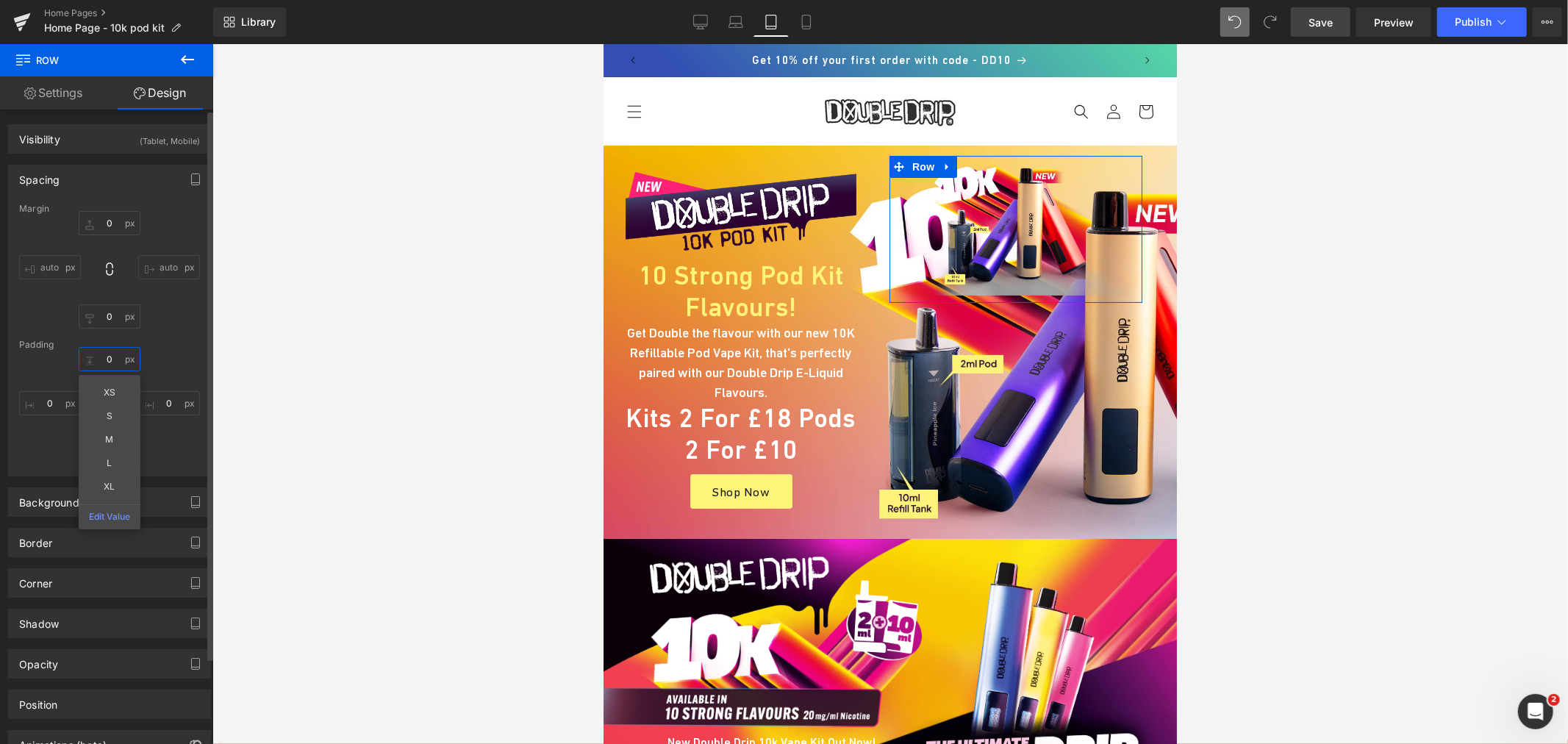
type input "0"
click at [155, 447] on div "0 XS S M L XL Edit Value" at bounding box center [109, 406] width 181 height 118
click at [108, 452] on input "text" at bounding box center [110, 452] width 62 height 24
type input "0"
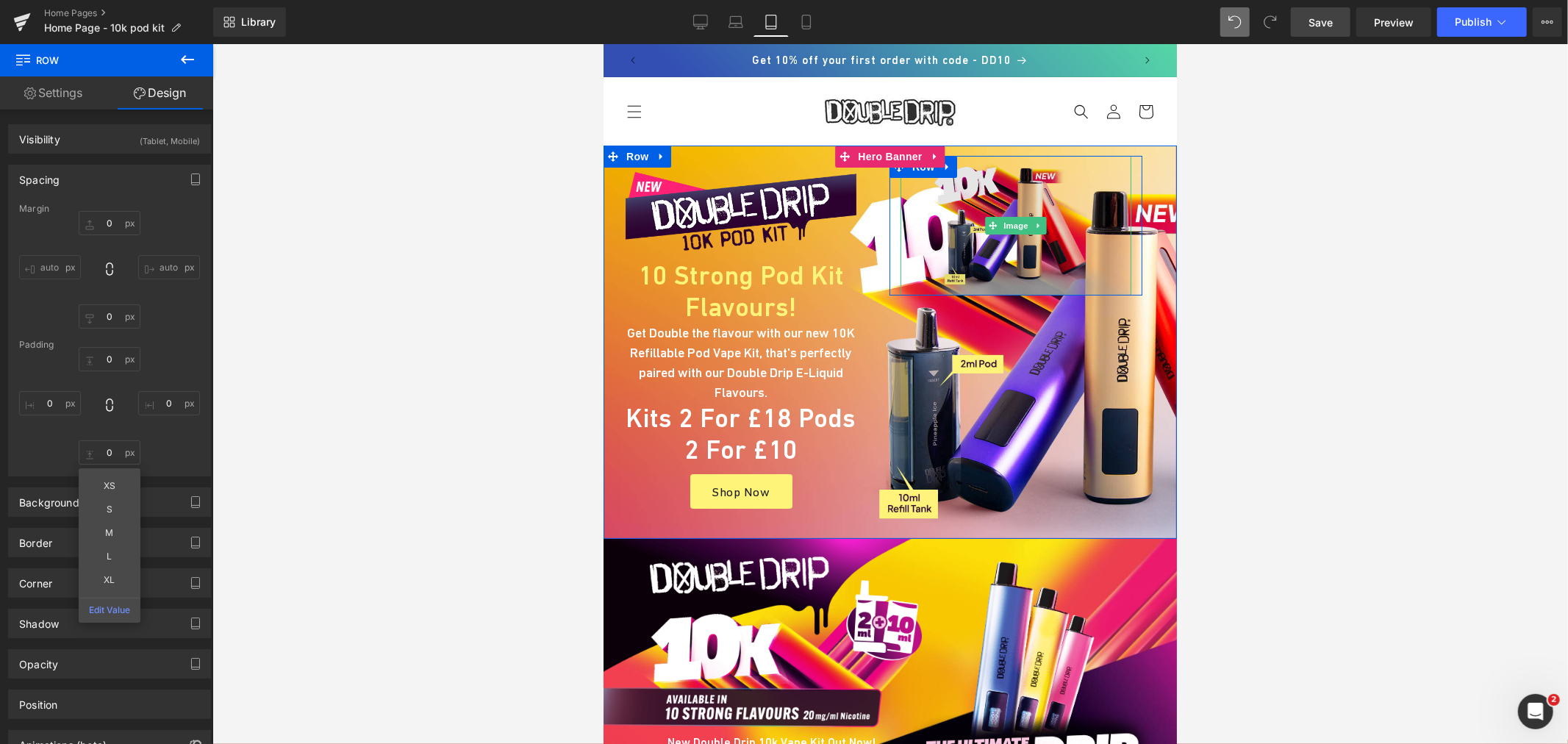
click at [1022, 195] on img at bounding box center [1015, 225] width 231 height 140
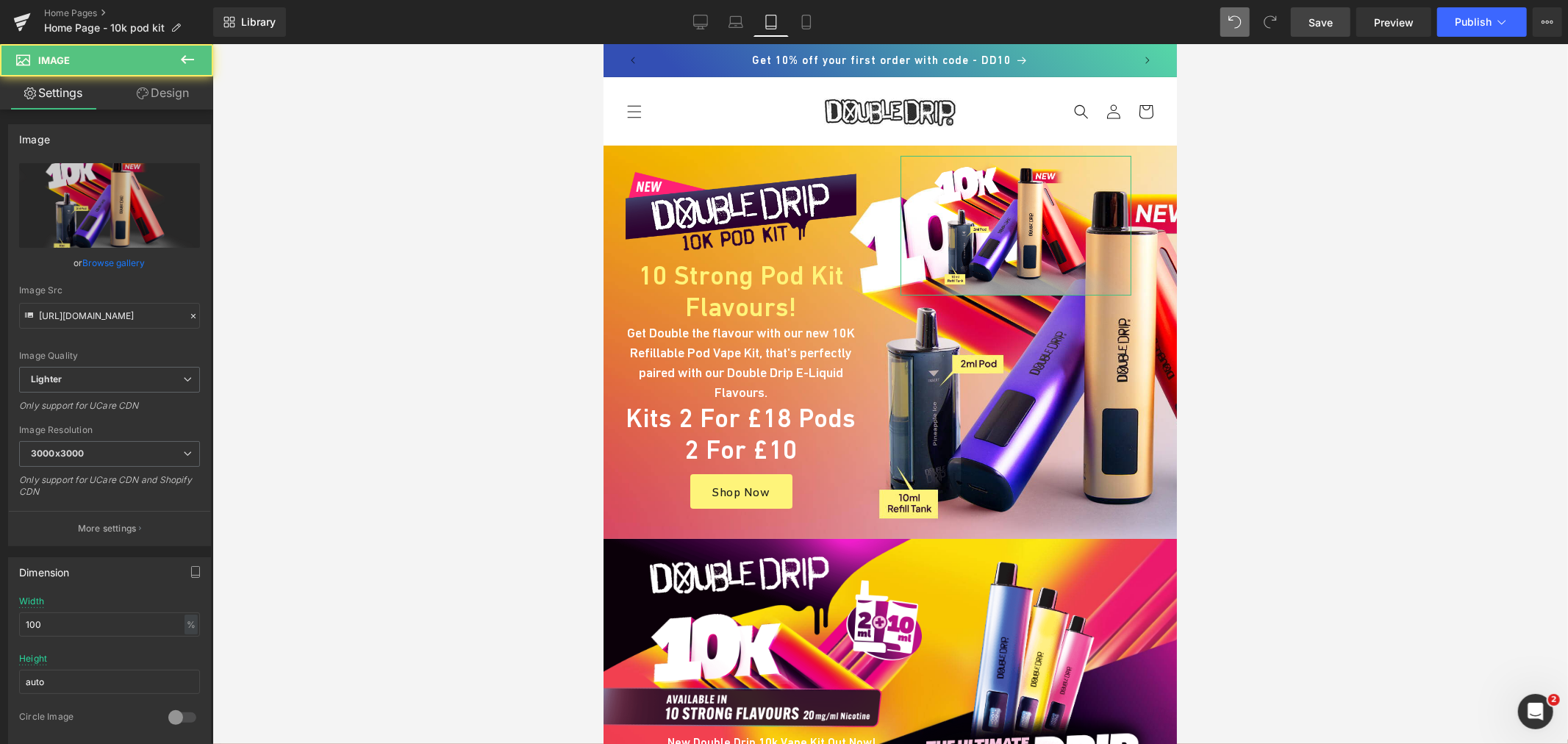
click at [181, 91] on link "Design" at bounding box center [163, 93] width 107 height 33
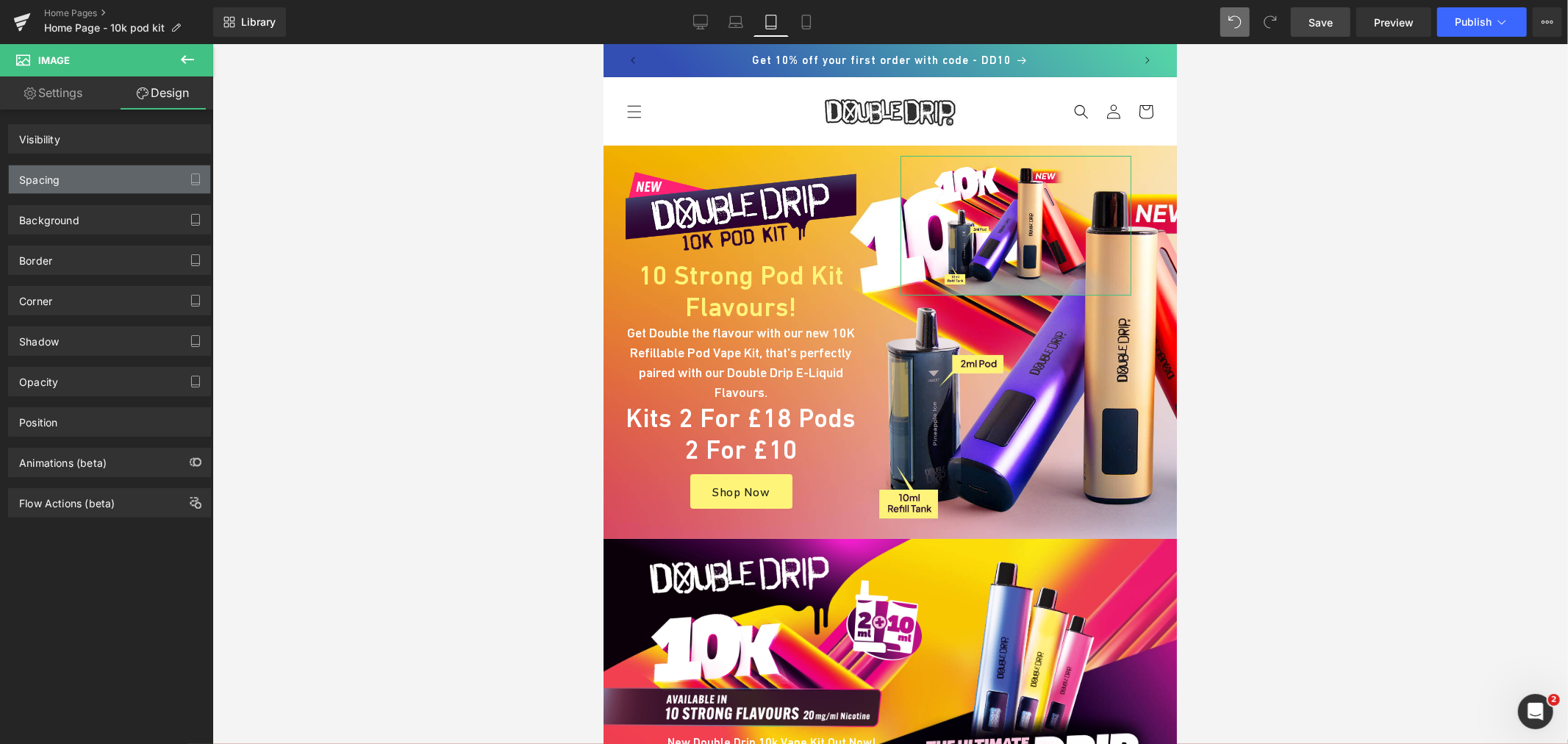
click at [79, 182] on div "Spacing" at bounding box center [109, 179] width 201 height 28
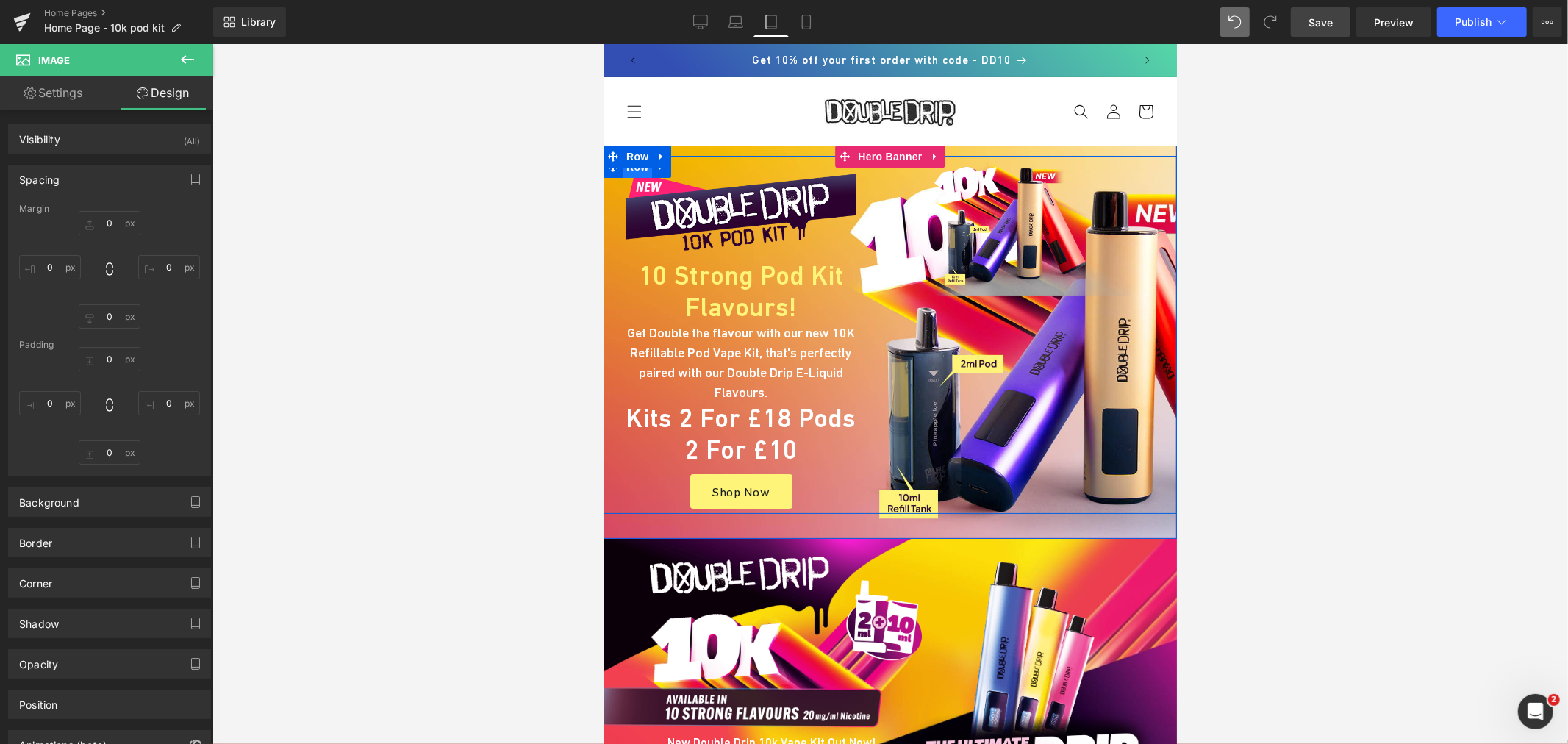
click at [624, 172] on span "Row" at bounding box center [637, 166] width 29 height 22
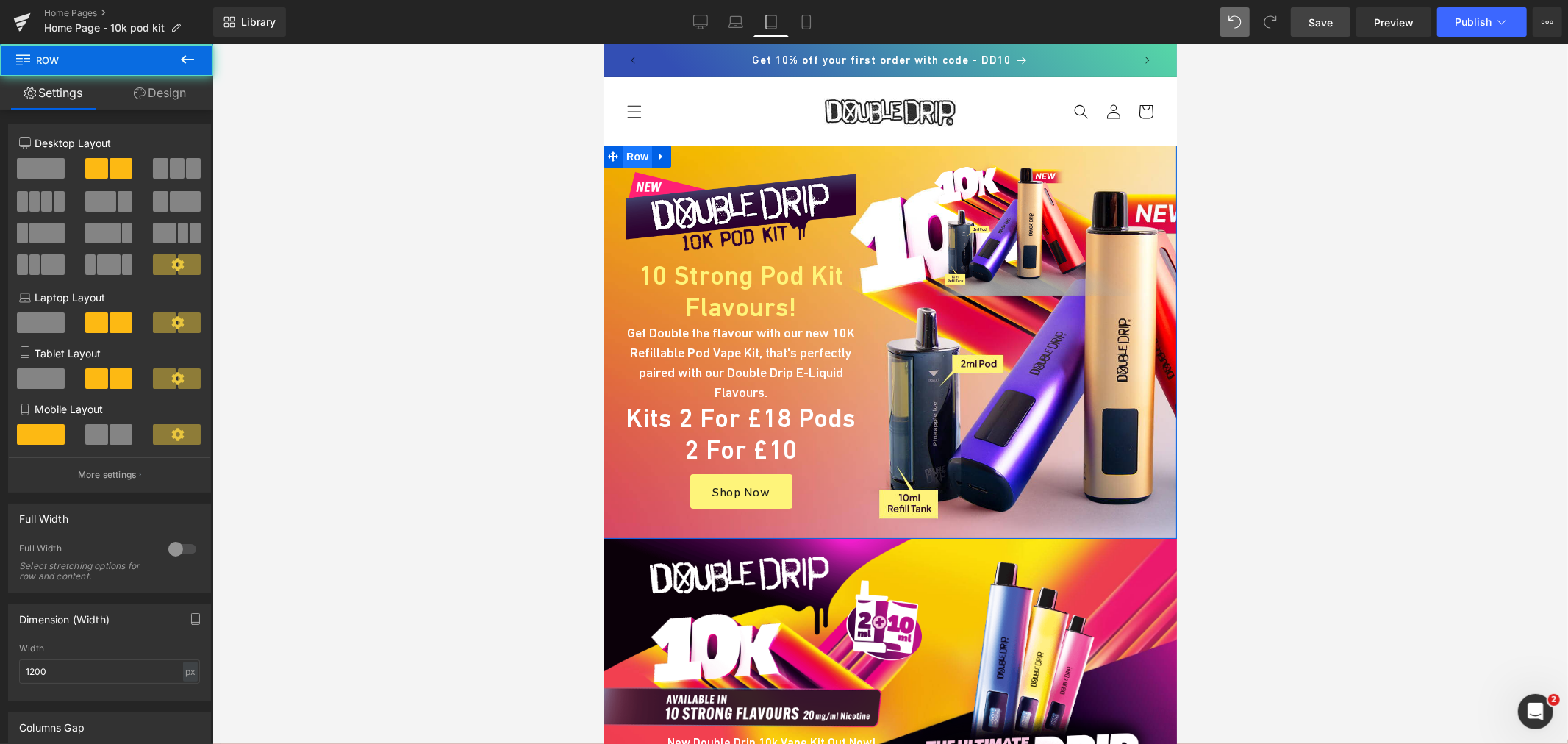
click at [622, 154] on span "Row" at bounding box center [637, 156] width 29 height 22
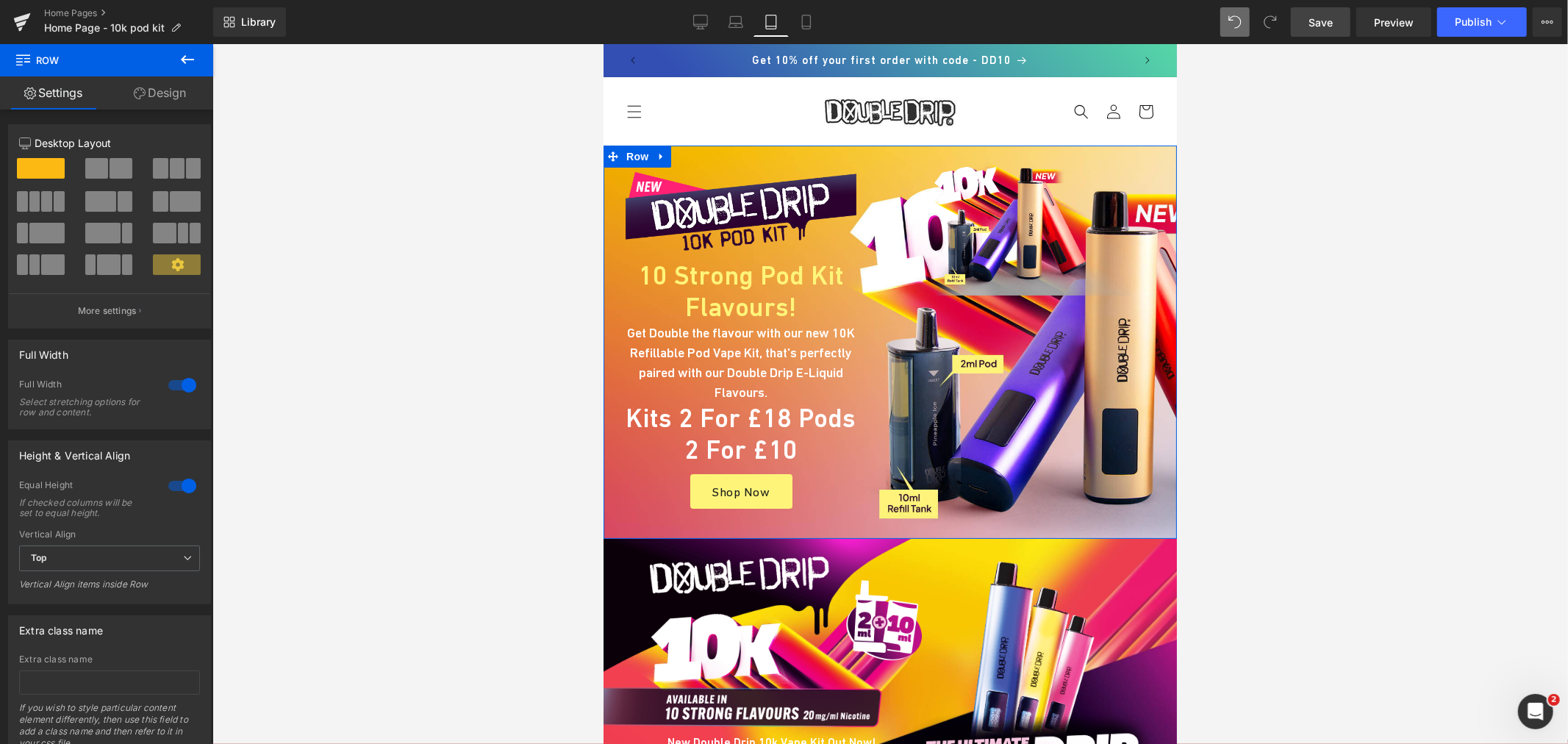
click at [174, 386] on div at bounding box center [183, 385] width 36 height 23
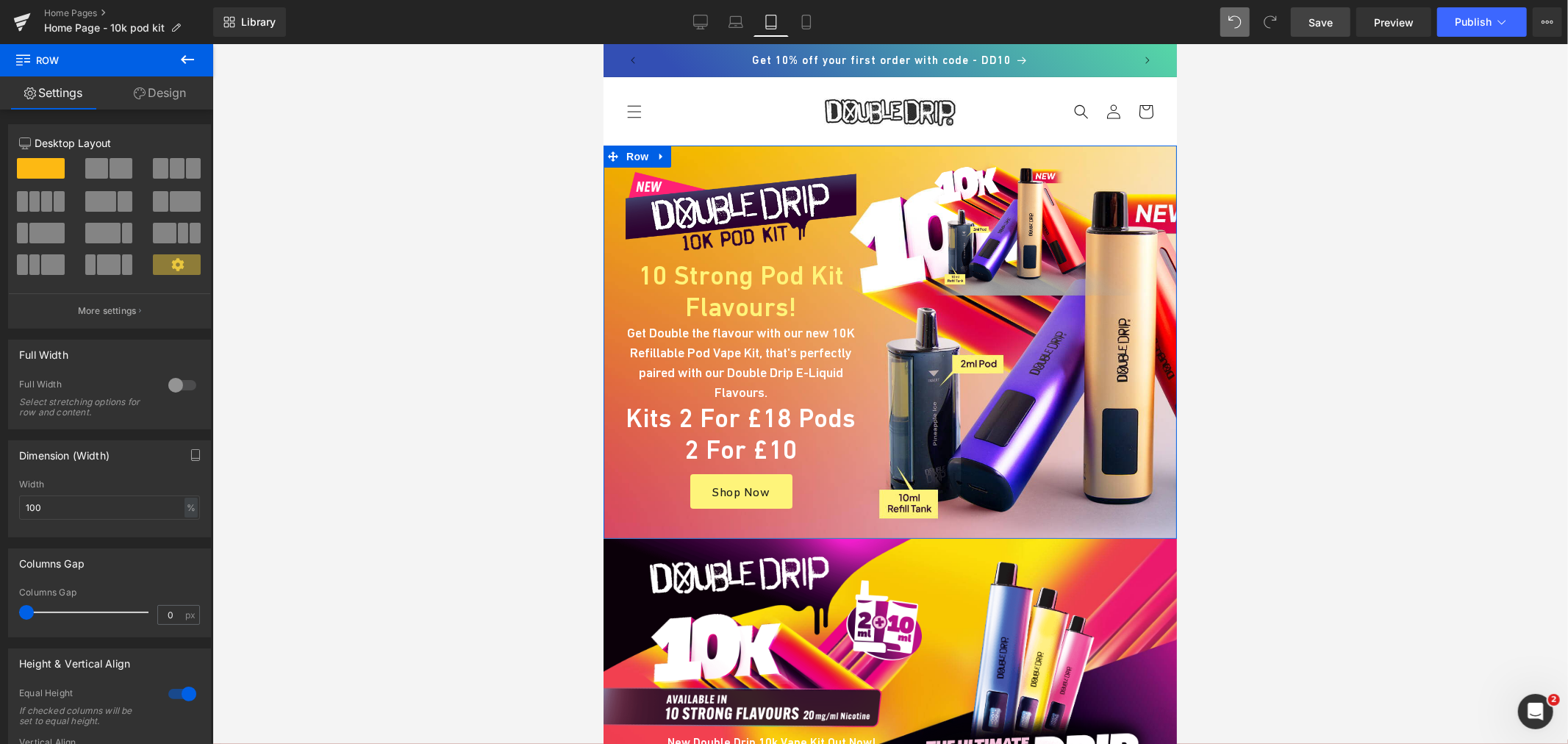
click at [172, 693] on div at bounding box center [183, 694] width 36 height 23
click at [174, 687] on div at bounding box center [183, 694] width 36 height 23
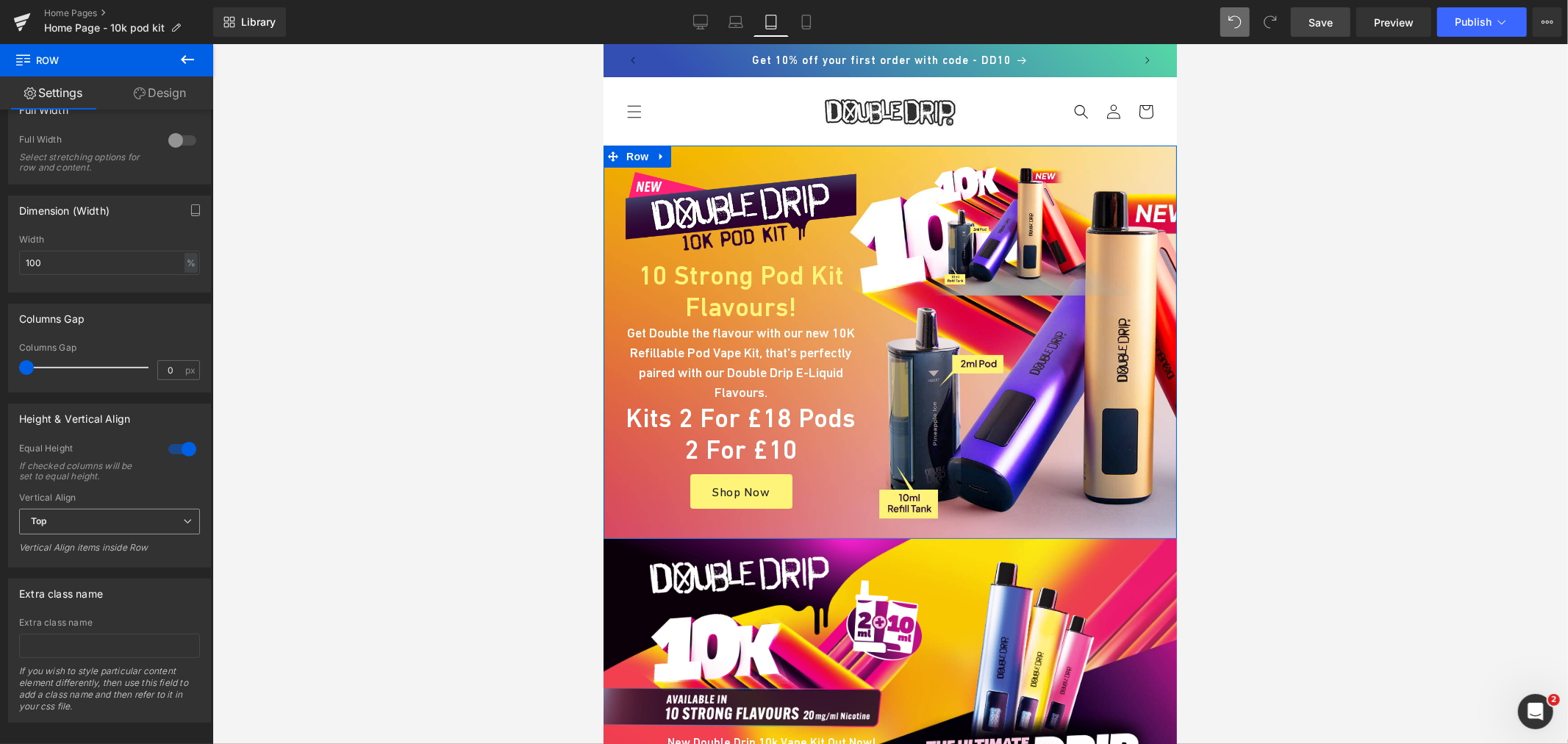
click at [91, 518] on span "Top" at bounding box center [109, 522] width 181 height 26
drag, startPoint x: 76, startPoint y: 560, endPoint x: 400, endPoint y: 464, distance: 337.9
click at [76, 561] on li "Middle" at bounding box center [107, 570] width 175 height 22
click at [638, 170] on span "Row" at bounding box center [637, 166] width 29 height 22
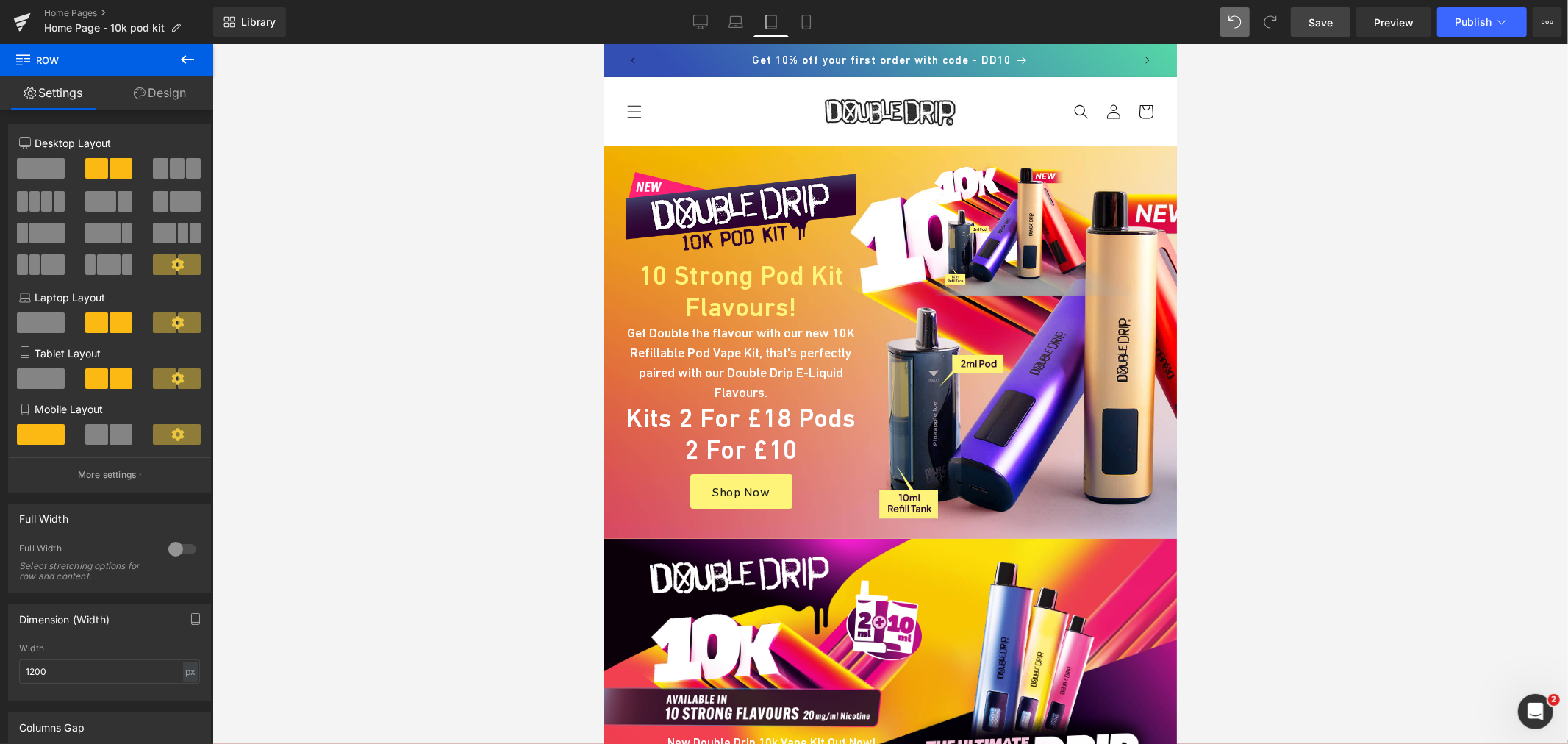
click at [1219, 22] on div "Library Tablet Desktop Laptop Tablet Mobile Save Preview Publish Scheduled View…" at bounding box center [890, 22] width 1355 height 29
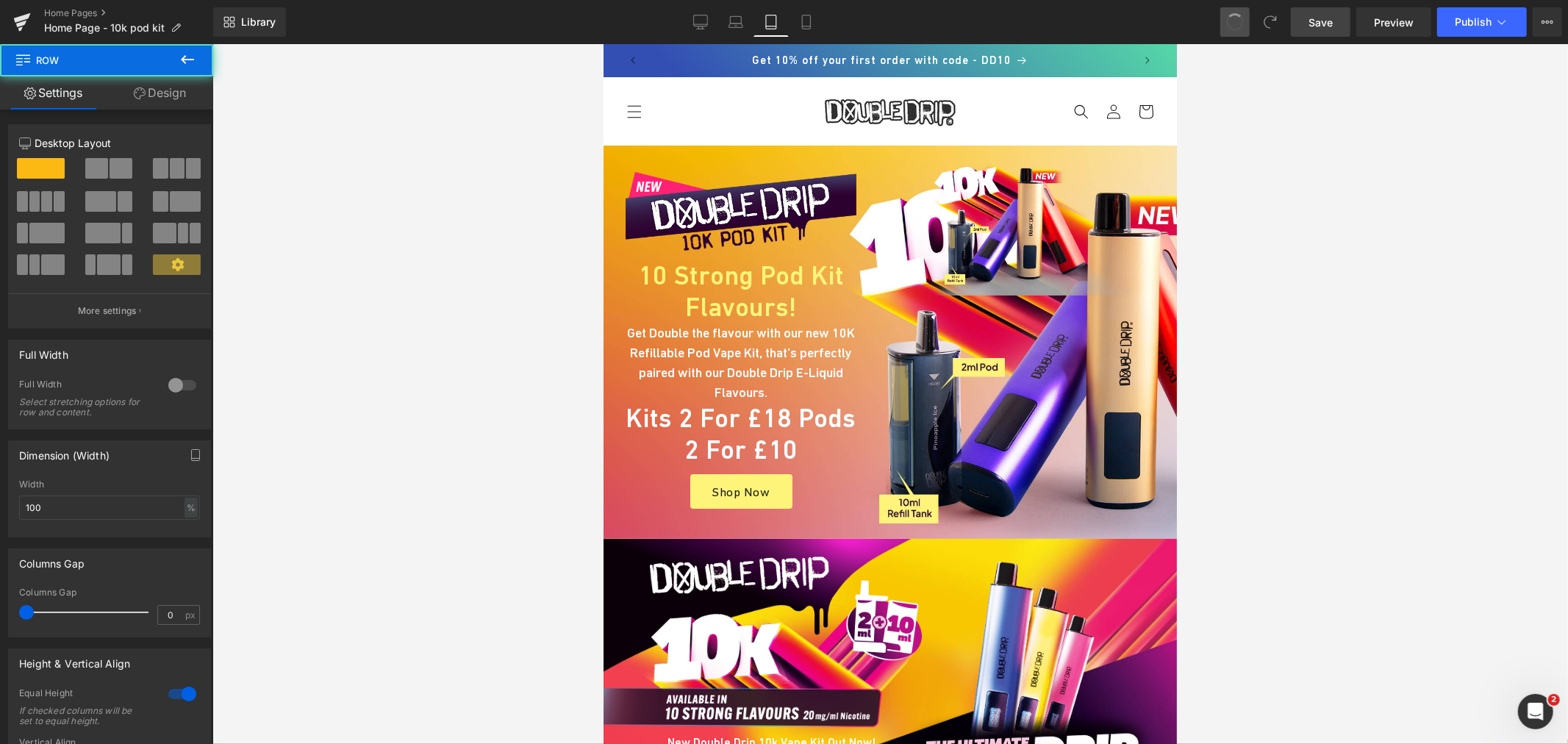
click at [1238, 19] on span at bounding box center [1235, 22] width 25 height 25
click at [1238, 19] on span at bounding box center [1235, 22] width 22 height 22
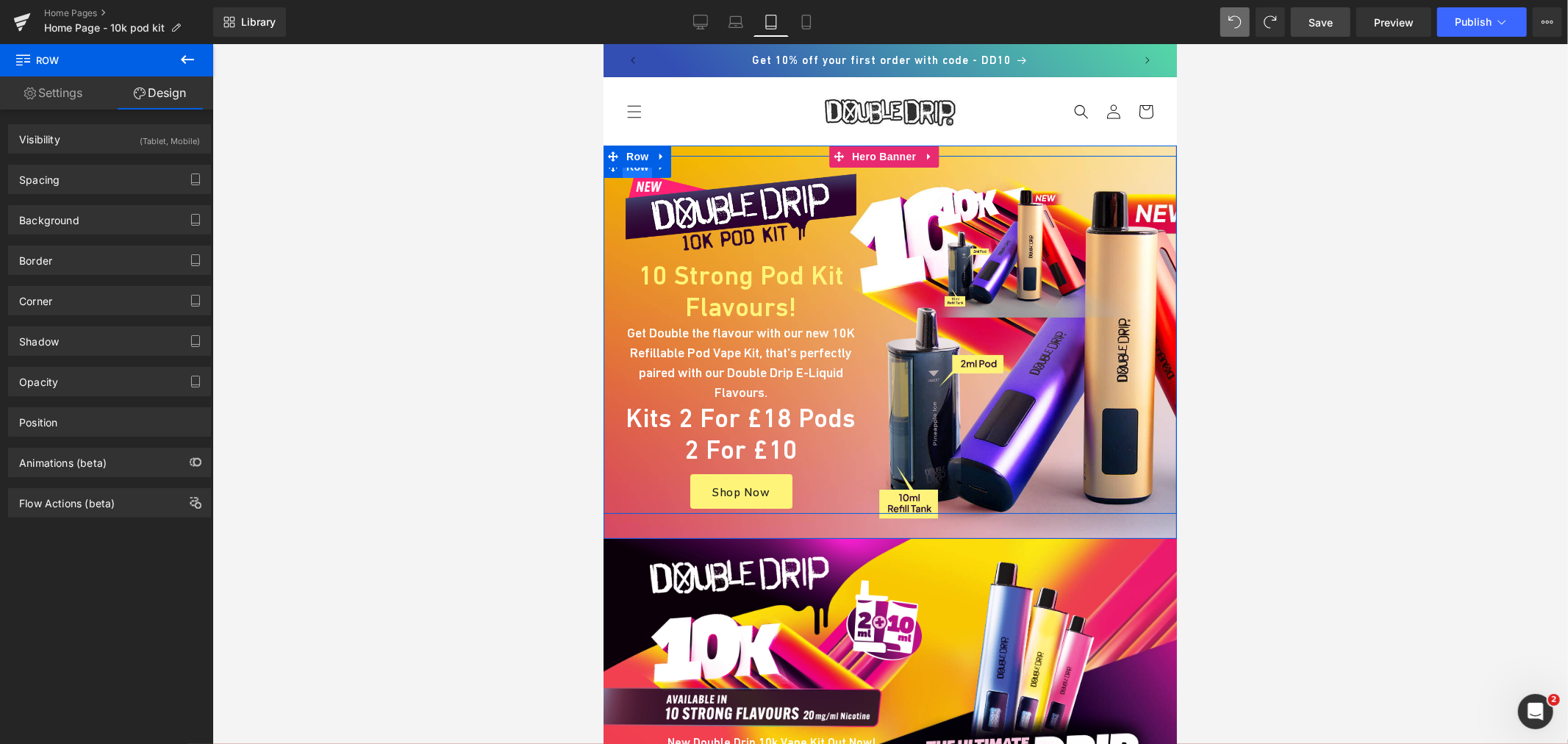
click at [622, 170] on span "Row" at bounding box center [637, 166] width 29 height 22
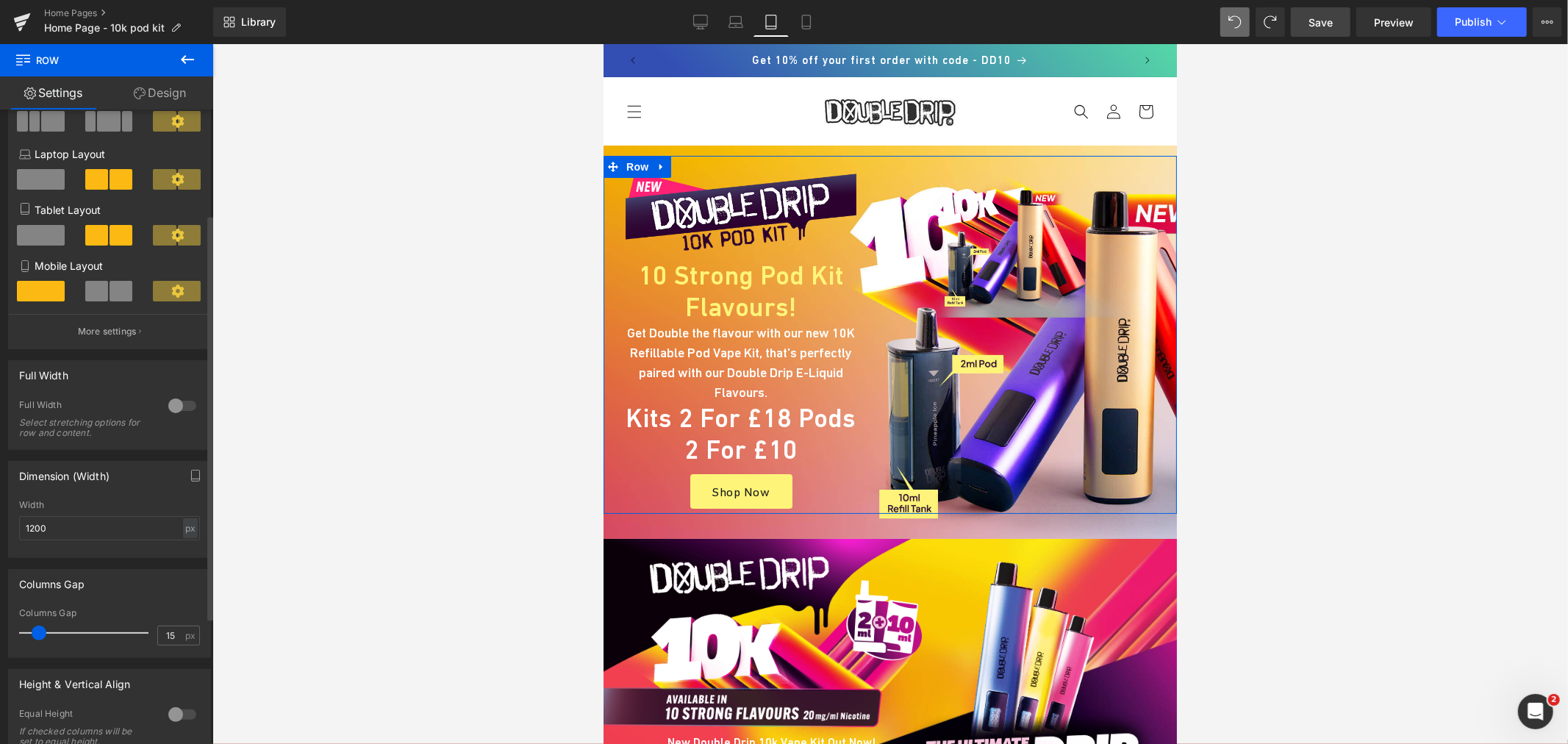
scroll to position [164, 0]
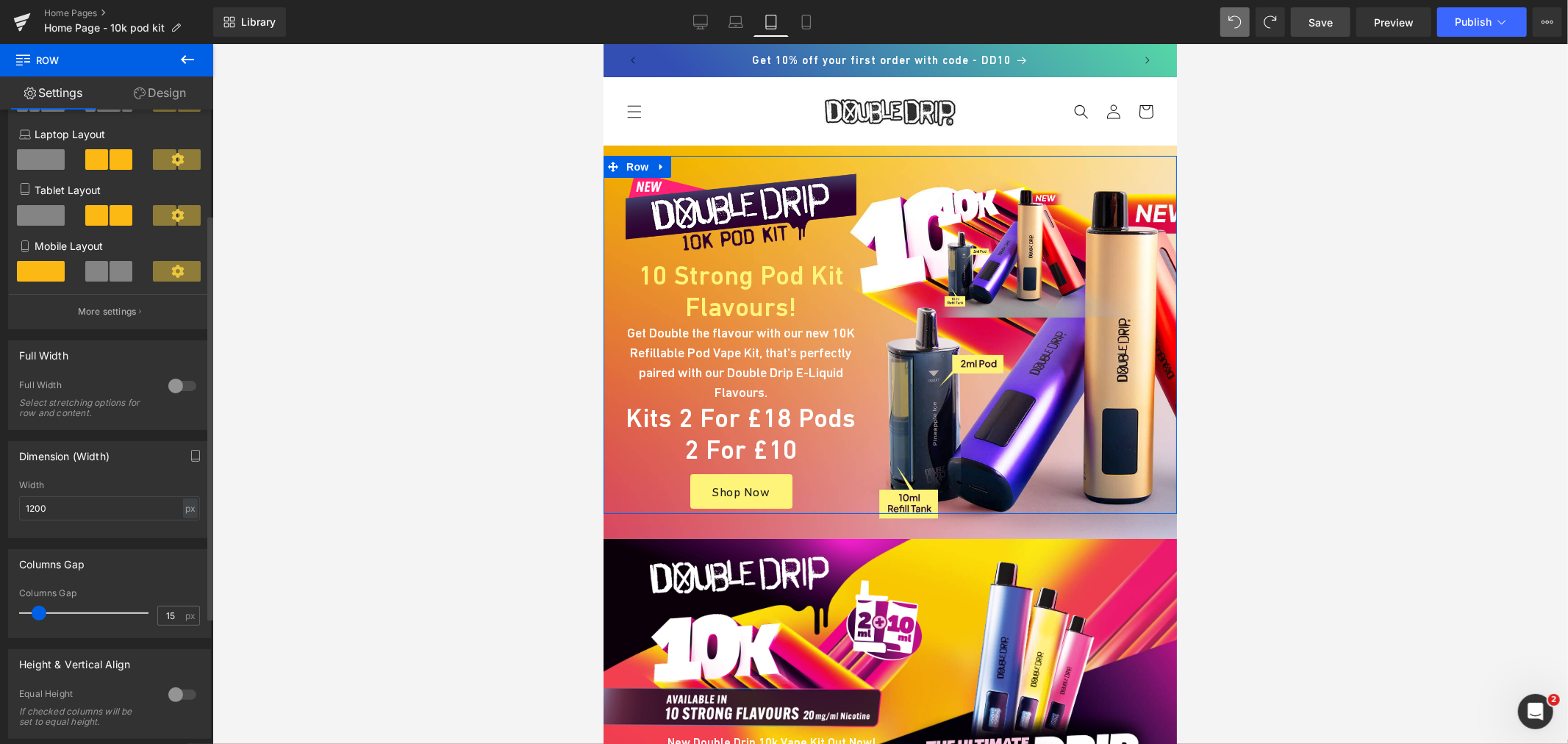
click at [177, 386] on div at bounding box center [183, 386] width 36 height 23
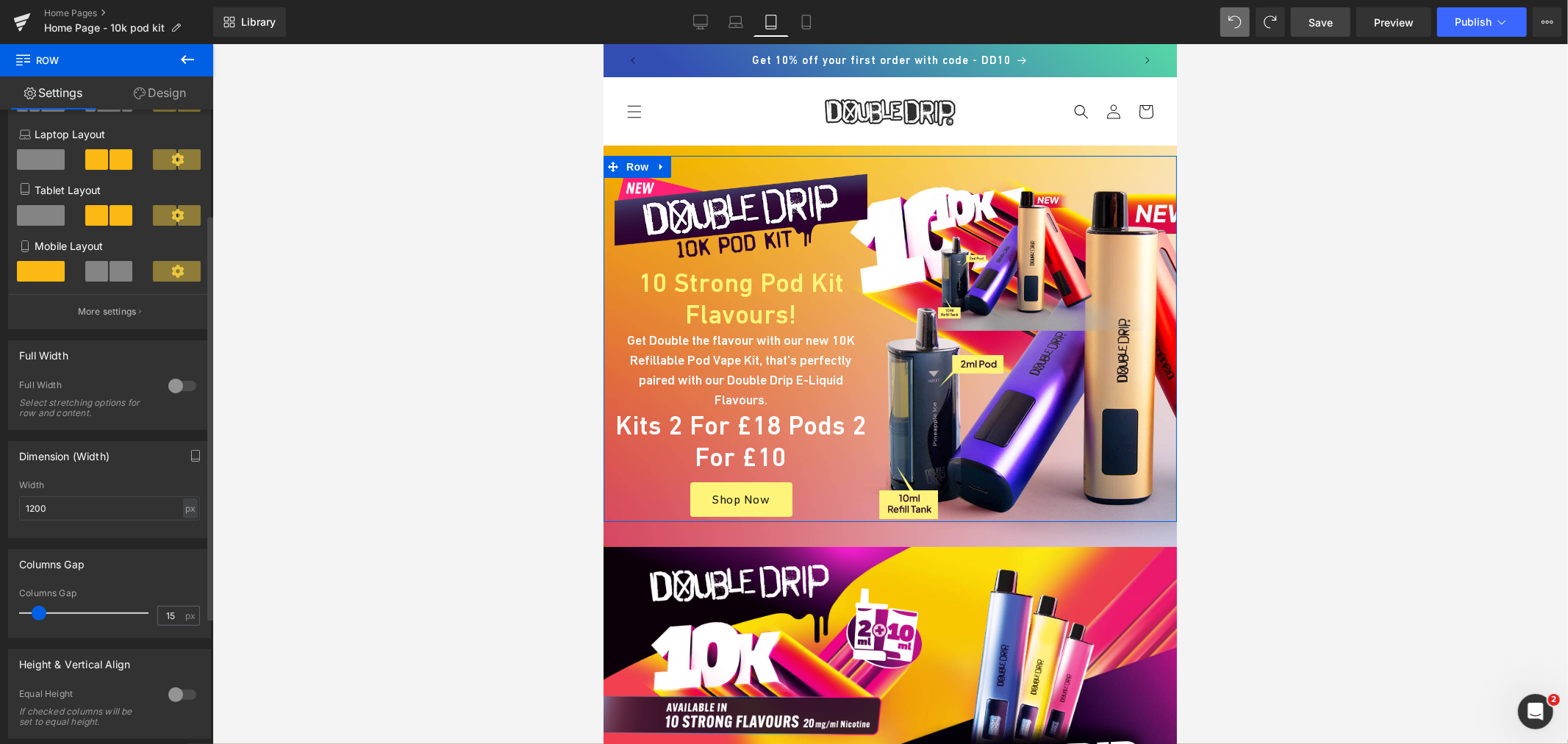
scroll to position [154, 0]
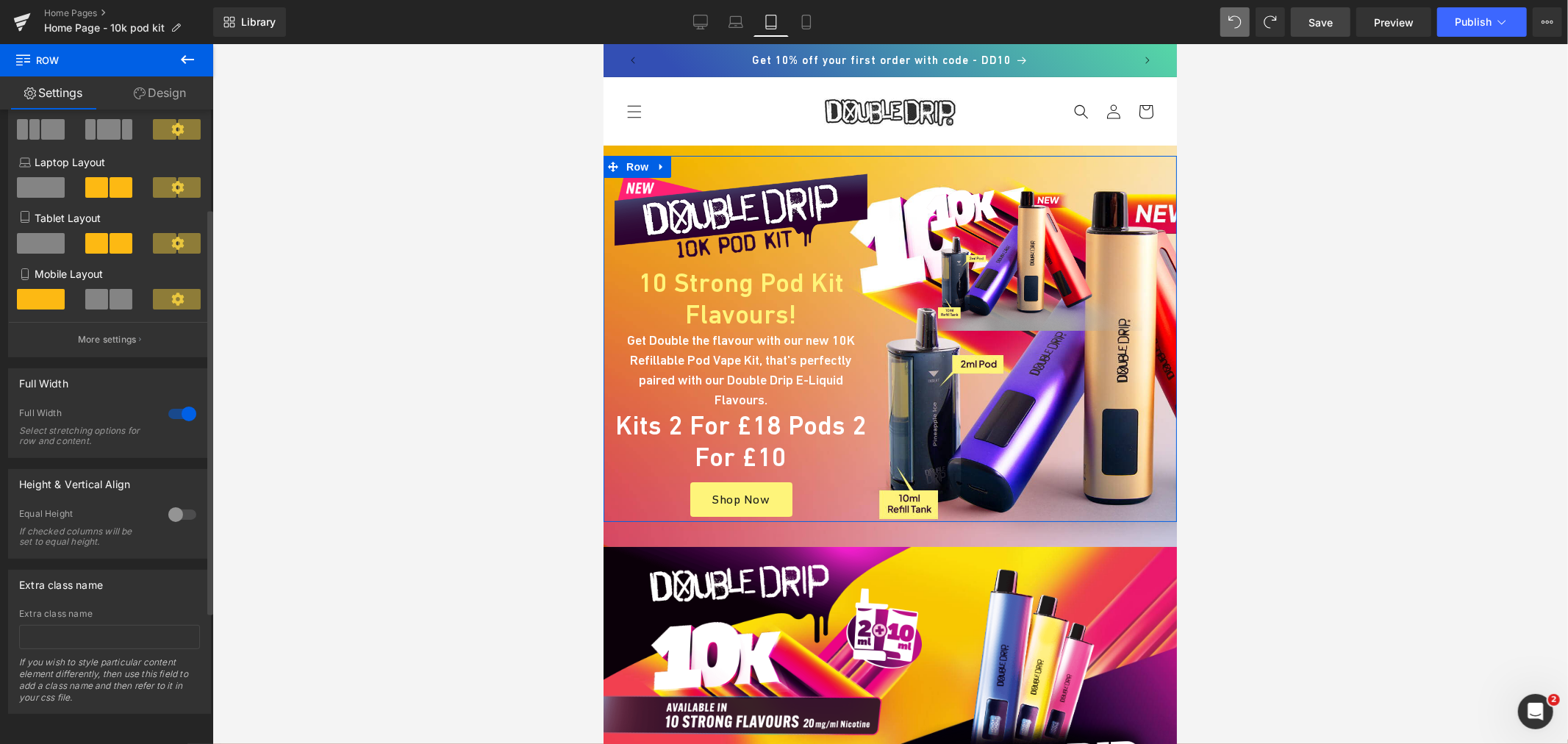
click at [177, 386] on div "Full Width 0 Full Width Select stretching options for row and content." at bounding box center [109, 413] width 203 height 90
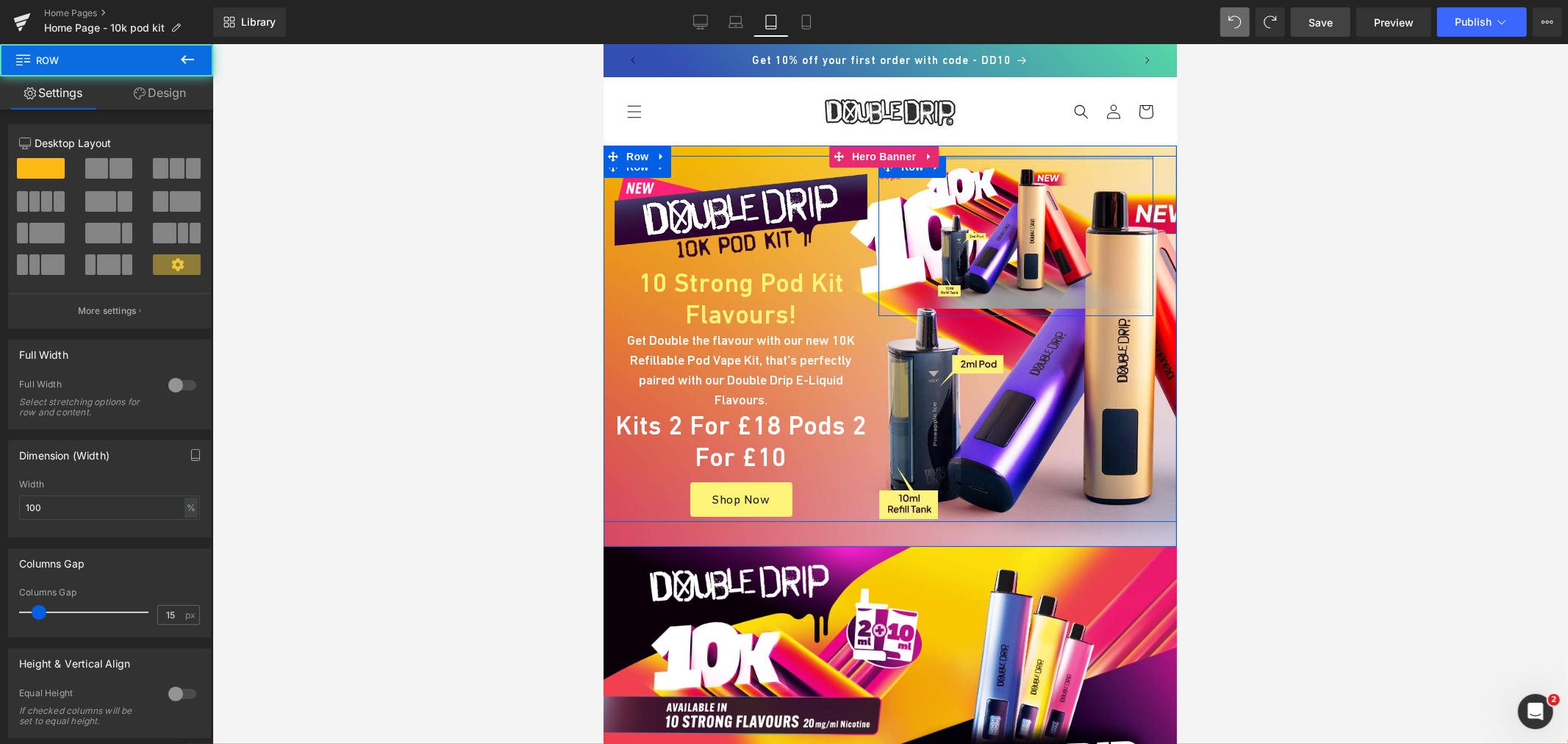
drag, startPoint x: 978, startPoint y: 173, endPoint x: 976, endPoint y: 150, distance: 23.1
click at [976, 150] on div "Image 10 Strong Pod Kit Flavours! Heading Get Double the flavour with our new 1…" at bounding box center [889, 346] width 573 height 401
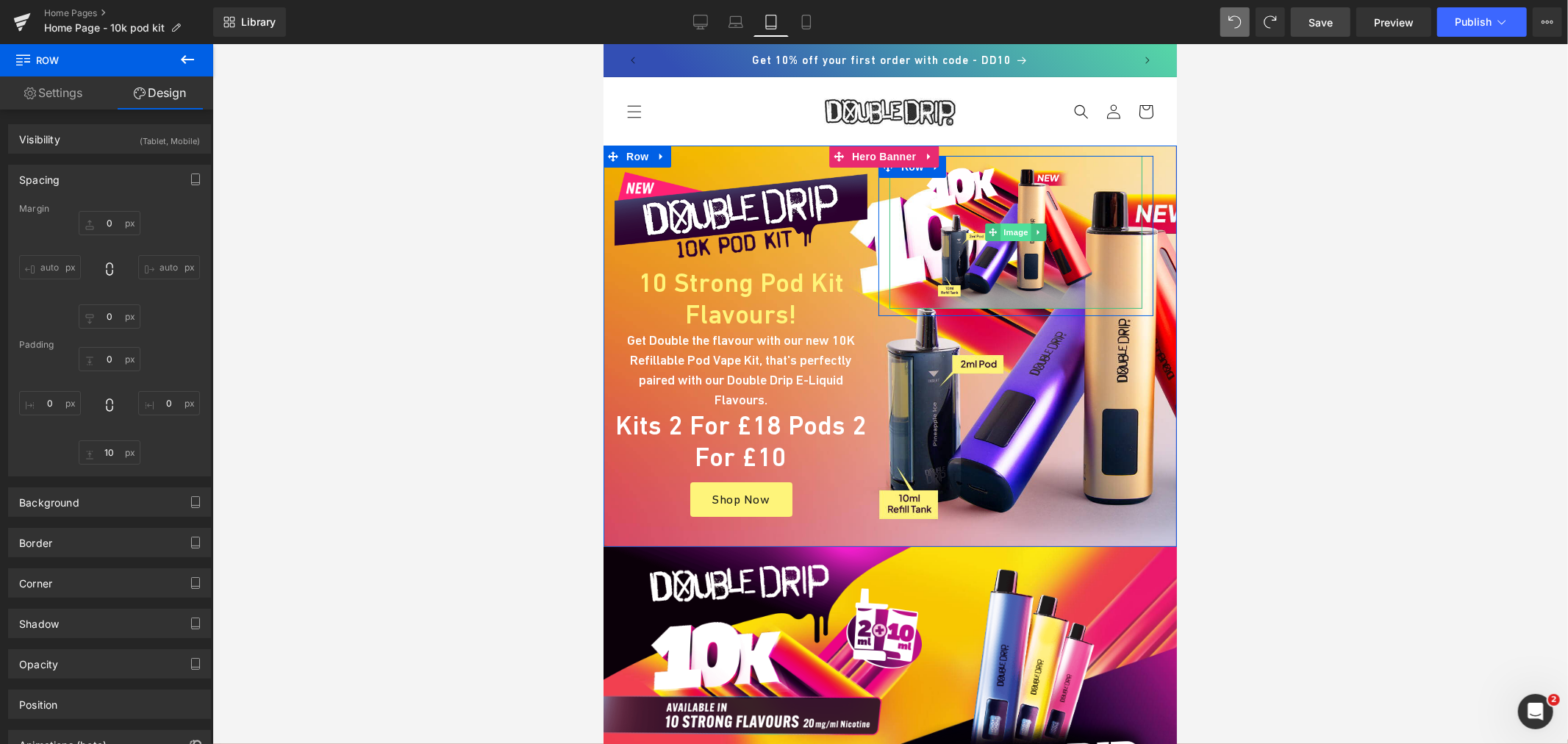
click at [999, 232] on span "Image" at bounding box center [1015, 232] width 31 height 18
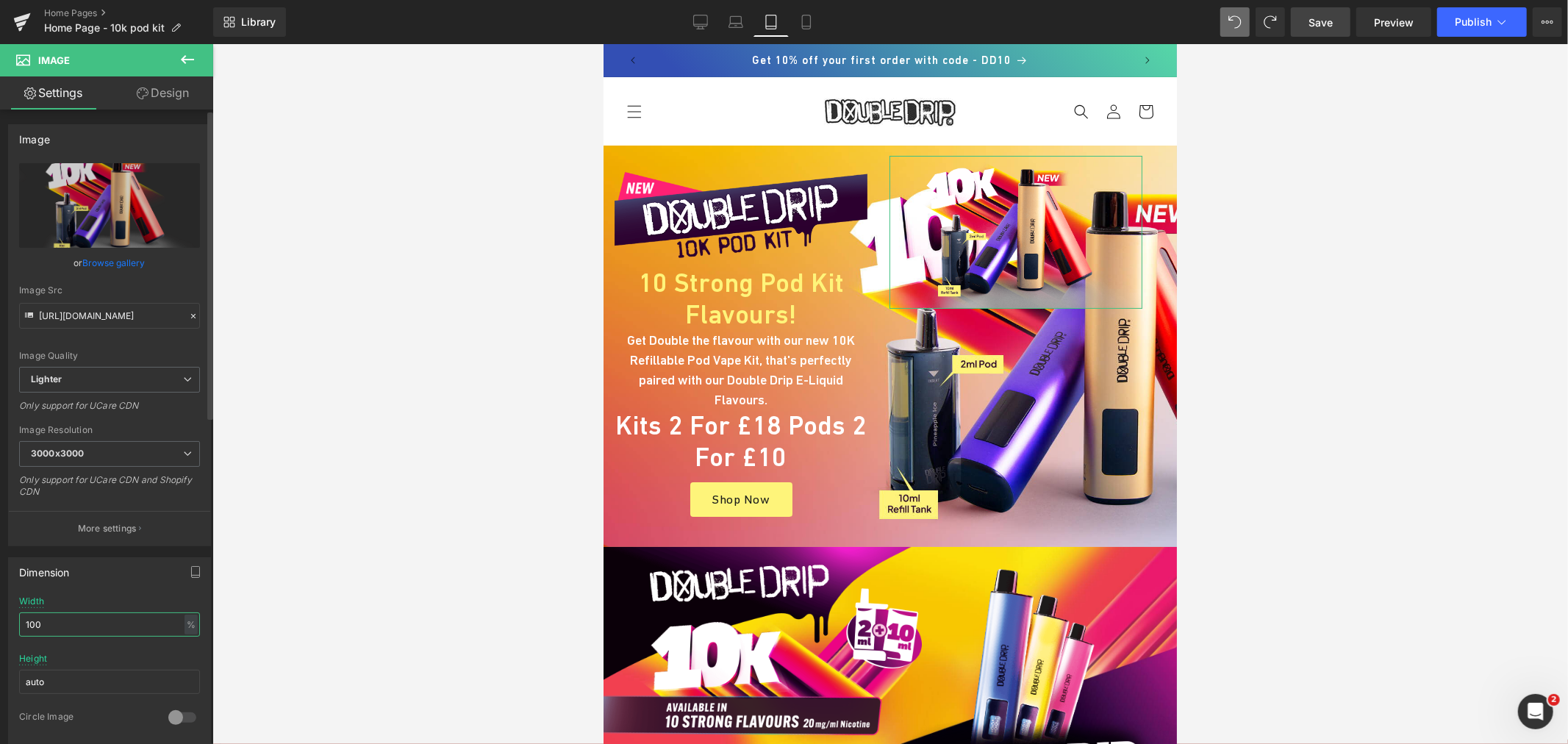
click at [49, 622] on input "100" at bounding box center [109, 624] width 181 height 24
type input "1"
click at [177, 90] on link "Design" at bounding box center [163, 93] width 107 height 33
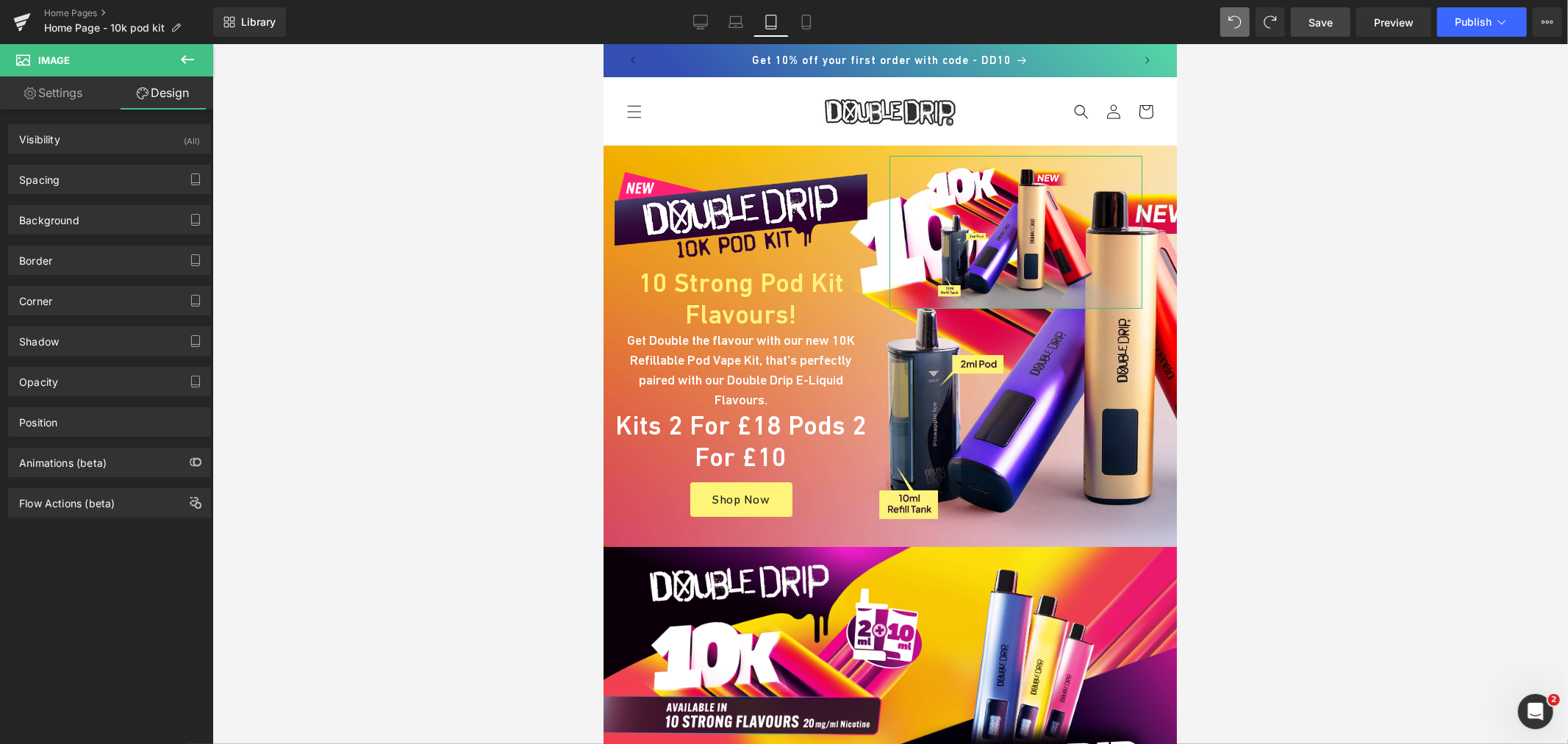
click at [83, 187] on div "Spacing" at bounding box center [109, 179] width 201 height 28
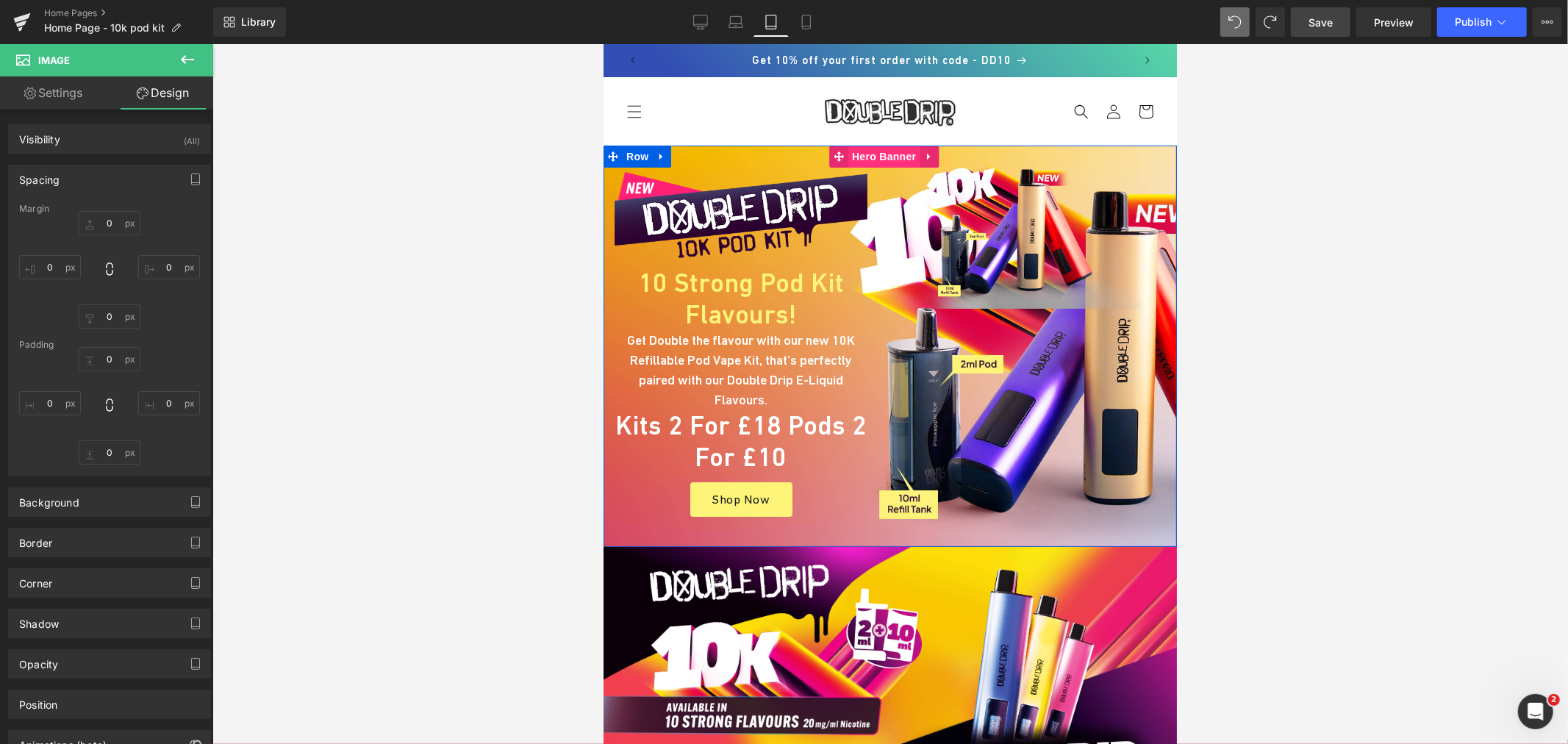
click at [872, 157] on span "Hero Banner" at bounding box center [883, 156] width 71 height 22
